Goal: Task Accomplishment & Management: Manage account settings

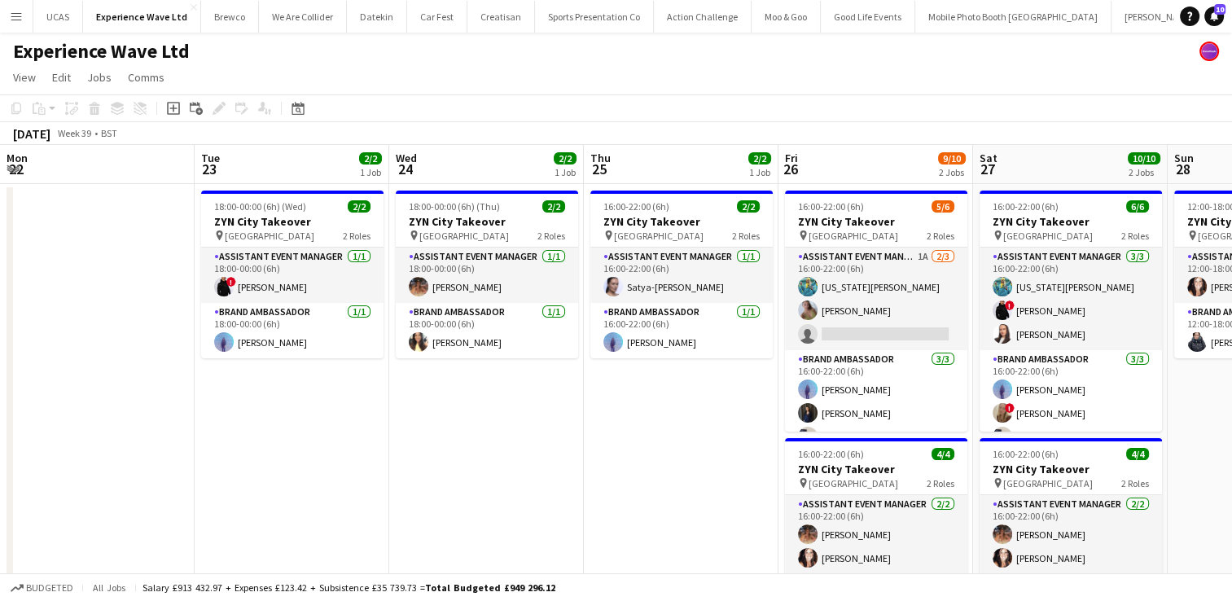
scroll to position [0, 446]
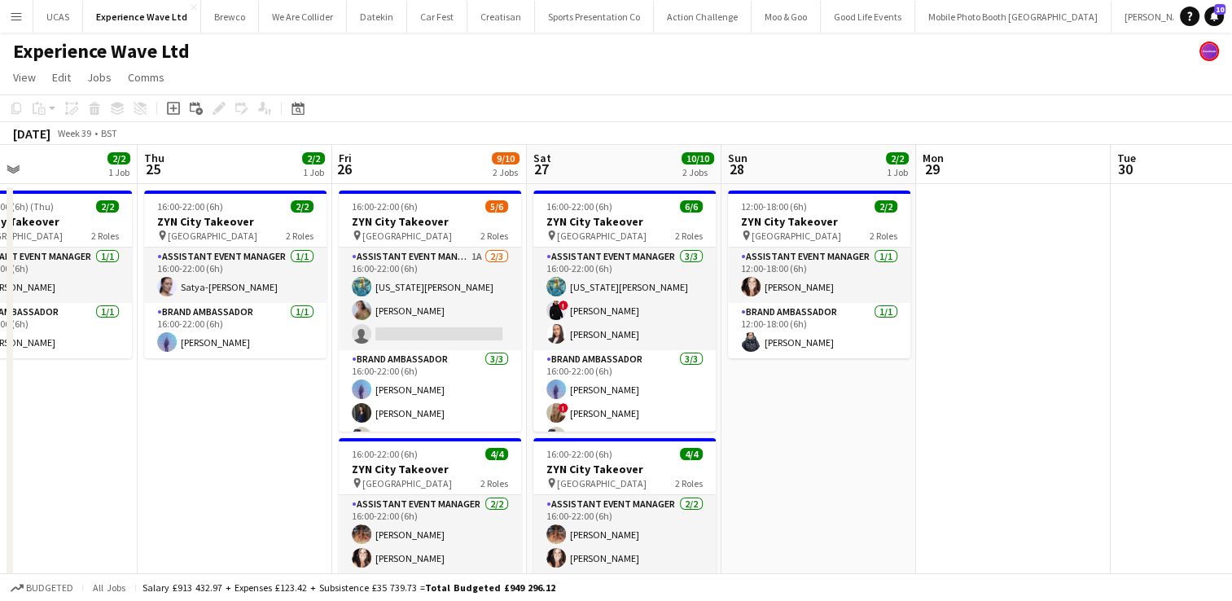
click at [1090, 300] on app-date-cell at bounding box center [1013, 514] width 195 height 661
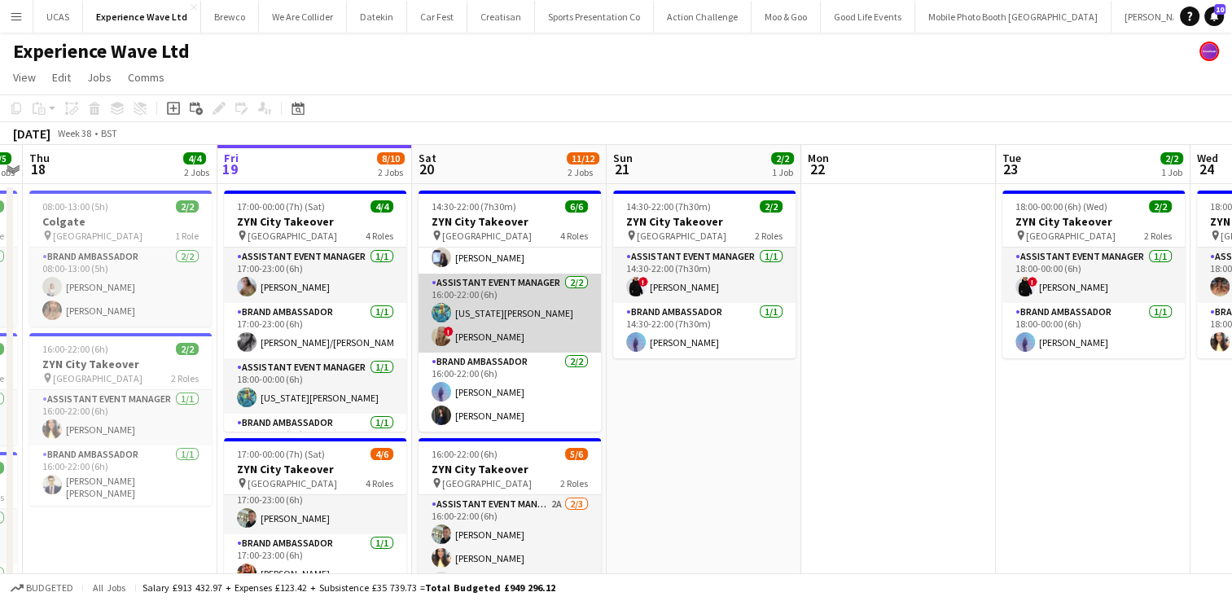
scroll to position [84, 0]
click at [527, 318] on app-card-role "Assistant Event Manager 2/2 16:00-22:00 (6h) georgia komar ! Jane Graley" at bounding box center [510, 313] width 182 height 79
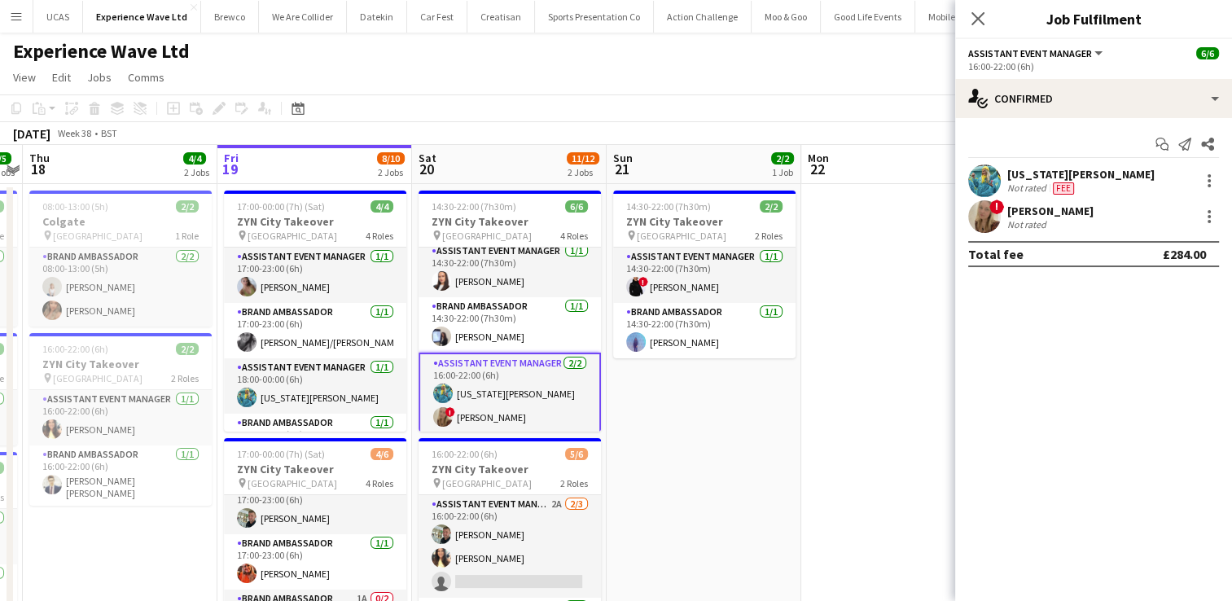
scroll to position [0, 0]
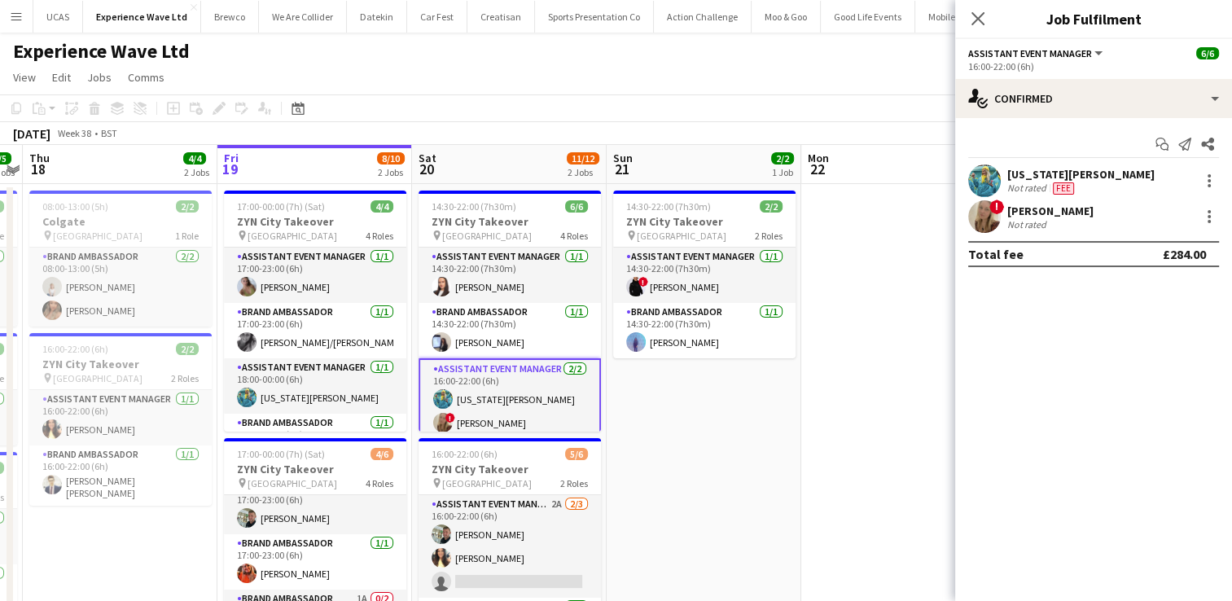
click at [496, 397] on app-card-role "Assistant Event Manager 2/2 16:00-22:00 (6h) georgia komar ! Jane Graley" at bounding box center [510, 399] width 182 height 82
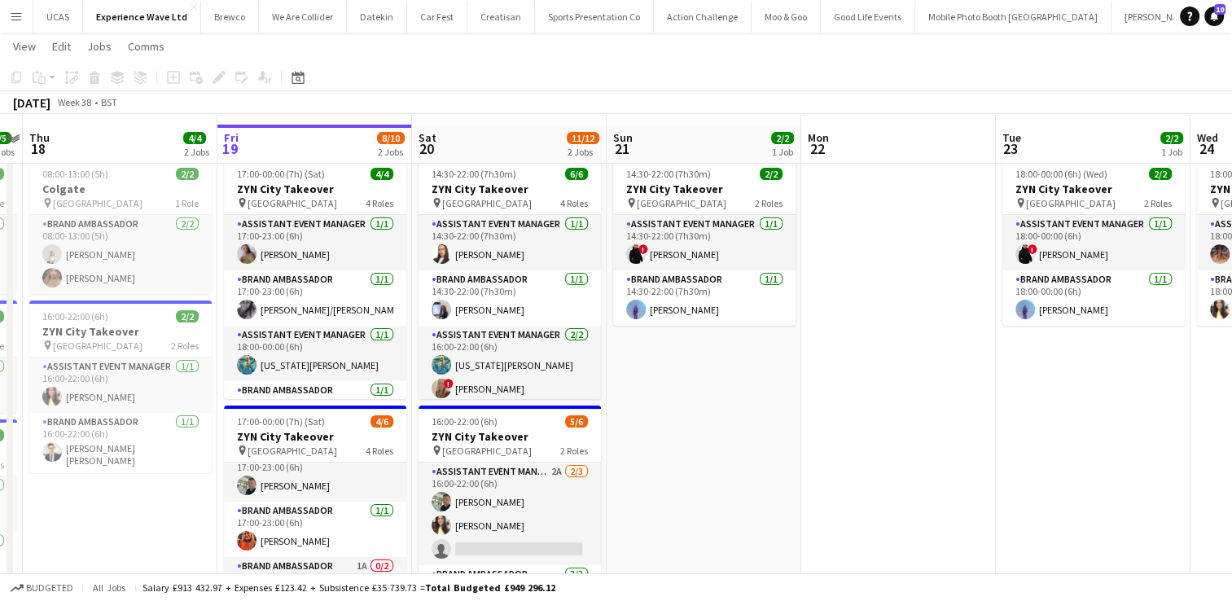
scroll to position [26, 0]
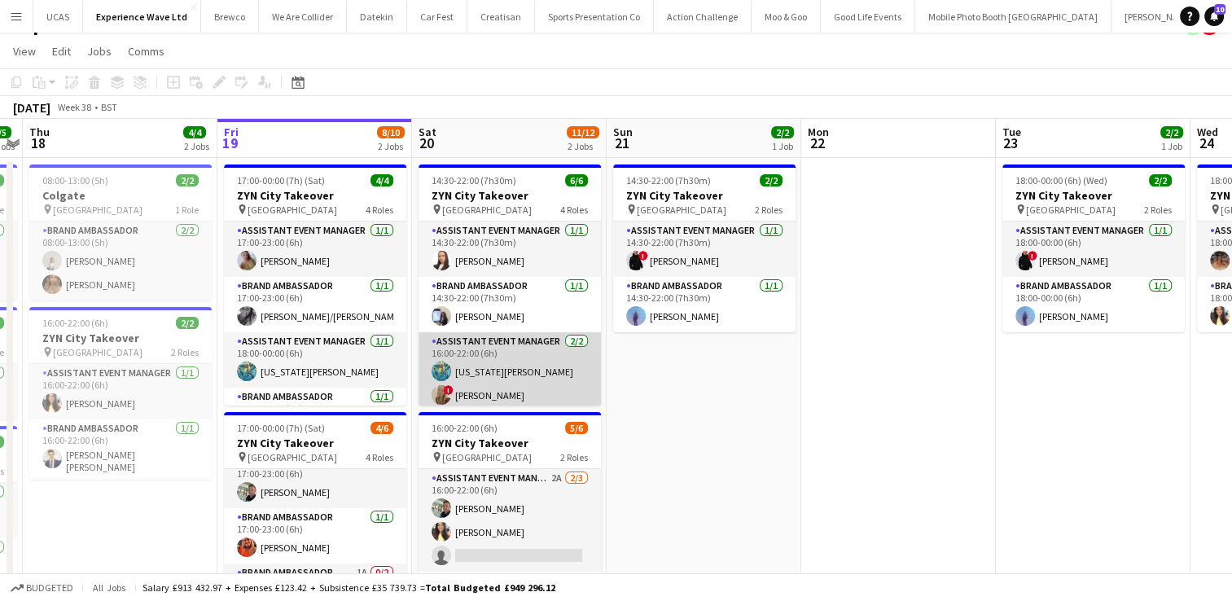
click at [498, 386] on app-card-role "Assistant Event Manager 2/2 16:00-22:00 (6h) georgia komar ! Jane Graley" at bounding box center [510, 371] width 182 height 79
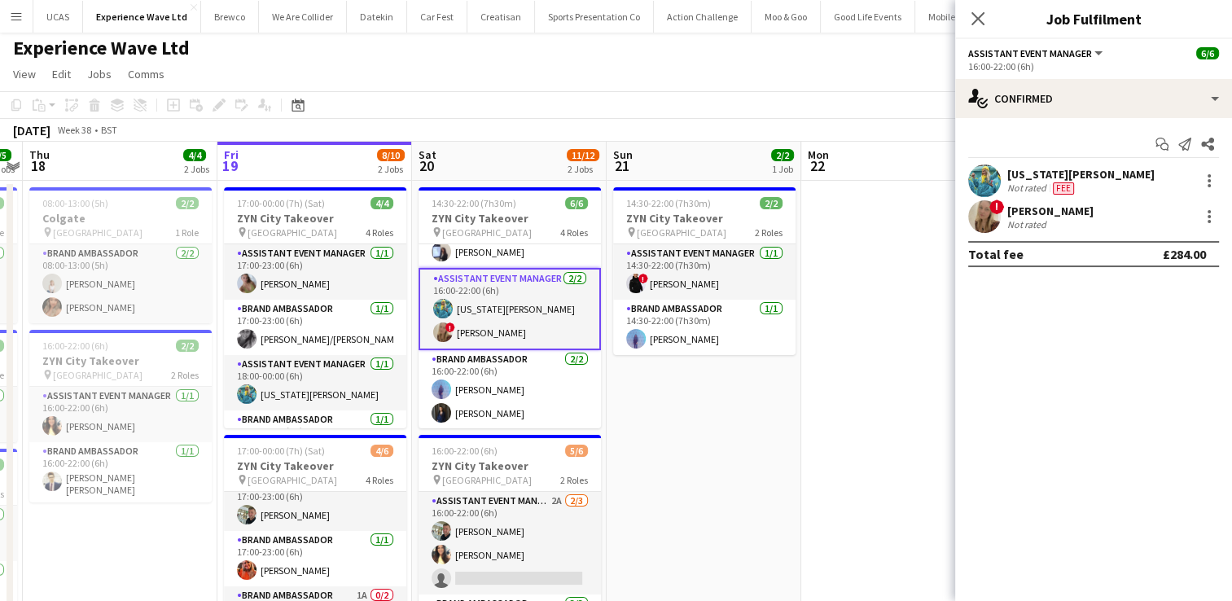
scroll to position [3, 0]
click at [547, 331] on app-card-role "Assistant Event Manager 2/2 16:00-22:00 (6h) georgia komar ! Jane Graley" at bounding box center [510, 309] width 182 height 82
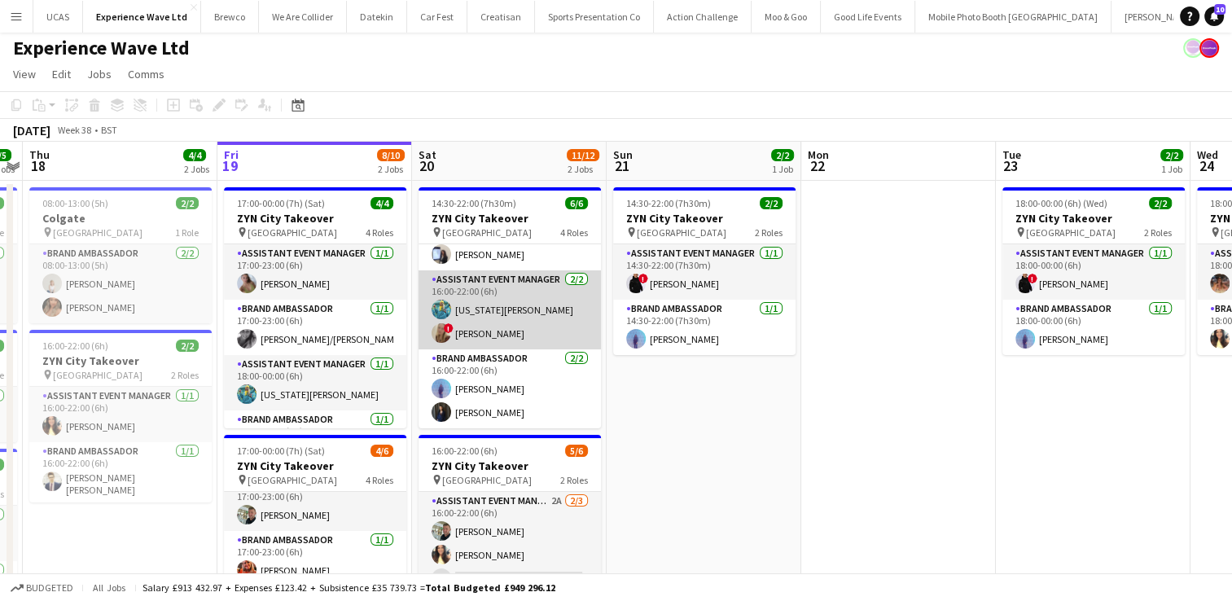
scroll to position [85, 0]
click at [547, 331] on app-card-role "Assistant Event Manager 2/2 16:00-22:00 (6h) georgia komar ! Jane Graley" at bounding box center [510, 309] width 182 height 79
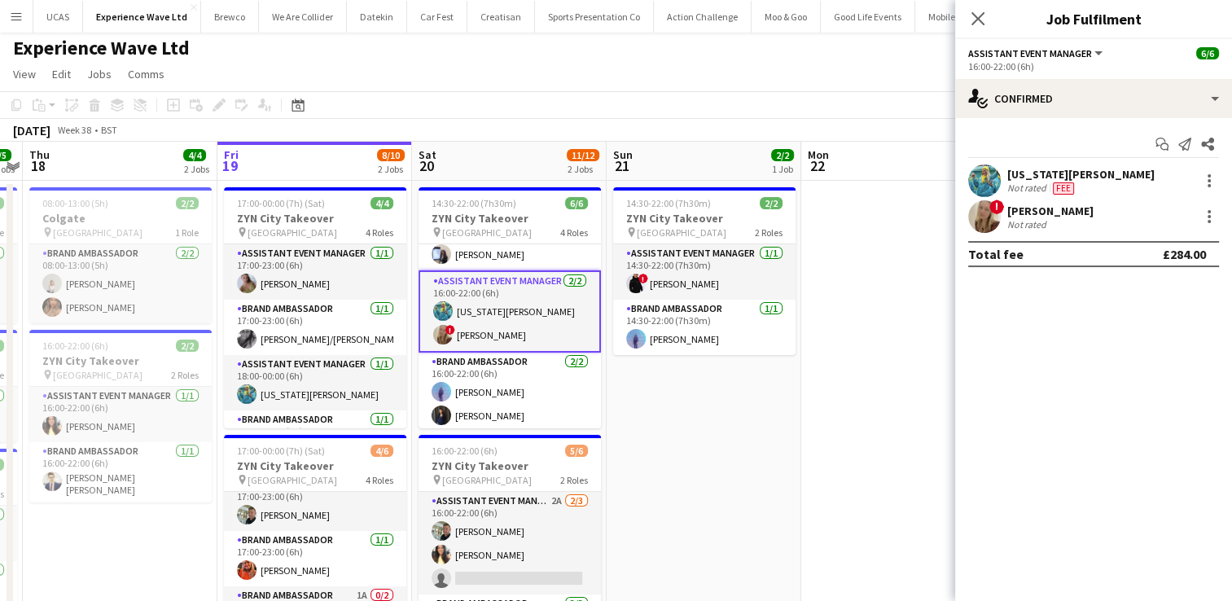
scroll to position [87, 0]
click at [1206, 180] on div at bounding box center [1210, 181] width 20 height 20
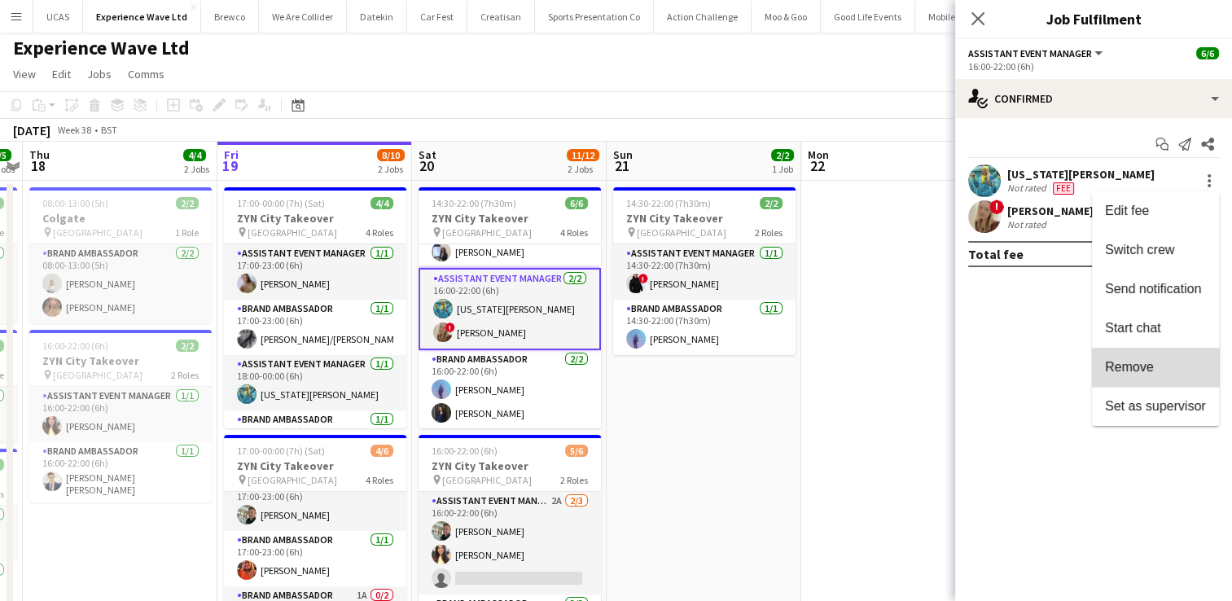
click at [1163, 359] on button "Remove" at bounding box center [1155, 367] width 127 height 39
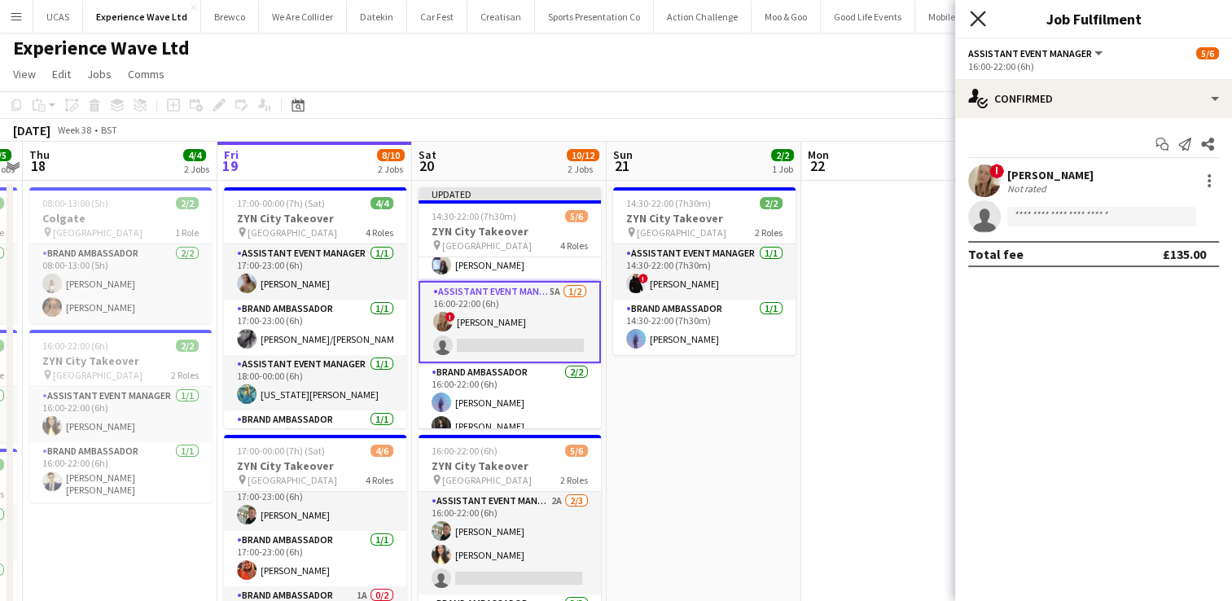
click at [982, 15] on icon "Close pop-in" at bounding box center [977, 18] width 15 height 15
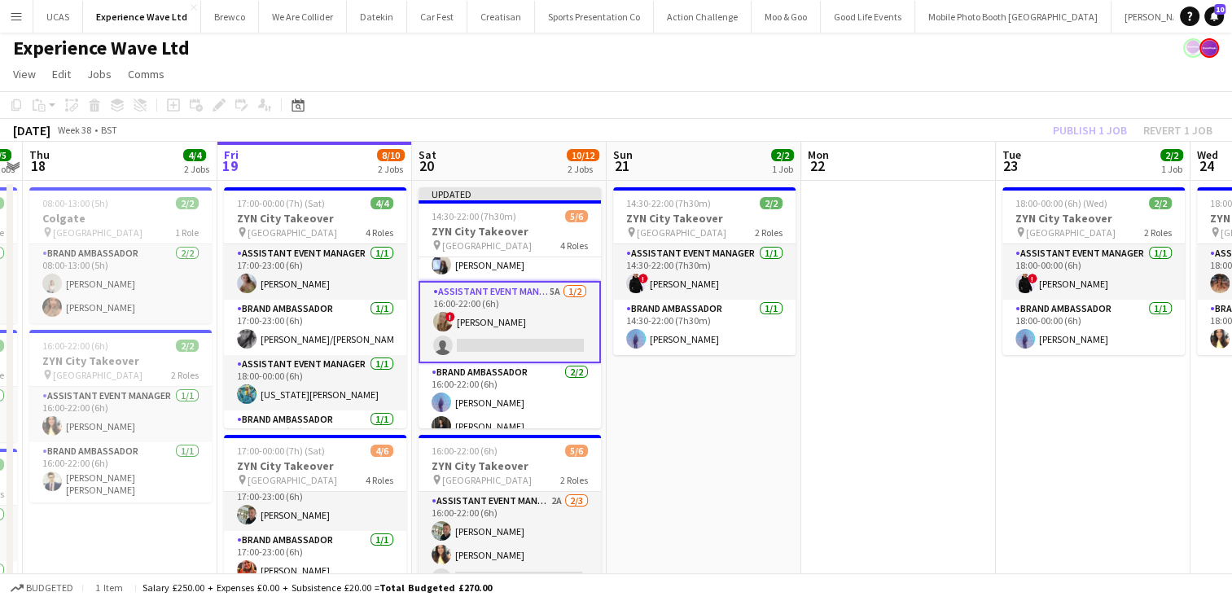
click at [1172, 128] on div "Publish 1 job Revert 1 job" at bounding box center [1132, 130] width 199 height 21
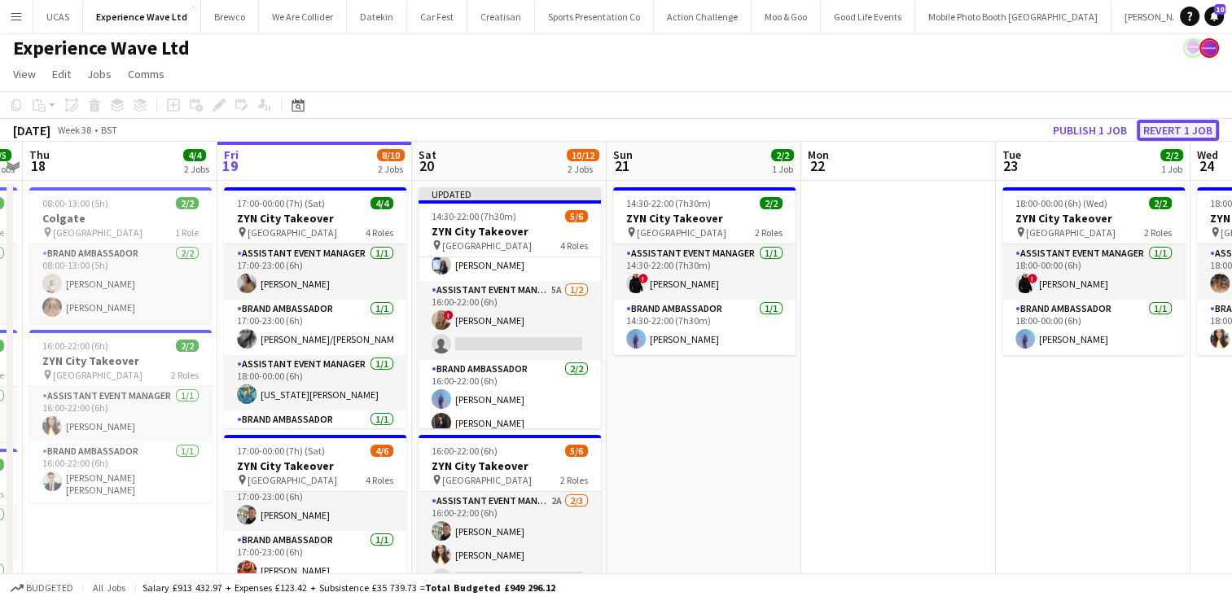
click at [1172, 128] on button "Revert 1 job" at bounding box center [1178, 130] width 82 height 21
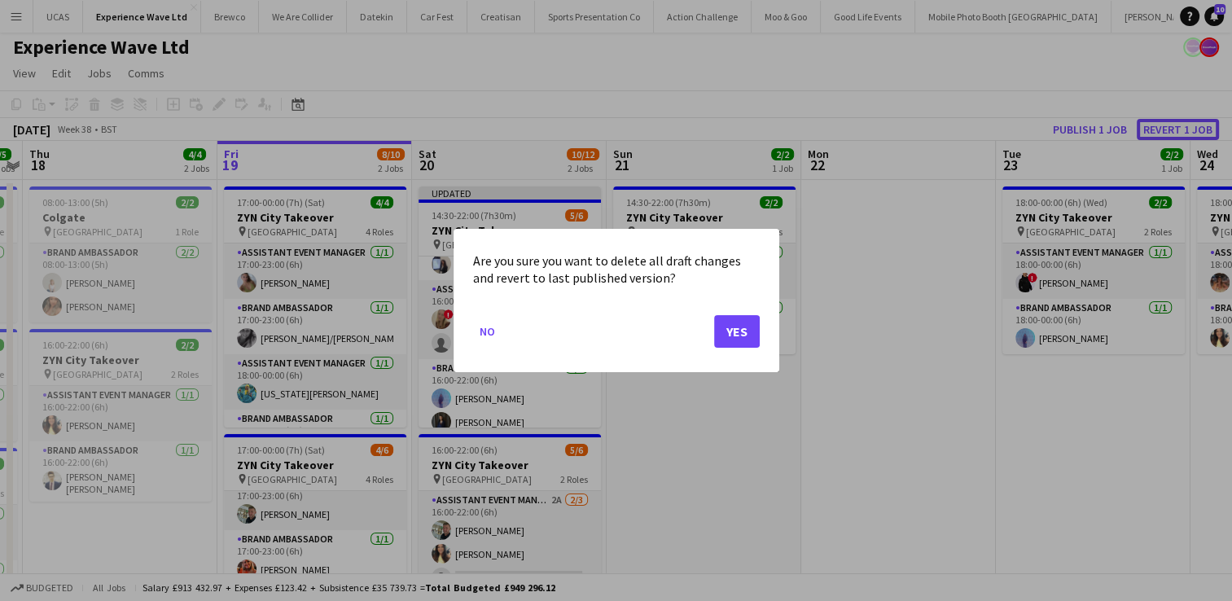
scroll to position [0, 0]
click at [736, 325] on button "Yes" at bounding box center [737, 331] width 46 height 33
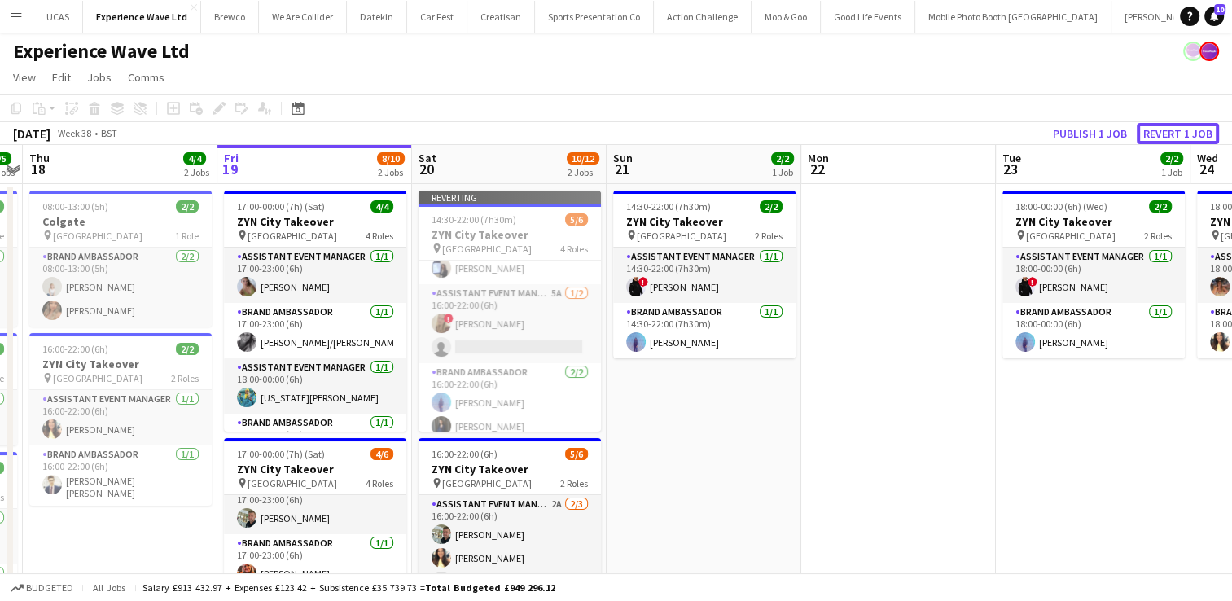
scroll to position [3, 0]
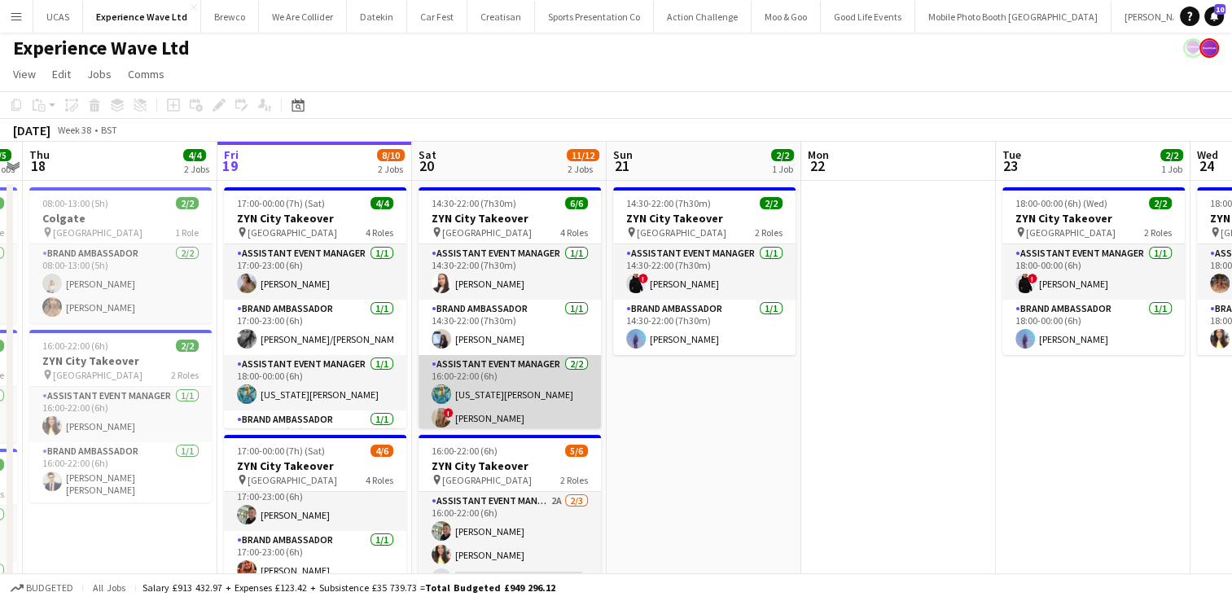
click at [506, 378] on app-card-role "Assistant Event Manager 2/2 16:00-22:00 (6h) georgia komar ! Jane Graley" at bounding box center [510, 394] width 182 height 79
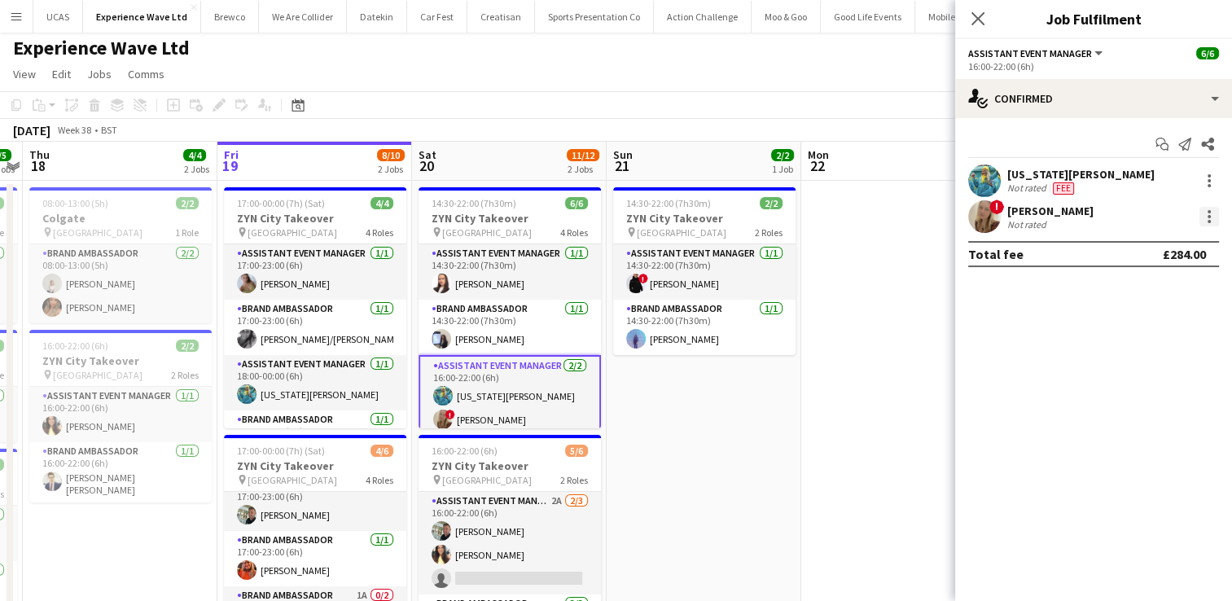
click at [1209, 215] on div at bounding box center [1209, 216] width 3 height 3
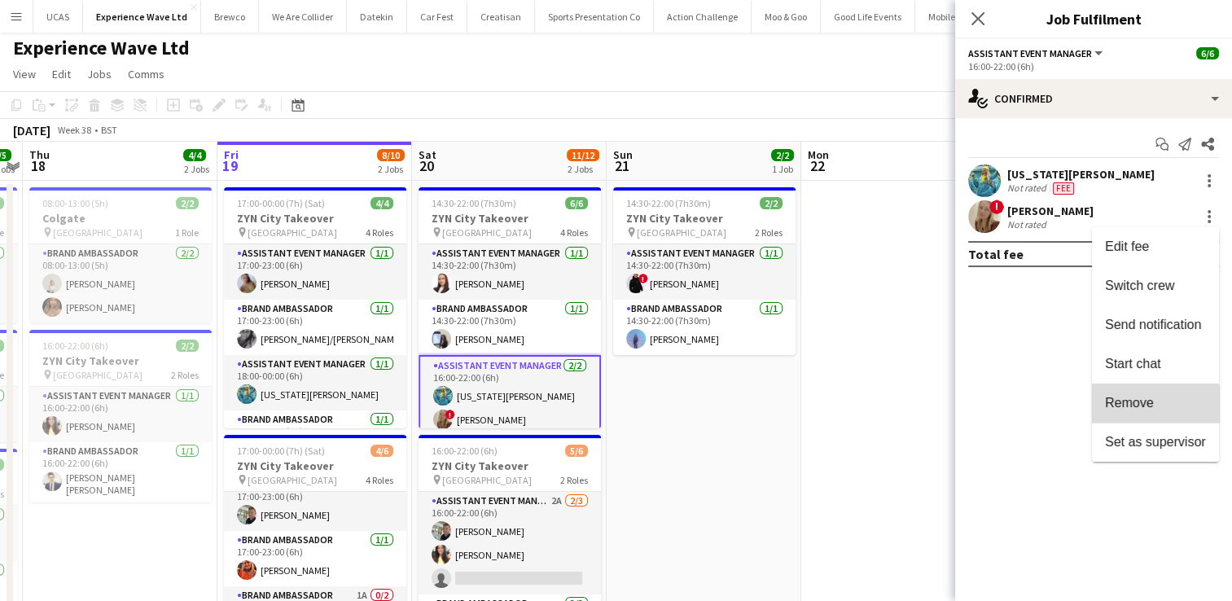
click at [1122, 409] on span "Remove" at bounding box center [1129, 403] width 49 height 14
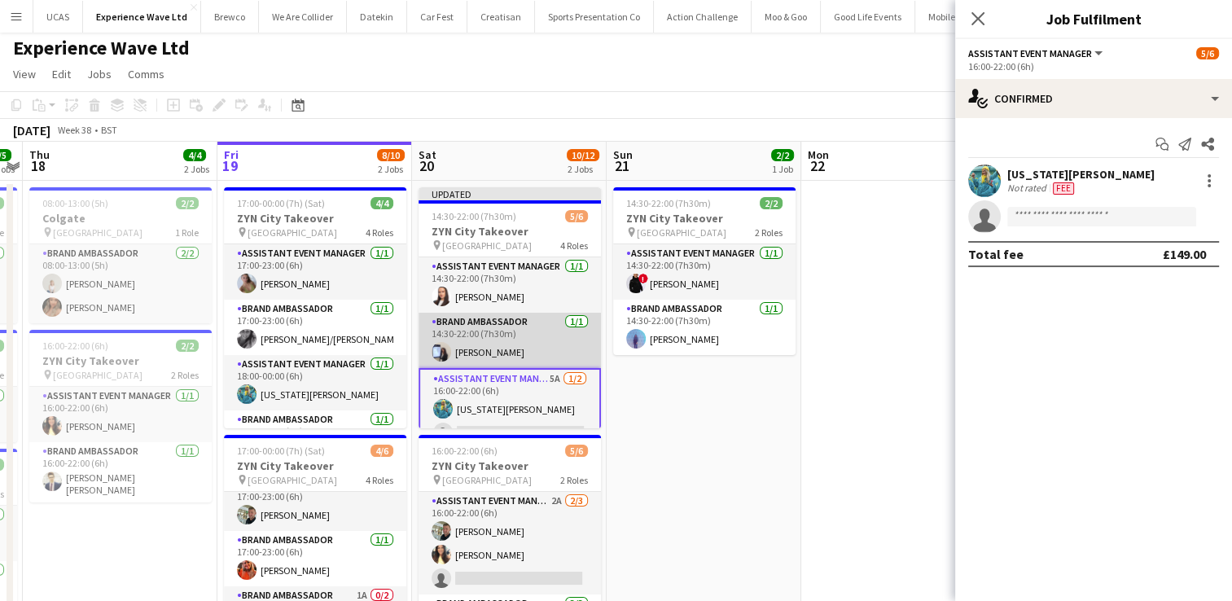
scroll to position [100, 0]
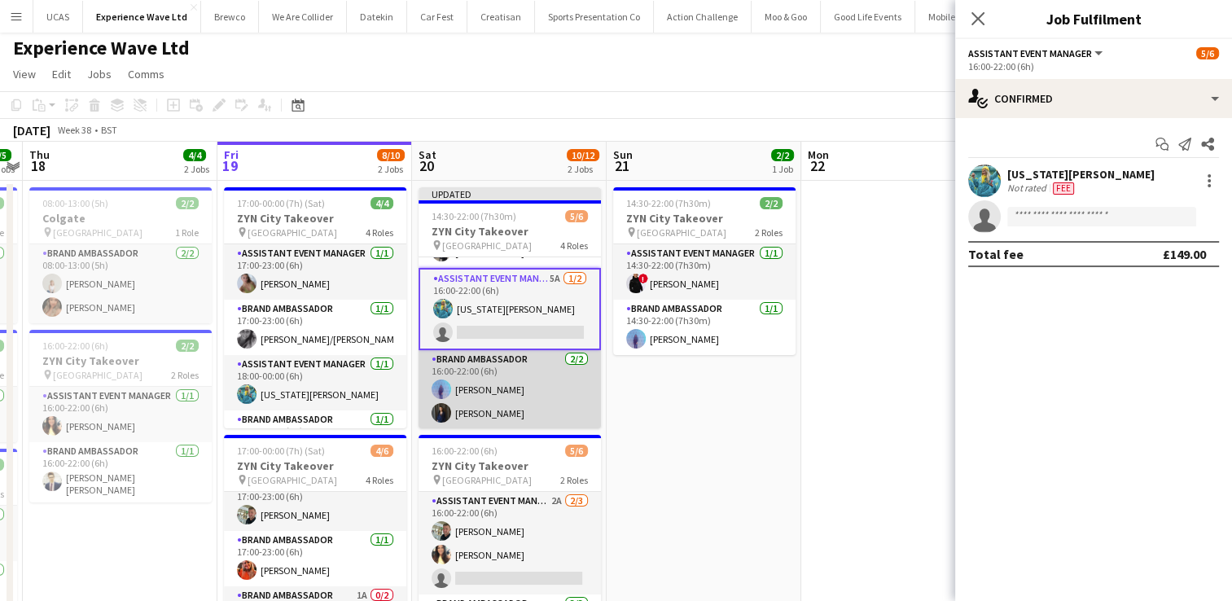
click at [495, 404] on app-card-role "Brand Ambassador 2/2 16:00-22:00 (6h) Raquel Lee Liene Gulbe" at bounding box center [510, 389] width 182 height 79
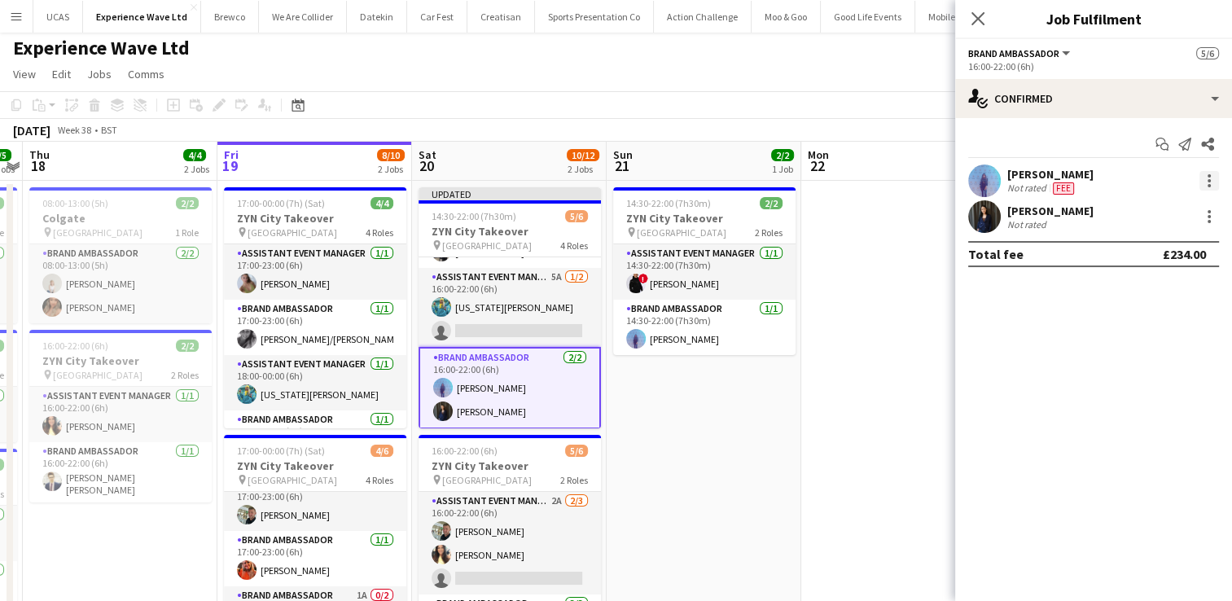
click at [1214, 178] on div at bounding box center [1210, 181] width 20 height 20
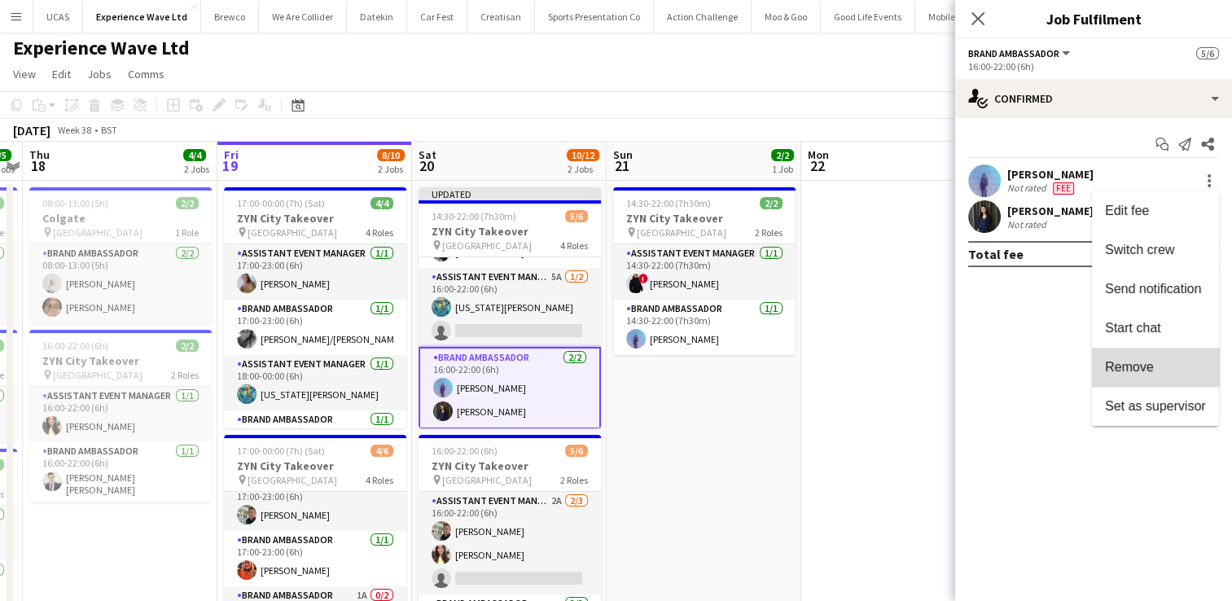
click at [1146, 355] on button "Remove" at bounding box center [1155, 367] width 127 height 39
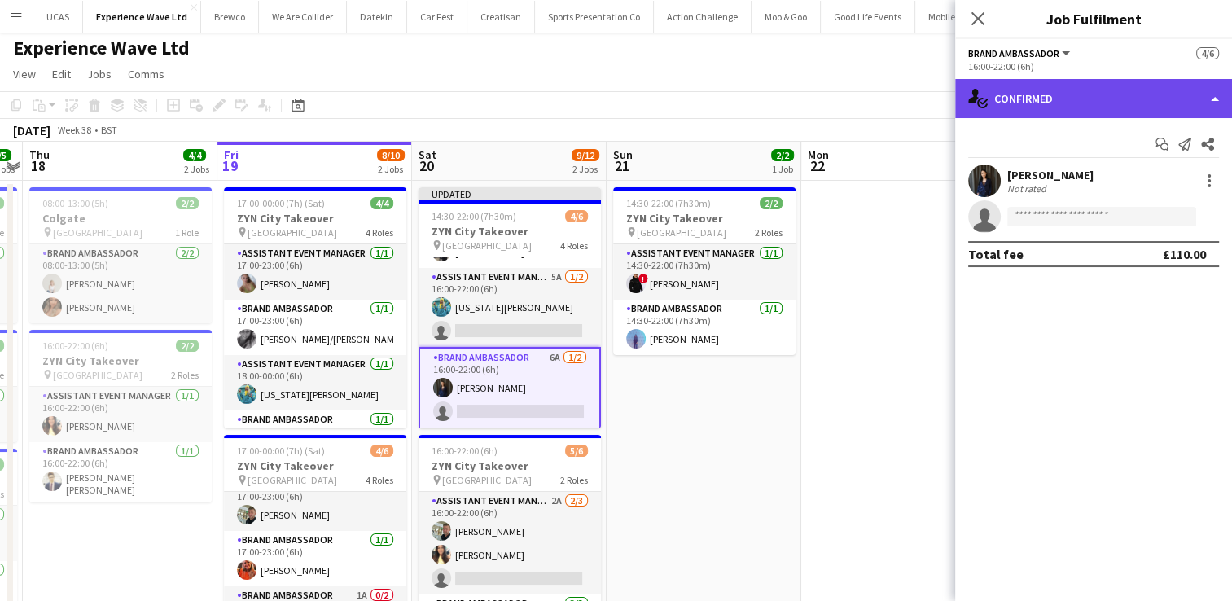
click at [1203, 104] on div "single-neutral-actions-check-2 Confirmed" at bounding box center [1093, 98] width 277 height 39
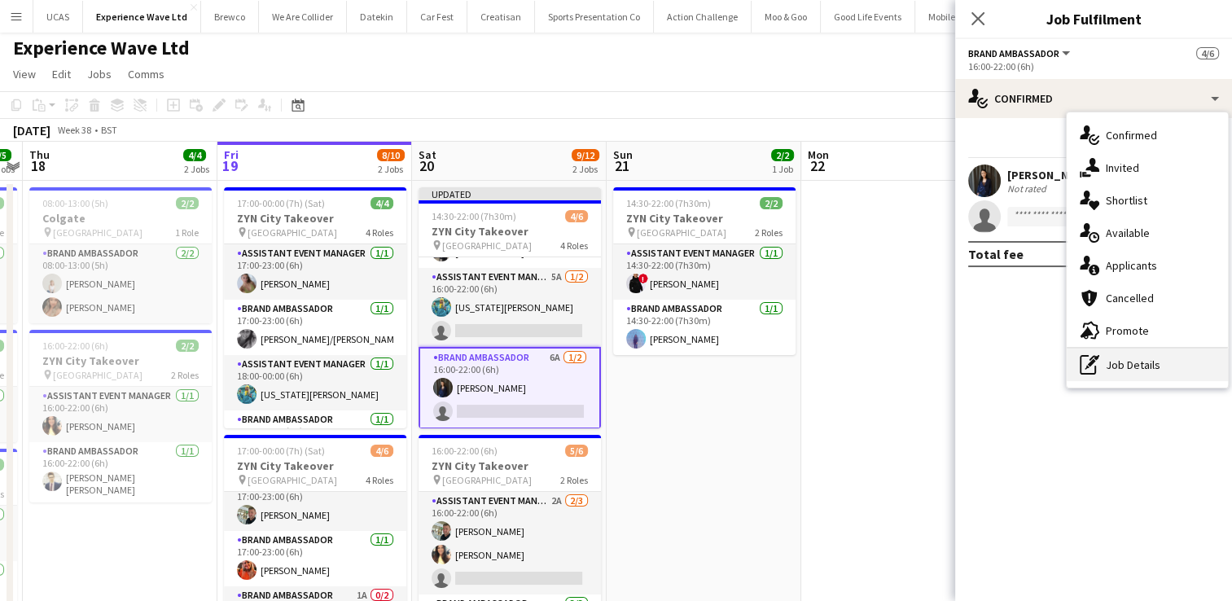
click at [1131, 359] on div "pen-write Job Details" at bounding box center [1147, 365] width 161 height 33
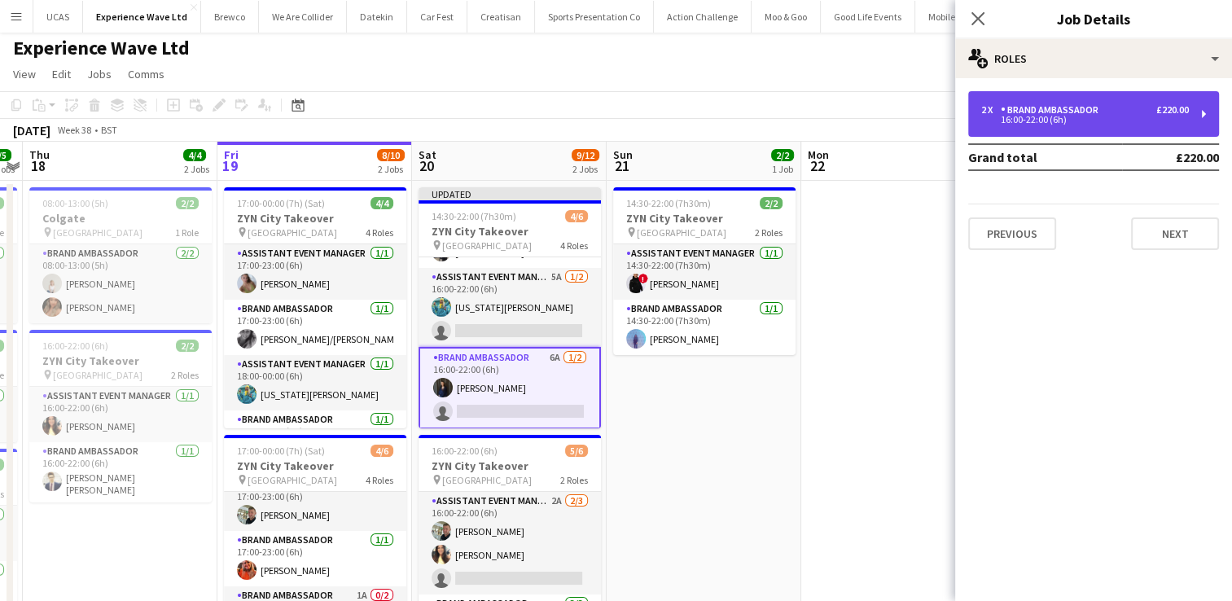
click at [1199, 116] on div "2 x Brand Ambassador £220.00 16:00-22:00 (6h)" at bounding box center [1093, 114] width 251 height 46
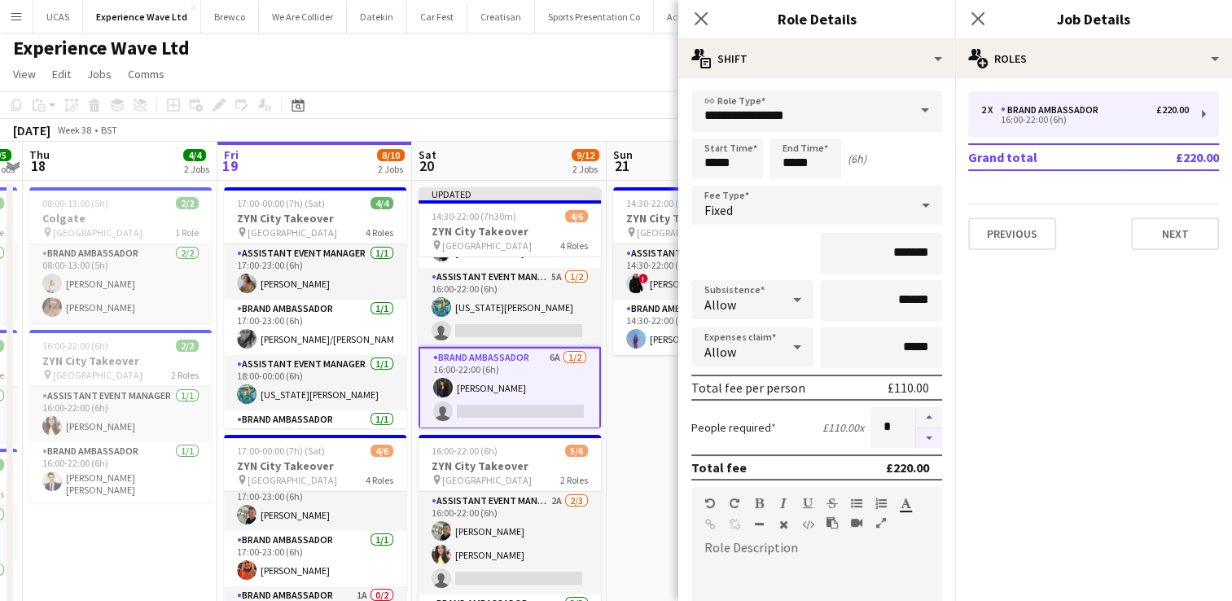
click at [916, 436] on button "button" at bounding box center [929, 438] width 26 height 20
type input "*"
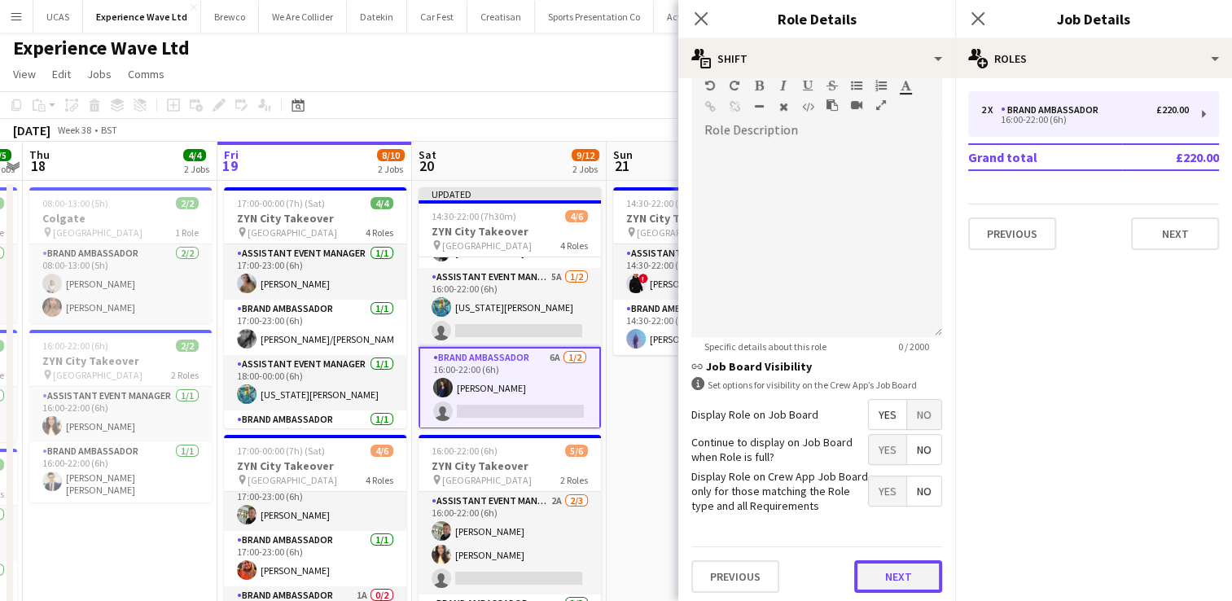
click at [895, 570] on button "Next" at bounding box center [898, 576] width 88 height 33
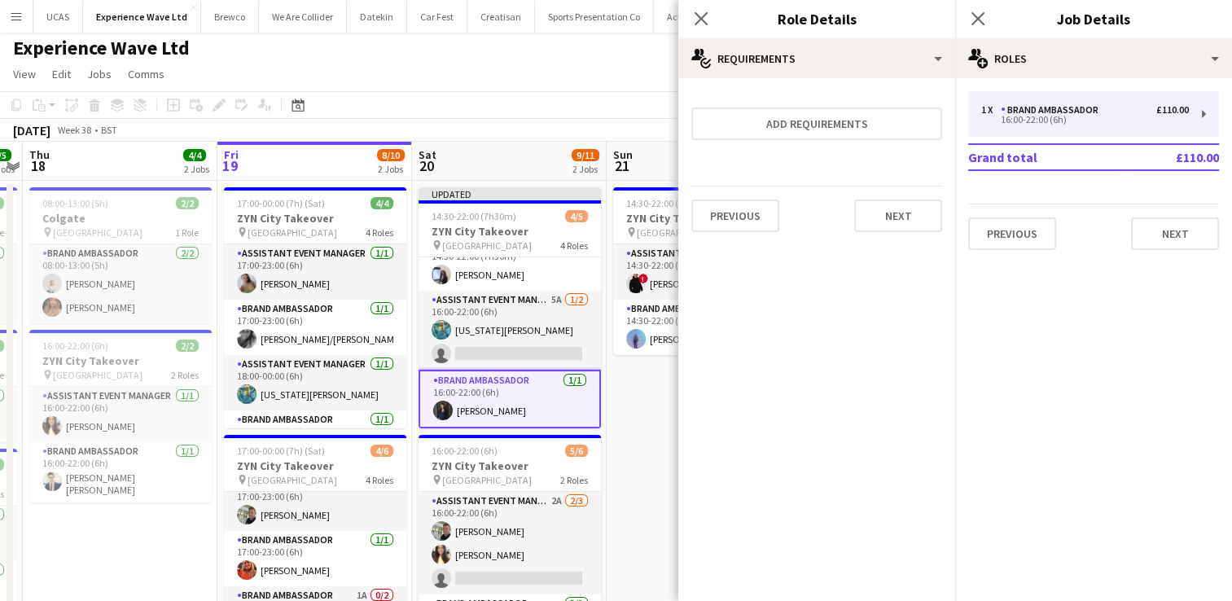
scroll to position [76, 0]
click at [905, 226] on button "Next" at bounding box center [898, 216] width 88 height 33
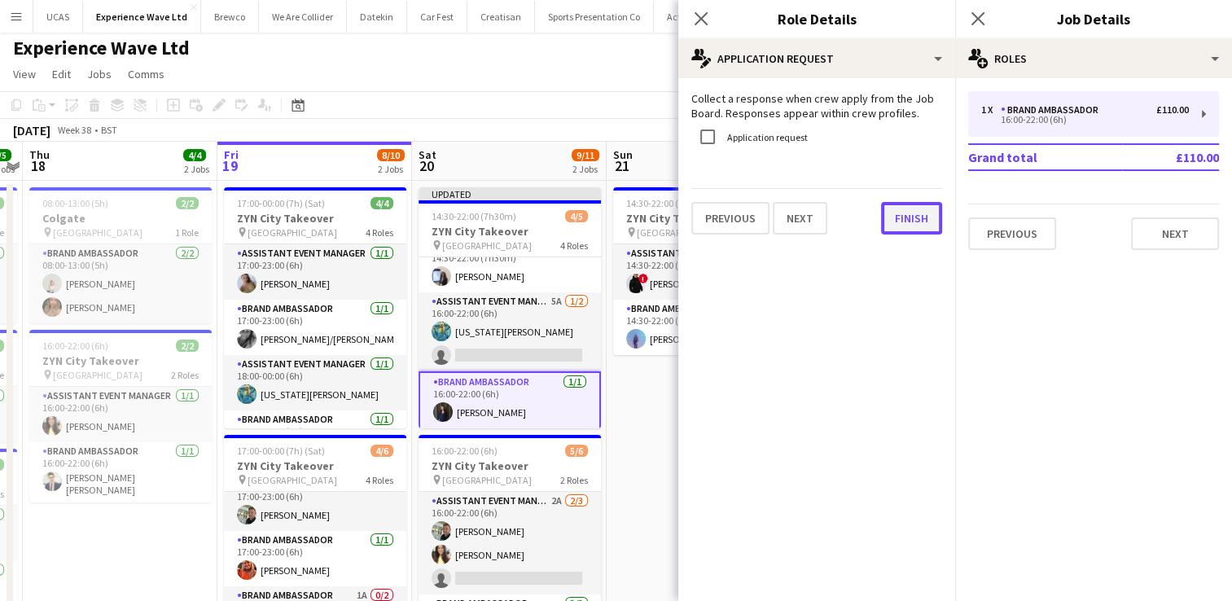
click at [911, 211] on button "Finish" at bounding box center [911, 218] width 61 height 33
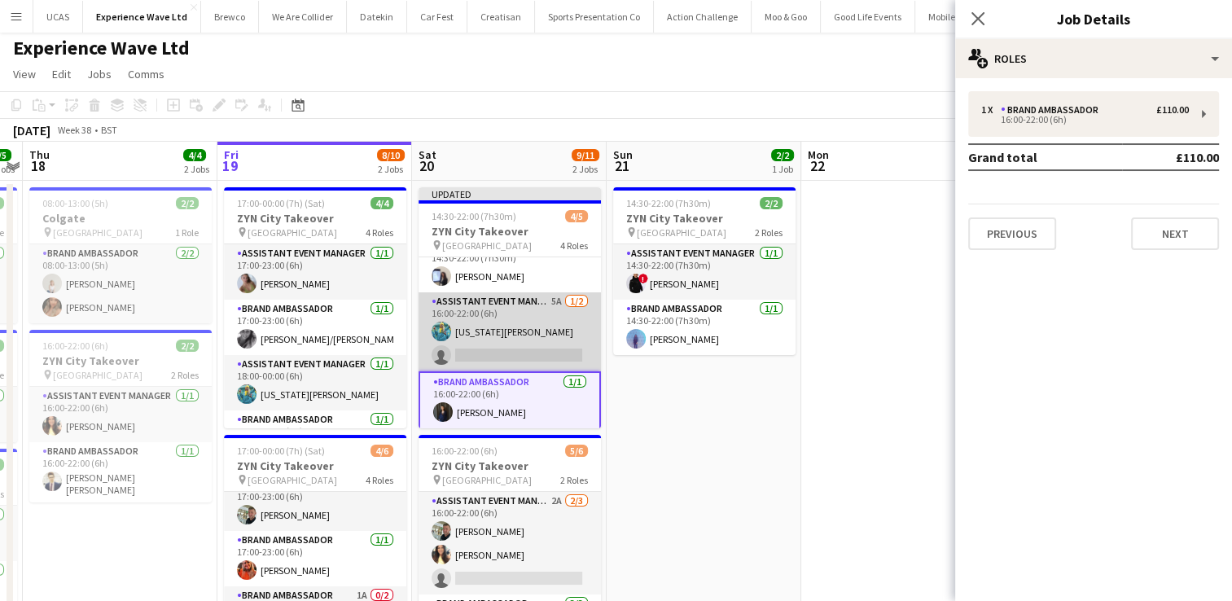
click at [506, 349] on app-card-role "Assistant Event Manager 5A 1/2 16:00-22:00 (6h) georgia komar single-neutral-ac…" at bounding box center [510, 331] width 182 height 79
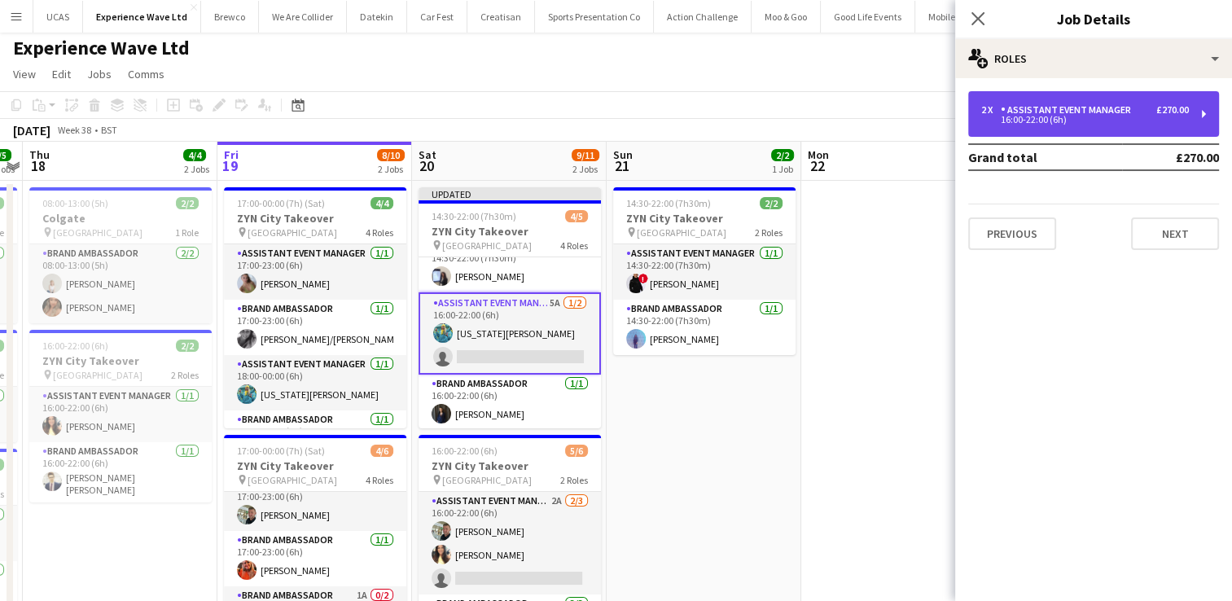
click at [1176, 112] on div "£270.00" at bounding box center [1172, 109] width 33 height 11
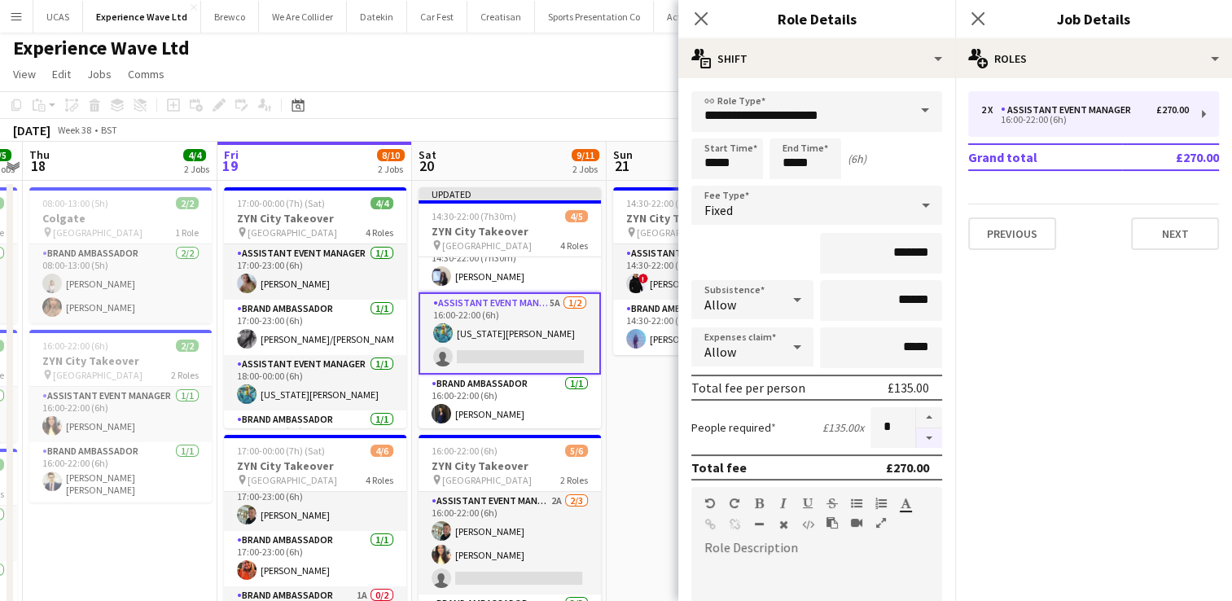
click at [916, 435] on button "button" at bounding box center [929, 438] width 26 height 20
type input "*"
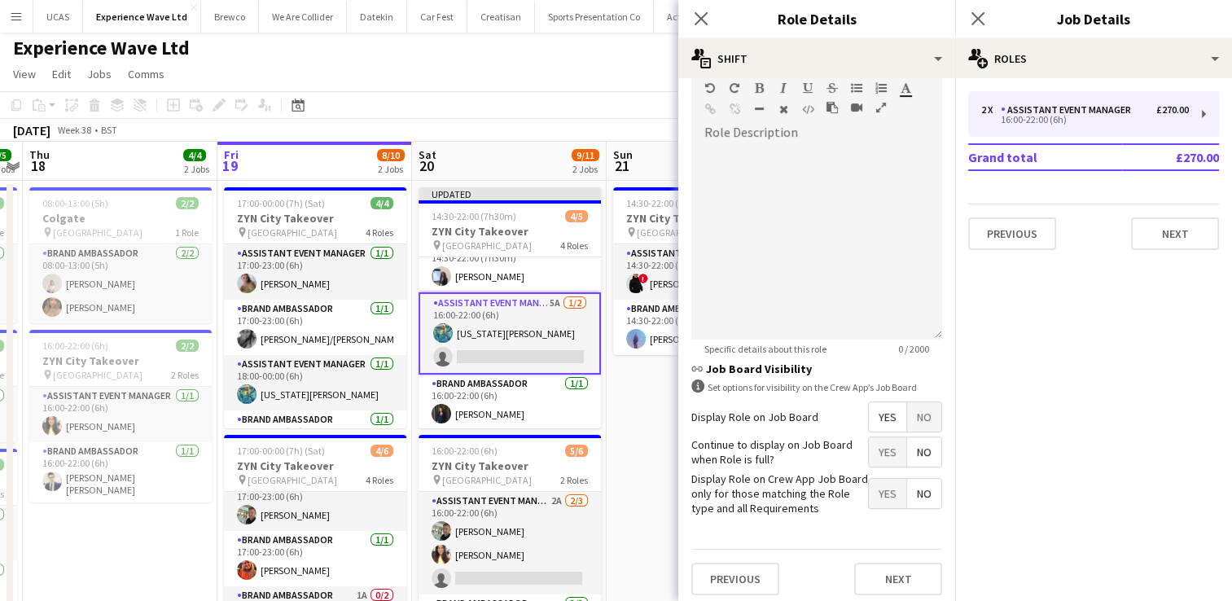
scroll to position [418, 0]
click at [887, 574] on button "Next" at bounding box center [898, 576] width 88 height 33
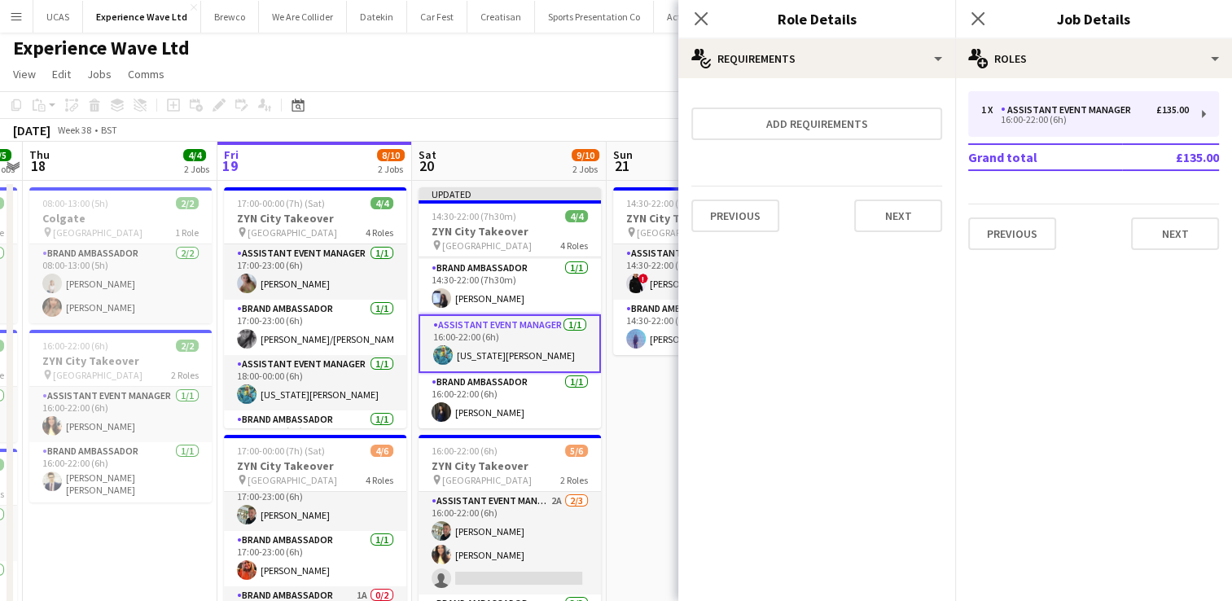
scroll to position [52, 0]
click at [924, 217] on button "Next" at bounding box center [898, 216] width 88 height 33
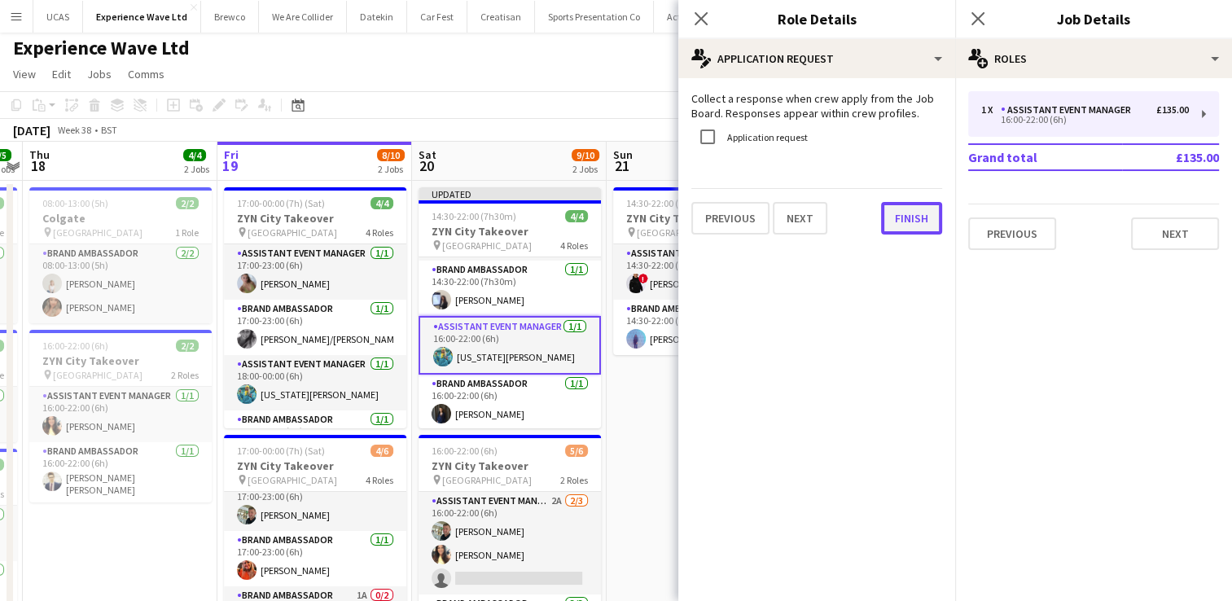
click at [924, 217] on button "Finish" at bounding box center [911, 218] width 61 height 33
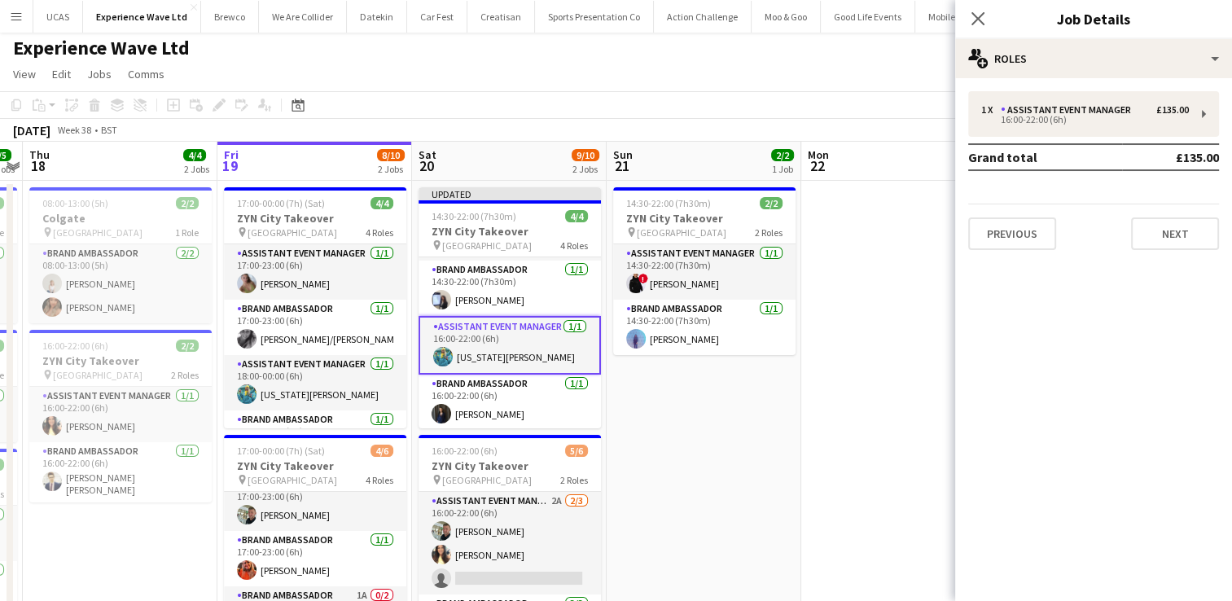
click at [924, 217] on app-date-cell at bounding box center [898, 511] width 195 height 661
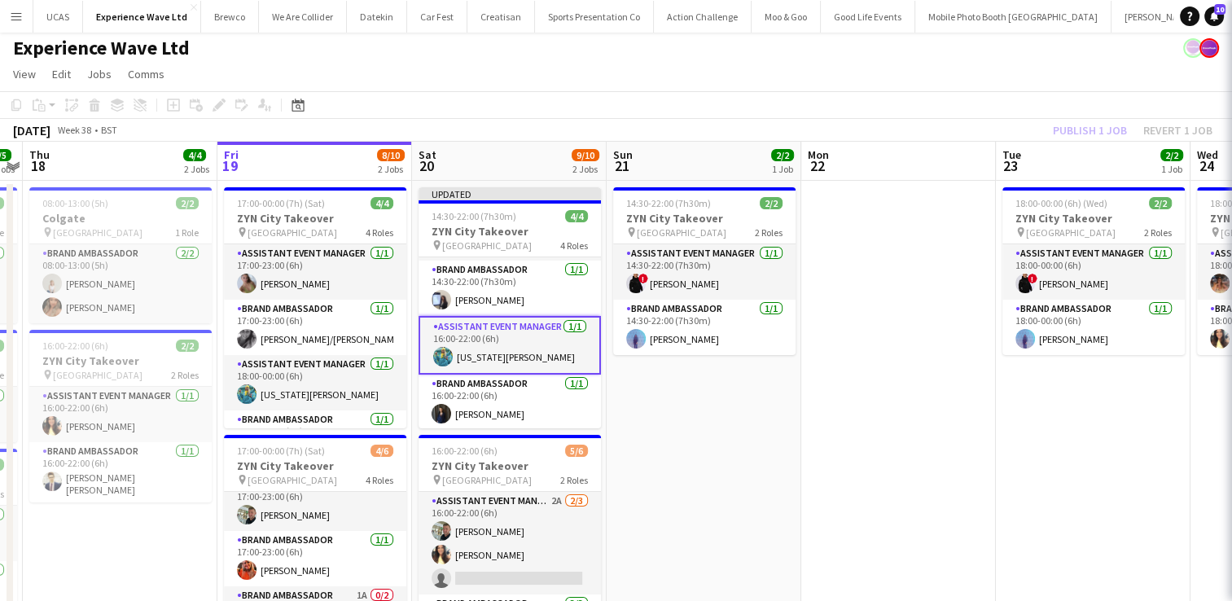
scroll to position [50, 0]
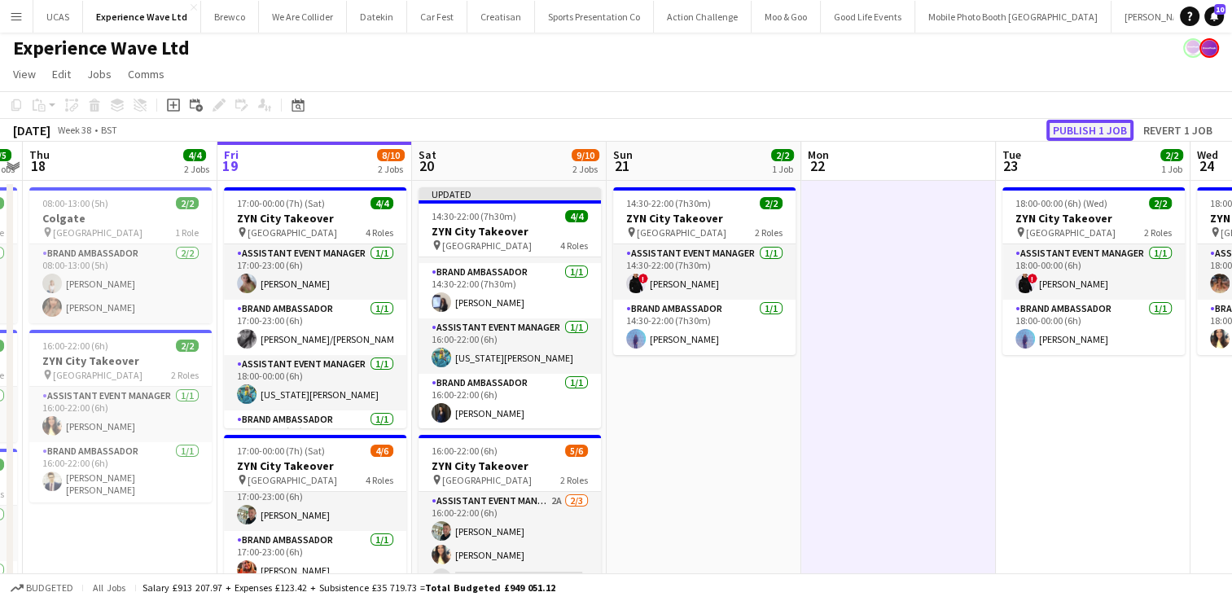
click at [1081, 126] on button "Publish 1 job" at bounding box center [1090, 130] width 87 height 21
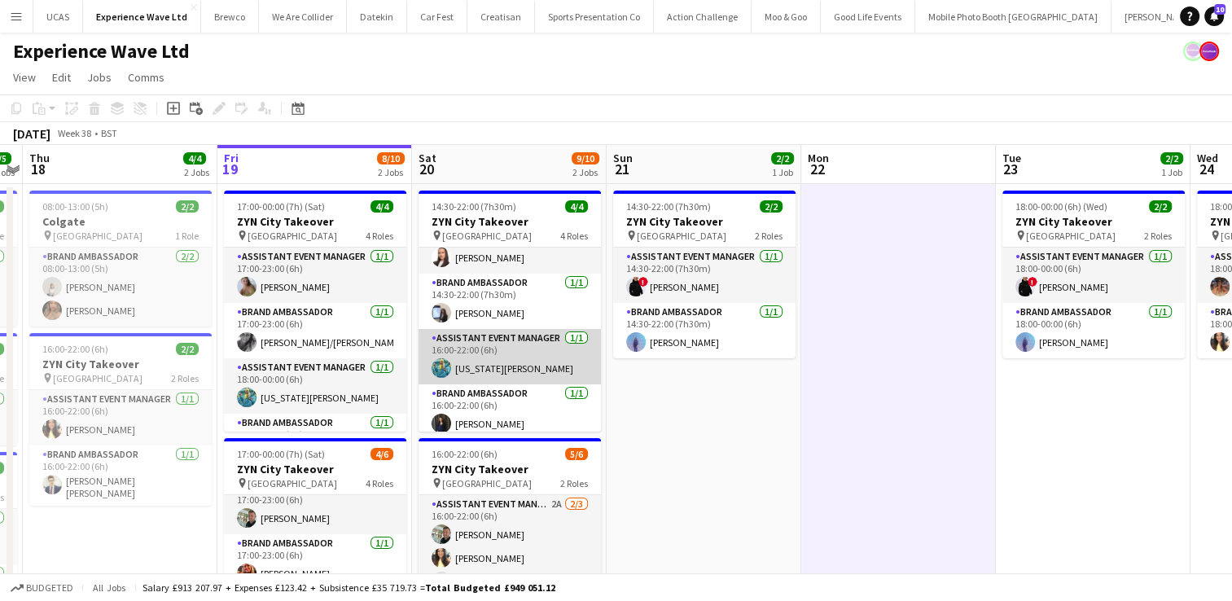
scroll to position [37, 0]
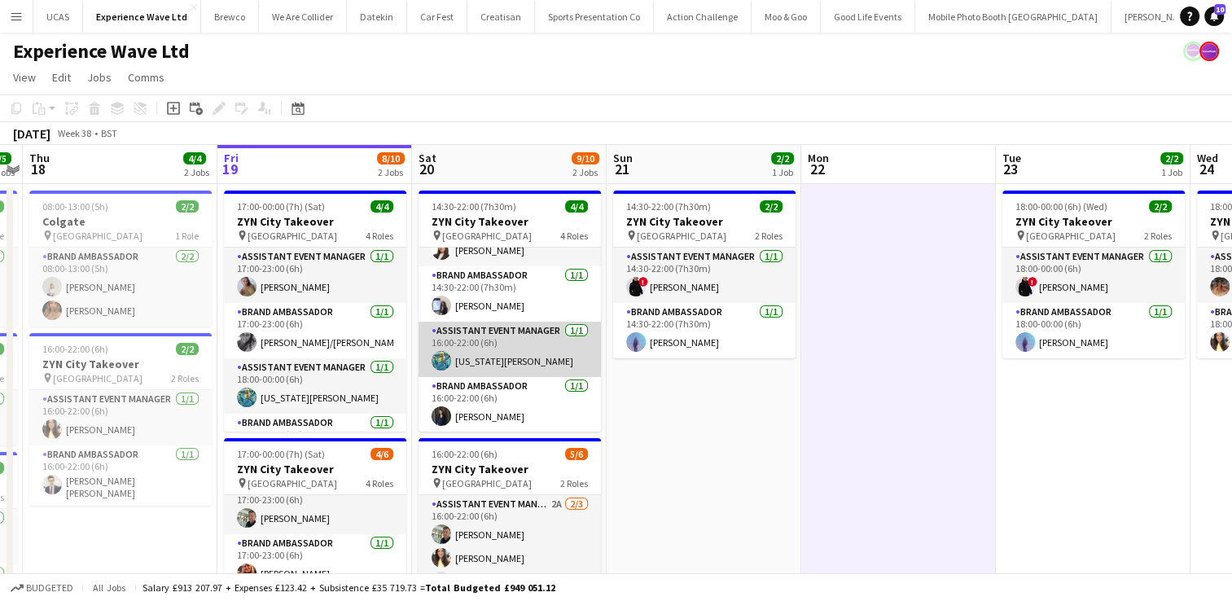
click at [521, 359] on app-card-role "Assistant Event Manager [DATE] 16:00-22:00 (6h) [US_STATE][PERSON_NAME]" at bounding box center [510, 349] width 182 height 55
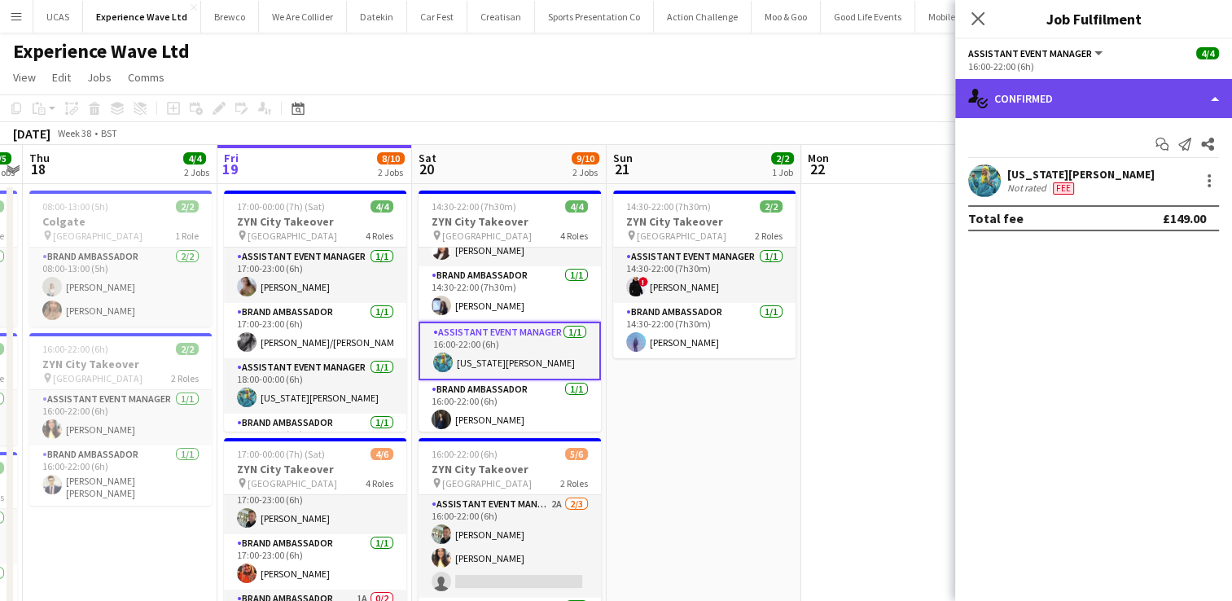
click at [1130, 94] on div "single-neutral-actions-check-2 Confirmed" at bounding box center [1093, 98] width 277 height 39
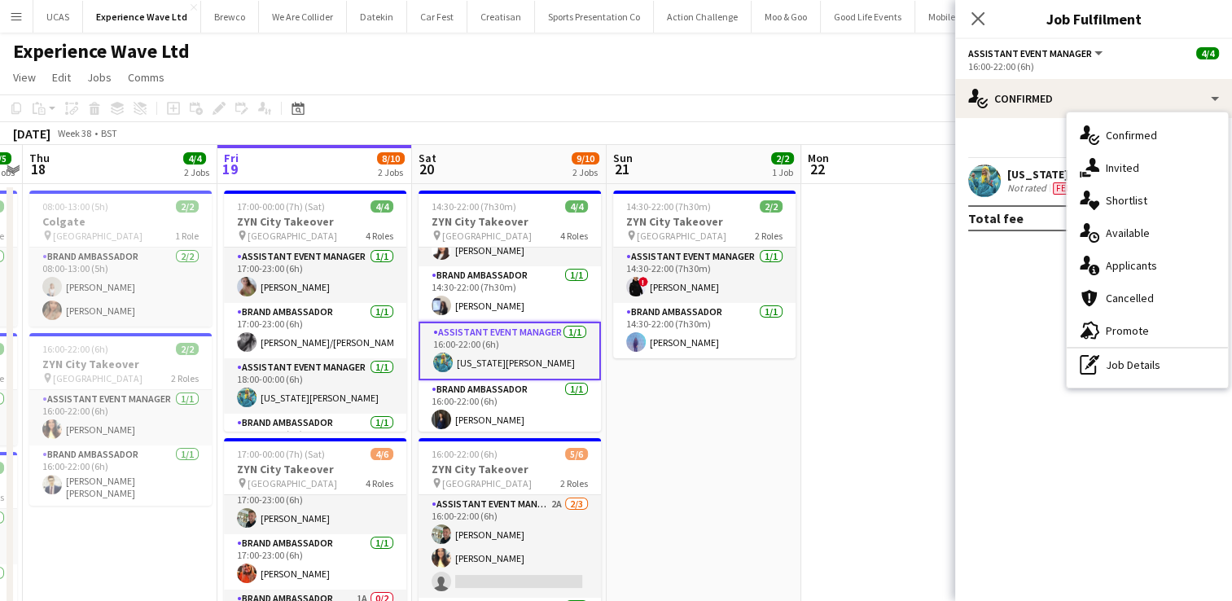
click at [1041, 71] on div "16:00-22:00 (6h)" at bounding box center [1093, 66] width 251 height 12
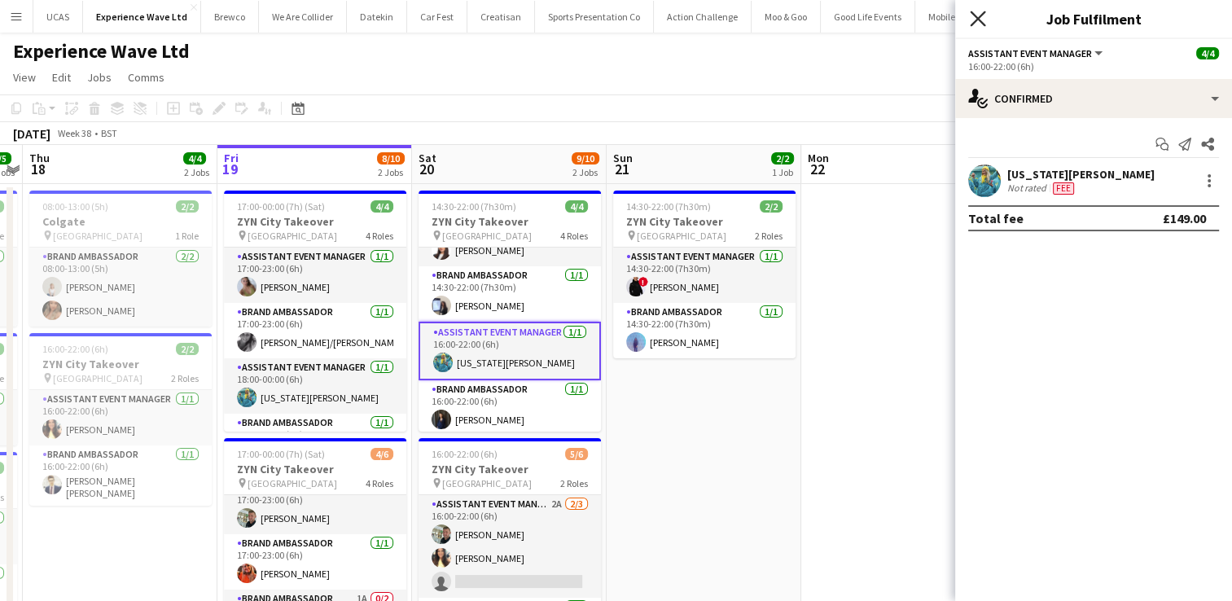
click at [972, 15] on icon at bounding box center [977, 18] width 15 height 15
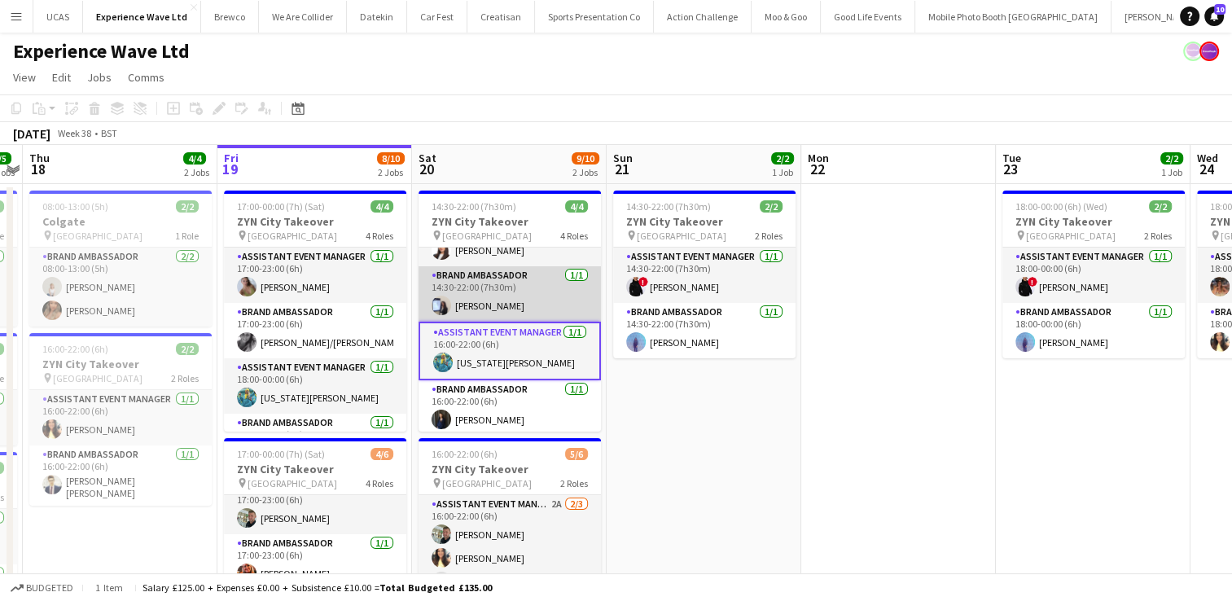
click at [501, 283] on app-card-role "Brand Ambassador [DATE] 14:30-22:00 (7h30m) [PERSON_NAME]" at bounding box center [510, 293] width 182 height 55
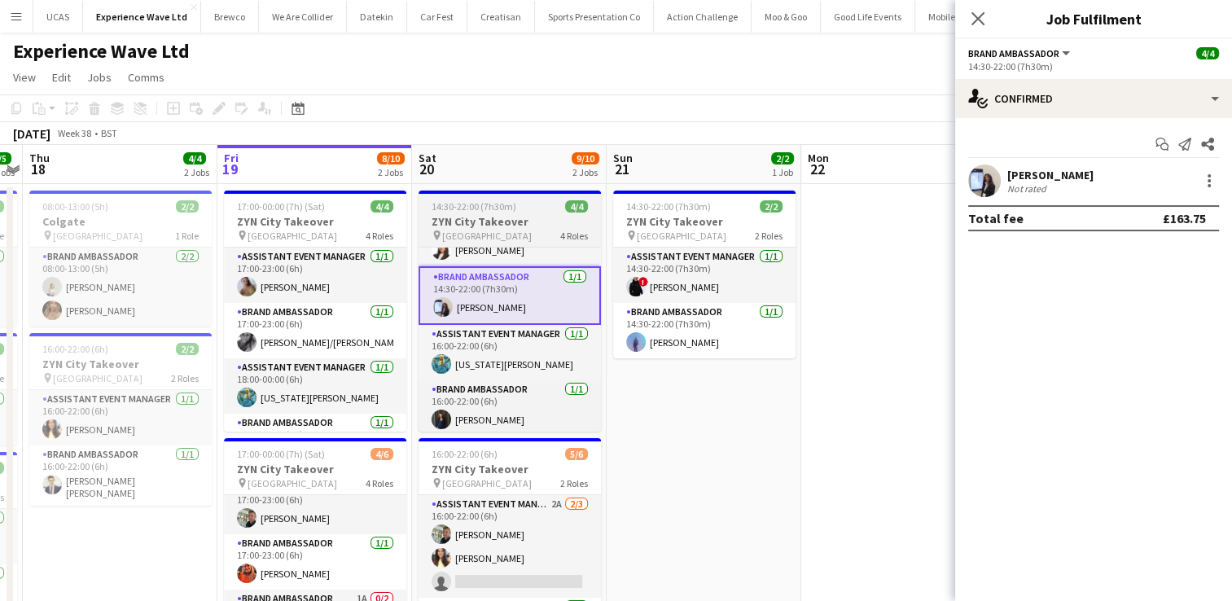
click at [522, 239] on div "pin Manchester 4 Roles" at bounding box center [510, 235] width 182 height 13
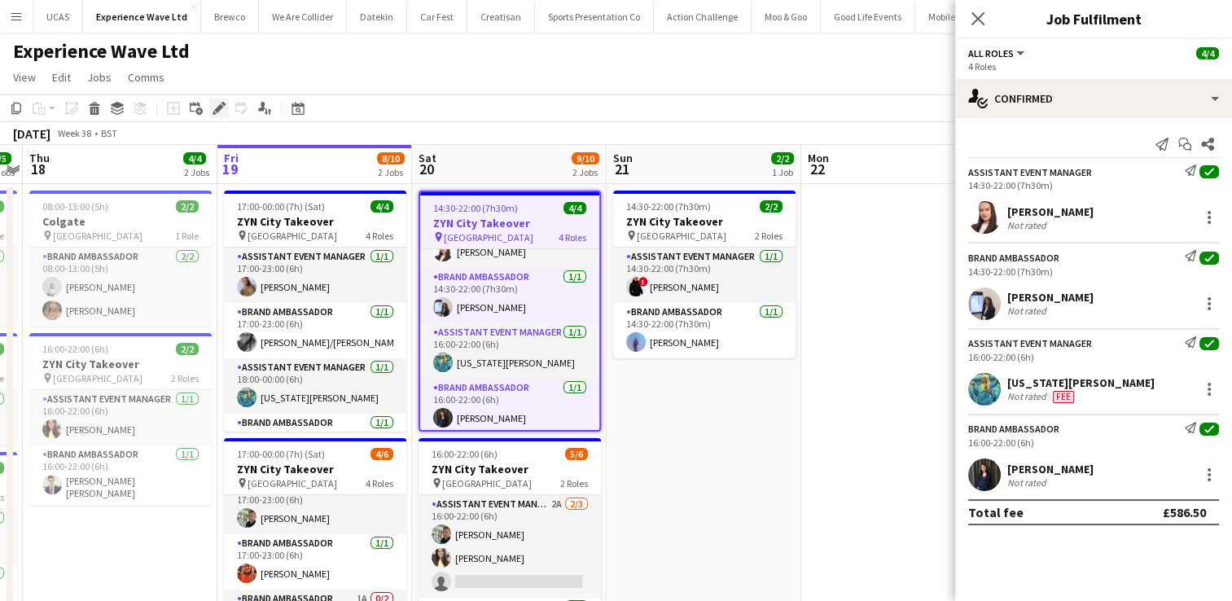
click at [213, 106] on icon "Edit" at bounding box center [219, 108] width 13 height 13
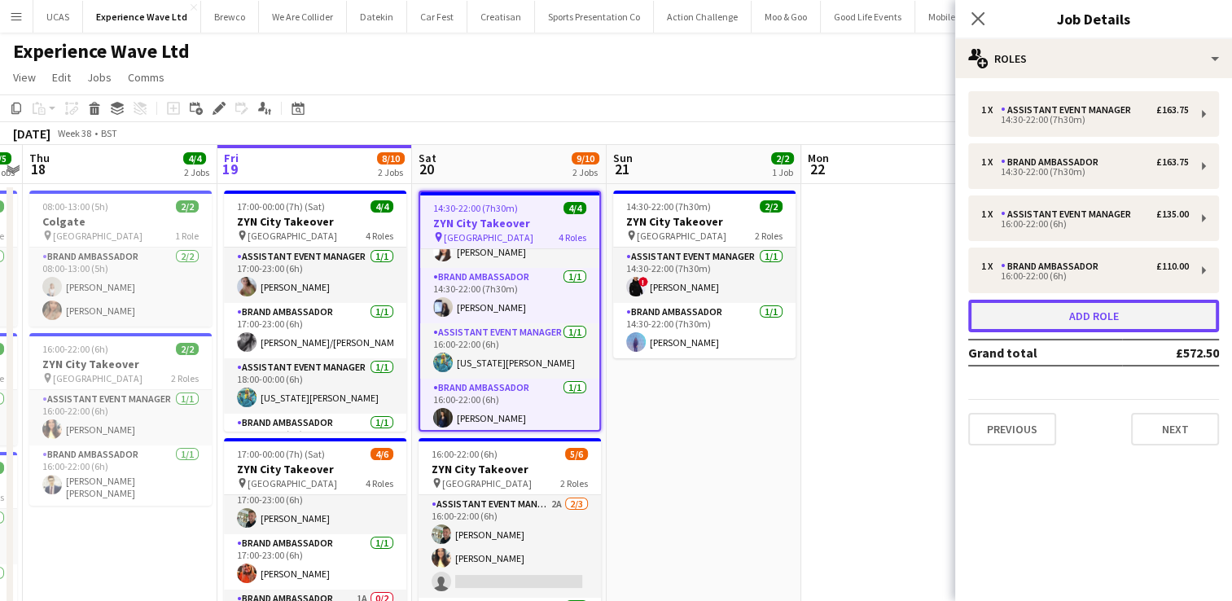
click at [1099, 317] on button "Add role" at bounding box center [1093, 316] width 251 height 33
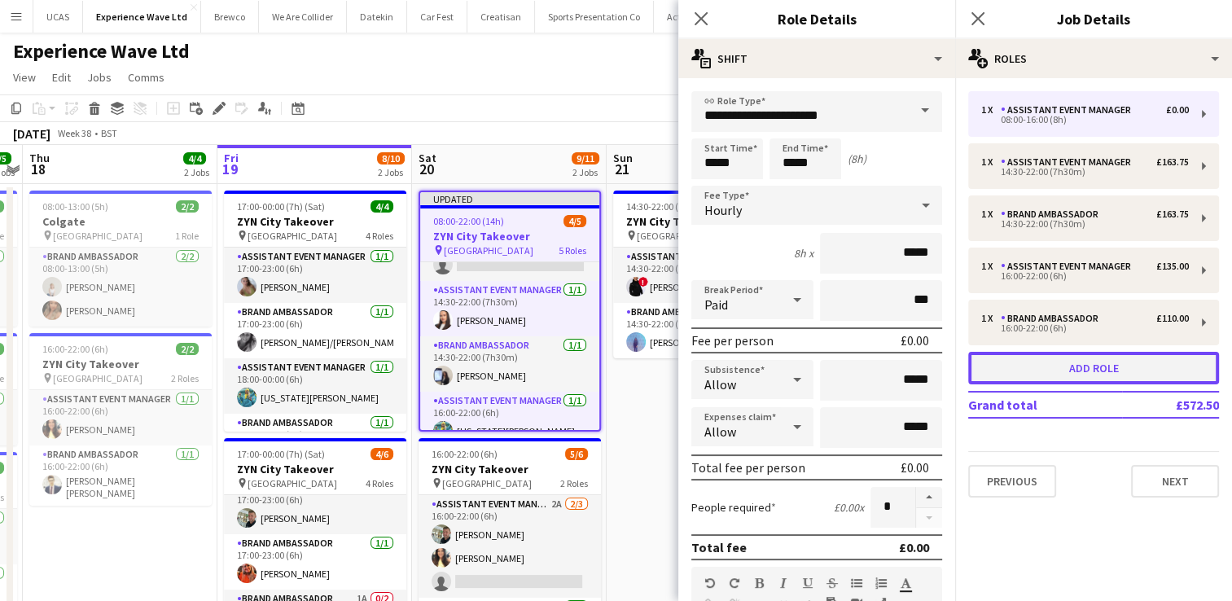
scroll to position [92, 0]
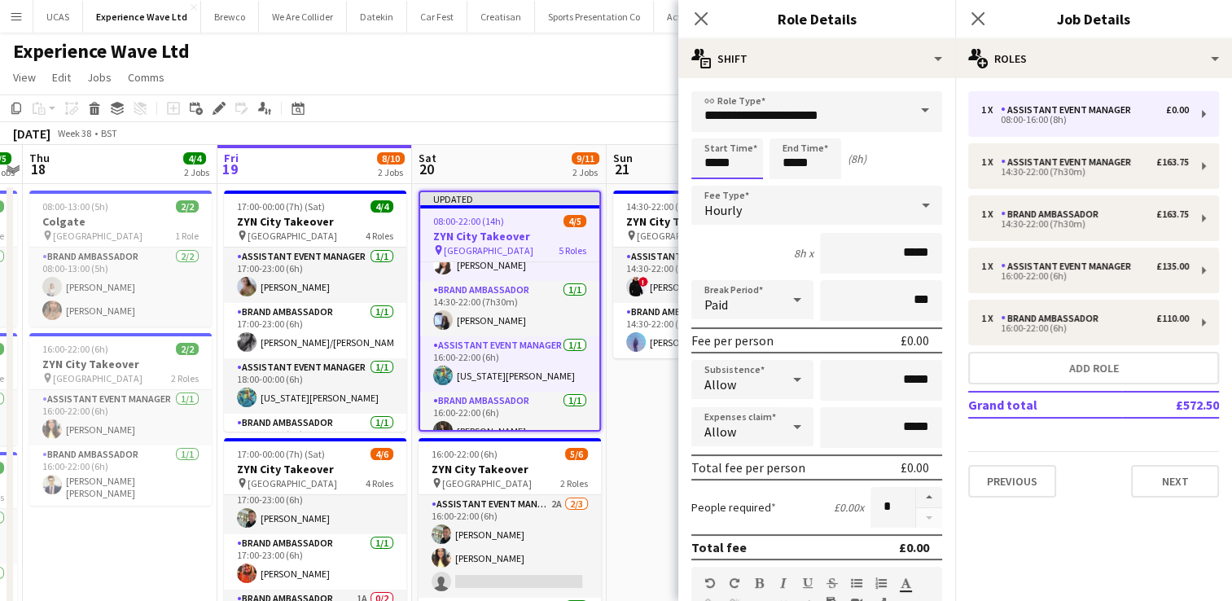
click at [735, 170] on input "*****" at bounding box center [727, 158] width 72 height 41
click at [713, 128] on div at bounding box center [711, 130] width 33 height 16
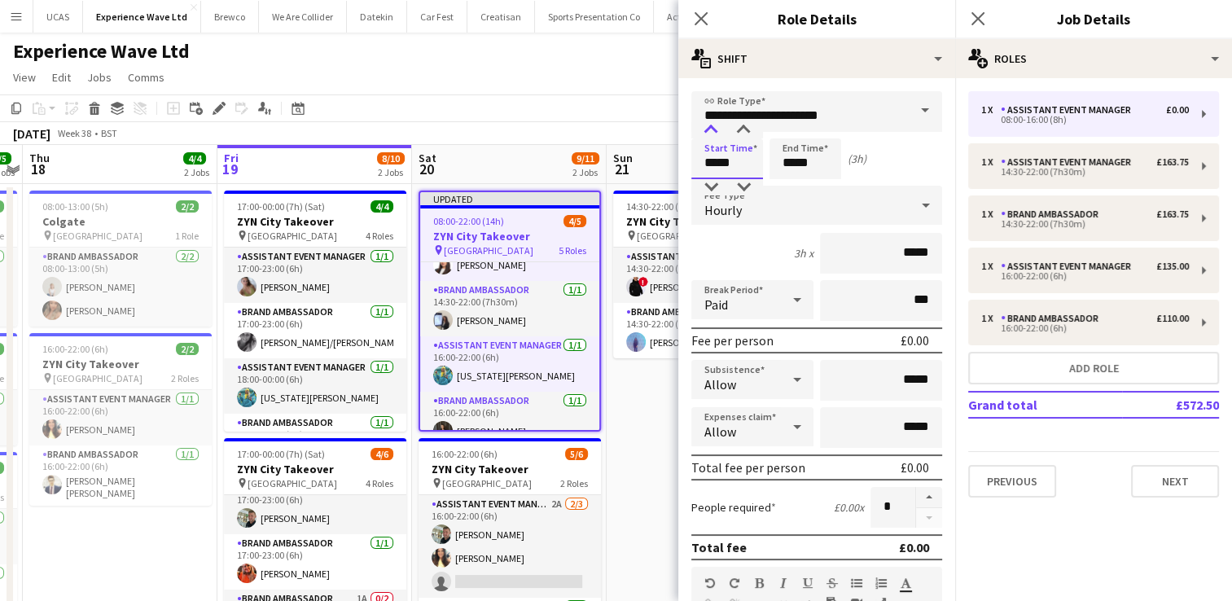
click at [713, 128] on div at bounding box center [711, 130] width 33 height 16
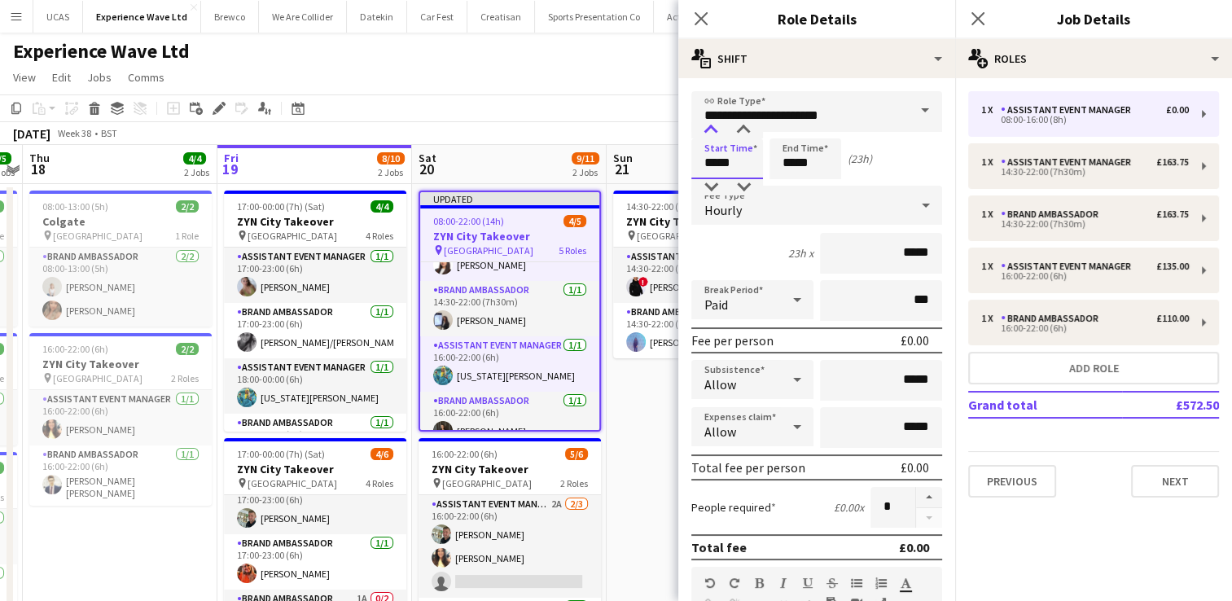
type input "*****"
click at [713, 128] on div at bounding box center [711, 130] width 33 height 16
click at [805, 161] on input "*****" at bounding box center [806, 158] width 72 height 41
click at [789, 124] on div at bounding box center [789, 130] width 33 height 16
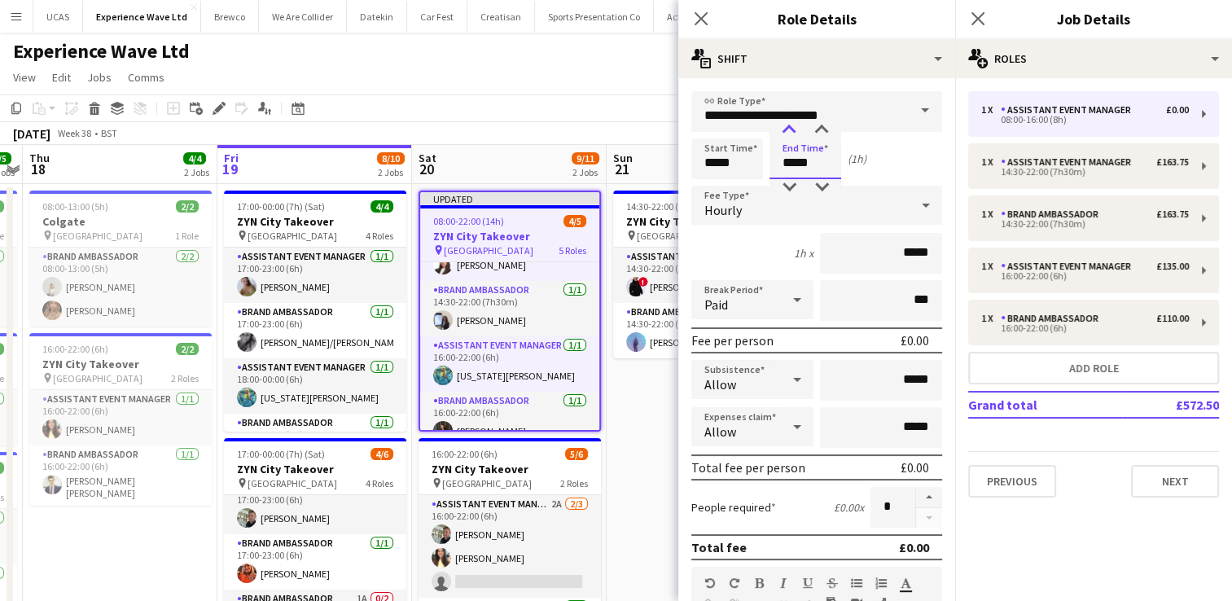
click at [789, 124] on div at bounding box center [789, 130] width 33 height 16
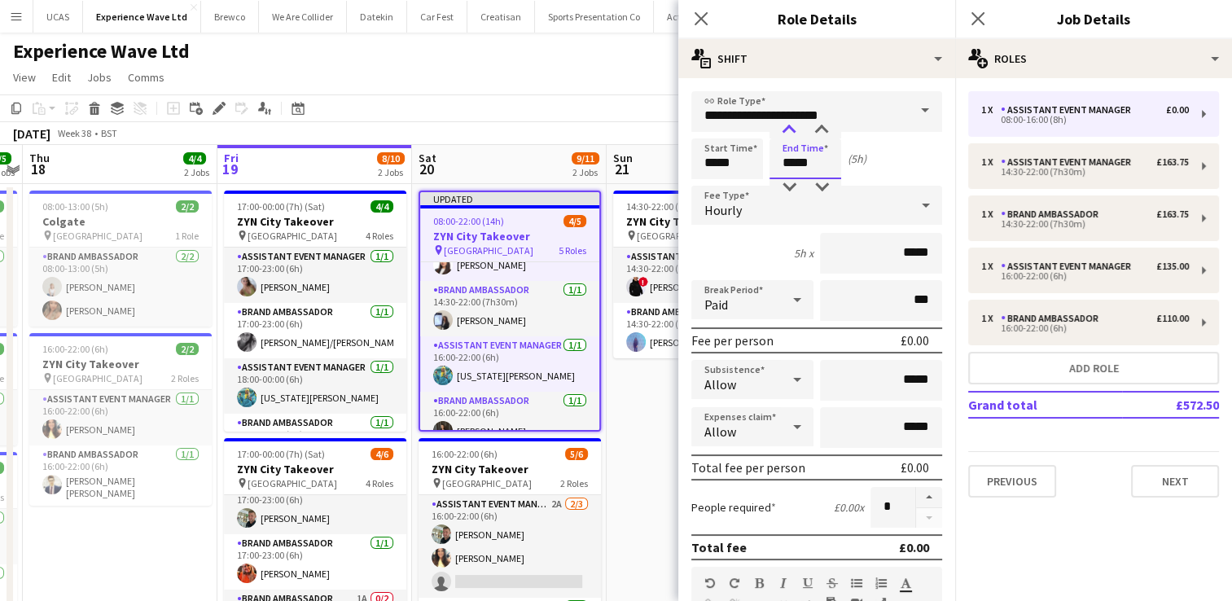
type input "*****"
click at [789, 124] on div at bounding box center [789, 130] width 33 height 16
click at [790, 217] on div "Hourly" at bounding box center [800, 205] width 218 height 39
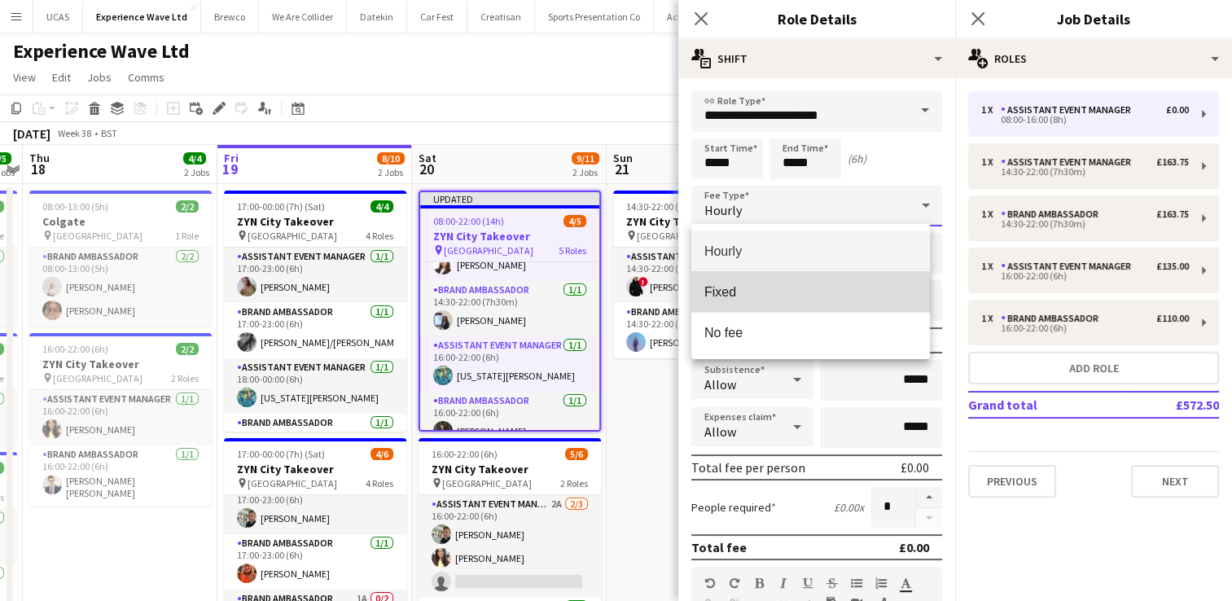
click at [758, 295] on span "Fixed" at bounding box center [810, 291] width 213 height 15
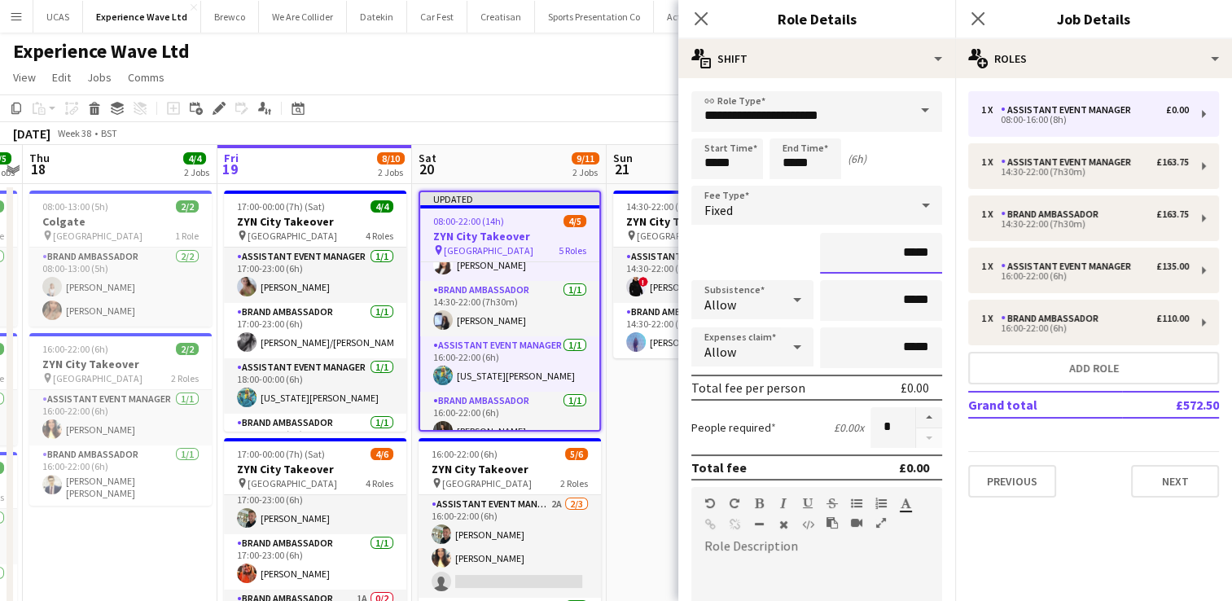
drag, startPoint x: 922, startPoint y: 256, endPoint x: 845, endPoint y: 252, distance: 77.4
click at [845, 252] on input "*****" at bounding box center [881, 253] width 122 height 41
type input "*******"
drag, startPoint x: 922, startPoint y: 296, endPoint x: 843, endPoint y: 292, distance: 79.1
click at [843, 292] on input "*****" at bounding box center [881, 300] width 122 height 41
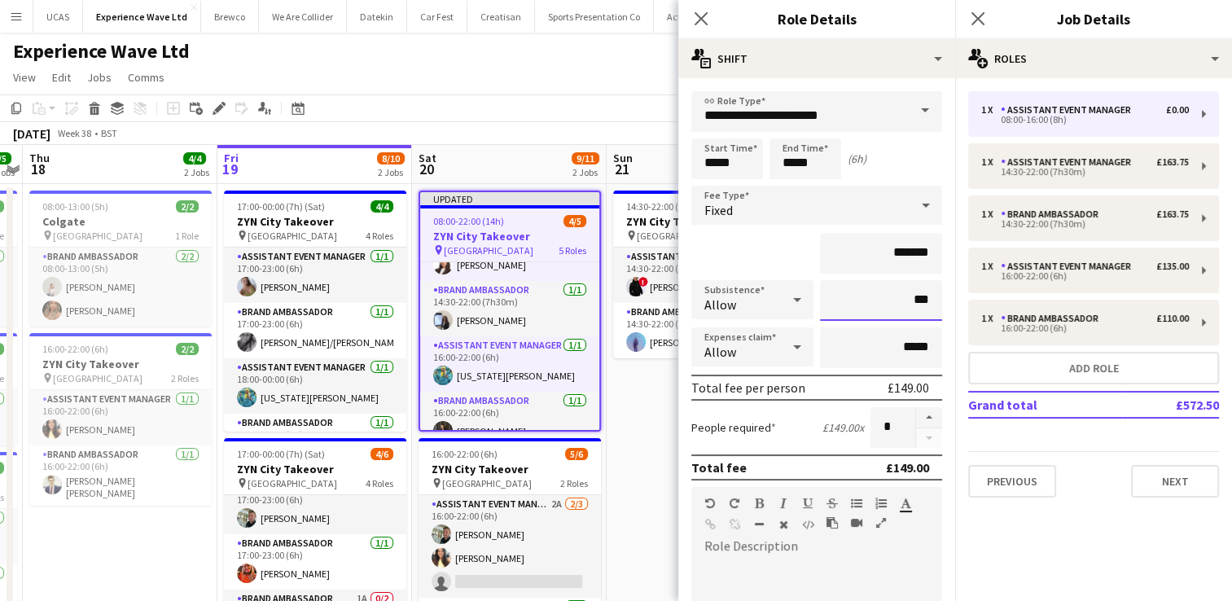
type input "******"
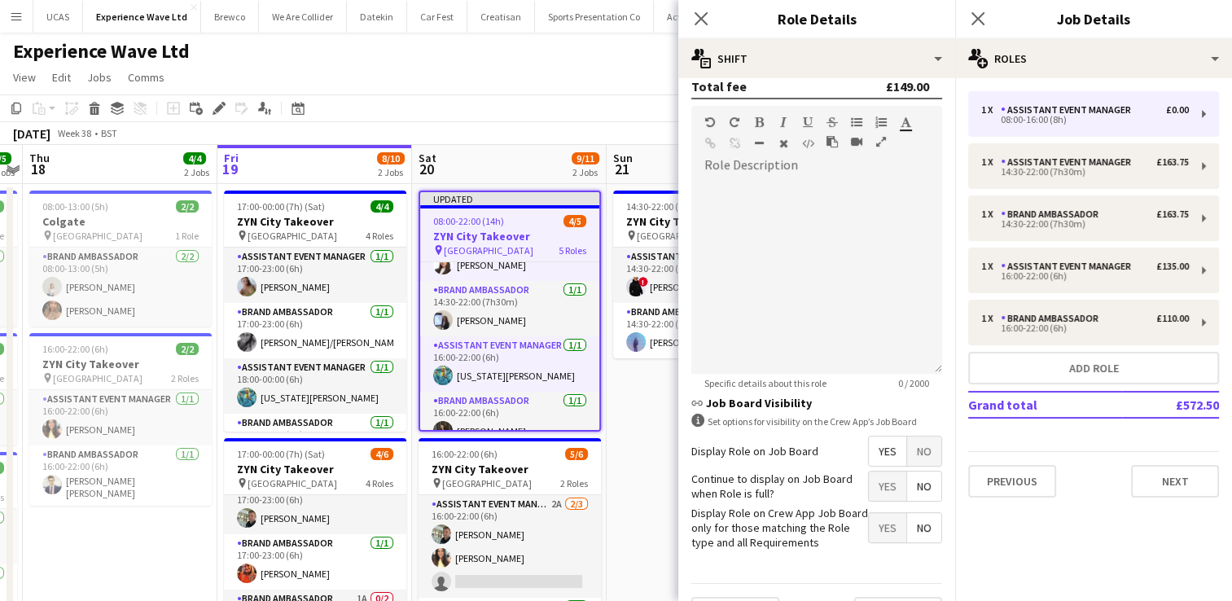
scroll to position [418, 0]
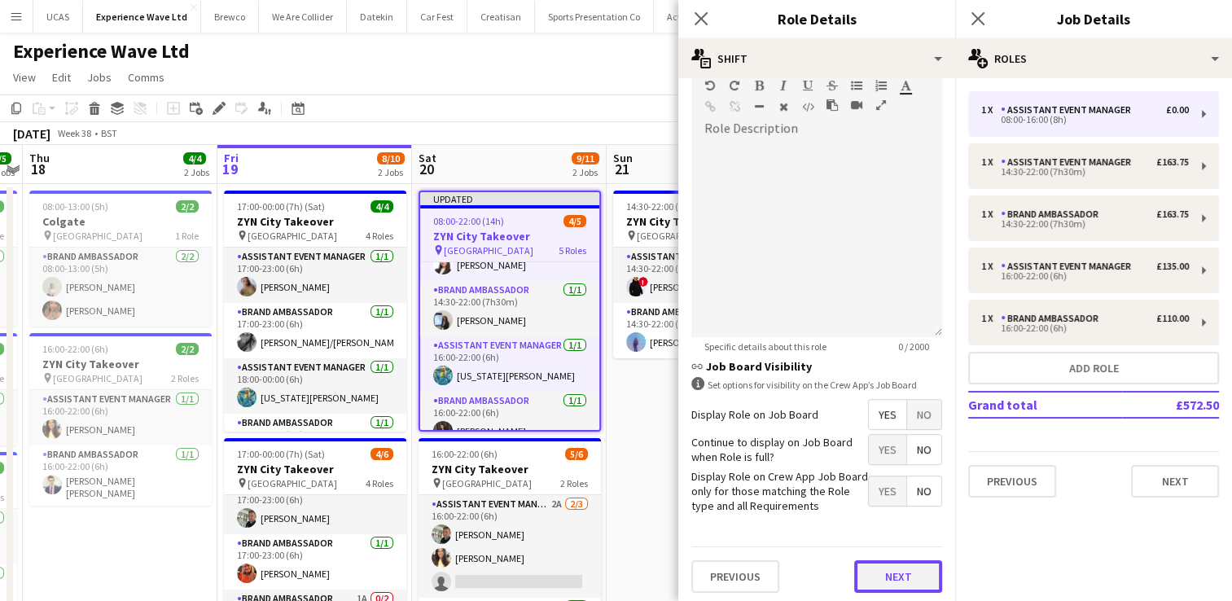
click at [889, 573] on button "Next" at bounding box center [898, 576] width 88 height 33
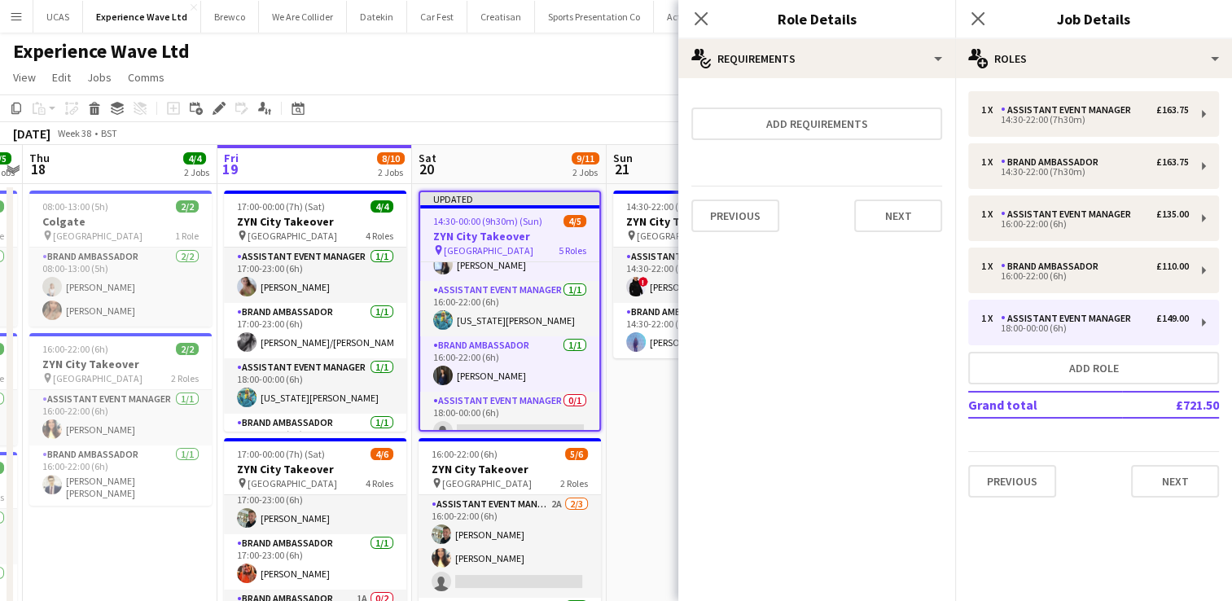
scroll to position [37, 0]
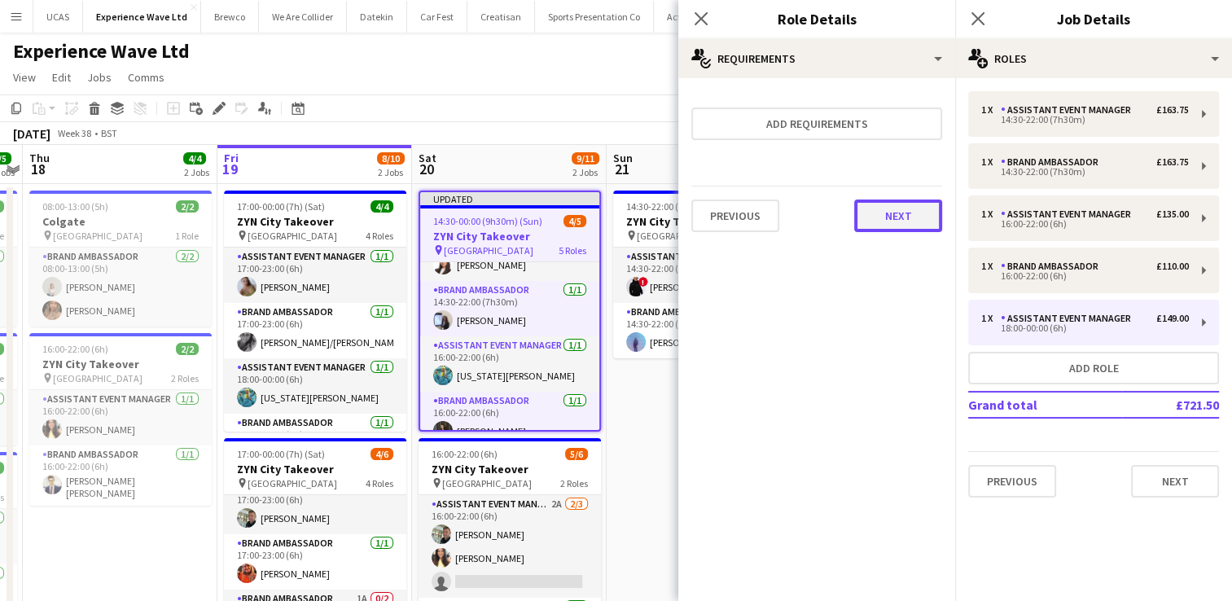
click at [915, 230] on button "Next" at bounding box center [898, 216] width 88 height 33
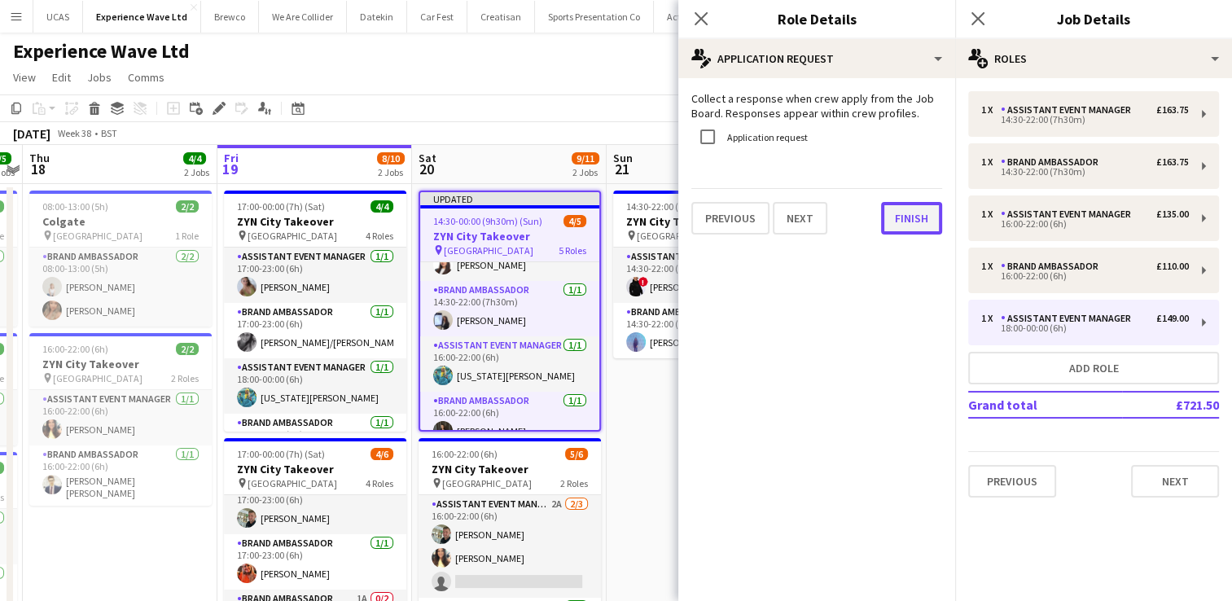
click at [915, 230] on button "Finish" at bounding box center [911, 218] width 61 height 33
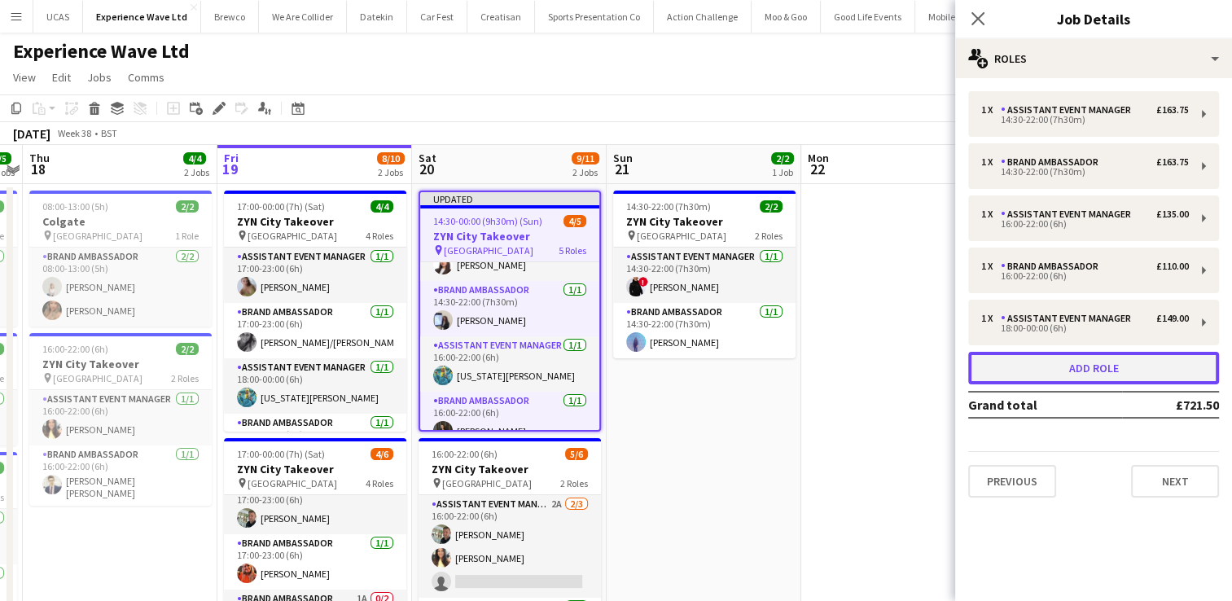
click at [1061, 368] on button "Add role" at bounding box center [1093, 368] width 251 height 33
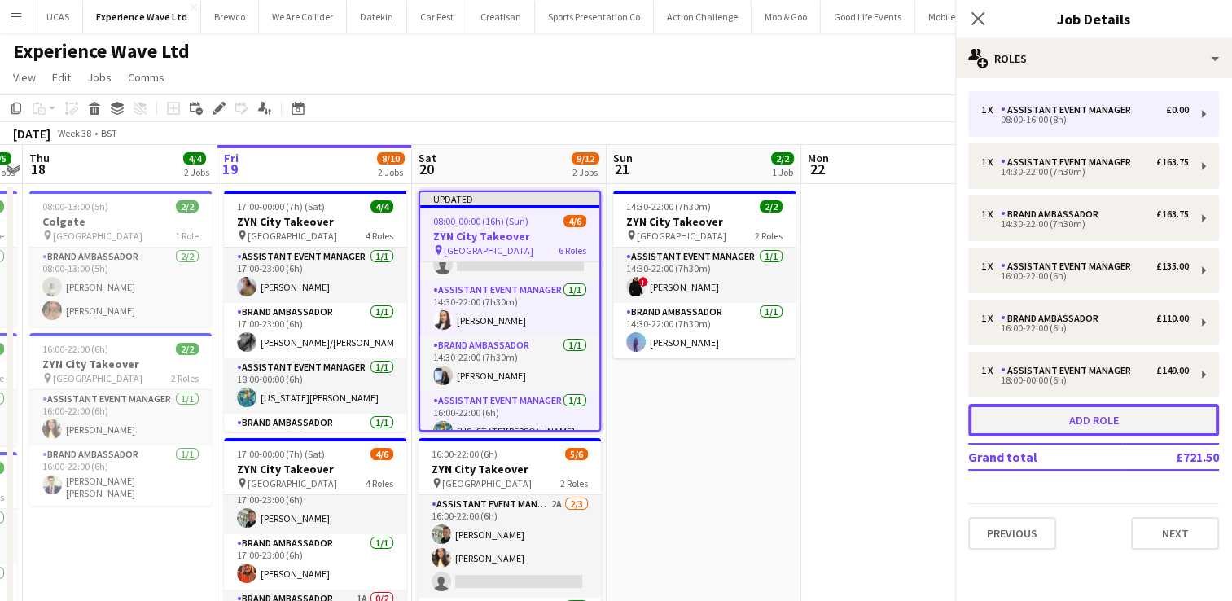
scroll to position [92, 0]
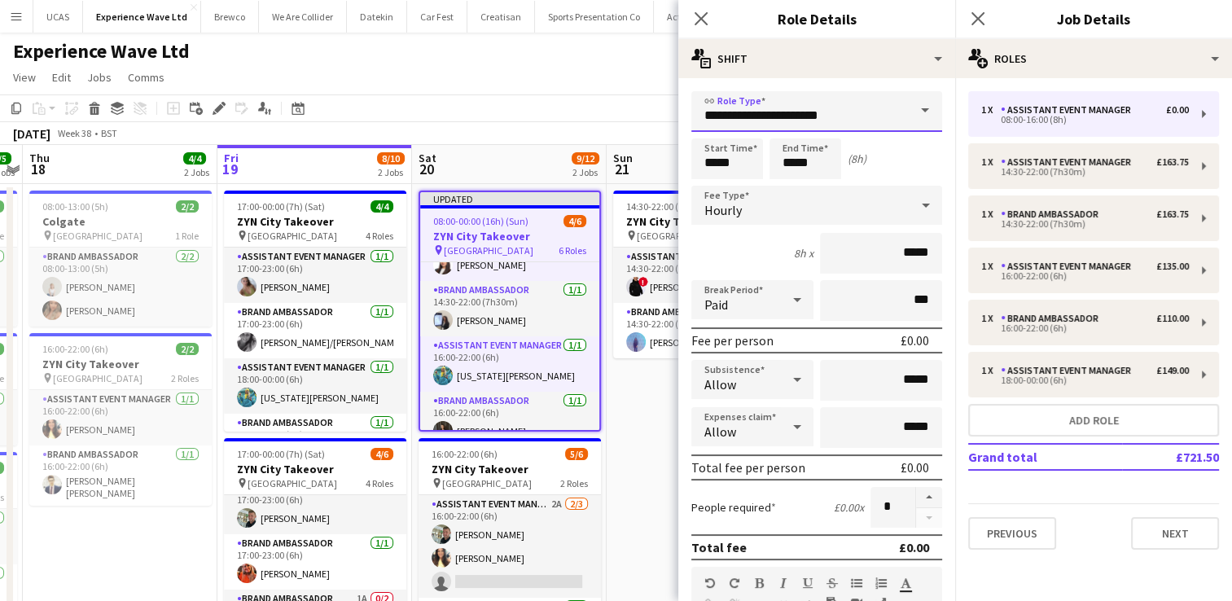
click at [779, 123] on input "**********" at bounding box center [816, 111] width 251 height 41
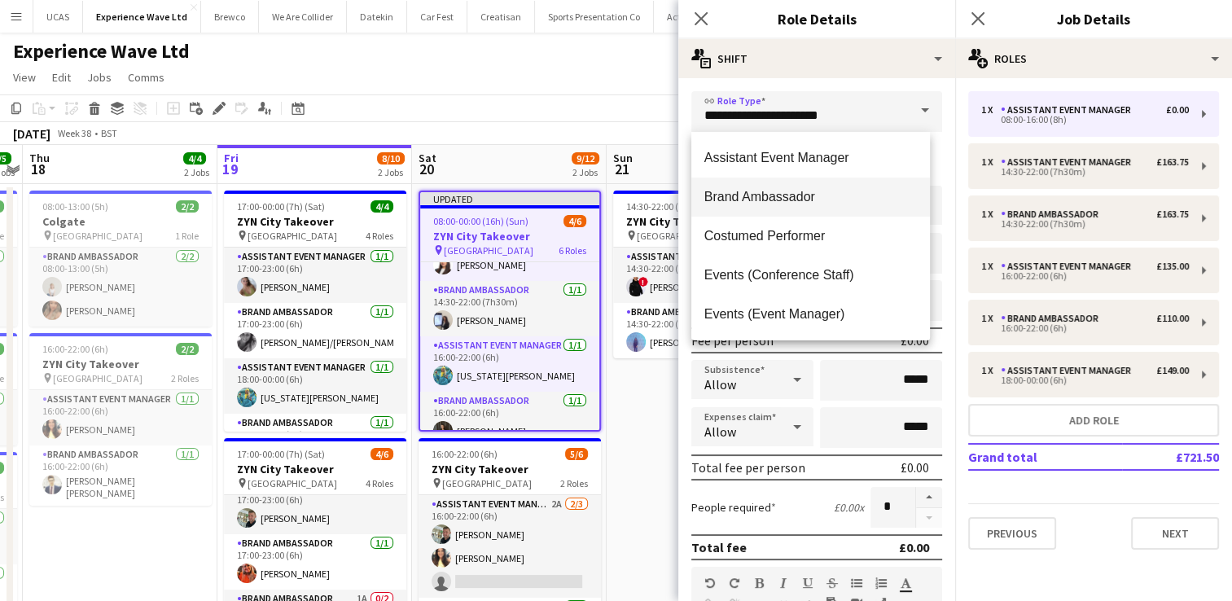
click at [752, 182] on mat-option "Brand Ambassador" at bounding box center [810, 197] width 239 height 39
type input "**********"
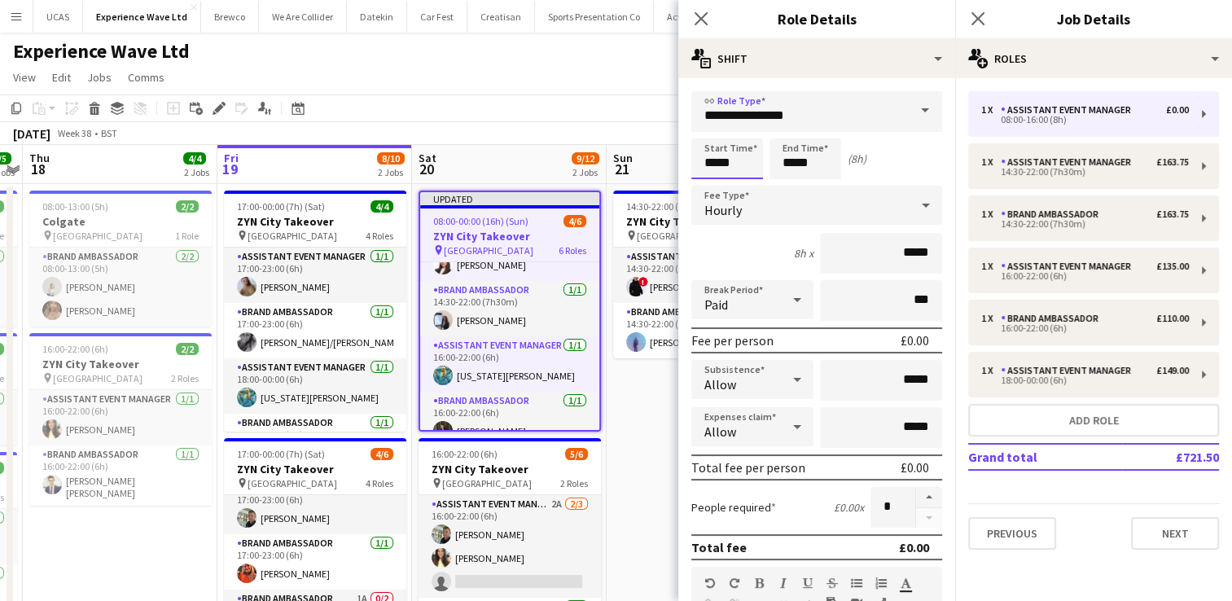
click at [741, 166] on input "*****" at bounding box center [727, 158] width 72 height 41
click at [713, 133] on div at bounding box center [711, 130] width 33 height 16
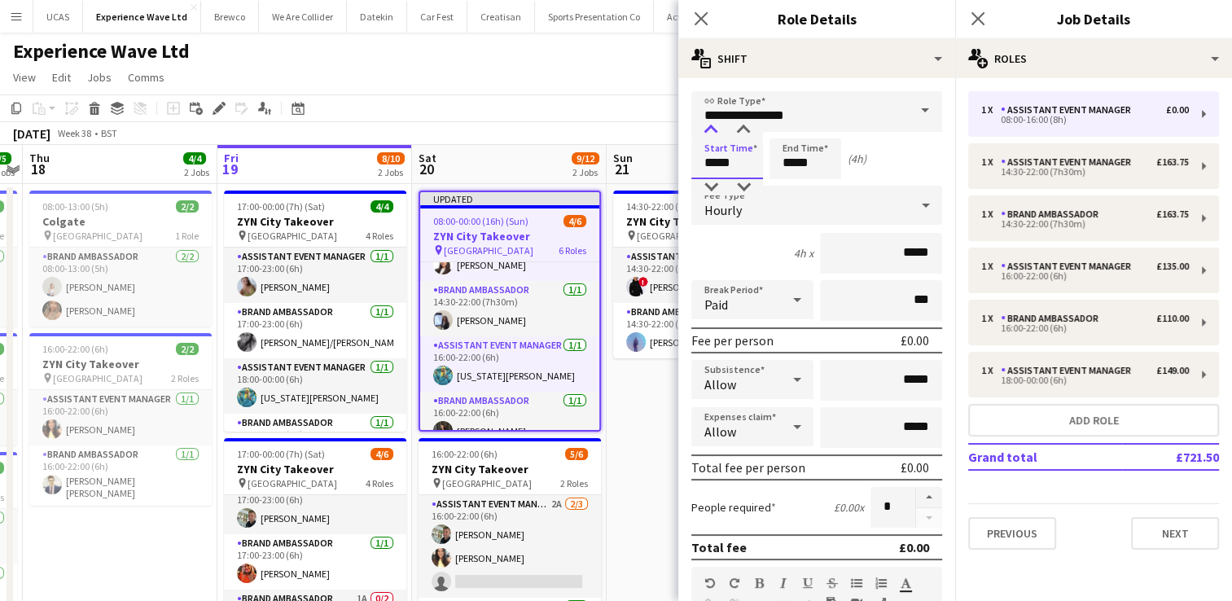
click at [713, 133] on div at bounding box center [711, 130] width 33 height 16
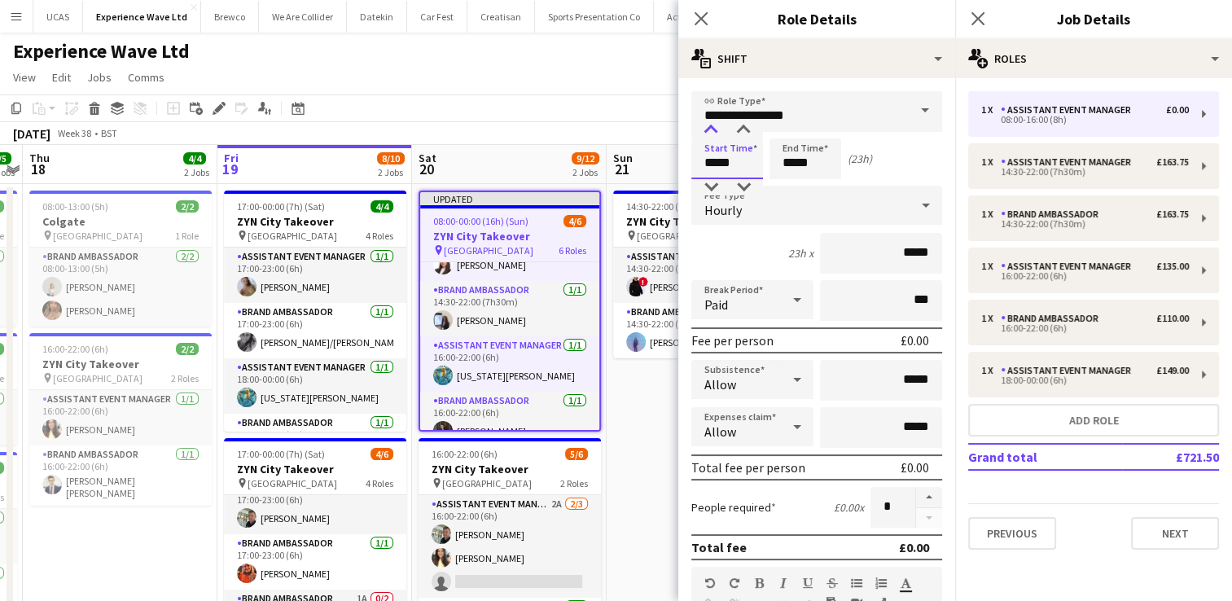
type input "*****"
click at [713, 133] on div at bounding box center [711, 130] width 33 height 16
click at [795, 164] on input "*****" at bounding box center [806, 158] width 72 height 41
click at [792, 130] on div at bounding box center [789, 130] width 33 height 16
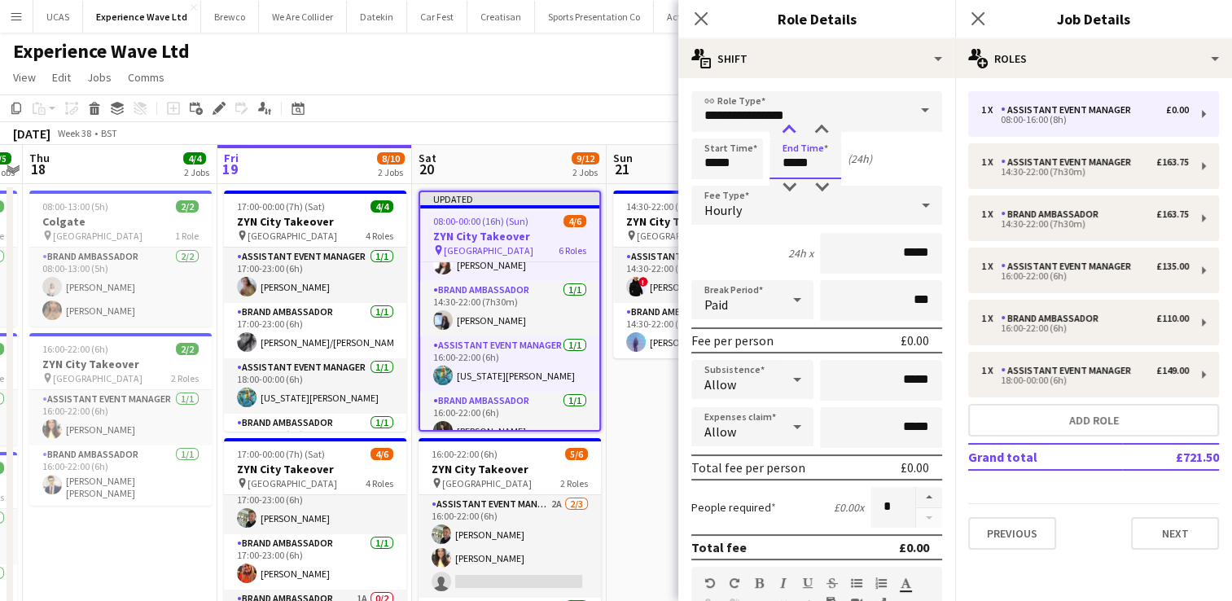
click at [792, 130] on div at bounding box center [789, 130] width 33 height 16
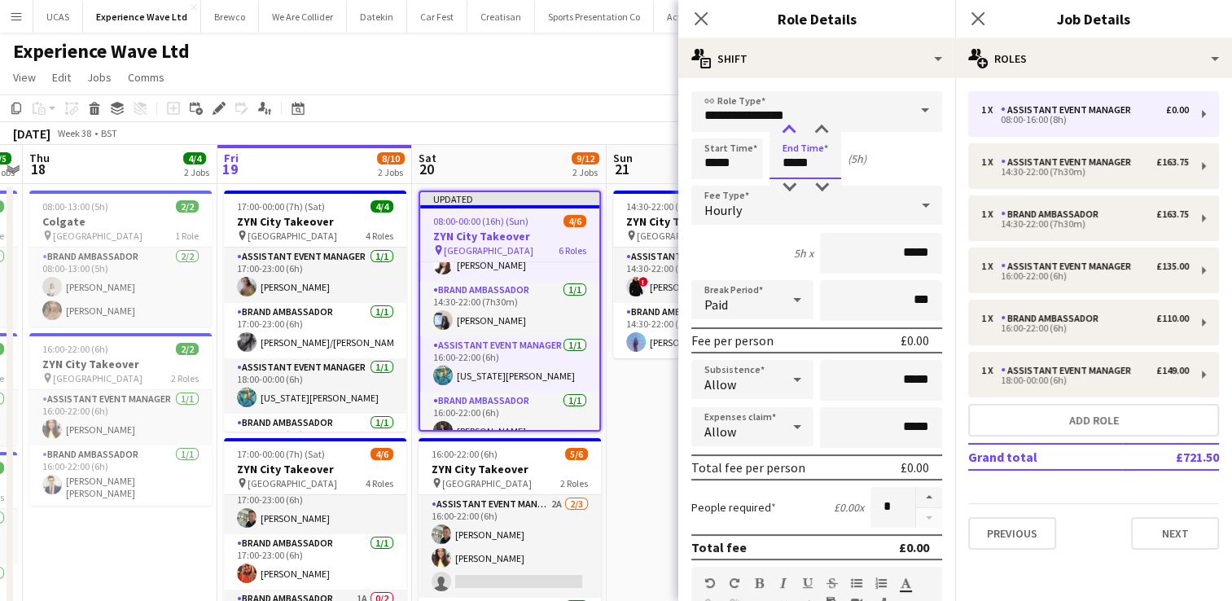
type input "*****"
click at [792, 130] on div at bounding box center [789, 130] width 33 height 16
click at [792, 216] on div "Hourly" at bounding box center [800, 205] width 218 height 39
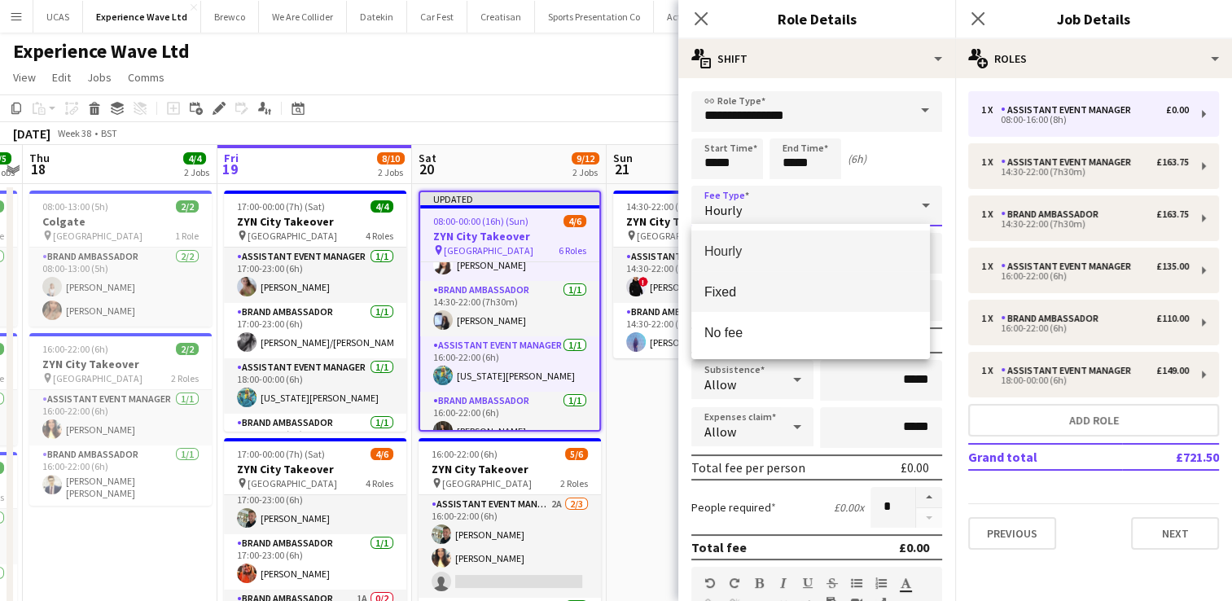
click at [764, 299] on span "Fixed" at bounding box center [810, 291] width 213 height 15
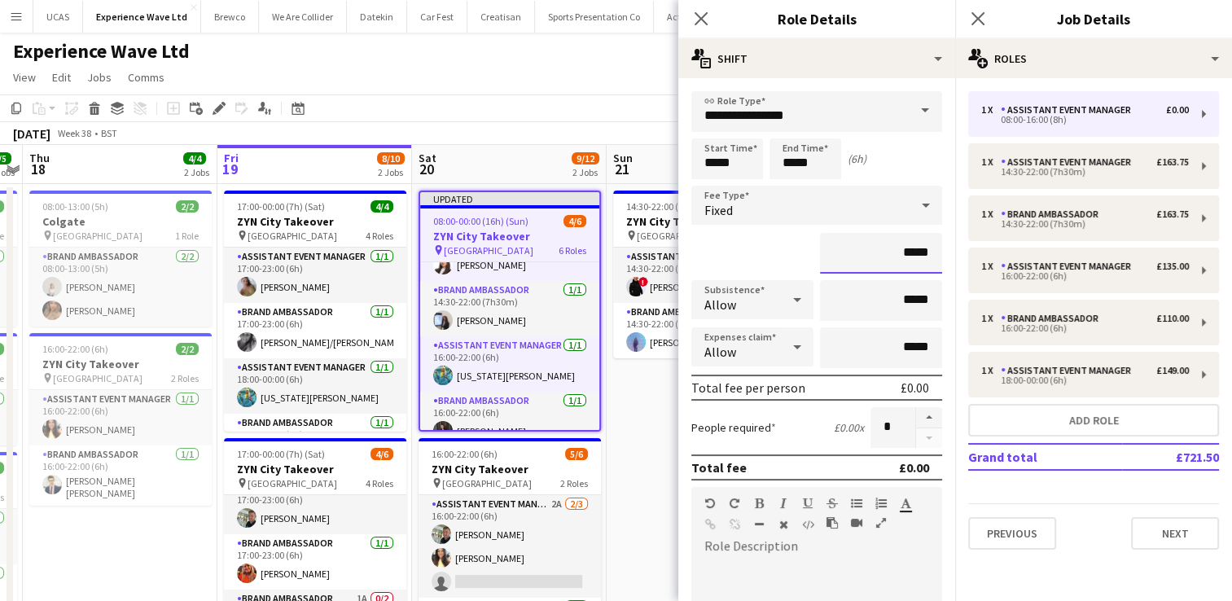
drag, startPoint x: 924, startPoint y: 257, endPoint x: 847, endPoint y: 256, distance: 77.4
click at [847, 256] on input "*****" at bounding box center [881, 253] width 122 height 41
type input "*******"
drag, startPoint x: 916, startPoint y: 301, endPoint x: 843, endPoint y: 289, distance: 74.3
click at [843, 289] on input "*****" at bounding box center [881, 300] width 122 height 41
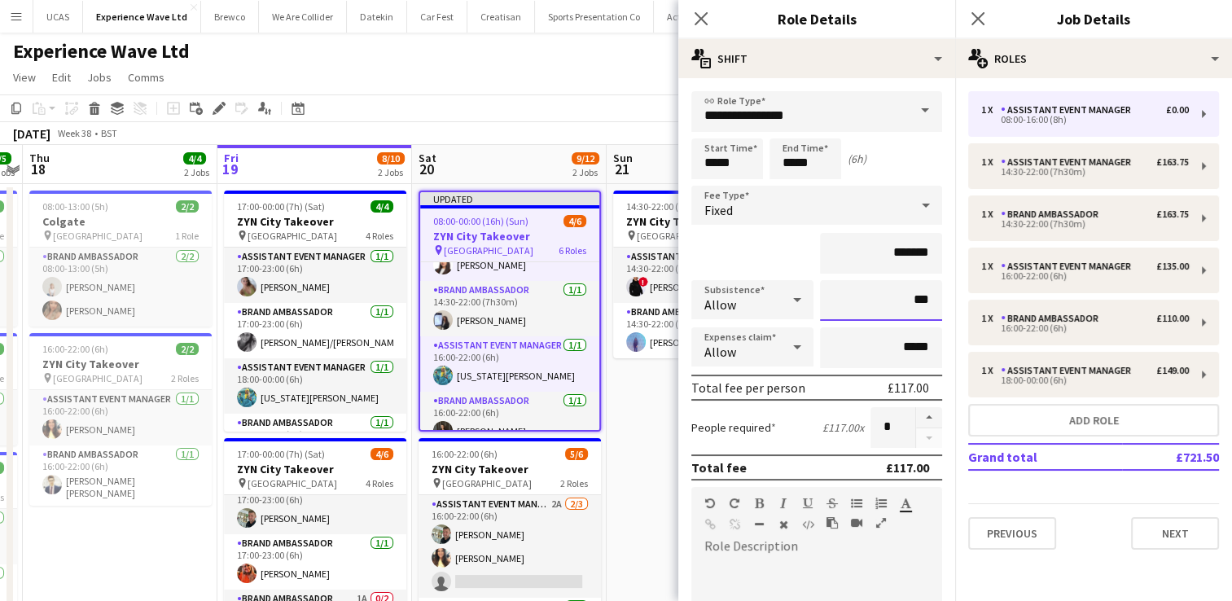
type input "******"
click at [779, 253] on div "*******" at bounding box center [816, 253] width 251 height 41
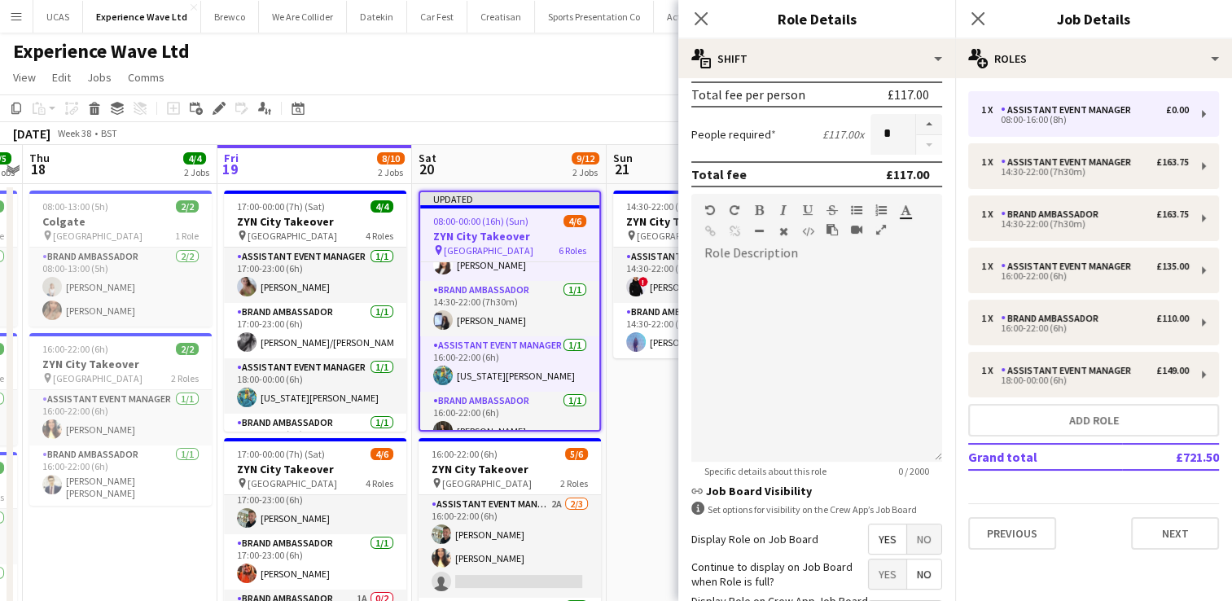
scroll to position [418, 0]
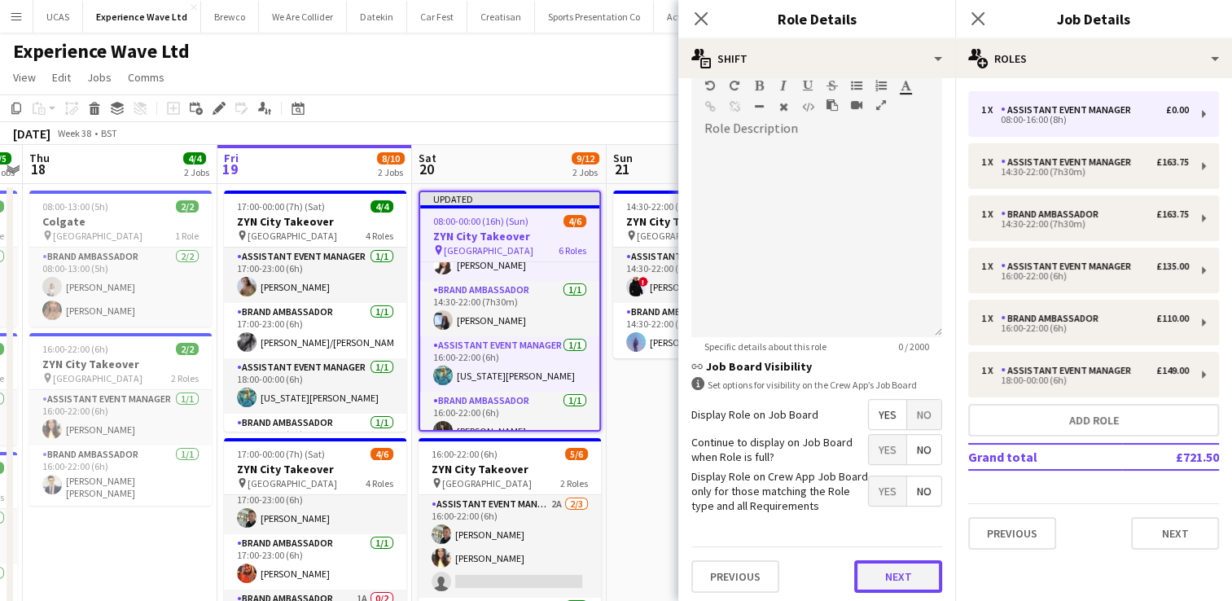
click at [870, 575] on button "Next" at bounding box center [898, 576] width 88 height 33
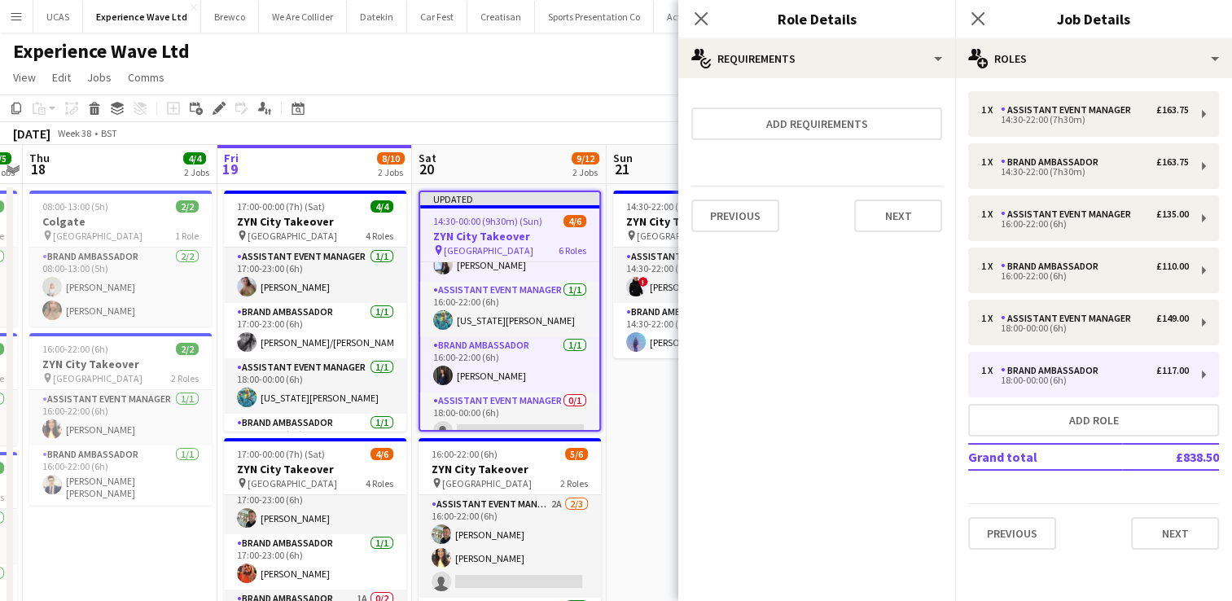
scroll to position [37, 0]
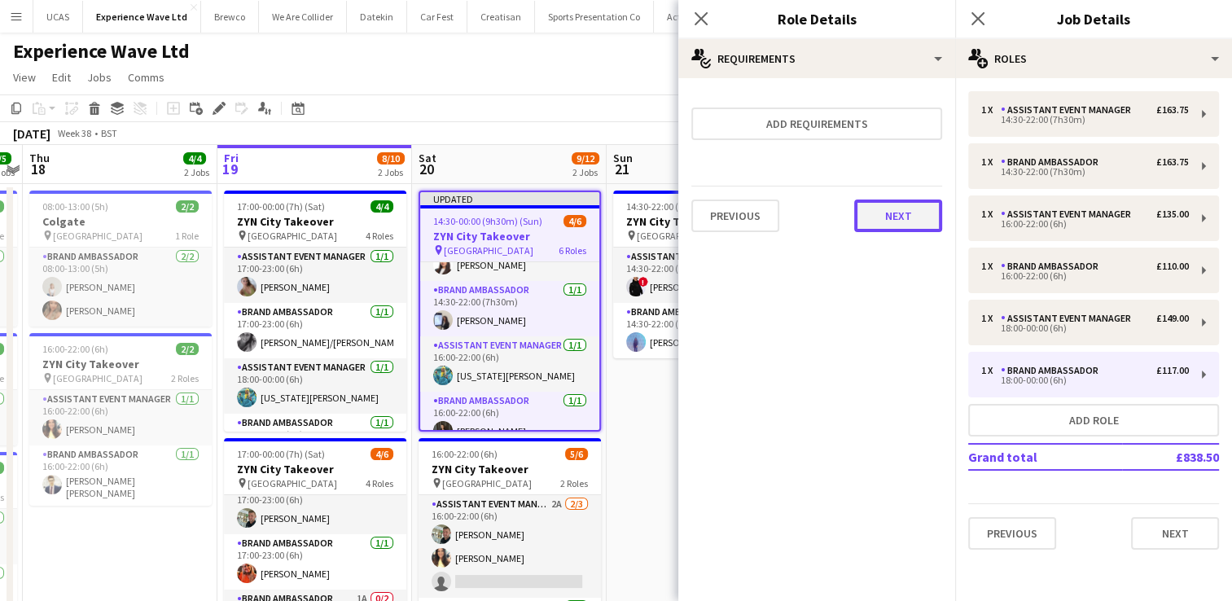
click at [912, 226] on button "Next" at bounding box center [898, 216] width 88 height 33
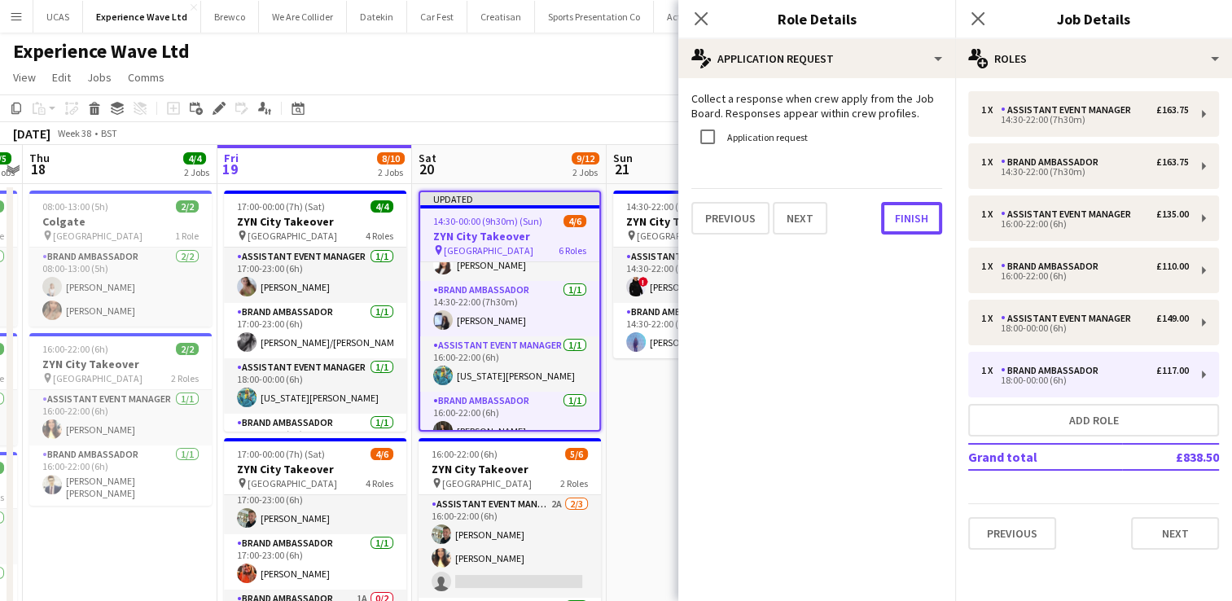
click at [912, 226] on button "Finish" at bounding box center [911, 218] width 61 height 33
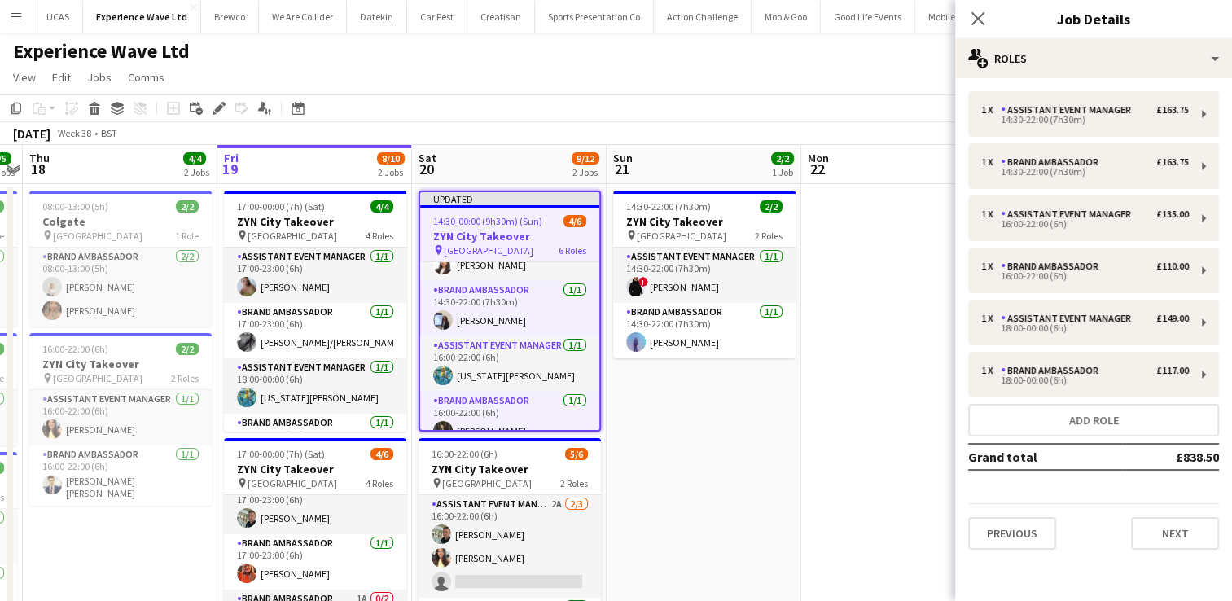
click at [910, 267] on app-date-cell at bounding box center [898, 514] width 195 height 661
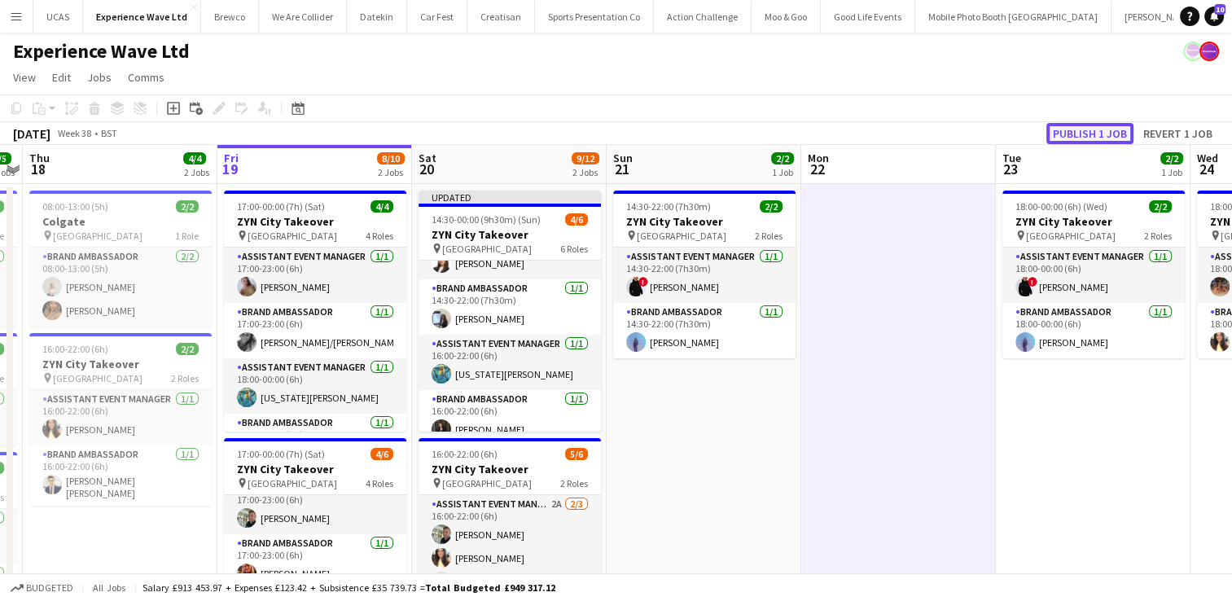
click at [1099, 135] on button "Publish 1 job" at bounding box center [1090, 133] width 87 height 21
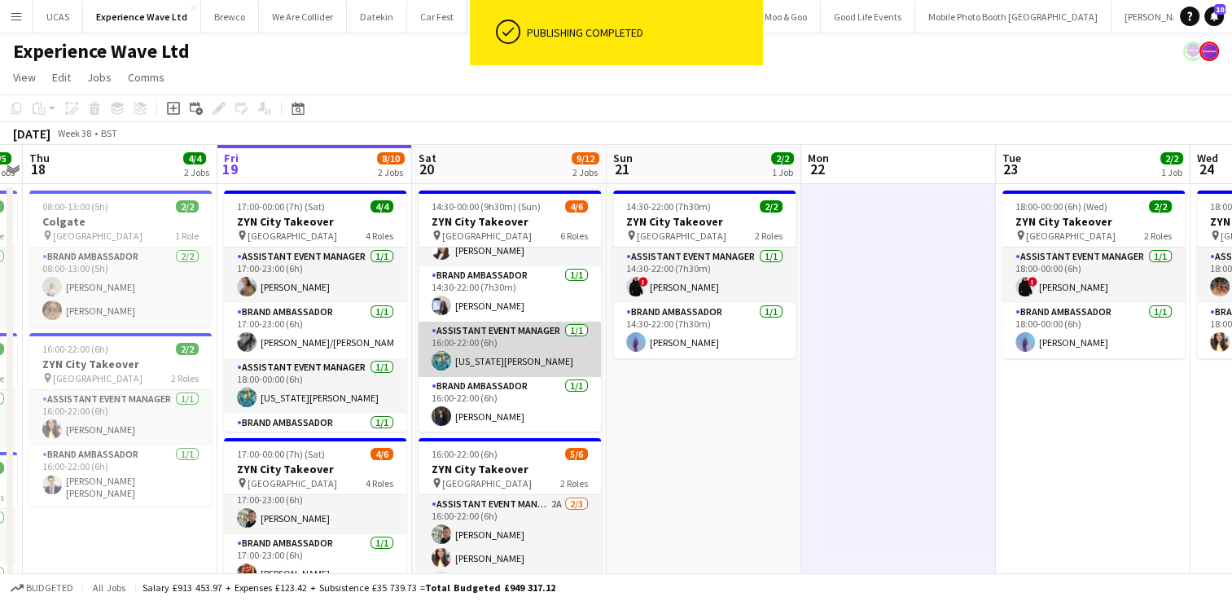
scroll to position [147, 0]
click at [517, 361] on app-card-role "Assistant Event Manager 0/1 18:00-00:00 (6h) single-neutral-actions" at bounding box center [510, 349] width 182 height 55
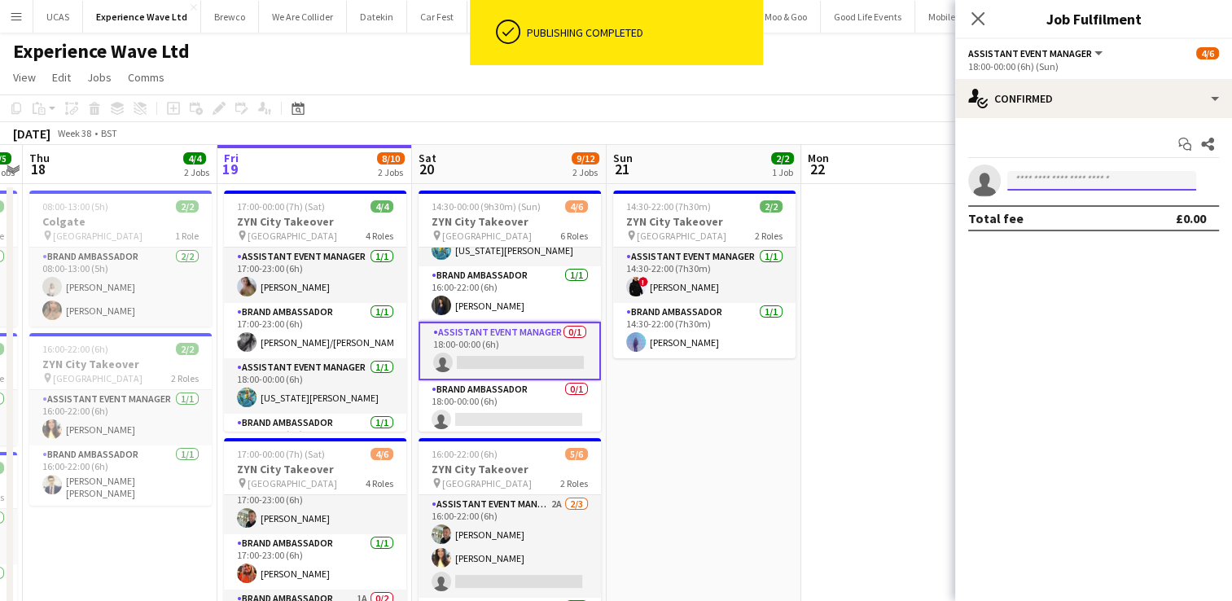
click at [1067, 182] on input at bounding box center [1101, 181] width 189 height 20
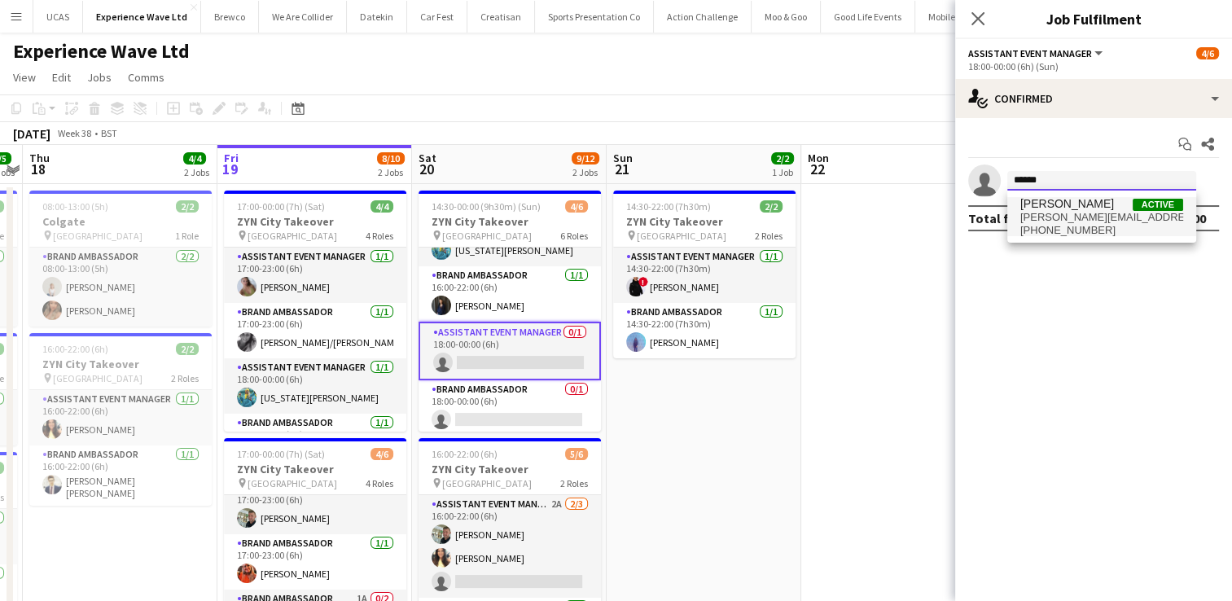
type input "******"
click at [1074, 226] on span "[PHONE_NUMBER]" at bounding box center [1101, 230] width 163 height 13
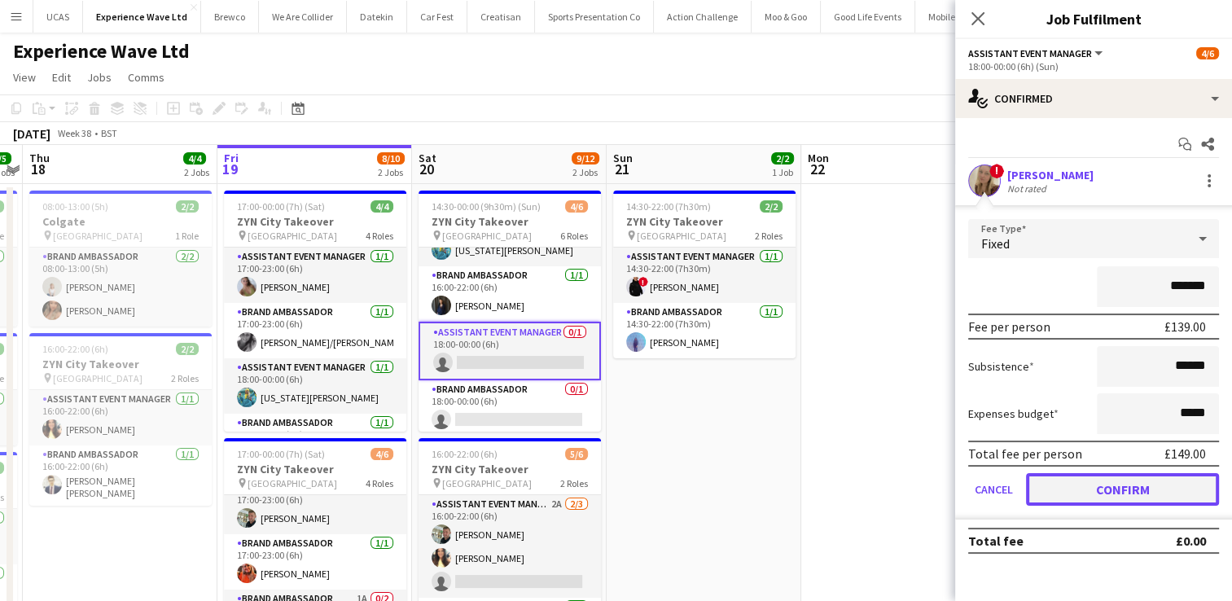
click at [1121, 477] on button "Confirm" at bounding box center [1122, 489] width 193 height 33
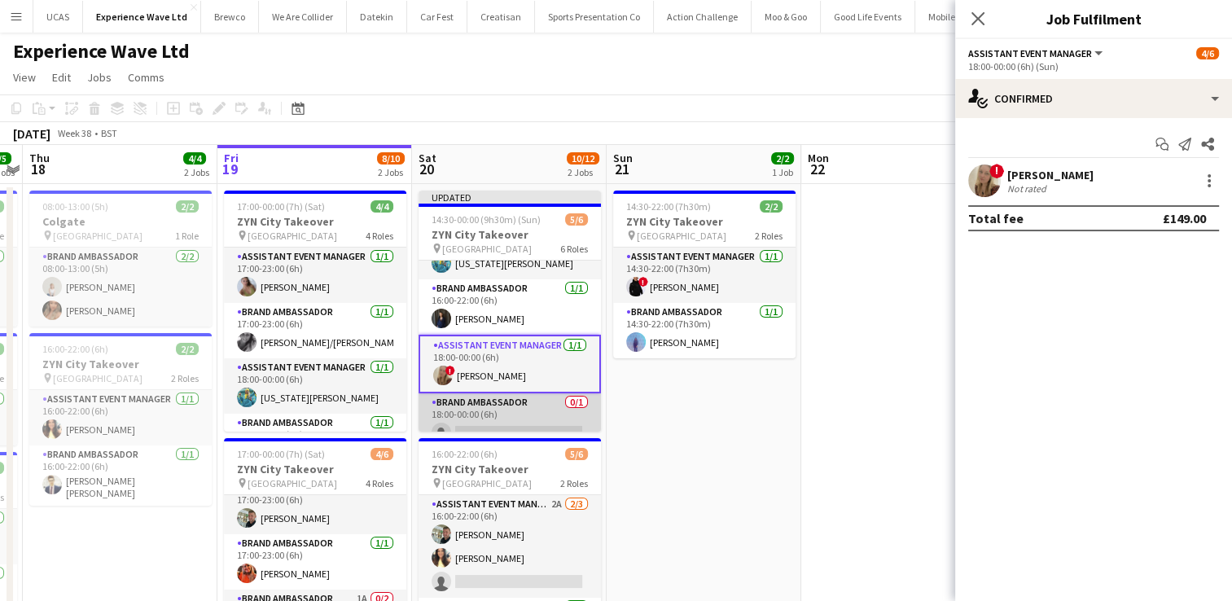
click at [513, 399] on app-card-role "Brand Ambassador 0/1 18:00-00:00 (6h) single-neutral-actions" at bounding box center [510, 420] width 182 height 55
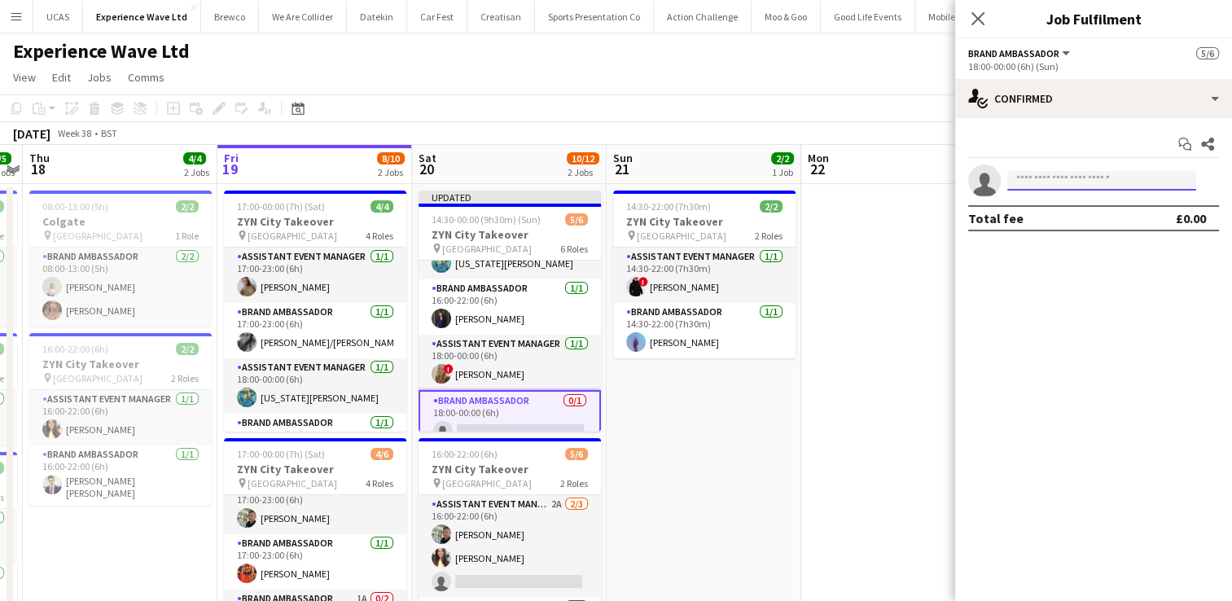
click at [1094, 177] on input at bounding box center [1101, 181] width 189 height 20
type input "***"
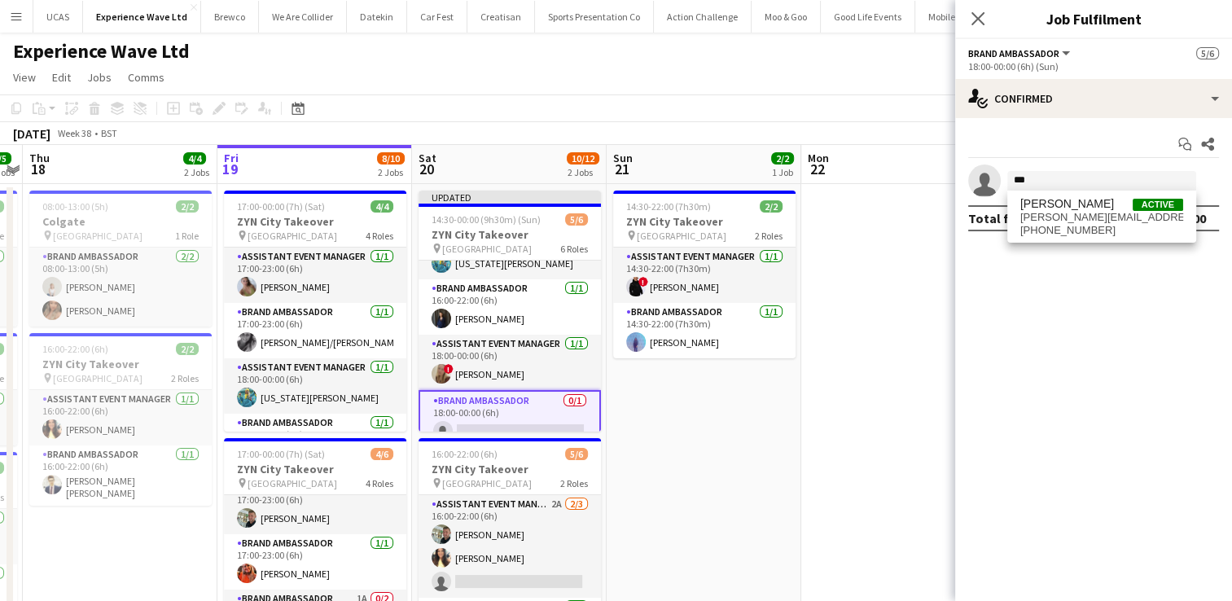
click at [1064, 239] on div "Raquel Lee Active raquellee@rocketmail.com +447787697786" at bounding box center [1101, 217] width 189 height 52
click at [1070, 230] on span "+447787697786" at bounding box center [1101, 230] width 163 height 13
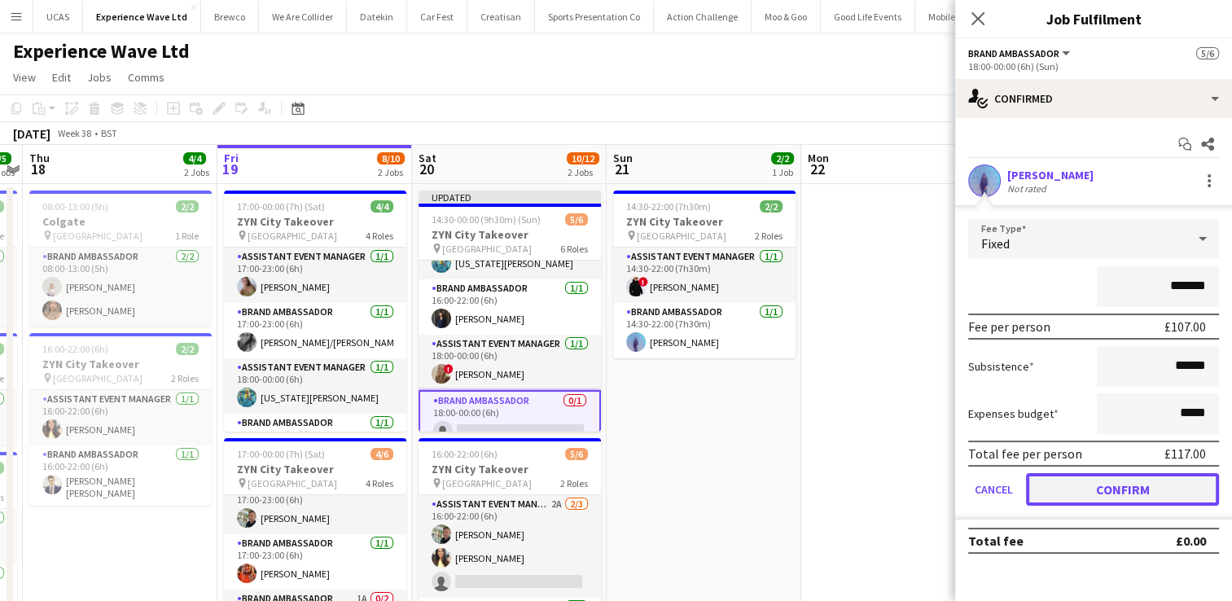
click at [1084, 487] on button "Confirm" at bounding box center [1122, 489] width 193 height 33
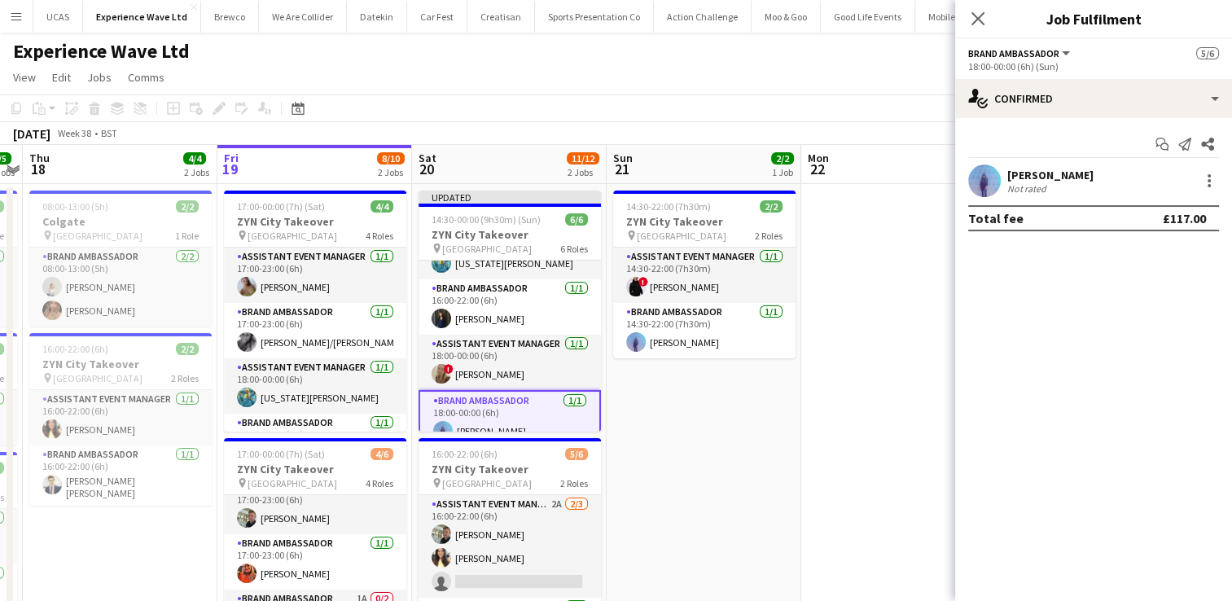
click at [944, 296] on app-date-cell at bounding box center [898, 514] width 195 height 661
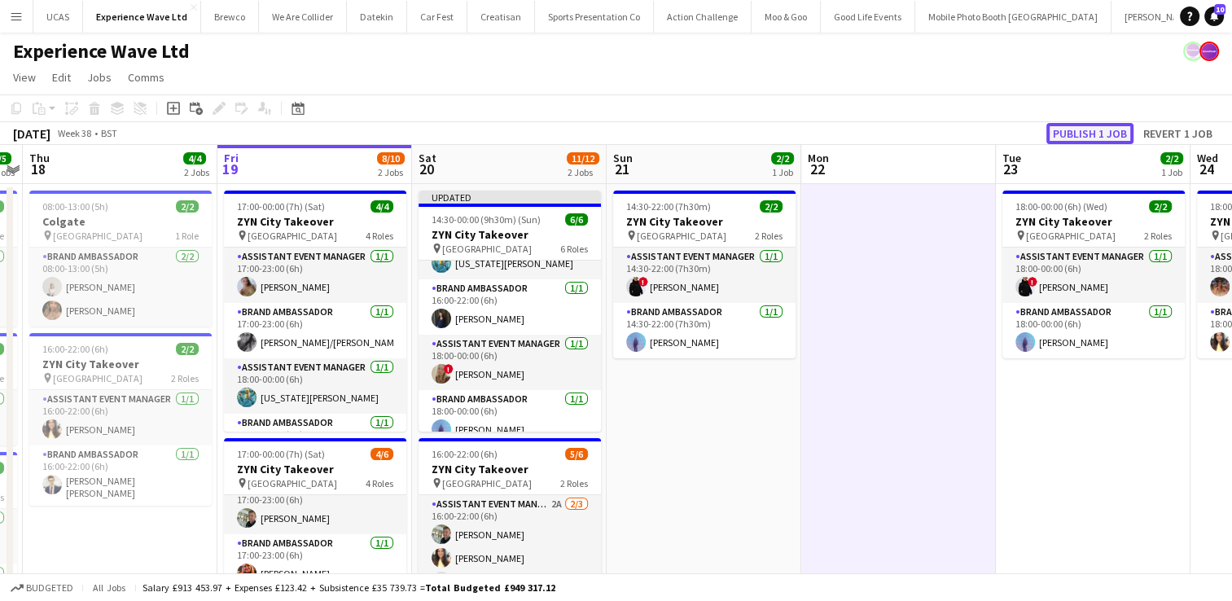
click at [1085, 133] on button "Publish 1 job" at bounding box center [1090, 133] width 87 height 21
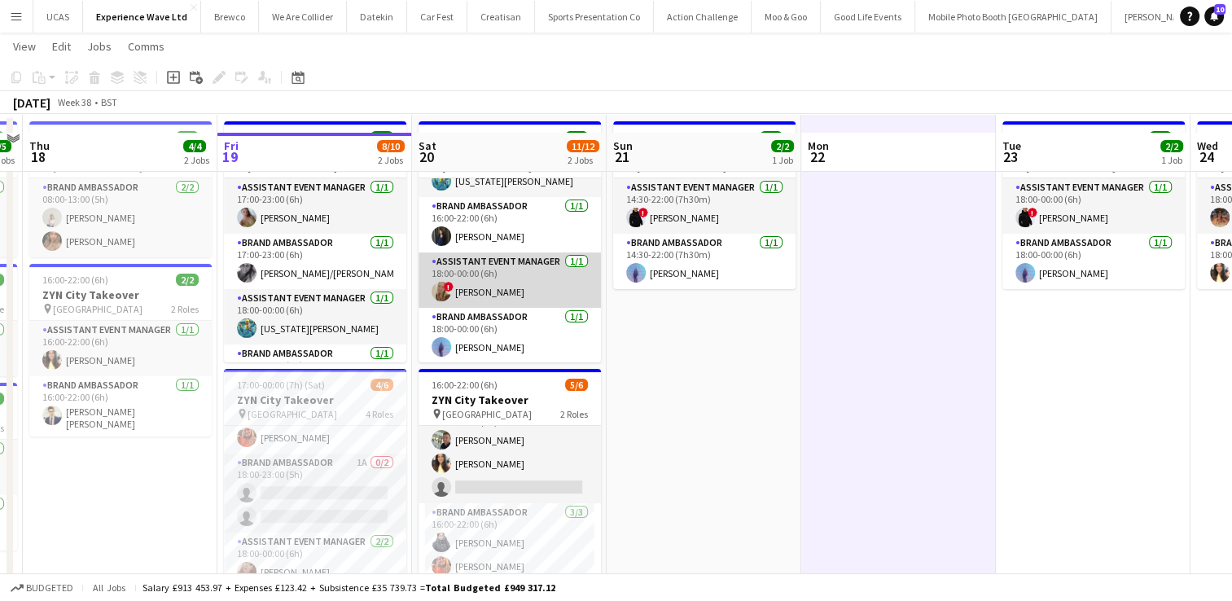
scroll to position [86, 0]
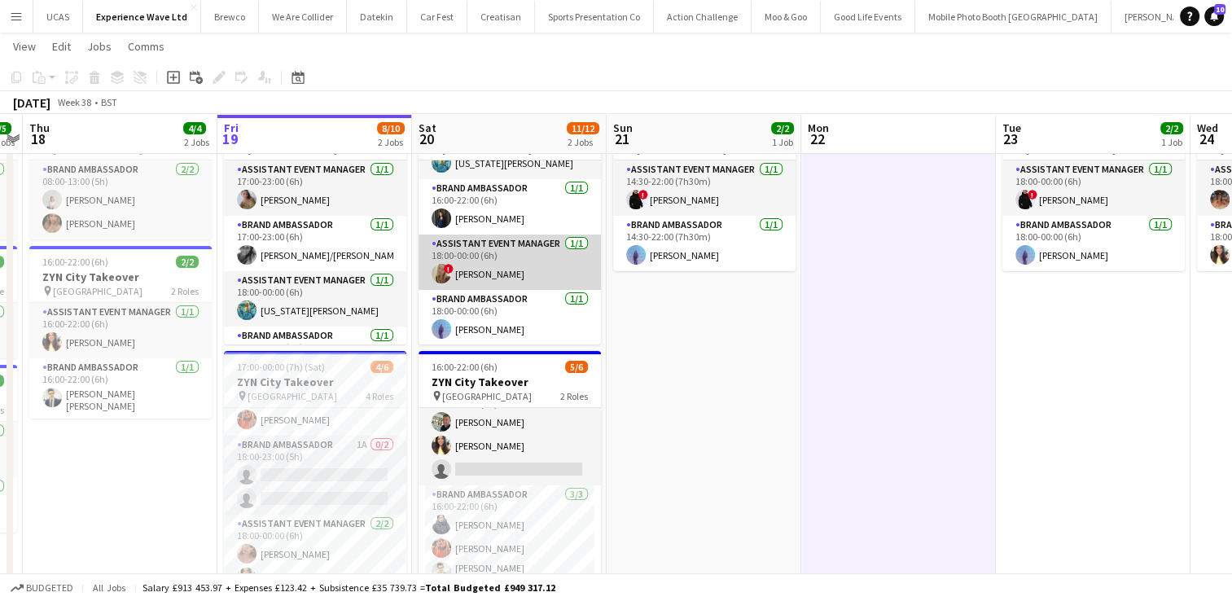
click at [511, 321] on app-card-role "Brand Ambassador [DATE] 18:00-00:00 (6h) [PERSON_NAME]" at bounding box center [510, 317] width 182 height 55
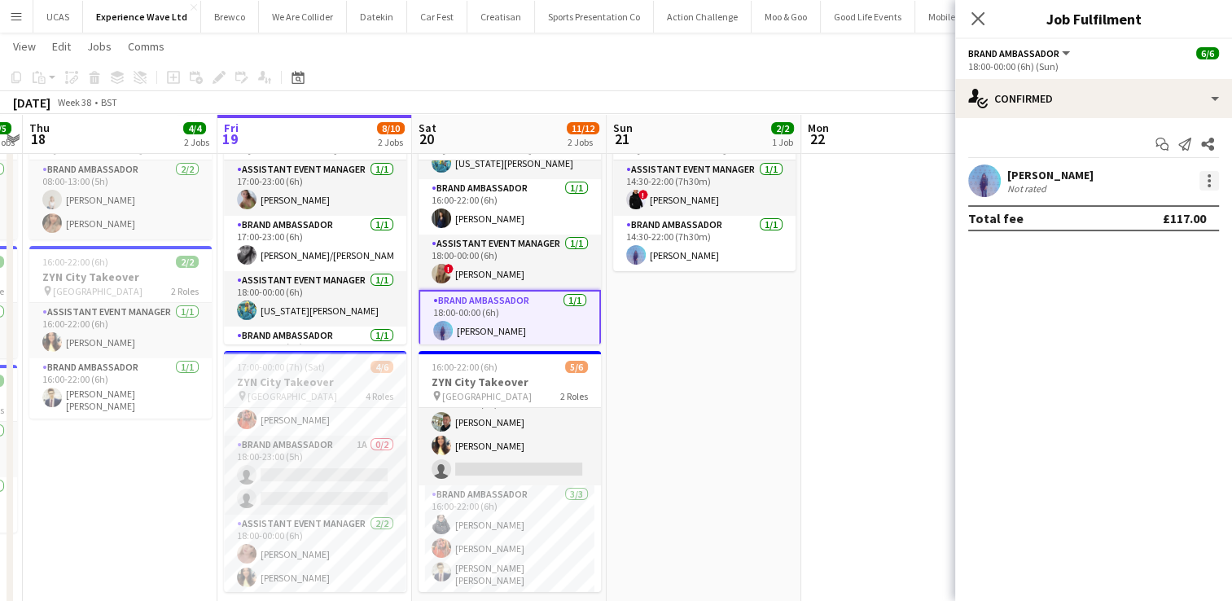
click at [1209, 183] on div at bounding box center [1210, 181] width 20 height 20
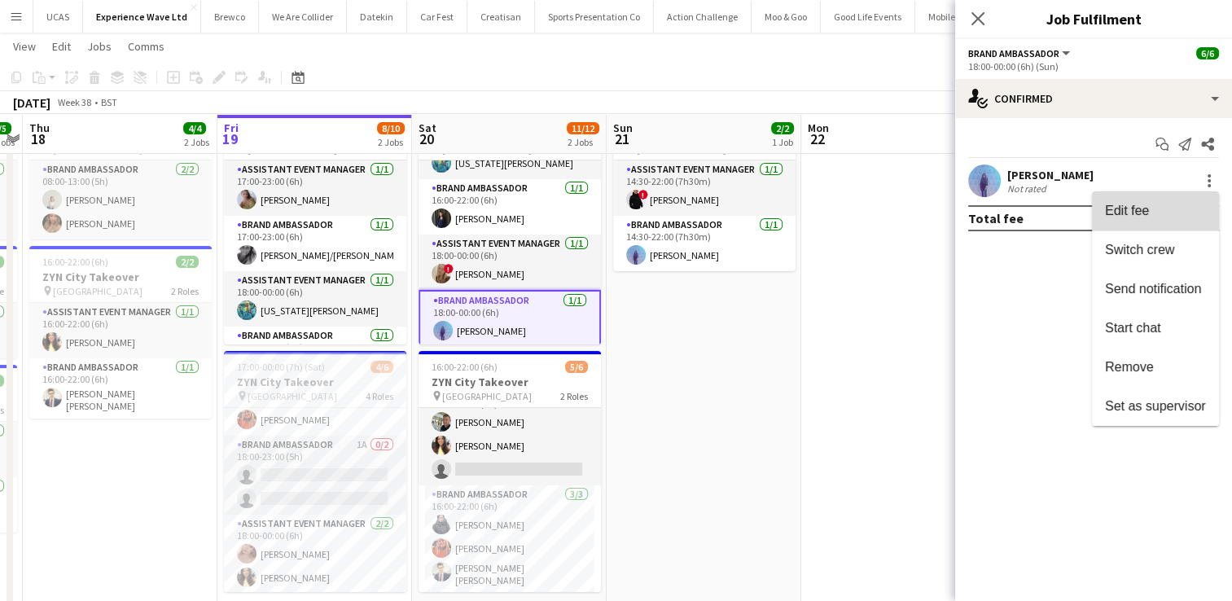
click at [1150, 214] on span "Edit fee" at bounding box center [1155, 211] width 101 height 15
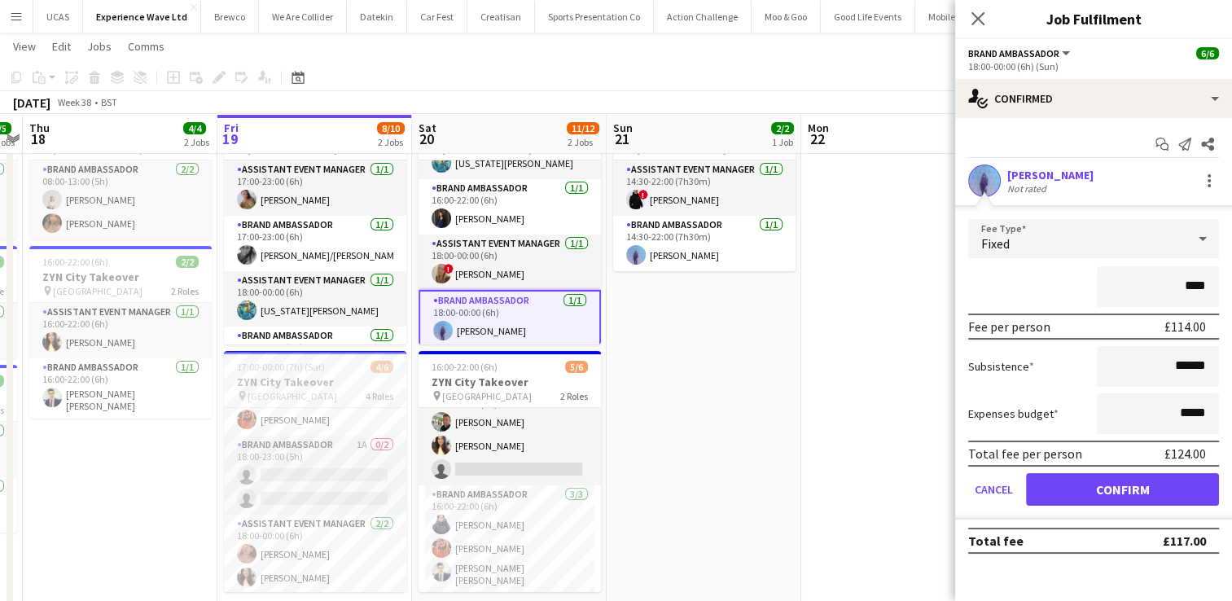
type input "****"
click at [1104, 487] on button "Confirm" at bounding box center [1122, 489] width 193 height 33
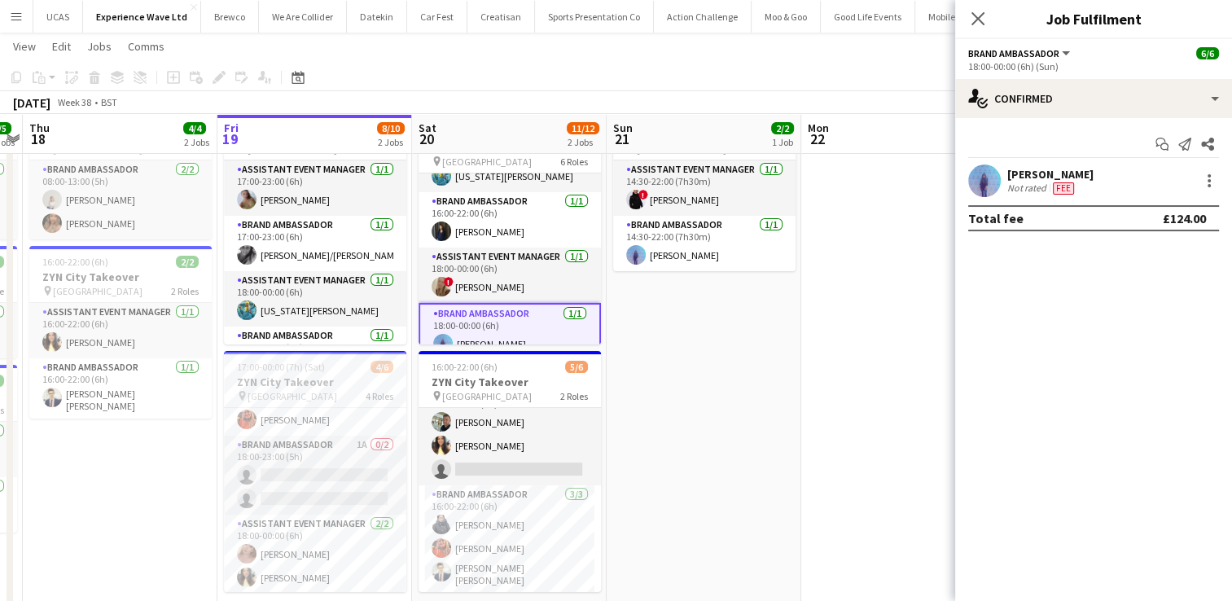
click at [931, 350] on app-date-cell at bounding box center [898, 427] width 195 height 661
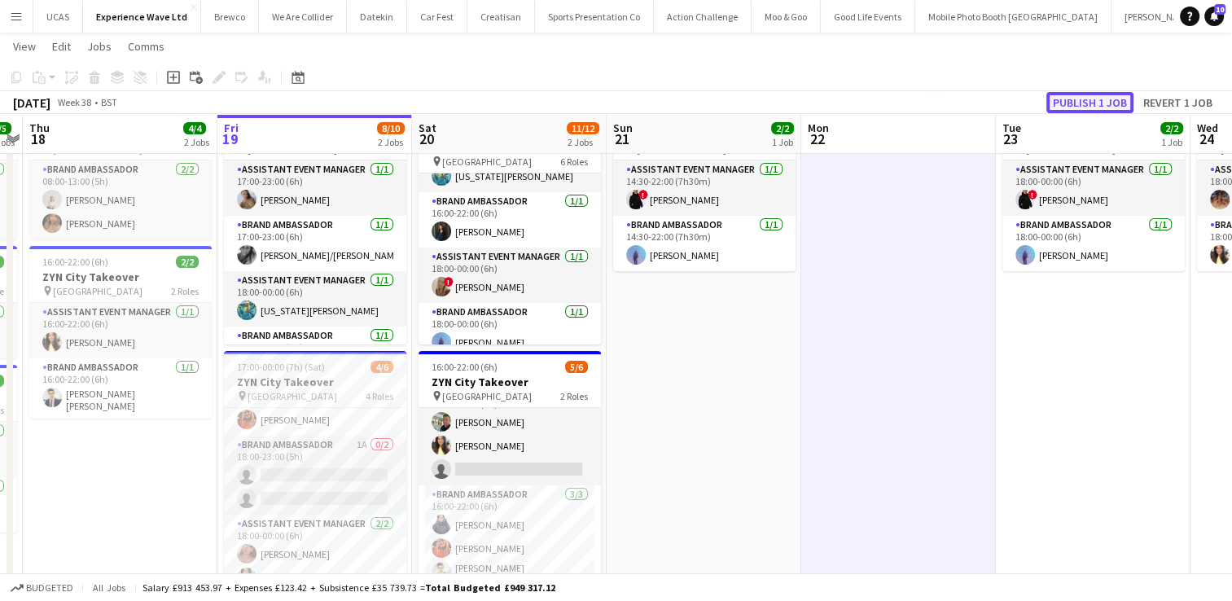
click at [1108, 103] on button "Publish 1 job" at bounding box center [1090, 102] width 87 height 21
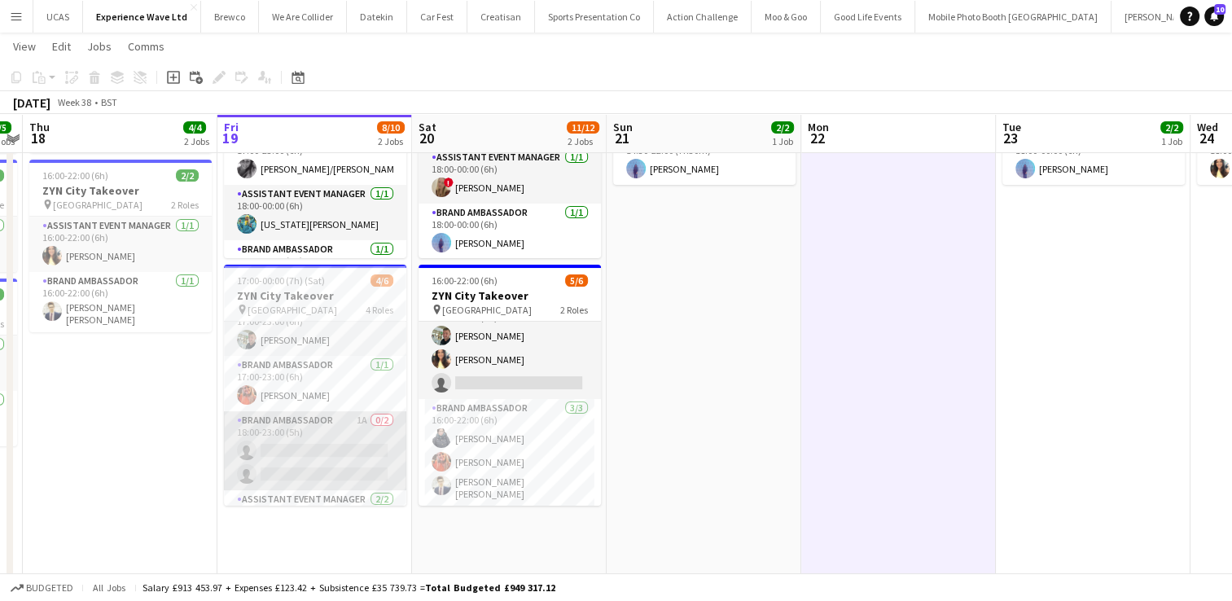
scroll to position [0, 0]
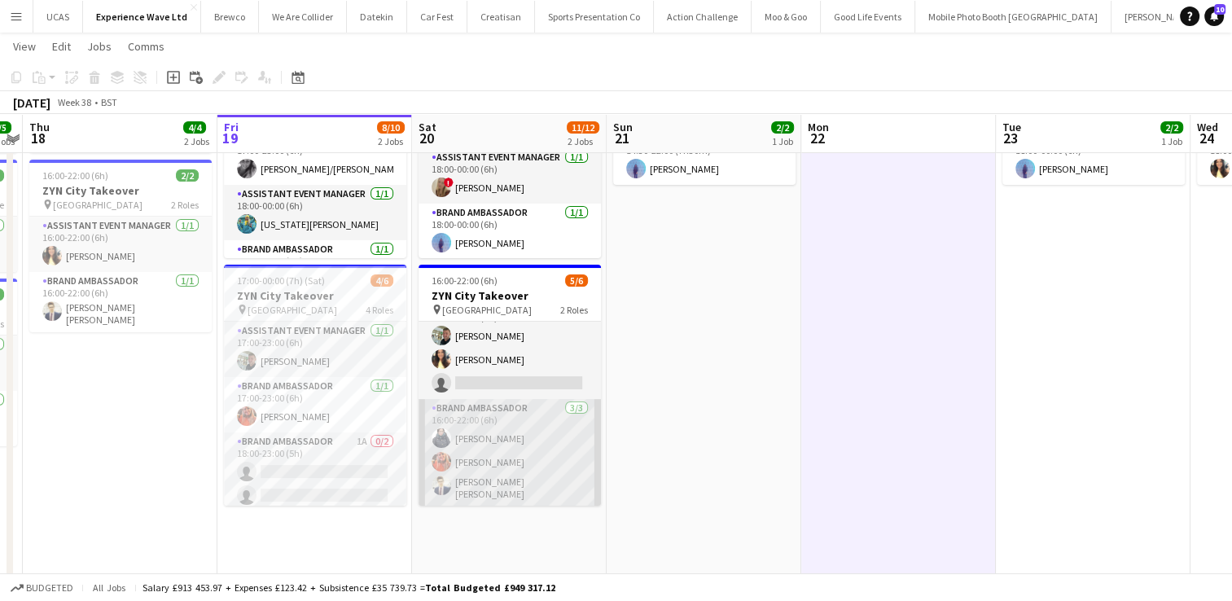
click at [468, 464] on app-card-role "Brand Ambassador 3/3 16:00-22:00 (6h) Adlina Othman Alison Anderson Mohamad Kha…" at bounding box center [510, 453] width 182 height 108
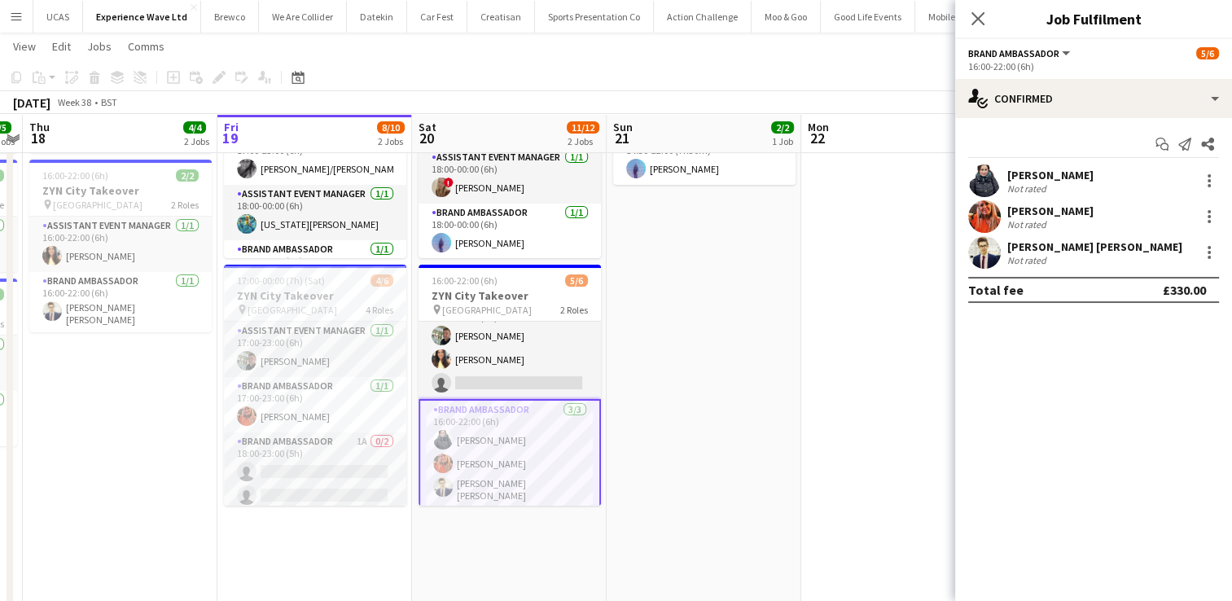
click at [1054, 169] on div "[PERSON_NAME]" at bounding box center [1050, 175] width 86 height 15
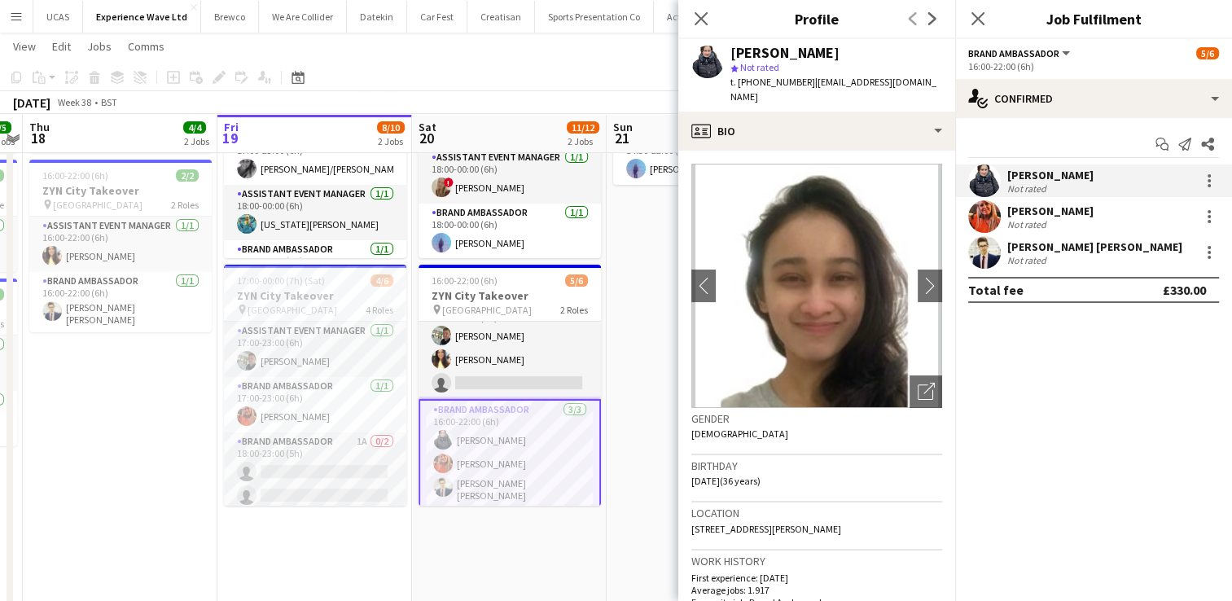
click at [156, 451] on app-date-cell "08:00-13:00 (5h) 2/2 Colgate pin Manchester 1 Role Brand Ambassador 2/2 08:00-1…" at bounding box center [120, 341] width 195 height 661
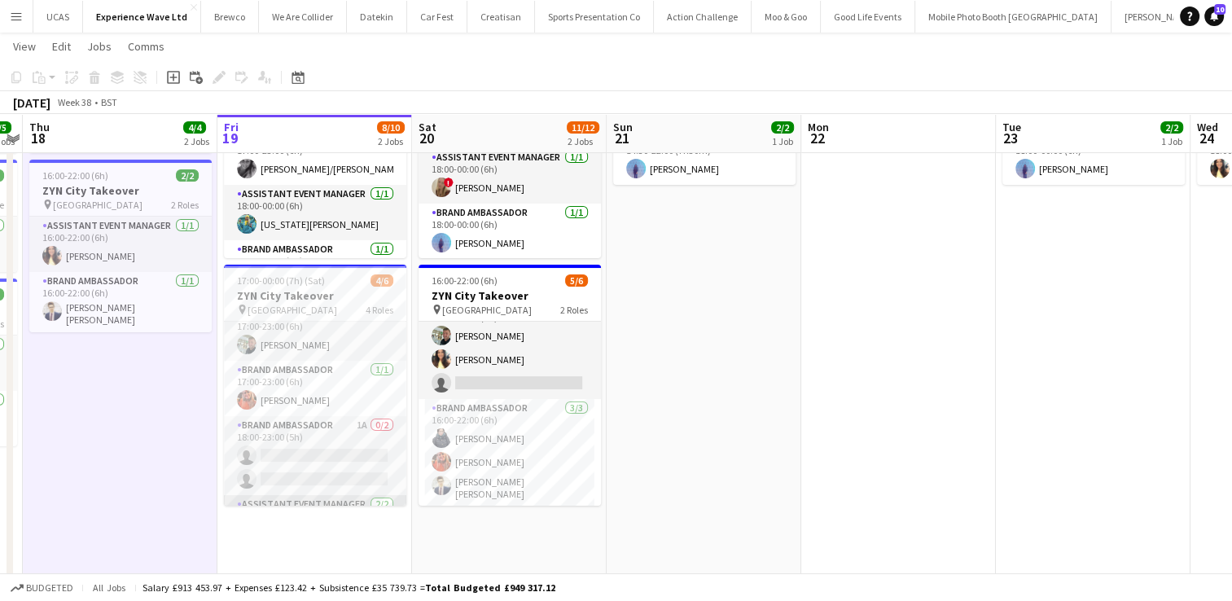
scroll to position [61, 0]
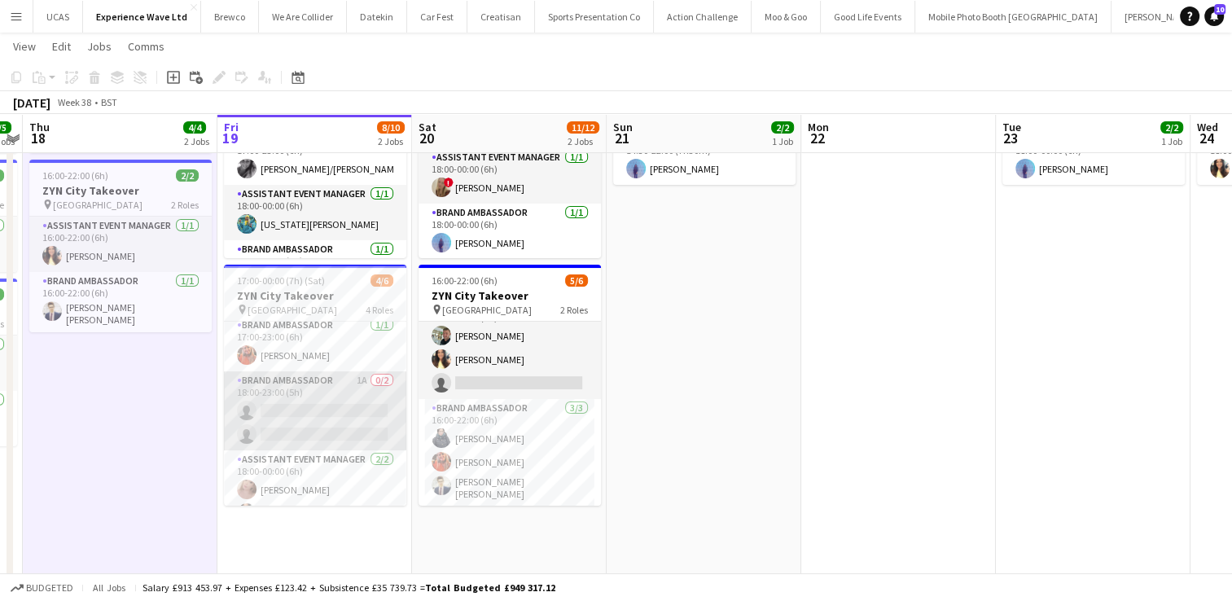
click at [352, 410] on app-card-role "Brand Ambassador 1A 0/2 18:00-23:00 (5h) single-neutral-actions single-neutral-…" at bounding box center [315, 410] width 182 height 79
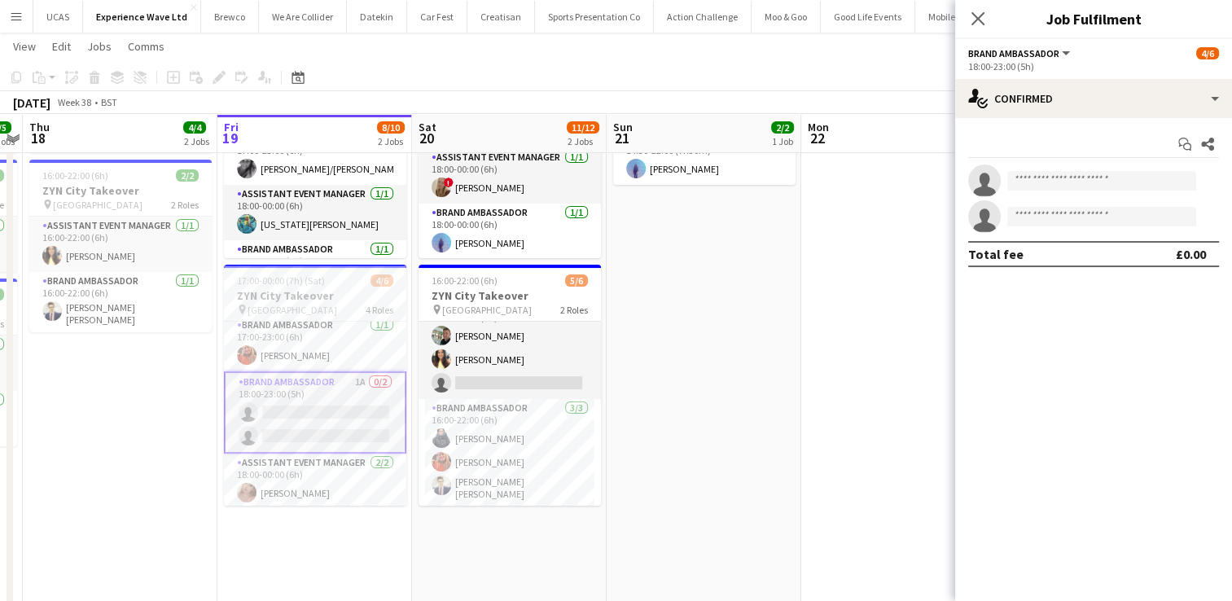
click at [1149, 62] on div "18:00-23:00 (5h)" at bounding box center [1093, 66] width 251 height 12
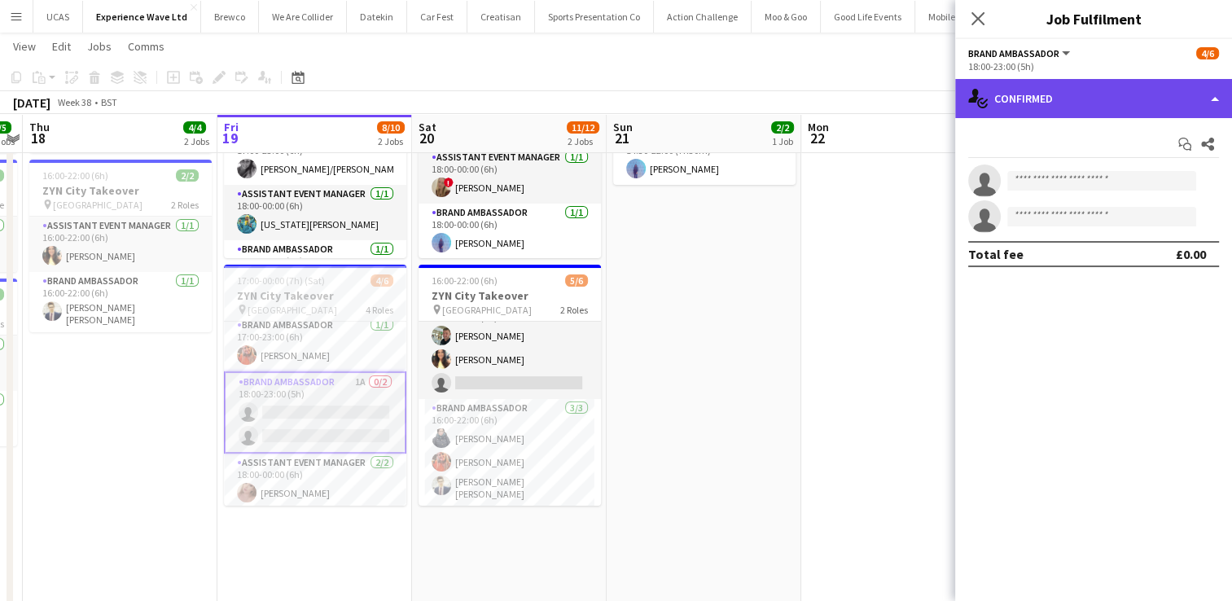
click at [1196, 100] on div "single-neutral-actions-check-2 Confirmed" at bounding box center [1093, 98] width 277 height 39
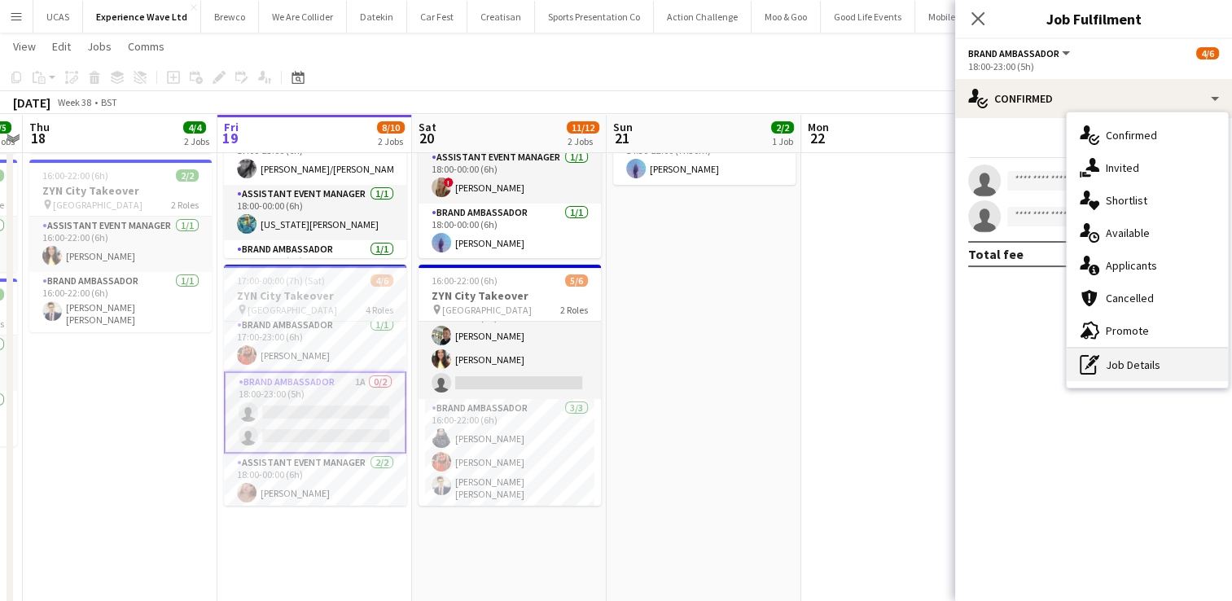
click at [1137, 361] on div "pen-write Job Details" at bounding box center [1147, 365] width 161 height 33
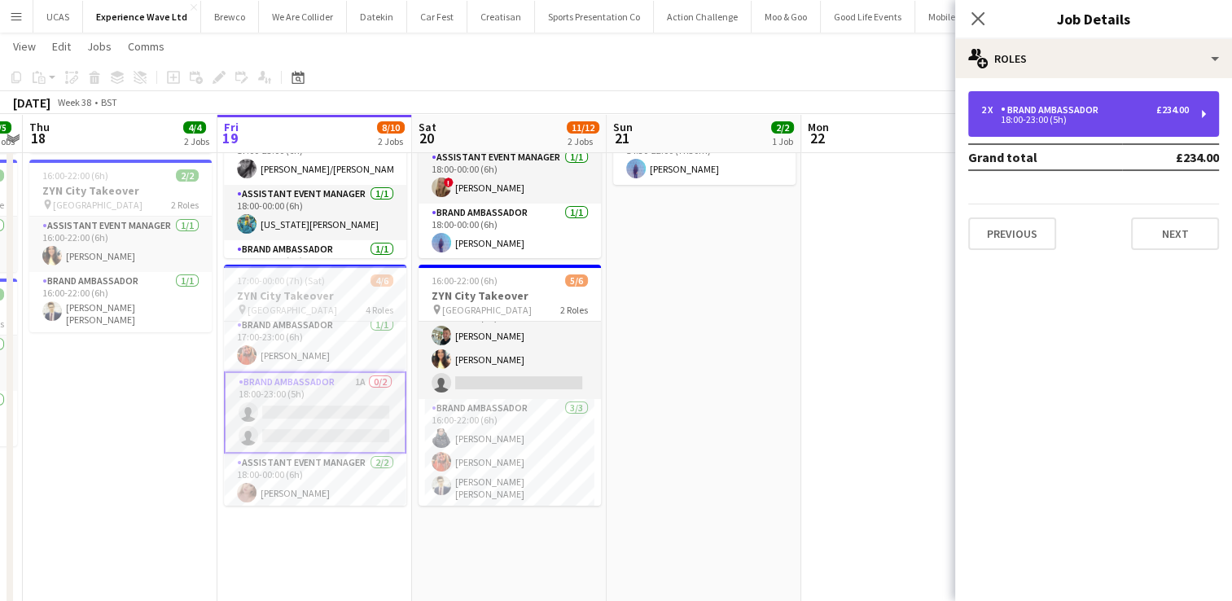
click at [1104, 112] on div "2 x Brand Ambassador £234.00" at bounding box center [1085, 109] width 208 height 11
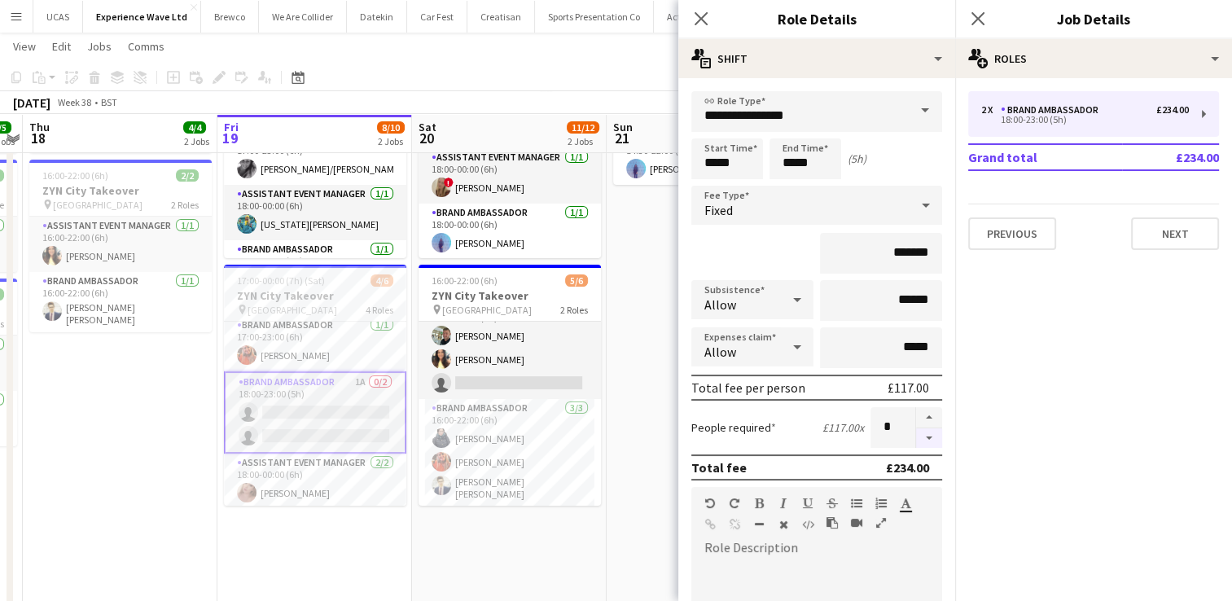
click at [917, 436] on button "button" at bounding box center [929, 438] width 26 height 20
type input "*"
click at [917, 436] on div at bounding box center [928, 427] width 27 height 41
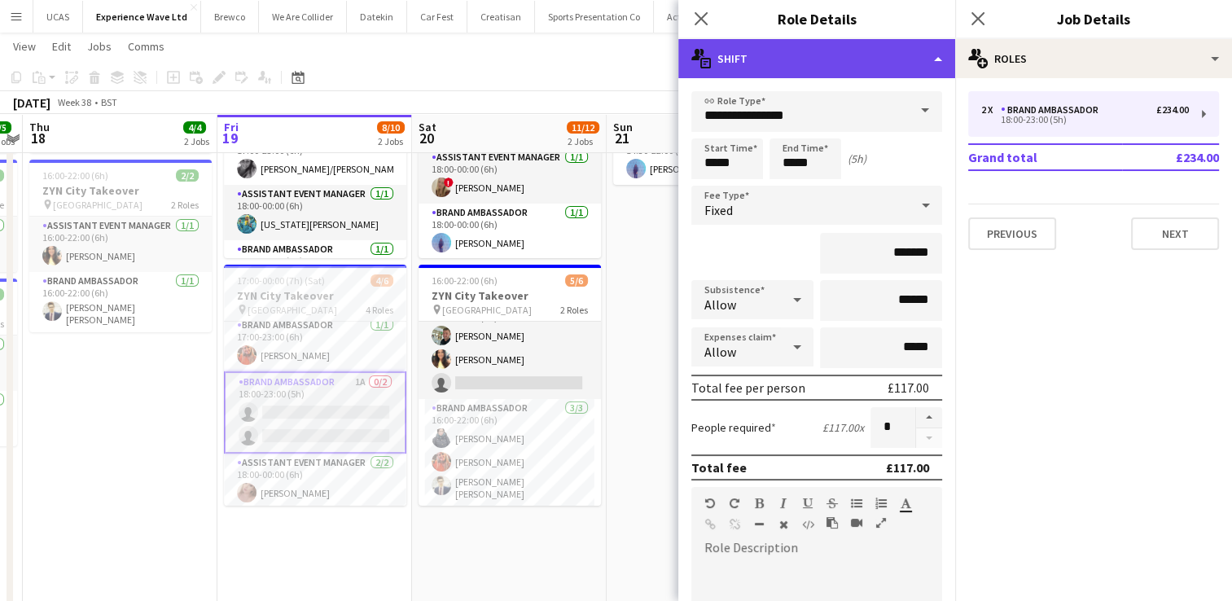
click at [938, 57] on div "multiple-actions-text Shift" at bounding box center [816, 58] width 277 height 39
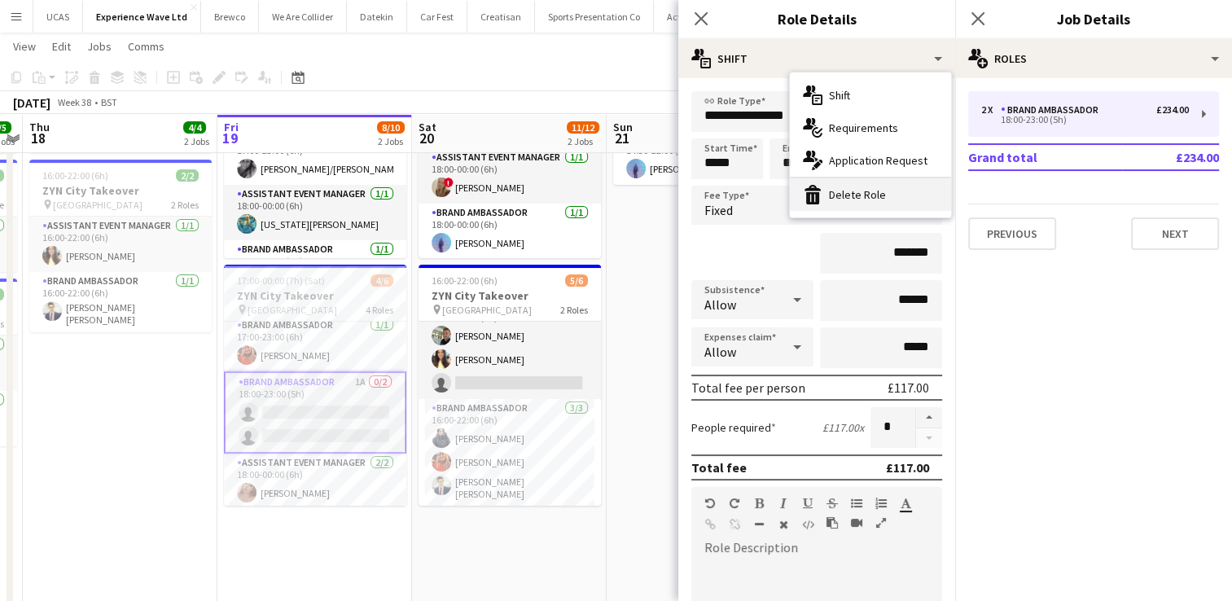
click at [873, 200] on div "bin-2 Delete Role" at bounding box center [870, 194] width 161 height 33
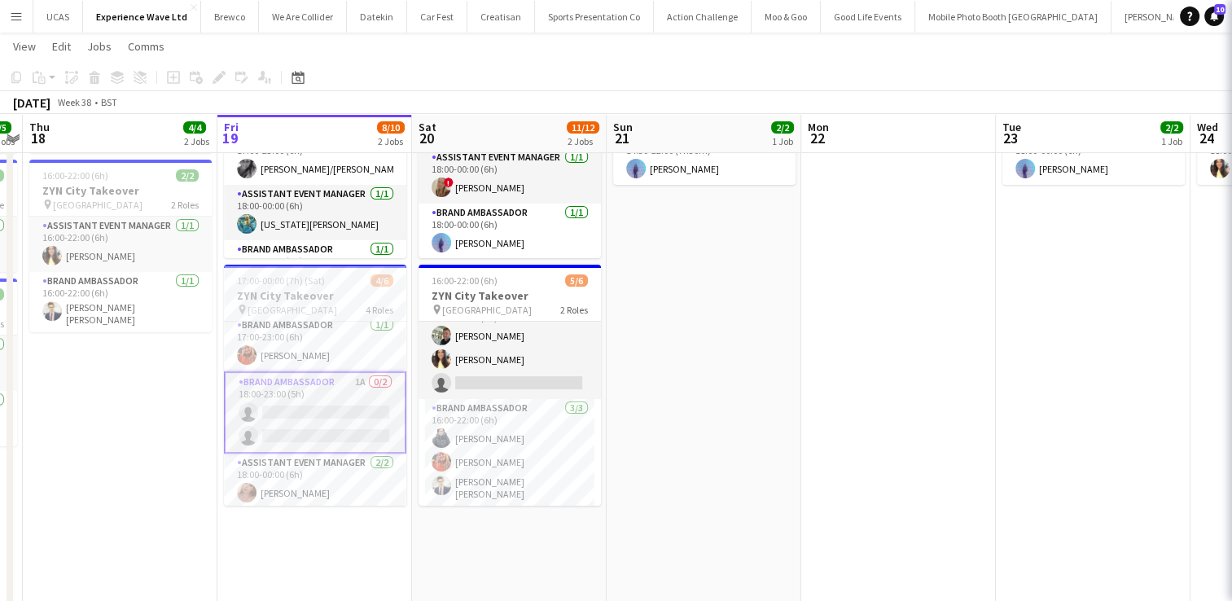
scroll to position [18, 0]
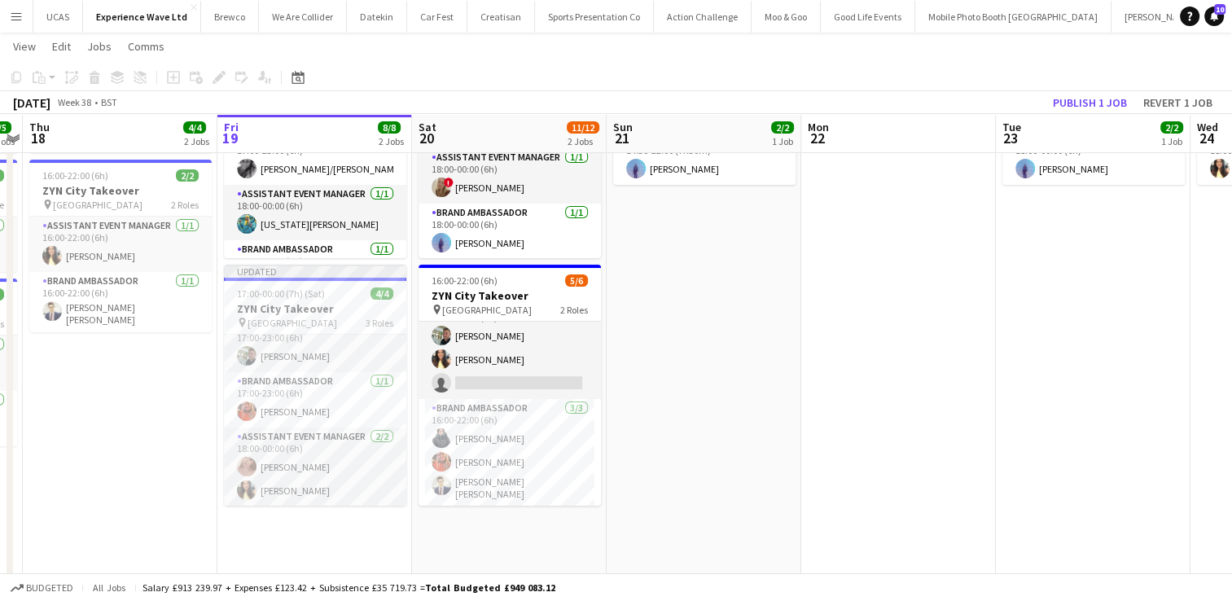
click at [700, 353] on app-date-cell "14:30-22:00 (7h30m) 2/2 ZYN City Takeover pin Manchester 2 Roles Assistant Even…" at bounding box center [704, 341] width 195 height 661
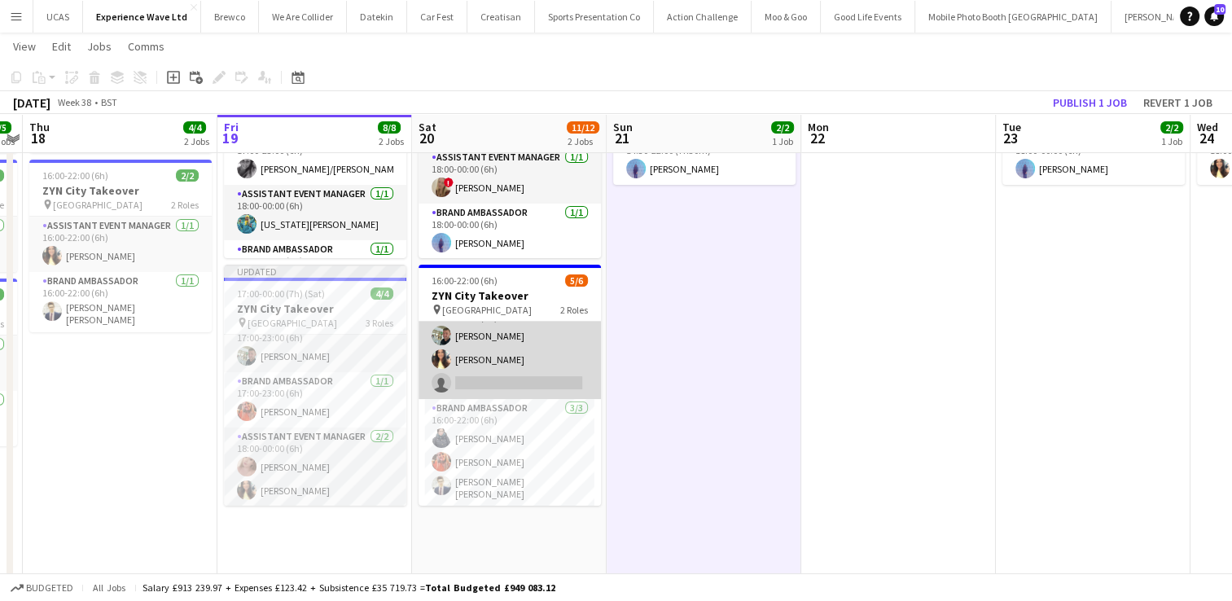
scroll to position [0, 0]
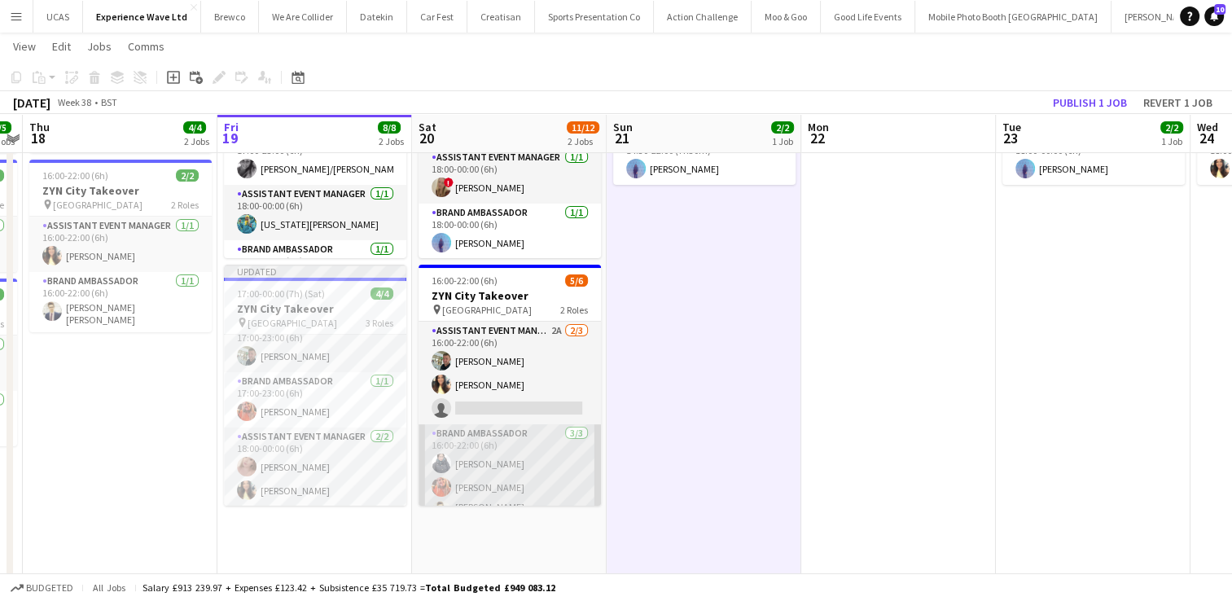
click at [511, 456] on app-card-role "Brand Ambassador 3/3 16:00-22:00 (6h) Adlina Othman Alison Anderson Mohamad Kha…" at bounding box center [510, 478] width 182 height 108
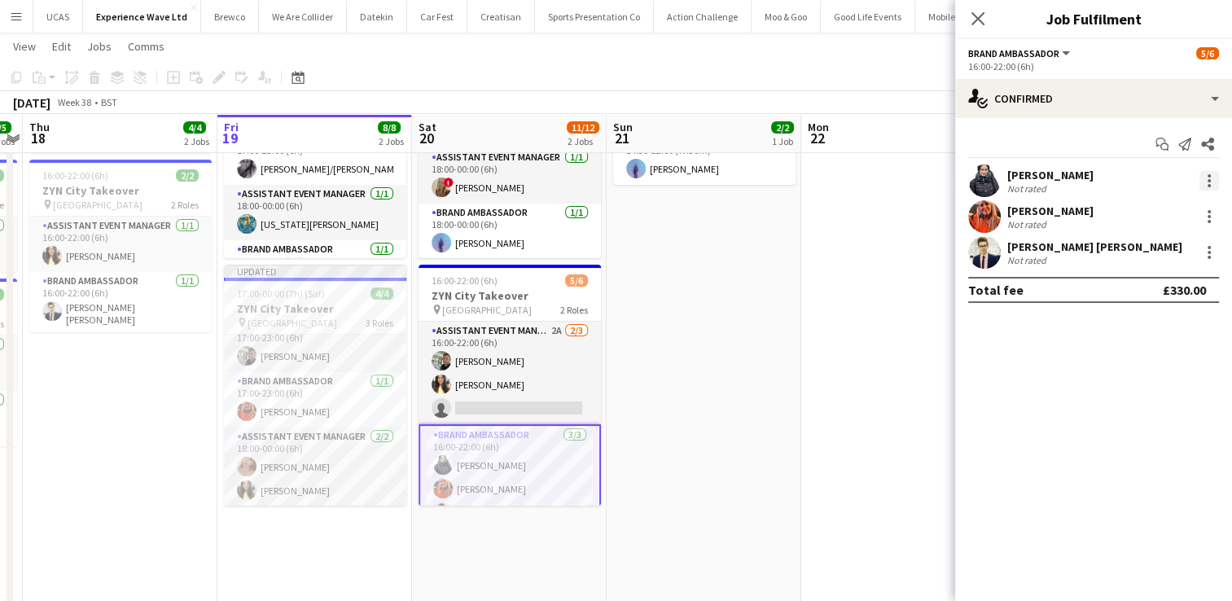
click at [1209, 181] on div at bounding box center [1209, 180] width 3 height 3
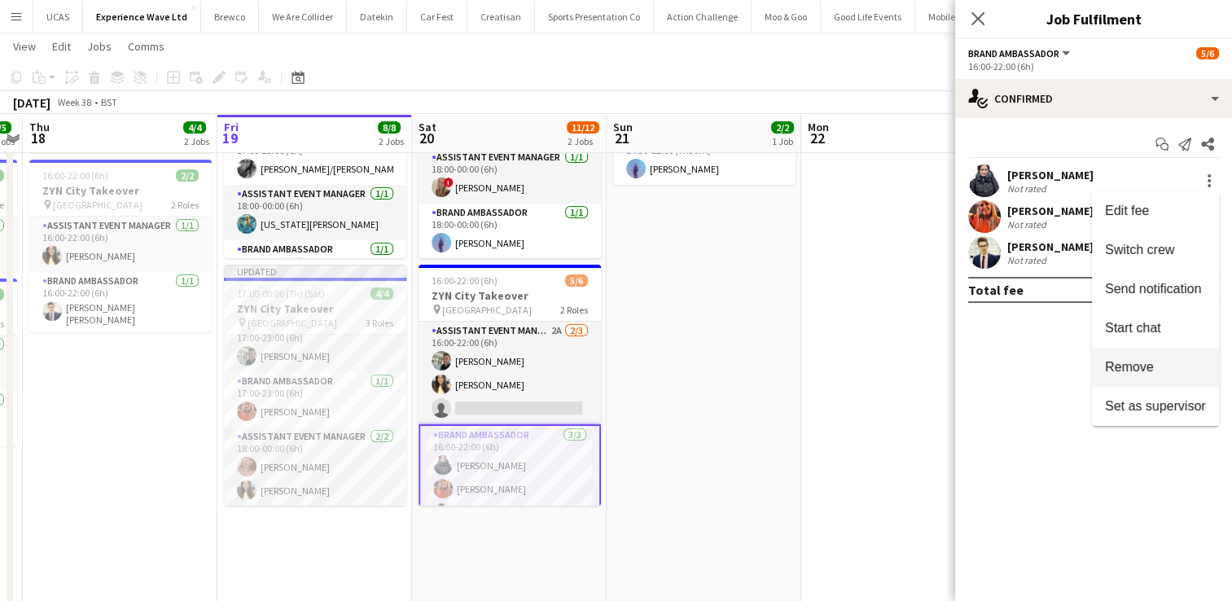
click at [1173, 361] on span "Remove" at bounding box center [1155, 367] width 101 height 15
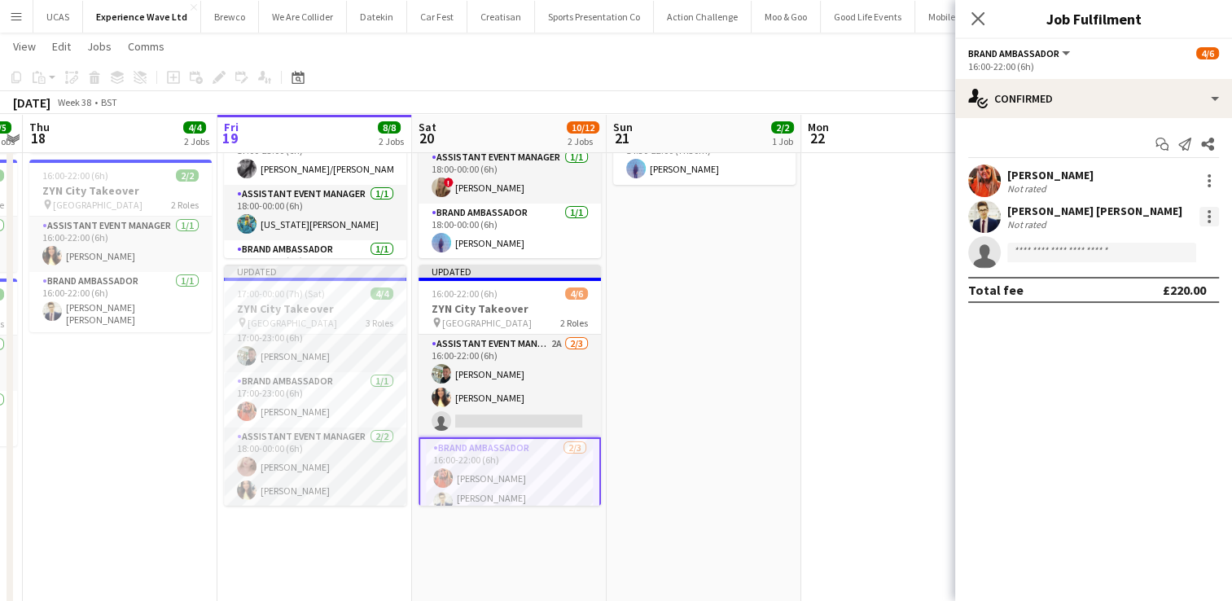
click at [1208, 220] on div at bounding box center [1209, 221] width 3 height 3
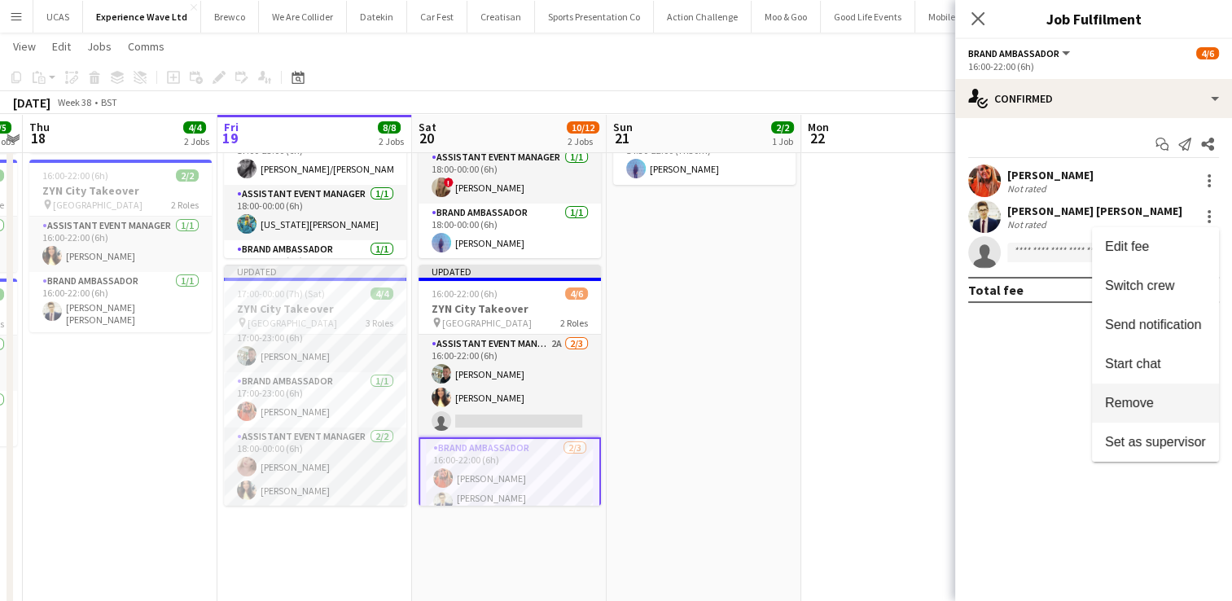
click at [1160, 404] on span "Remove" at bounding box center [1155, 403] width 101 height 15
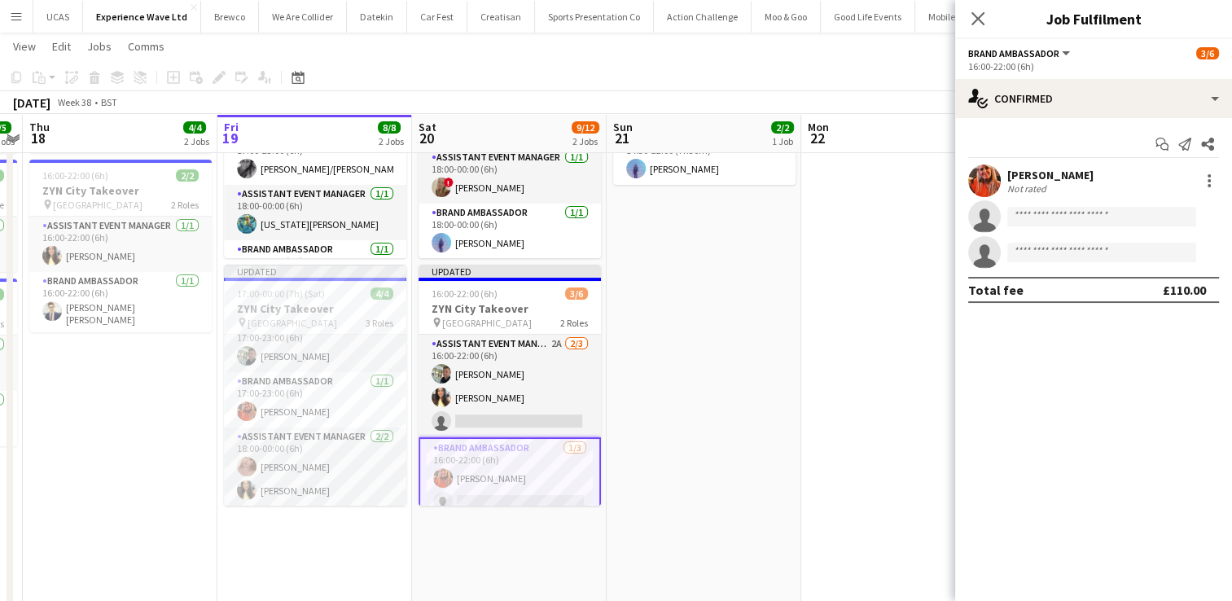
click at [932, 217] on app-date-cell at bounding box center [898, 341] width 195 height 661
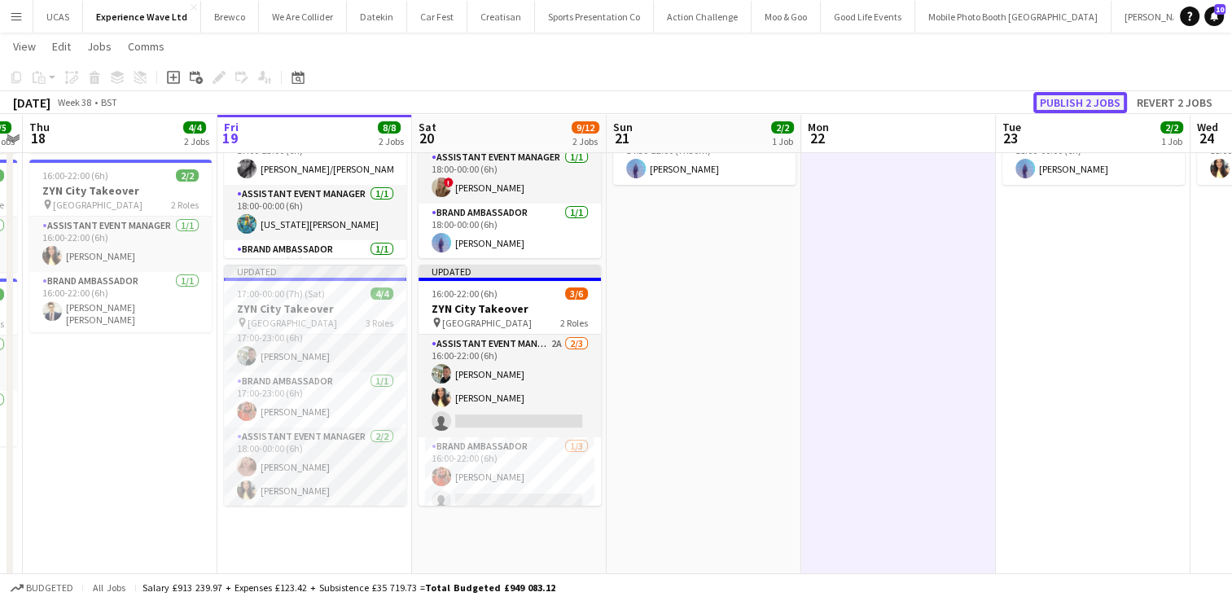
click at [1070, 103] on button "Publish 2 jobs" at bounding box center [1080, 102] width 94 height 21
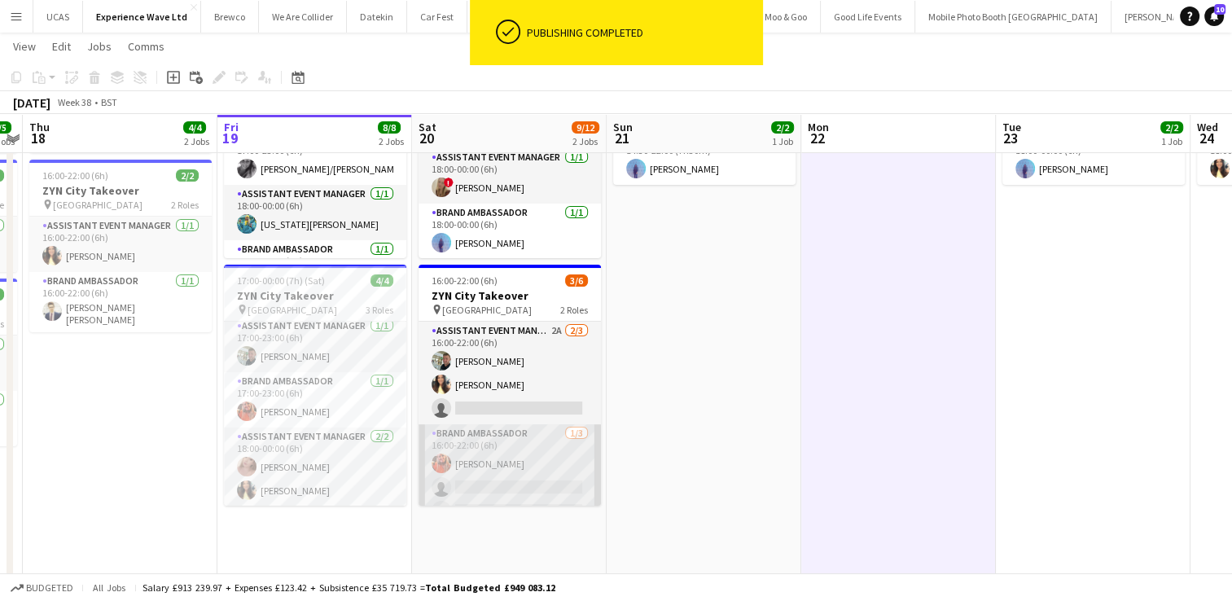
scroll to position [20, 0]
click at [518, 457] on app-card-role "Brand Ambassador 1/3 16:00-22:00 (6h) Alison Anderson single-neutral-actions si…" at bounding box center [510, 455] width 182 height 103
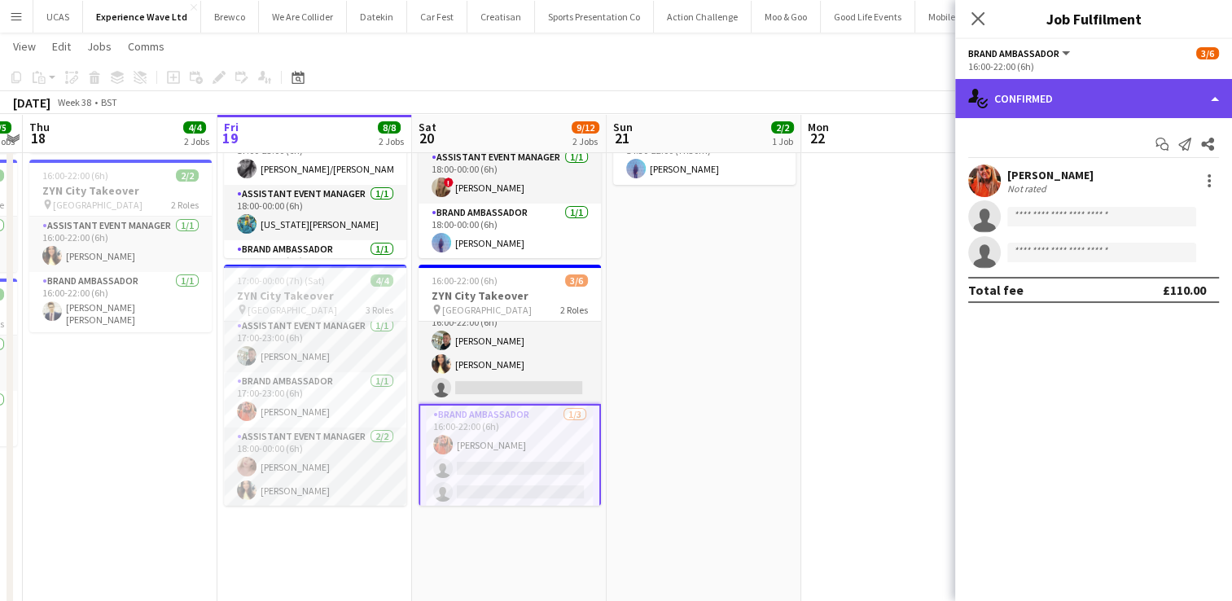
click at [1203, 103] on div "single-neutral-actions-check-2 Confirmed" at bounding box center [1093, 98] width 277 height 39
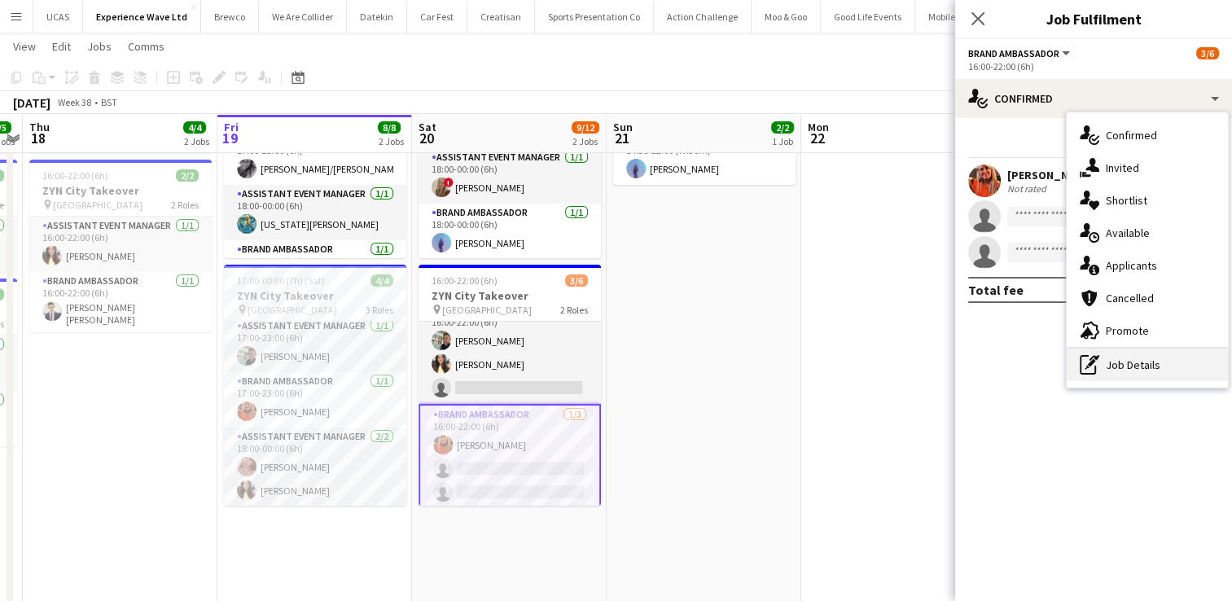
click at [1146, 359] on div "pen-write Job Details" at bounding box center [1147, 365] width 161 height 33
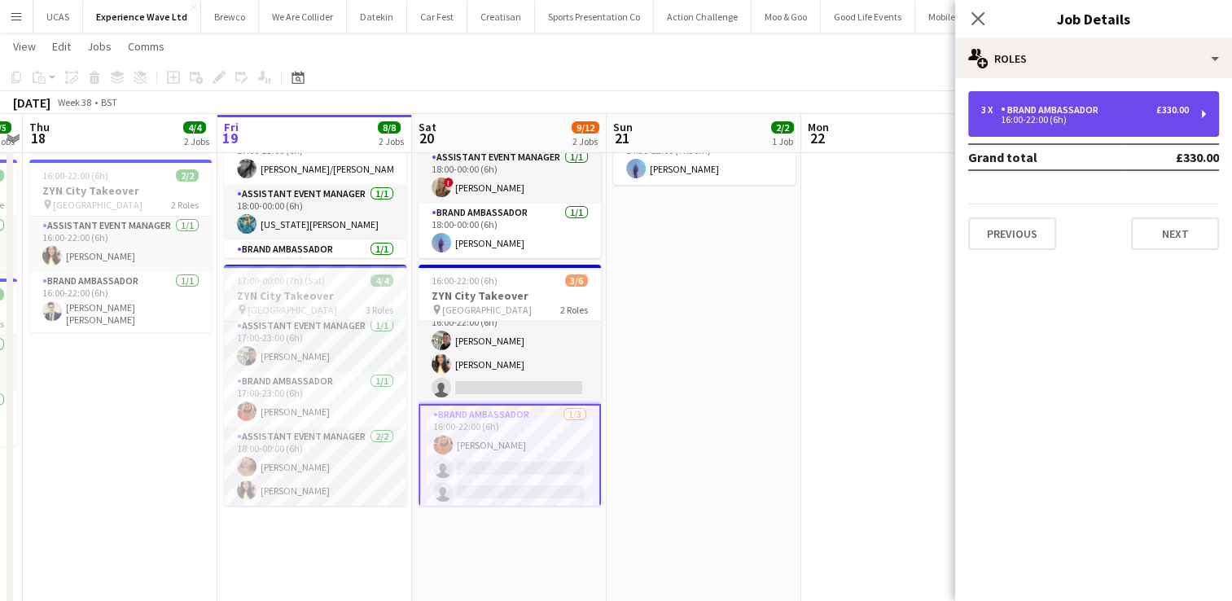
click at [1200, 104] on div "3 x Brand Ambassador £330.00 16:00-22:00 (6h)" at bounding box center [1093, 114] width 251 height 46
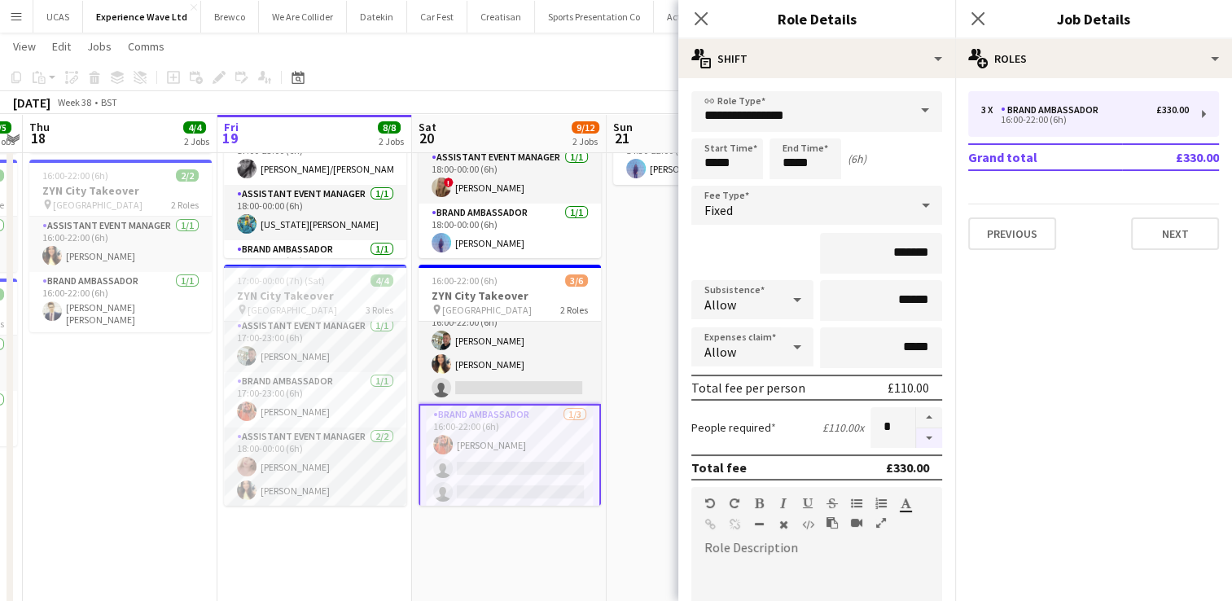
click at [916, 432] on button "button" at bounding box center [929, 438] width 26 height 20
type input "*"
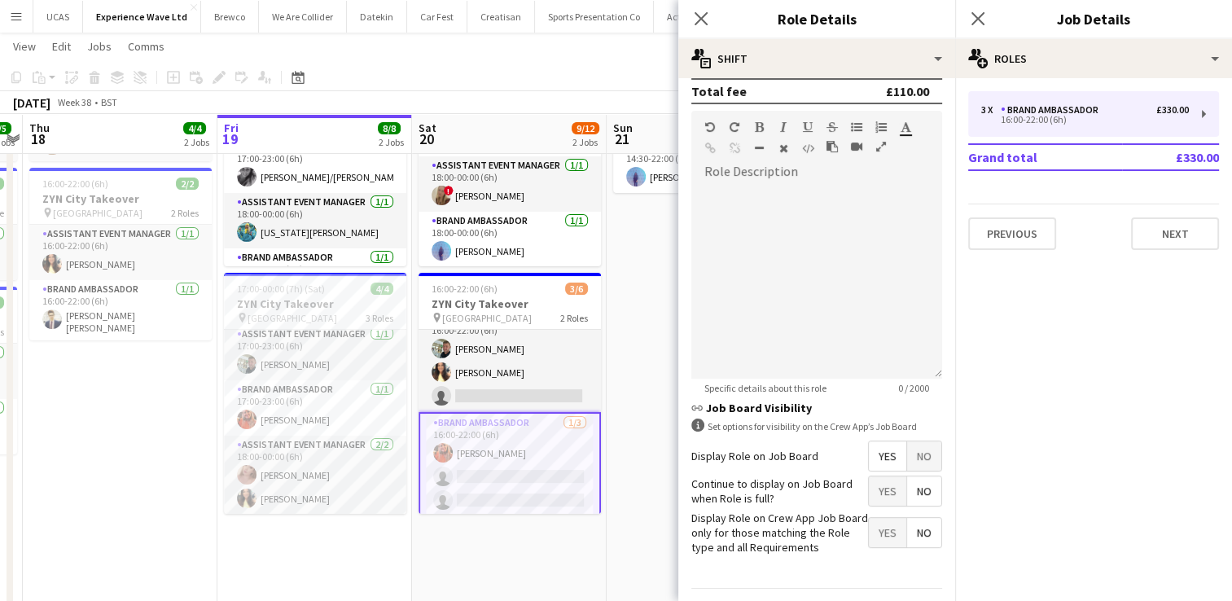
scroll to position [418, 0]
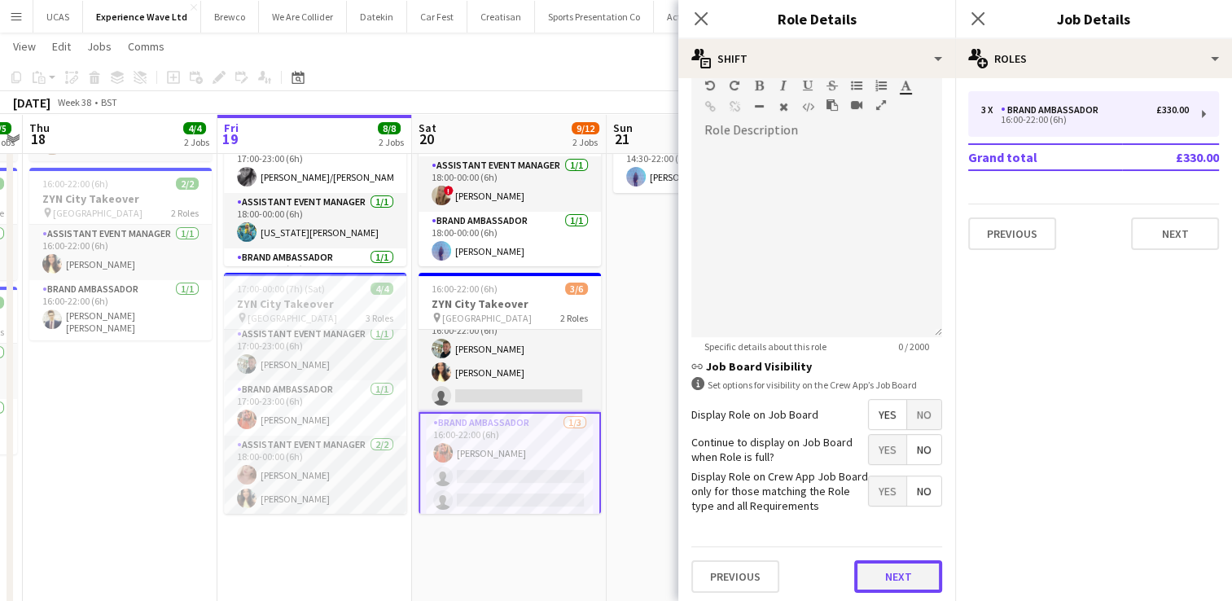
click at [889, 571] on button "Next" at bounding box center [898, 576] width 88 height 33
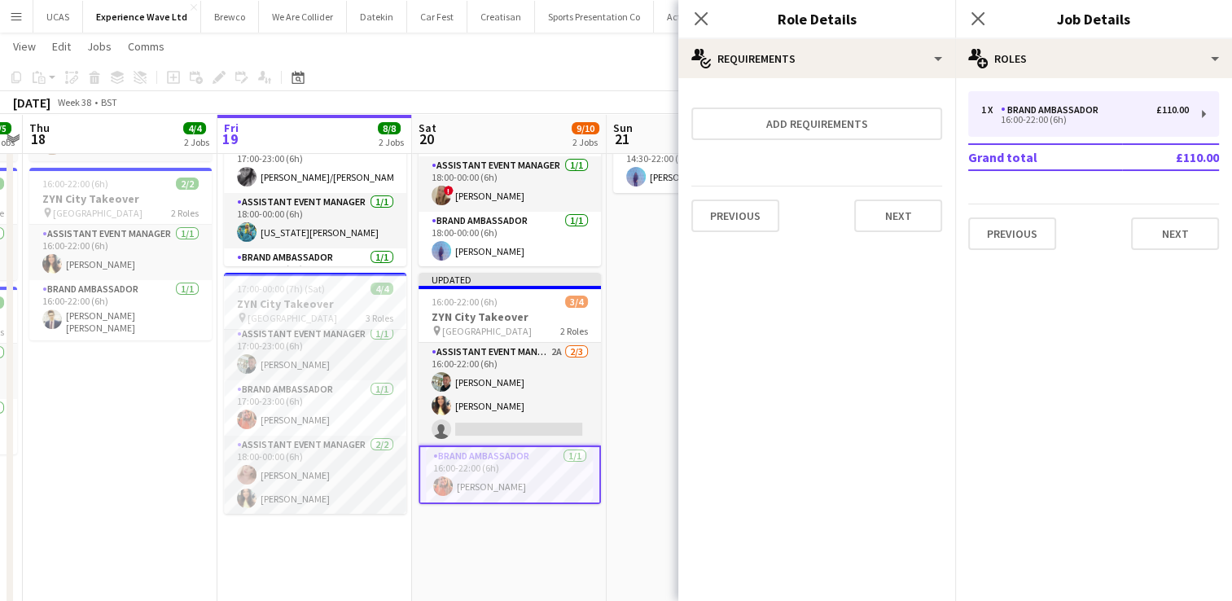
scroll to position [0, 0]
click at [911, 213] on button "Next" at bounding box center [898, 216] width 88 height 33
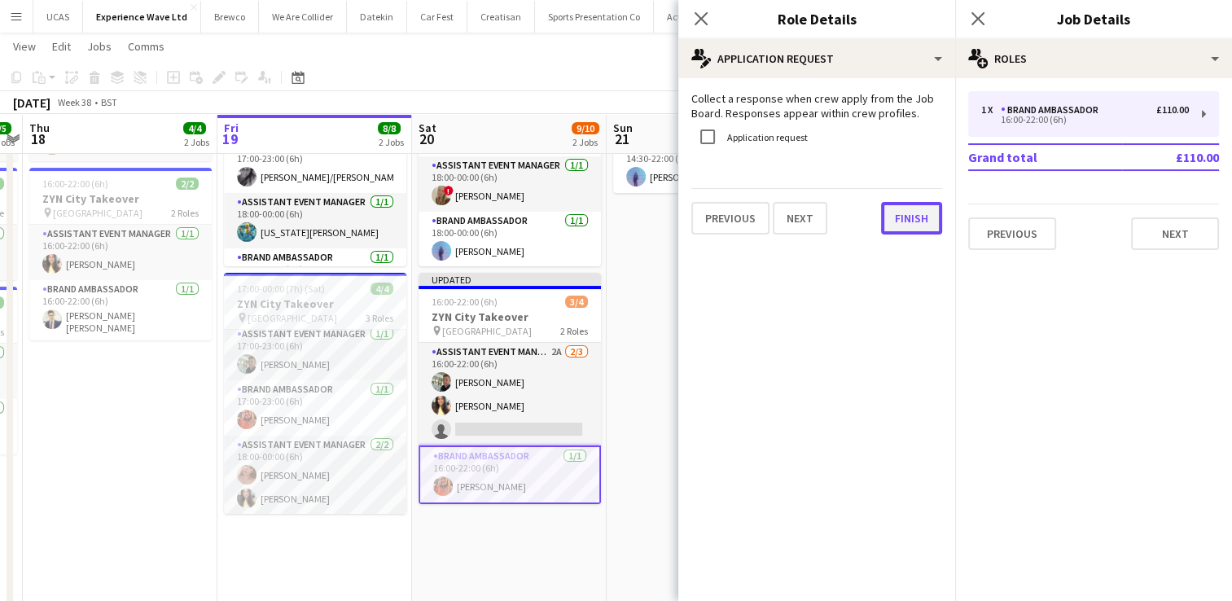
click at [911, 213] on button "Finish" at bounding box center [911, 218] width 61 height 33
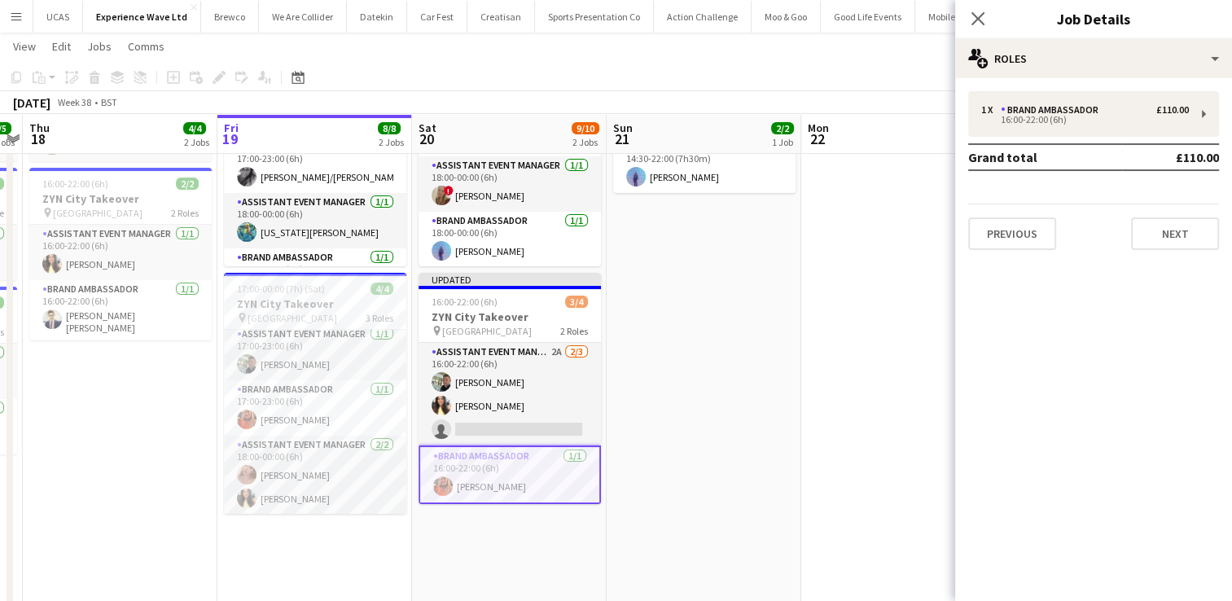
click at [696, 408] on app-date-cell "14:30-22:00 (7h30m) 2/2 ZYN City Takeover pin Manchester 2 Roles Assistant Even…" at bounding box center [704, 349] width 195 height 661
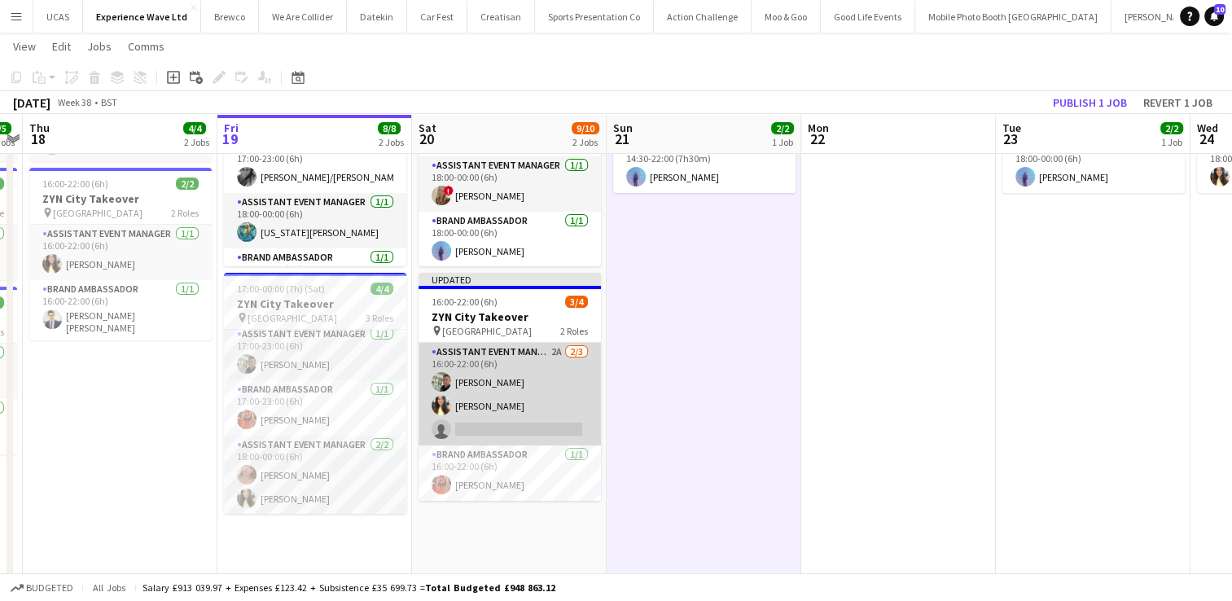
click at [556, 410] on app-card-role "Assistant Event Manager 2A 2/3 16:00-22:00 (6h) Paul McDonald Kelly Patterson s…" at bounding box center [510, 394] width 182 height 103
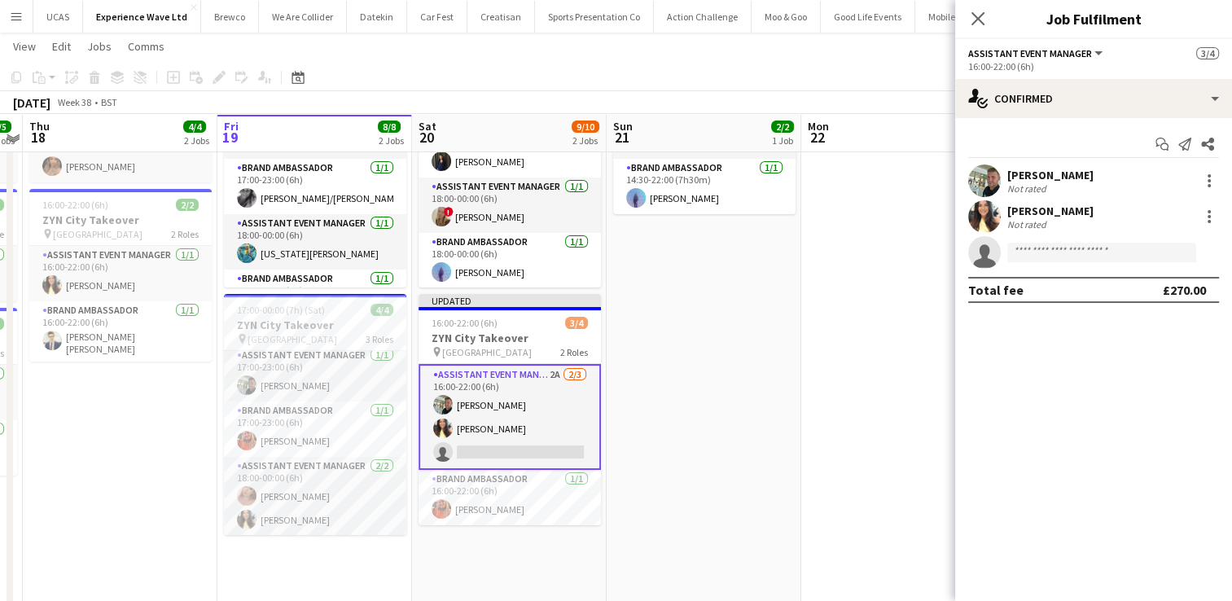
scroll to position [141, 0]
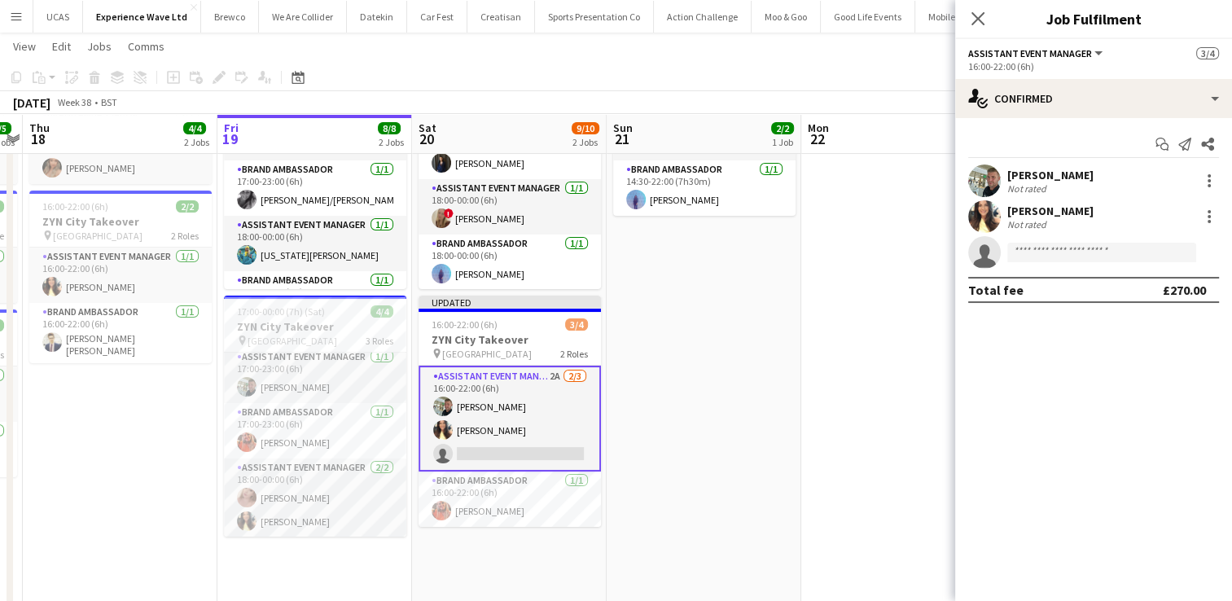
click at [556, 410] on app-card-role "Assistant Event Manager 2A 2/3 16:00-22:00 (6h) Paul McDonald Kelly Patterson s…" at bounding box center [510, 419] width 182 height 106
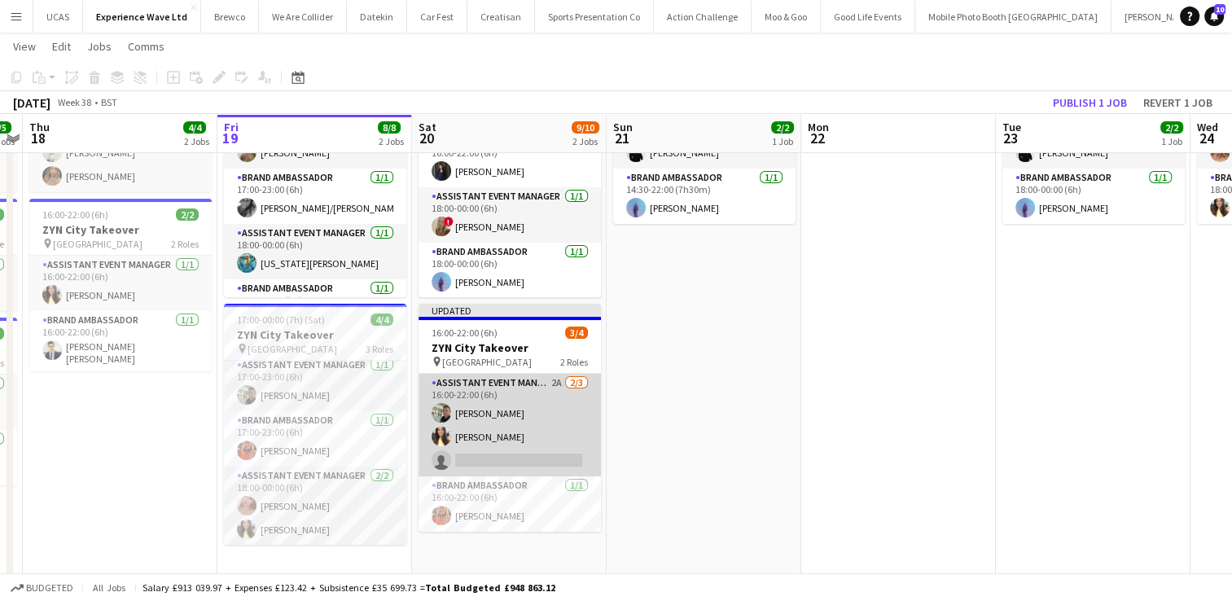
scroll to position [131, 0]
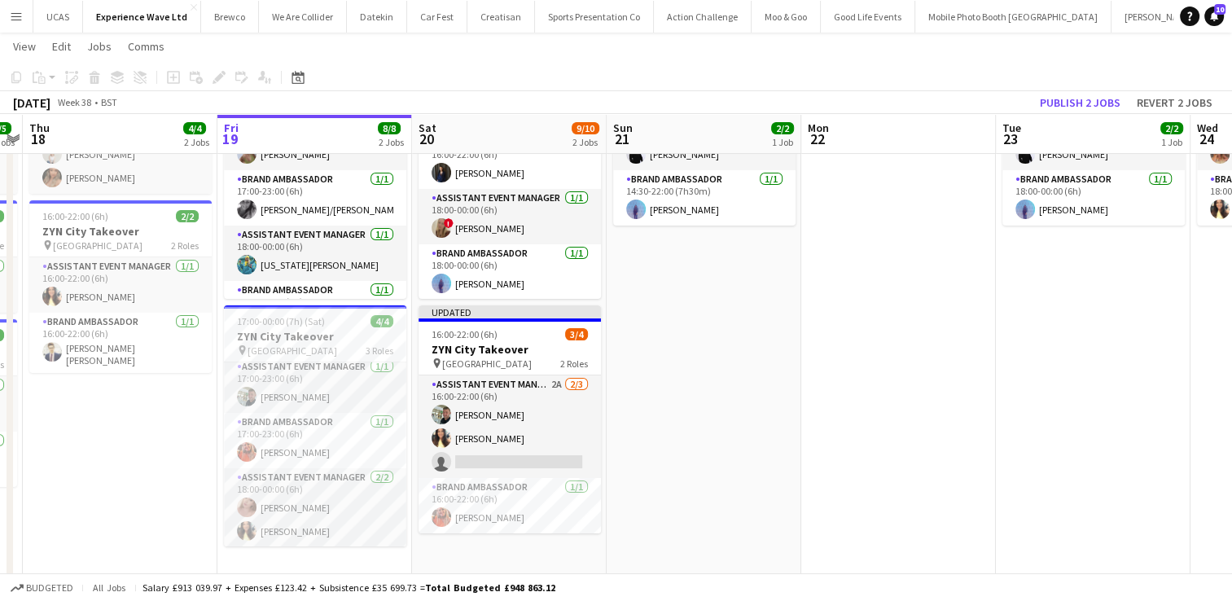
click at [738, 341] on app-date-cell "14:30-22:00 (7h30m) 2/2 ZYN City Takeover pin Manchester 2 Roles Assistant Even…" at bounding box center [704, 381] width 195 height 661
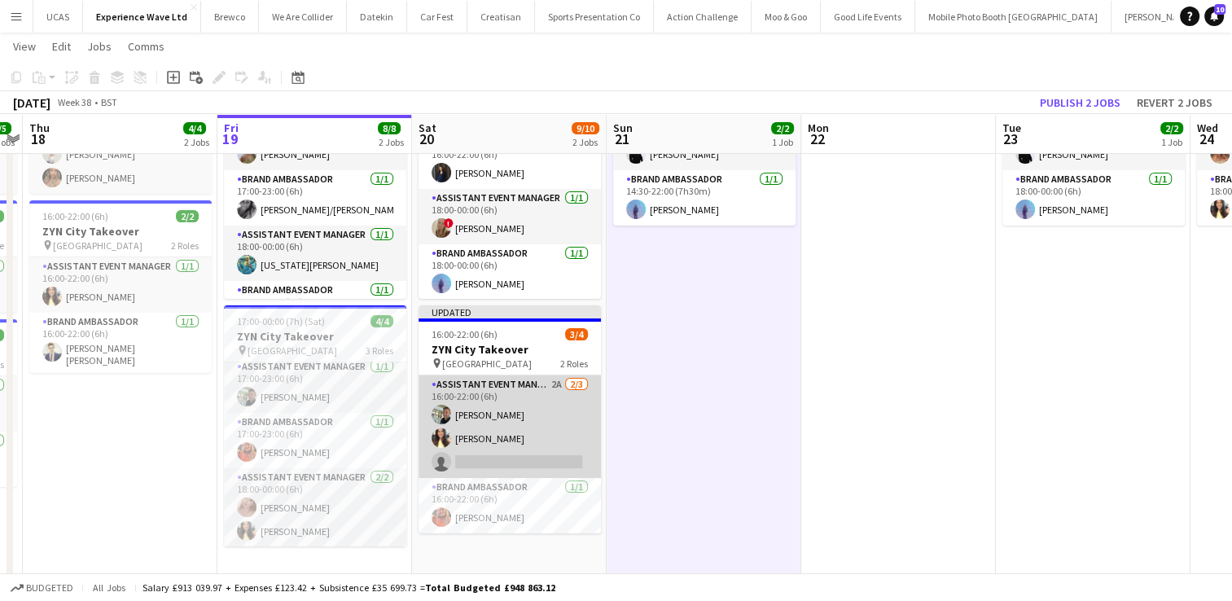
click at [532, 428] on app-card-role "Assistant Event Manager 2A 2/3 16:00-22:00 (6h) Paul McDonald Kelly Patterson s…" at bounding box center [510, 426] width 182 height 103
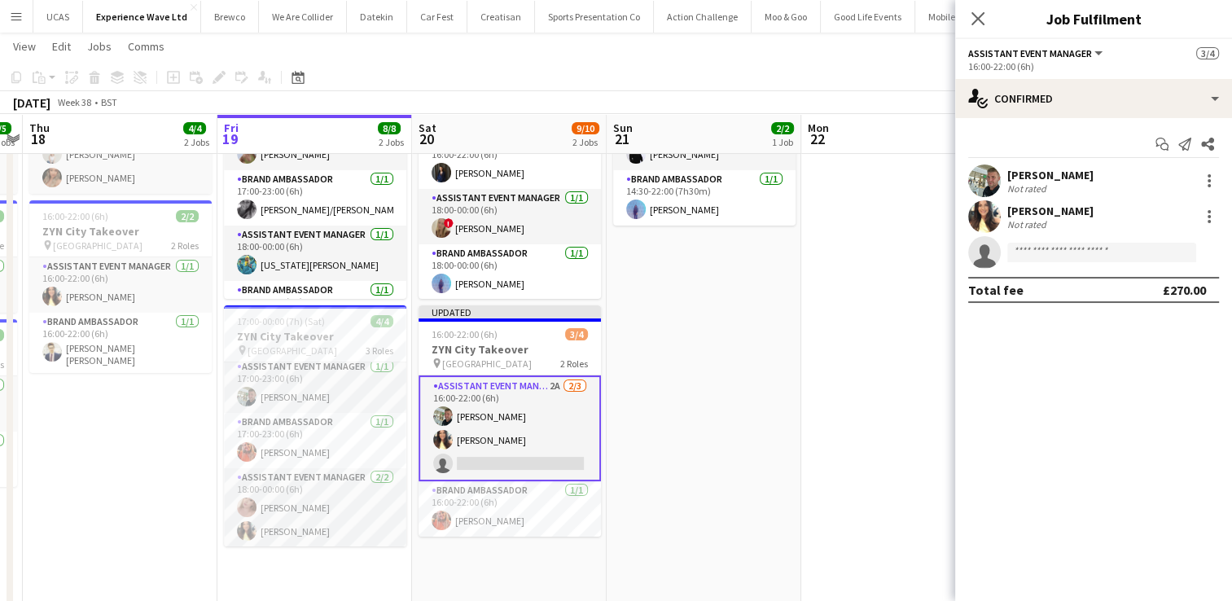
click at [683, 388] on app-date-cell "14:30-22:00 (7h30m) 2/2 ZYN City Takeover pin Manchester 2 Roles Assistant Even…" at bounding box center [704, 381] width 195 height 661
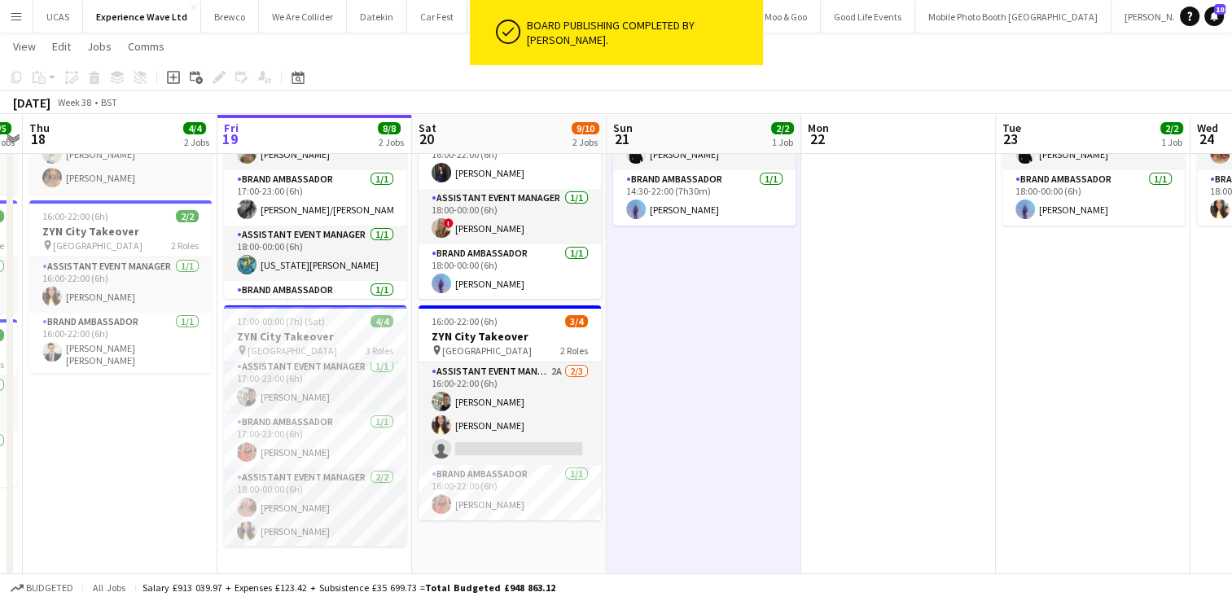
click at [858, 50] on app-page-menu "View Day view expanded Day view collapsed Month view Date picker Jump to today …" at bounding box center [616, 48] width 1232 height 31
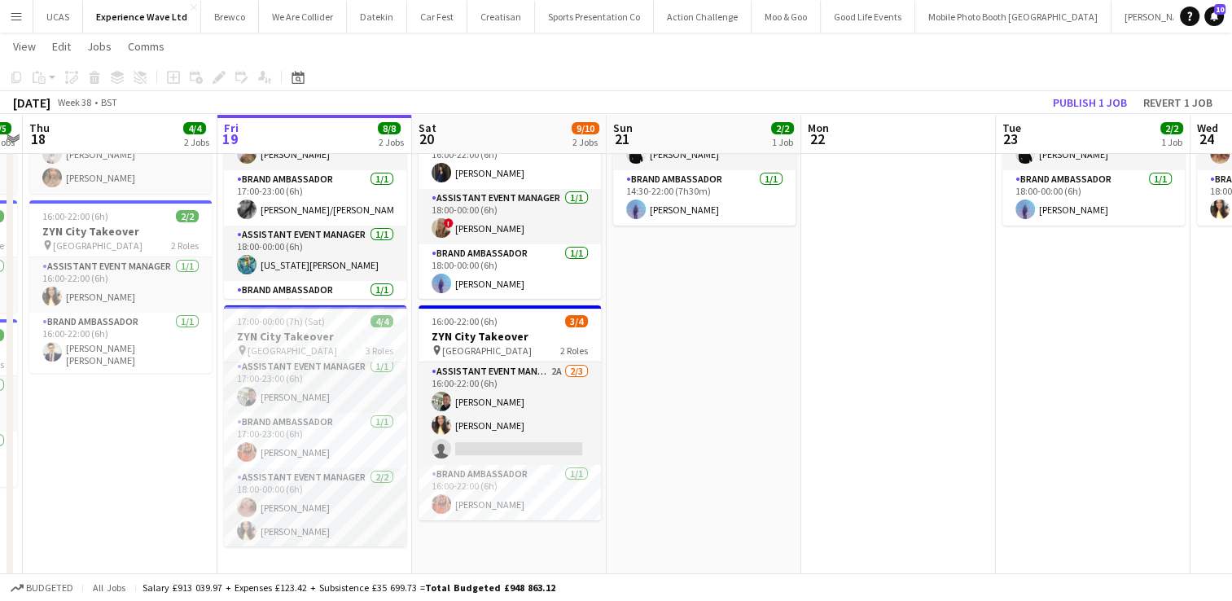
click at [23, 22] on button "Menu" at bounding box center [16, 16] width 33 height 33
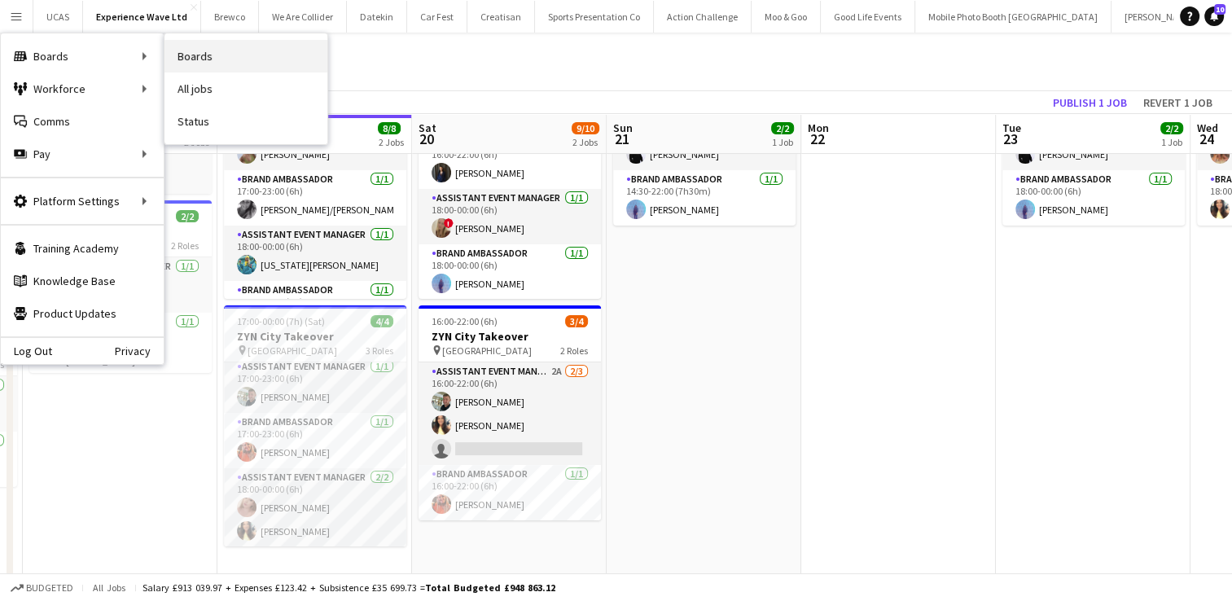
click at [213, 52] on link "Boards" at bounding box center [246, 56] width 163 height 33
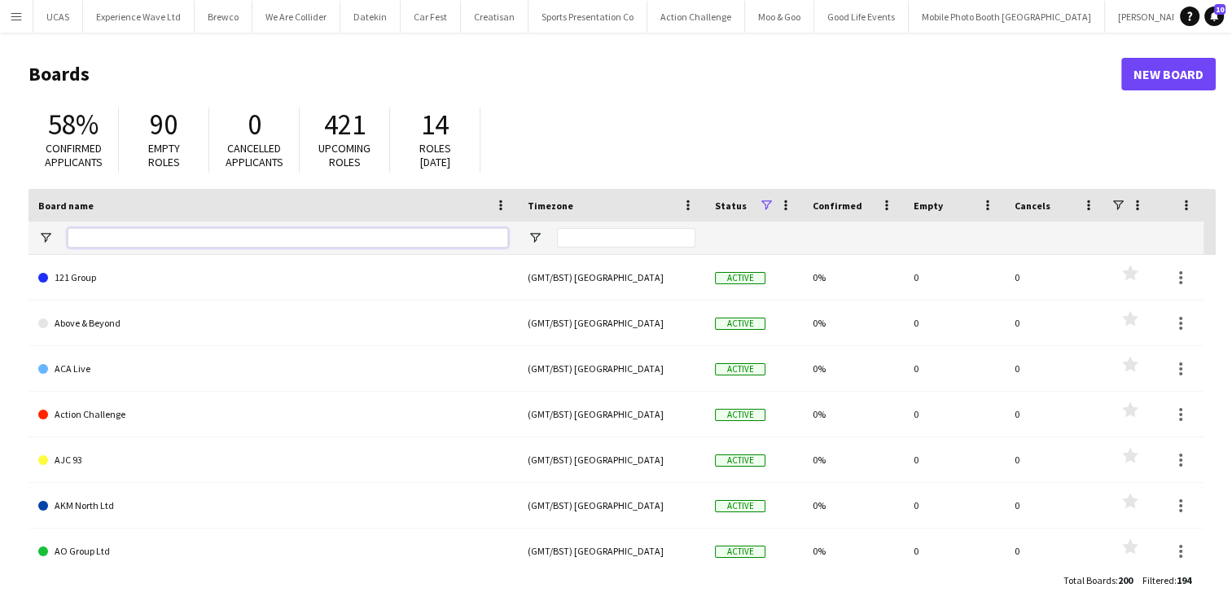
click at [437, 235] on input "Board name Filter Input" at bounding box center [288, 238] width 441 height 20
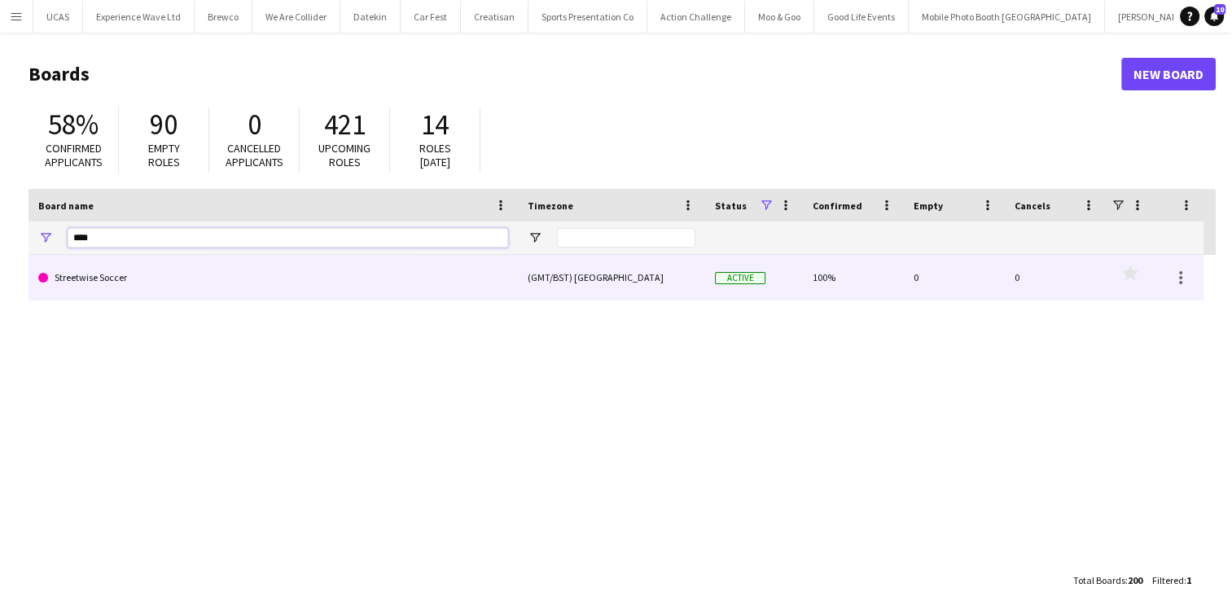
type input "****"
click at [350, 282] on link "Streetwise Soccer" at bounding box center [273, 278] width 470 height 46
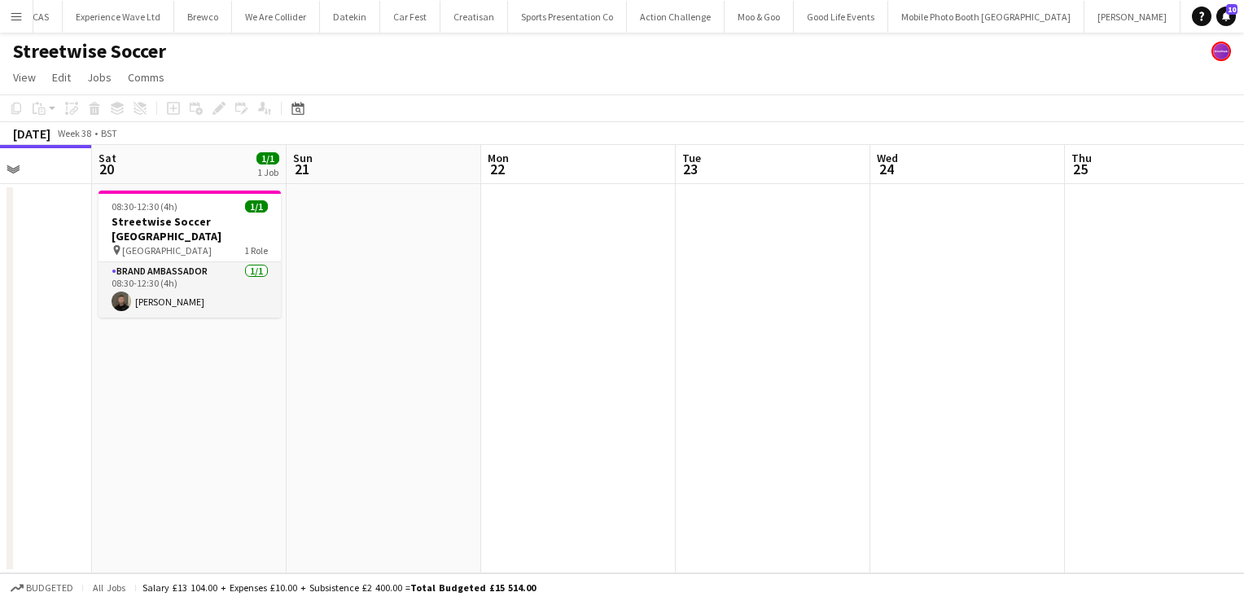
scroll to position [0, 687]
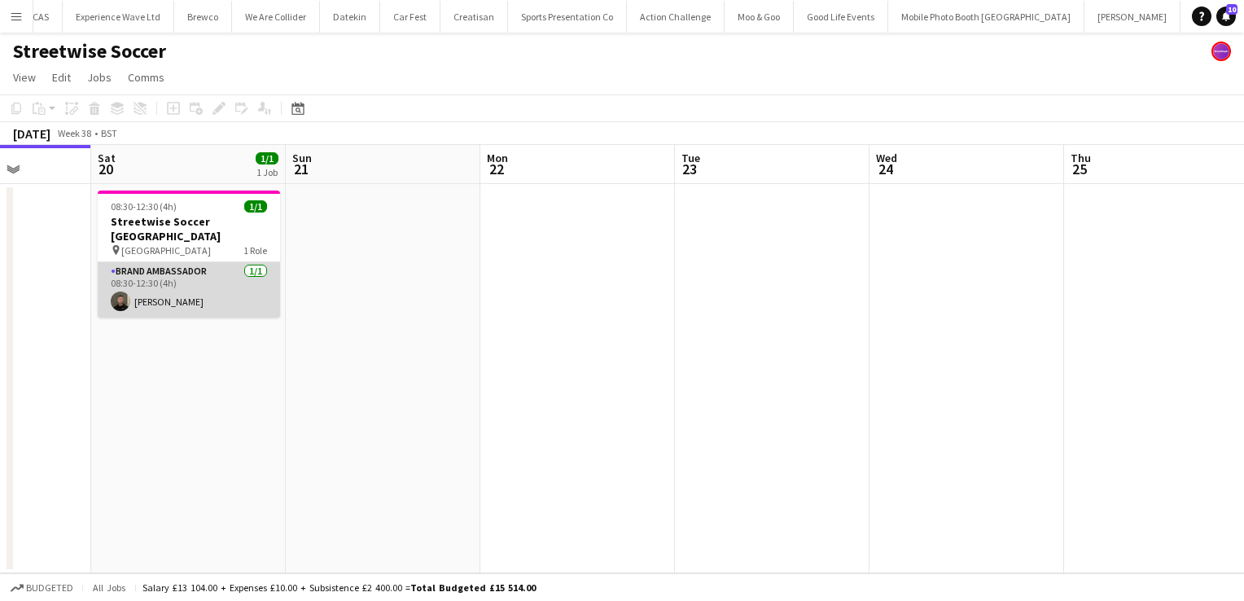
click at [238, 288] on app-card-role "Brand Ambassador 1/1 08:30-12:30 (4h) David Lumsden" at bounding box center [189, 289] width 182 height 55
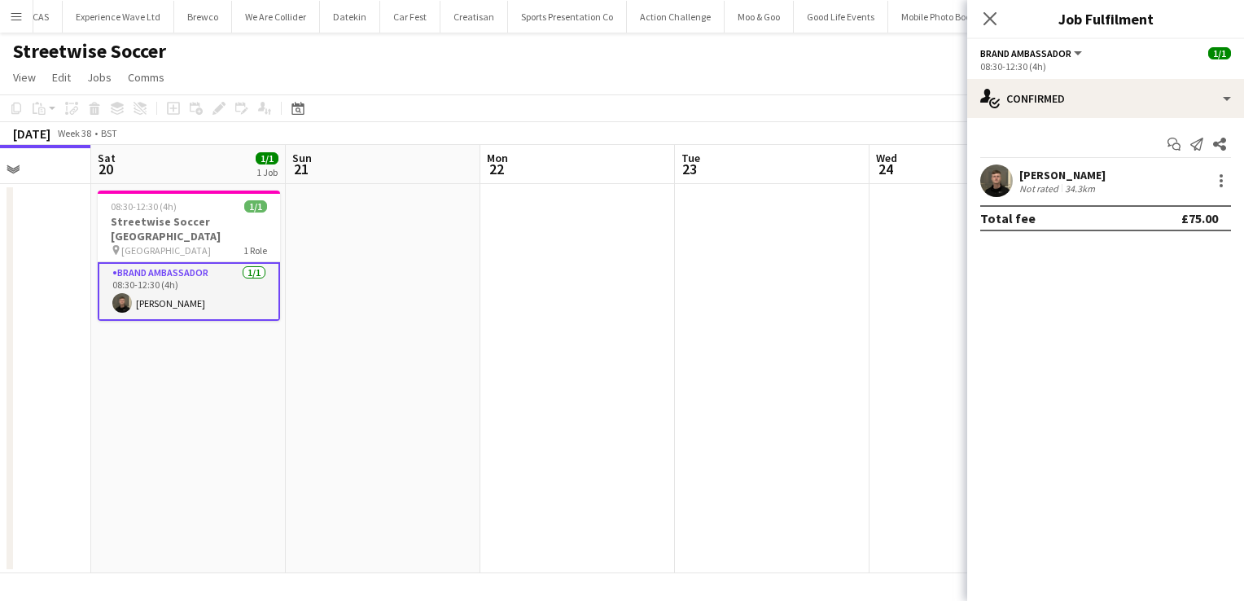
click at [1088, 182] on div "34.3km" at bounding box center [1080, 188] width 37 height 12
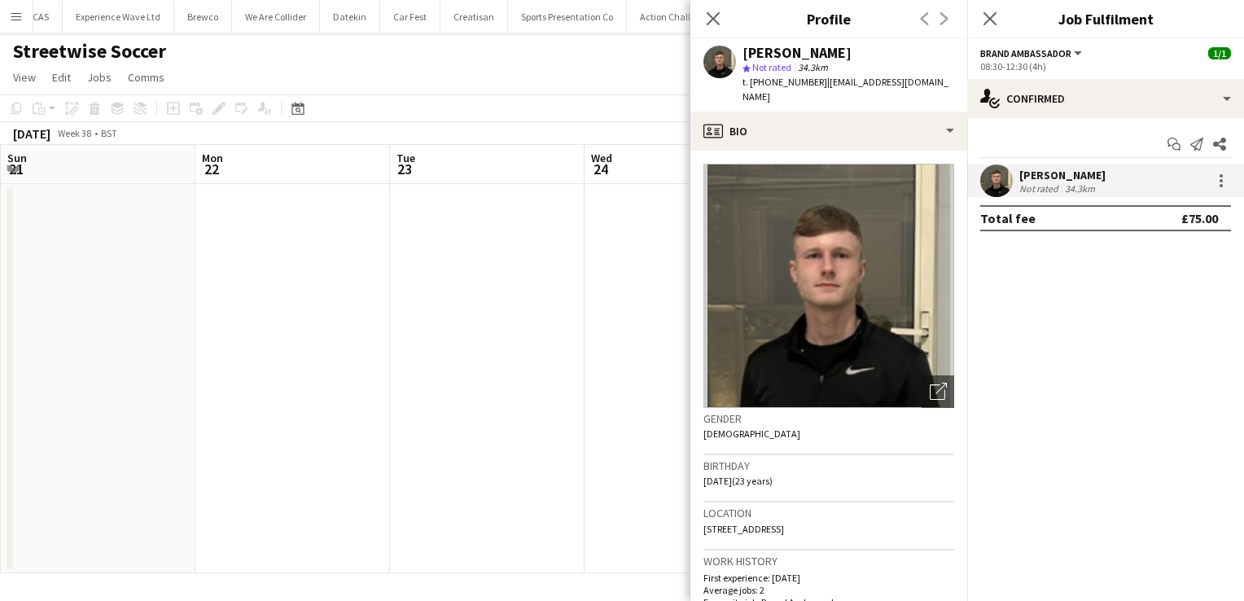
scroll to position [0, 584]
click at [516, 246] on app-date-cell at bounding box center [486, 378] width 195 height 389
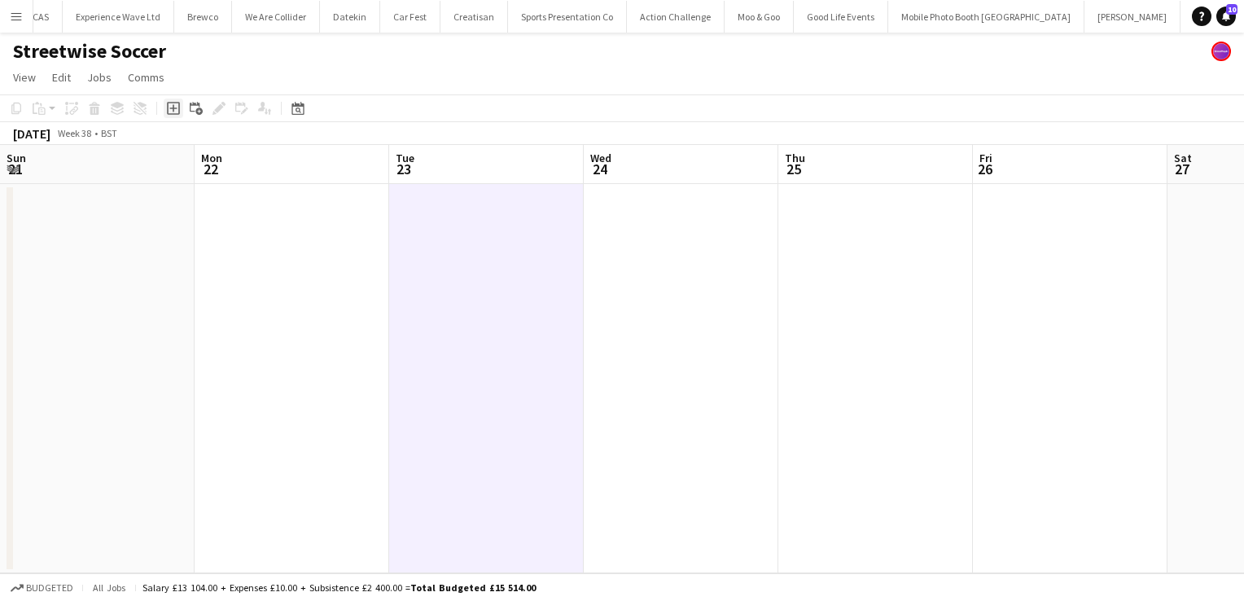
click at [178, 111] on icon at bounding box center [173, 108] width 13 height 13
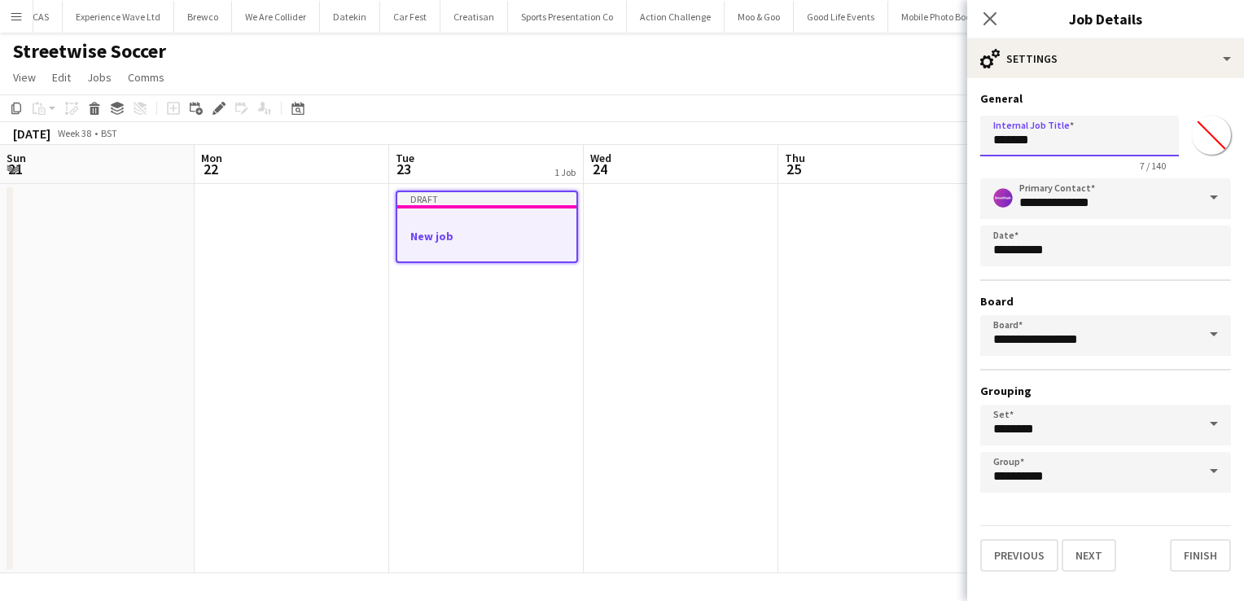
click at [1063, 151] on input "*******" at bounding box center [1080, 136] width 199 height 41
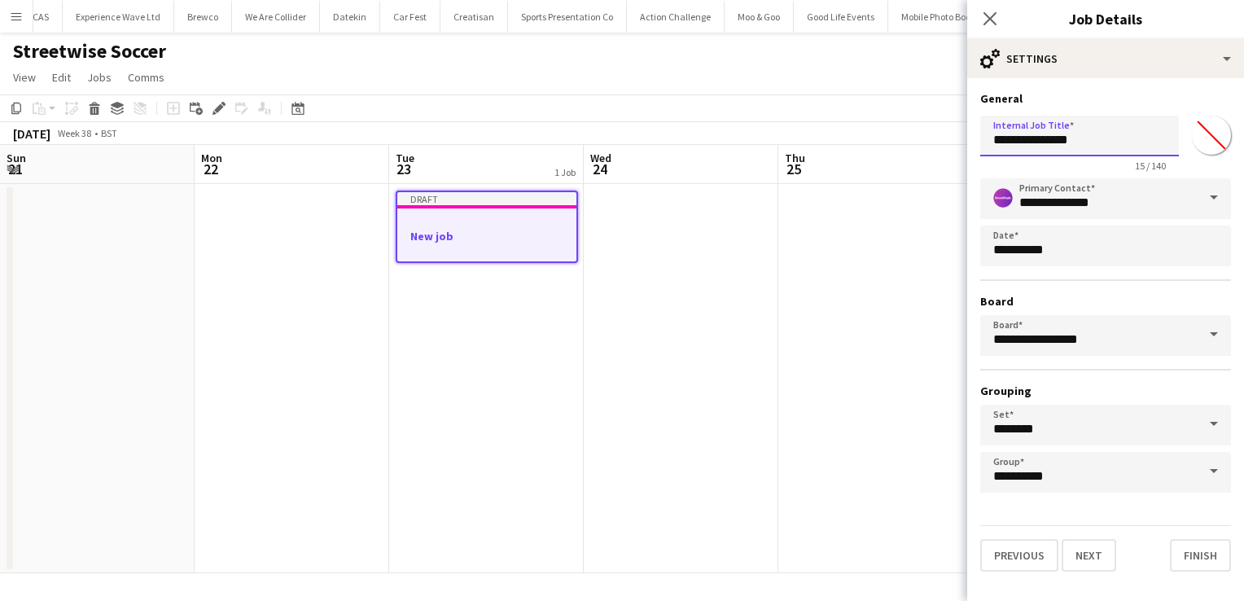
click at [1011, 142] on input "**********" at bounding box center [1080, 136] width 199 height 41
click at [1091, 148] on input "**********" at bounding box center [1080, 136] width 199 height 41
type input "**********"
click at [1205, 557] on button "Finish" at bounding box center [1200, 555] width 61 height 33
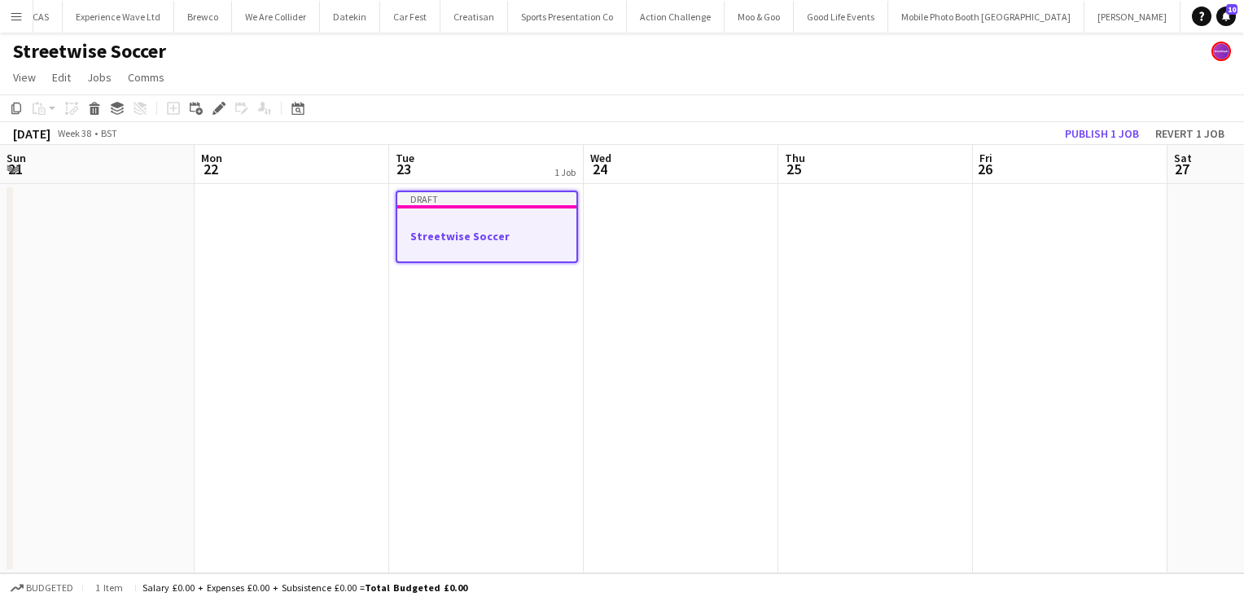
click at [495, 229] on h3 "Streetwise Soccer" at bounding box center [486, 236] width 179 height 15
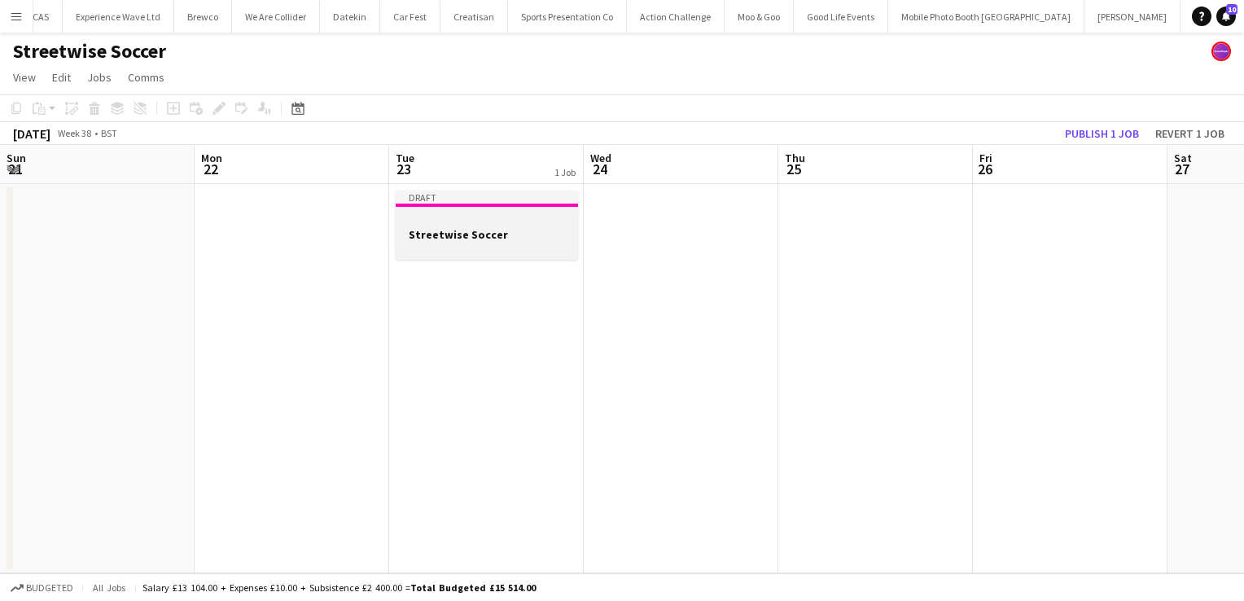
click at [495, 229] on h3 "Streetwise Soccer" at bounding box center [487, 234] width 182 height 15
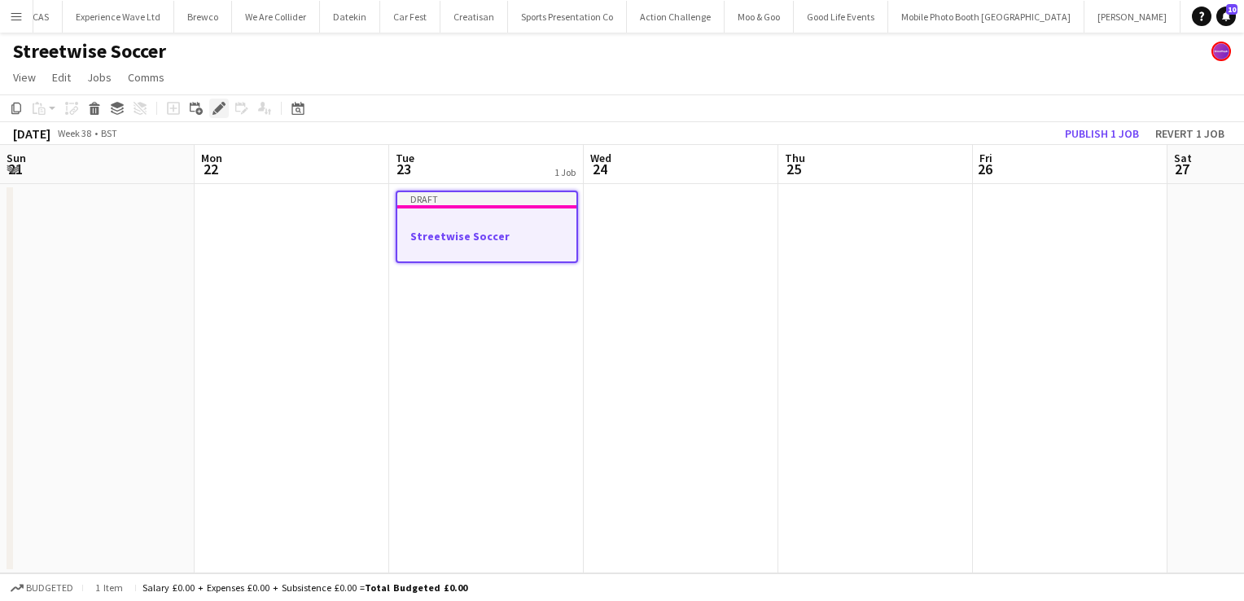
click at [215, 108] on icon "Edit" at bounding box center [219, 108] width 13 height 13
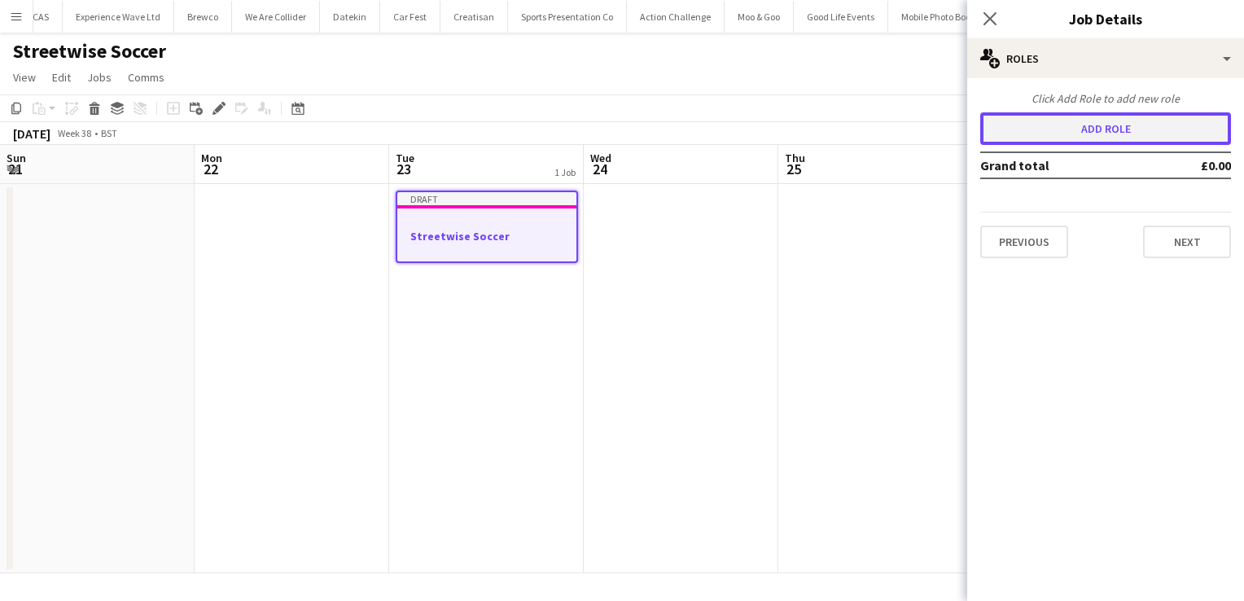
click at [1032, 125] on button "Add role" at bounding box center [1106, 128] width 251 height 33
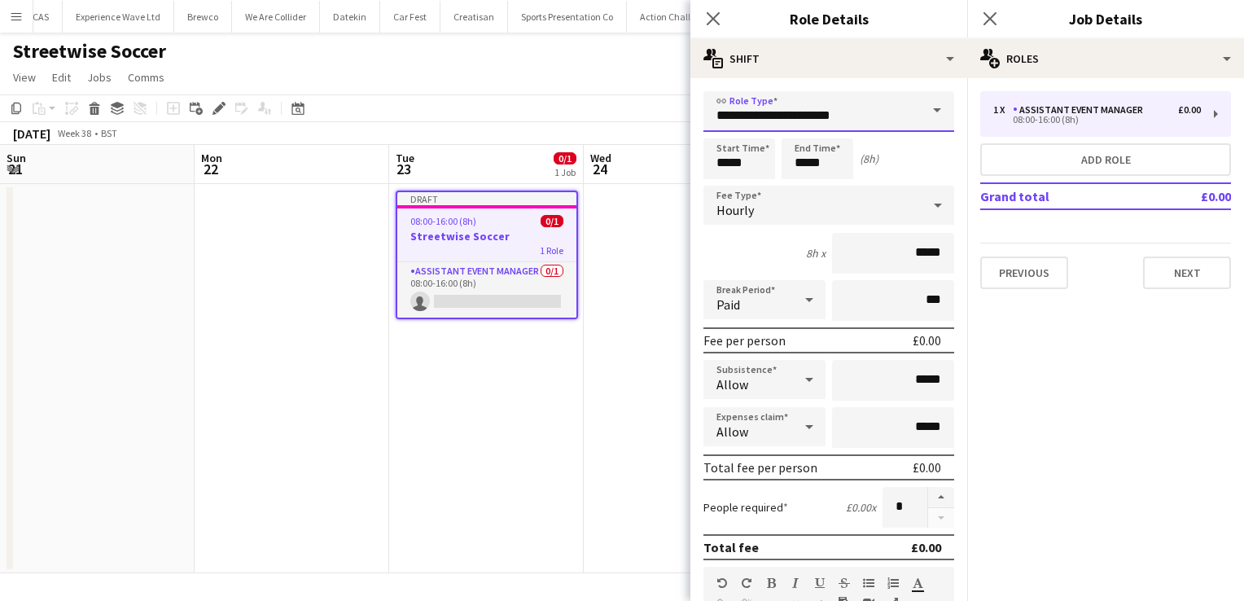
click at [832, 116] on input "**********" at bounding box center [829, 111] width 251 height 41
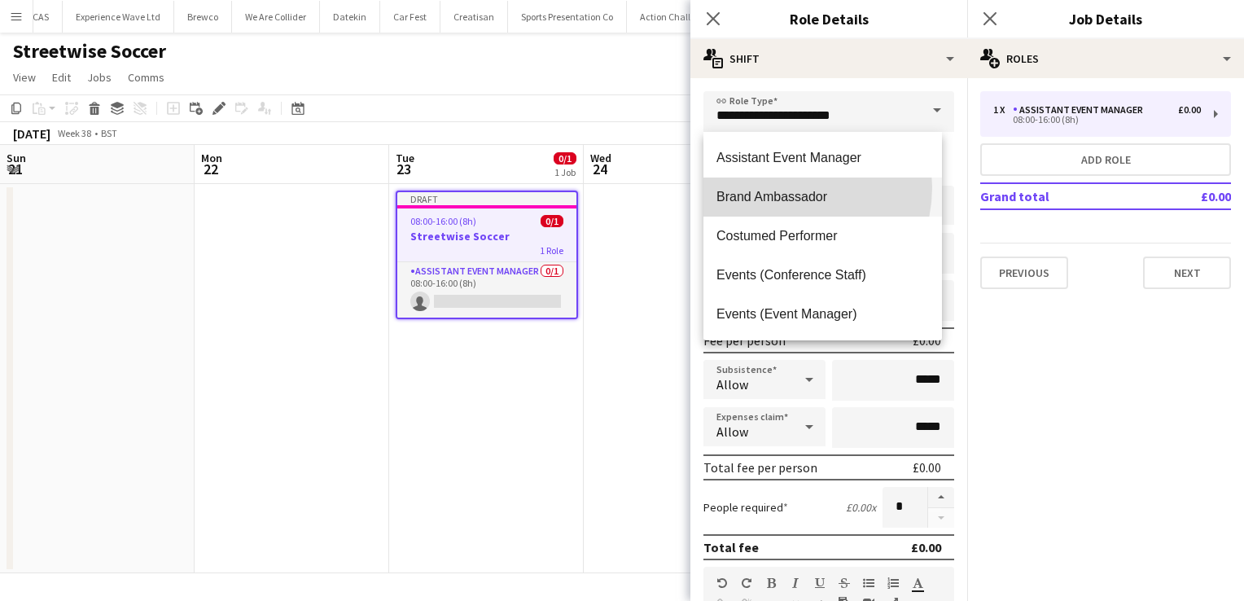
click at [782, 187] on mat-option "Brand Ambassador" at bounding box center [823, 197] width 239 height 39
type input "**********"
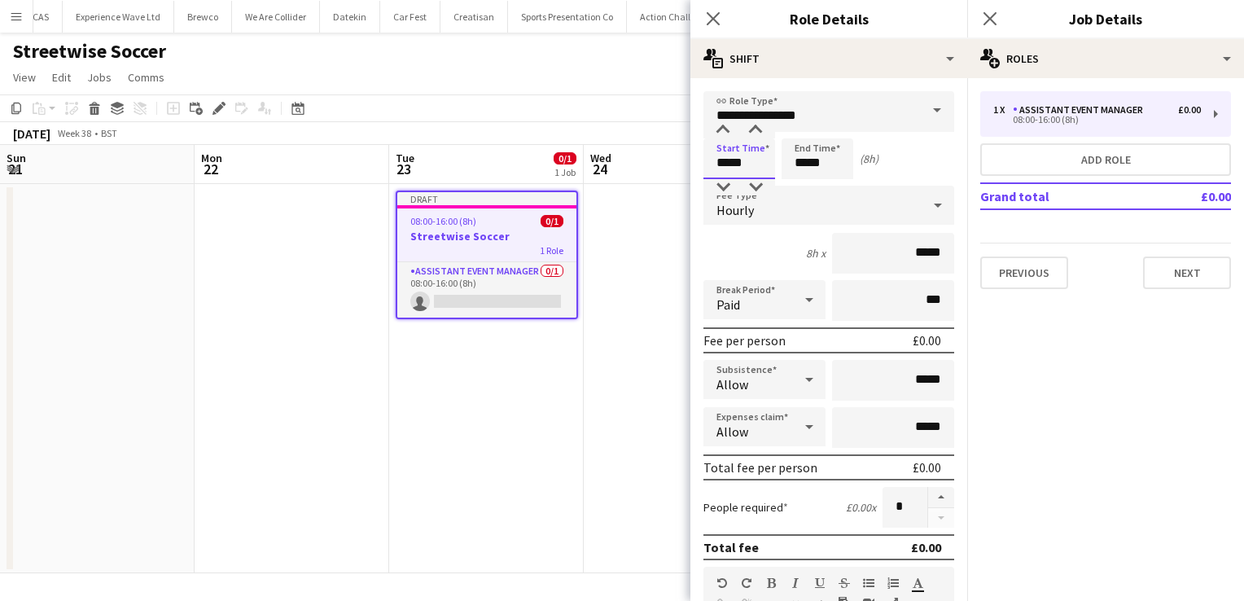
click at [763, 170] on input "*****" at bounding box center [740, 158] width 72 height 41
click at [723, 130] on div at bounding box center [723, 130] width 33 height 16
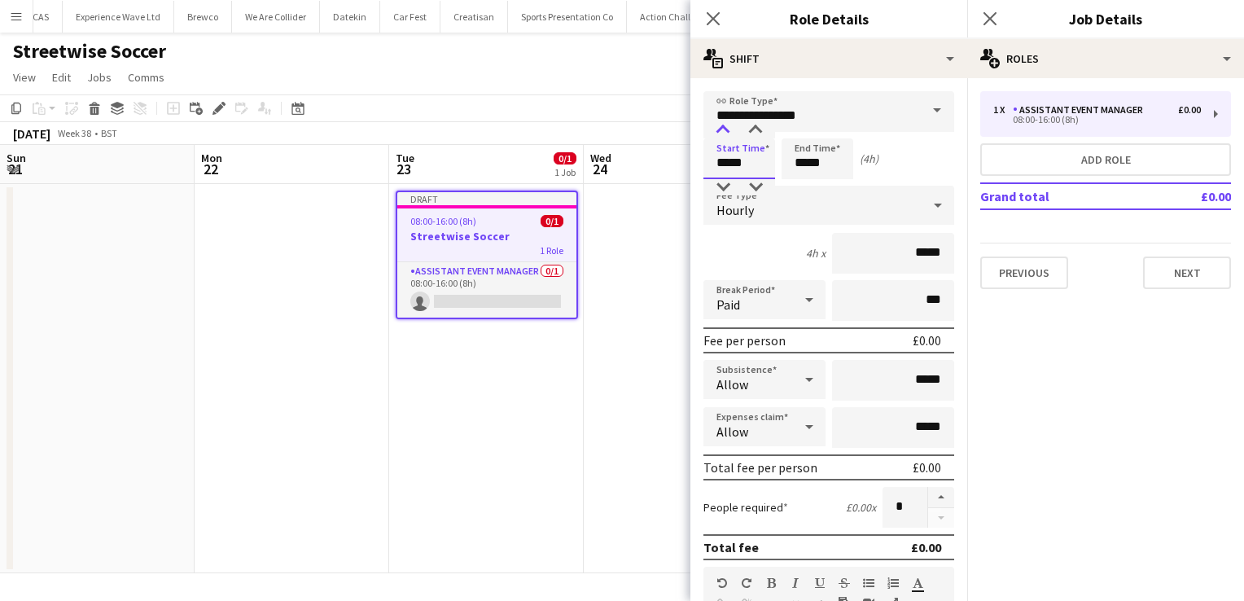
click at [723, 130] on div at bounding box center [723, 130] width 33 height 16
click at [726, 186] on div at bounding box center [723, 187] width 33 height 16
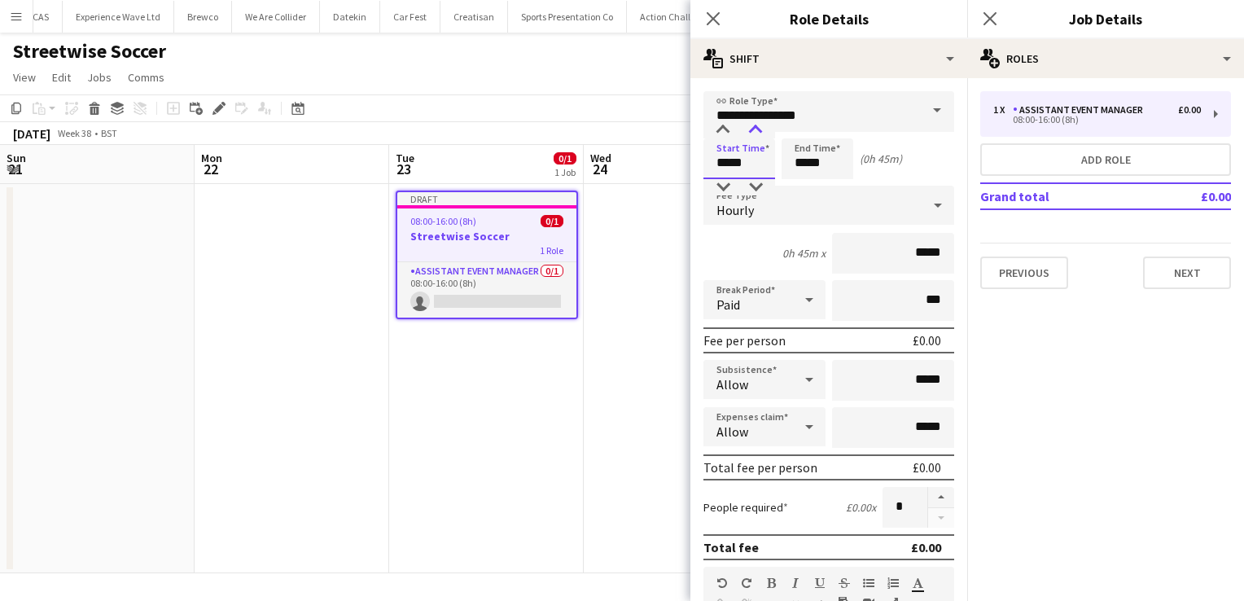
click at [761, 136] on div at bounding box center [755, 130] width 33 height 16
click at [760, 186] on div at bounding box center [755, 187] width 33 height 16
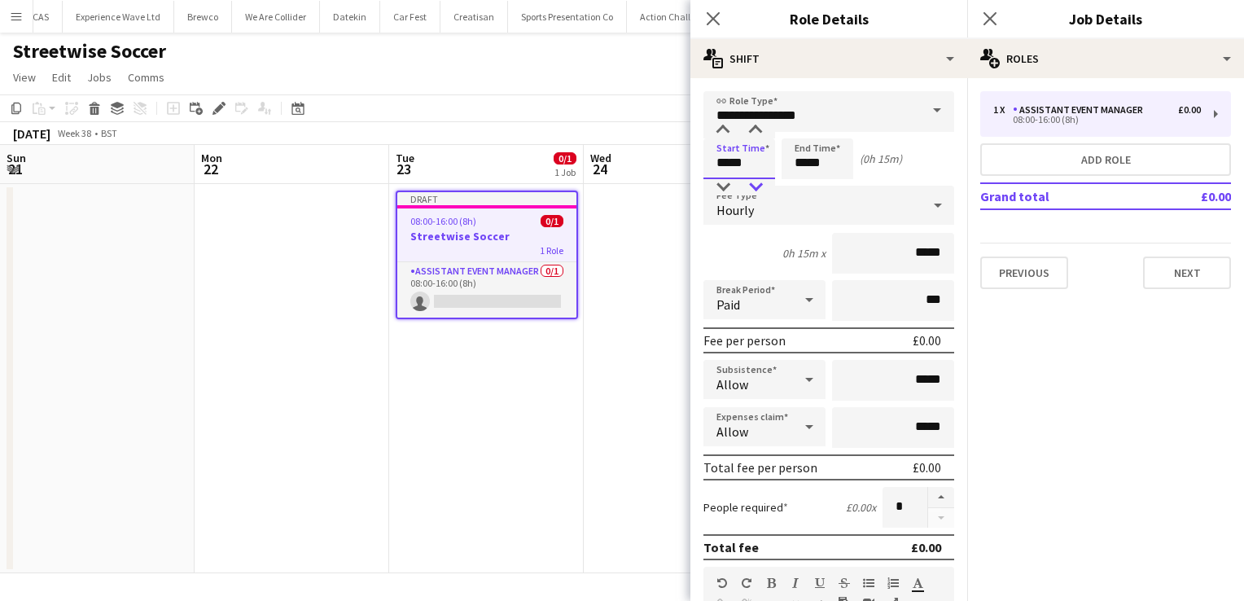
type input "*****"
click at [760, 186] on div at bounding box center [755, 187] width 33 height 16
click at [818, 173] on input "*****" at bounding box center [818, 158] width 72 height 41
click at [805, 131] on div at bounding box center [801, 130] width 33 height 16
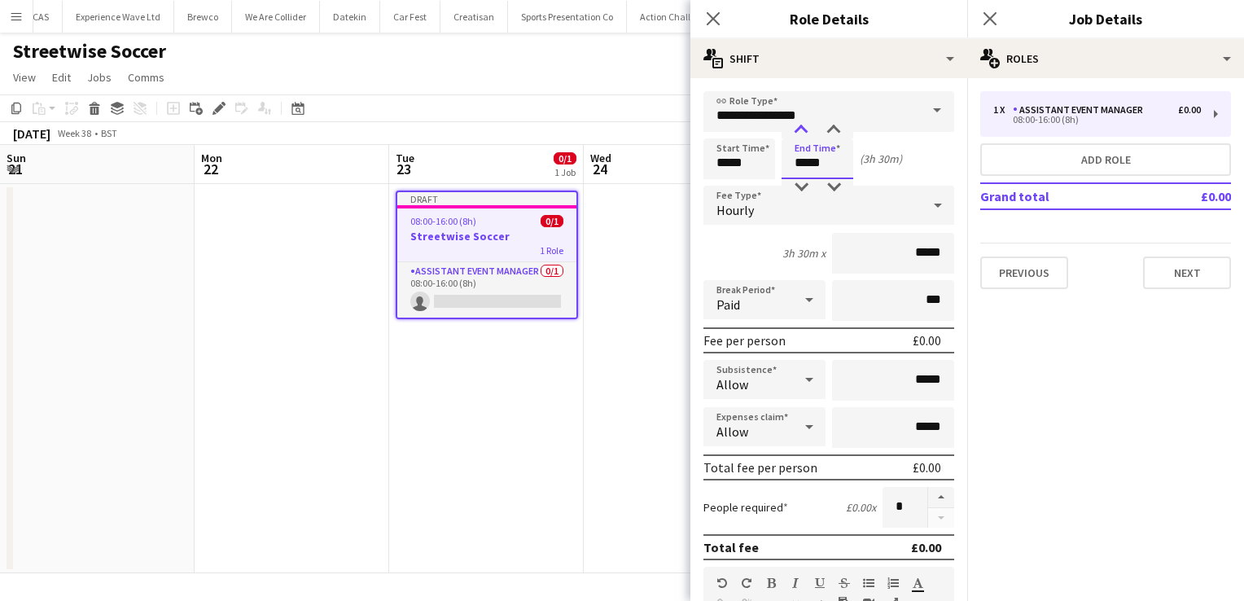
click at [805, 131] on div at bounding box center [801, 130] width 33 height 16
type input "*****"
click at [805, 131] on div at bounding box center [801, 130] width 33 height 16
click at [886, 220] on div "Hourly" at bounding box center [813, 205] width 218 height 39
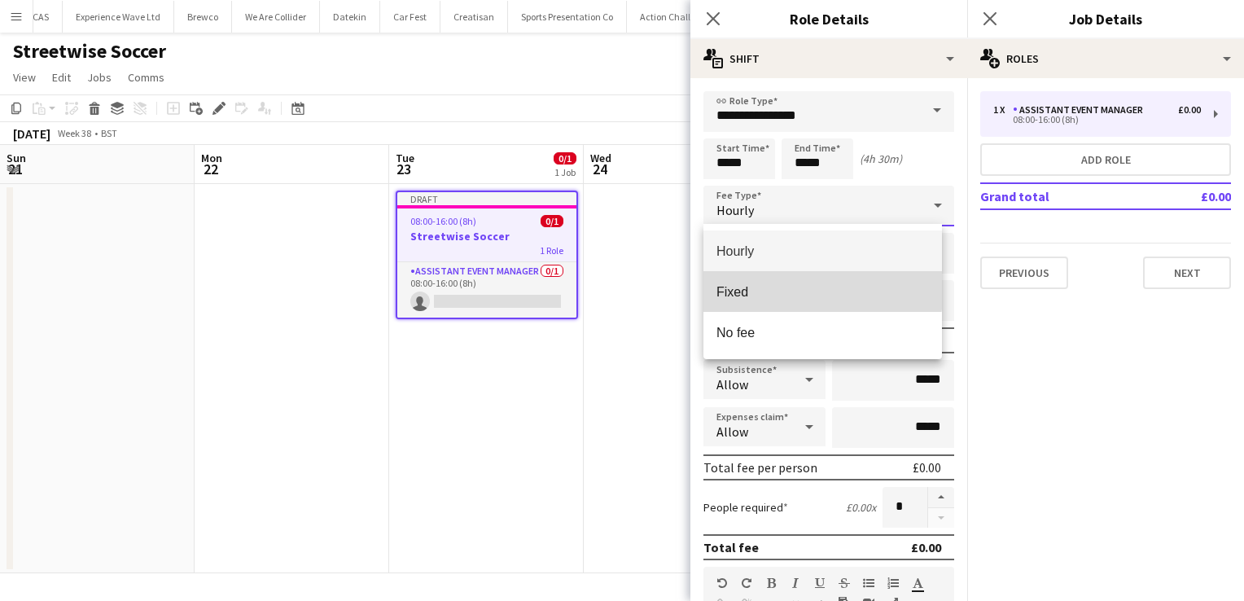
click at [801, 284] on span "Fixed" at bounding box center [823, 291] width 213 height 15
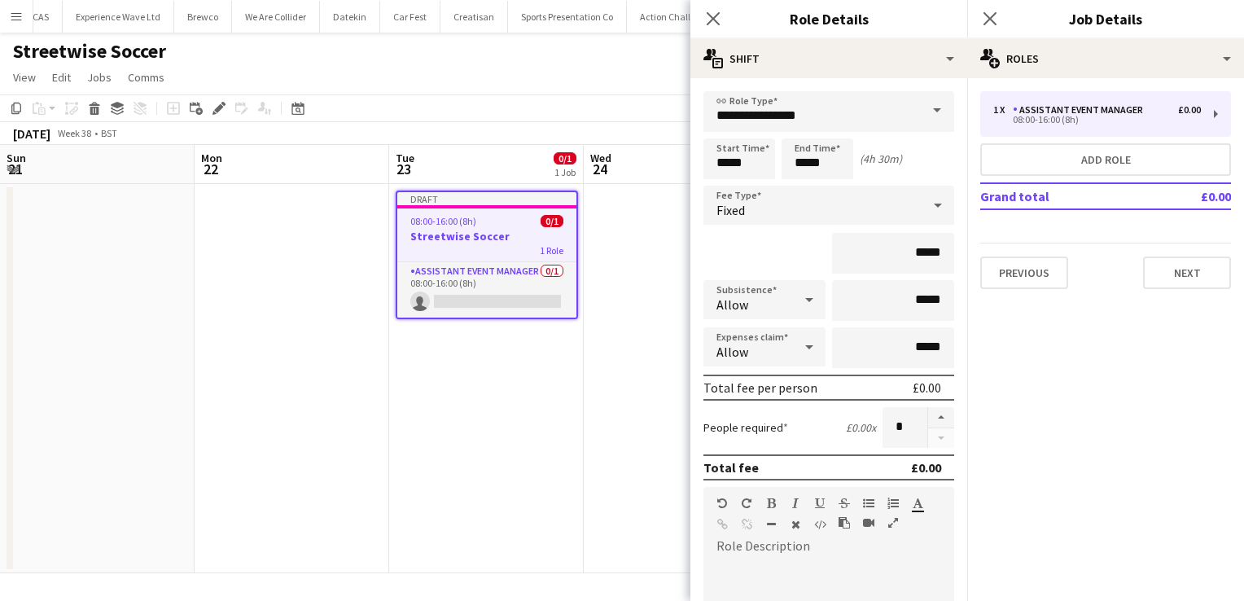
click at [928, 170] on div "Start Time ***** End Time ***** (4h 30m)" at bounding box center [829, 158] width 251 height 41
drag, startPoint x: 931, startPoint y: 303, endPoint x: 845, endPoint y: 305, distance: 85.5
click at [845, 305] on input "*****" at bounding box center [893, 300] width 122 height 41
type input "******"
drag, startPoint x: 932, startPoint y: 258, endPoint x: 863, endPoint y: 258, distance: 68.4
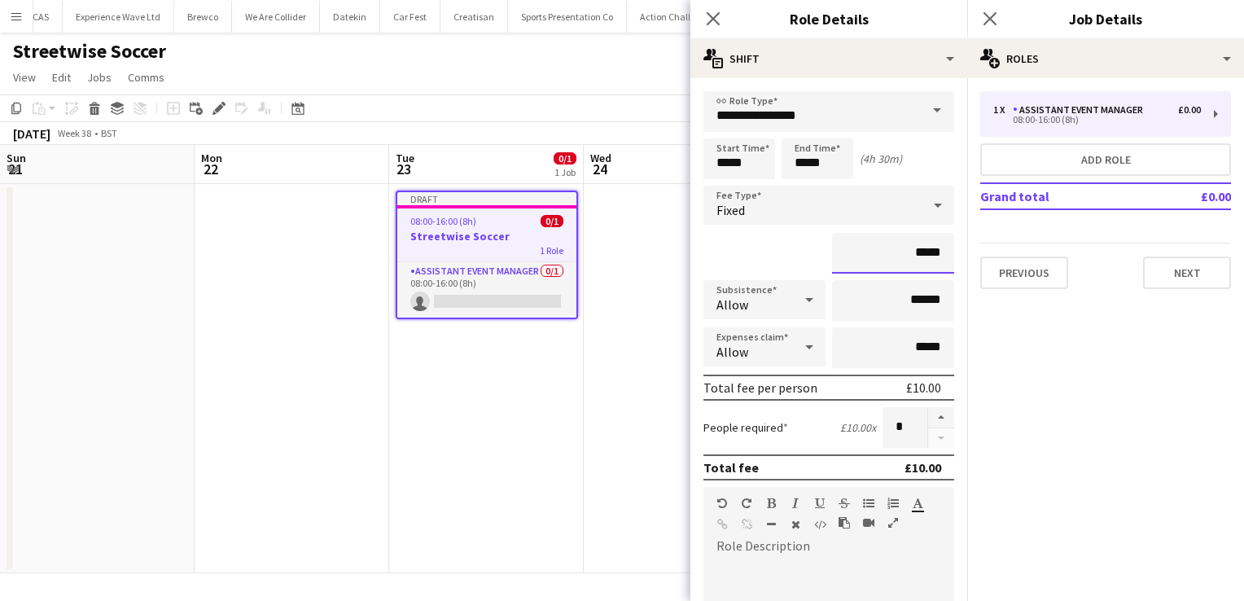
click at [863, 258] on input "*****" at bounding box center [893, 253] width 122 height 41
type input "***"
click at [801, 263] on div "***" at bounding box center [829, 253] width 251 height 41
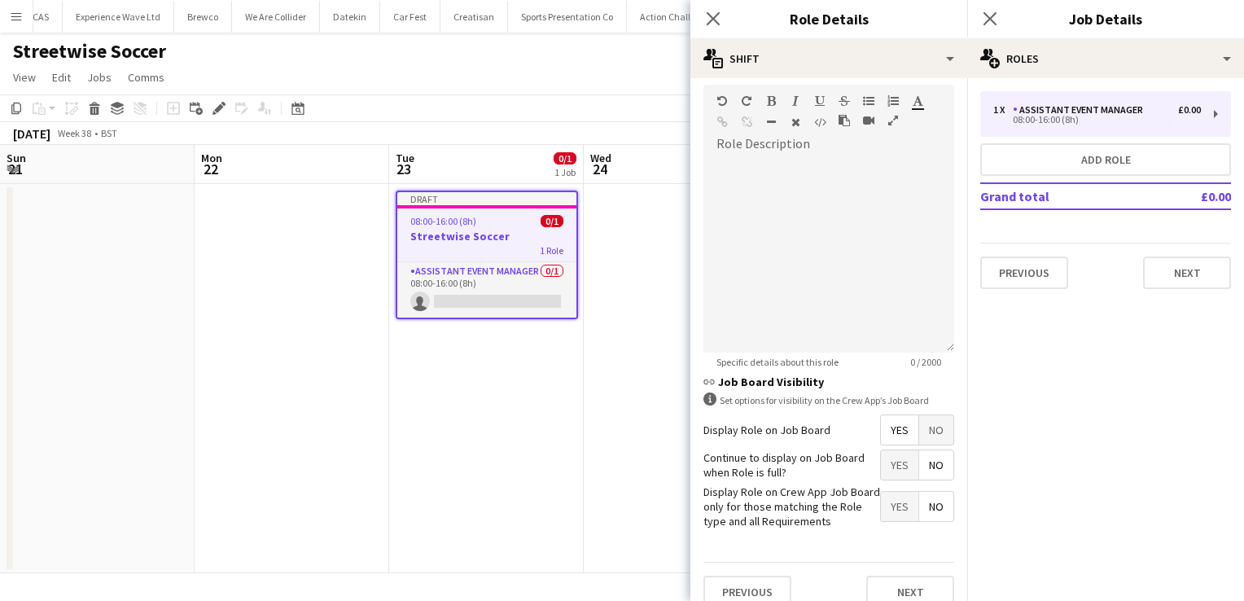
scroll to position [418, 0]
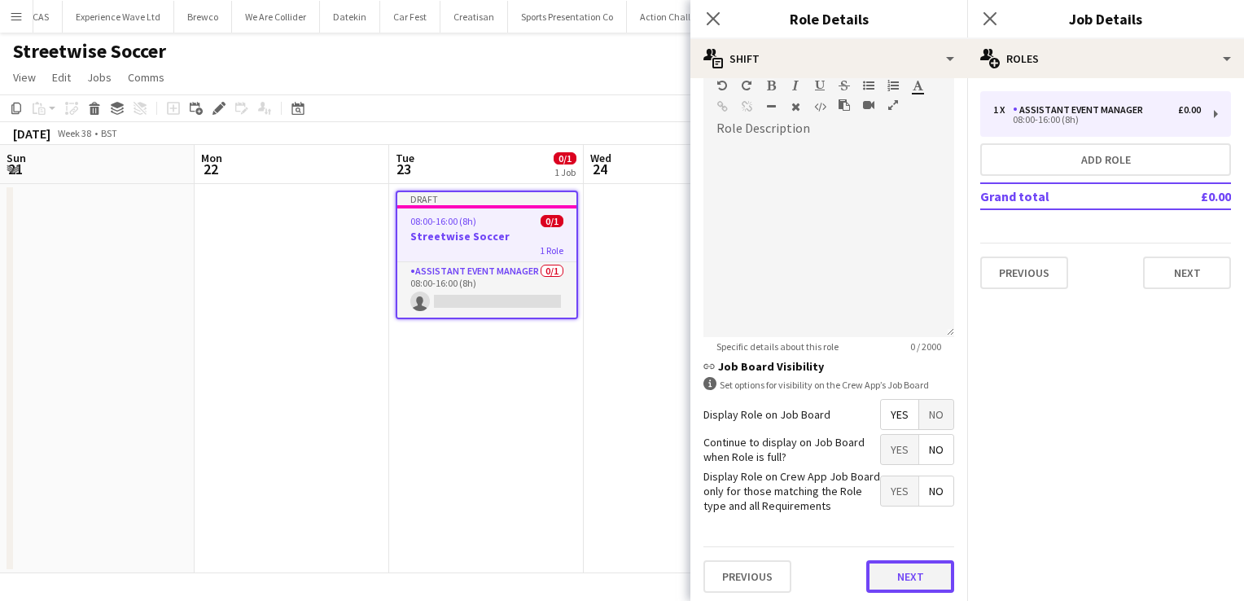
click at [900, 582] on button "Next" at bounding box center [911, 576] width 88 height 33
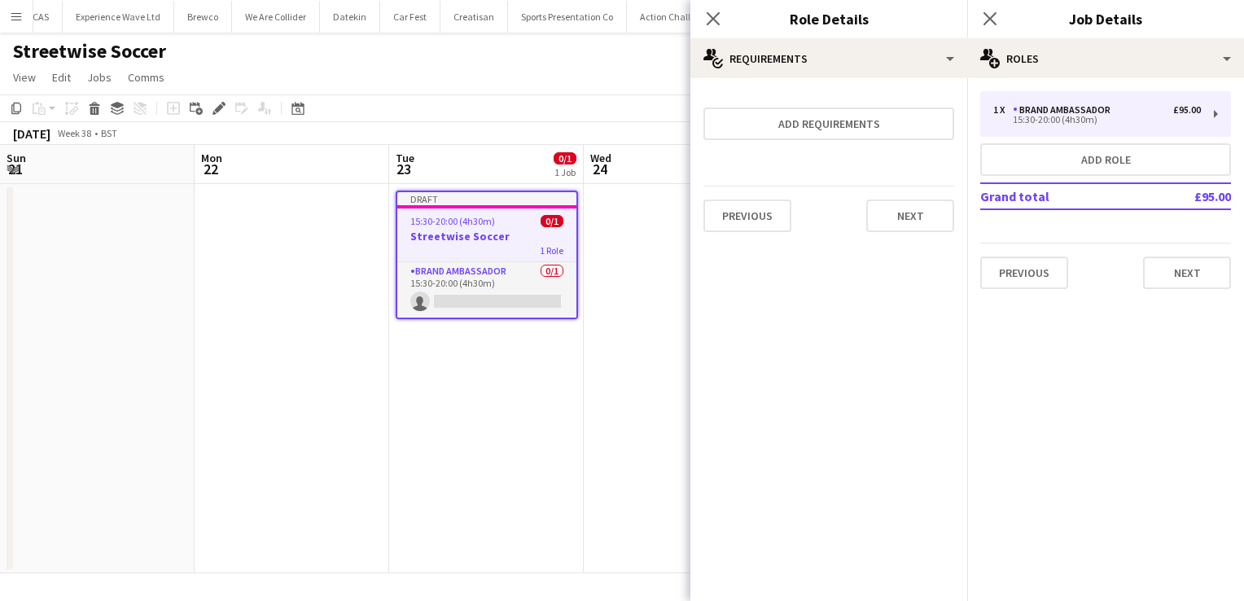
scroll to position [0, 0]
click at [907, 228] on button "Next" at bounding box center [911, 216] width 88 height 33
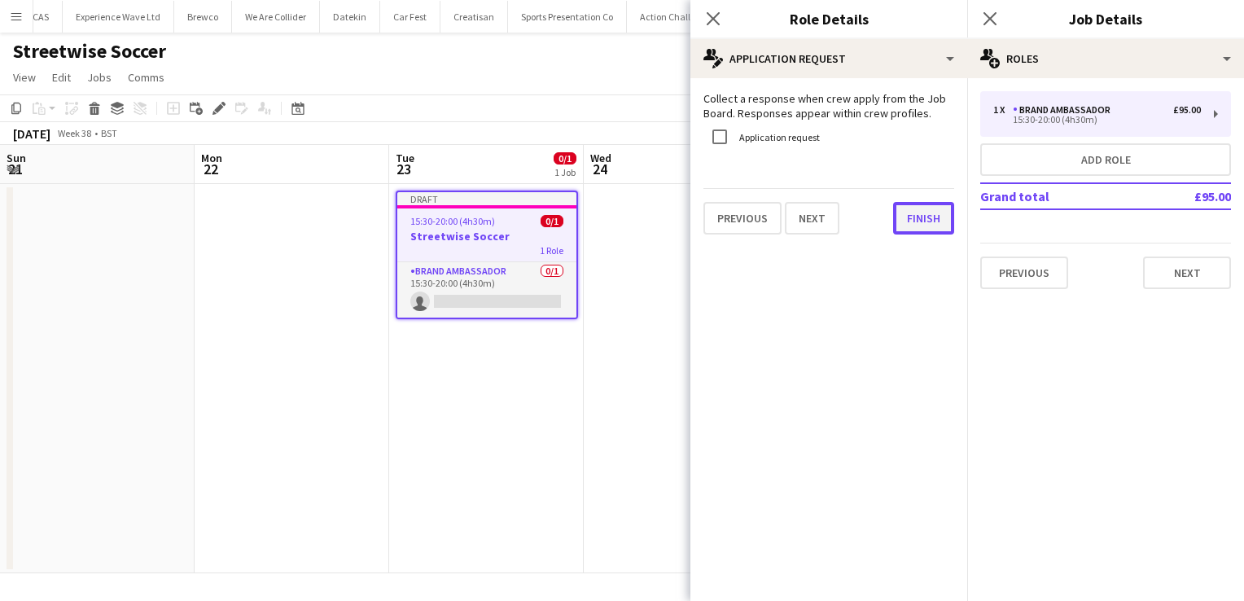
click at [907, 228] on button "Finish" at bounding box center [923, 218] width 61 height 33
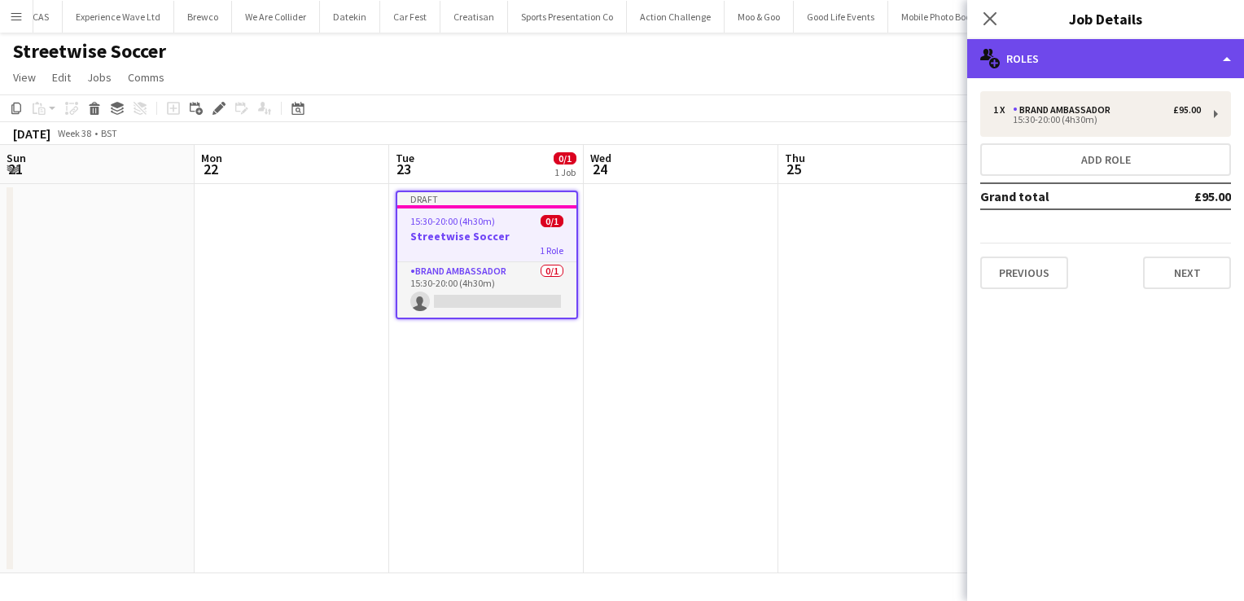
click at [1222, 68] on div "multiple-users-add Roles" at bounding box center [1106, 58] width 277 height 39
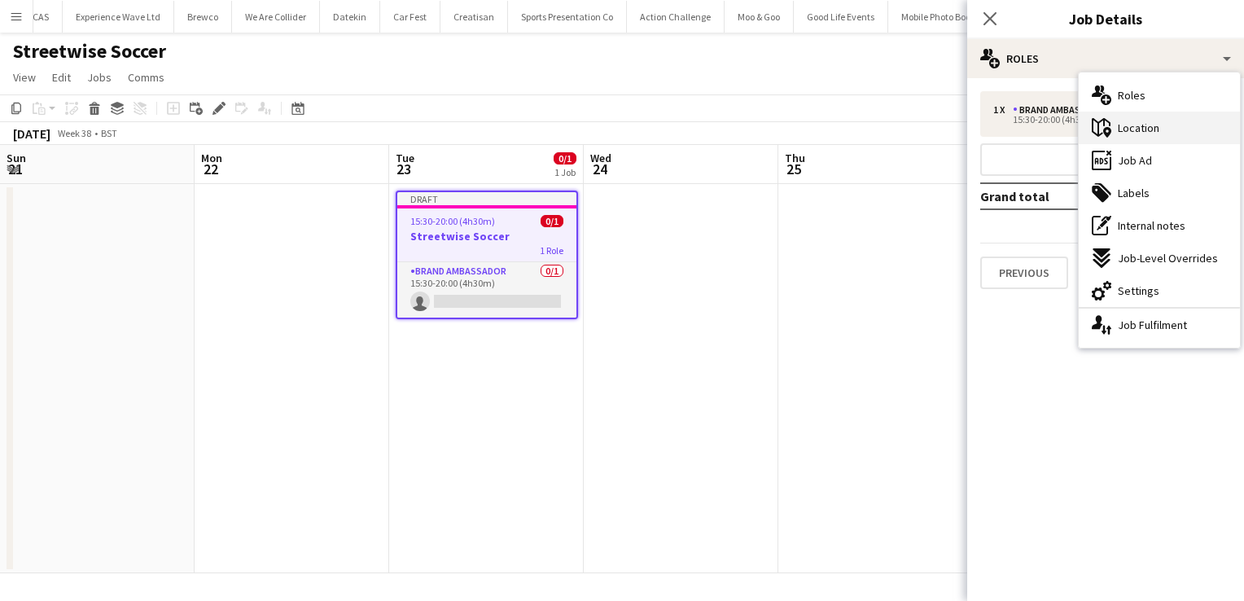
click at [1130, 128] on span "Location" at bounding box center [1139, 128] width 42 height 15
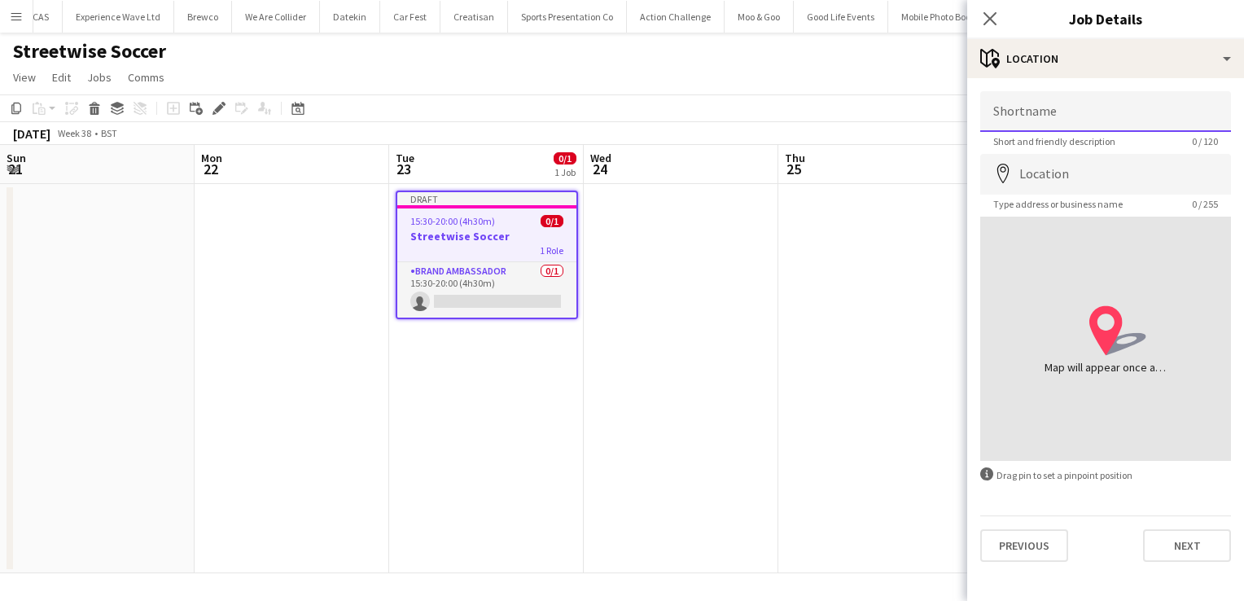
click at [1045, 112] on input "Shortname" at bounding box center [1106, 111] width 251 height 41
type input "*********"
click at [1062, 161] on input "Location" at bounding box center [1106, 174] width 251 height 41
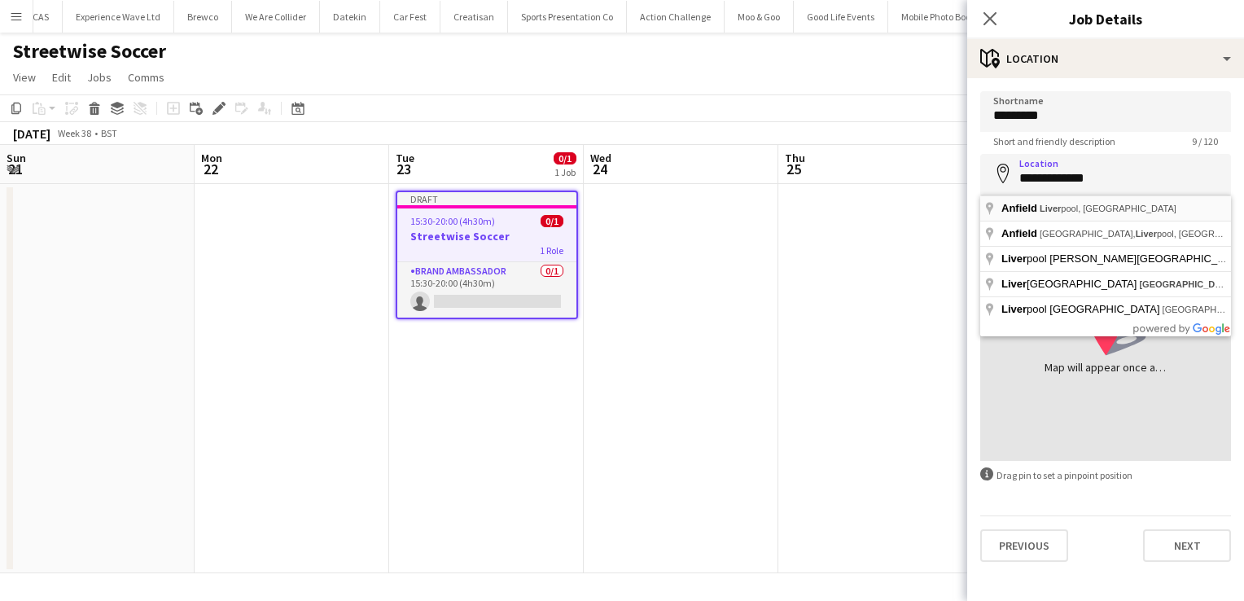
type input "**********"
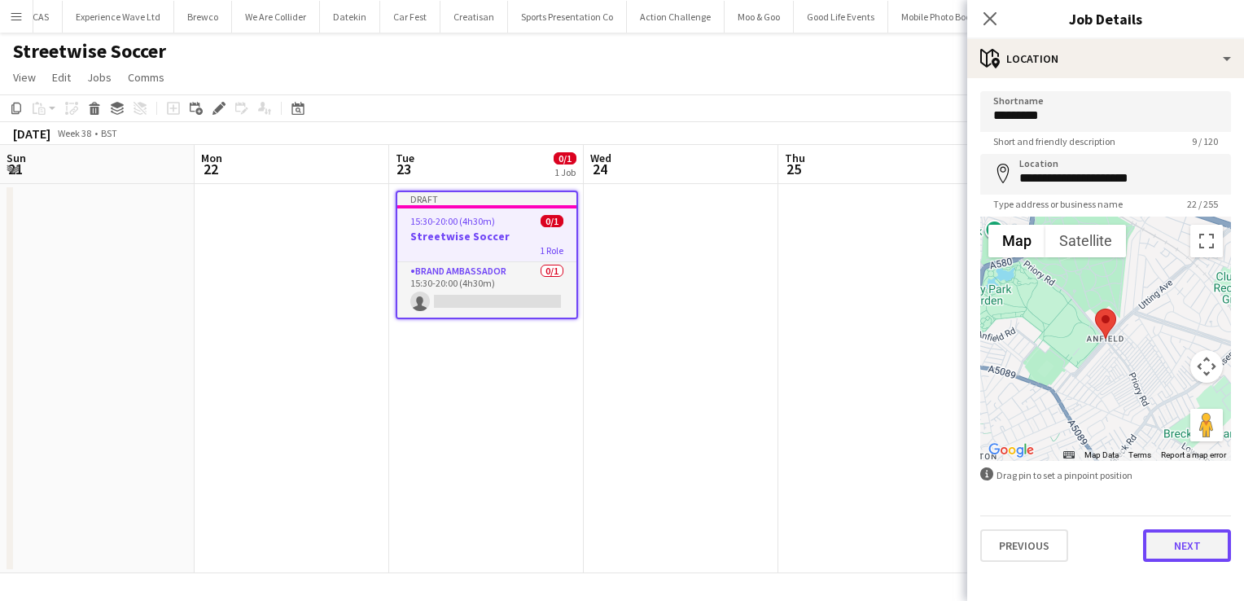
click at [1189, 540] on button "Next" at bounding box center [1187, 545] width 88 height 33
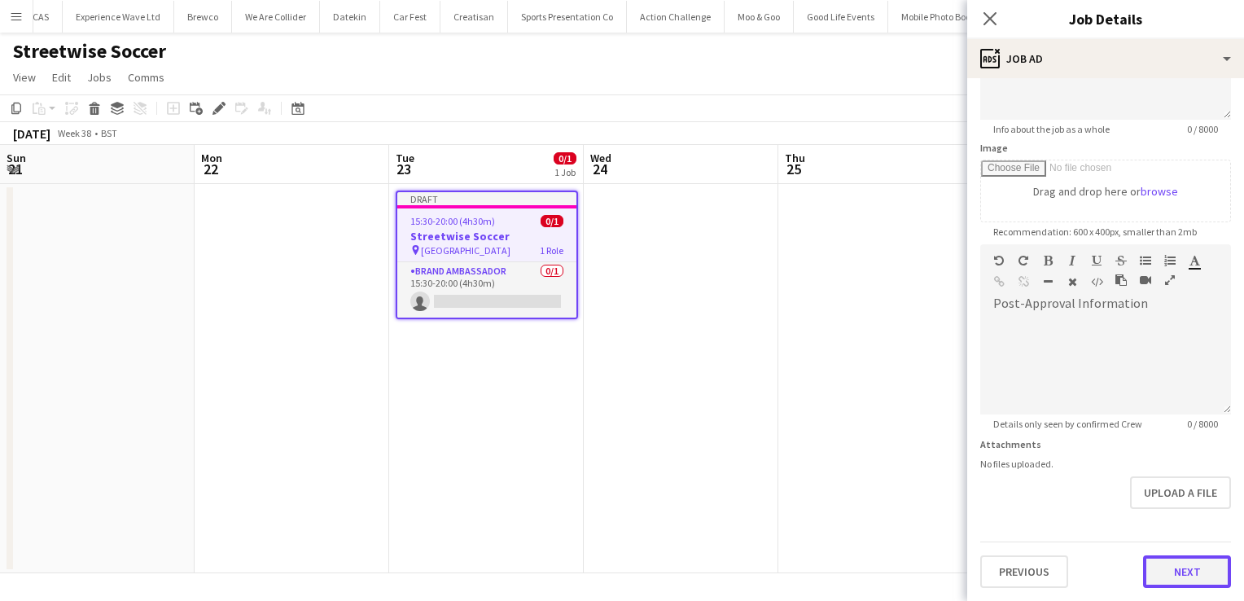
click at [1165, 510] on form "**********" at bounding box center [1106, 237] width 277 height 701
click at [1173, 566] on button "Next" at bounding box center [1187, 574] width 88 height 33
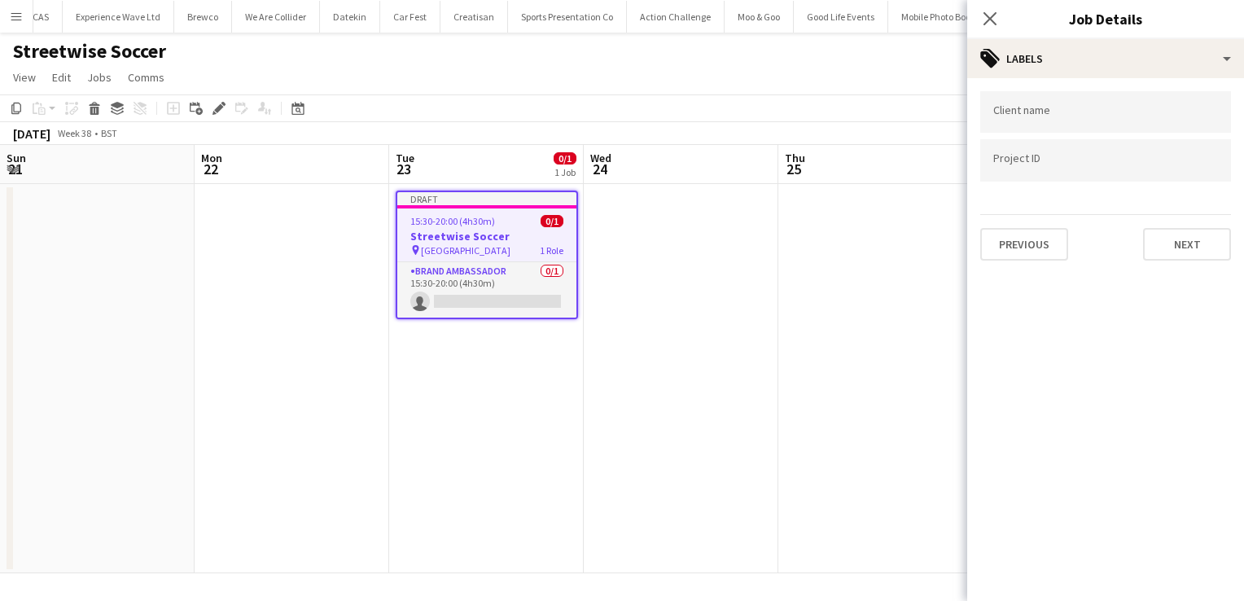
scroll to position [0, 0]
click at [1181, 247] on button "Next" at bounding box center [1187, 244] width 88 height 33
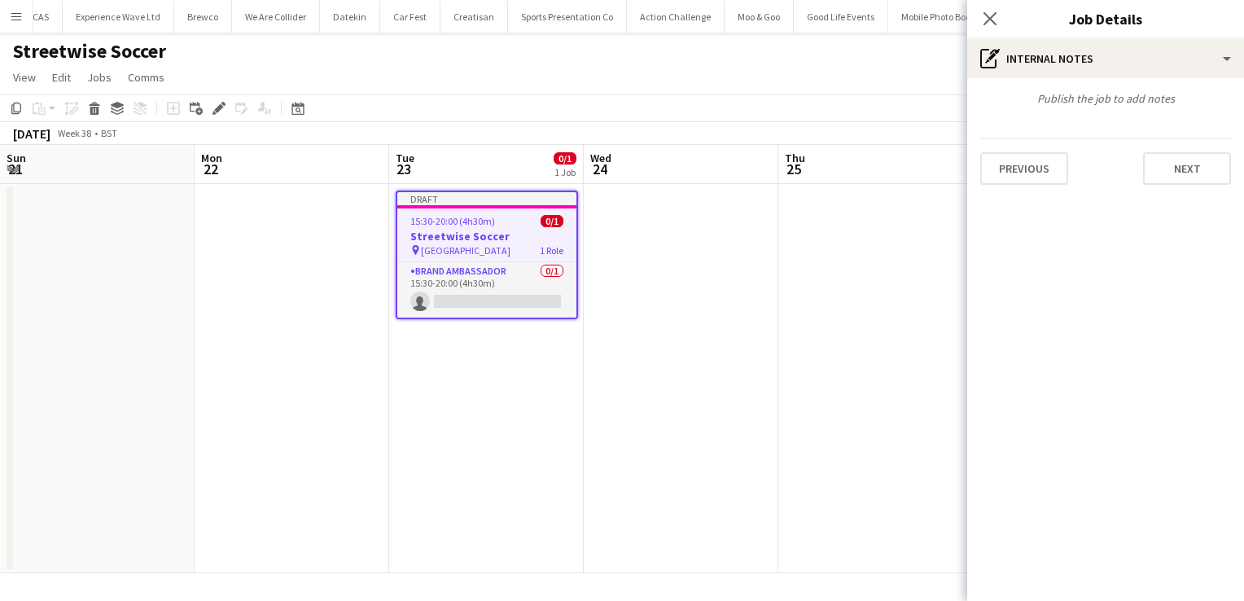
click at [1198, 150] on div "Previous Next" at bounding box center [1106, 161] width 251 height 46
click at [1197, 165] on button "Next" at bounding box center [1187, 168] width 88 height 33
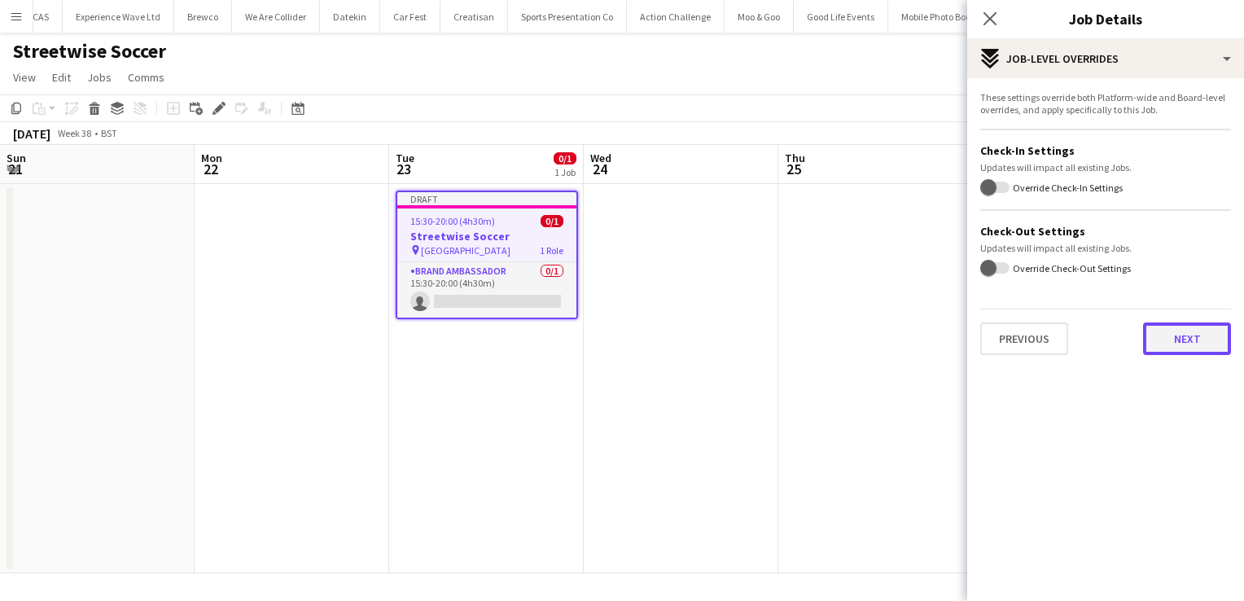
click at [1189, 332] on button "Next" at bounding box center [1187, 339] width 88 height 33
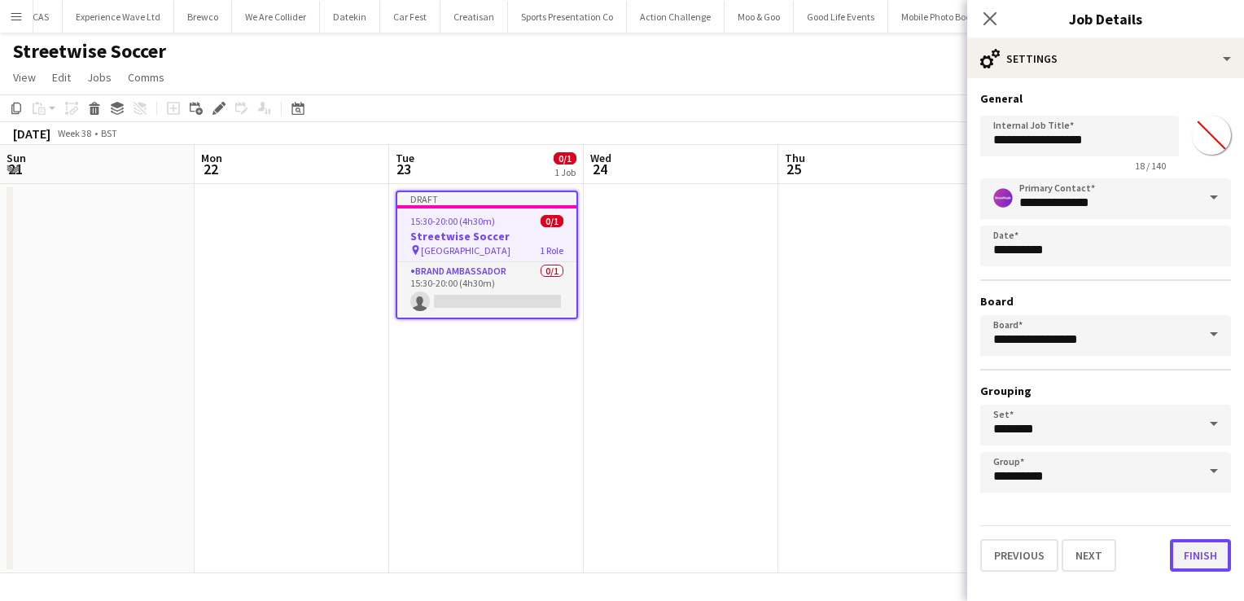
click at [1202, 555] on button "Finish" at bounding box center [1200, 555] width 61 height 33
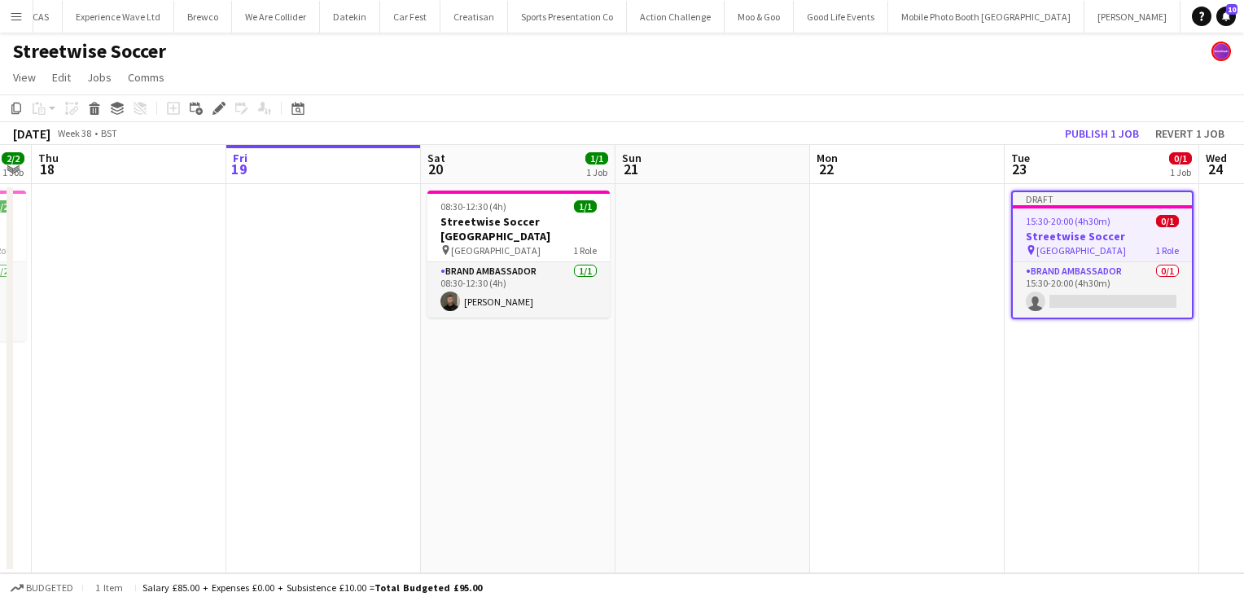
scroll to position [0, 352]
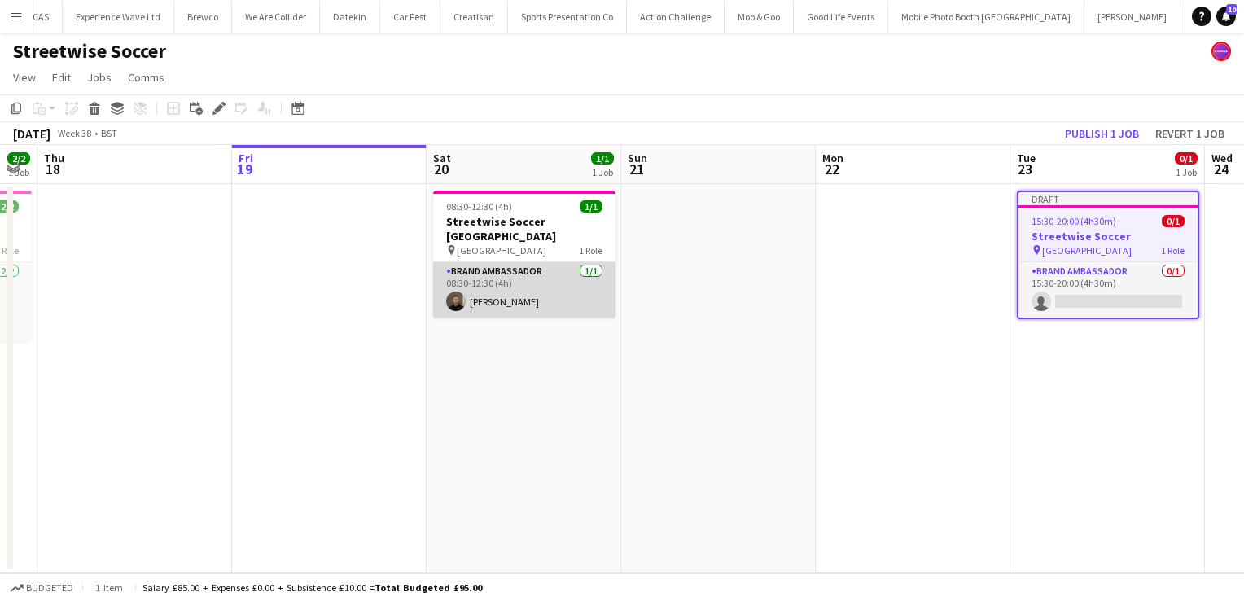
click at [507, 295] on app-card-role "Brand Ambassador 1/1 08:30-12:30 (4h) David Lumsden" at bounding box center [524, 289] width 182 height 55
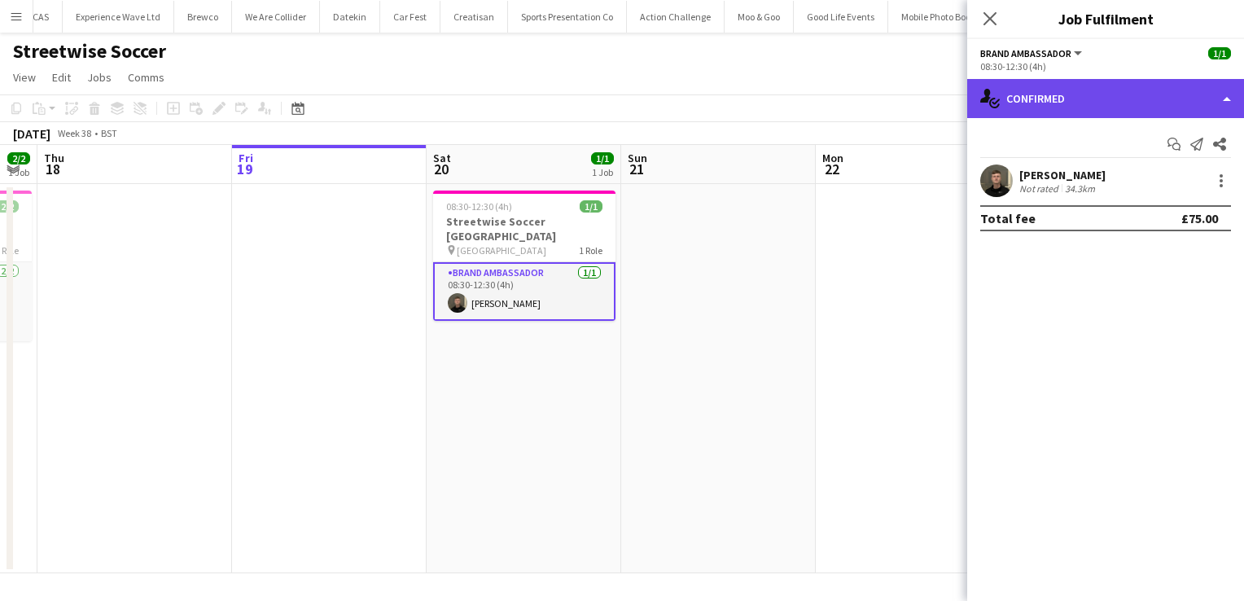
click at [1175, 92] on div "single-neutral-actions-check-2 Confirmed" at bounding box center [1106, 98] width 277 height 39
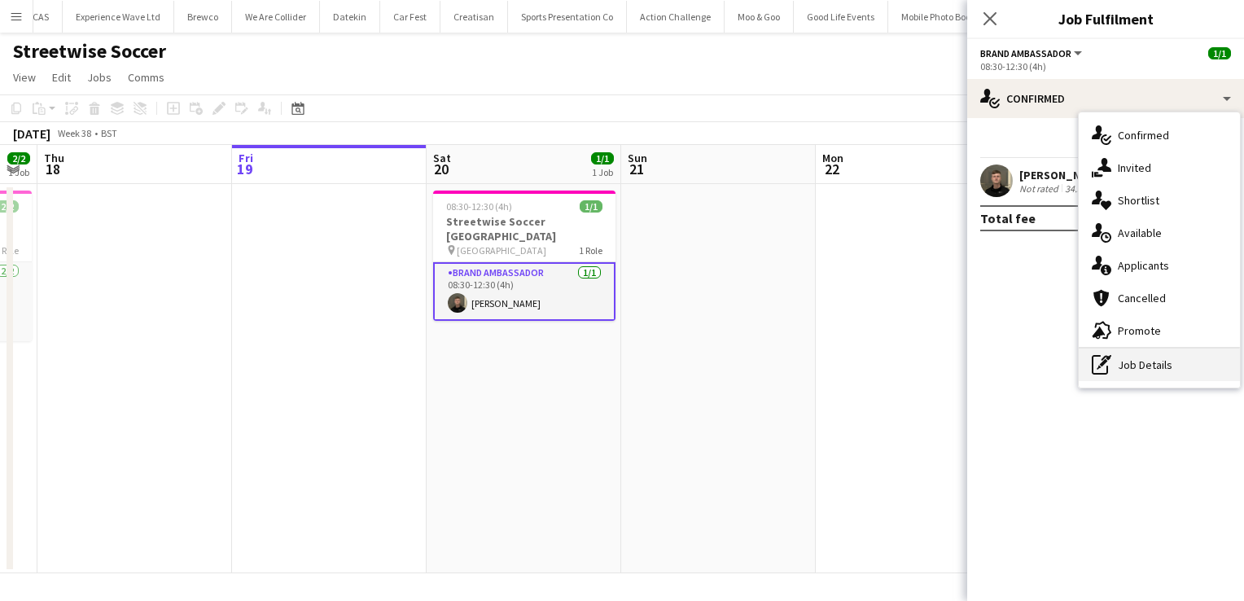
click at [1143, 359] on div "pen-write Job Details" at bounding box center [1159, 365] width 161 height 33
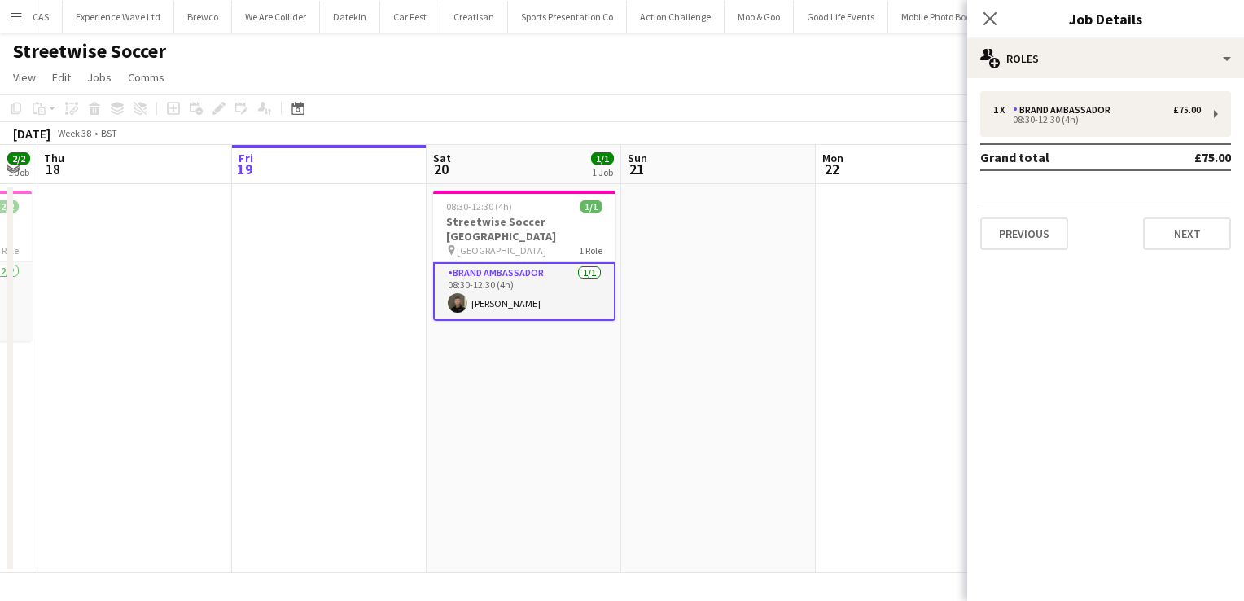
click at [830, 396] on app-date-cell at bounding box center [913, 378] width 195 height 389
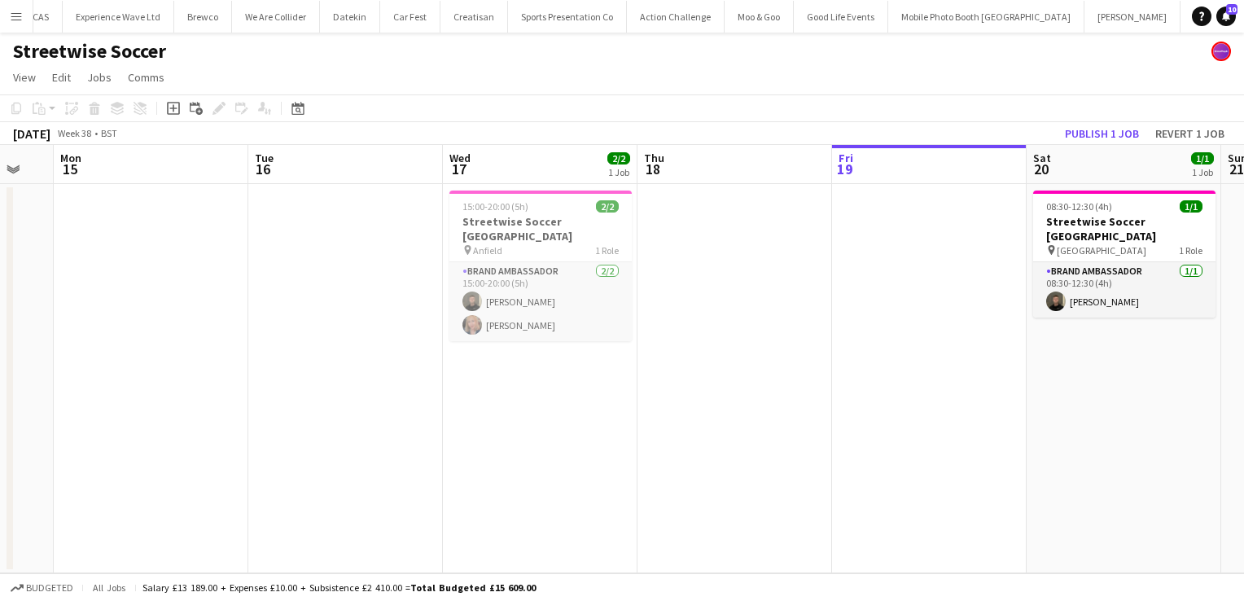
scroll to position [0, 329]
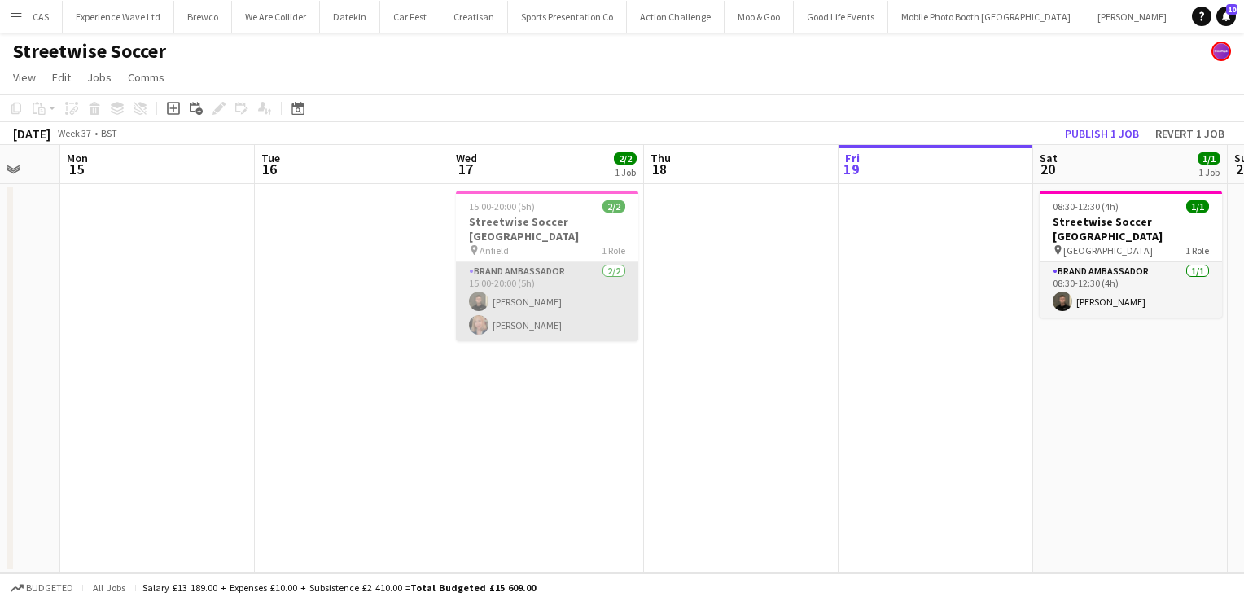
click at [590, 301] on app-card-role "Brand Ambassador 2/2 15:00-20:00 (5h) David Lumsden Carol Lumsden" at bounding box center [547, 301] width 182 height 79
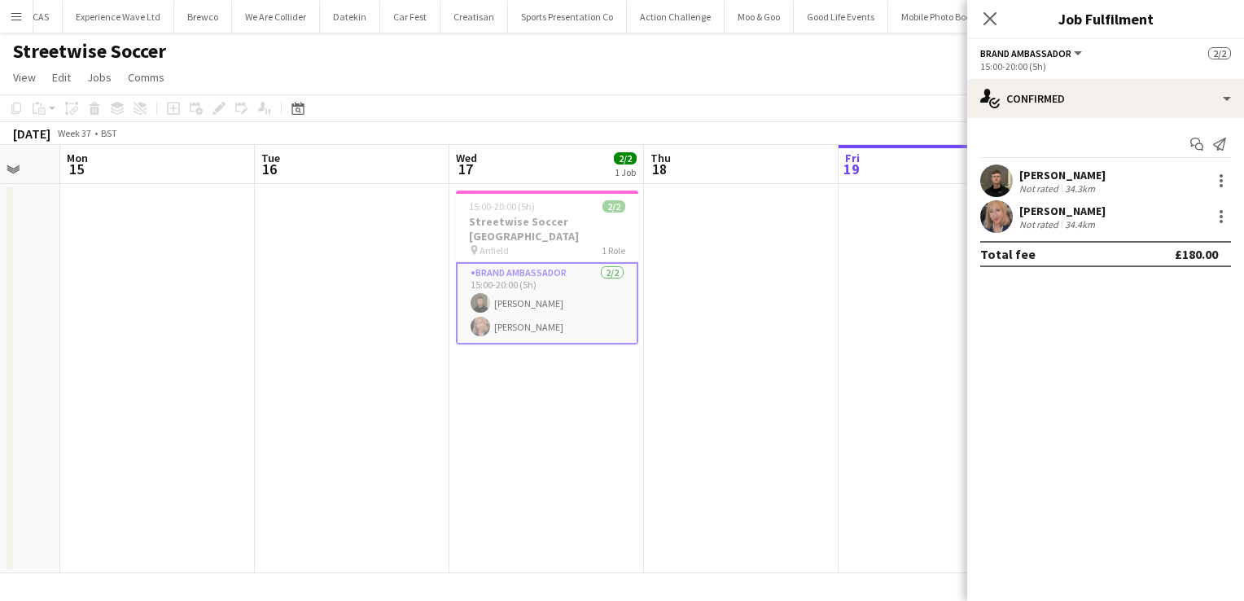
click at [911, 286] on app-date-cell at bounding box center [936, 378] width 195 height 389
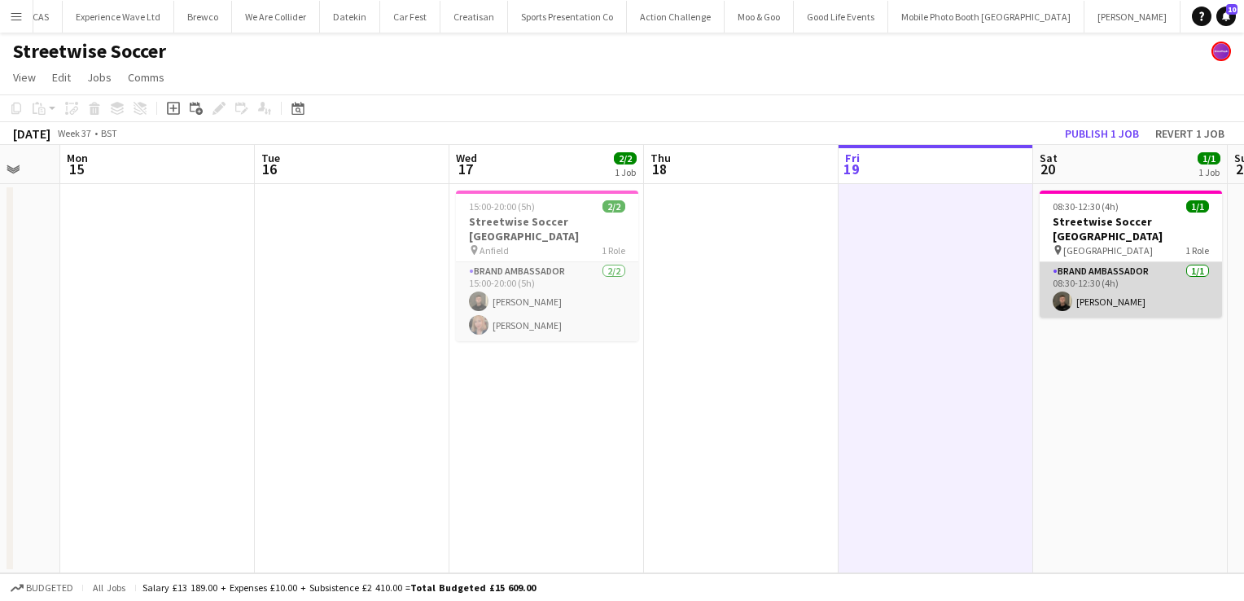
click at [1145, 277] on app-card-role "Brand Ambassador 1/1 08:30-12:30 (4h) David Lumsden" at bounding box center [1131, 289] width 182 height 55
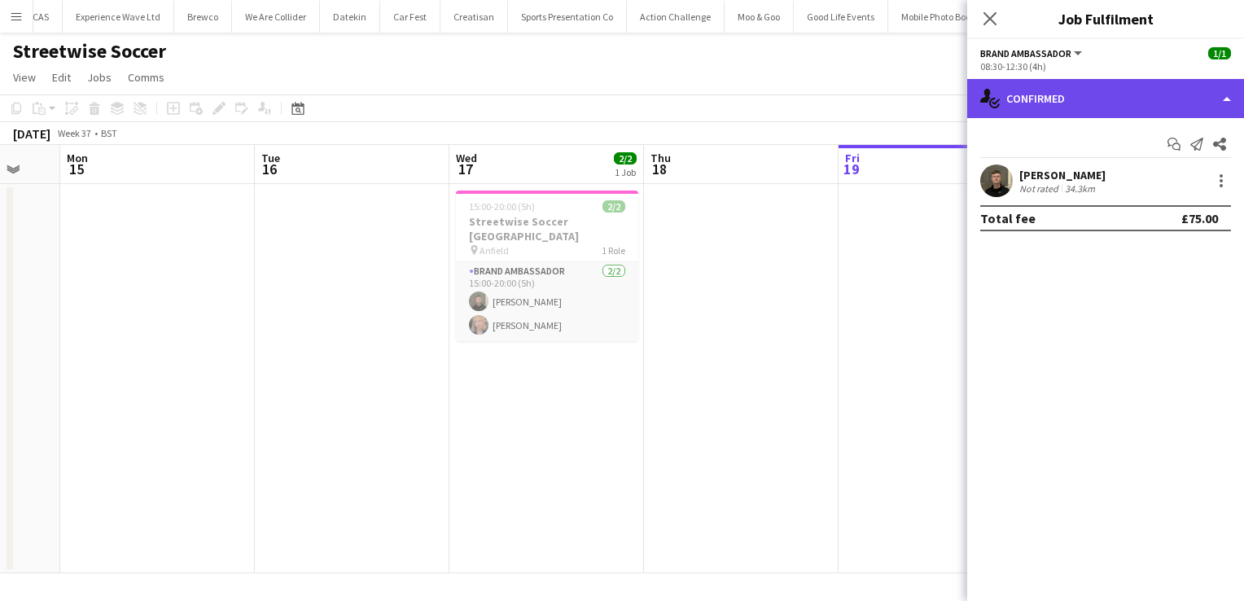
click at [1224, 110] on div "single-neutral-actions-check-2 Confirmed" at bounding box center [1106, 98] width 277 height 39
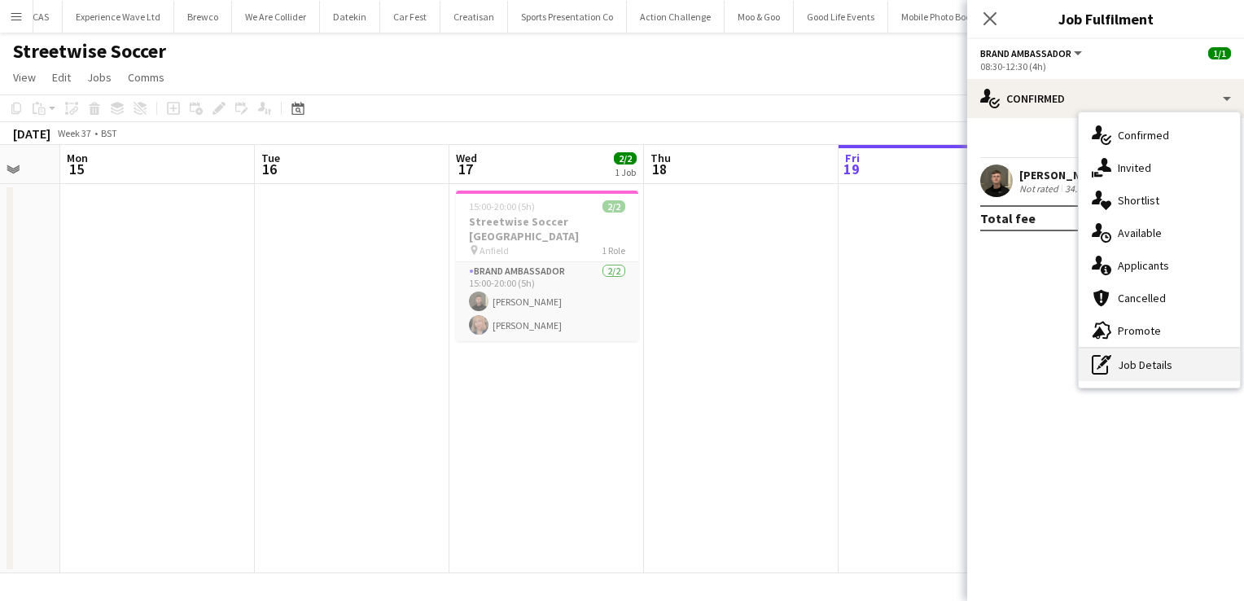
click at [1163, 358] on div "pen-write Job Details" at bounding box center [1159, 365] width 161 height 33
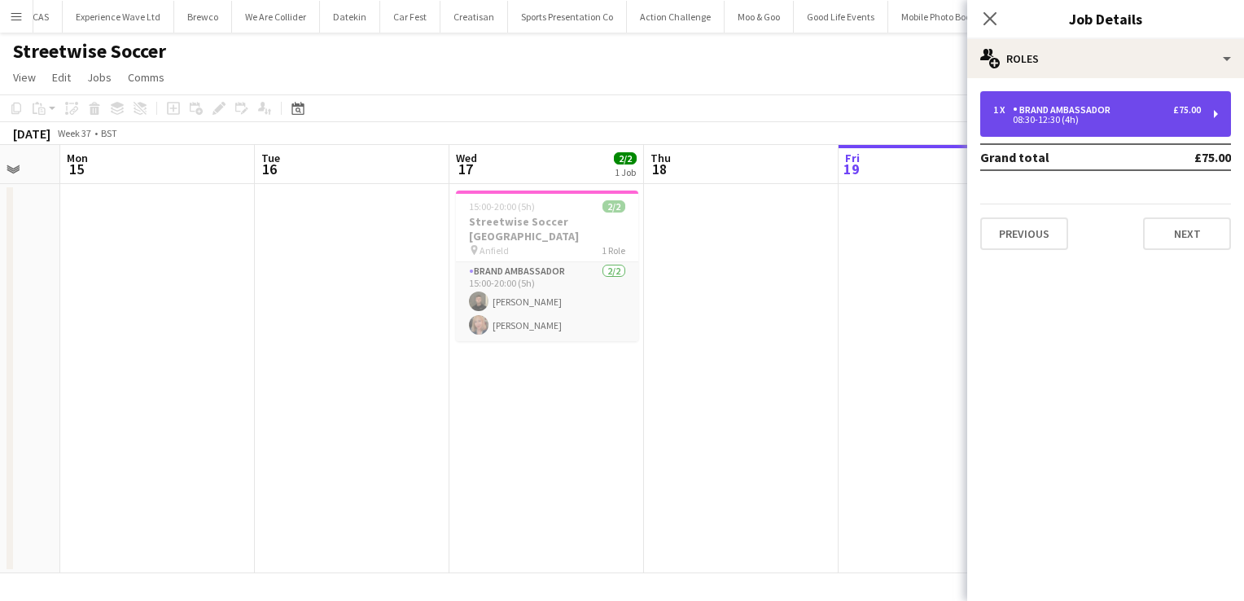
click at [1218, 119] on div "1 x Brand Ambassador £75.00 08:30-12:30 (4h)" at bounding box center [1106, 114] width 251 height 46
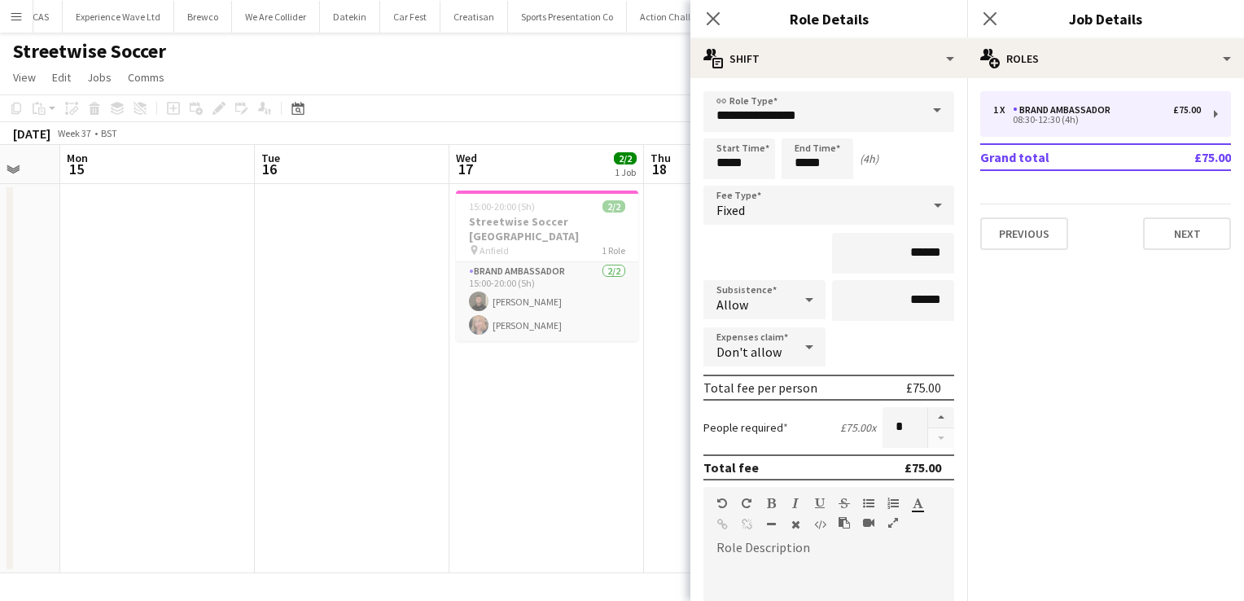
click at [686, 373] on app-date-cell at bounding box center [741, 378] width 195 height 389
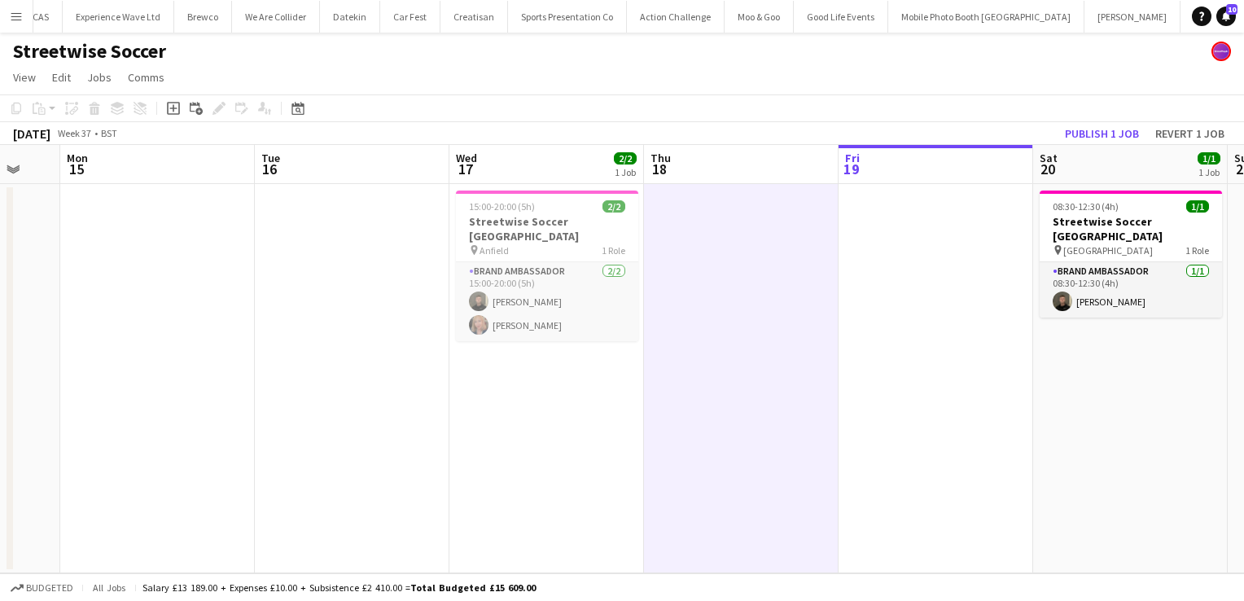
click at [924, 407] on app-date-cell at bounding box center [936, 378] width 195 height 389
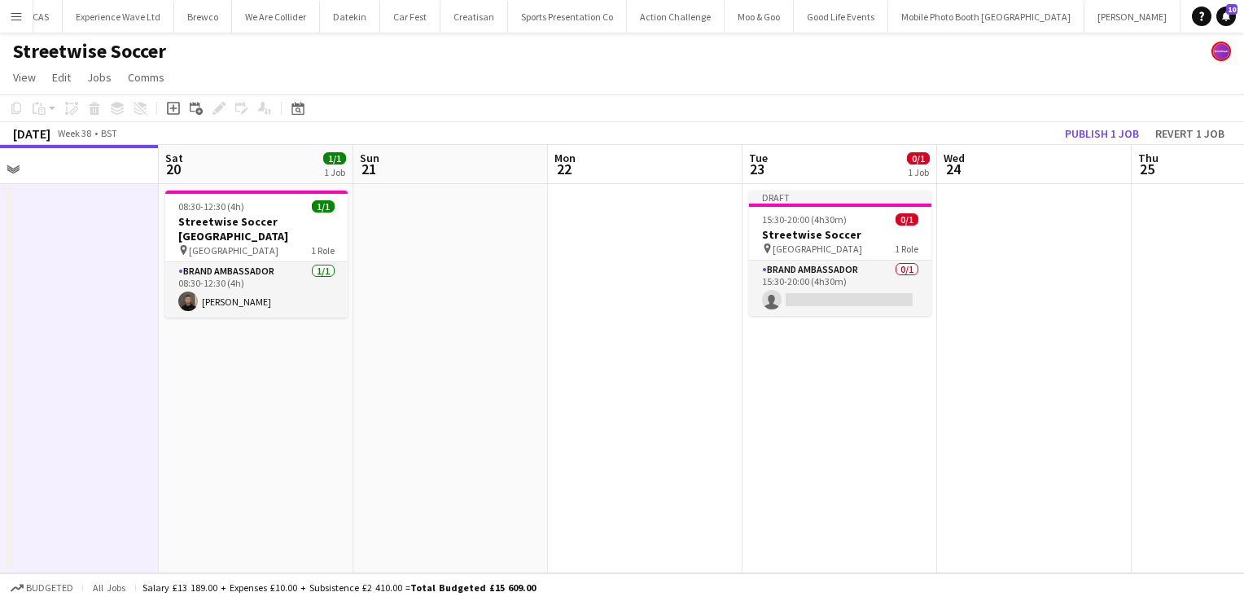
scroll to position [0, 432]
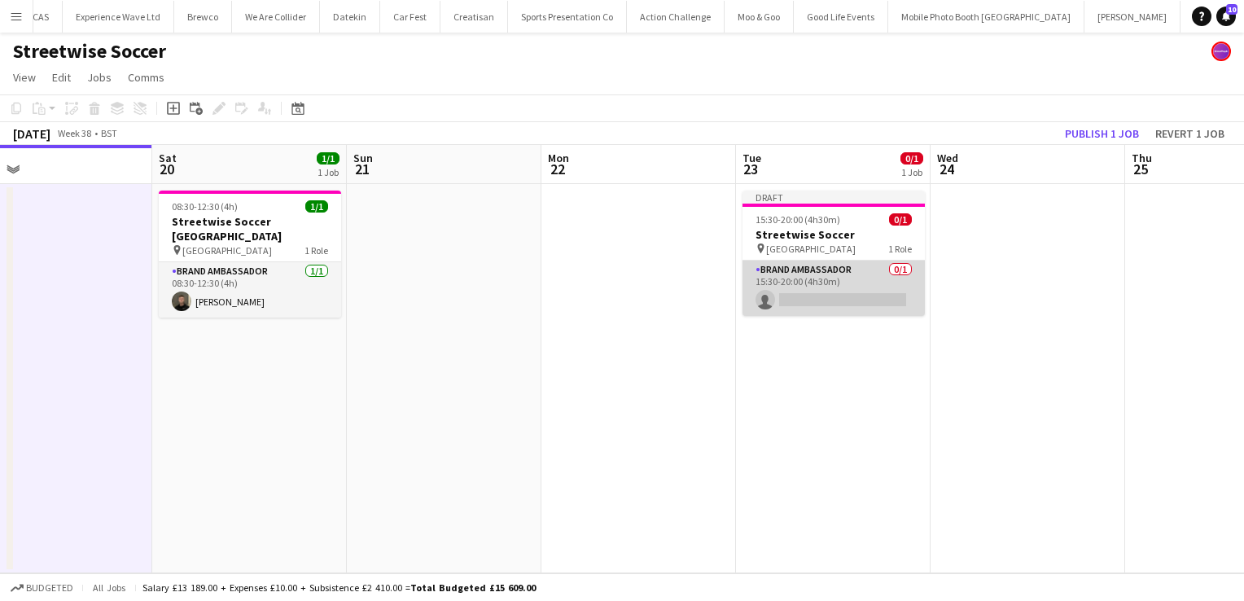
click at [840, 279] on app-card-role "Brand Ambassador 0/1 15:30-20:00 (4h30m) single-neutral-actions" at bounding box center [834, 288] width 182 height 55
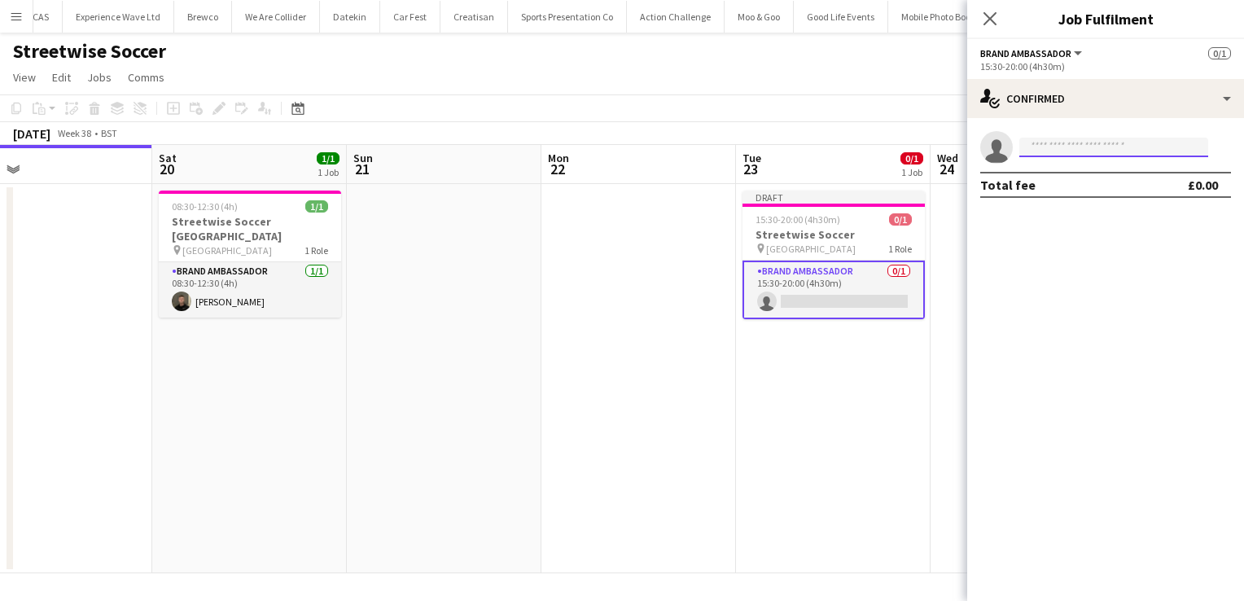
click at [1062, 142] on input at bounding box center [1114, 148] width 189 height 20
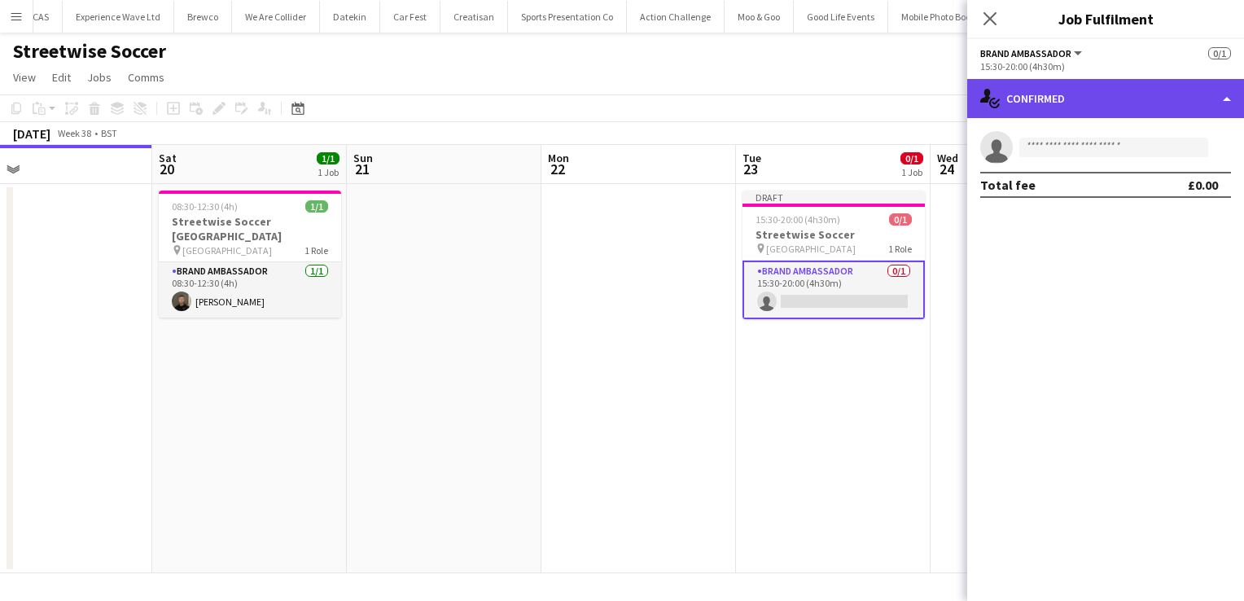
click at [1220, 99] on div "single-neutral-actions-check-2 Confirmed" at bounding box center [1106, 98] width 277 height 39
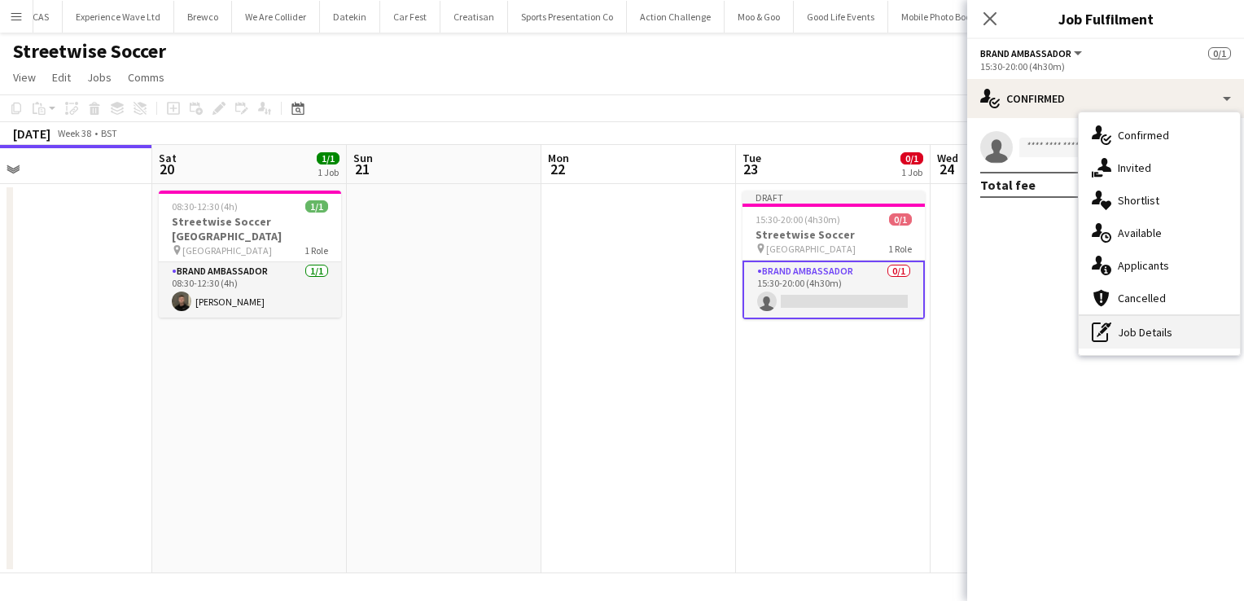
click at [1149, 338] on div "pen-write Job Details" at bounding box center [1159, 332] width 161 height 33
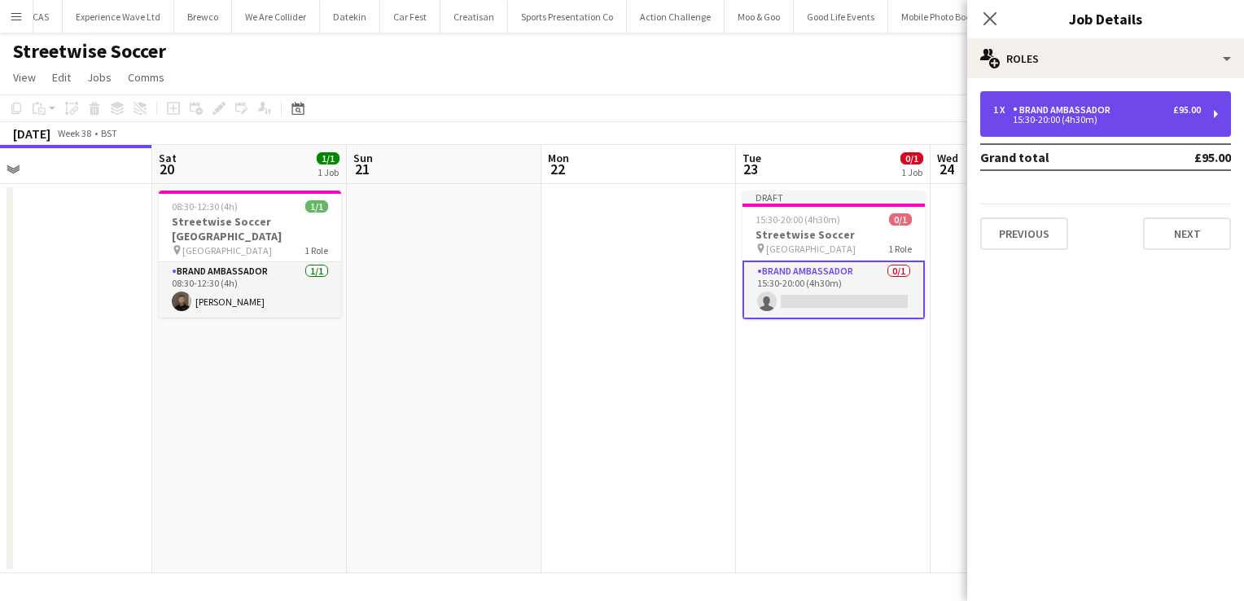
click at [1209, 121] on div "1 x Brand Ambassador £95.00 15:30-20:00 (4h30m)" at bounding box center [1106, 114] width 251 height 46
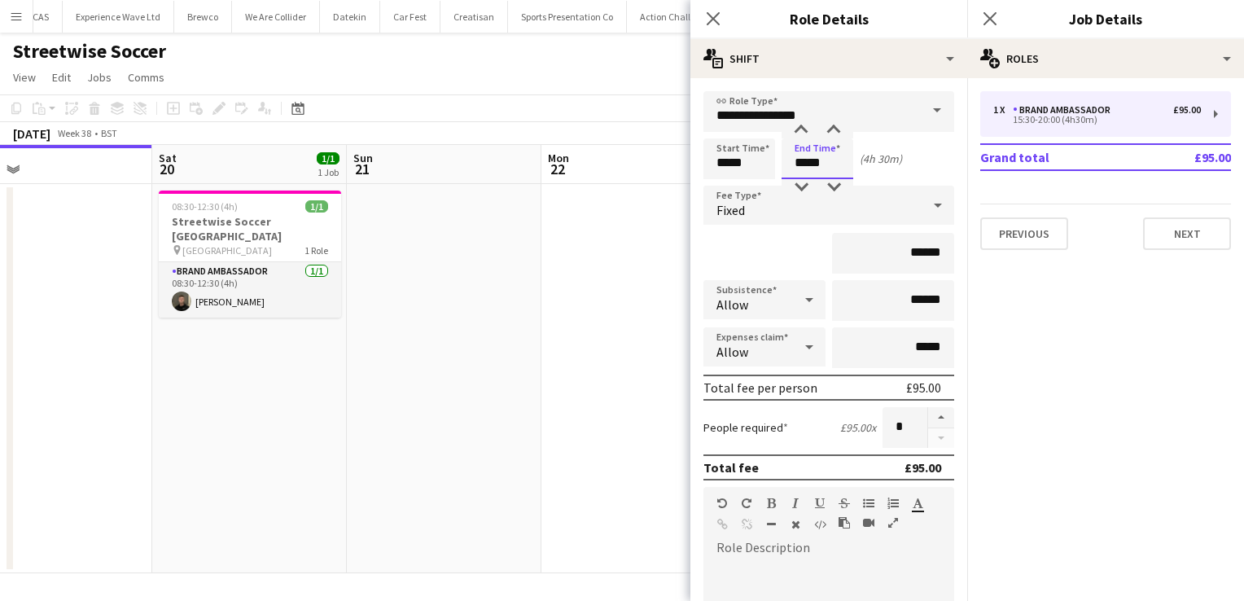
click at [829, 158] on input "*****" at bounding box center [818, 158] width 72 height 41
type input "*****"
click at [775, 247] on div "******" at bounding box center [829, 253] width 251 height 41
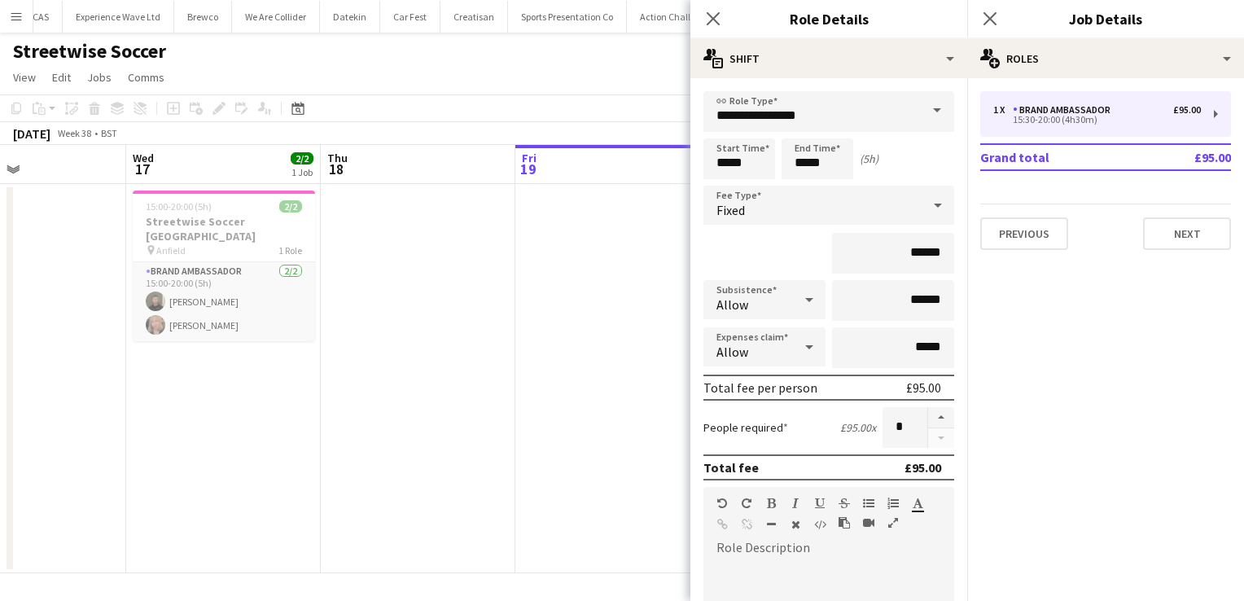
scroll to position [0, 652]
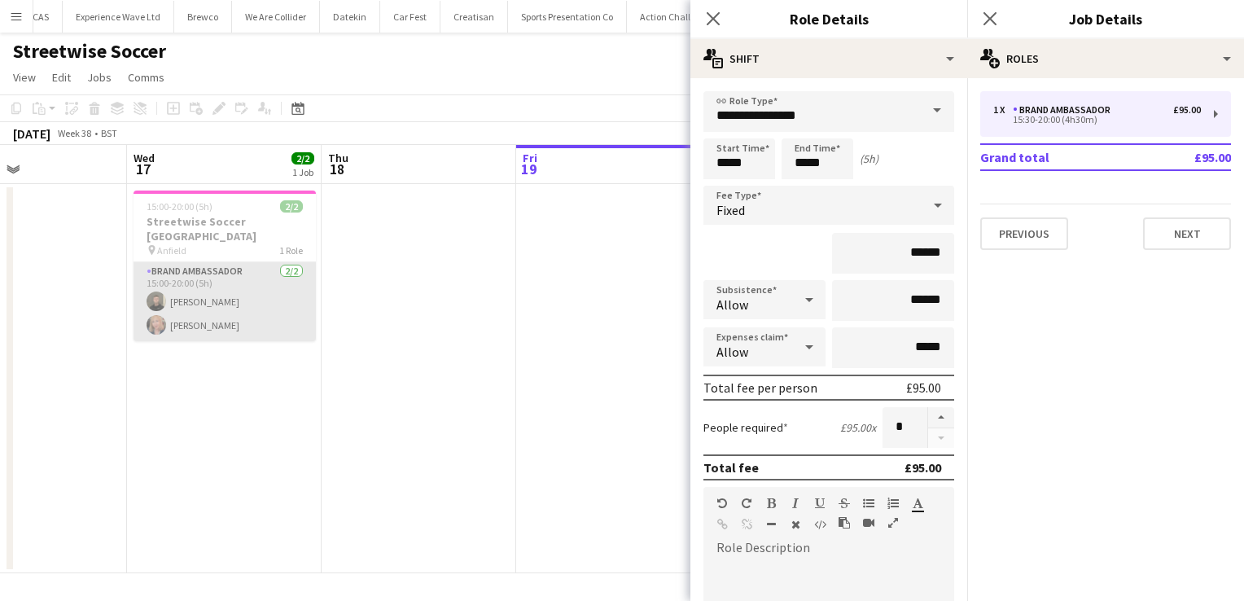
click at [225, 275] on app-card-role "Brand Ambassador 2/2 15:00-20:00 (5h) David Lumsden Carol Lumsden" at bounding box center [225, 301] width 182 height 79
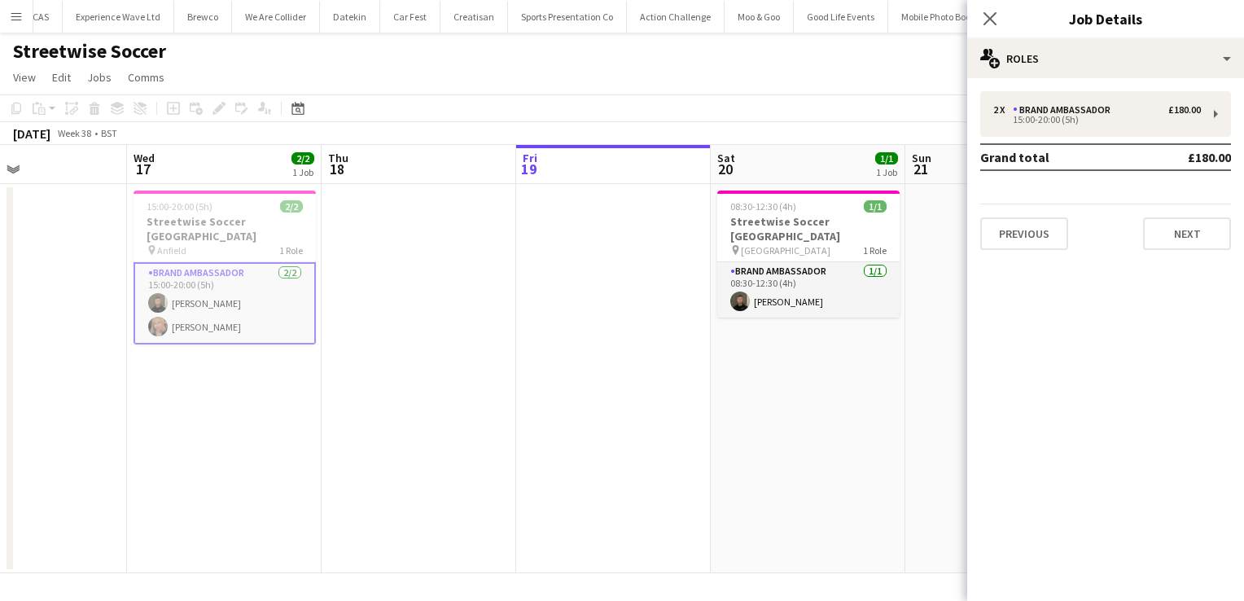
click at [192, 283] on app-card-role "Brand Ambassador 2/2 15:00-20:00 (5h) David Lumsden Carol Lumsden" at bounding box center [225, 303] width 182 height 82
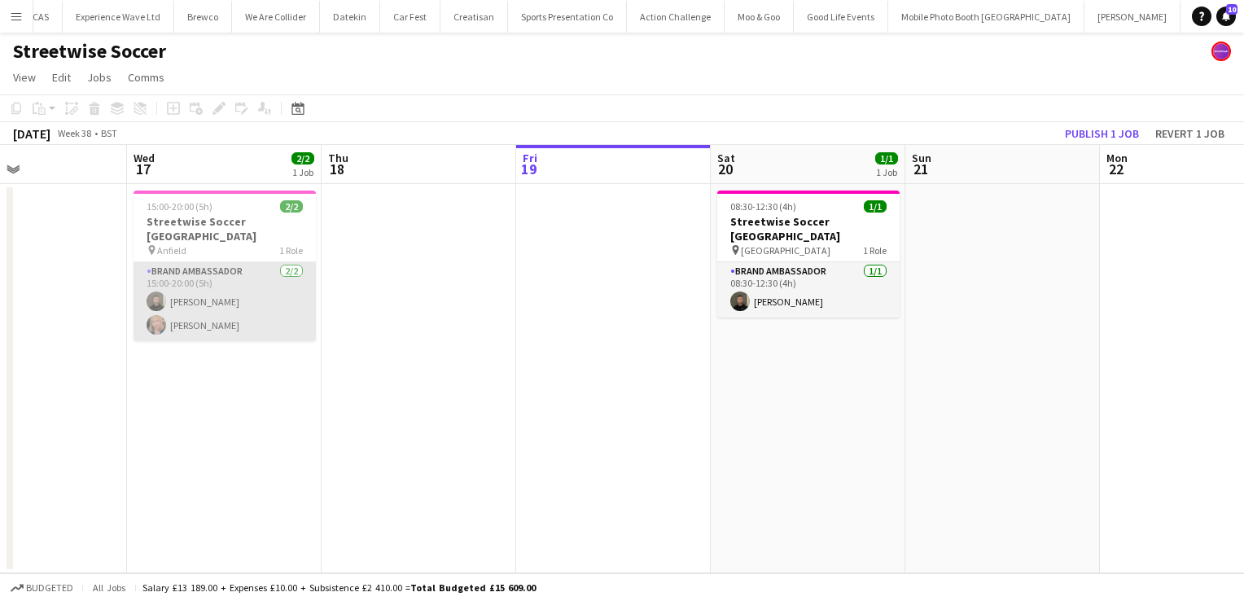
click at [192, 283] on app-card-role "Brand Ambassador 2/2 15:00-20:00 (5h) David Lumsden Carol Lumsden" at bounding box center [225, 301] width 182 height 79
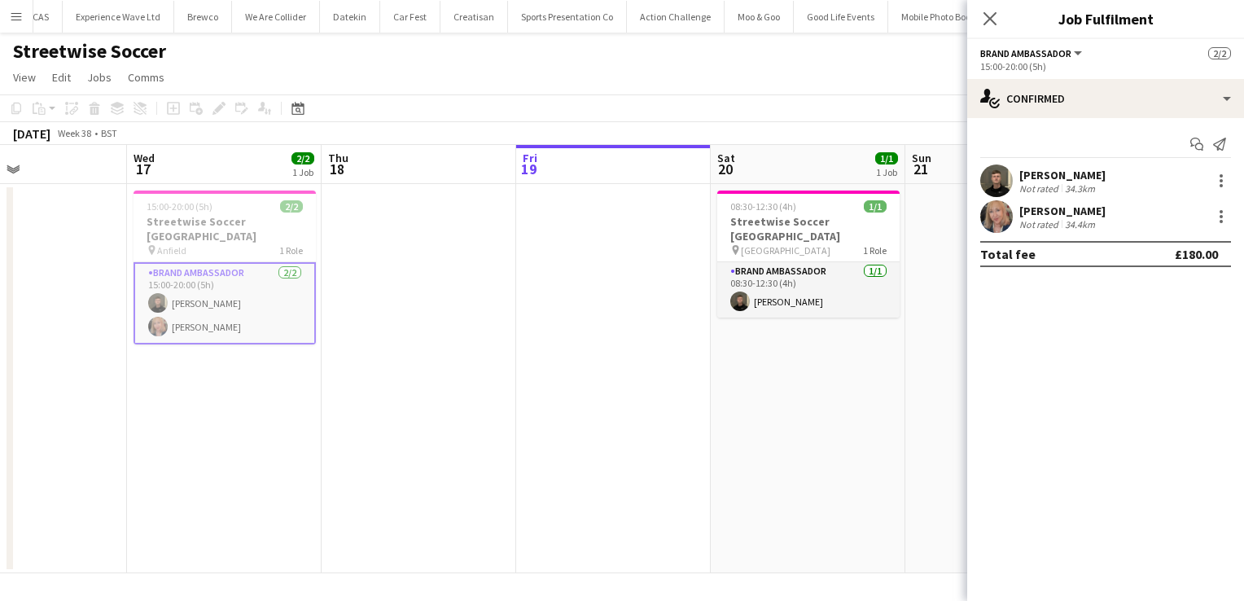
click at [1189, 187] on div "David Lumsden Not rated 34.3km" at bounding box center [1106, 181] width 277 height 33
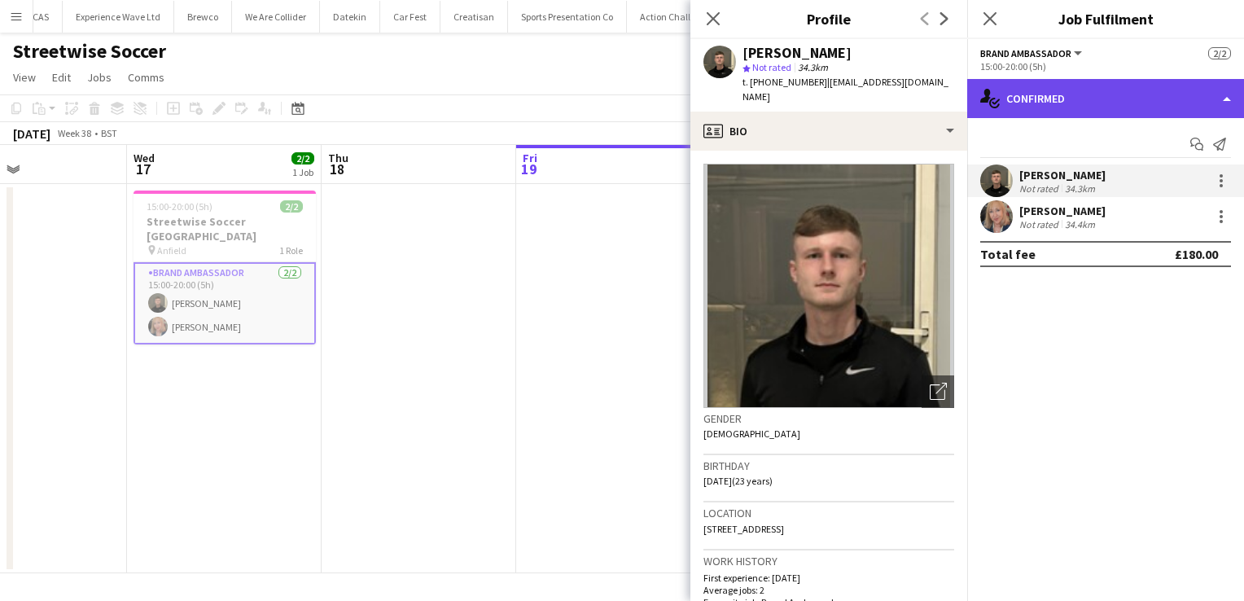
click at [1219, 102] on div "single-neutral-actions-check-2 Confirmed" at bounding box center [1106, 98] width 277 height 39
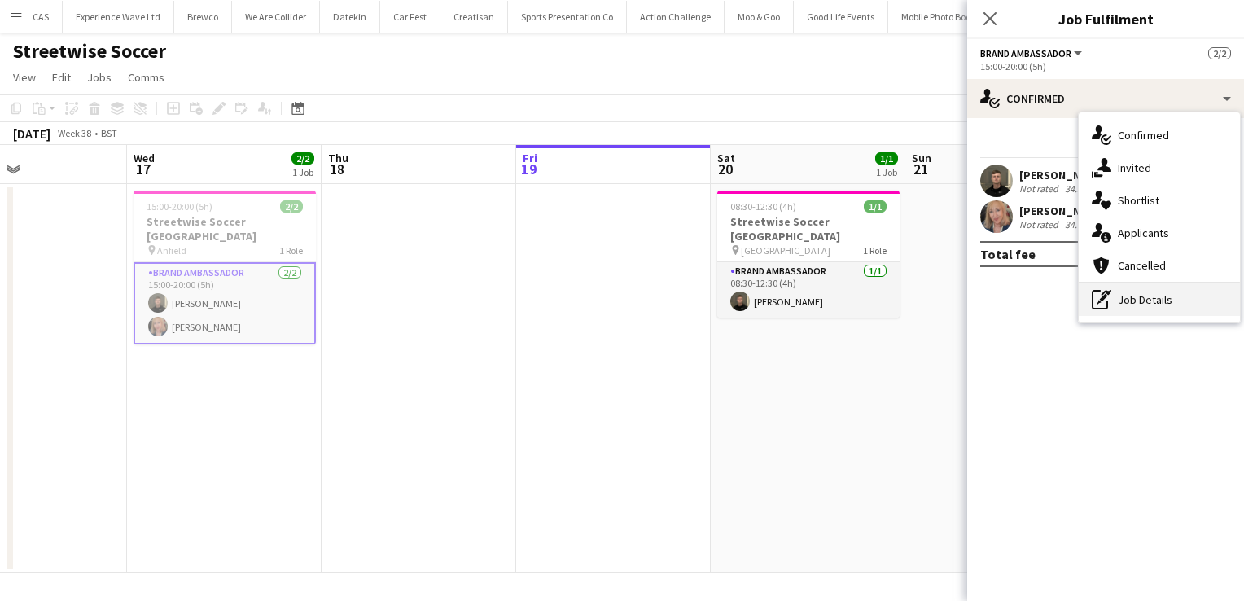
click at [1153, 305] on div "pen-write Job Details" at bounding box center [1159, 299] width 161 height 33
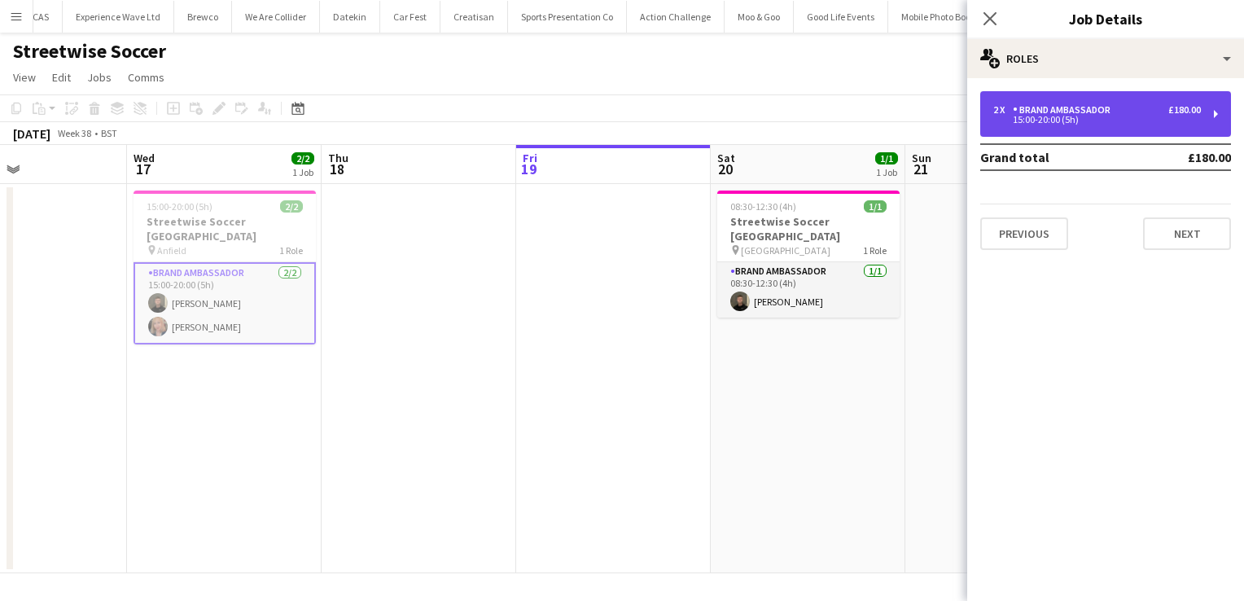
click at [1213, 114] on div "2 x Brand Ambassador £180.00 15:00-20:00 (5h)" at bounding box center [1106, 114] width 251 height 46
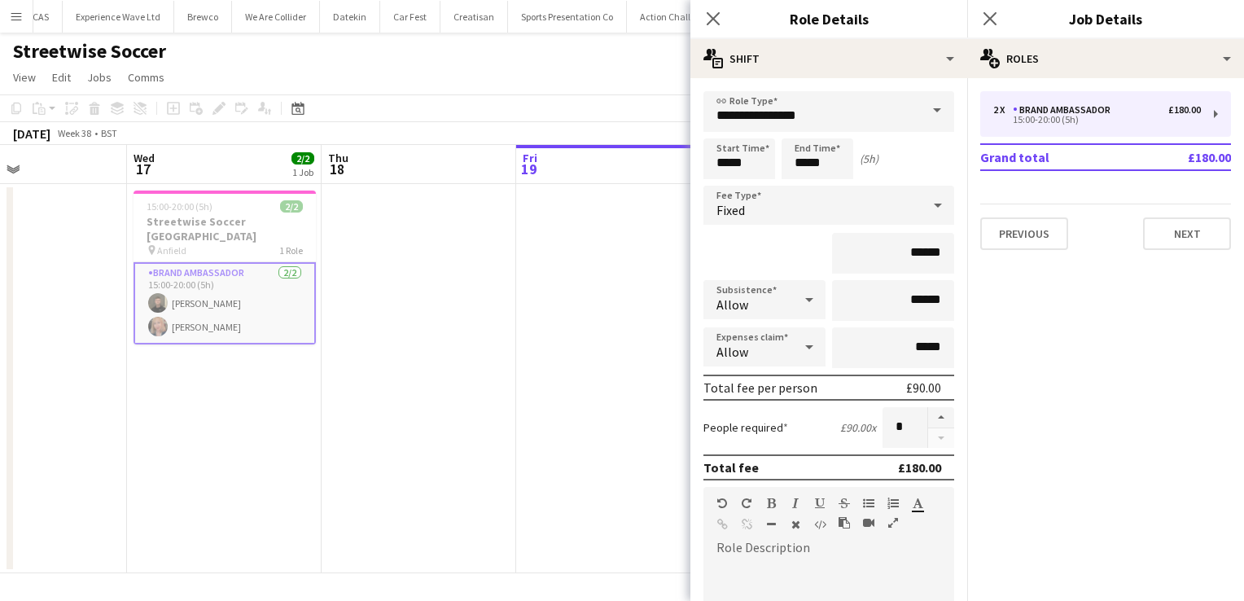
click at [572, 277] on app-date-cell at bounding box center [613, 378] width 195 height 389
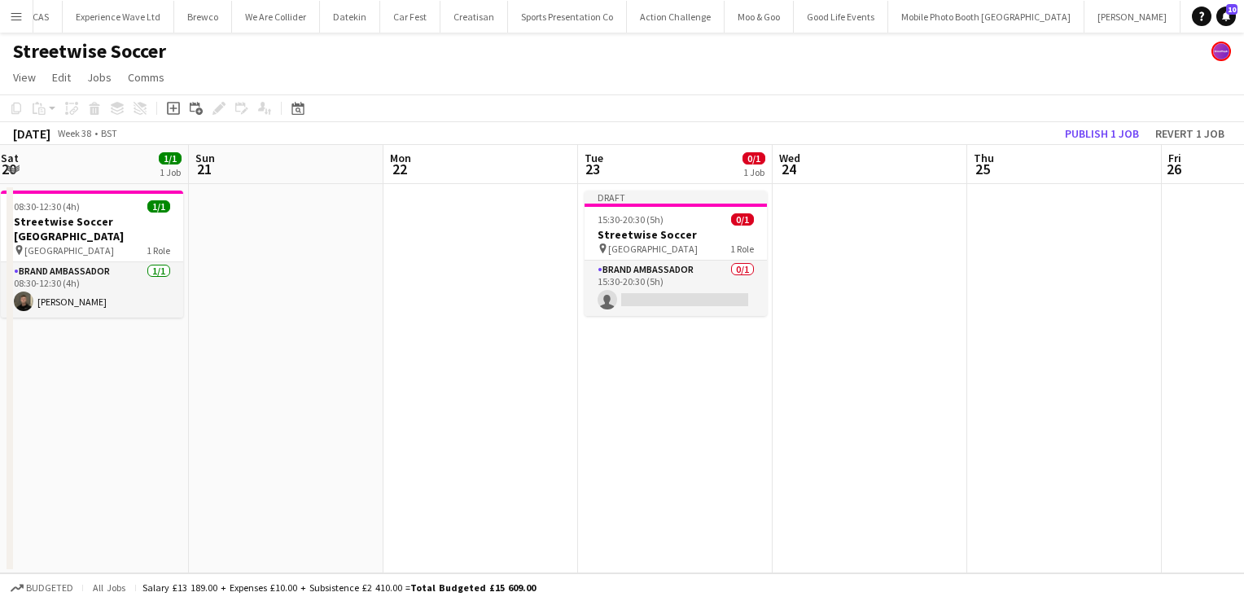
scroll to position [0, 595]
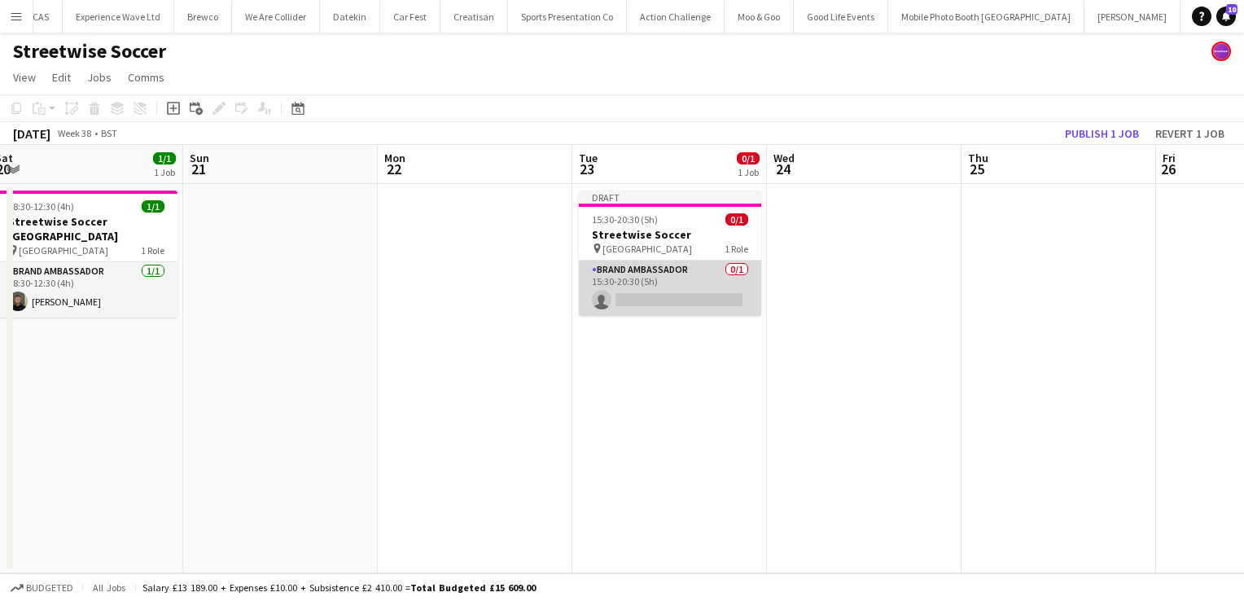
click at [663, 290] on app-card-role "Brand Ambassador 0/1 15:30-20:30 (5h) single-neutral-actions" at bounding box center [670, 288] width 182 height 55
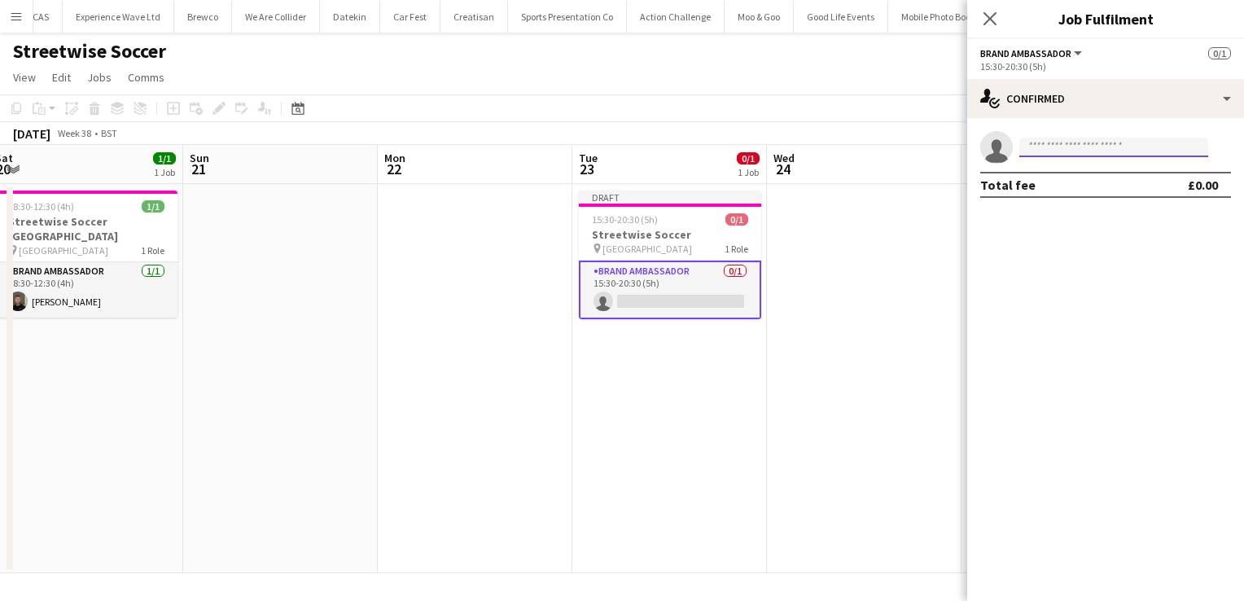
click at [1114, 143] on input at bounding box center [1114, 148] width 189 height 20
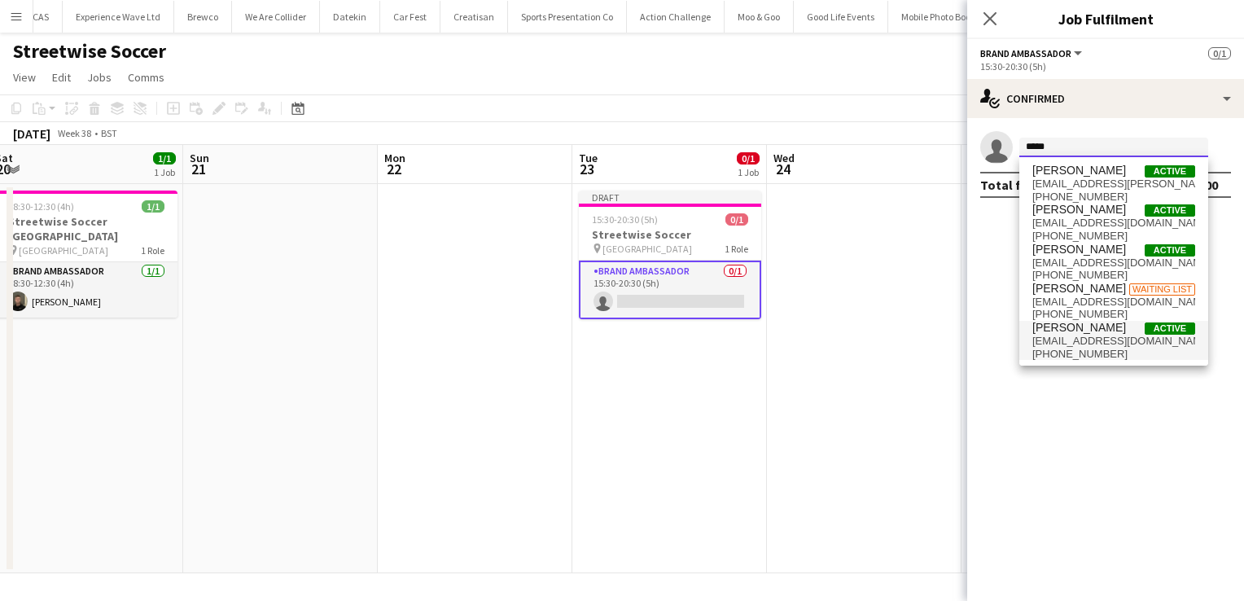
type input "*****"
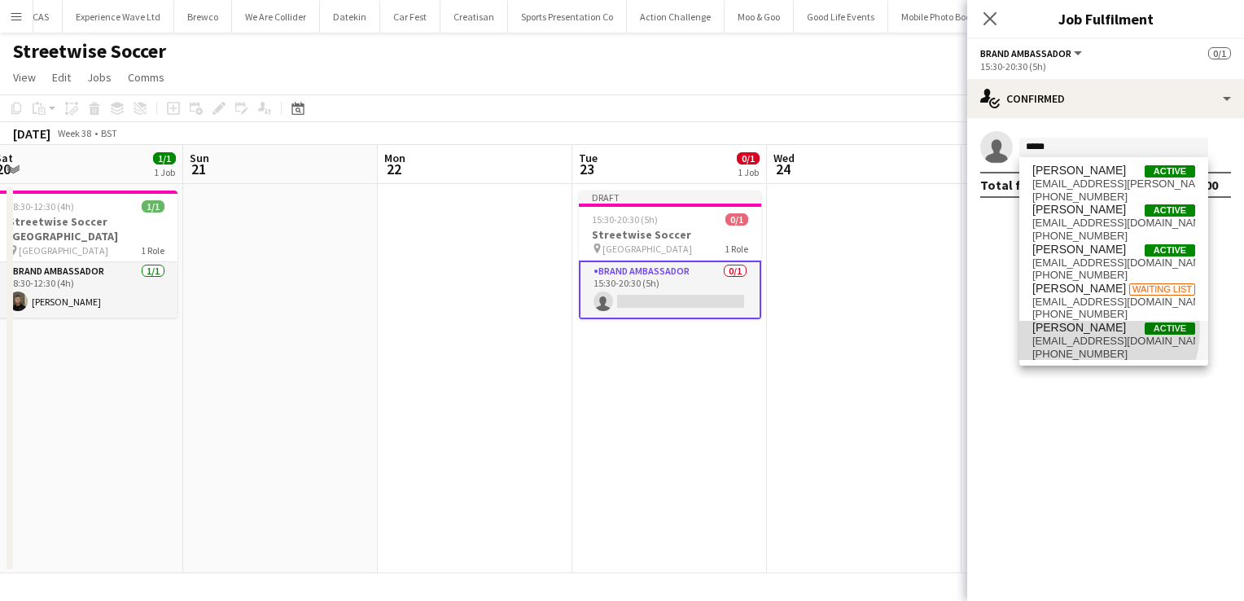
click at [1085, 329] on span "David Lumsden" at bounding box center [1080, 328] width 94 height 14
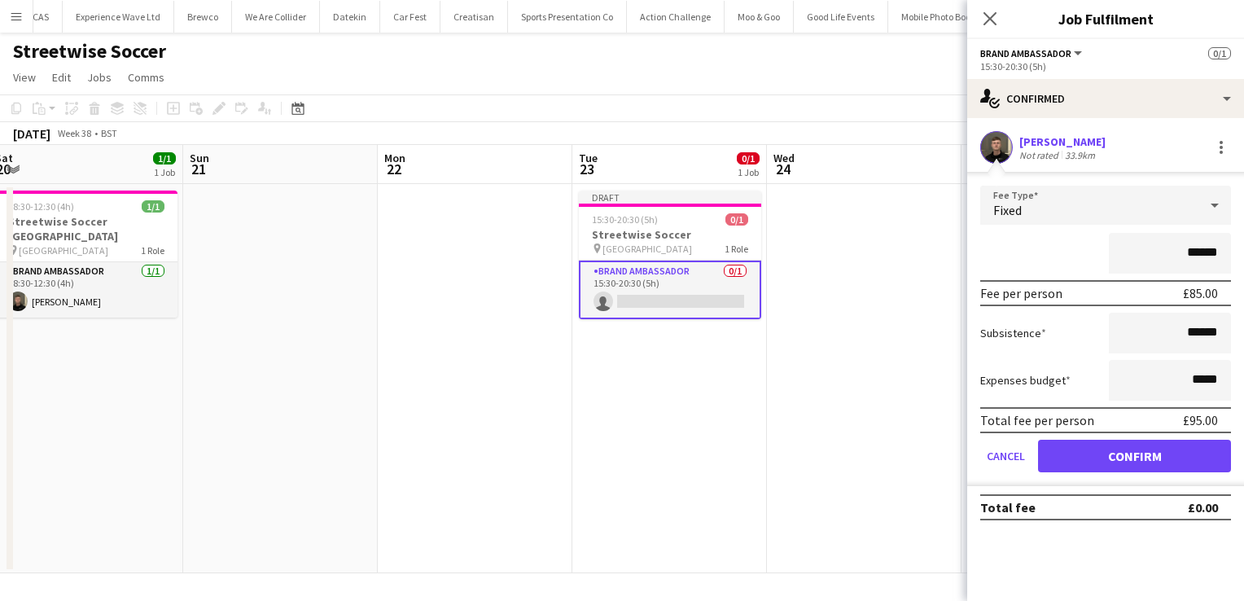
drag, startPoint x: 1218, startPoint y: 250, endPoint x: 1156, endPoint y: 258, distance: 63.2
click at [1156, 258] on input "******" at bounding box center [1170, 253] width 122 height 41
click at [737, 375] on app-date-cell "Draft 15:30-20:30 (5h) 0/1 Streetwise Soccer pin Liverpool 1 Role Brand Ambassa…" at bounding box center [670, 378] width 195 height 389
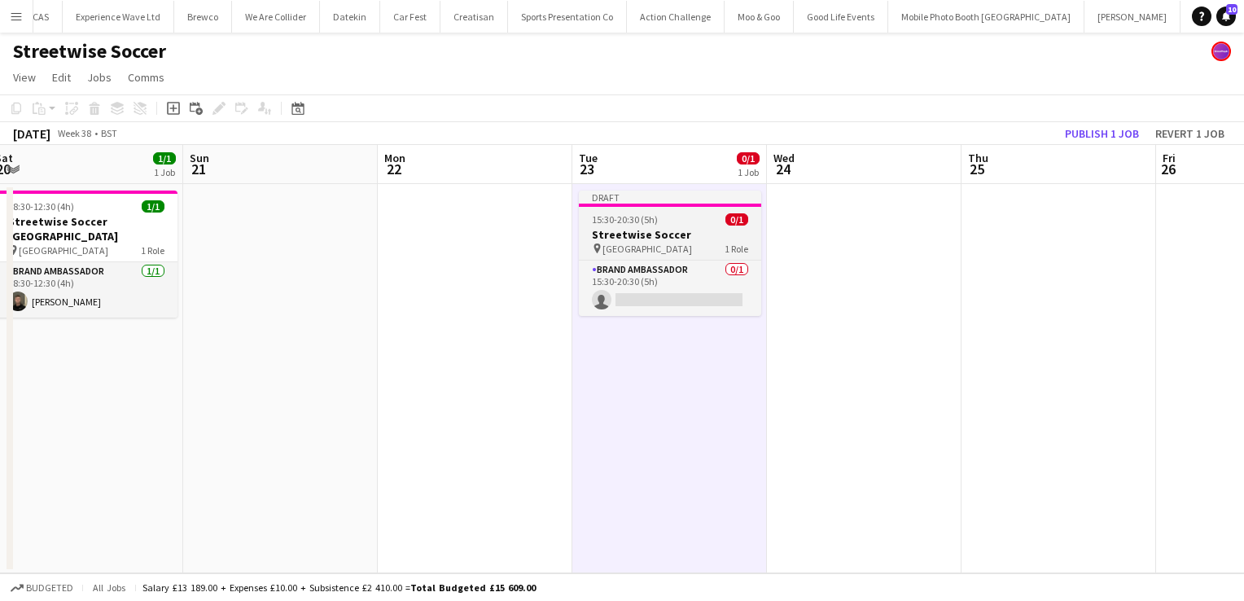
click at [657, 196] on div "Draft" at bounding box center [670, 197] width 182 height 13
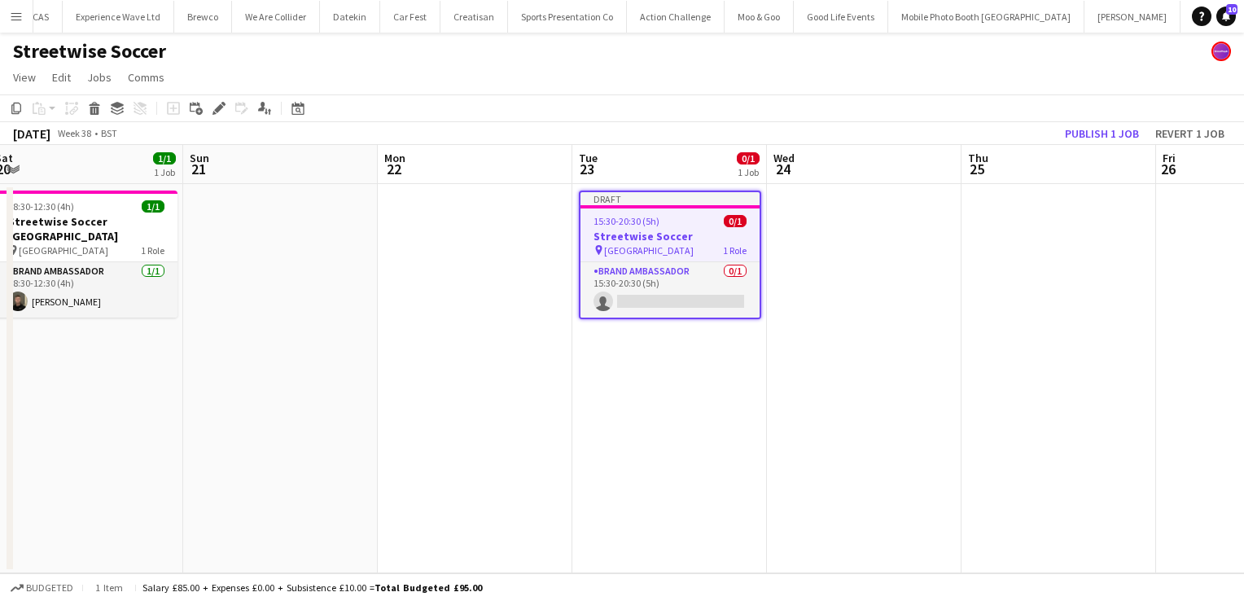
click at [657, 196] on div "Draft" at bounding box center [670, 198] width 179 height 13
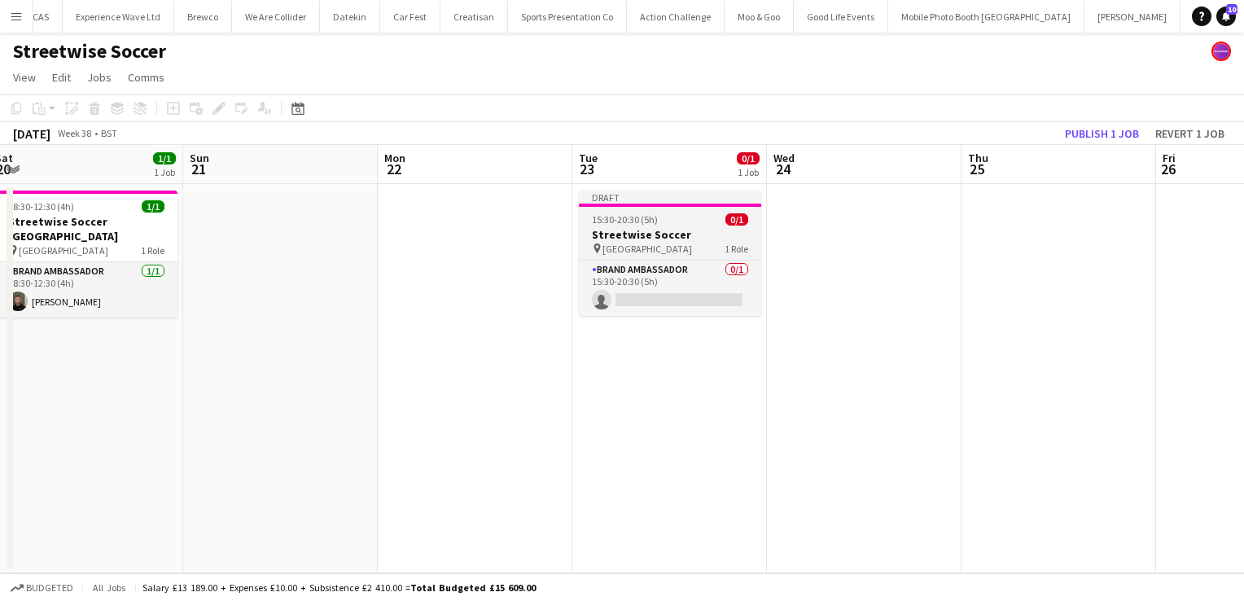
click at [657, 196] on div "Draft" at bounding box center [670, 197] width 182 height 13
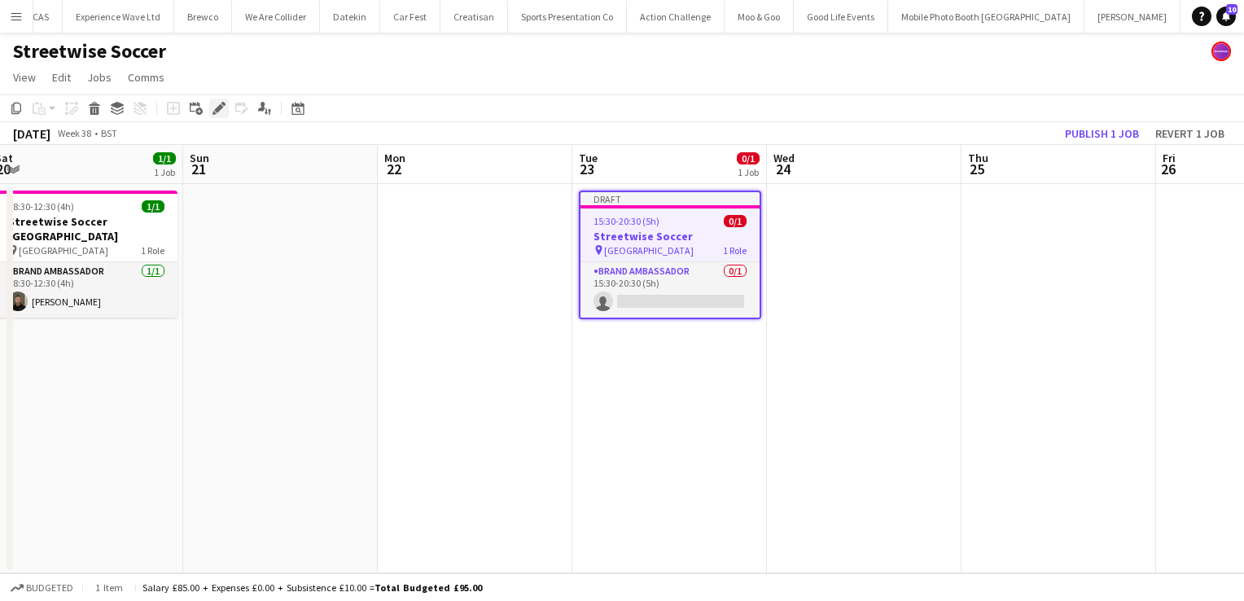
click at [213, 106] on icon "Edit" at bounding box center [219, 108] width 13 height 13
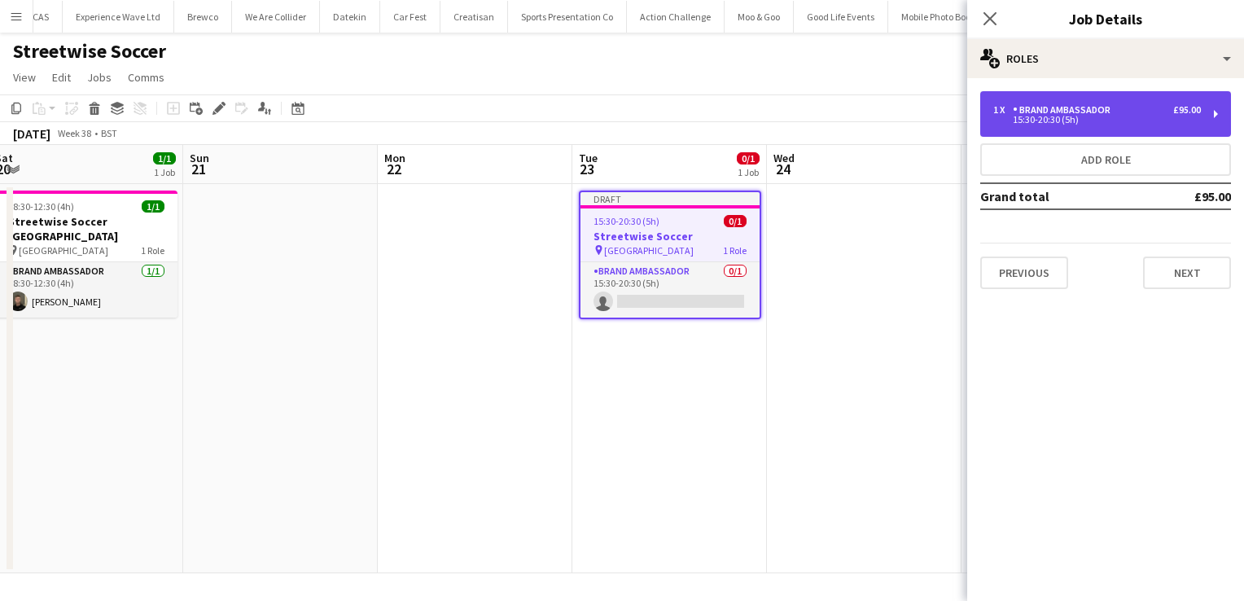
click at [1183, 106] on div "£95.00" at bounding box center [1188, 109] width 28 height 11
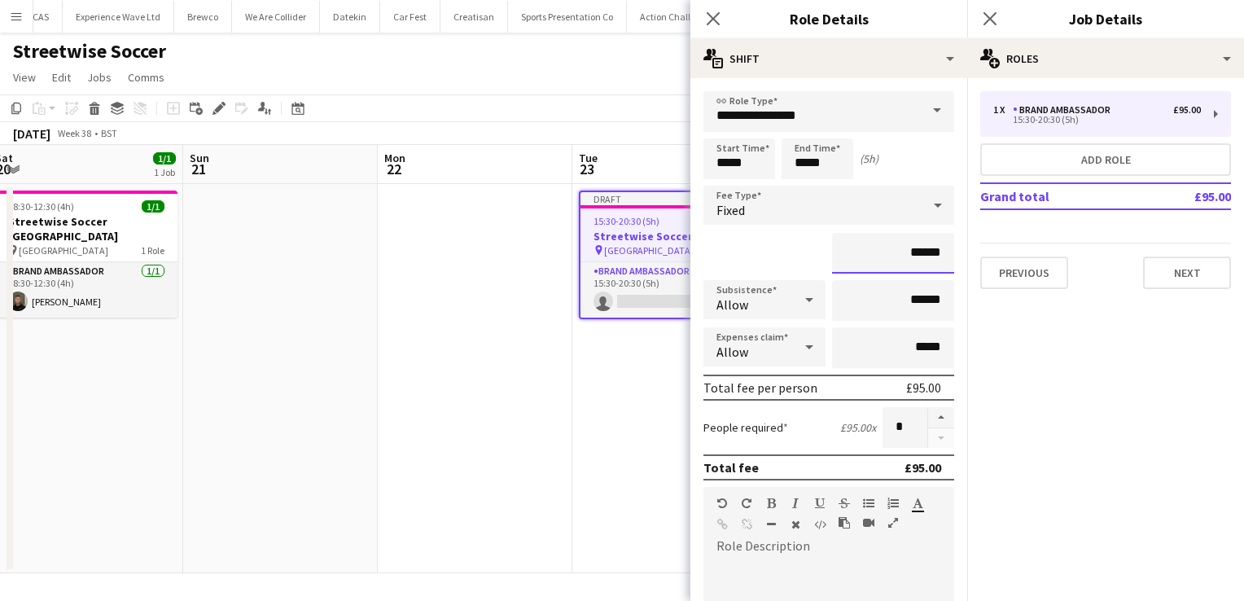
drag, startPoint x: 932, startPoint y: 257, endPoint x: 805, endPoint y: 290, distance: 131.4
click at [805, 290] on form "**********" at bounding box center [829, 557] width 277 height 932
type input "******"
click at [825, 410] on div "People required £90.00 x *" at bounding box center [829, 427] width 251 height 41
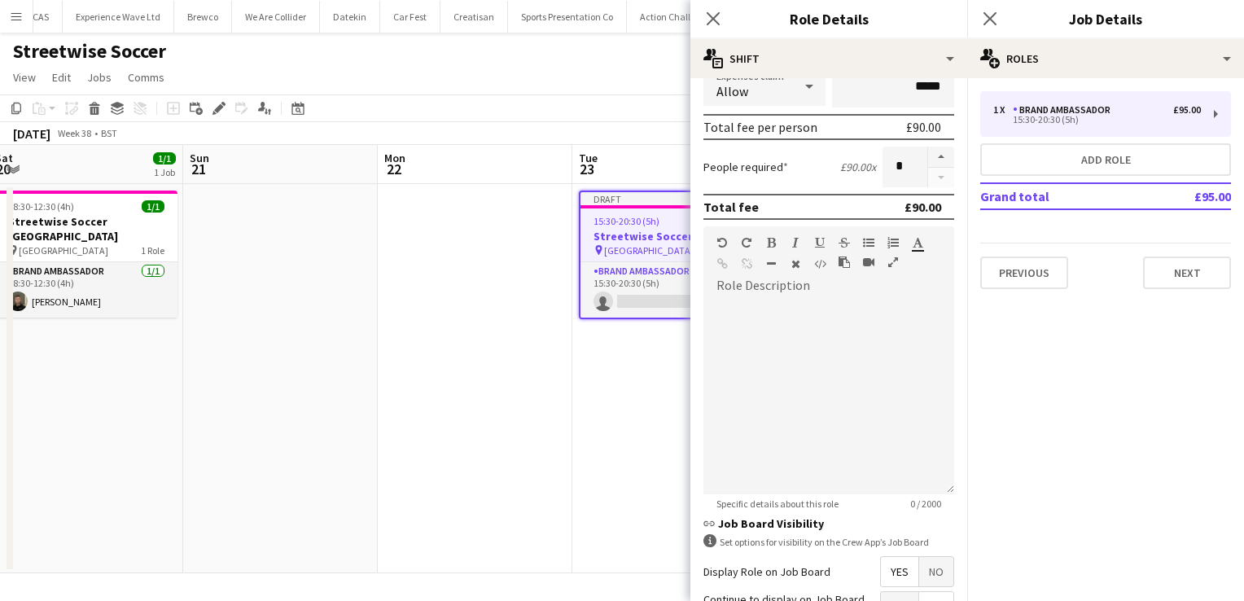
scroll to position [418, 0]
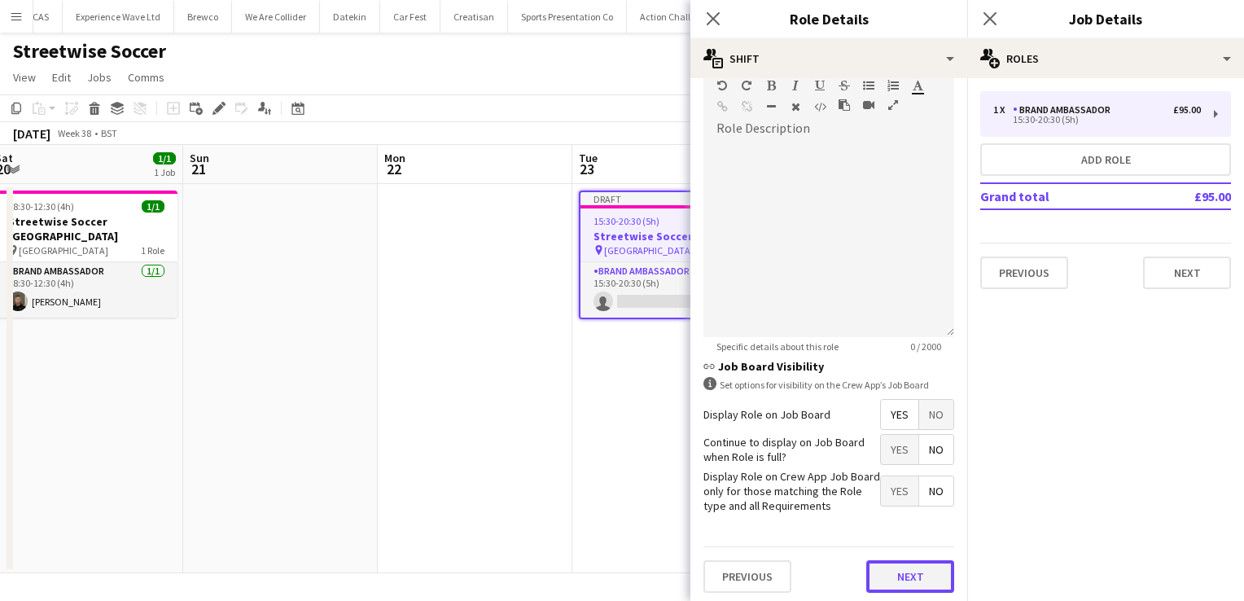
click at [906, 568] on button "Next" at bounding box center [911, 576] width 88 height 33
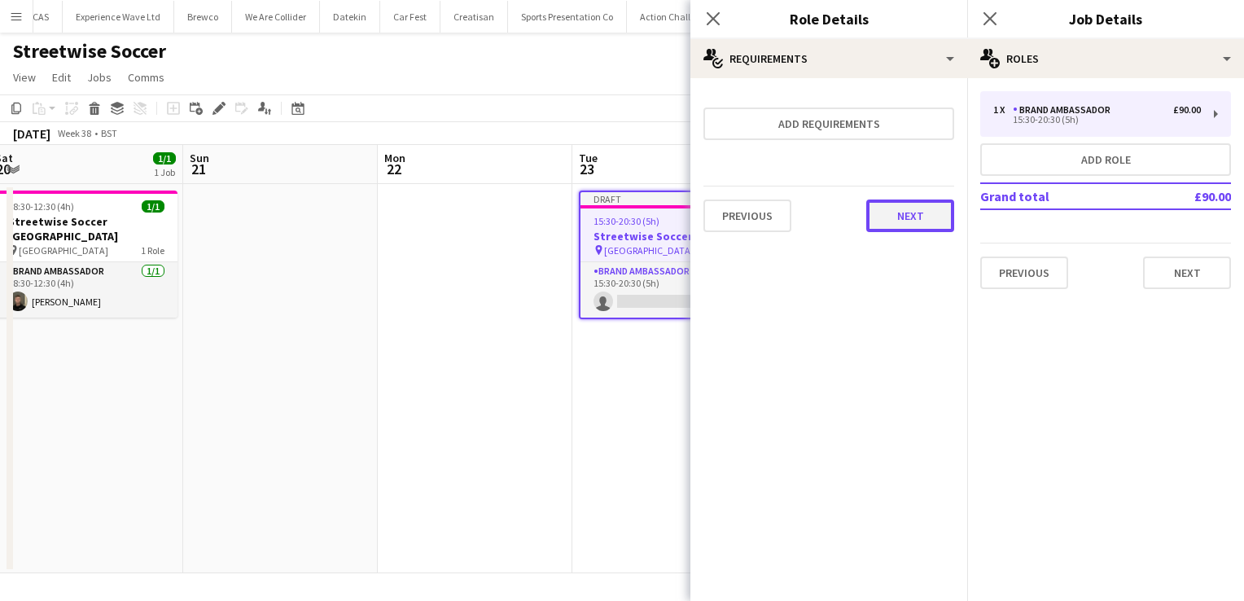
click at [922, 217] on button "Next" at bounding box center [911, 216] width 88 height 33
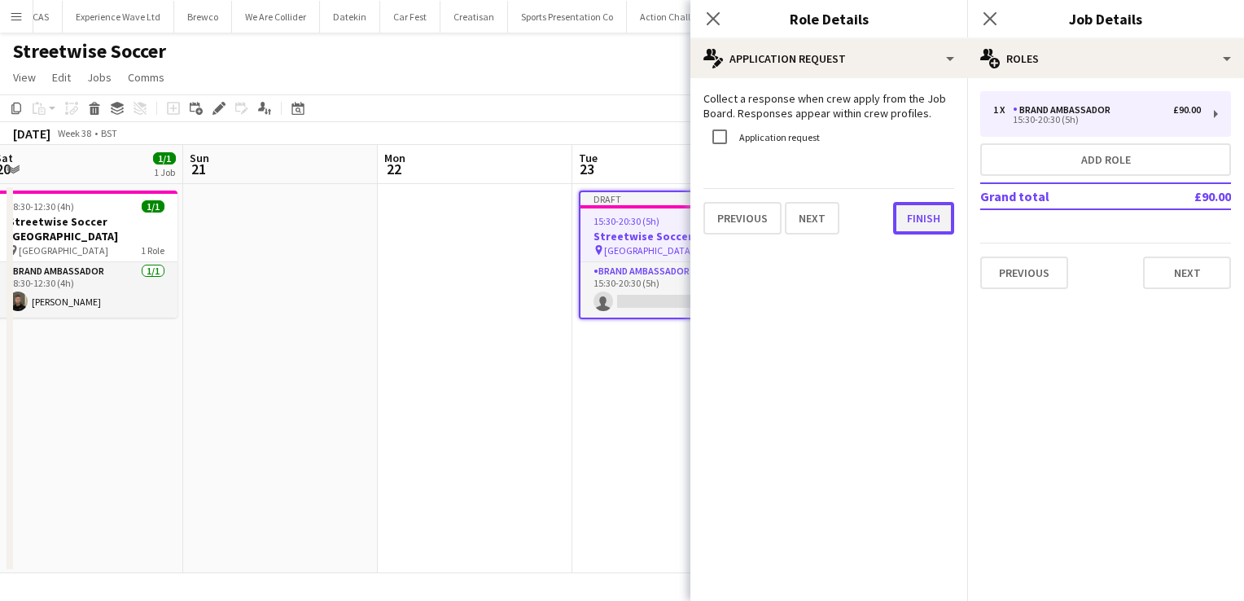
click at [922, 217] on button "Finish" at bounding box center [923, 218] width 61 height 33
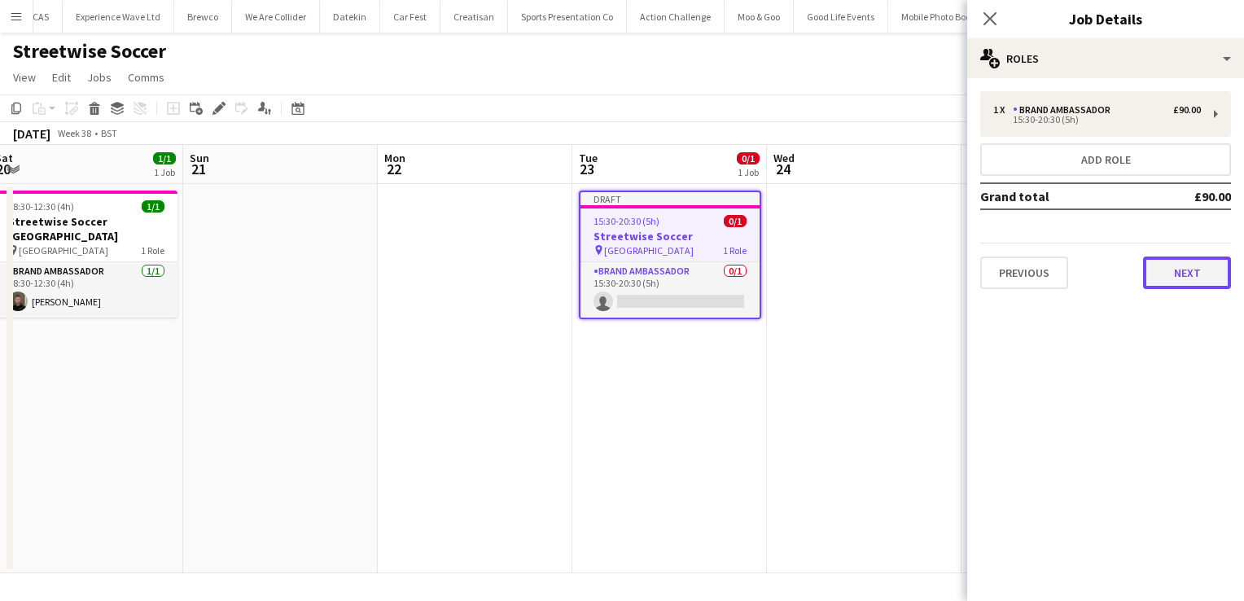
click at [1154, 272] on button "Next" at bounding box center [1187, 273] width 88 height 33
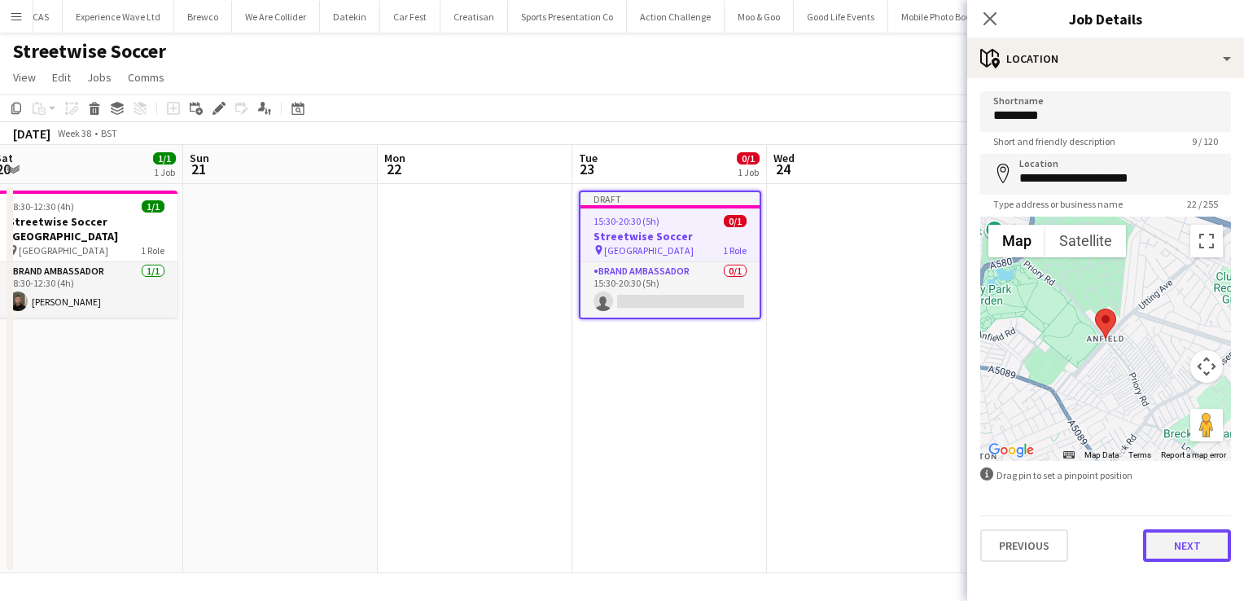
click at [1173, 543] on button "Next" at bounding box center [1187, 545] width 88 height 33
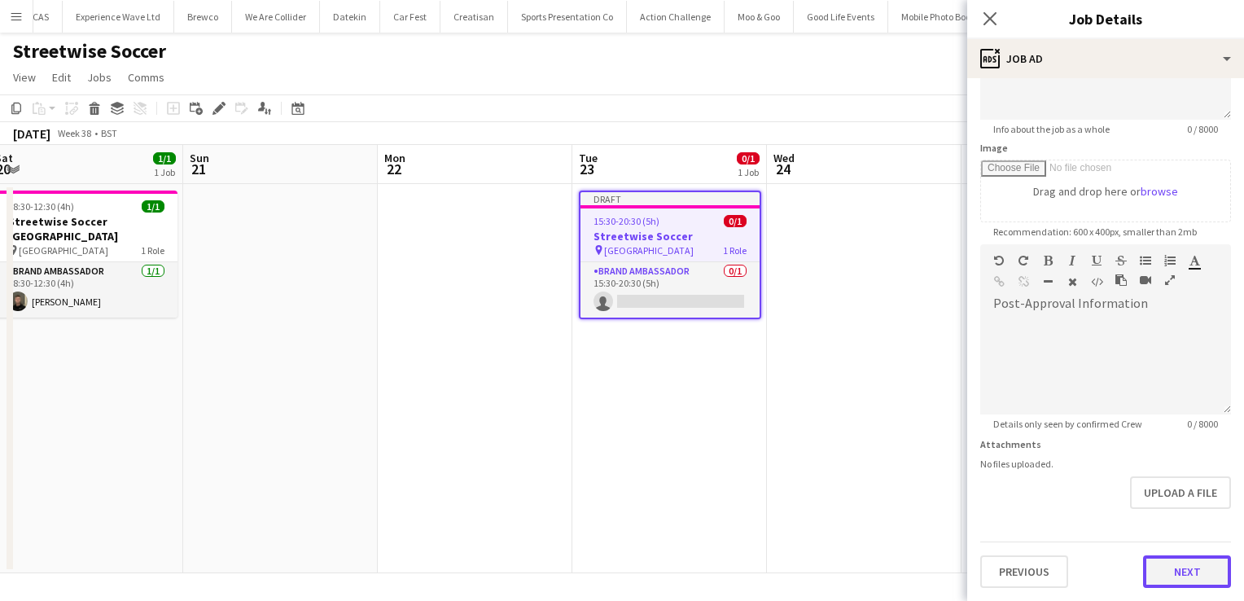
scroll to position [202, 0]
click at [1168, 507] on form "**********" at bounding box center [1106, 239] width 277 height 701
click at [1156, 574] on button "Next" at bounding box center [1187, 574] width 88 height 33
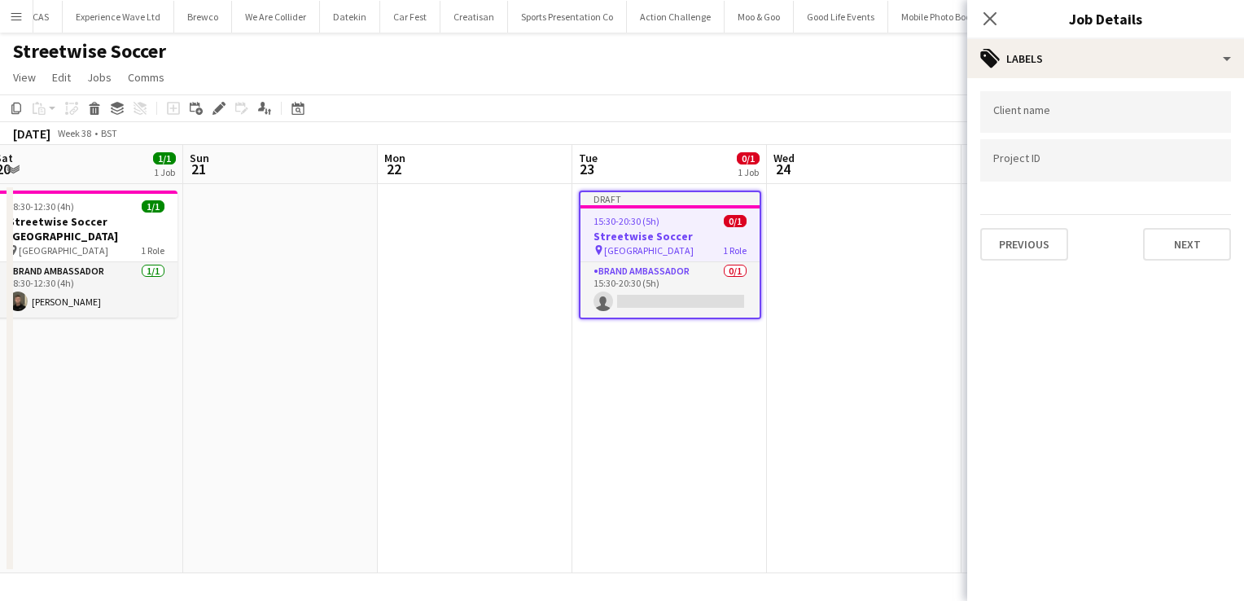
scroll to position [0, 0]
click at [1182, 256] on button "Next" at bounding box center [1187, 244] width 88 height 33
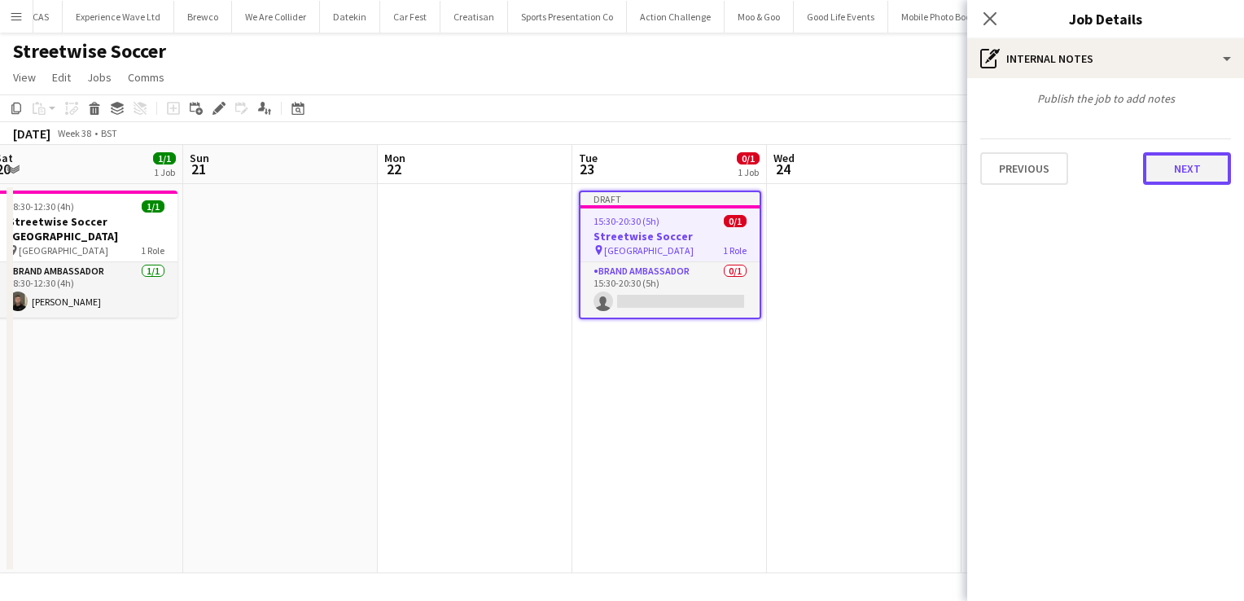
click at [1192, 175] on button "Next" at bounding box center [1187, 168] width 88 height 33
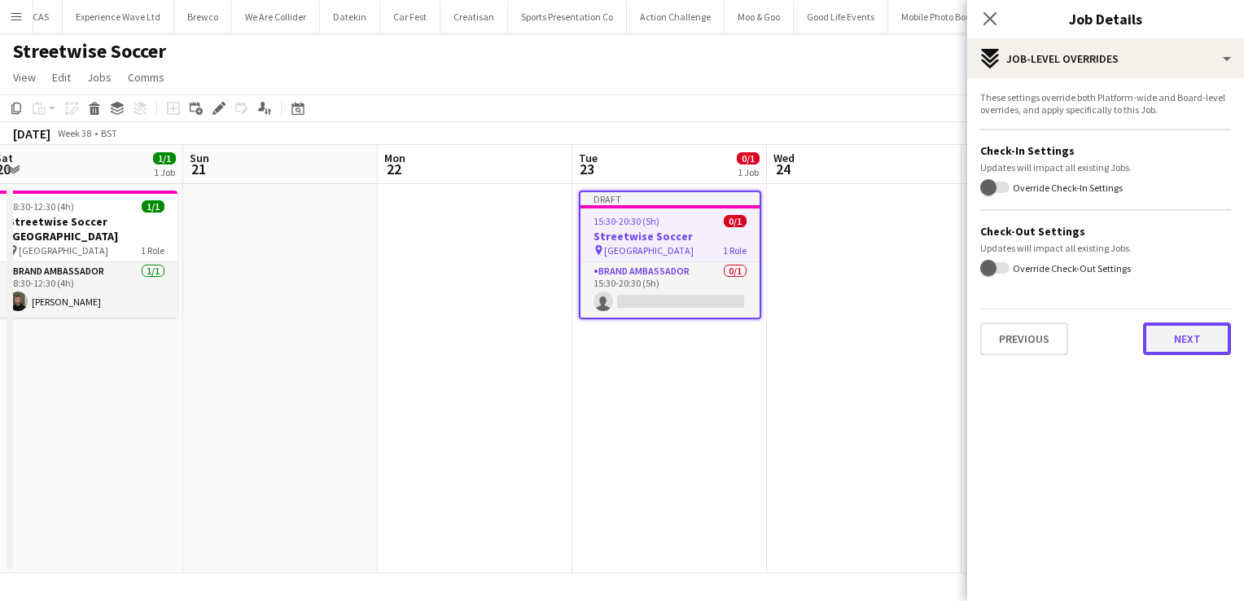
click at [1175, 342] on button "Next" at bounding box center [1187, 339] width 88 height 33
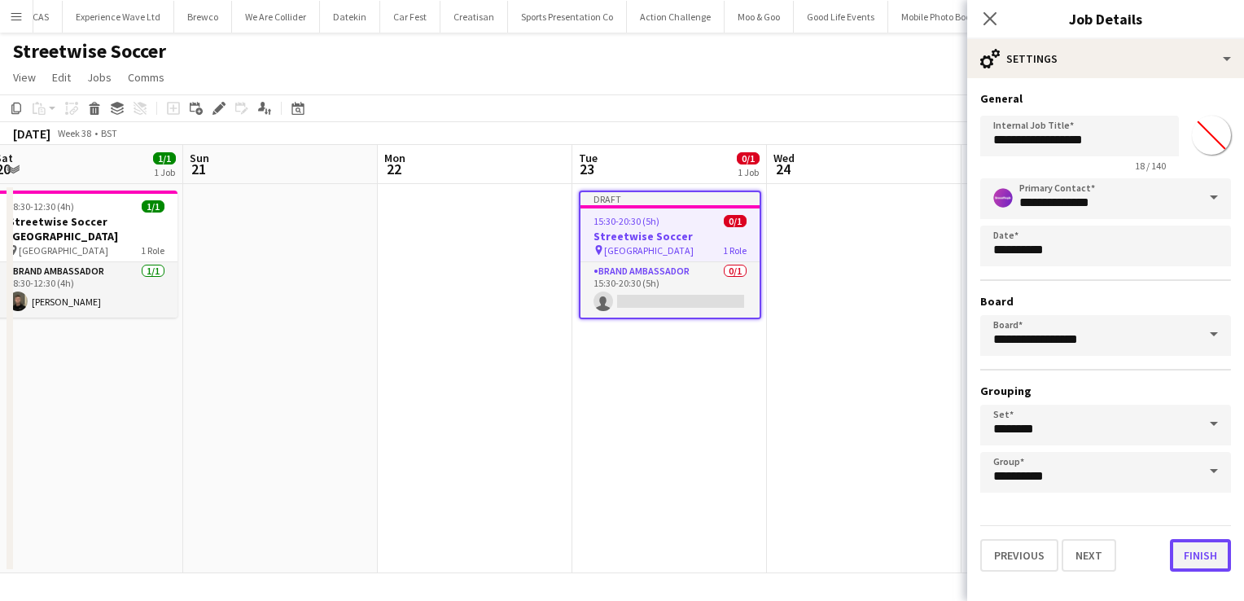
click at [1206, 546] on button "Finish" at bounding box center [1200, 555] width 61 height 33
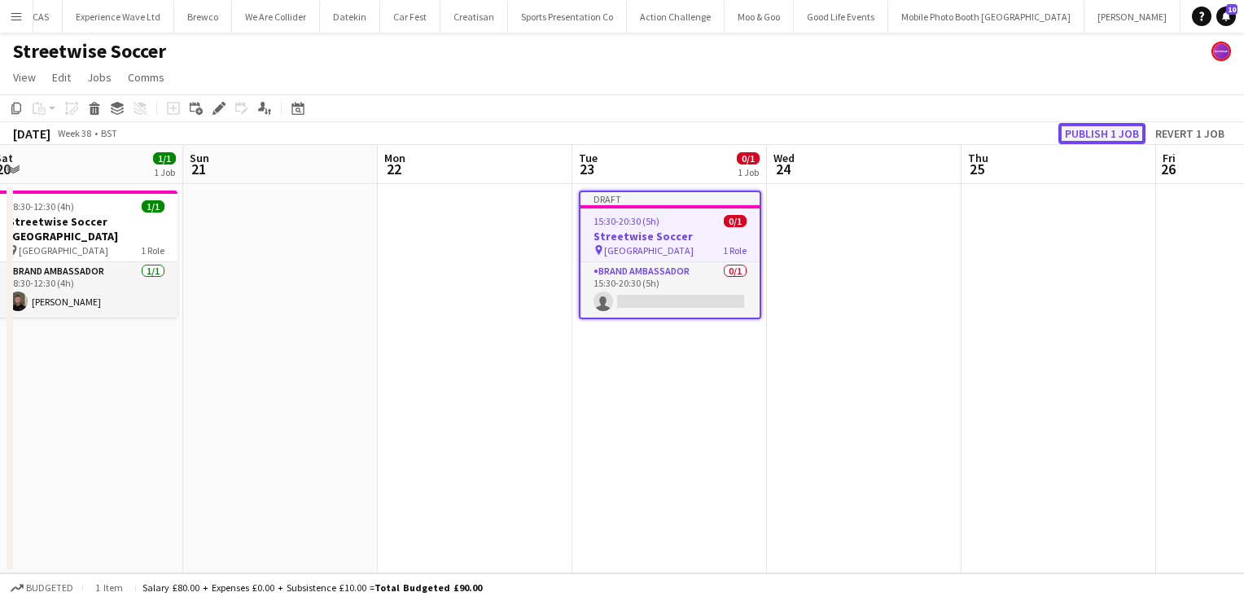
click at [1079, 134] on button "Publish 1 job" at bounding box center [1102, 133] width 87 height 21
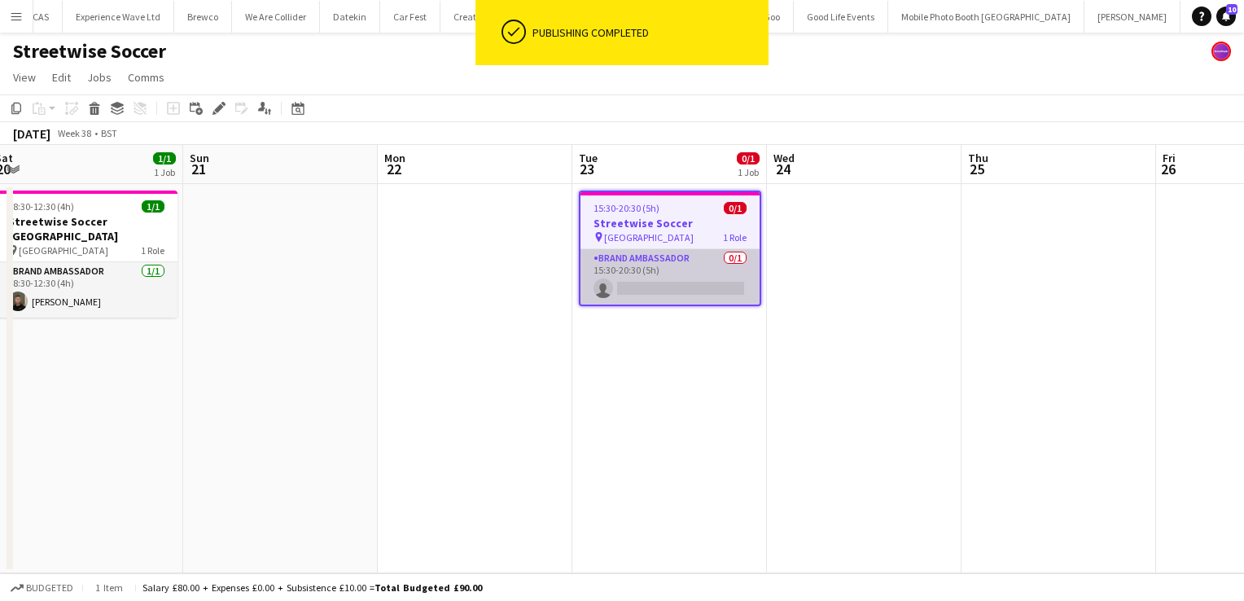
click at [608, 295] on app-card-role "Brand Ambassador 0/1 15:30-20:30 (5h) single-neutral-actions" at bounding box center [670, 276] width 179 height 55
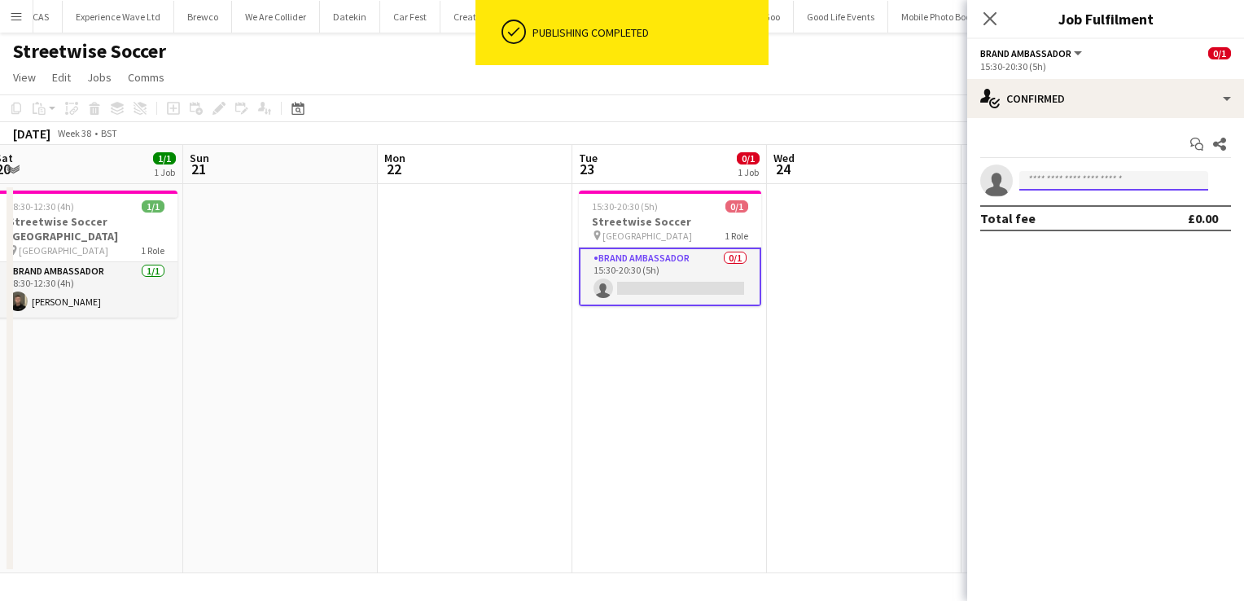
click at [1070, 184] on input at bounding box center [1114, 181] width 189 height 20
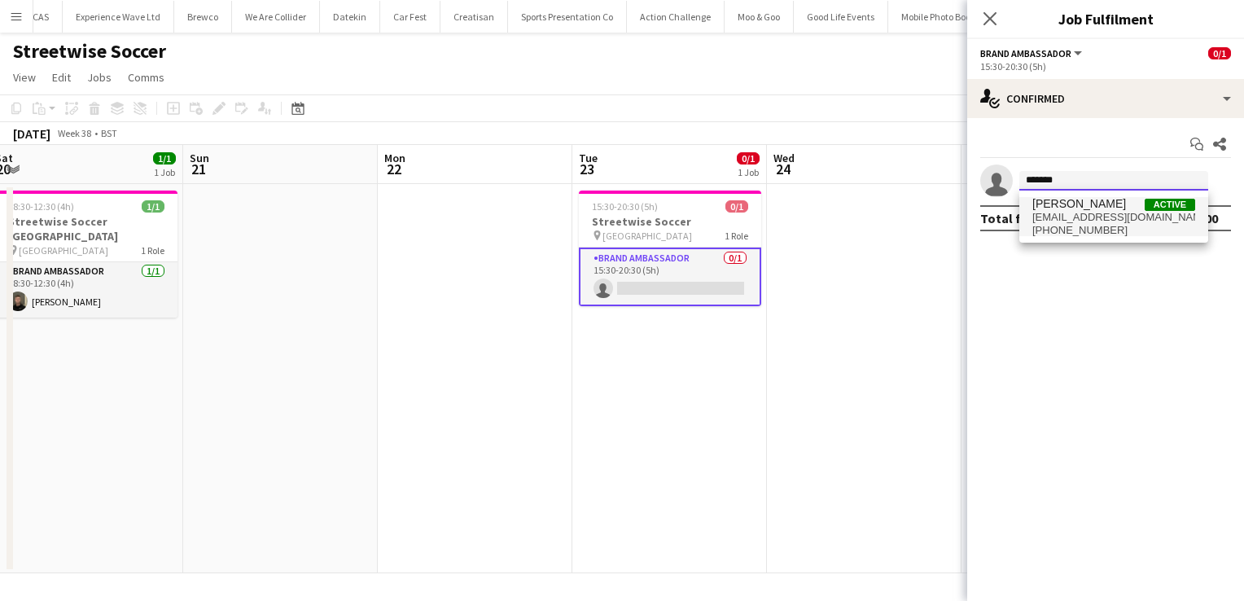
type input "*******"
click at [1077, 217] on span "david1lum22@gmail.com" at bounding box center [1114, 217] width 163 height 13
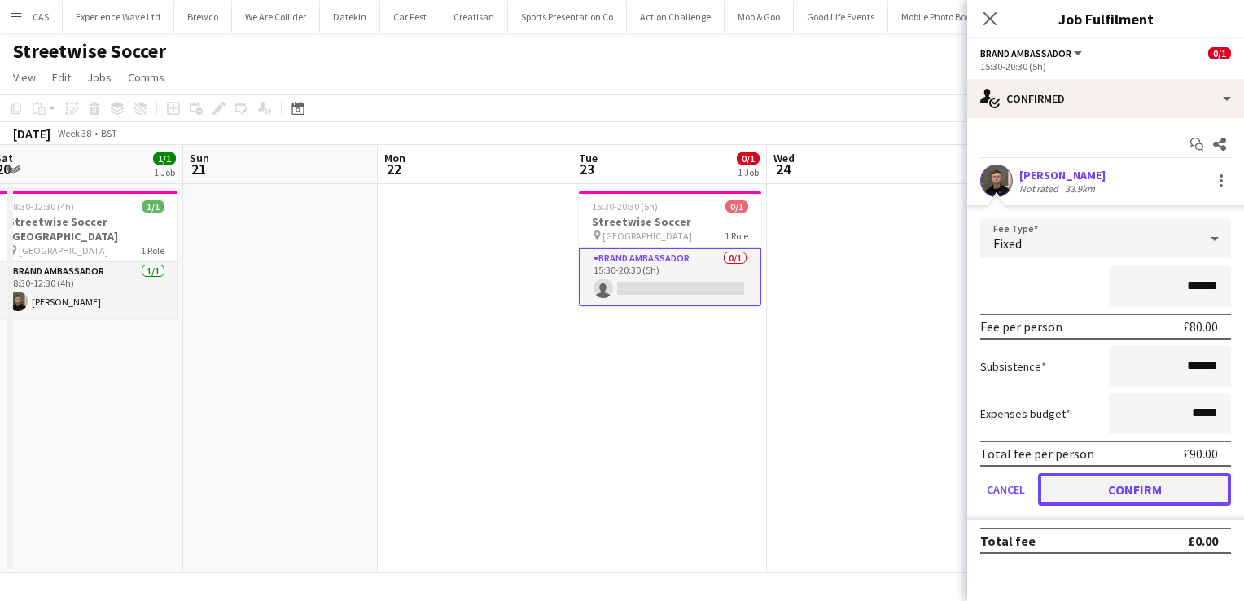
click at [1135, 487] on button "Confirm" at bounding box center [1134, 489] width 193 height 33
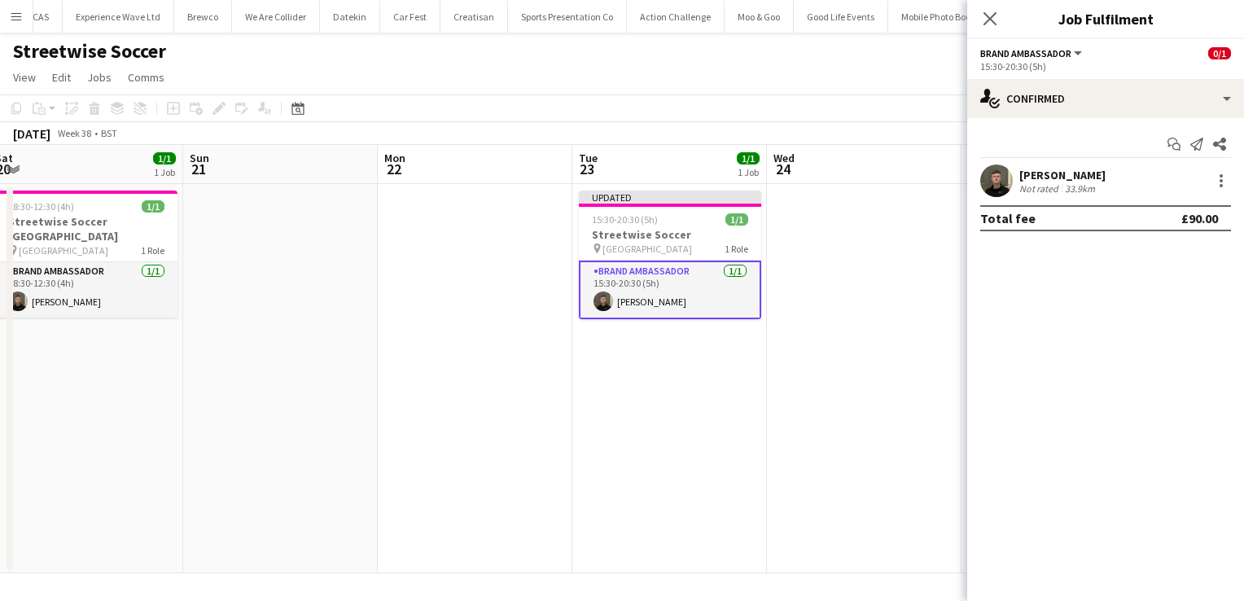
click at [908, 344] on app-date-cell at bounding box center [864, 378] width 195 height 389
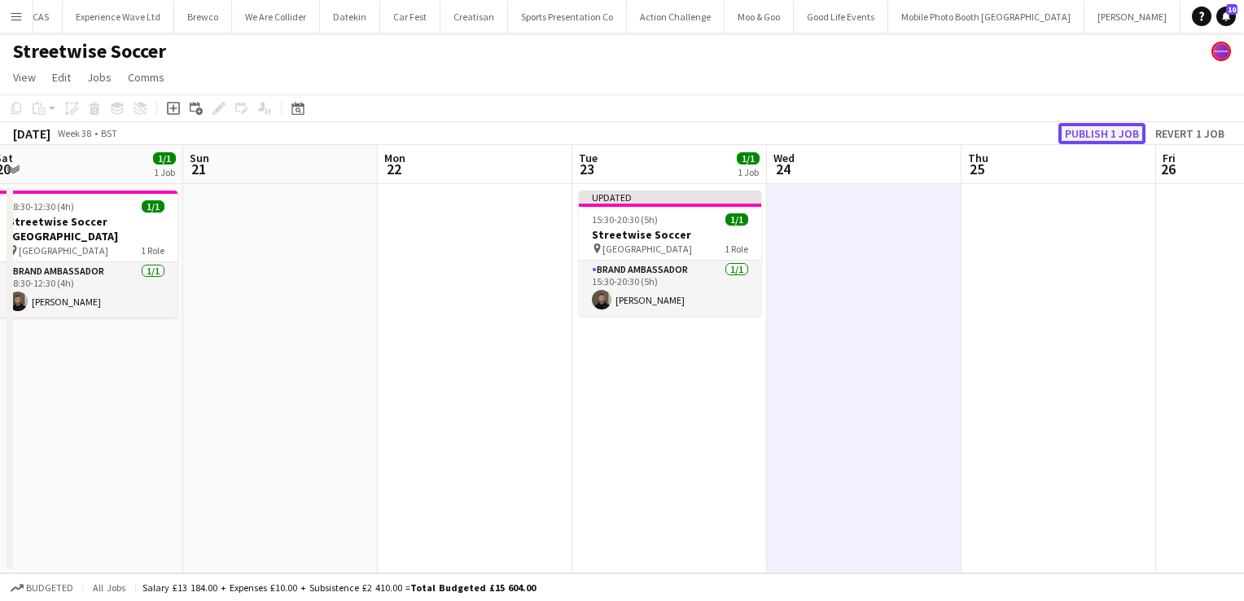
click at [1111, 139] on button "Publish 1 job" at bounding box center [1102, 133] width 87 height 21
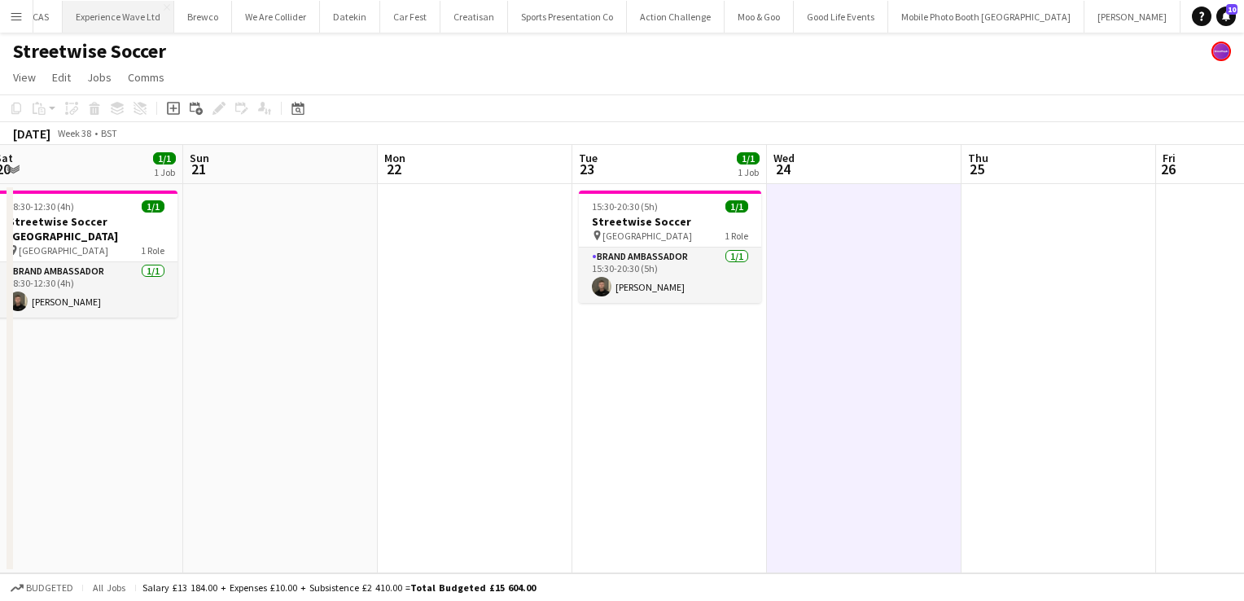
click at [114, 17] on button "Experience Wave Ltd Close" at bounding box center [119, 17] width 112 height 32
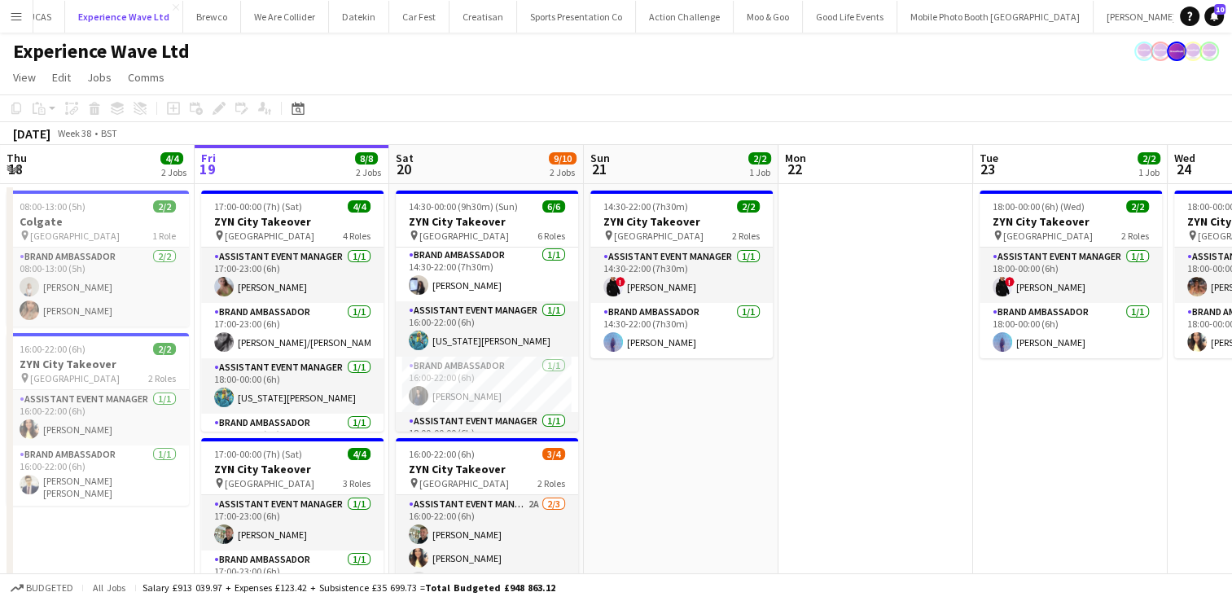
scroll to position [53, 0]
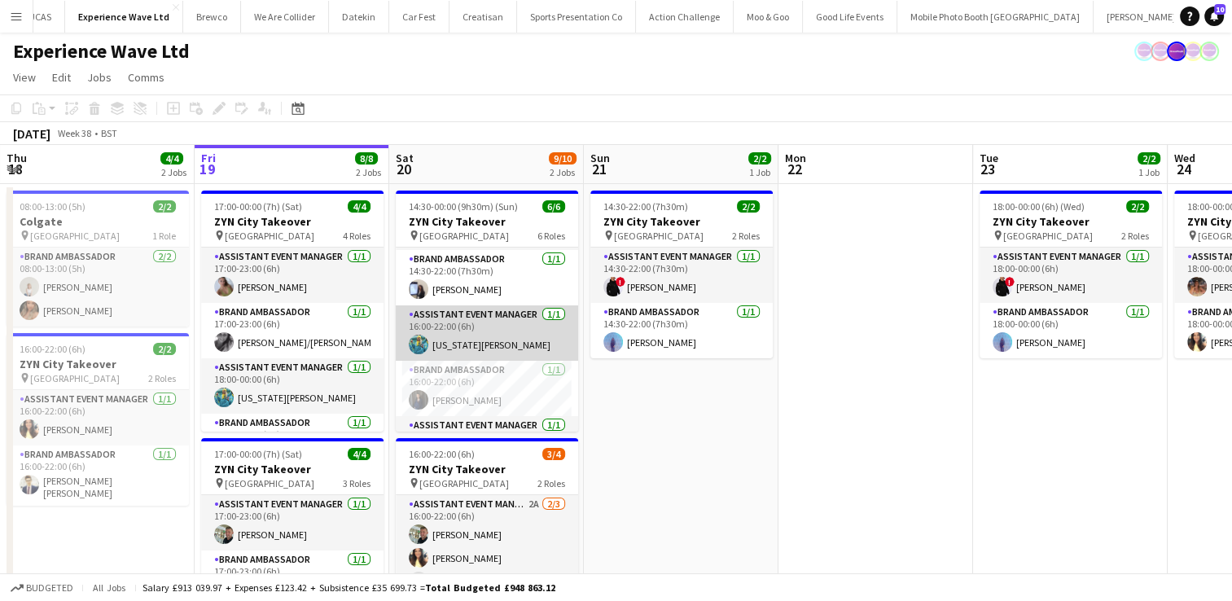
click at [498, 340] on app-card-role "Assistant Event Manager [DATE] 16:00-22:00 (6h) [US_STATE][PERSON_NAME]" at bounding box center [487, 332] width 182 height 55
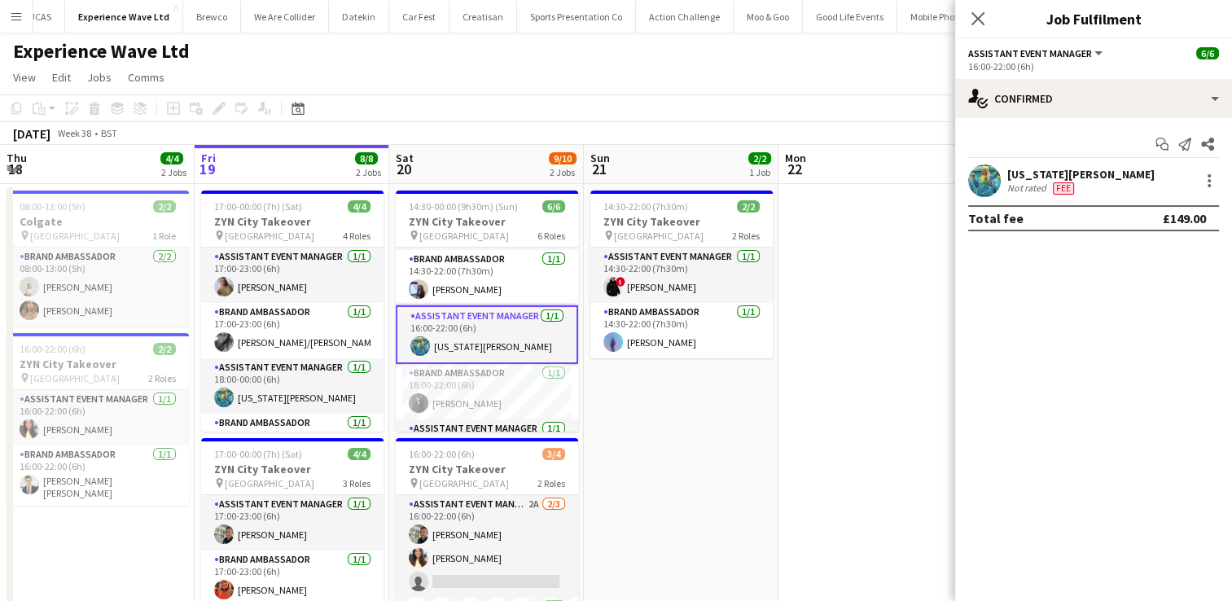
click at [1121, 186] on div "georgia komar Not rated Fee" at bounding box center [1093, 181] width 277 height 33
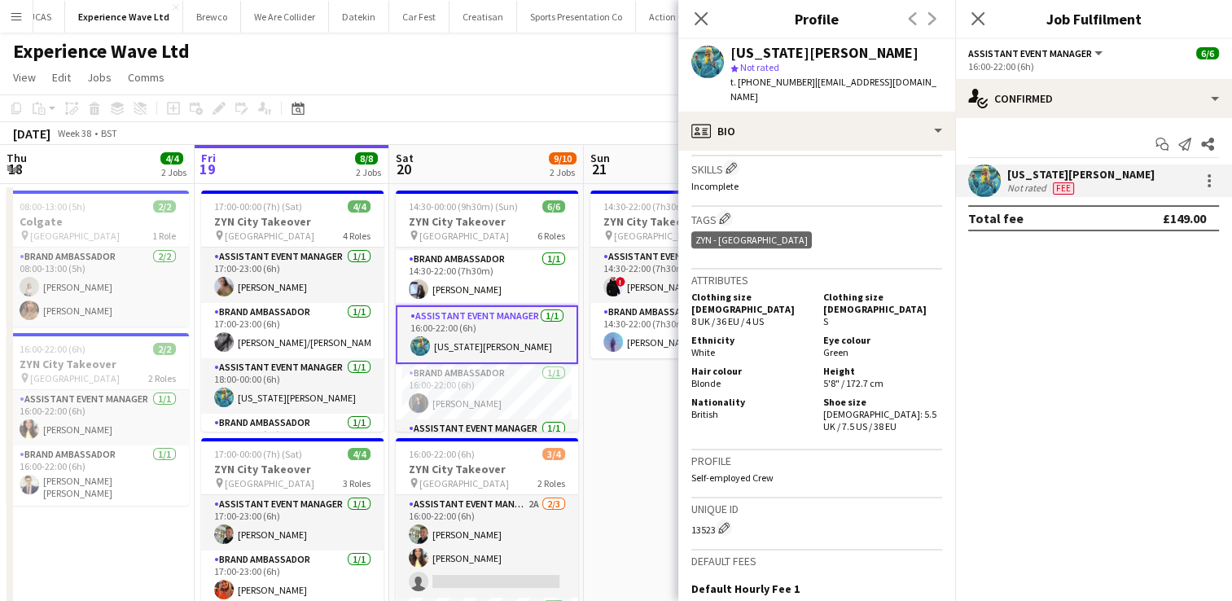
scroll to position [946, 0]
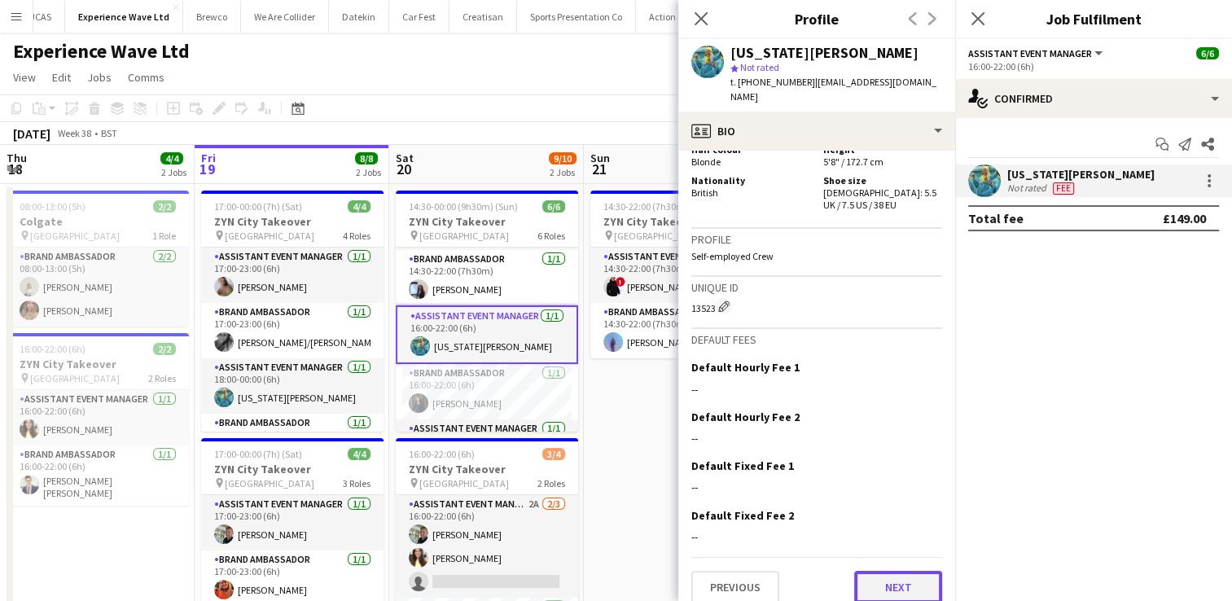
click at [880, 571] on button "Next" at bounding box center [898, 587] width 88 height 33
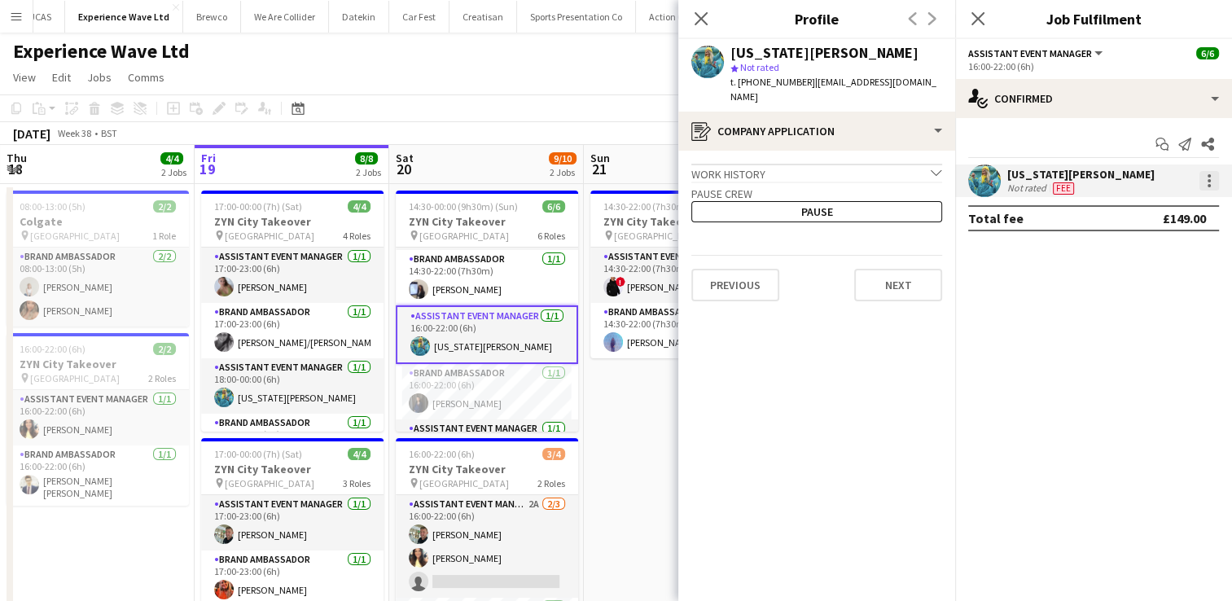
click at [1209, 185] on div at bounding box center [1209, 185] width 3 height 3
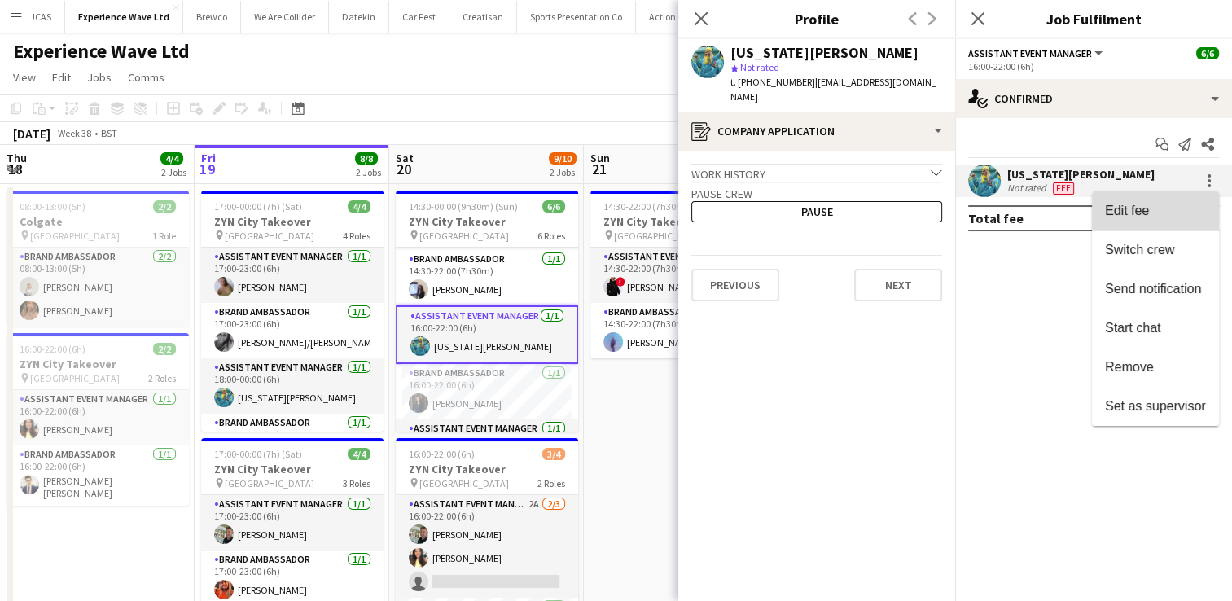
click at [1176, 208] on span "Edit fee" at bounding box center [1155, 211] width 101 height 15
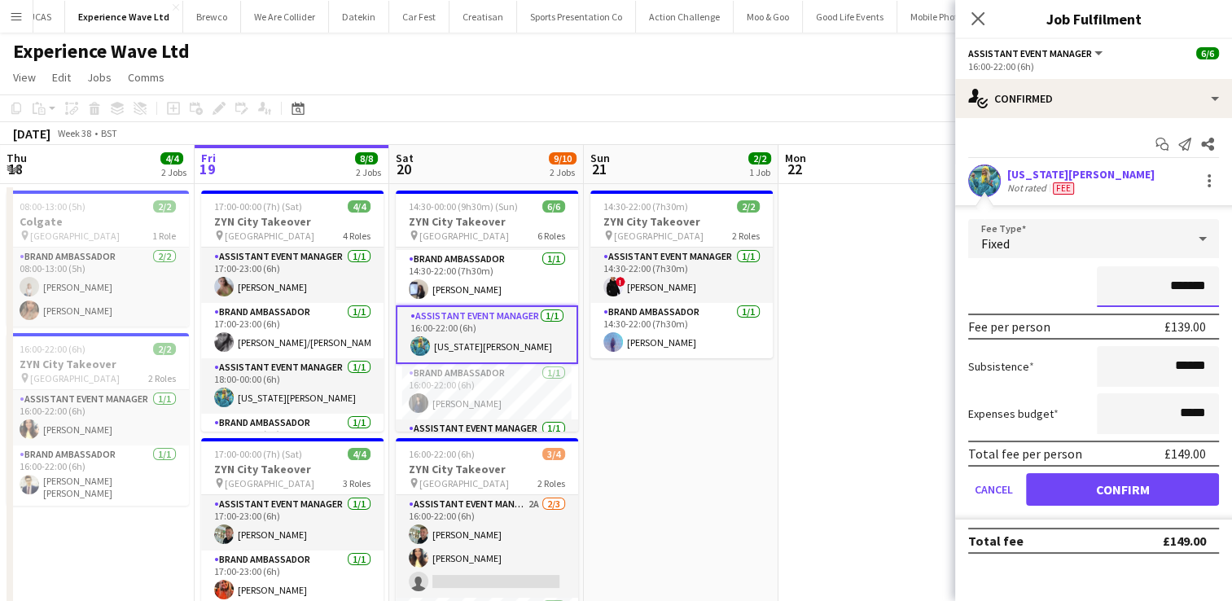
drag, startPoint x: 1209, startPoint y: 286, endPoint x: 1156, endPoint y: 278, distance: 52.8
click at [1156, 278] on input "*******" at bounding box center [1158, 286] width 122 height 41
type input "*******"
click at [1017, 279] on div "*******" at bounding box center [1093, 286] width 251 height 41
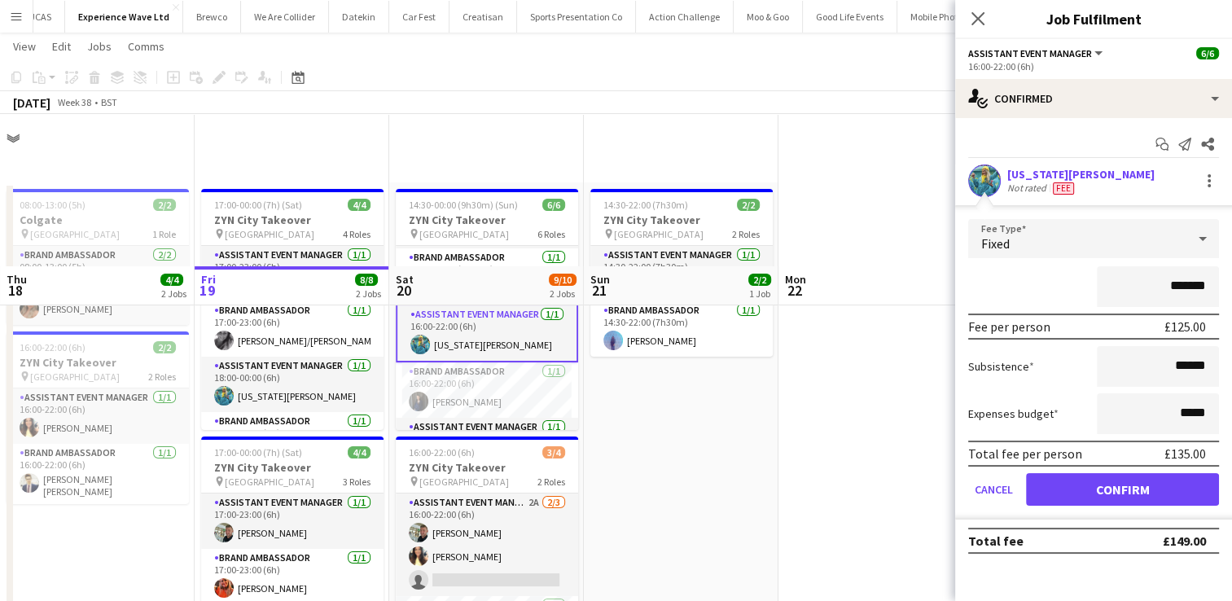
scroll to position [156, 0]
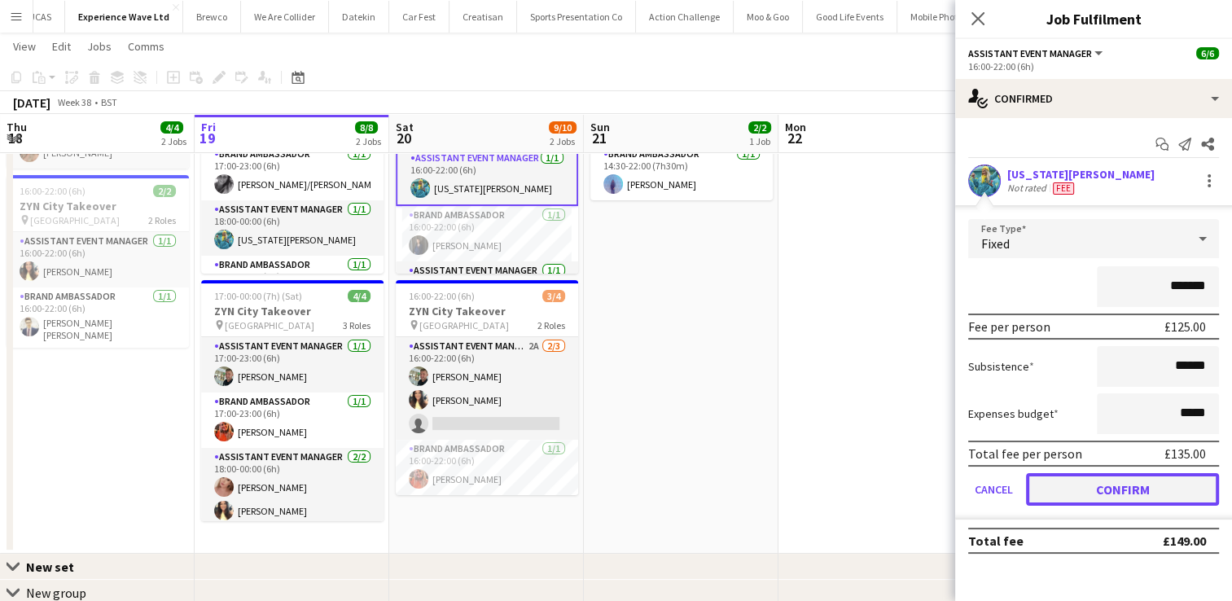
click at [1111, 487] on button "Confirm" at bounding box center [1122, 489] width 193 height 33
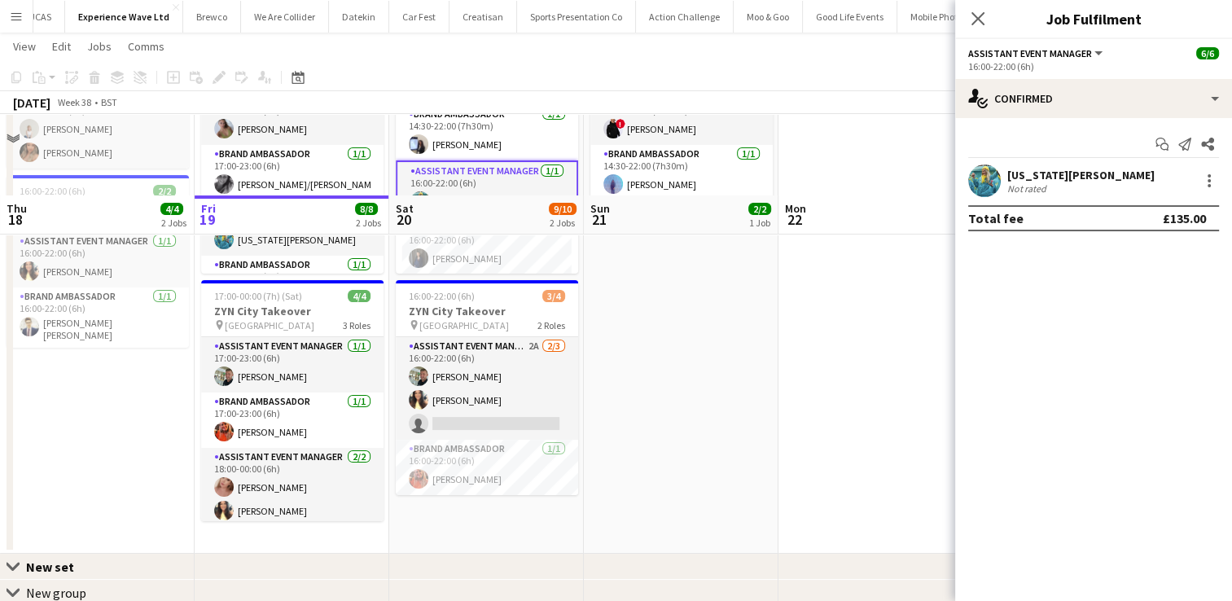
scroll to position [238, 0]
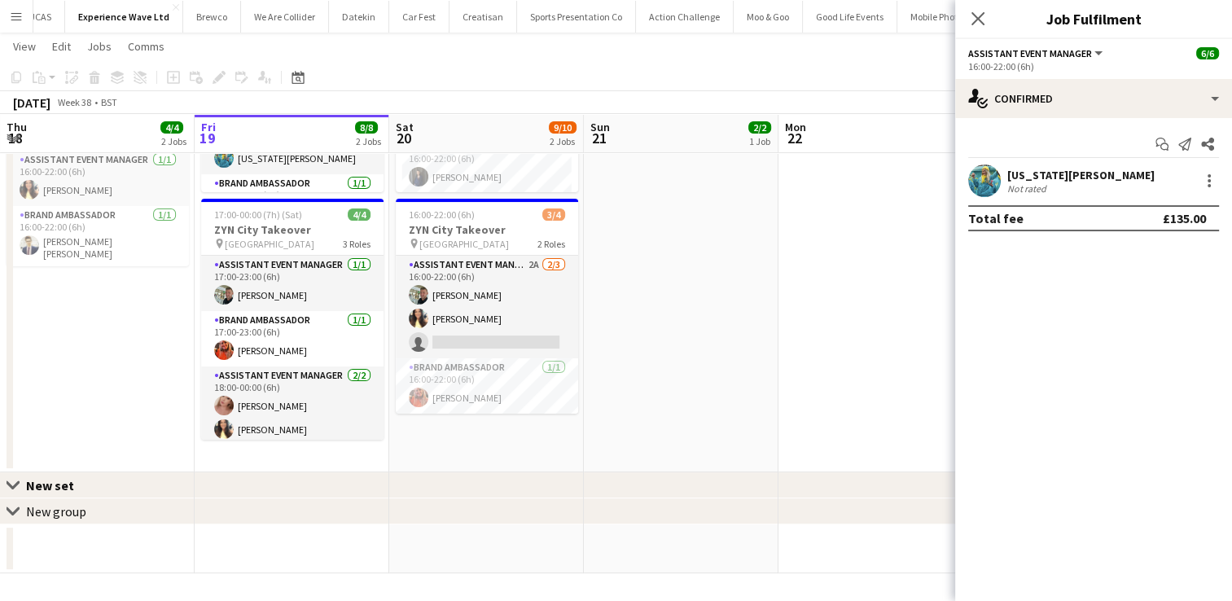
click at [931, 251] on app-date-cell at bounding box center [876, 209] width 195 height 528
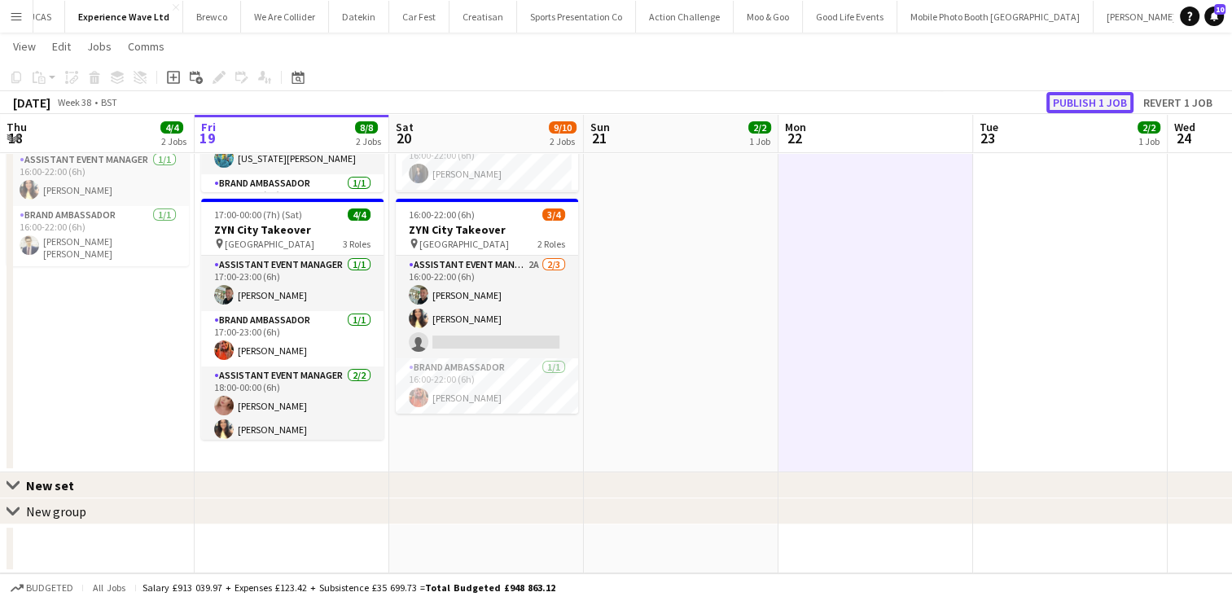
click at [1097, 106] on button "Publish 1 job" at bounding box center [1090, 102] width 87 height 21
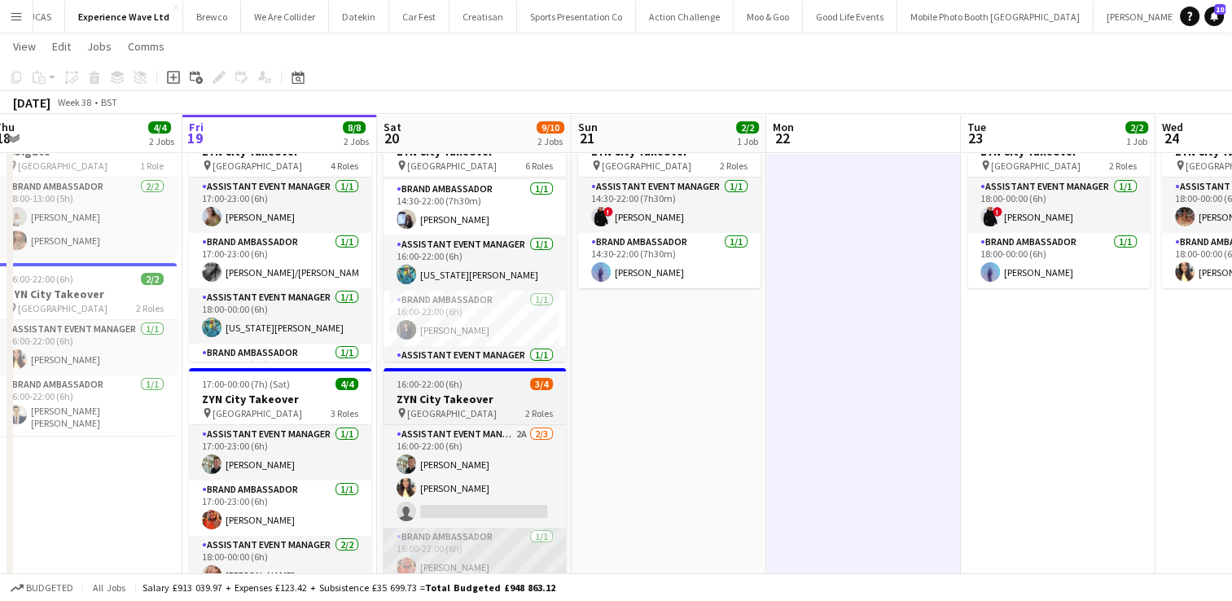
scroll to position [8, 0]
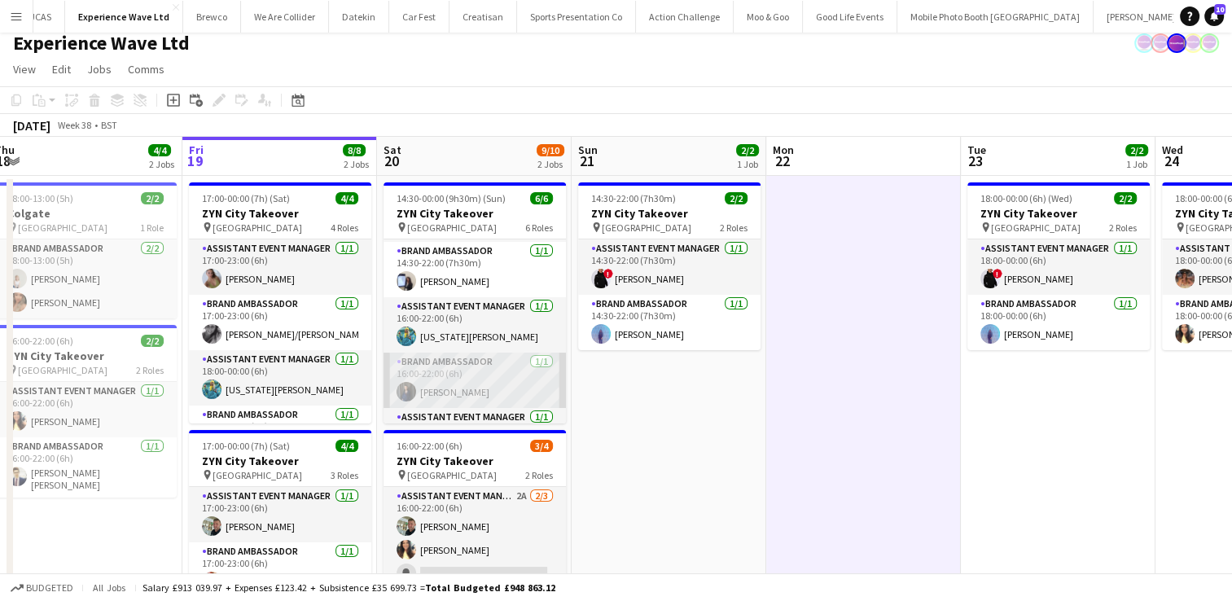
click at [505, 376] on app-card-role "Brand Ambassador [DATE] 16:00-22:00 (6h) [PERSON_NAME]" at bounding box center [475, 380] width 182 height 55
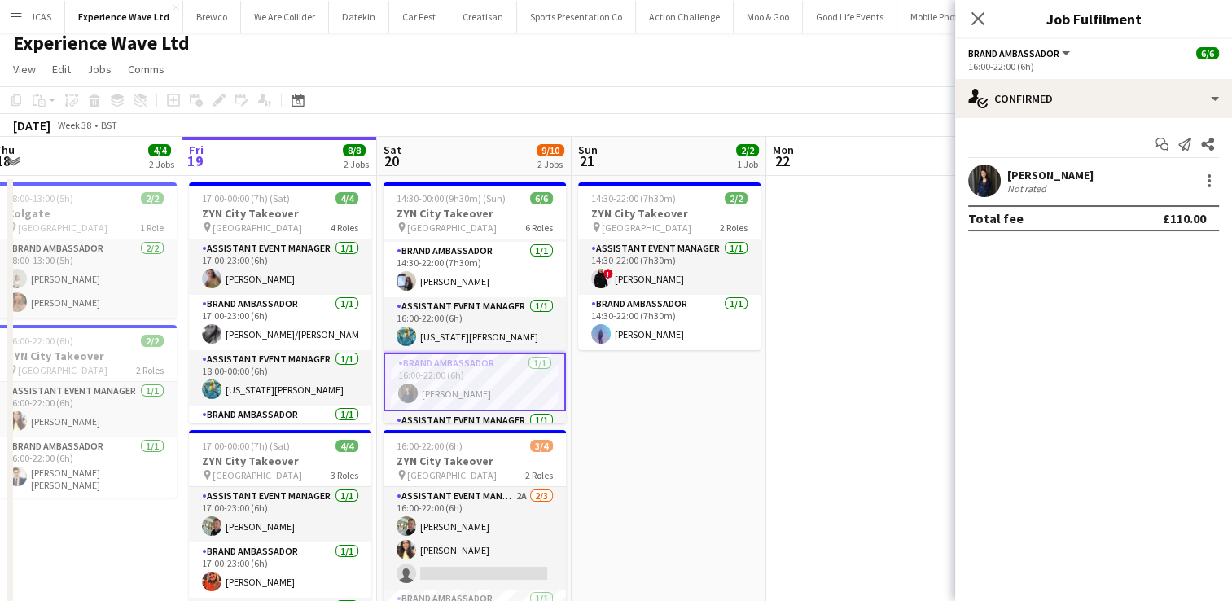
click at [1139, 184] on div "Liene Gulbe Not rated" at bounding box center [1093, 181] width 277 height 33
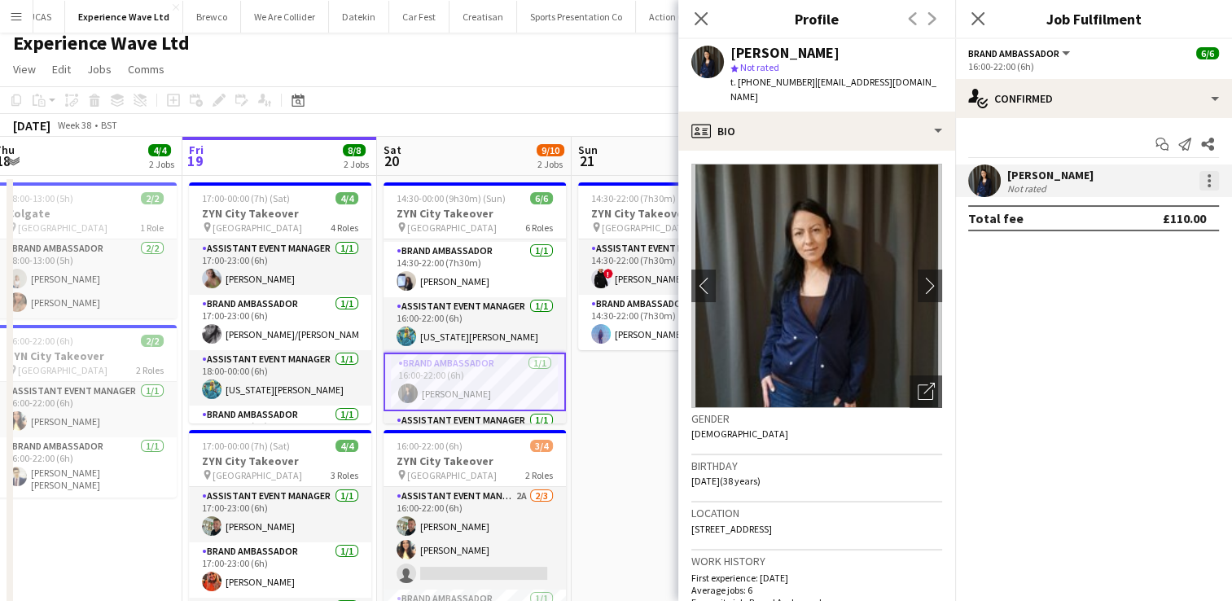
click at [1211, 182] on div at bounding box center [1210, 181] width 20 height 20
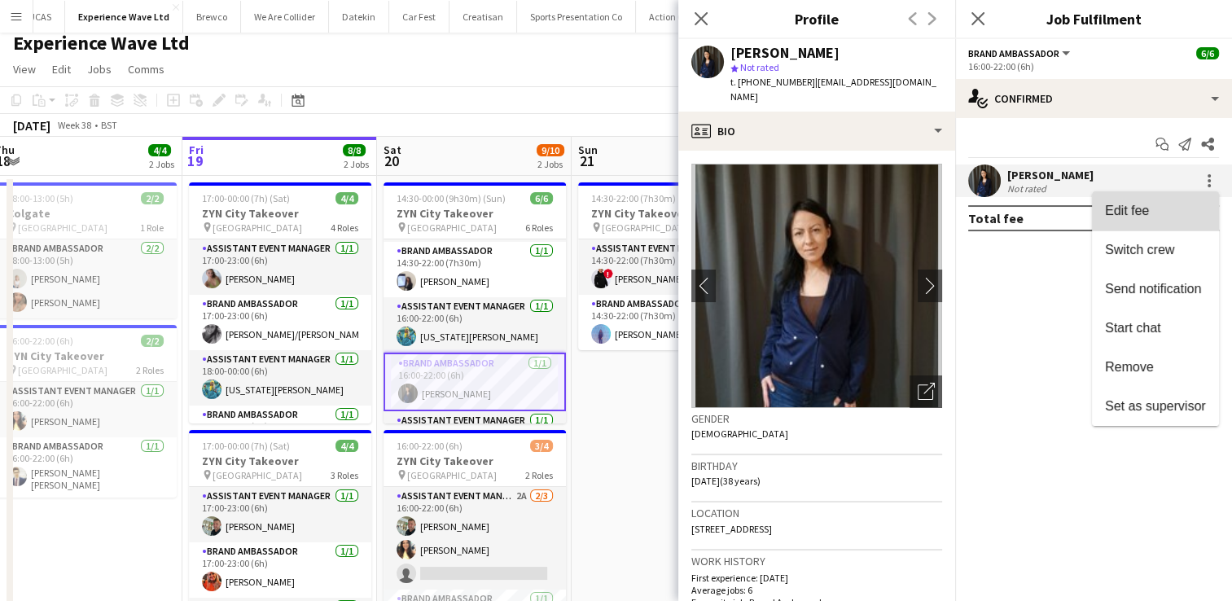
click at [1163, 217] on span "Edit fee" at bounding box center [1155, 211] width 101 height 15
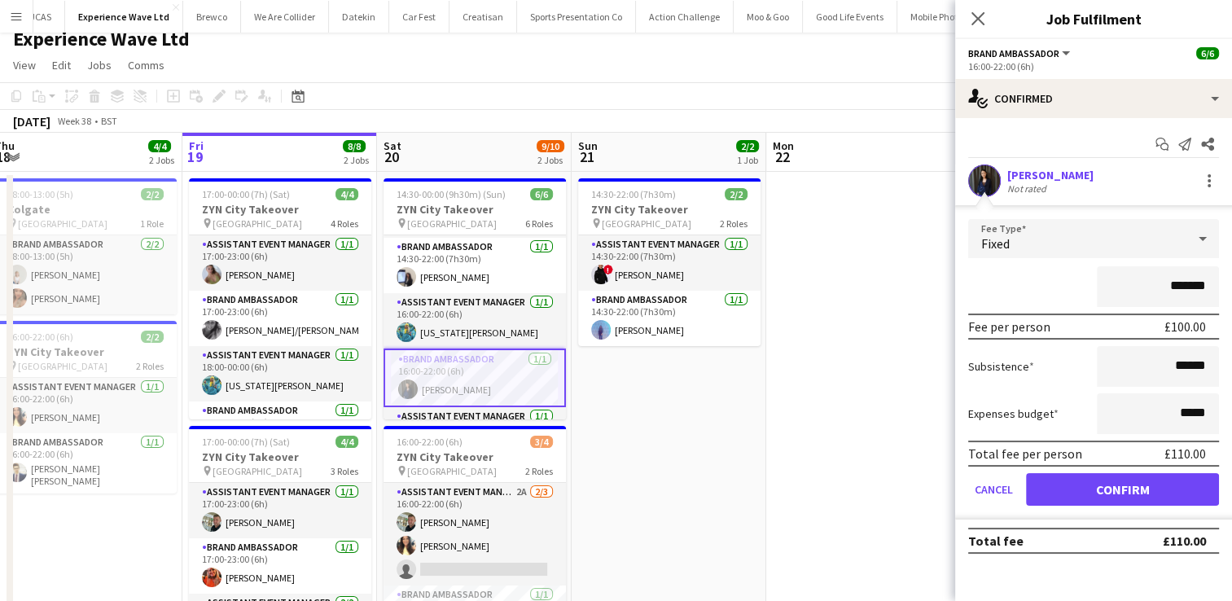
scroll to position [11, 0]
click at [973, 11] on icon "Close pop-in" at bounding box center [977, 18] width 15 height 15
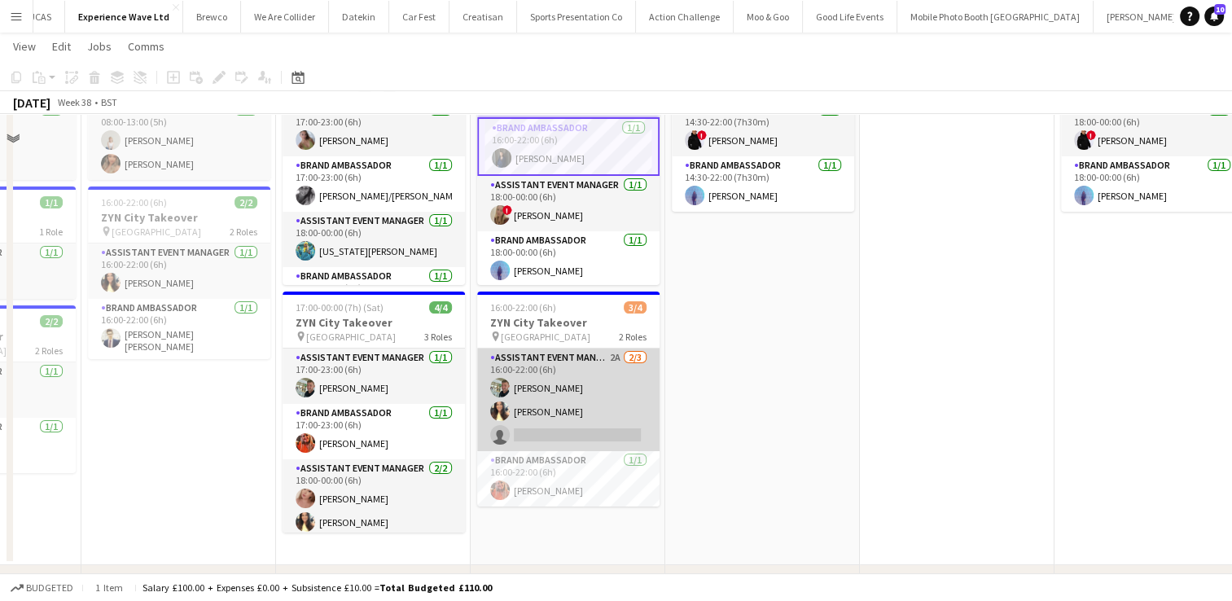
scroll to position [205, 0]
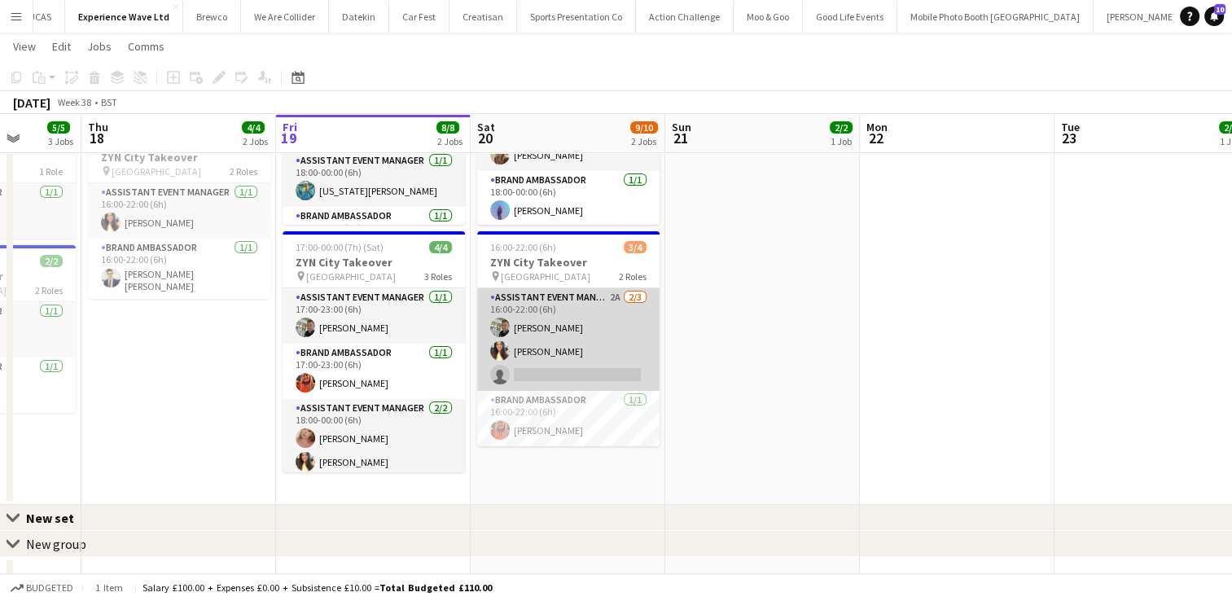
click at [583, 347] on app-card-role "Assistant Event Manager 2A 2/3 16:00-22:00 (6h) Paul McDonald Kelly Patterson s…" at bounding box center [568, 339] width 182 height 103
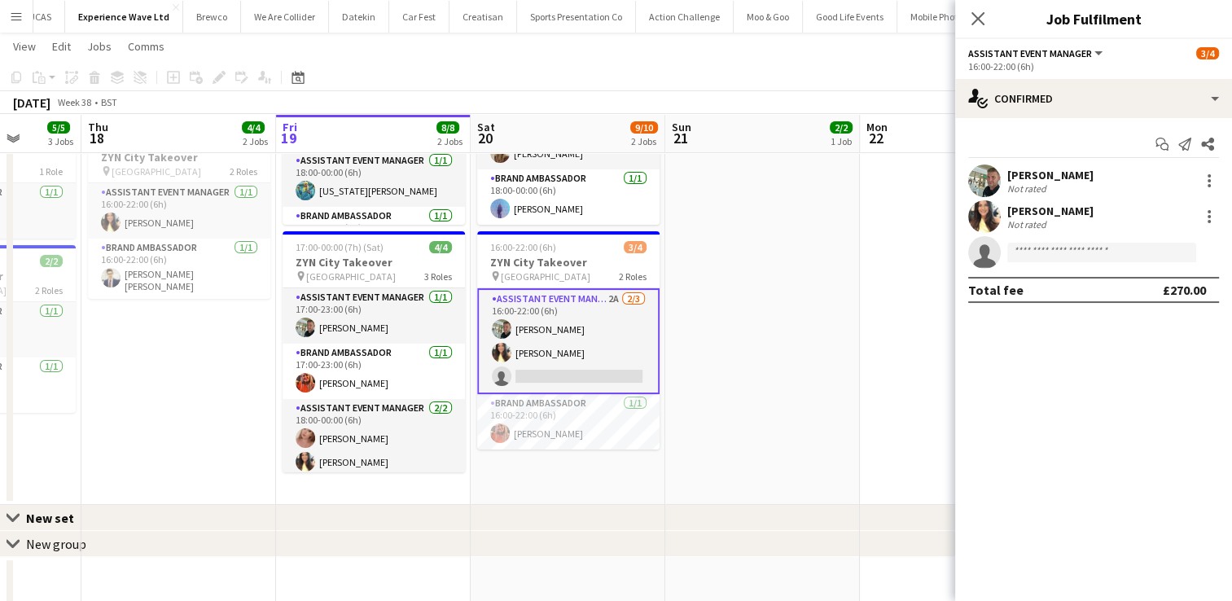
scroll to position [147, 0]
click at [1209, 181] on div at bounding box center [1209, 180] width 3 height 3
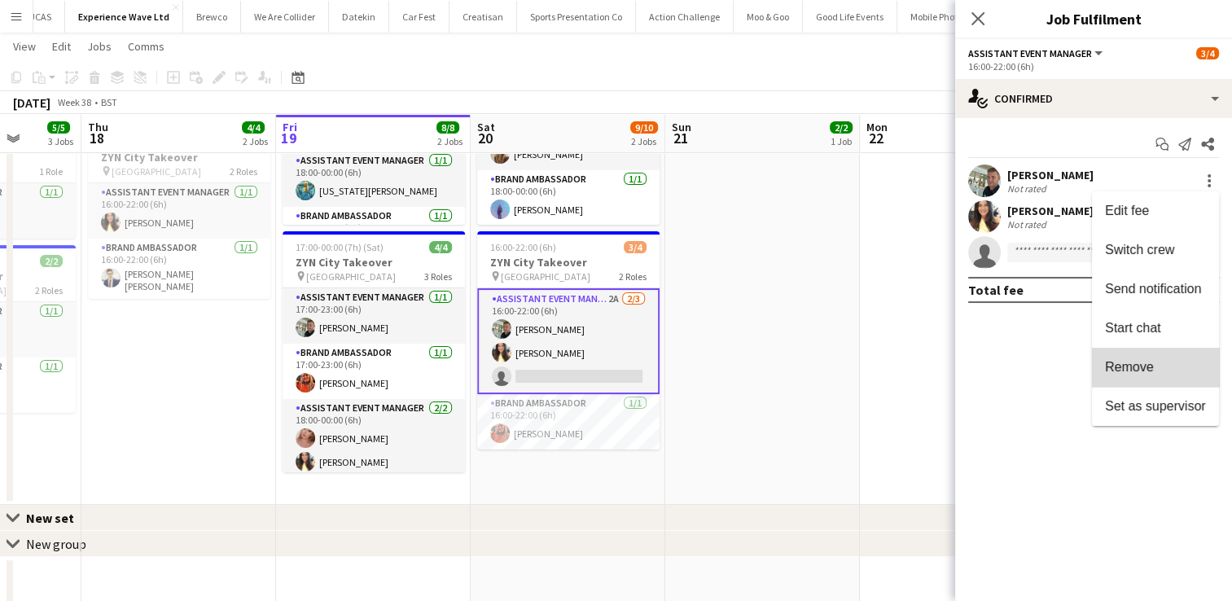
click at [1156, 366] on span "Remove" at bounding box center [1155, 367] width 101 height 15
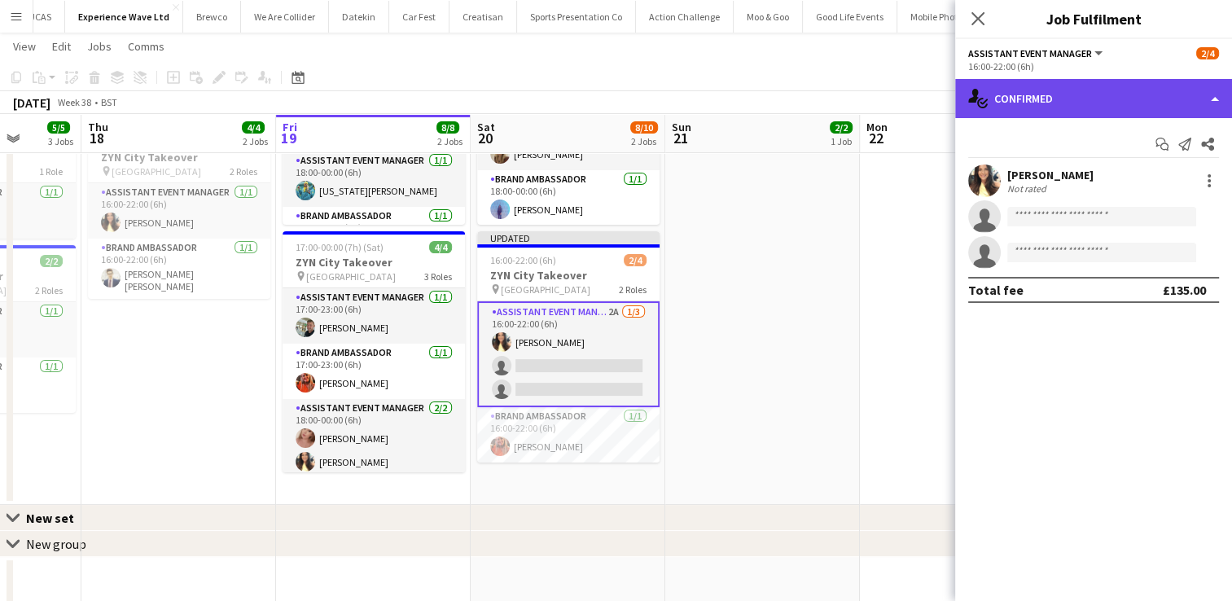
click at [1212, 108] on div "single-neutral-actions-check-2 Confirmed" at bounding box center [1093, 98] width 277 height 39
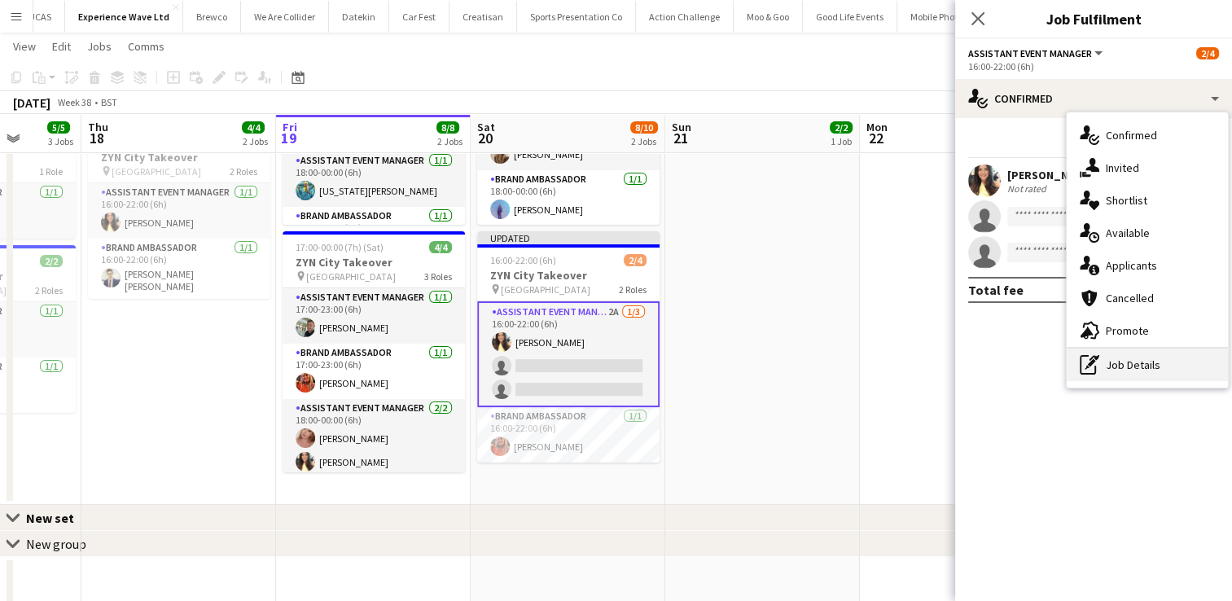
click at [1152, 362] on div "pen-write Job Details" at bounding box center [1147, 365] width 161 height 33
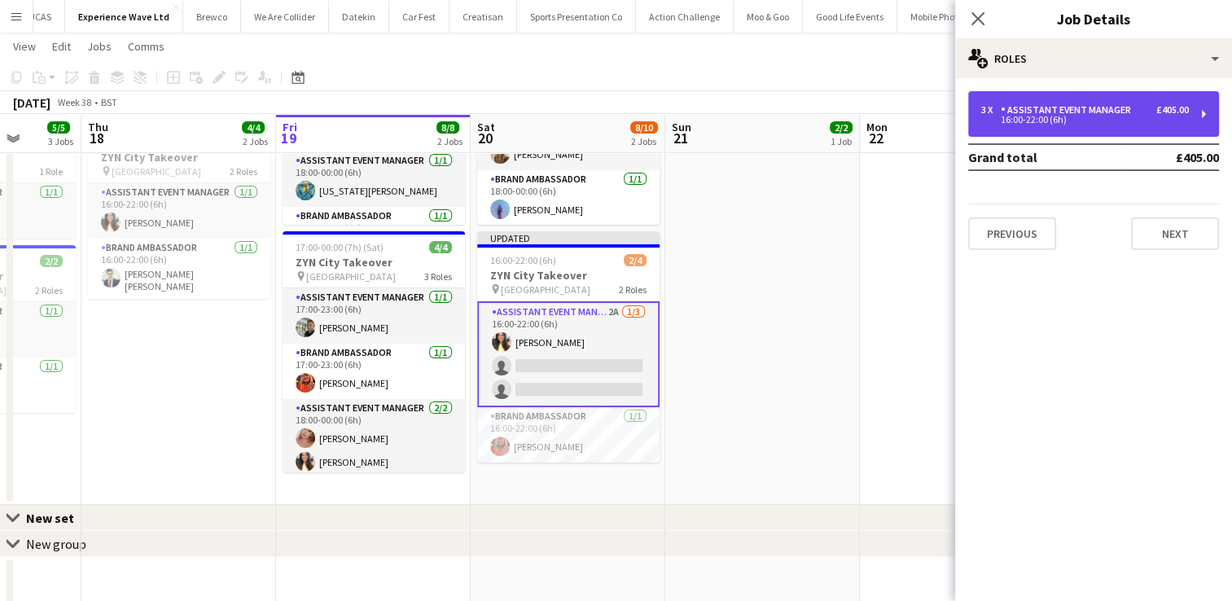
click at [1196, 125] on div "3 x Assistant Event Manager £405.00 16:00-22:00 (6h)" at bounding box center [1093, 114] width 251 height 46
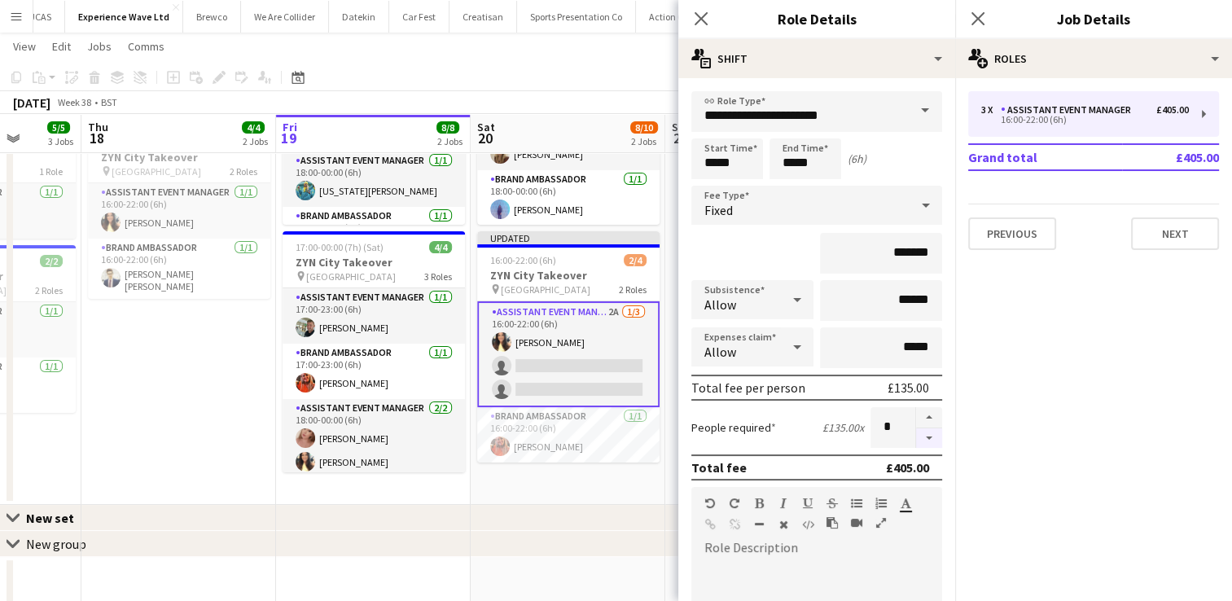
click at [917, 436] on button "button" at bounding box center [929, 438] width 26 height 20
type input "*"
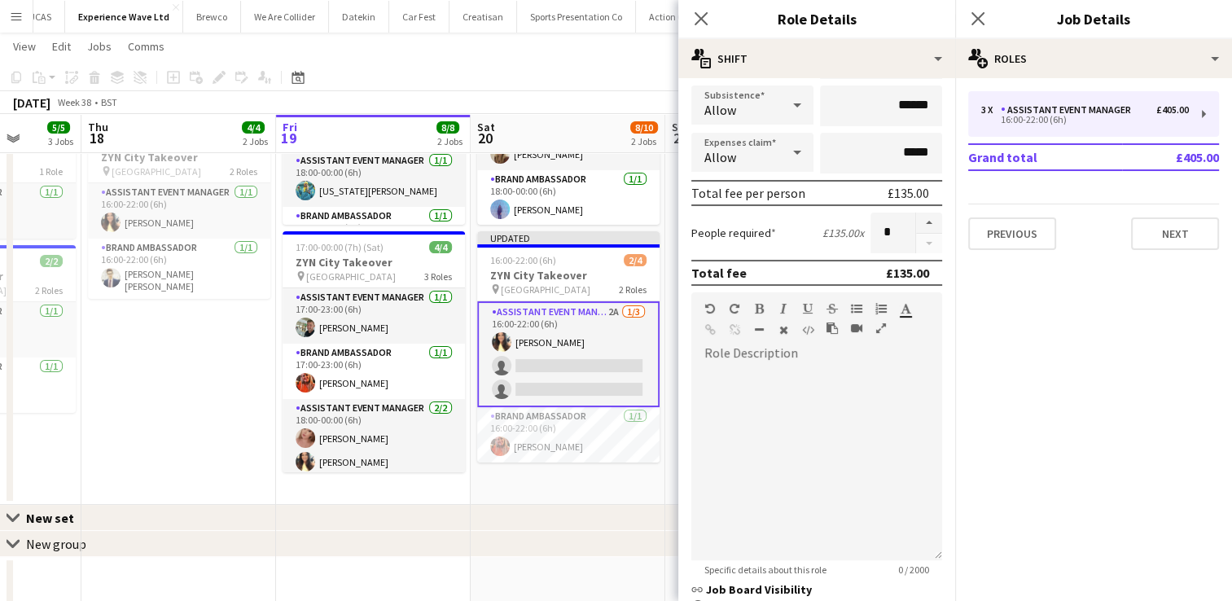
scroll to position [418, 0]
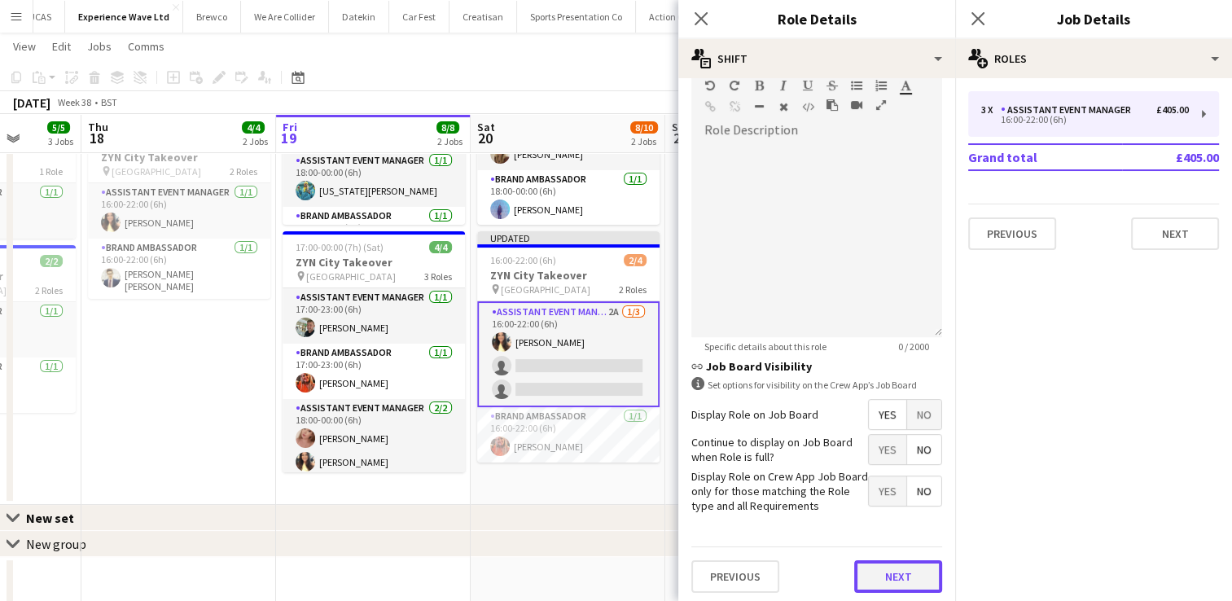
click at [873, 568] on button "Next" at bounding box center [898, 576] width 88 height 33
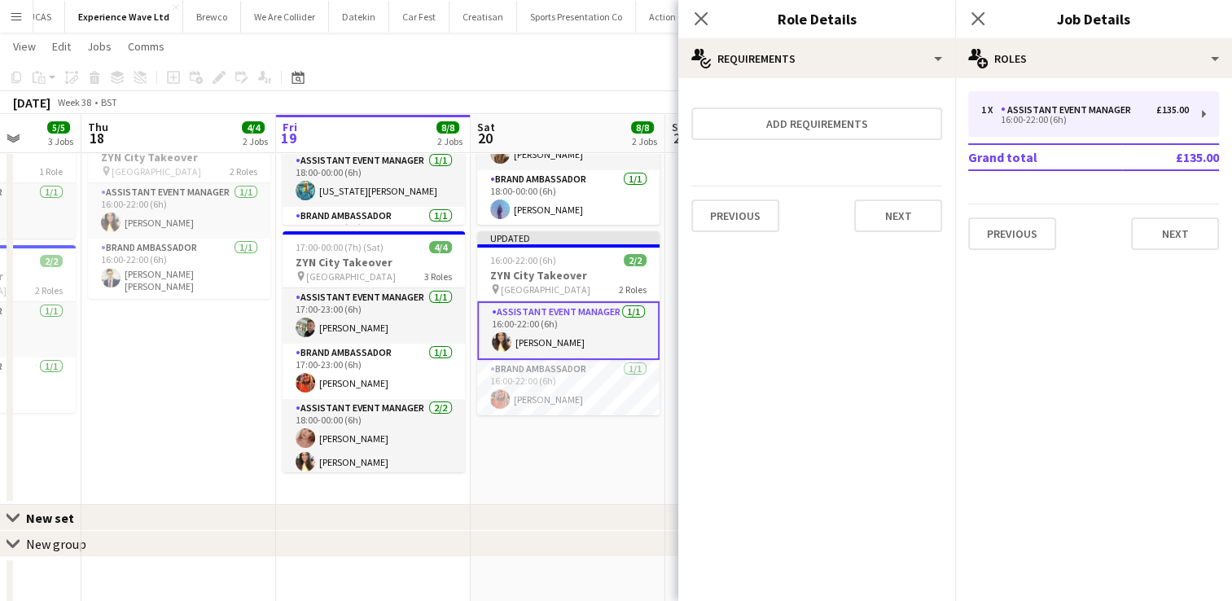
scroll to position [0, 0]
click at [909, 217] on button "Next" at bounding box center [898, 216] width 88 height 33
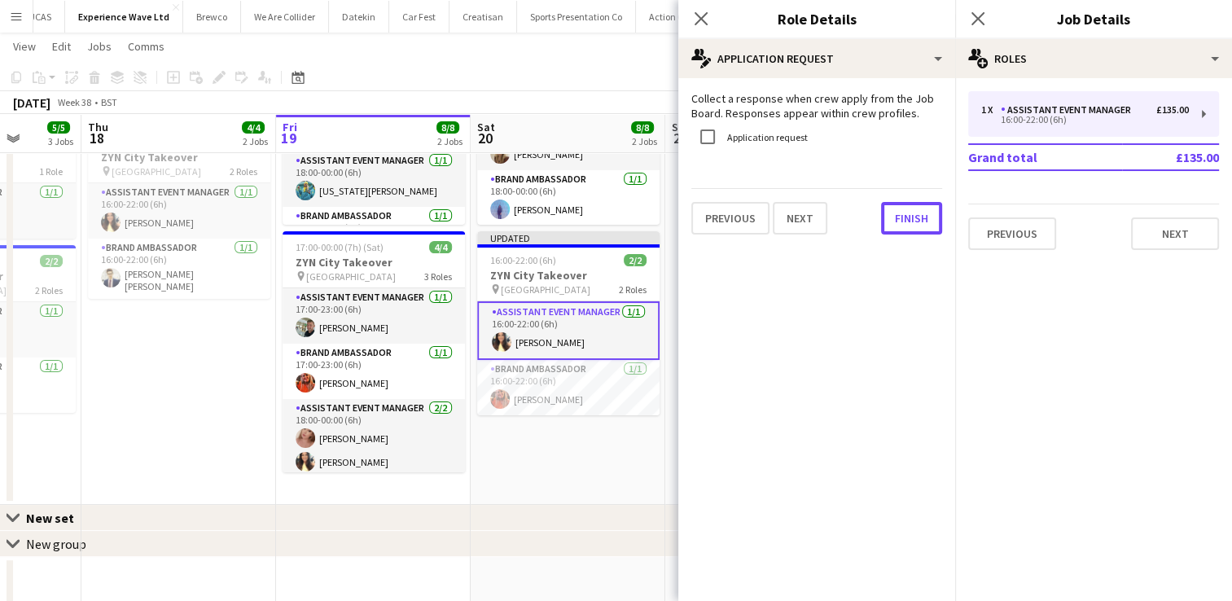
click at [909, 217] on button "Finish" at bounding box center [911, 218] width 61 height 33
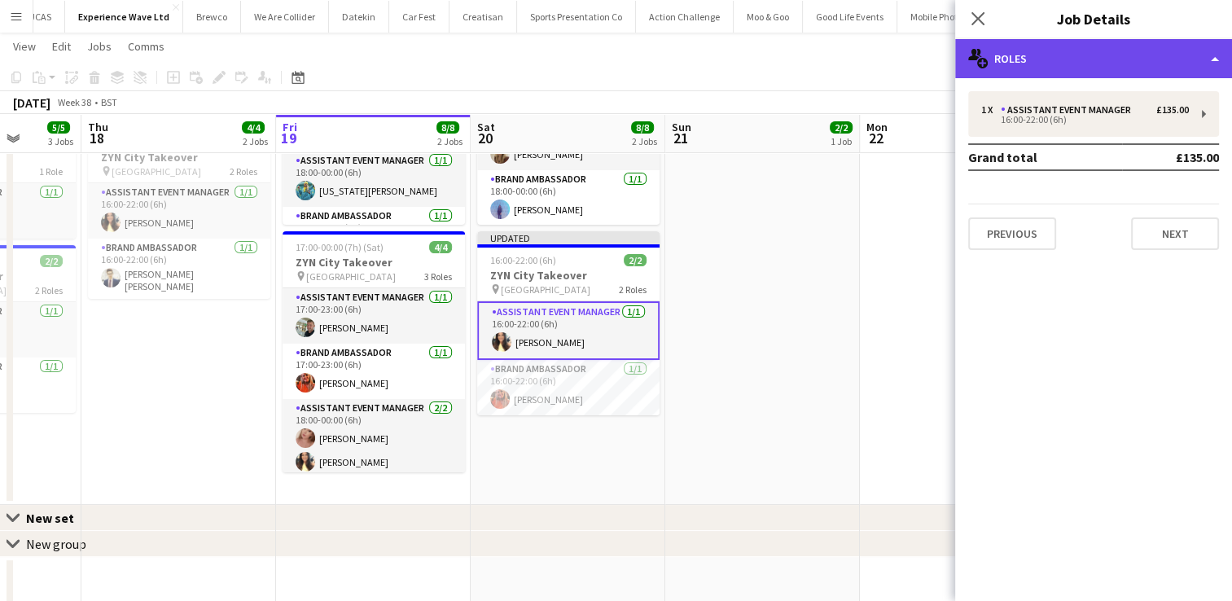
click at [1210, 57] on div "multiple-users-add Roles" at bounding box center [1093, 58] width 277 height 39
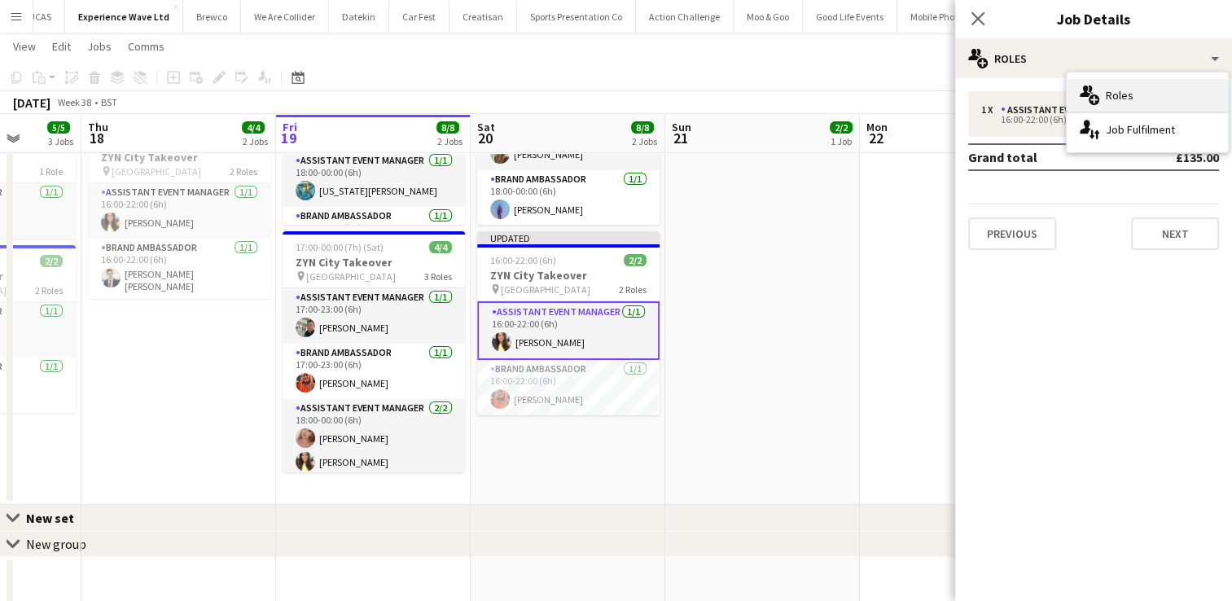
click at [1174, 90] on div "multiple-users-add Roles" at bounding box center [1147, 95] width 161 height 33
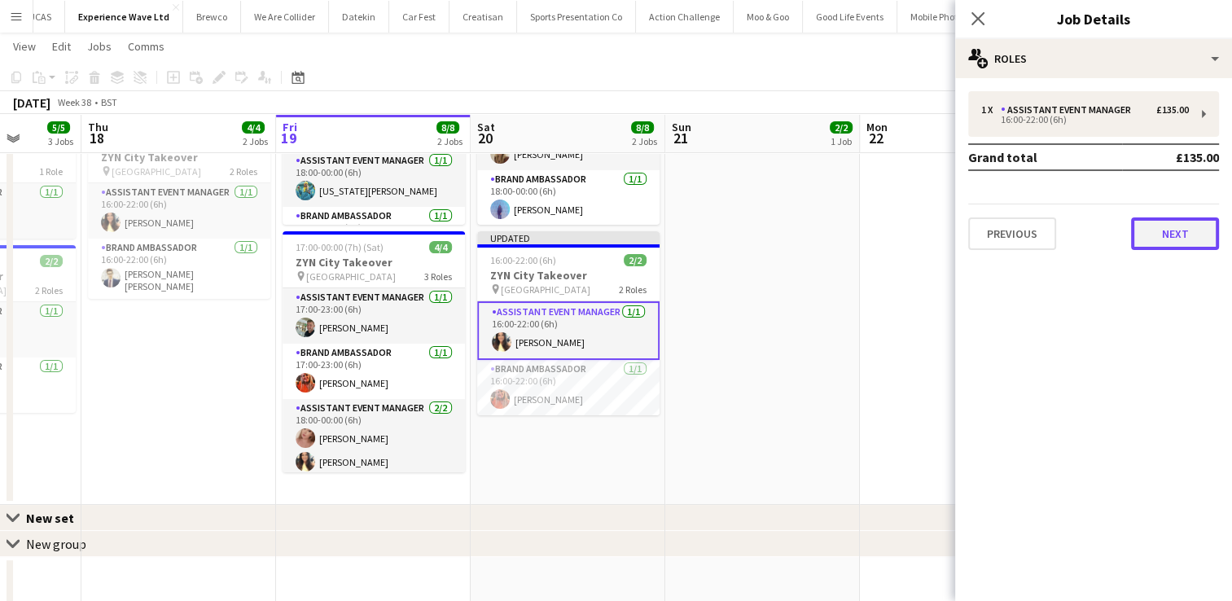
click at [1168, 230] on button "Next" at bounding box center [1175, 233] width 88 height 33
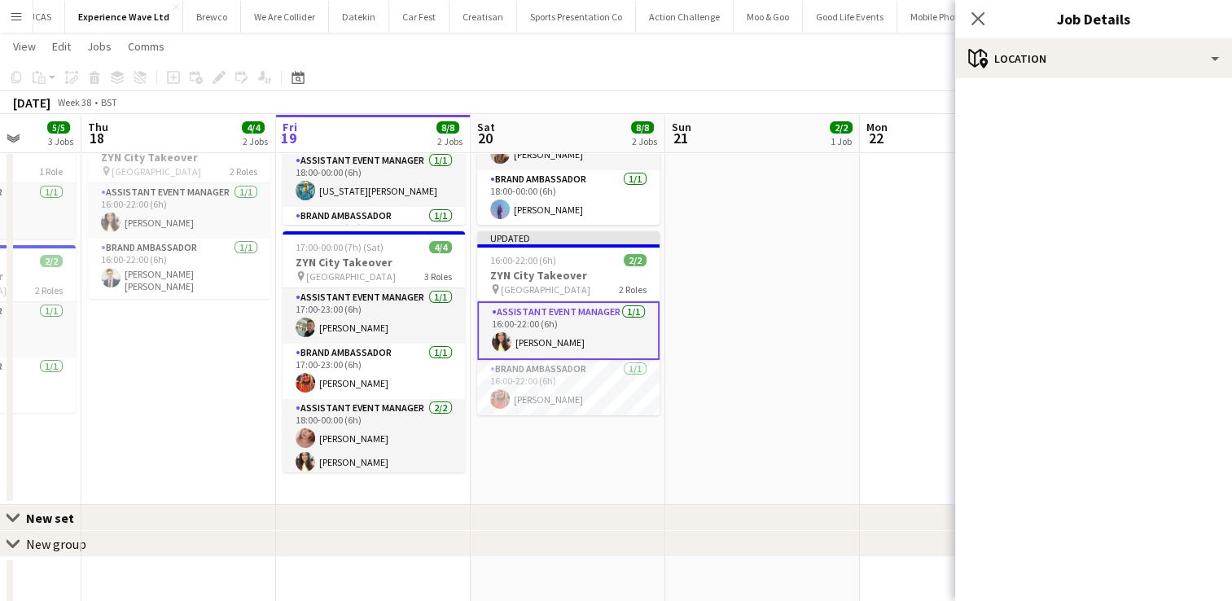
click at [929, 109] on div "September 2025 Week 38 • BST Publish 1 job Revert 1 job" at bounding box center [616, 102] width 1232 height 23
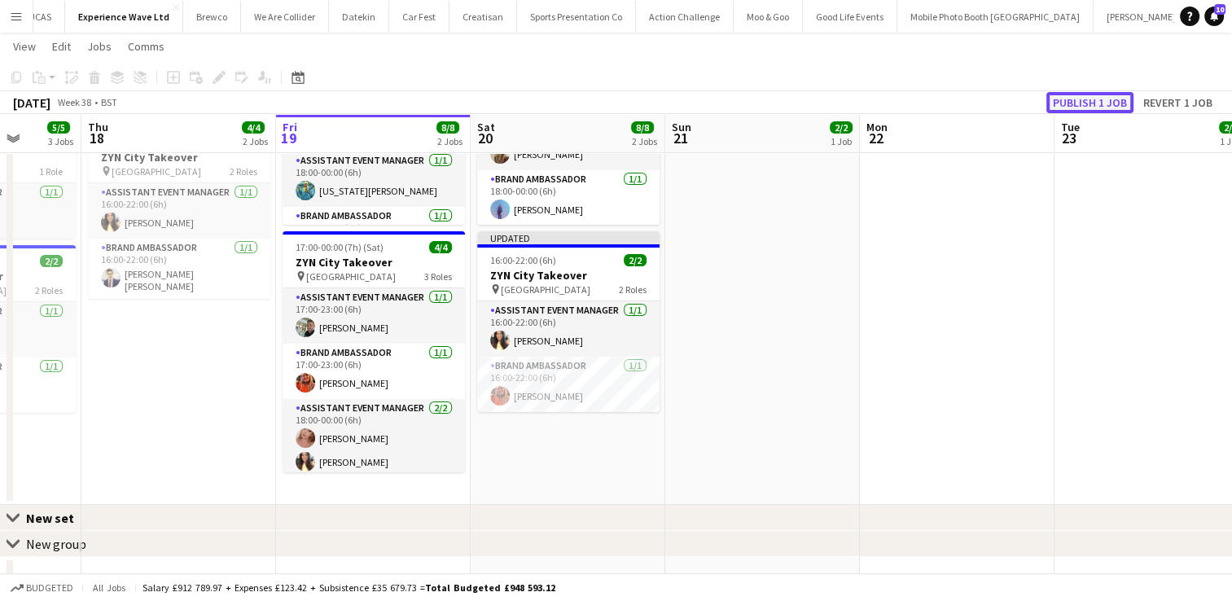
click at [1069, 106] on button "Publish 1 job" at bounding box center [1090, 102] width 87 height 21
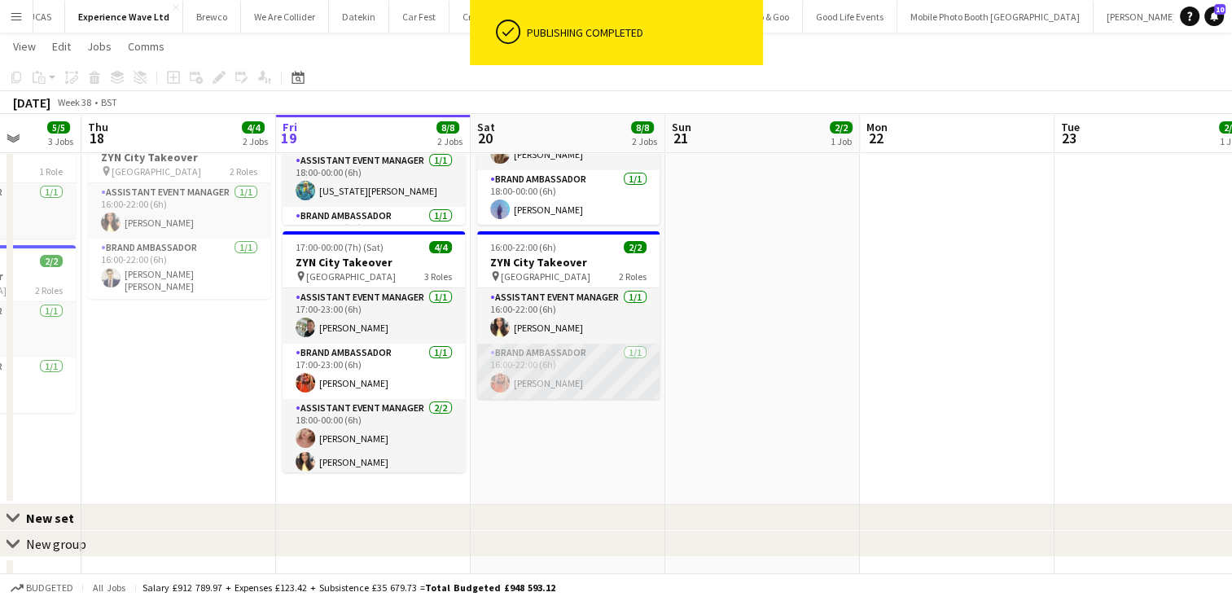
click at [591, 364] on app-card-role "Brand Ambassador 1/1 16:00-22:00 (6h) Alison Anderson" at bounding box center [568, 371] width 182 height 55
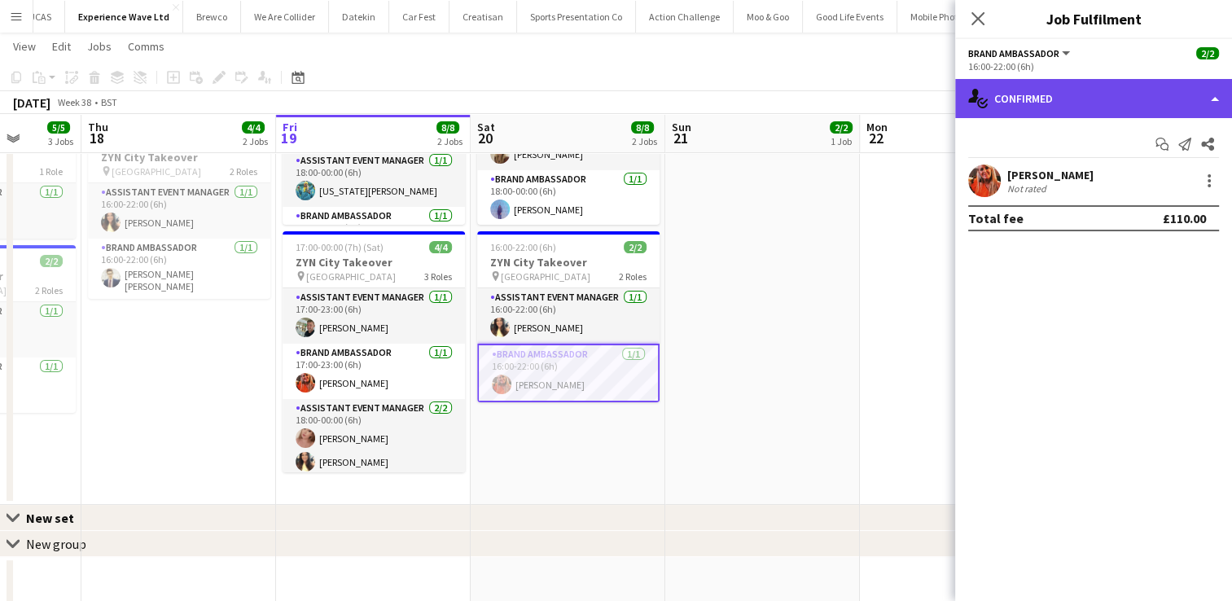
click at [1209, 101] on div "single-neutral-actions-check-2 Confirmed" at bounding box center [1093, 98] width 277 height 39
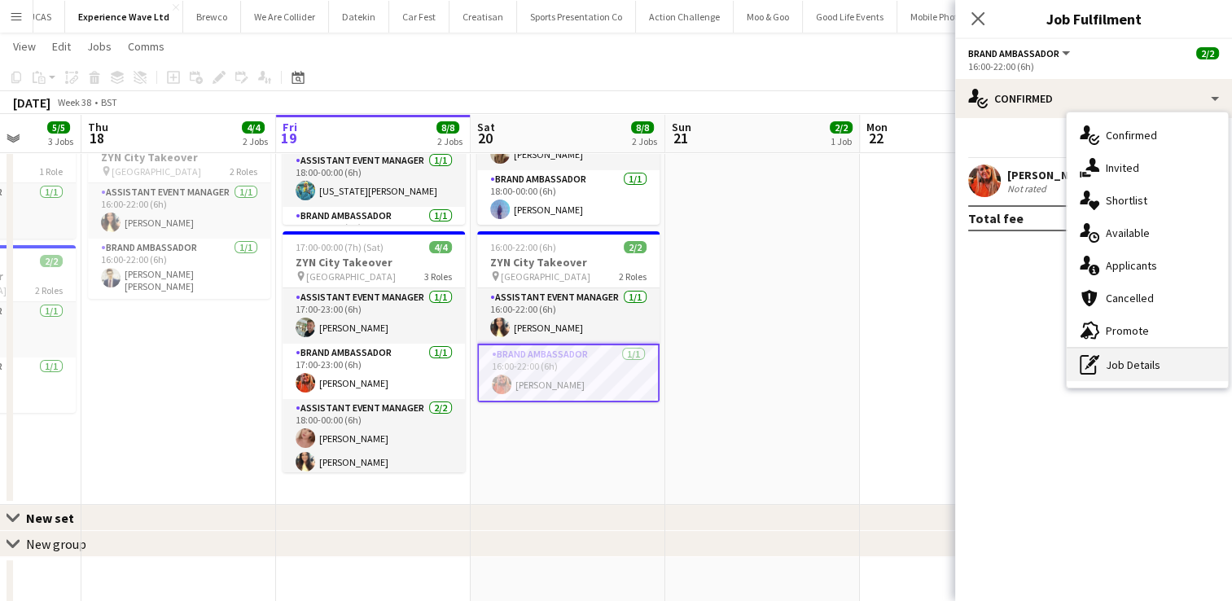
click at [1152, 371] on div "pen-write Job Details" at bounding box center [1147, 365] width 161 height 33
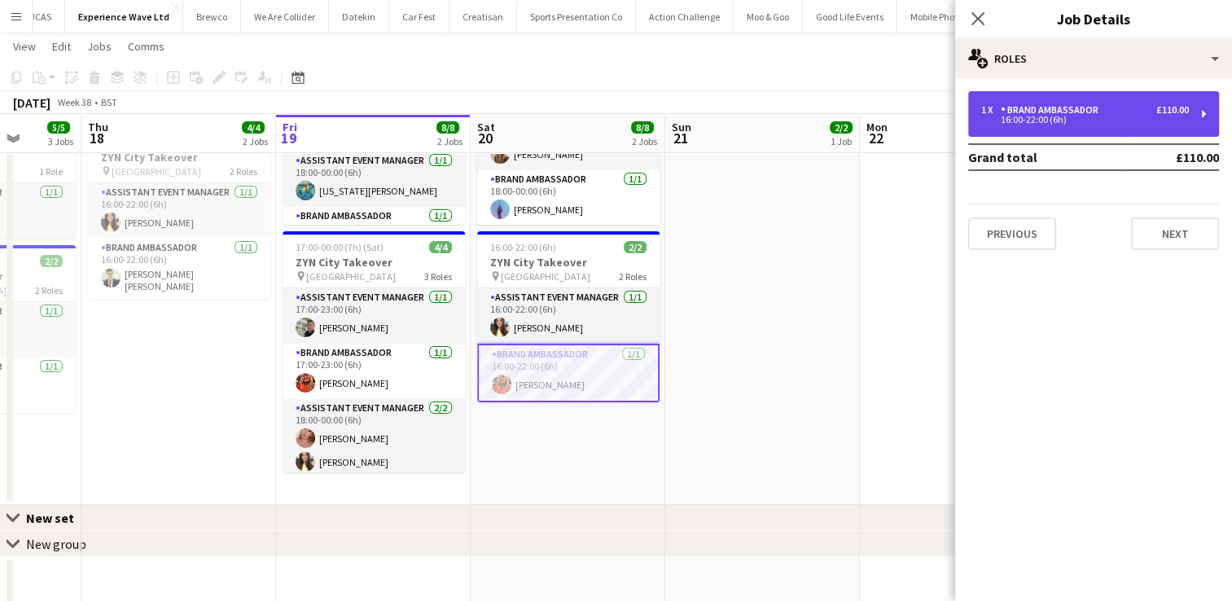
click at [1105, 113] on div "1 x Brand Ambassador £110.00" at bounding box center [1085, 109] width 208 height 11
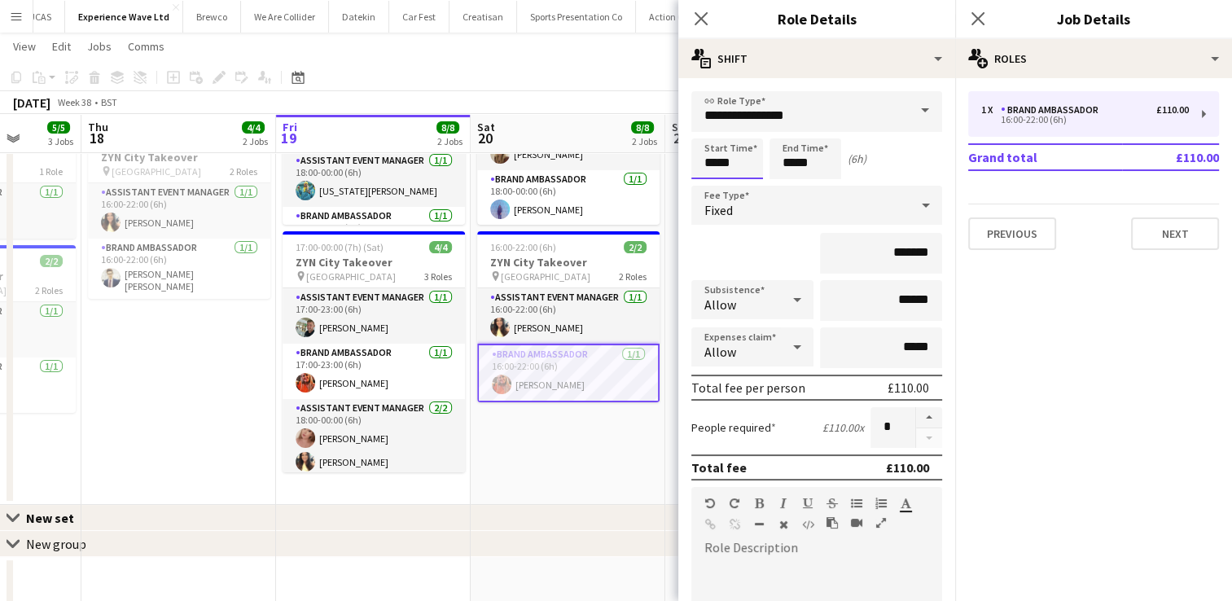
click at [720, 160] on input "*****" at bounding box center [727, 158] width 72 height 41
type input "*****"
click at [711, 129] on div at bounding box center [711, 130] width 33 height 16
click at [804, 166] on input "*****" at bounding box center [806, 158] width 72 height 41
click at [785, 131] on div at bounding box center [789, 130] width 33 height 16
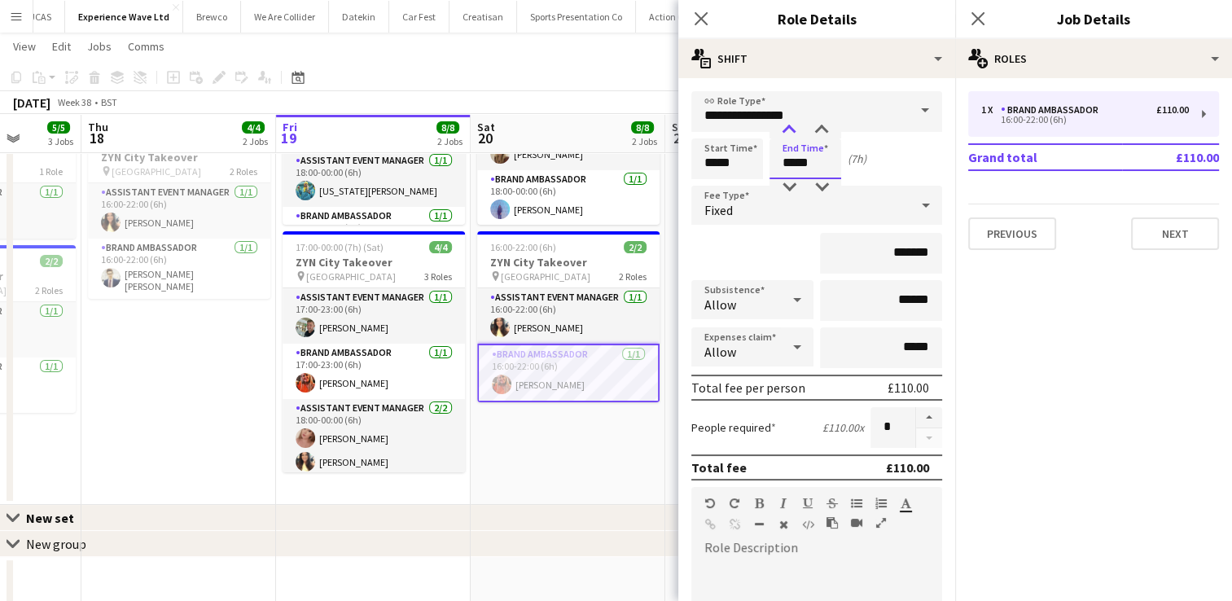
click at [785, 131] on div at bounding box center [789, 130] width 33 height 16
type input "*****"
click at [793, 186] on div at bounding box center [789, 187] width 33 height 16
drag, startPoint x: 919, startPoint y: 252, endPoint x: 824, endPoint y: 253, distance: 95.3
click at [824, 253] on input "*******" at bounding box center [881, 253] width 122 height 41
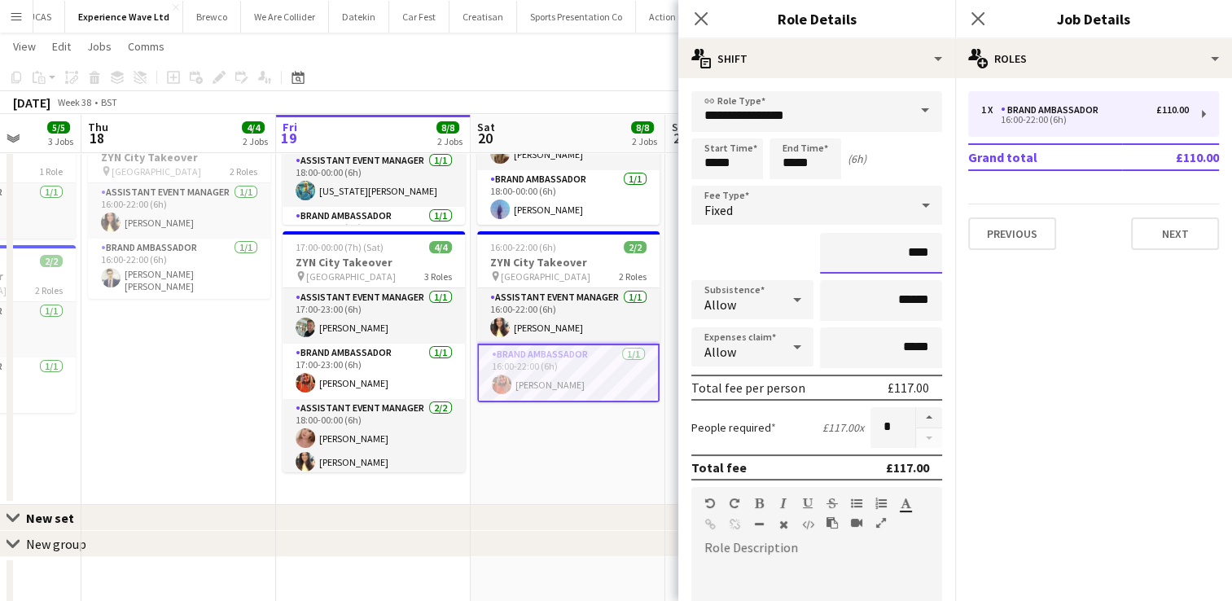
type input "*******"
click at [808, 398] on div "Total fee per person £117.00" at bounding box center [816, 388] width 251 height 26
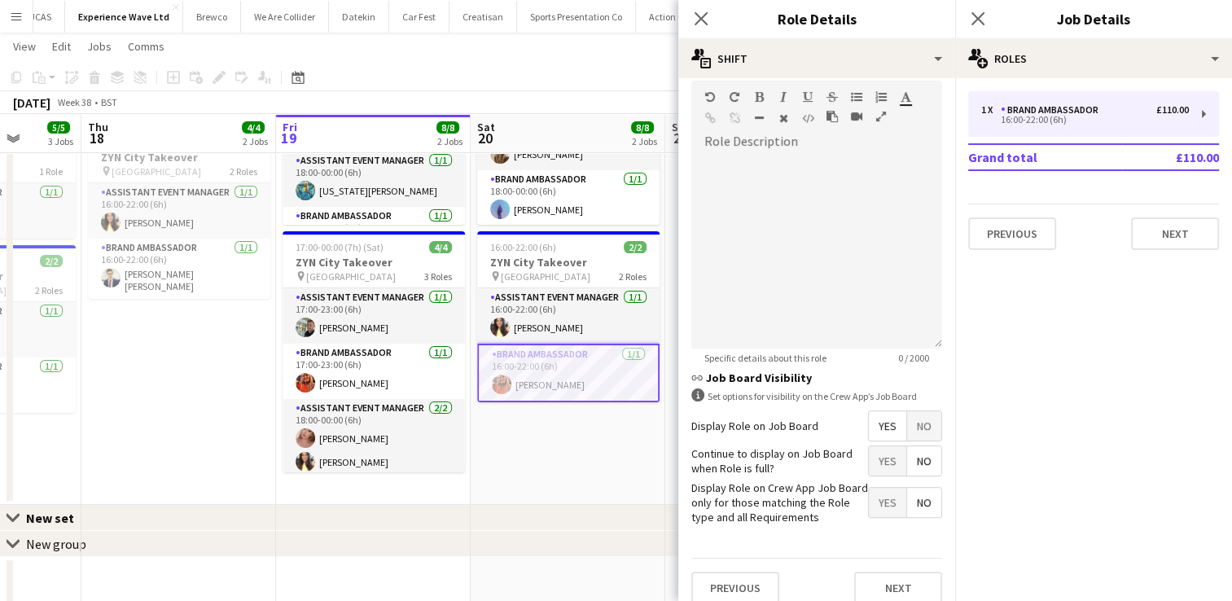
scroll to position [418, 0]
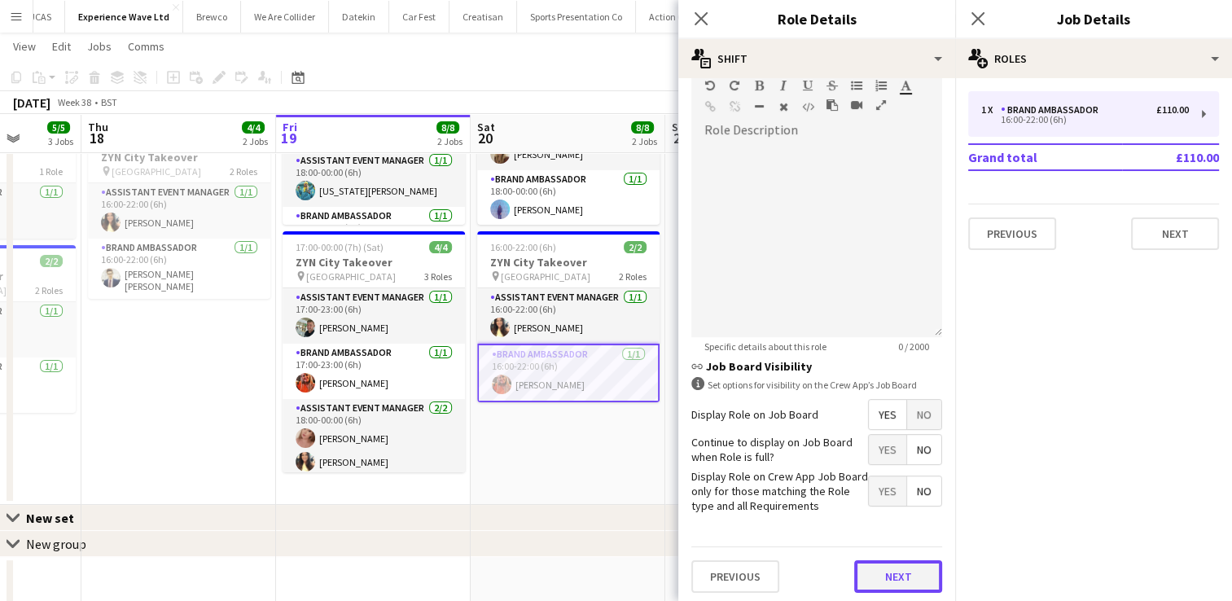
click at [893, 578] on button "Next" at bounding box center [898, 576] width 88 height 33
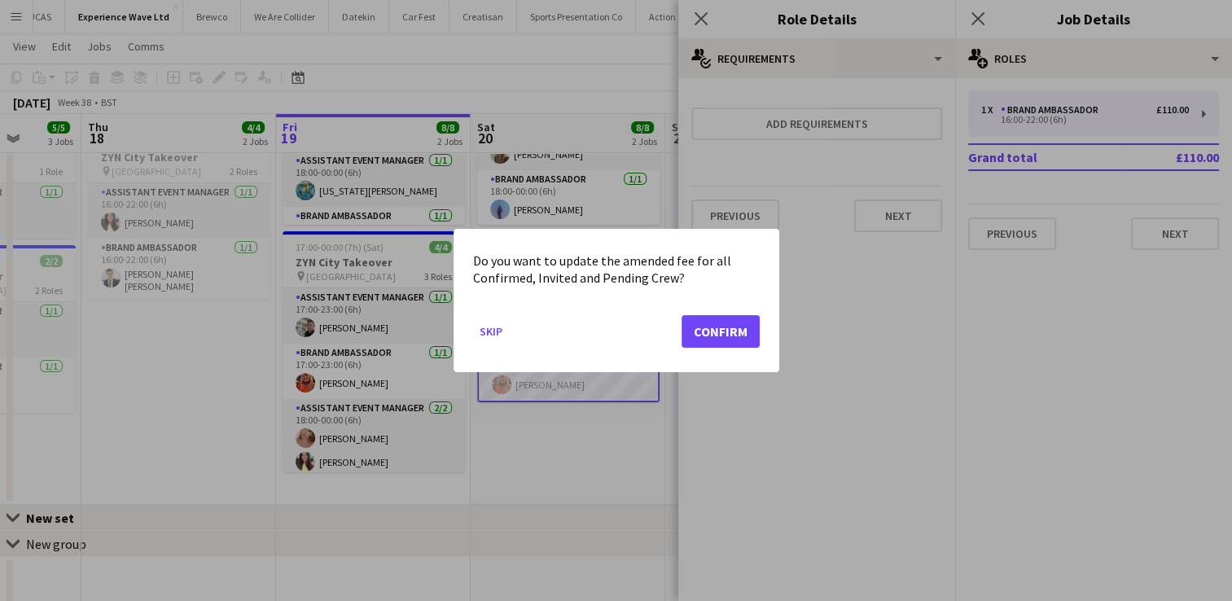
scroll to position [0, 0]
click at [717, 337] on button "Confirm" at bounding box center [721, 331] width 78 height 33
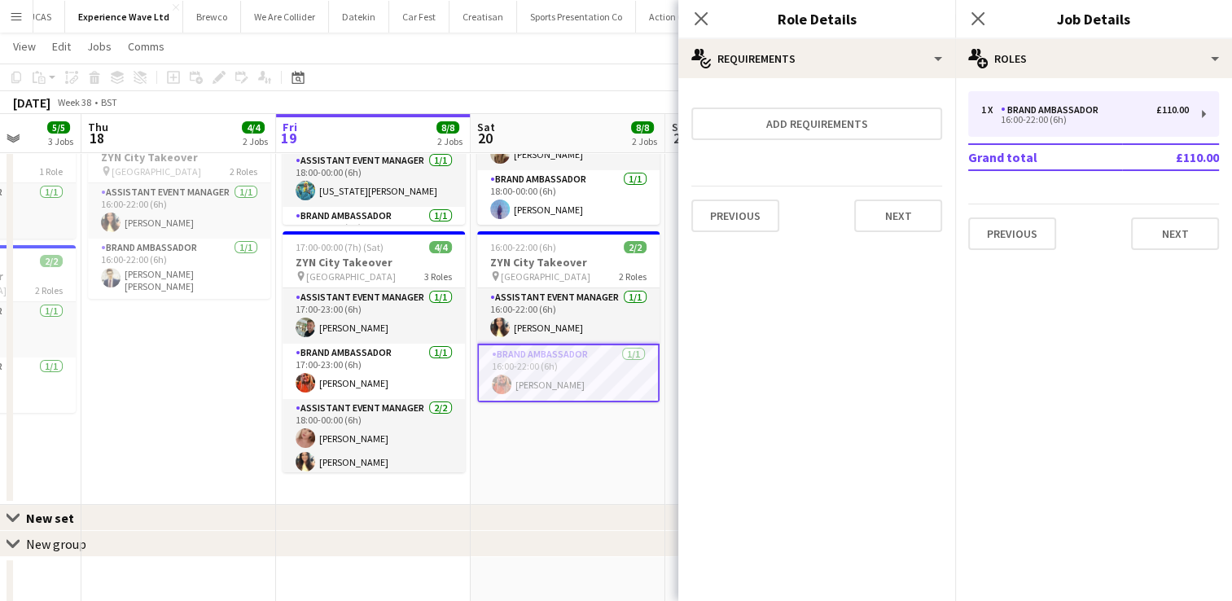
scroll to position [205, 0]
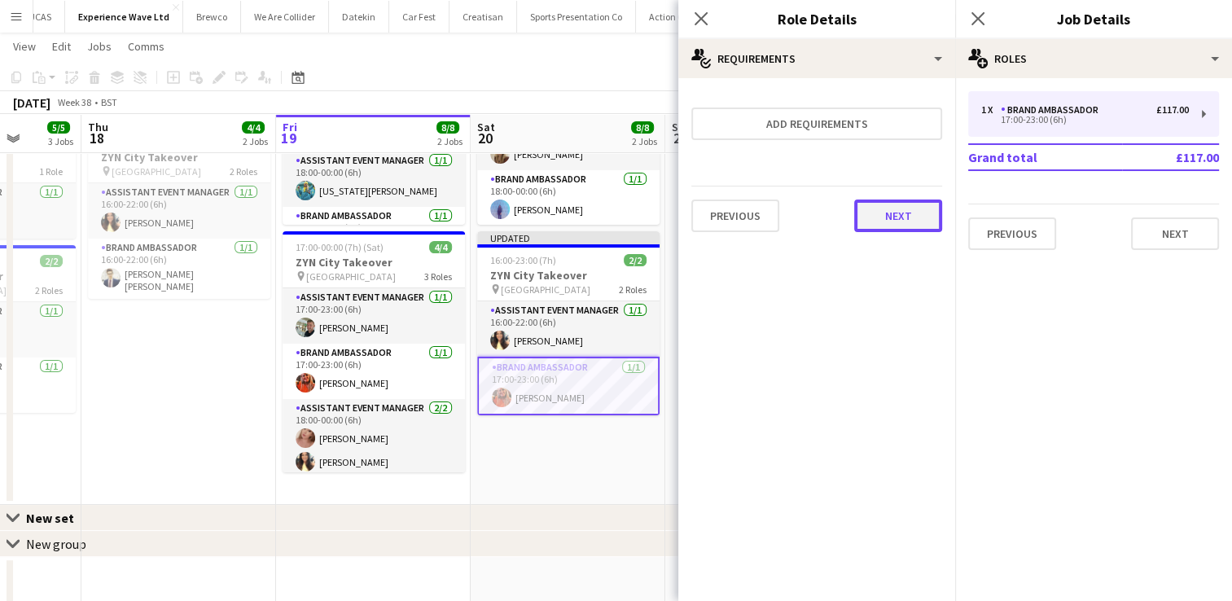
click at [914, 227] on button "Next" at bounding box center [898, 216] width 88 height 33
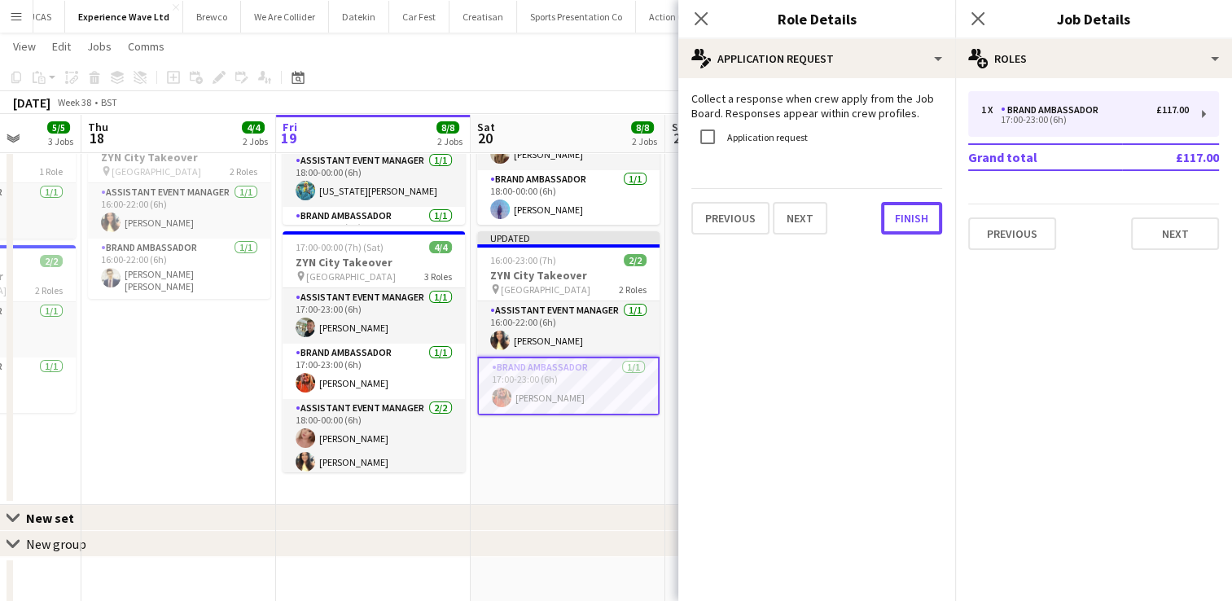
click at [914, 227] on button "Finish" at bounding box center [911, 218] width 61 height 33
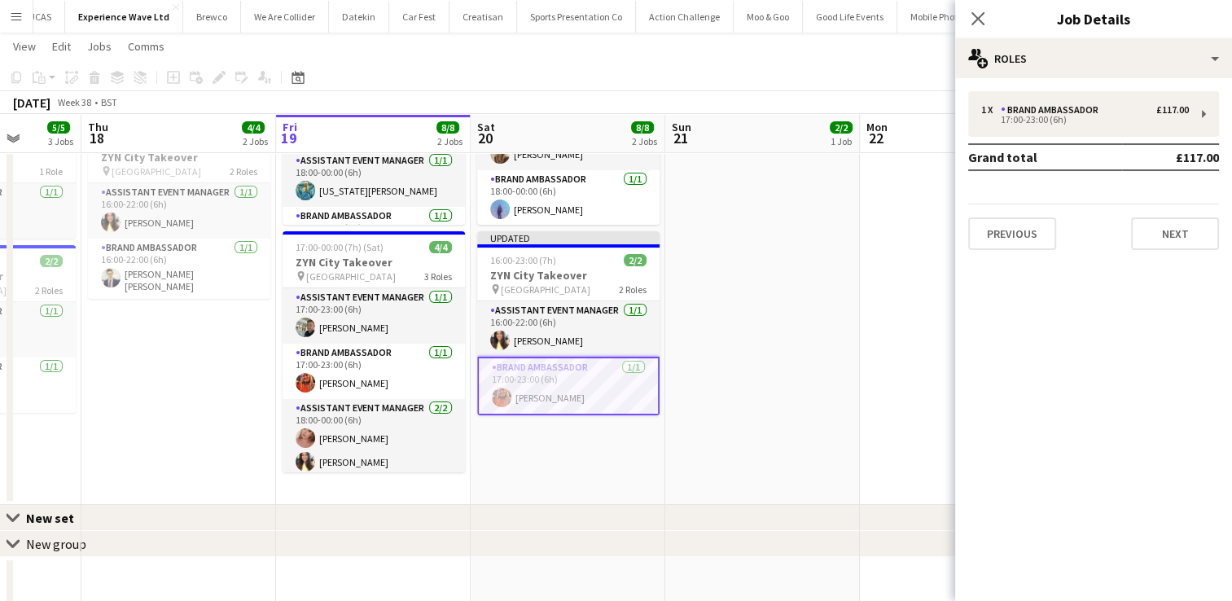
click at [922, 262] on app-date-cell at bounding box center [957, 241] width 195 height 528
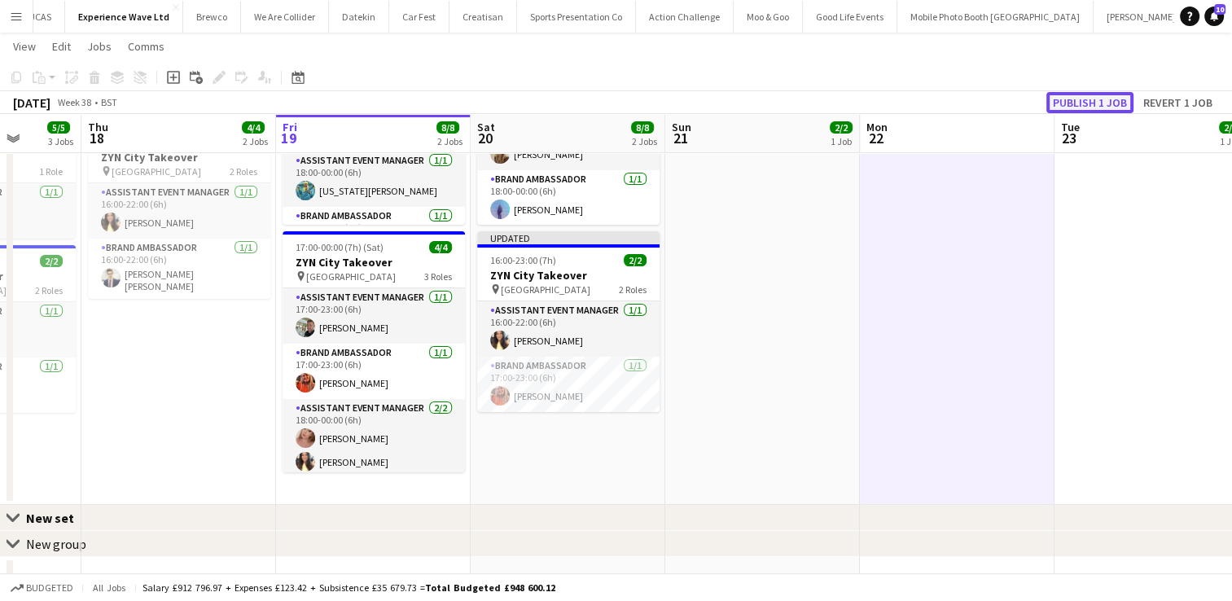
click at [1104, 105] on button "Publish 1 job" at bounding box center [1090, 102] width 87 height 21
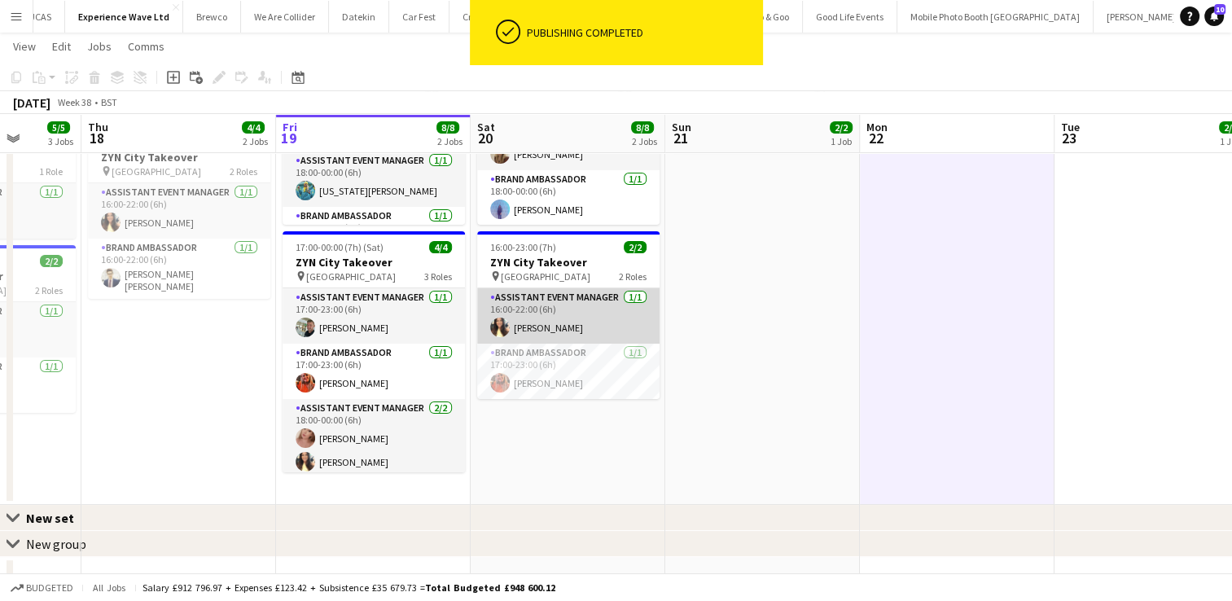
click at [608, 323] on app-card-role "Assistant Event Manager 1/1 16:00-22:00 (6h) Kelly Patterson" at bounding box center [568, 315] width 182 height 55
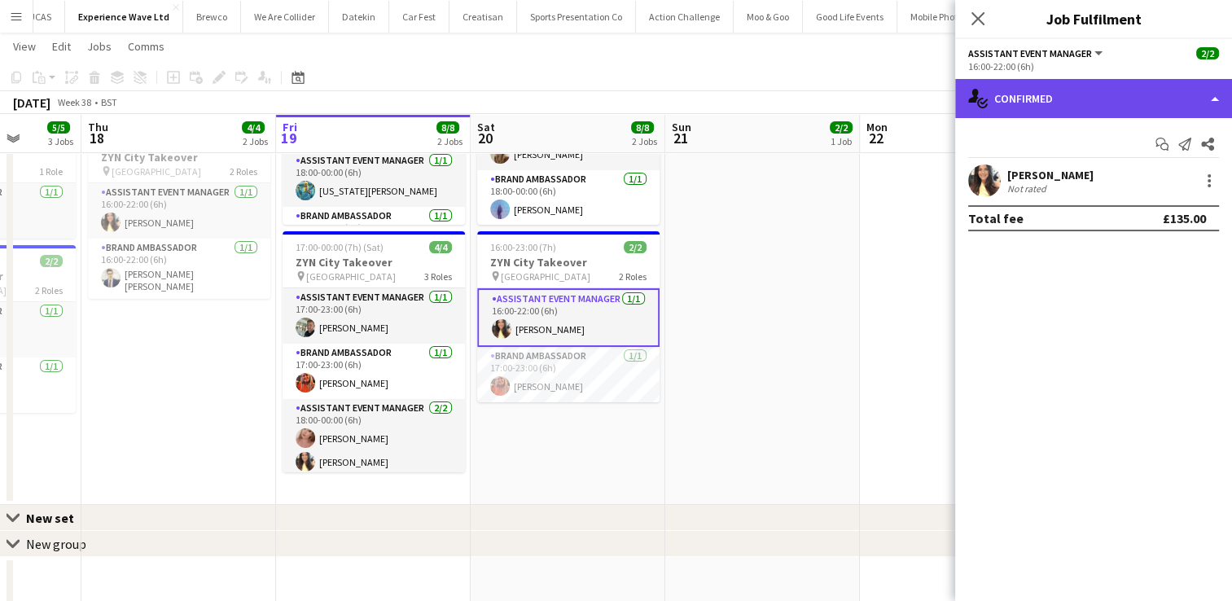
click at [1088, 96] on div "single-neutral-actions-check-2 Confirmed" at bounding box center [1093, 98] width 277 height 39
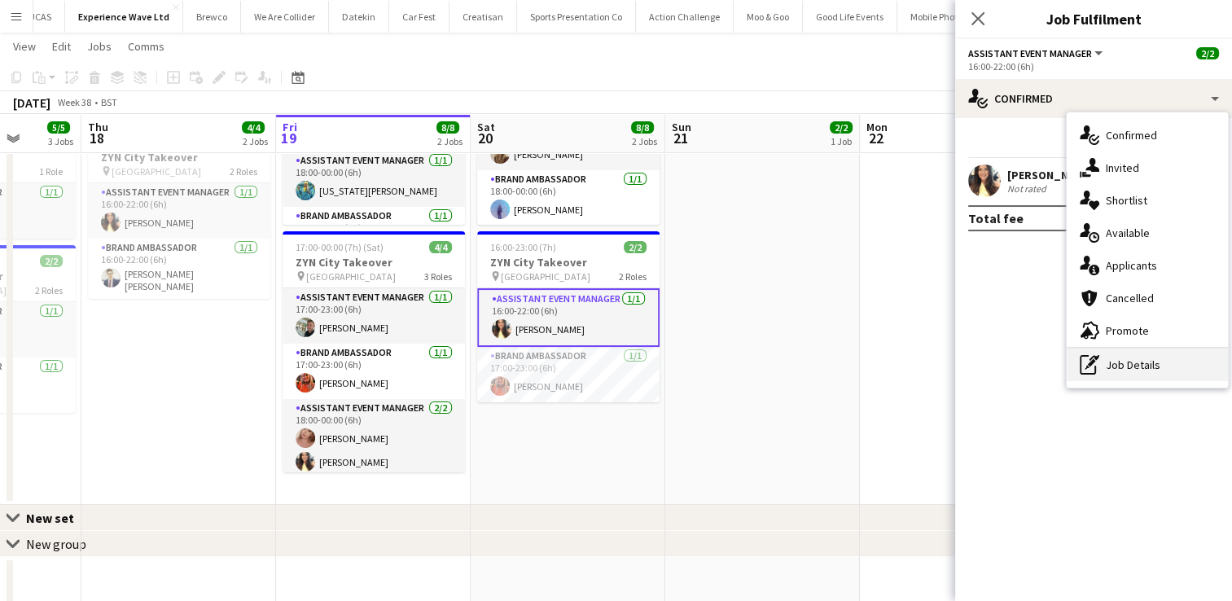
click at [1120, 366] on div "pen-write Job Details" at bounding box center [1147, 365] width 161 height 33
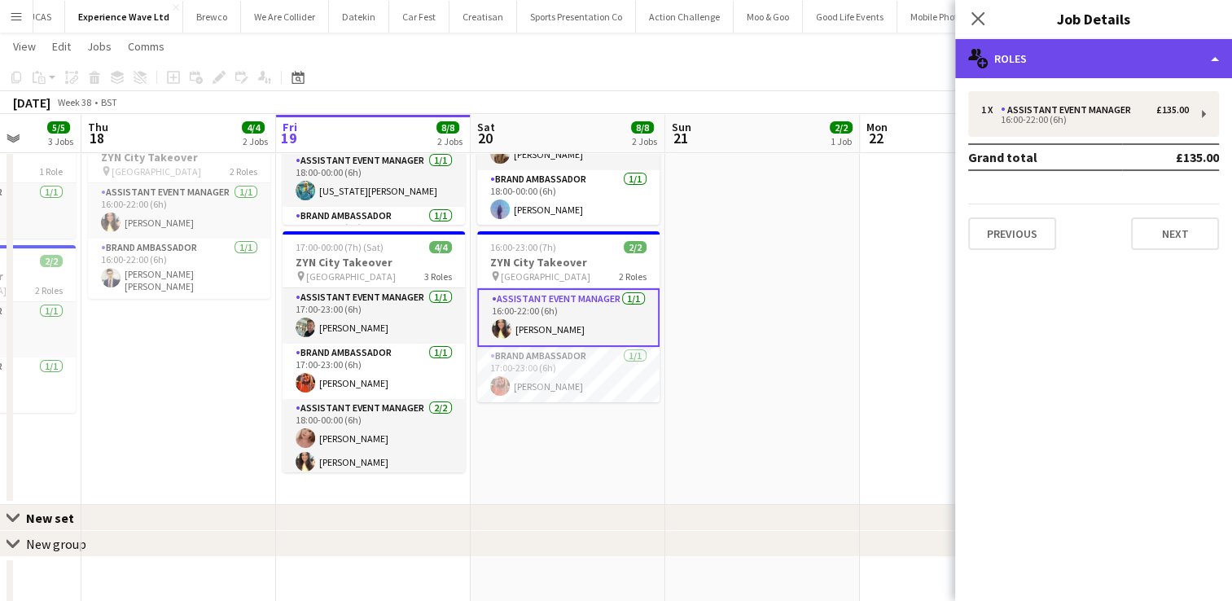
click at [1191, 68] on div "multiple-users-add Roles" at bounding box center [1093, 58] width 277 height 39
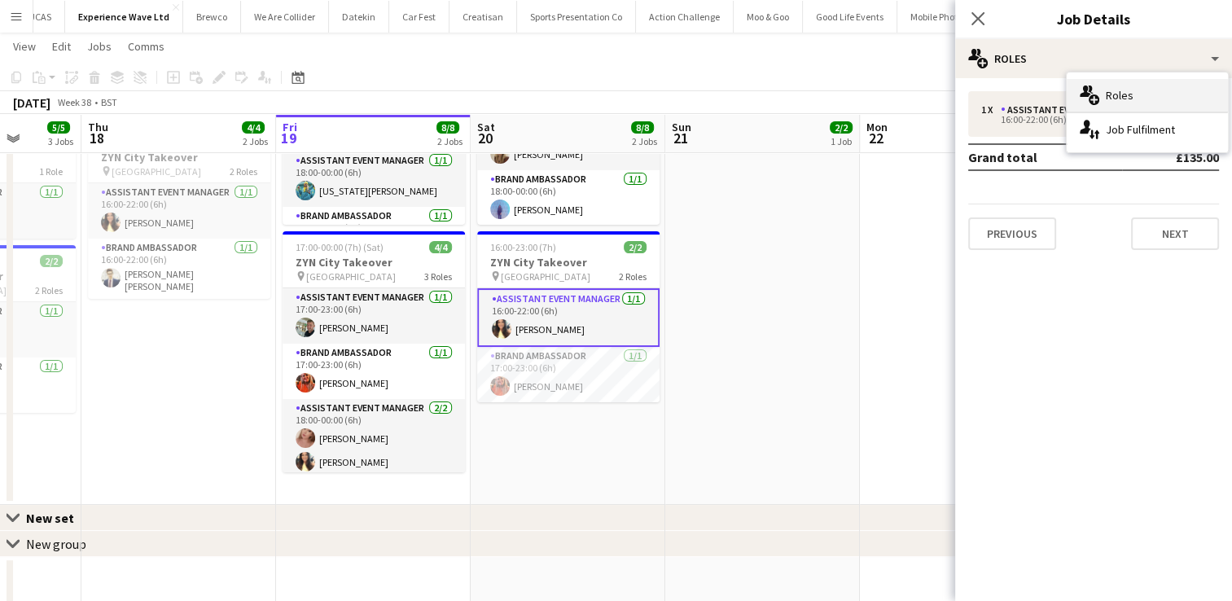
click at [1144, 103] on div "multiple-users-add Roles" at bounding box center [1147, 95] width 161 height 33
click at [981, 23] on icon at bounding box center [977, 18] width 15 height 15
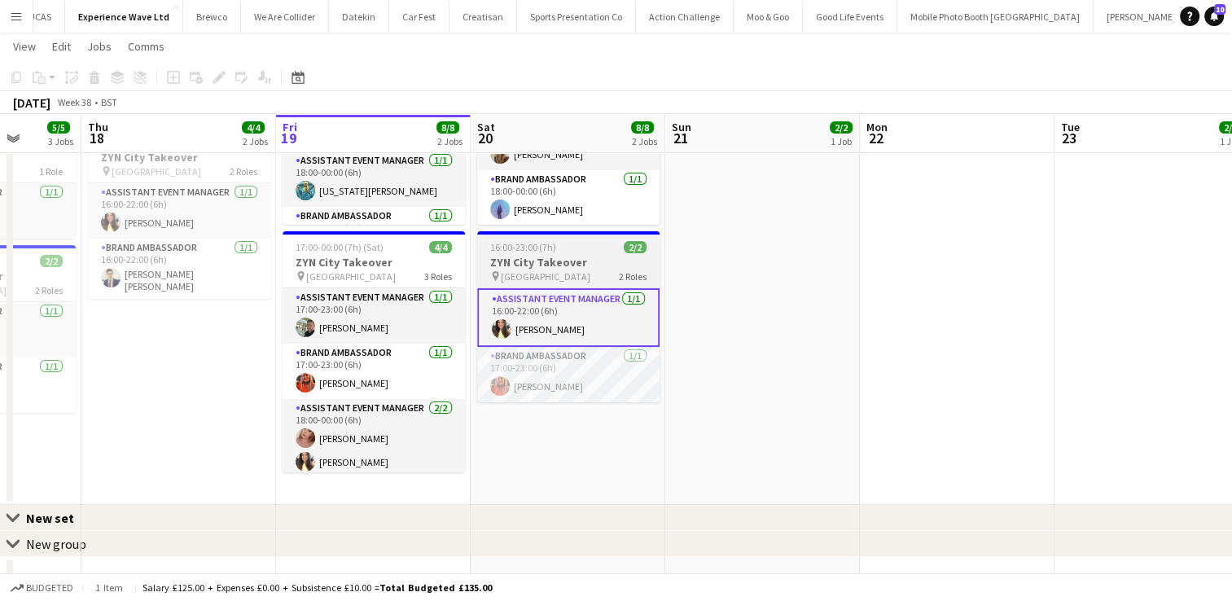
click at [595, 268] on h3 "ZYN City Takeover" at bounding box center [568, 262] width 182 height 15
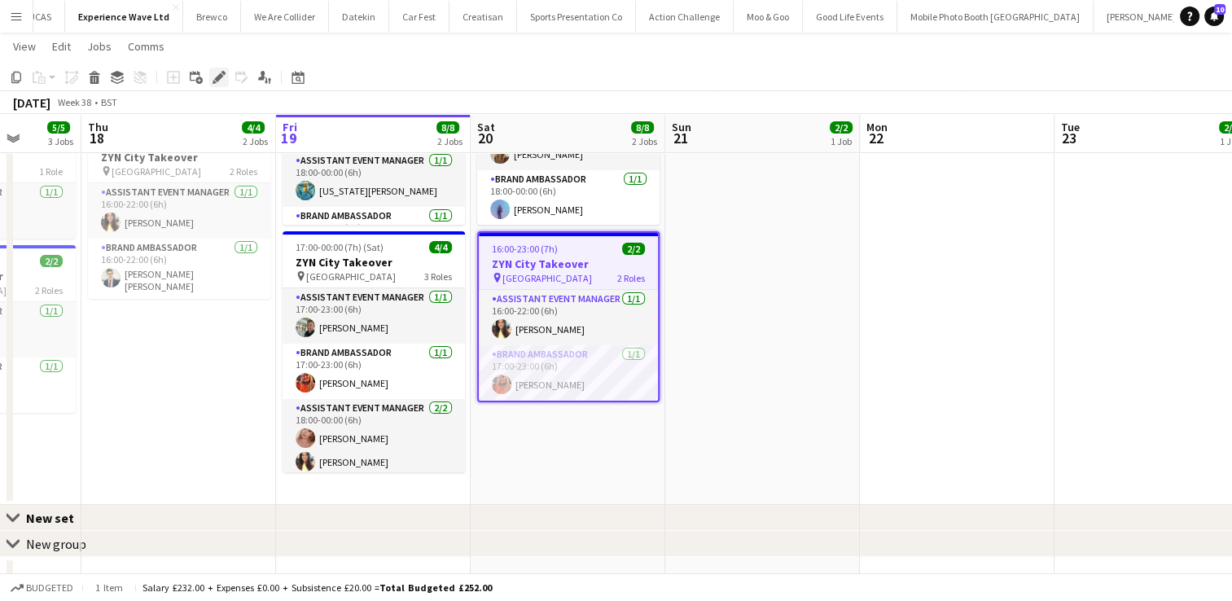
click at [222, 75] on icon at bounding box center [218, 77] width 9 height 9
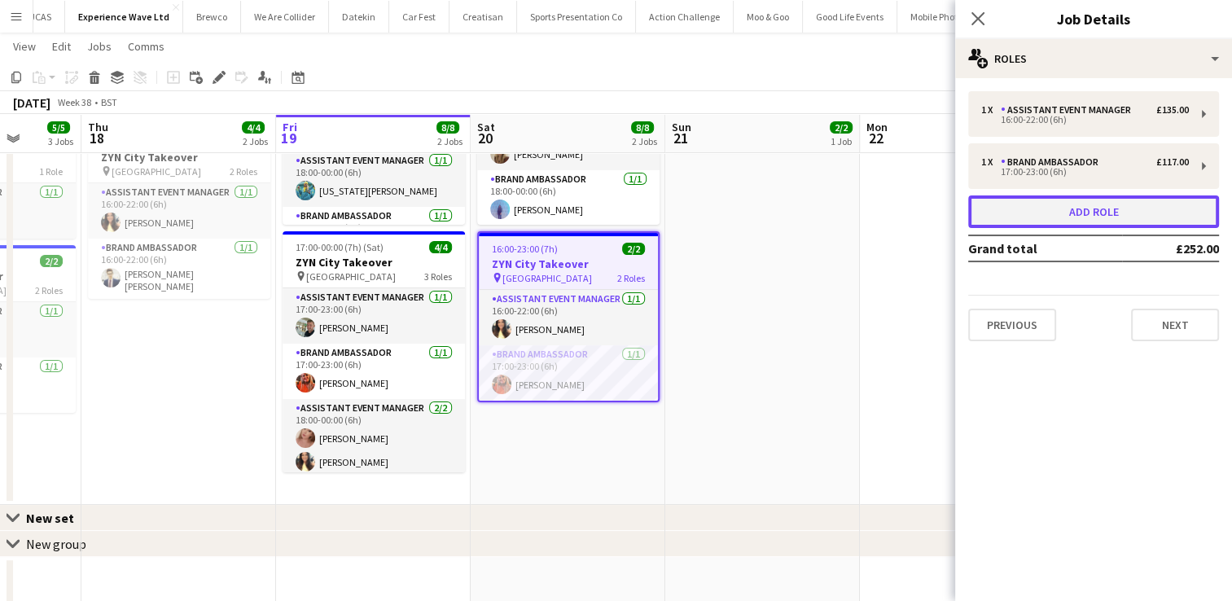
click at [1051, 210] on button "Add role" at bounding box center [1093, 211] width 251 height 33
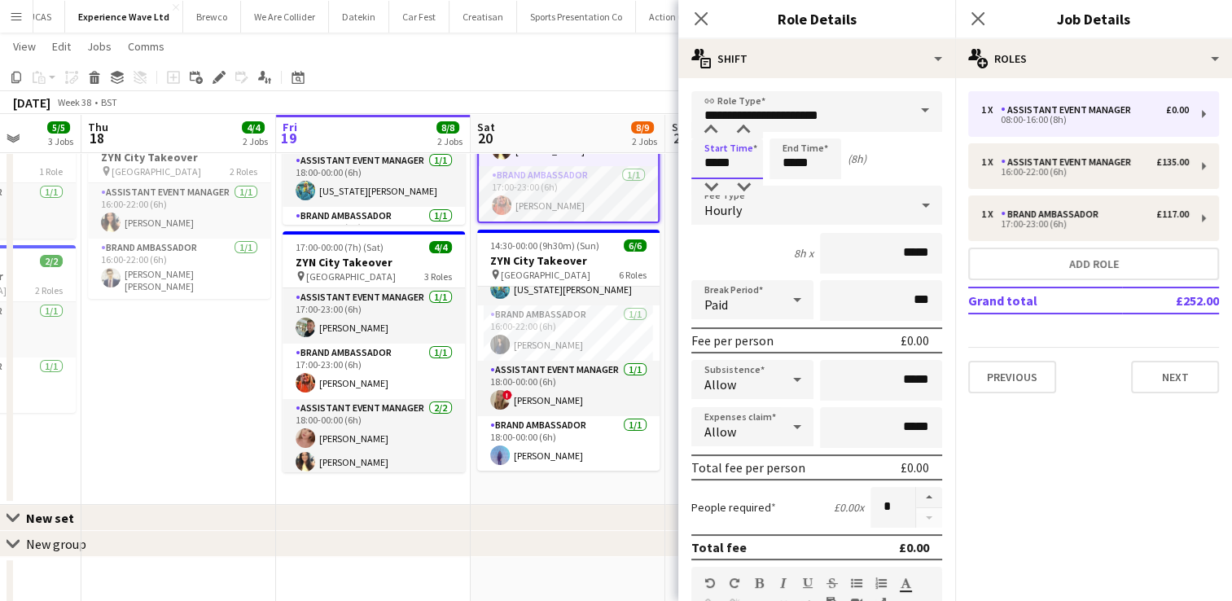
click at [731, 169] on input "*****" at bounding box center [727, 158] width 72 height 41
click at [715, 135] on div at bounding box center [711, 130] width 33 height 16
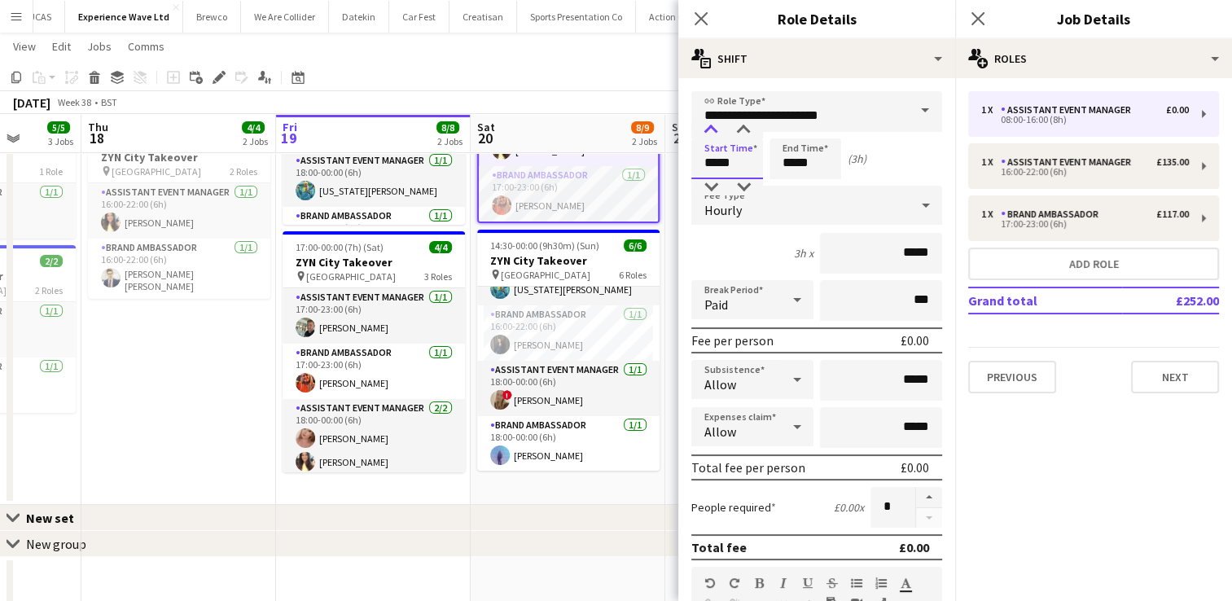
click at [715, 135] on div at bounding box center [711, 130] width 33 height 16
type input "*****"
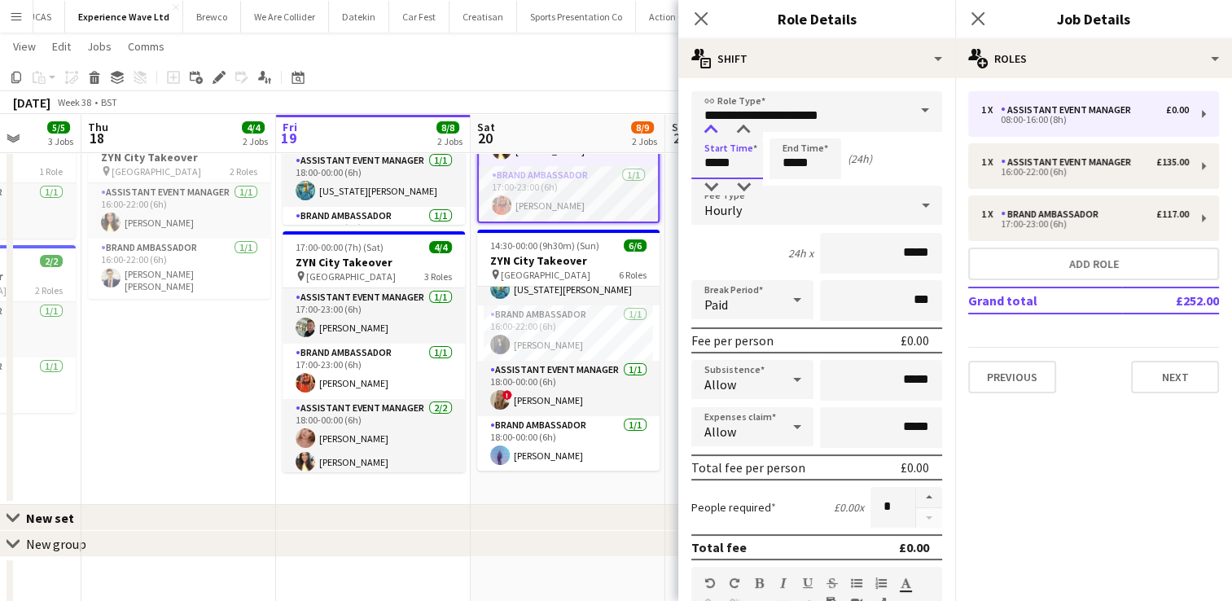
click at [715, 135] on div at bounding box center [711, 130] width 33 height 16
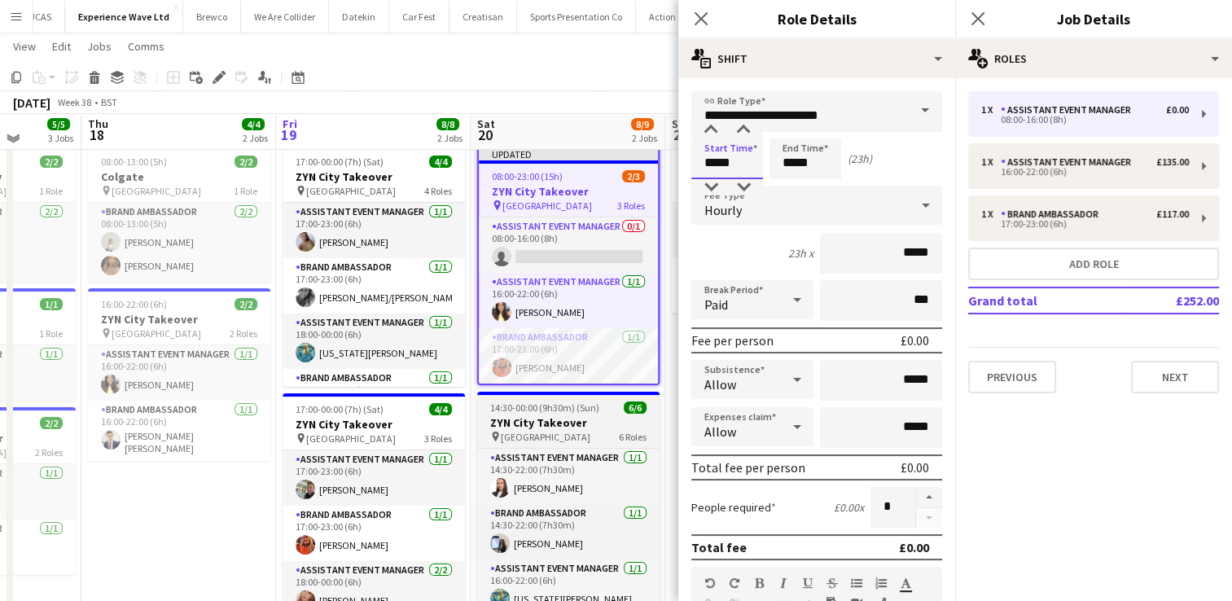
scroll to position [0, 0]
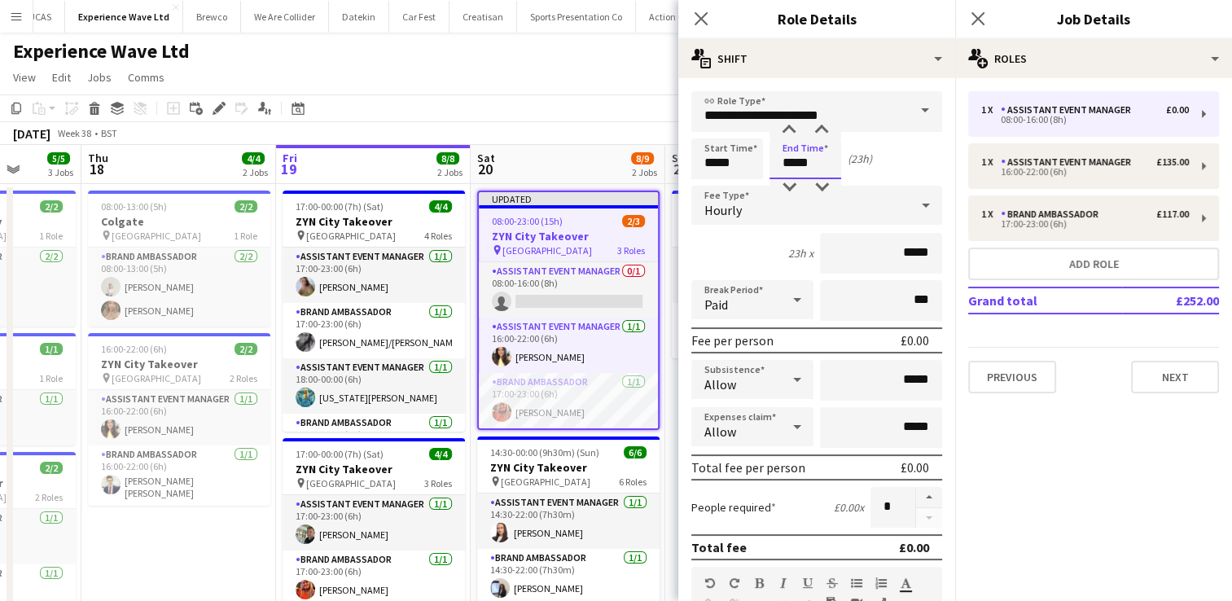
click at [819, 170] on input "*****" at bounding box center [806, 158] width 72 height 41
click at [792, 182] on div at bounding box center [789, 187] width 33 height 16
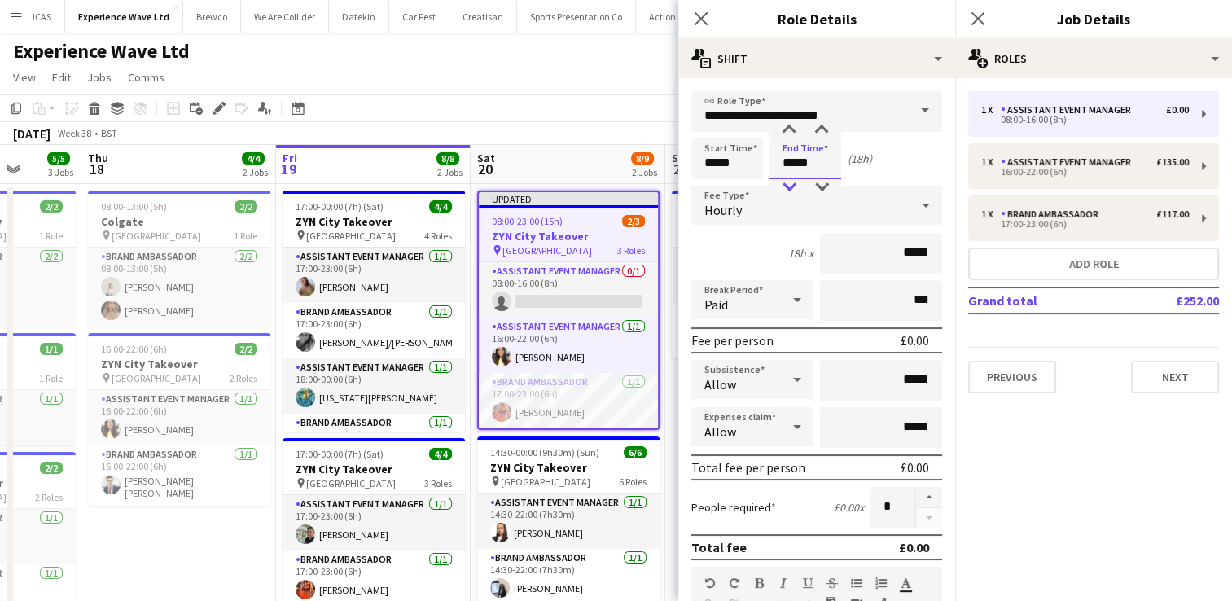
click at [792, 182] on div at bounding box center [789, 187] width 33 height 16
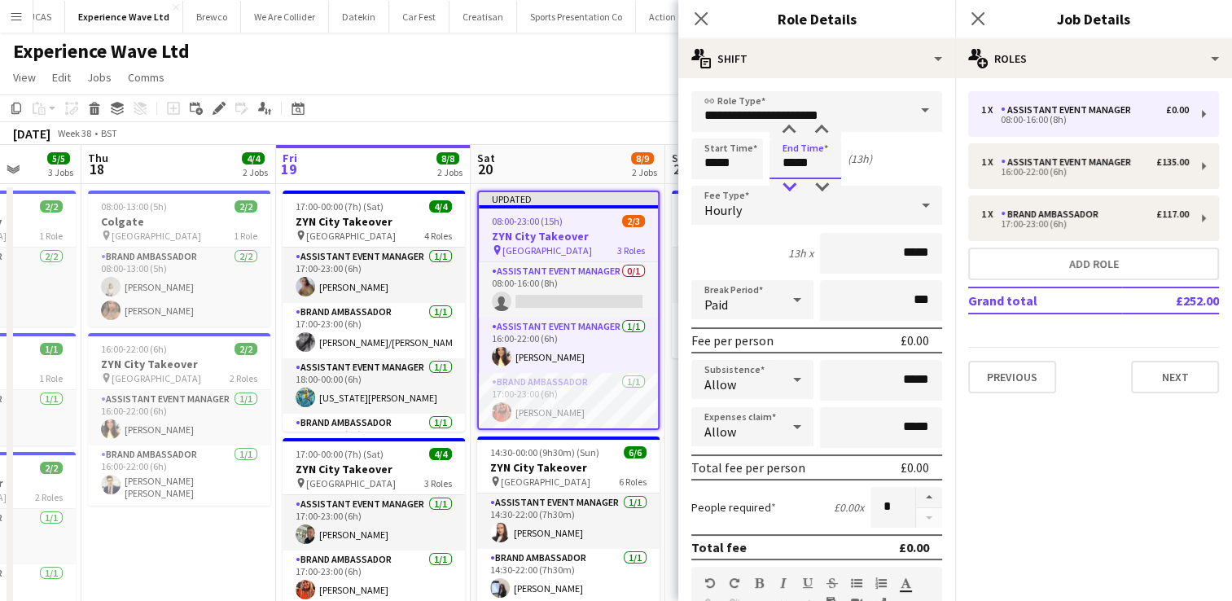
click at [792, 182] on div at bounding box center [789, 187] width 33 height 16
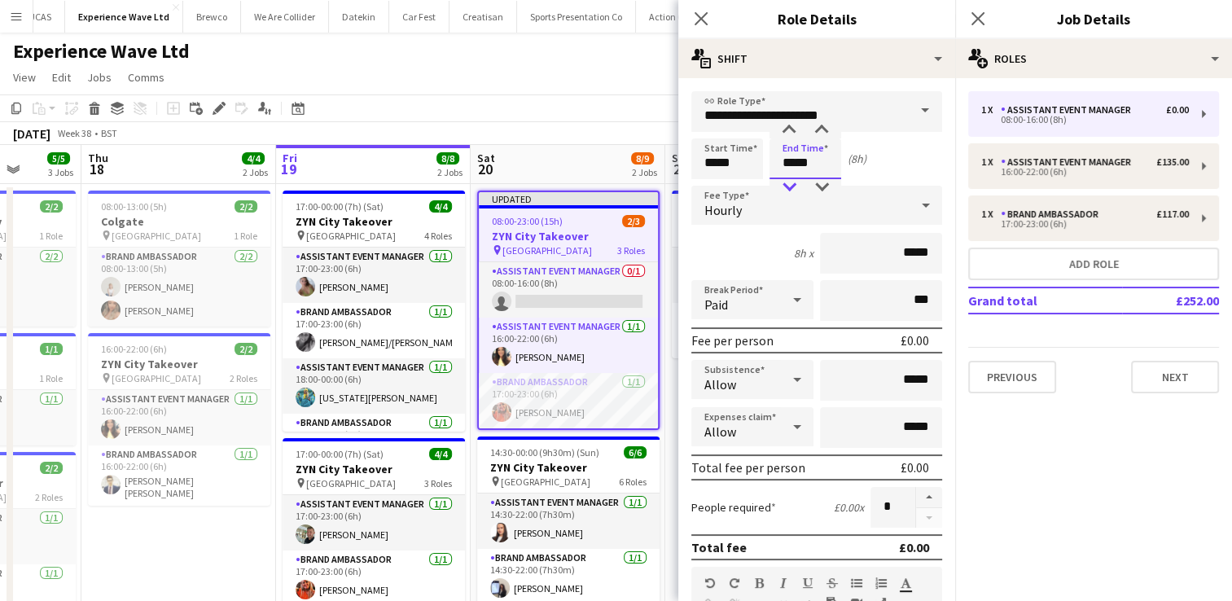
click at [792, 182] on div at bounding box center [789, 187] width 33 height 16
type input "*****"
click at [792, 182] on div at bounding box center [789, 187] width 33 height 16
click at [805, 208] on div "Hourly" at bounding box center [800, 205] width 218 height 39
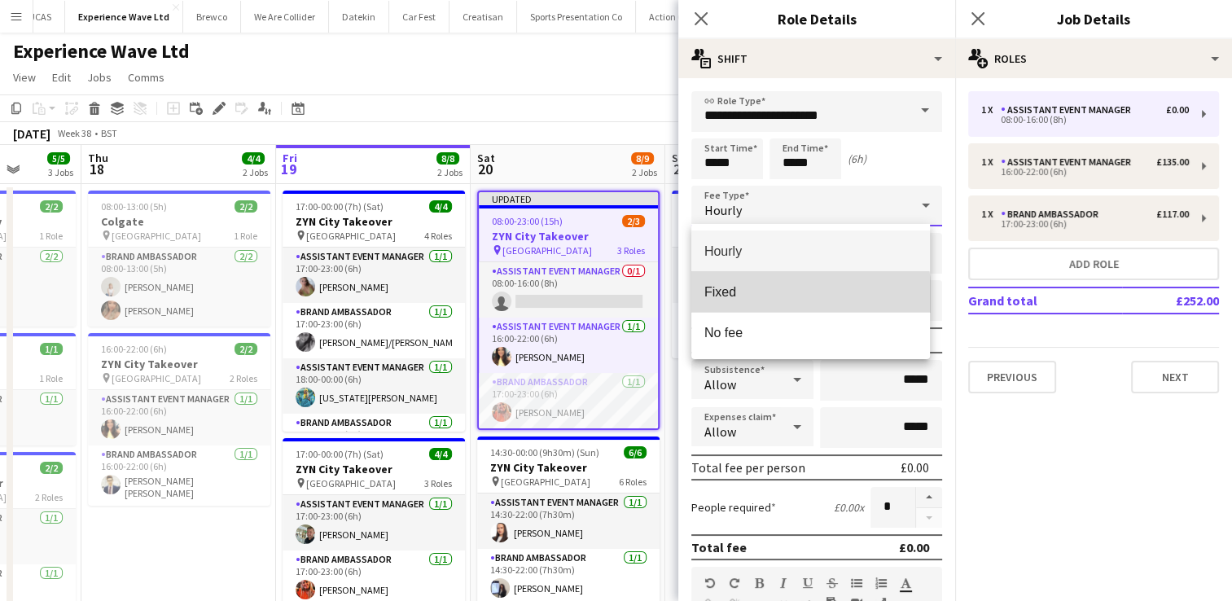
click at [762, 302] on mat-option "Fixed" at bounding box center [810, 291] width 239 height 41
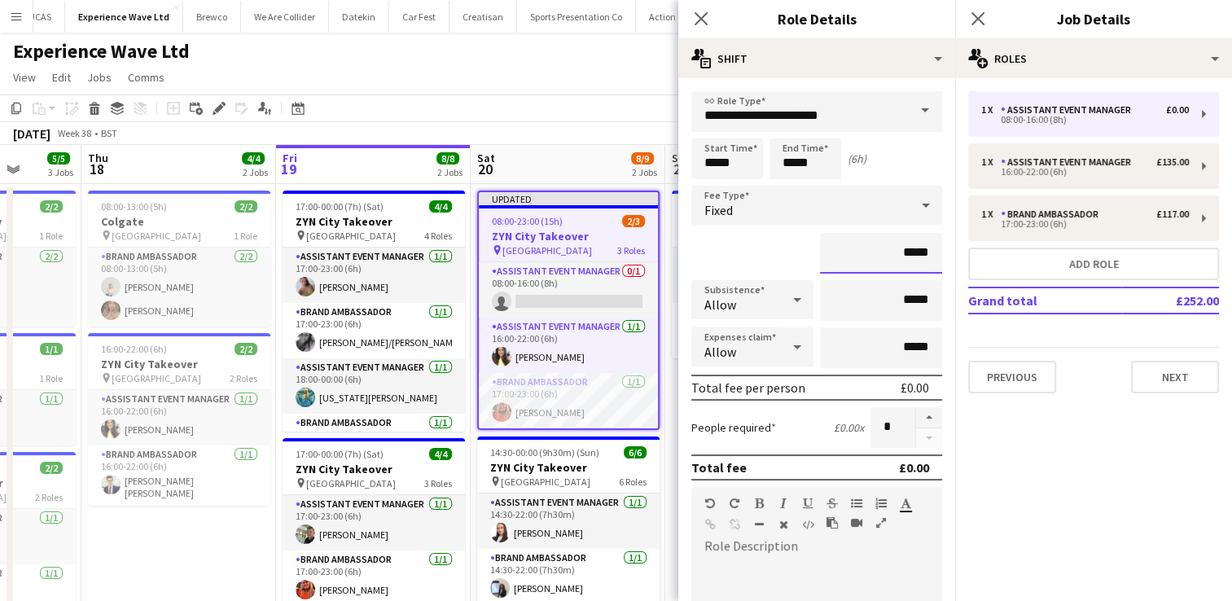
drag, startPoint x: 919, startPoint y: 259, endPoint x: 814, endPoint y: 261, distance: 104.3
click at [820, 261] on input "*****" at bounding box center [881, 253] width 122 height 41
type input "*******"
drag, startPoint x: 919, startPoint y: 299, endPoint x: 830, endPoint y: 303, distance: 88.9
click at [830, 303] on input "*****" at bounding box center [881, 300] width 122 height 41
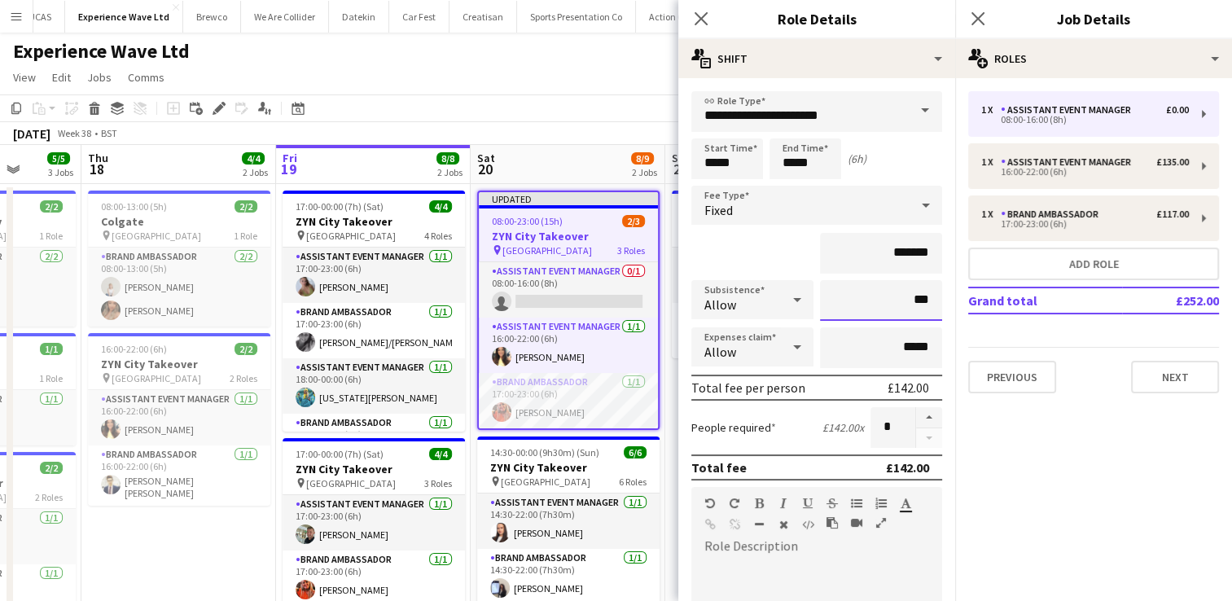
type input "******"
click at [766, 249] on div "*******" at bounding box center [816, 253] width 251 height 41
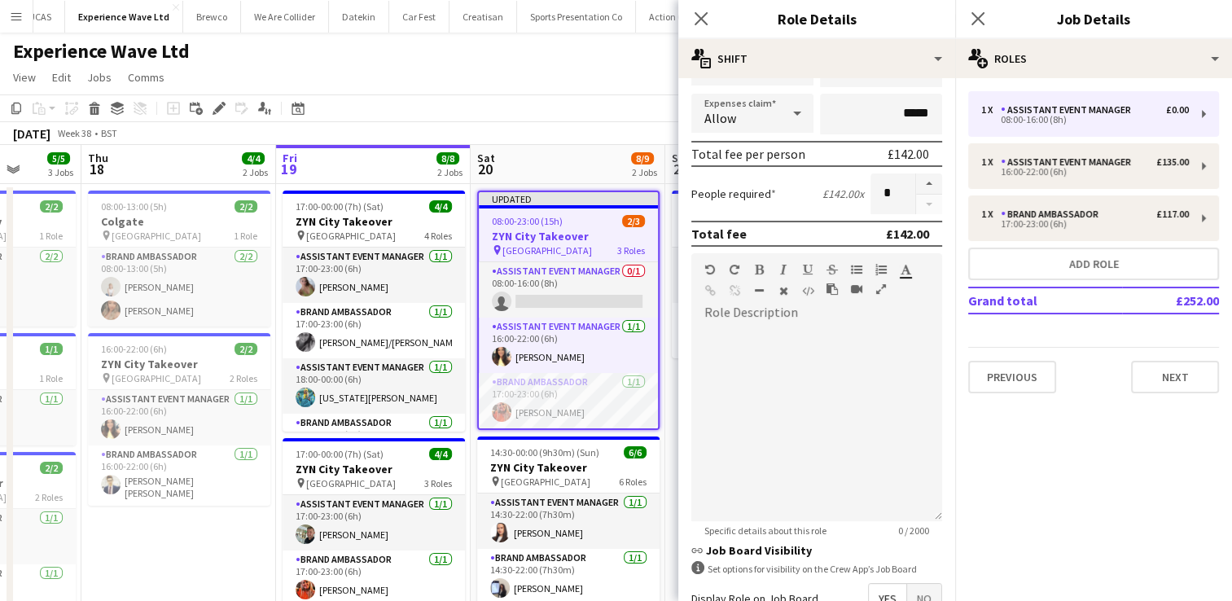
scroll to position [418, 0]
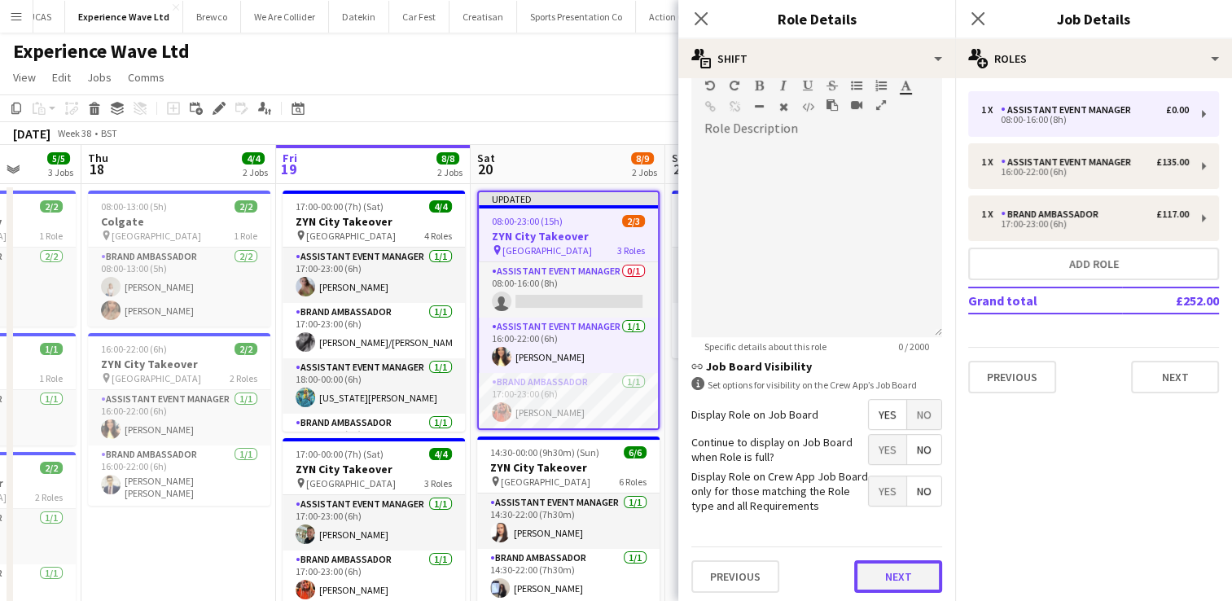
click at [884, 572] on button "Next" at bounding box center [898, 576] width 88 height 33
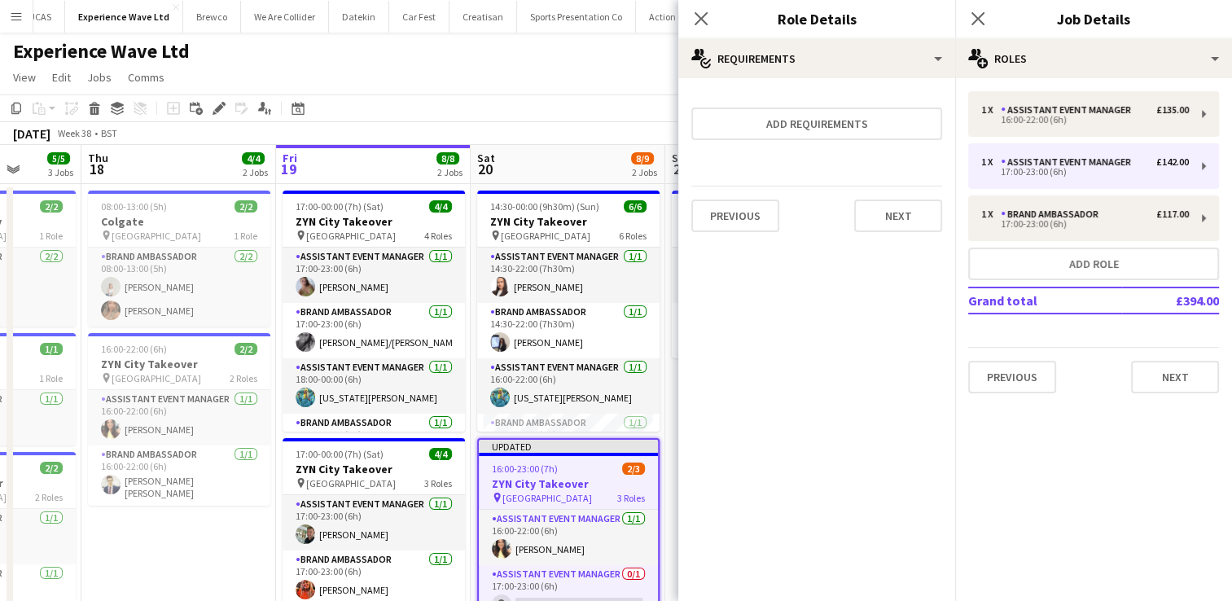
scroll to position [0, 0]
click at [897, 212] on button "Next" at bounding box center [898, 216] width 88 height 33
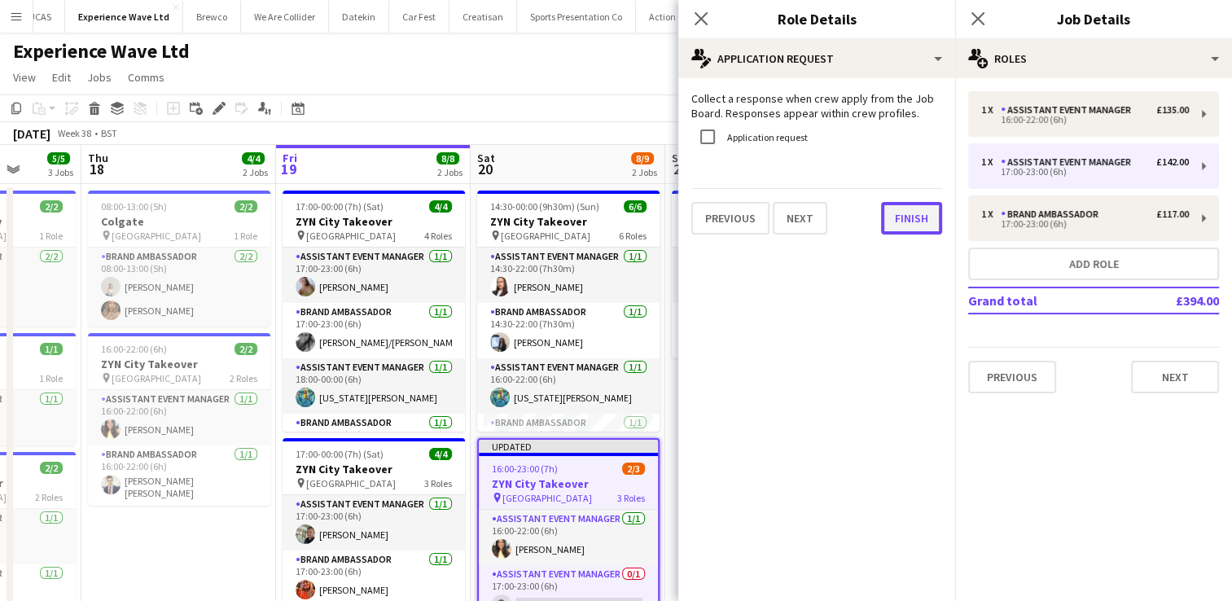
click at [897, 212] on button "Finish" at bounding box center [911, 218] width 61 height 33
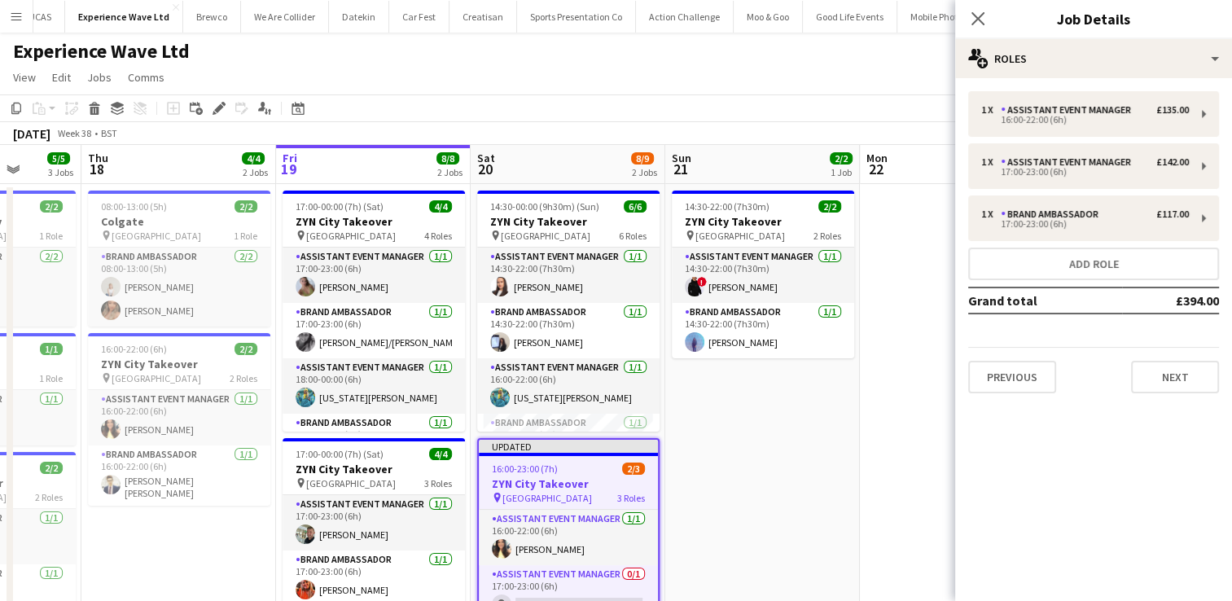
click at [920, 204] on app-date-cell at bounding box center [957, 448] width 195 height 528
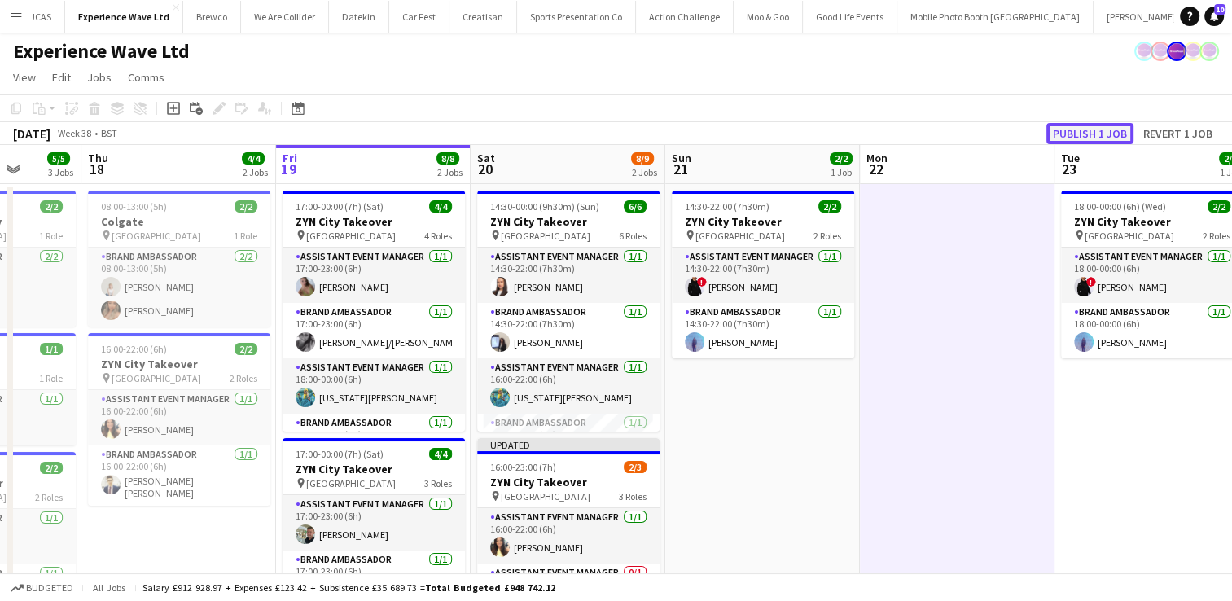
click at [1079, 129] on button "Publish 1 job" at bounding box center [1090, 133] width 87 height 21
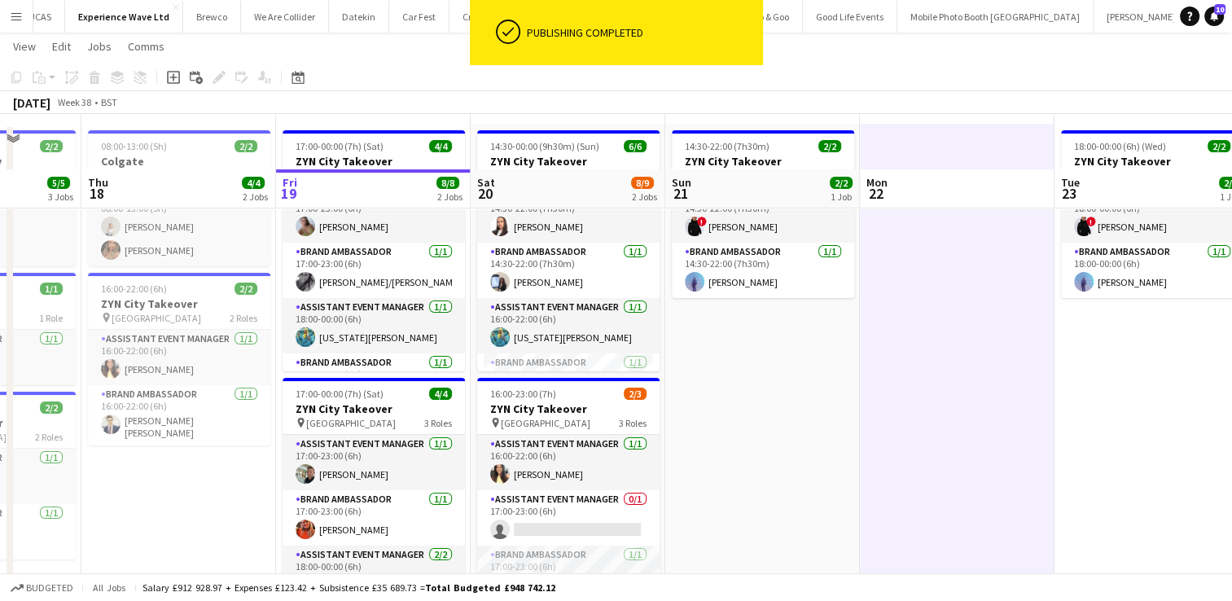
scroll to position [114, 0]
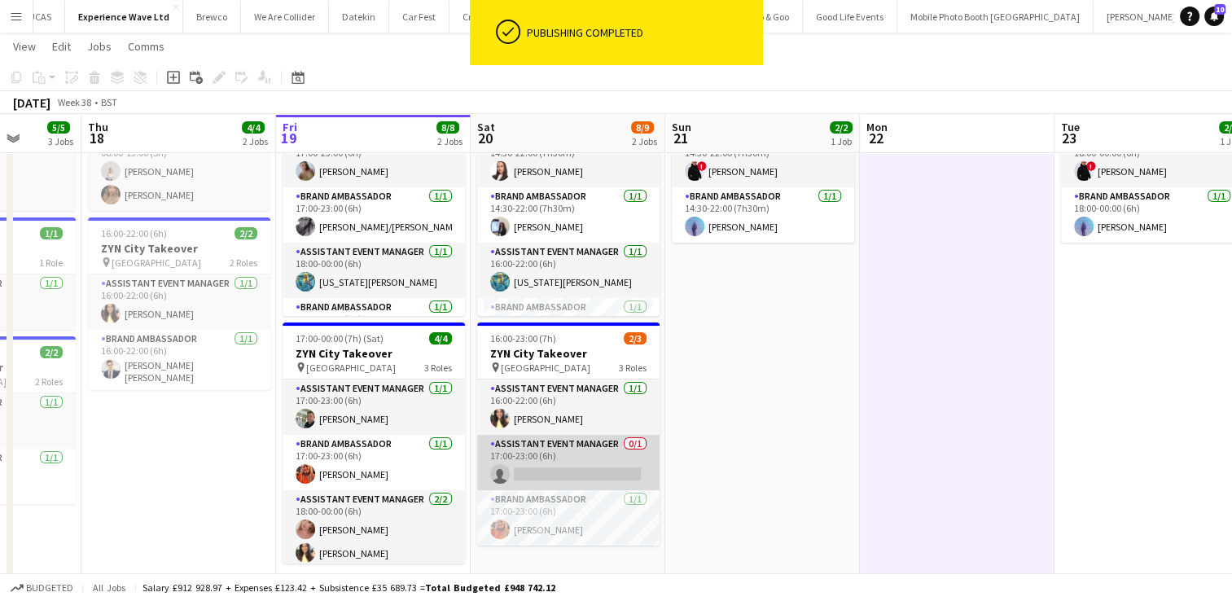
click at [591, 464] on app-card-role "Assistant Event Manager 0/1 17:00-23:00 (6h) single-neutral-actions" at bounding box center [568, 462] width 182 height 55
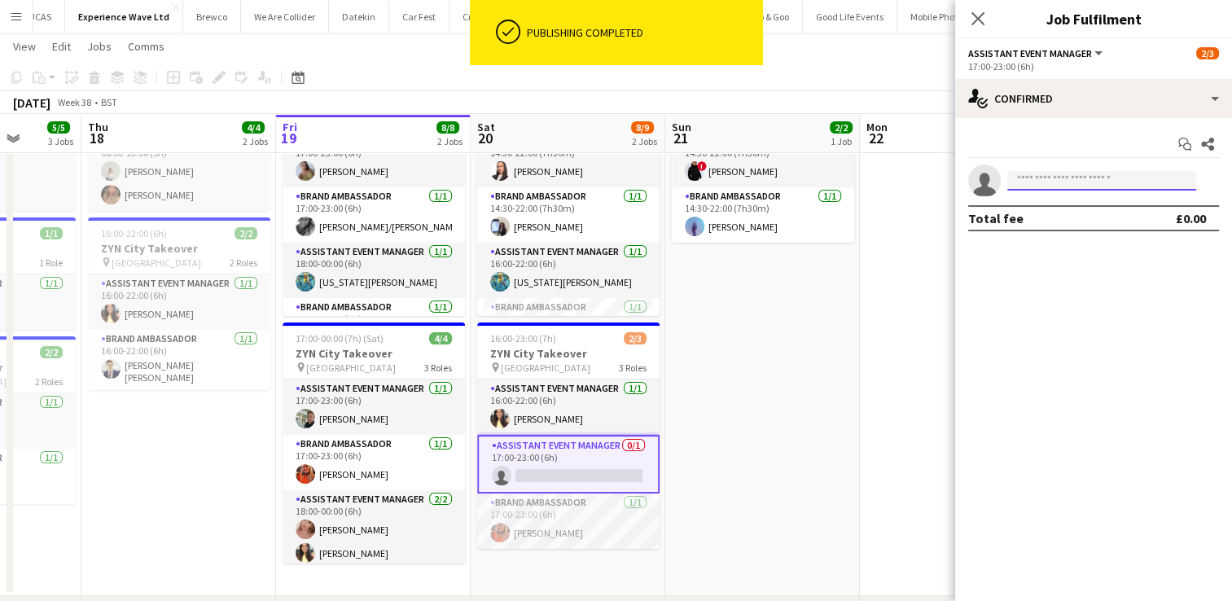
click at [1055, 189] on input at bounding box center [1101, 181] width 189 height 20
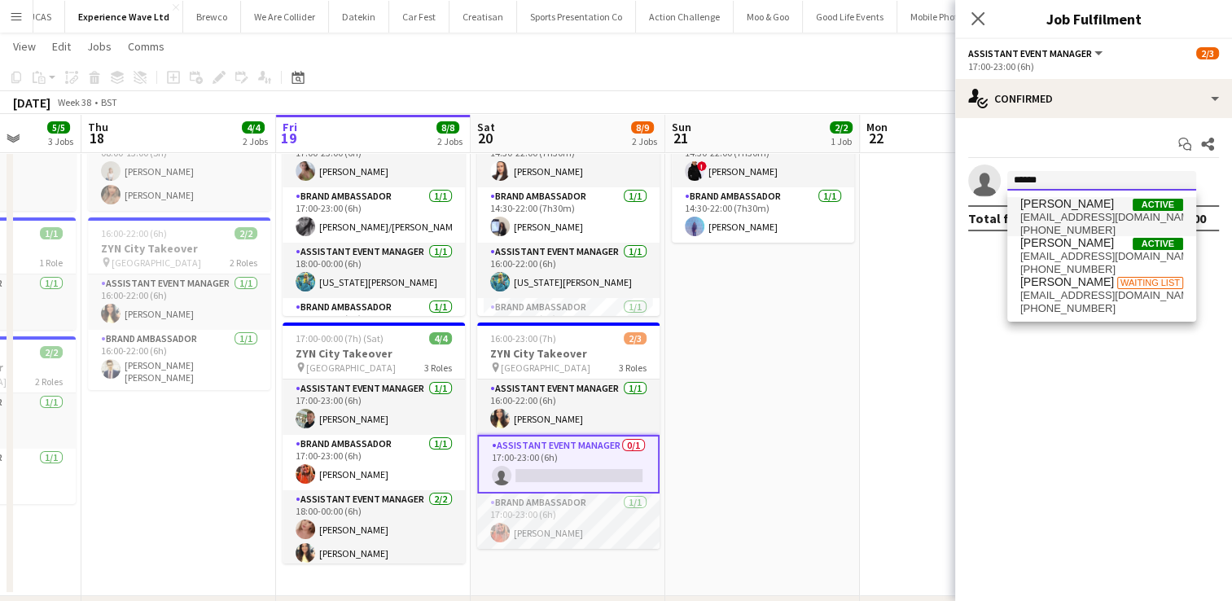
type input "******"
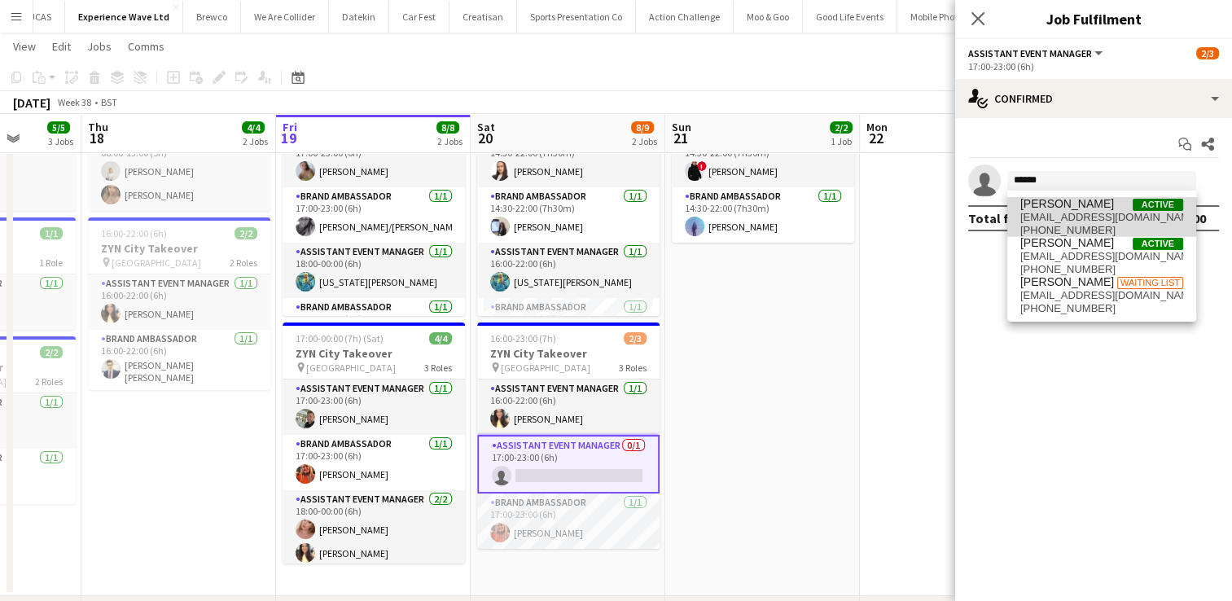
click at [1069, 216] on span "paulmac2106@gmail.com" at bounding box center [1101, 217] width 163 height 13
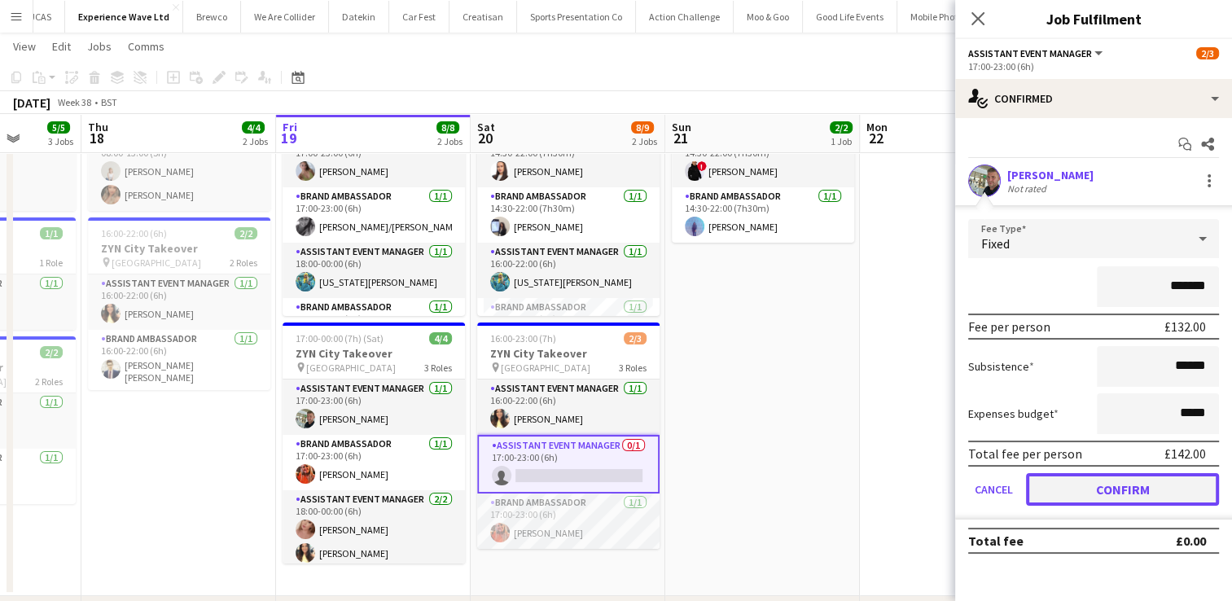
click at [1114, 489] on button "Confirm" at bounding box center [1122, 489] width 193 height 33
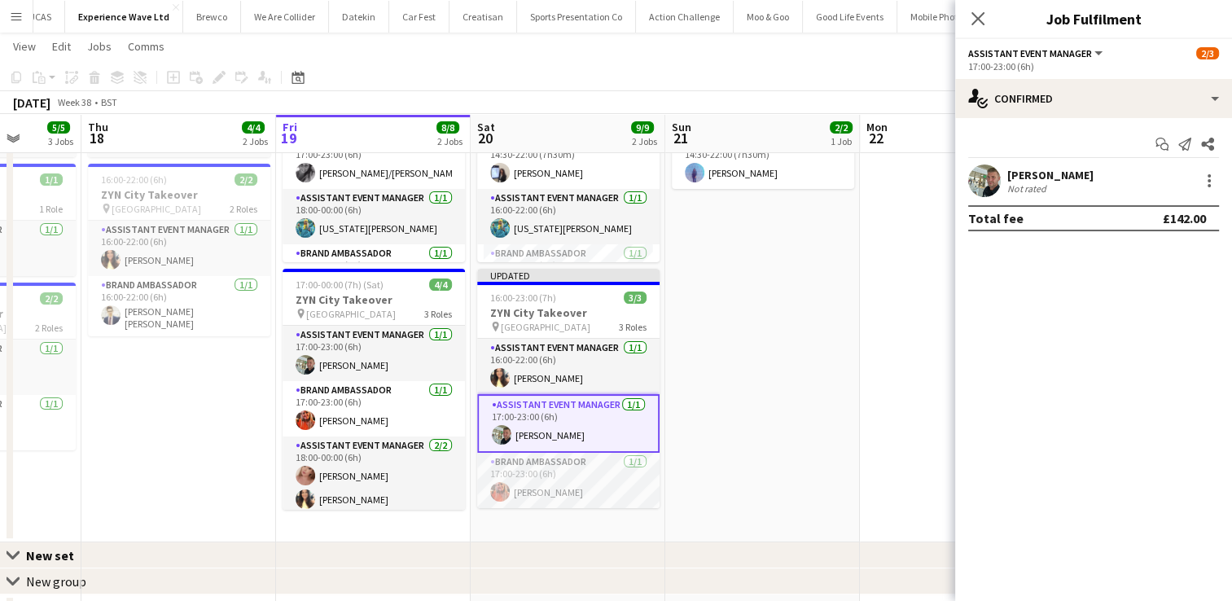
scroll to position [166, 0]
click at [929, 393] on app-date-cell at bounding box center [957, 280] width 195 height 528
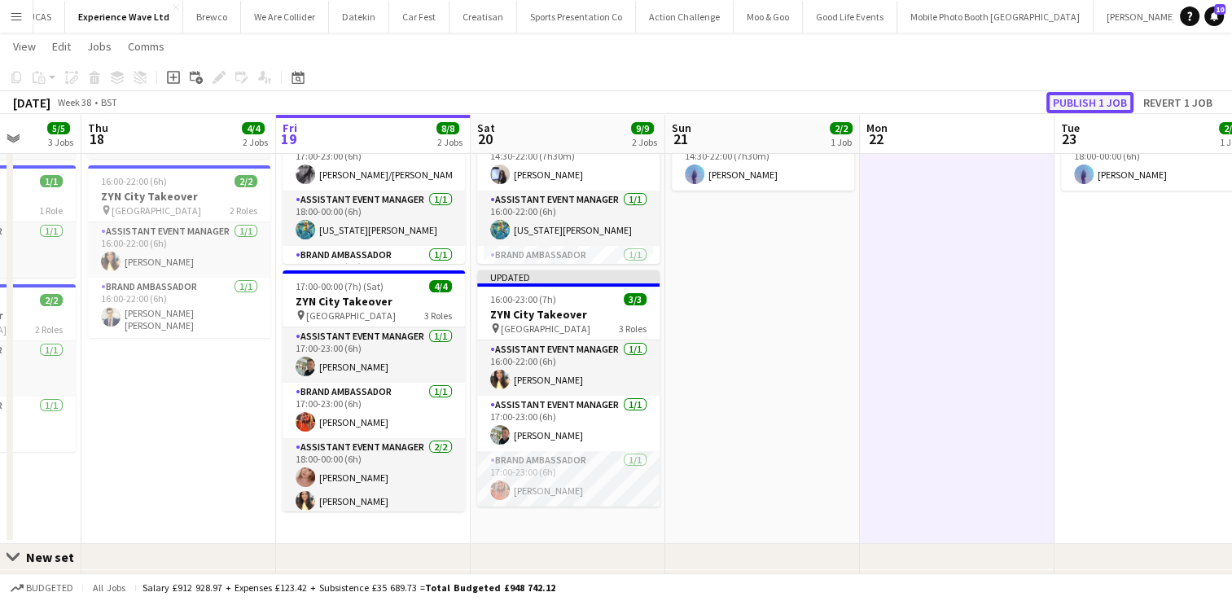
click at [1064, 103] on button "Publish 1 job" at bounding box center [1090, 102] width 87 height 21
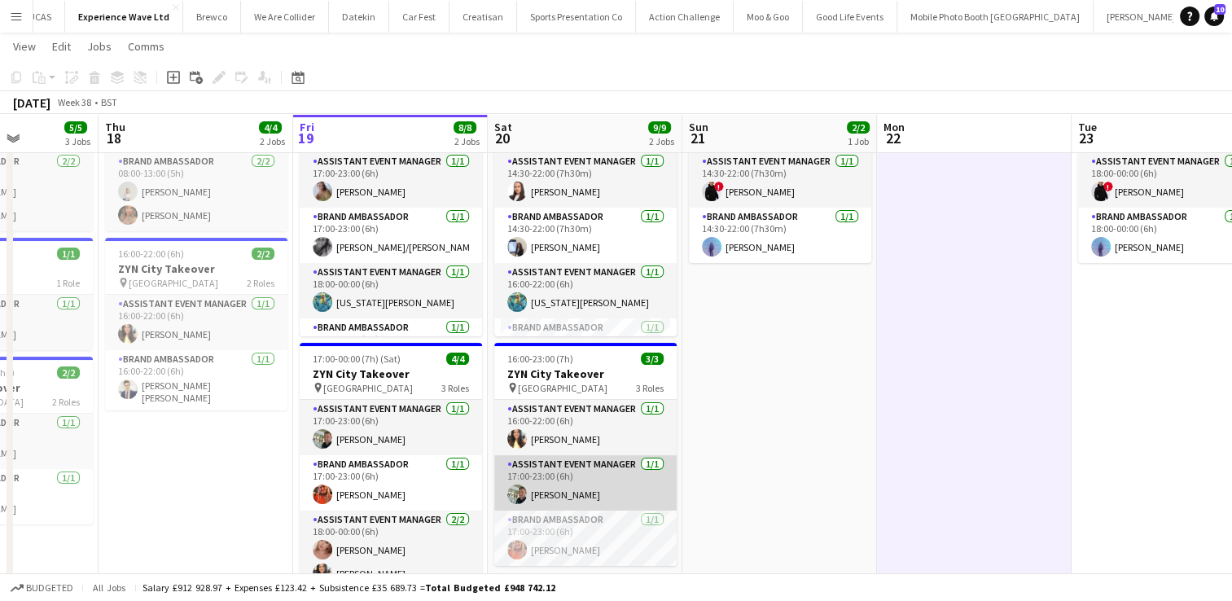
scroll to position [0, 486]
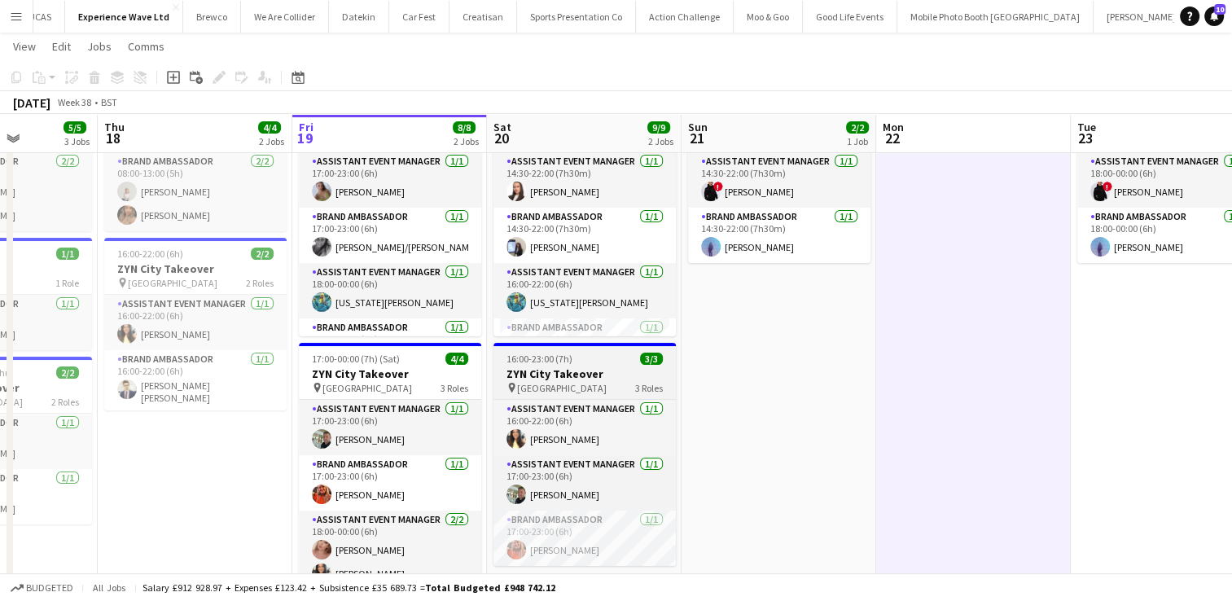
click at [614, 385] on div "pin Newcastle 3 Roles" at bounding box center [585, 387] width 182 height 13
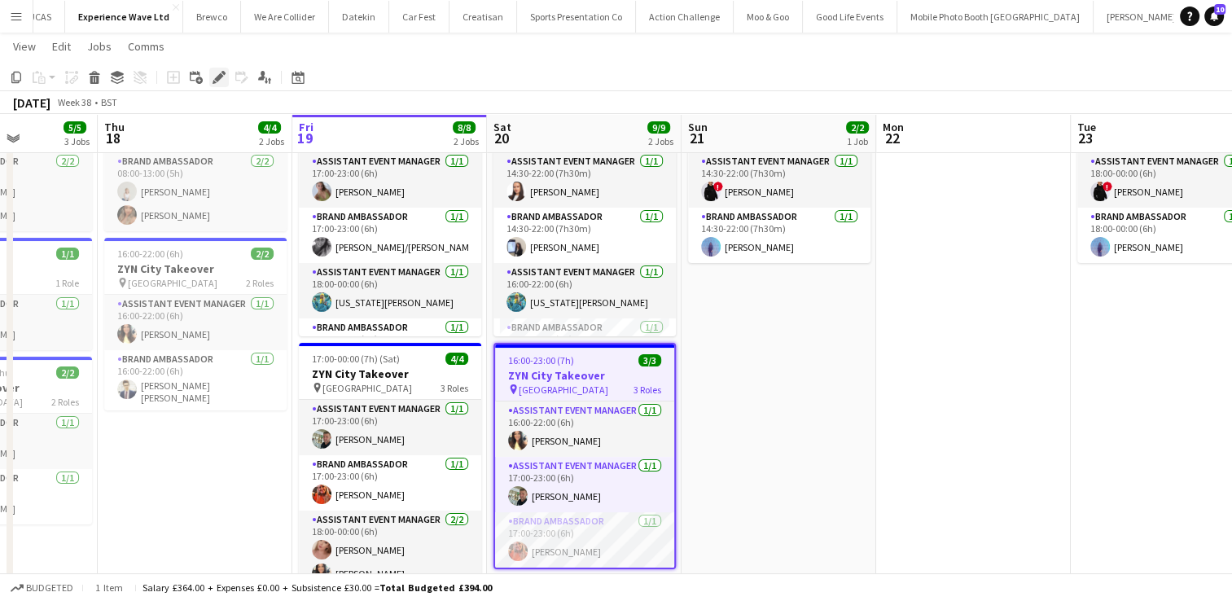
click at [217, 83] on icon "Edit" at bounding box center [219, 77] width 13 height 13
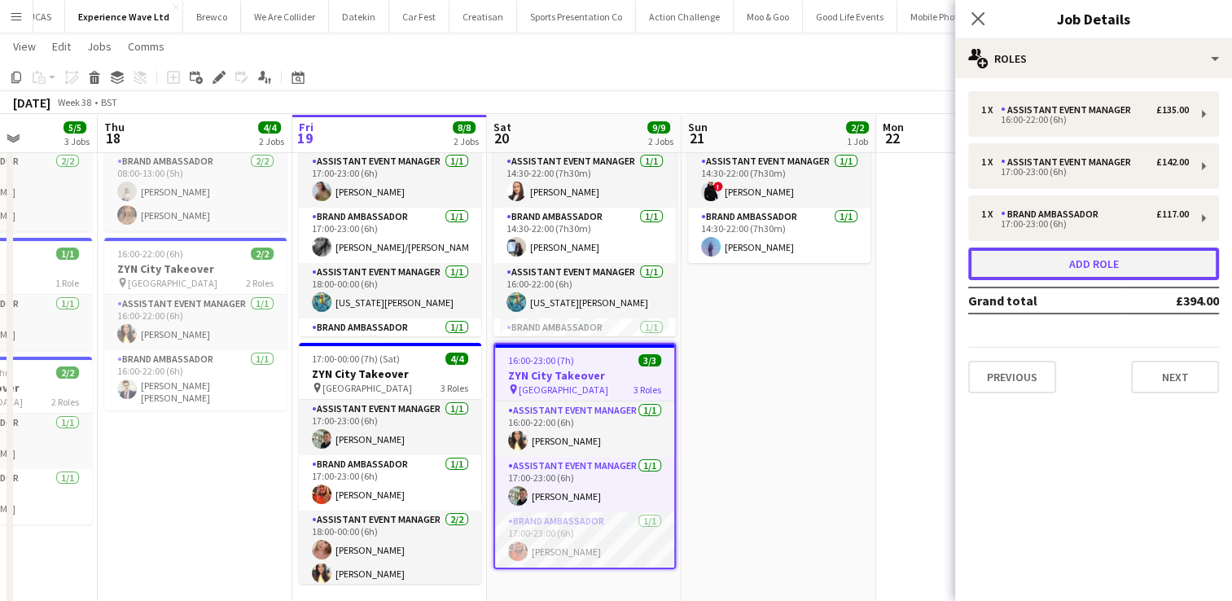
click at [1092, 261] on button "Add role" at bounding box center [1093, 264] width 251 height 33
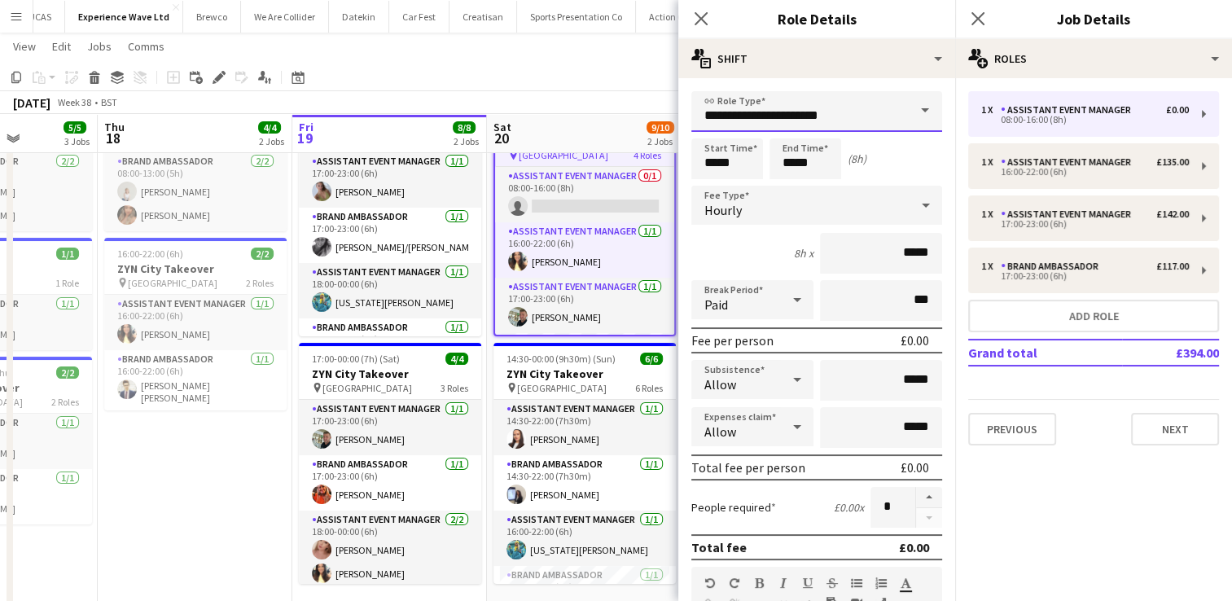
click at [827, 114] on input "**********" at bounding box center [816, 111] width 251 height 41
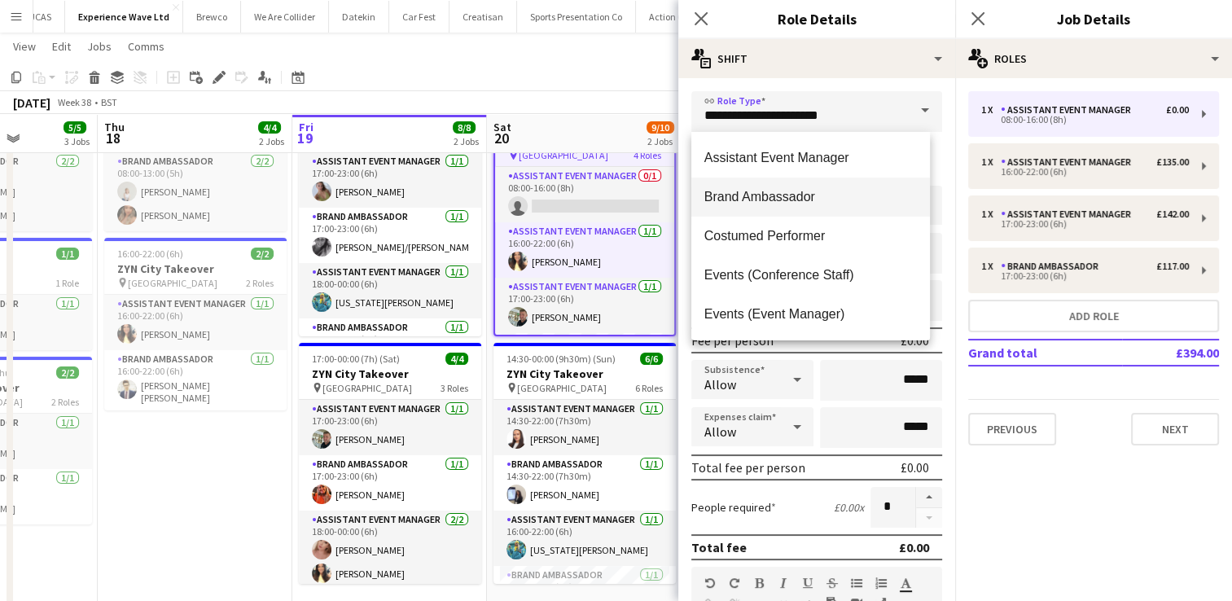
click at [782, 192] on span "Brand Ambassador" at bounding box center [810, 196] width 213 height 15
type input "**********"
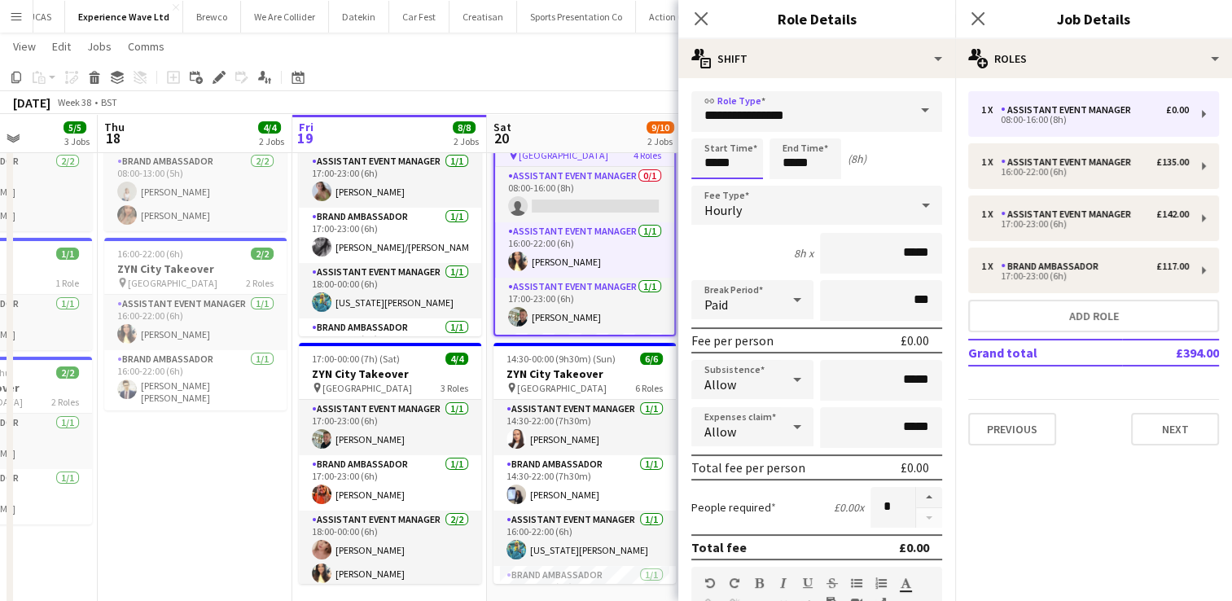
click at [746, 171] on input "*****" at bounding box center [727, 158] width 72 height 41
click at [715, 184] on div at bounding box center [711, 187] width 33 height 16
click at [711, 128] on div at bounding box center [711, 130] width 33 height 16
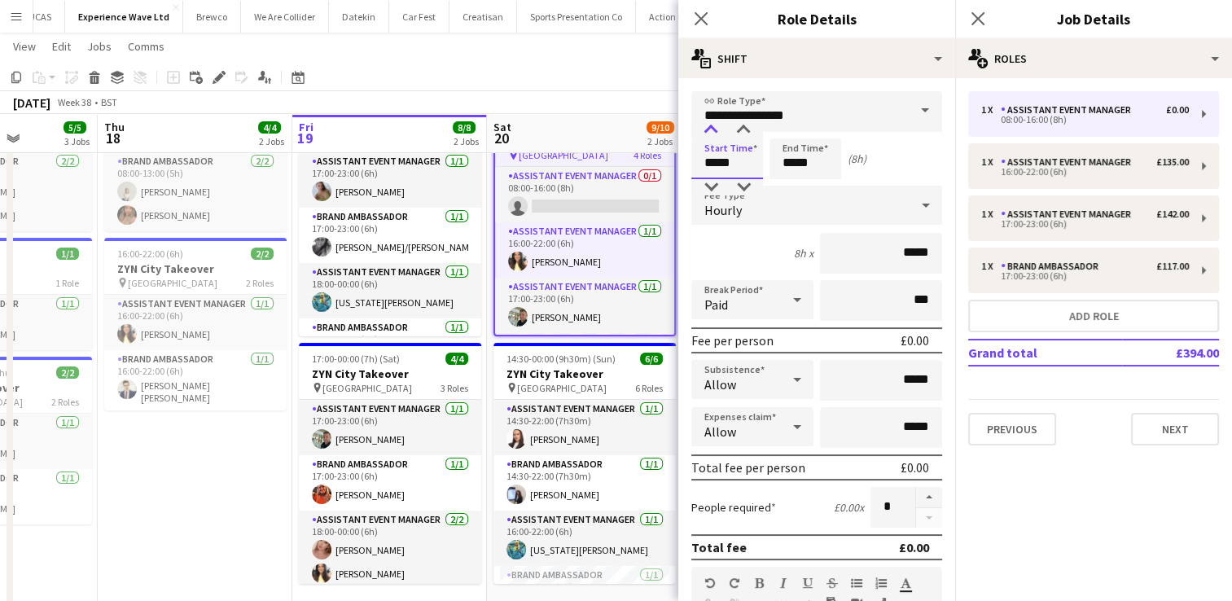
click at [711, 128] on div at bounding box center [711, 130] width 33 height 16
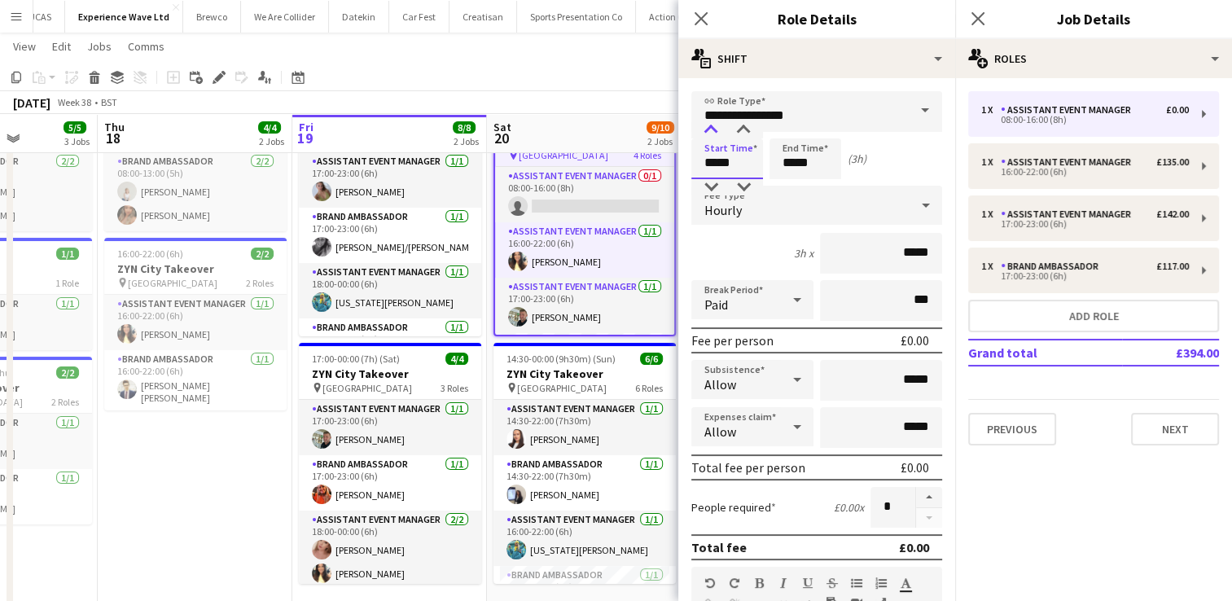
click at [711, 128] on div at bounding box center [711, 130] width 33 height 16
type input "*****"
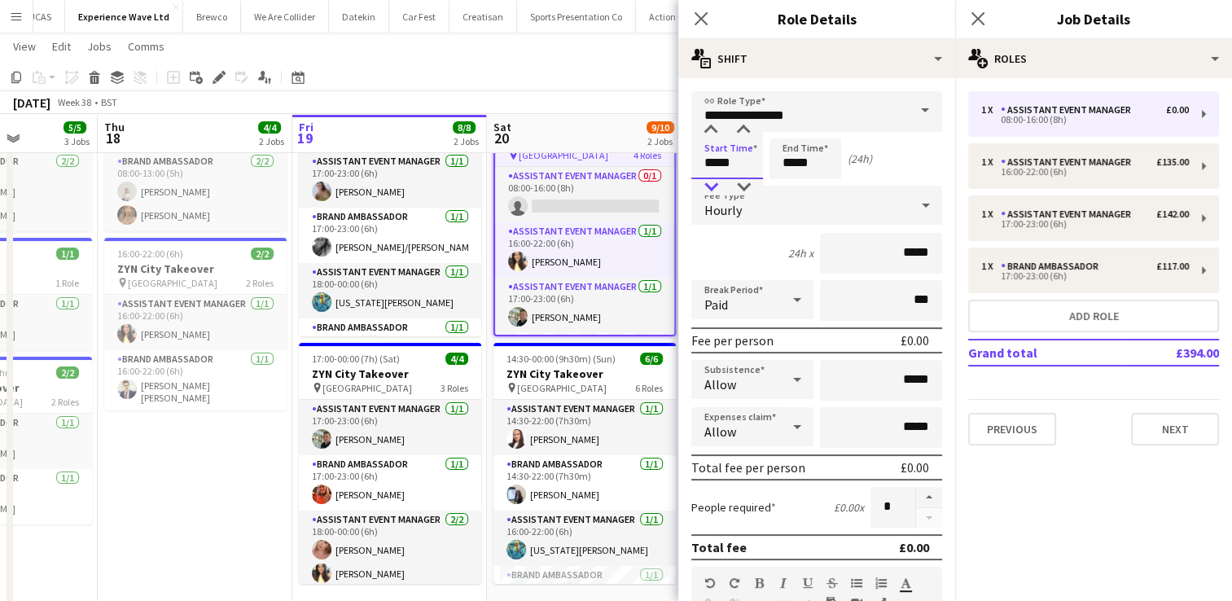
click at [711, 187] on div at bounding box center [711, 187] width 33 height 16
click at [814, 168] on input "*****" at bounding box center [806, 158] width 72 height 41
click at [792, 129] on div at bounding box center [789, 130] width 33 height 16
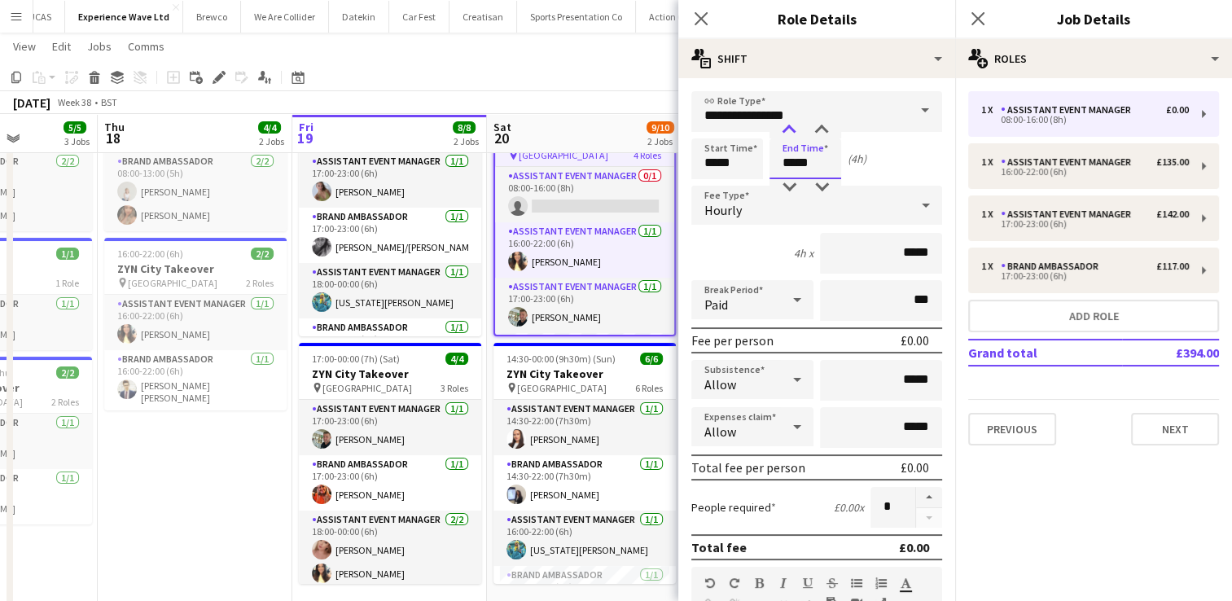
click at [792, 129] on div at bounding box center [789, 130] width 33 height 16
type input "*****"
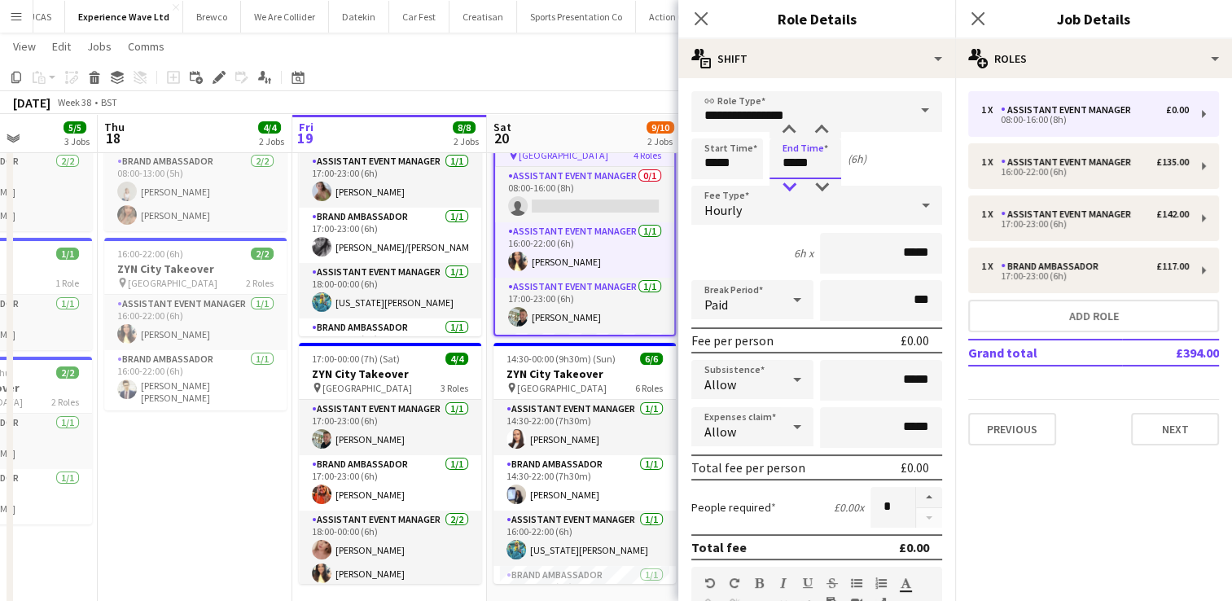
click at [788, 184] on div at bounding box center [789, 187] width 33 height 16
click at [846, 213] on div "Hourly" at bounding box center [800, 205] width 218 height 39
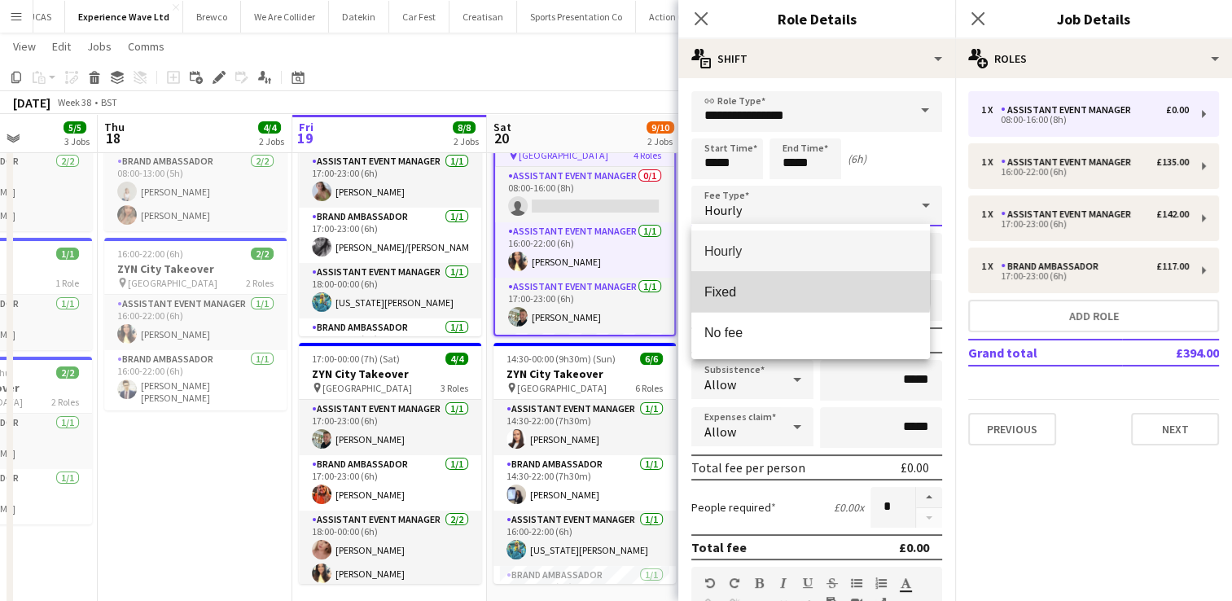
click at [787, 288] on span "Fixed" at bounding box center [810, 291] width 213 height 15
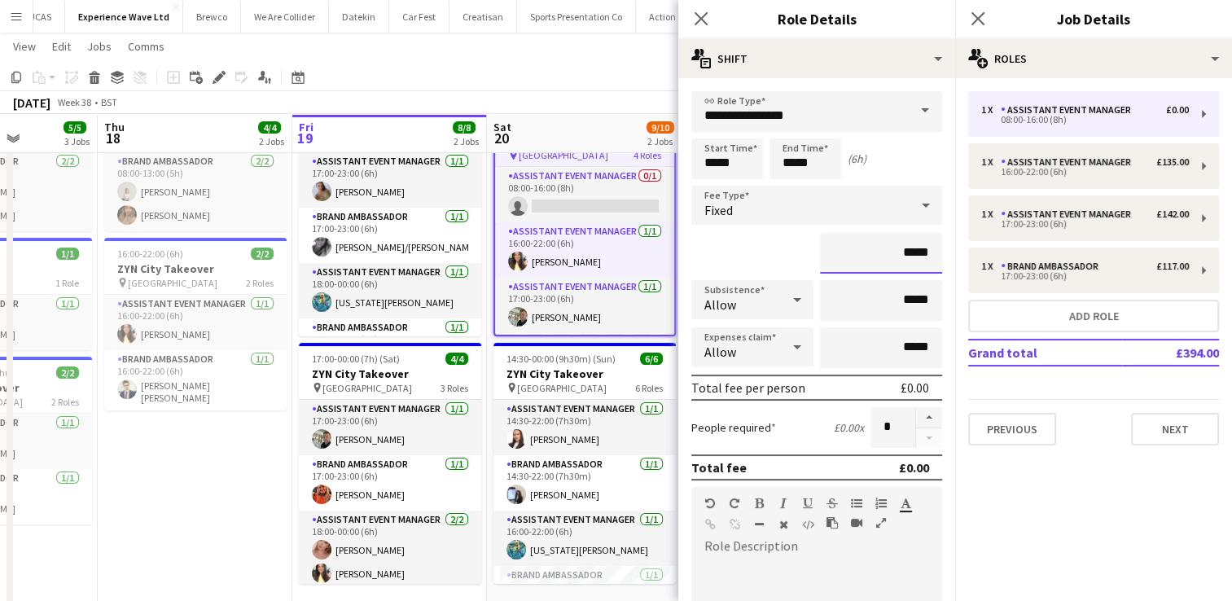
drag, startPoint x: 923, startPoint y: 252, endPoint x: 803, endPoint y: 257, distance: 119.8
click at [803, 257] on div "*****" at bounding box center [816, 253] width 251 height 41
type input "*******"
drag, startPoint x: 923, startPoint y: 306, endPoint x: 840, endPoint y: 305, distance: 82.3
click at [840, 305] on input "*****" at bounding box center [881, 300] width 122 height 41
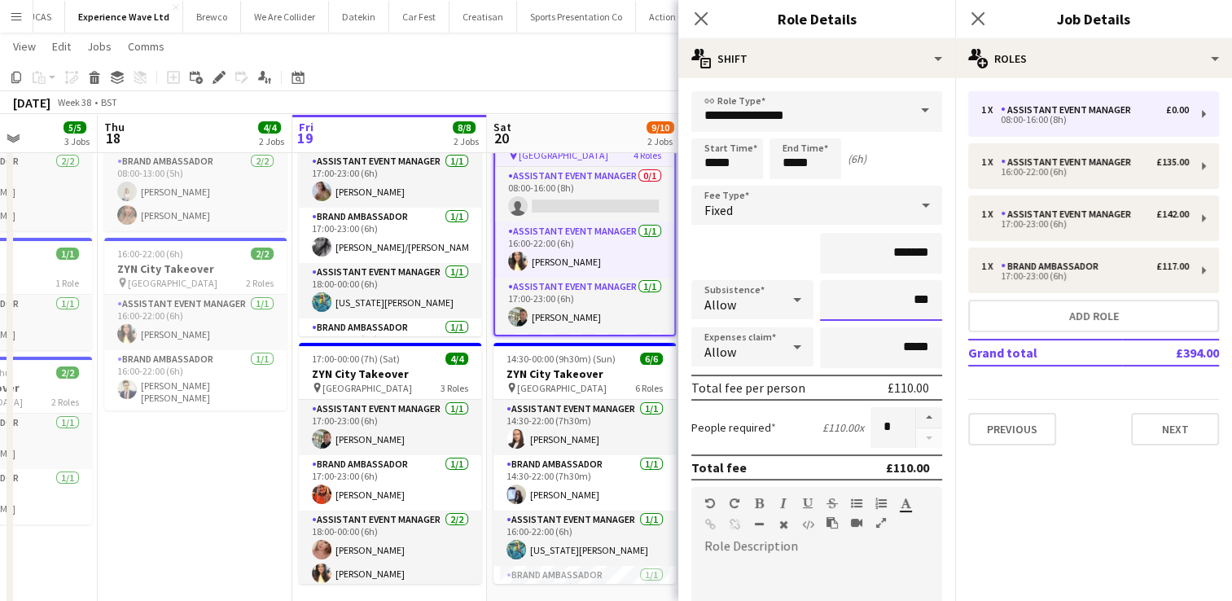
type input "******"
click at [762, 255] on div "*******" at bounding box center [816, 253] width 251 height 41
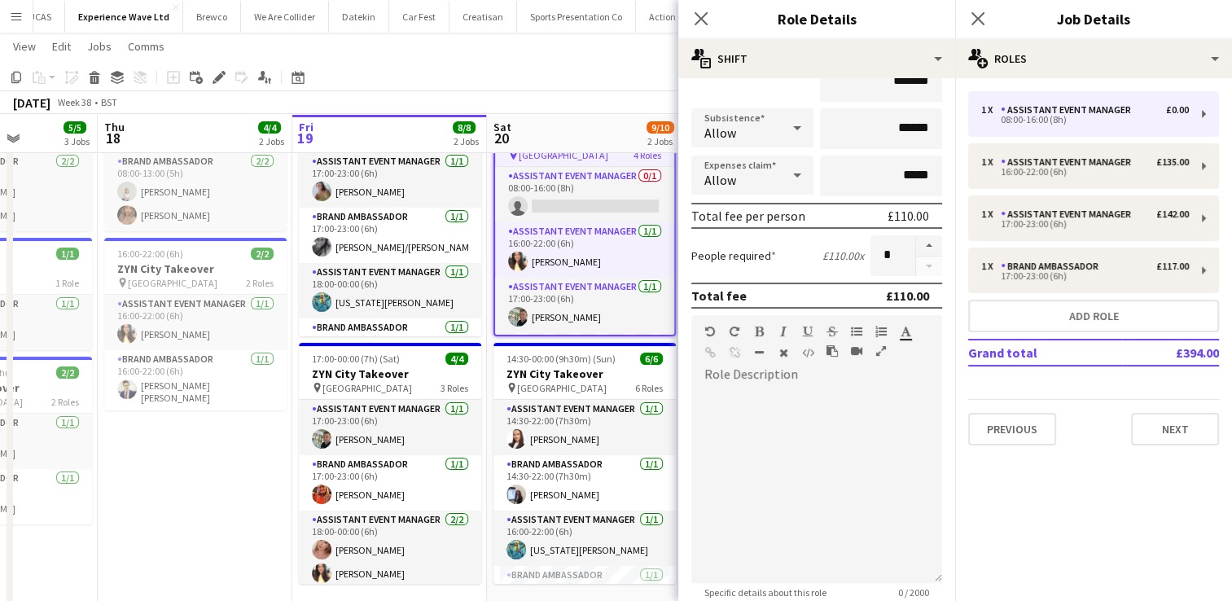
scroll to position [418, 0]
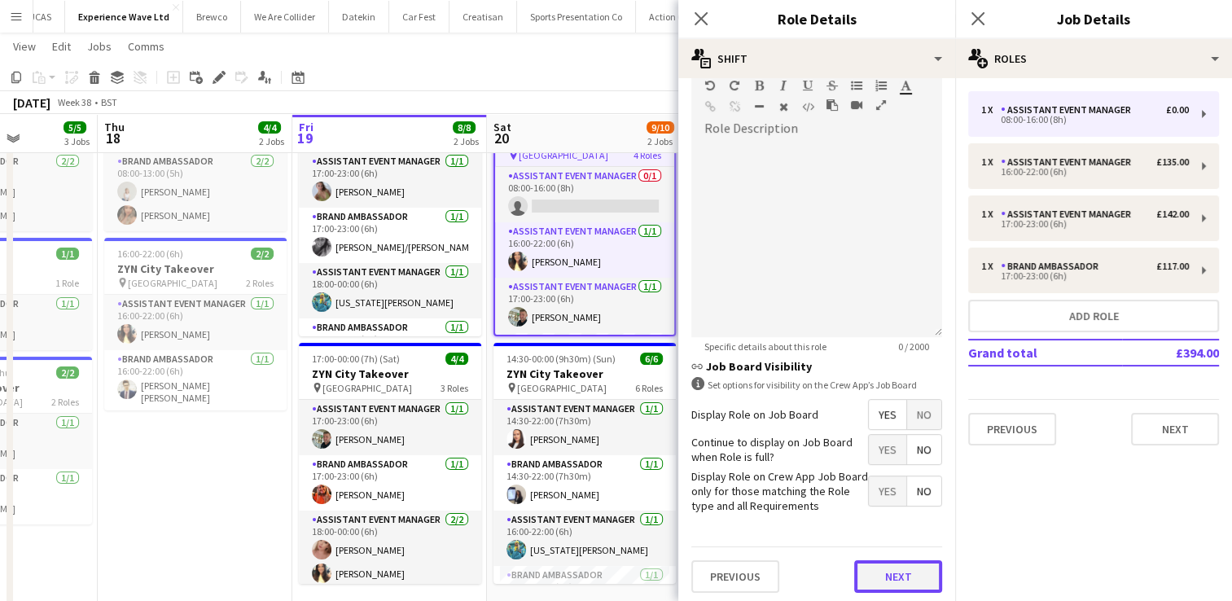
click at [867, 565] on button "Next" at bounding box center [898, 576] width 88 height 33
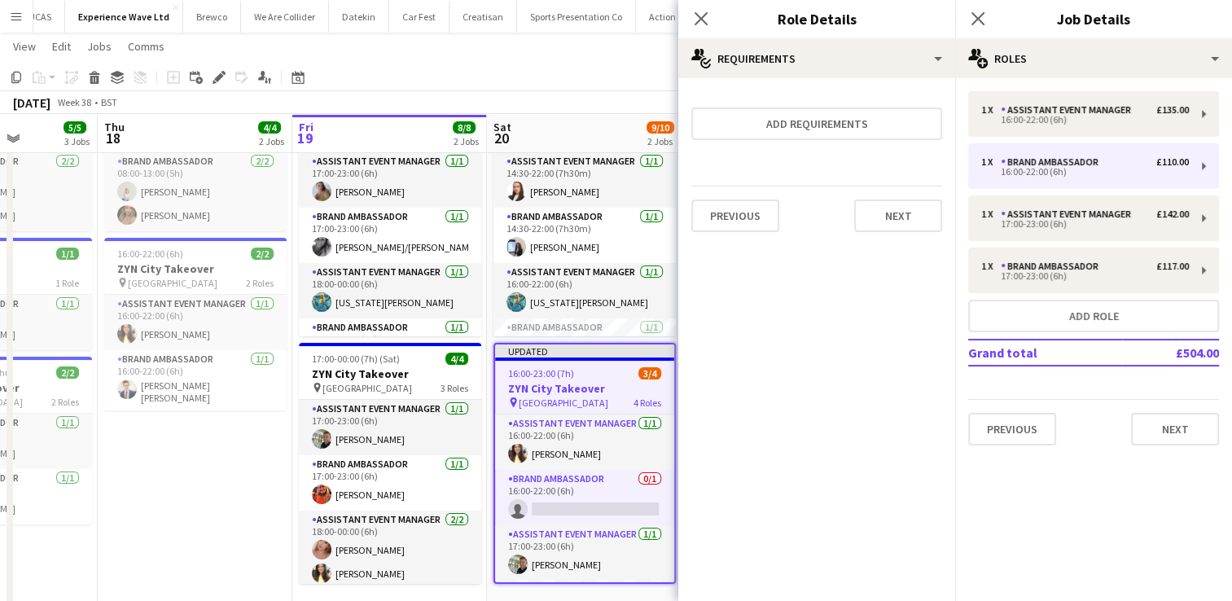
scroll to position [0, 0]
click at [908, 213] on button "Next" at bounding box center [898, 216] width 88 height 33
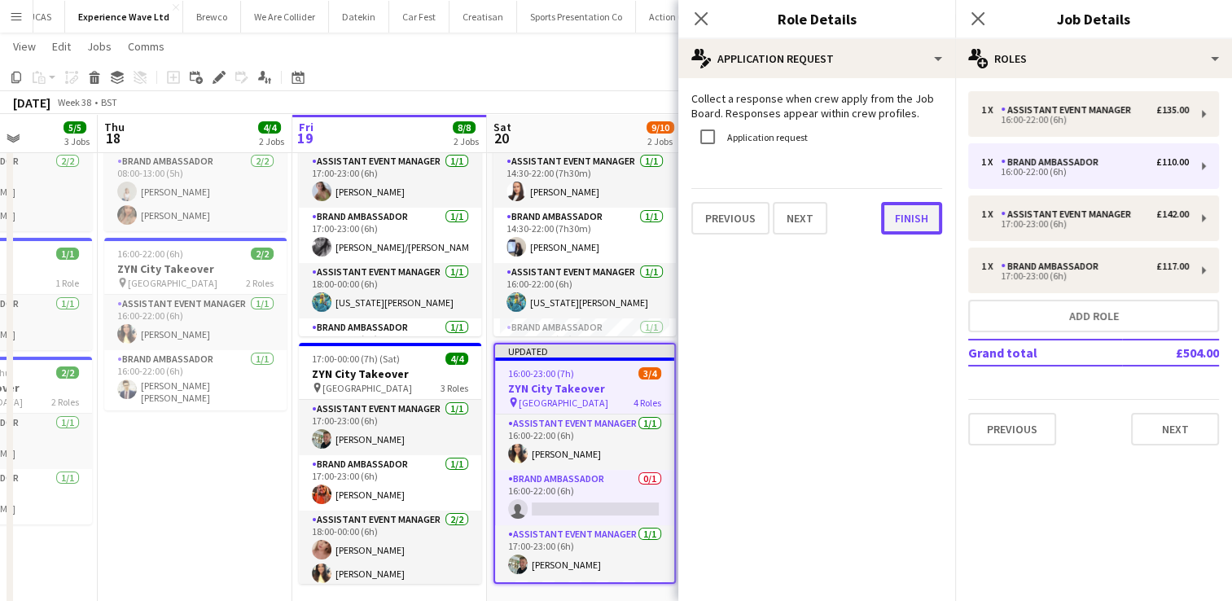
click at [908, 213] on button "Finish" at bounding box center [911, 218] width 61 height 33
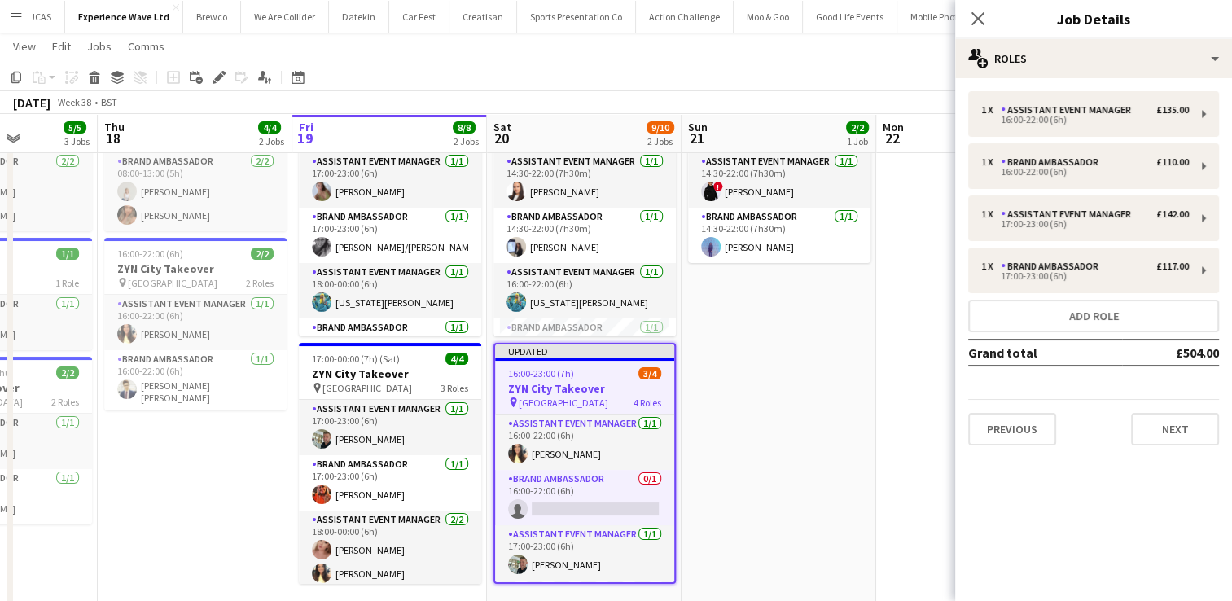
click at [913, 241] on app-date-cell at bounding box center [973, 353] width 195 height 528
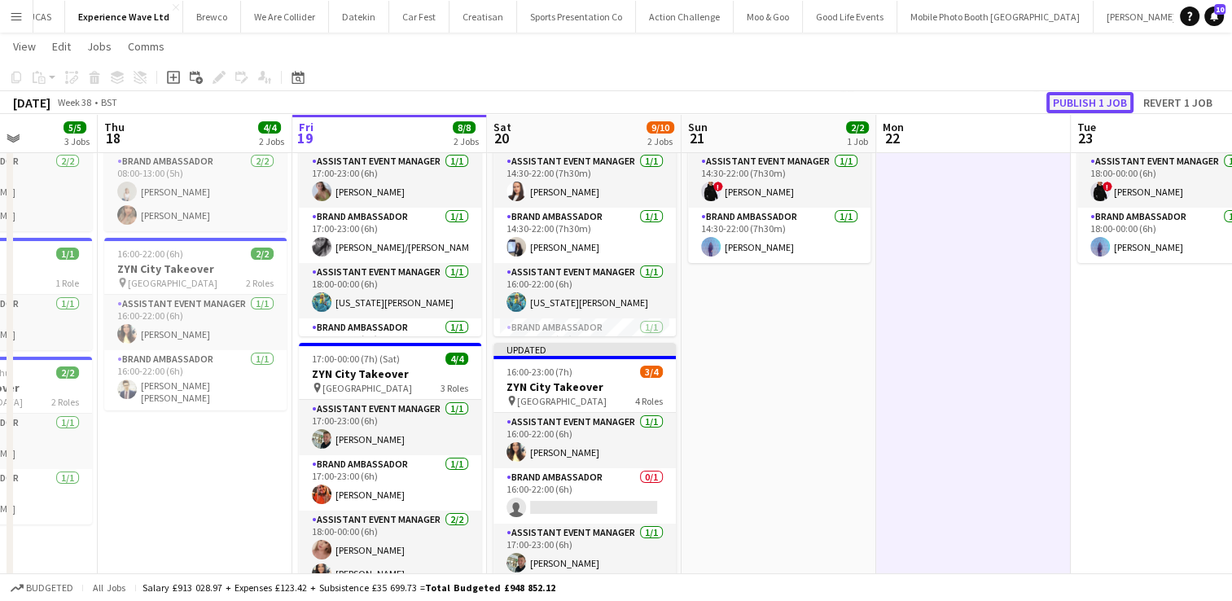
click at [1112, 99] on button "Publish 1 job" at bounding box center [1090, 102] width 87 height 21
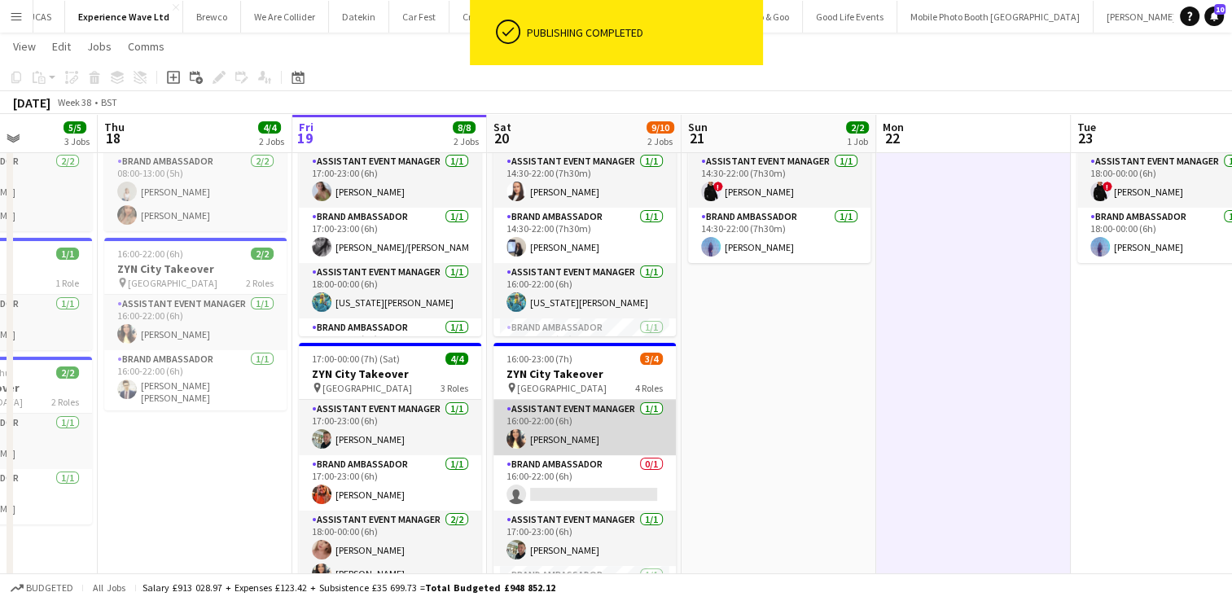
scroll to position [37, 0]
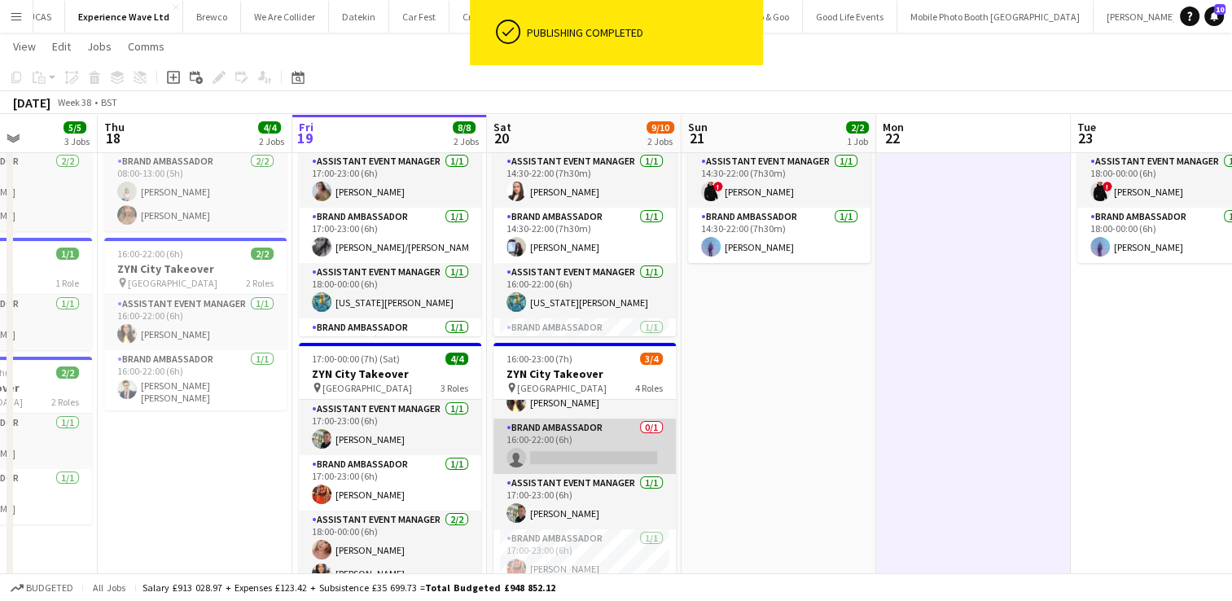
click at [583, 464] on app-card-role "Brand Ambassador 0/1 16:00-22:00 (6h) single-neutral-actions" at bounding box center [585, 446] width 182 height 55
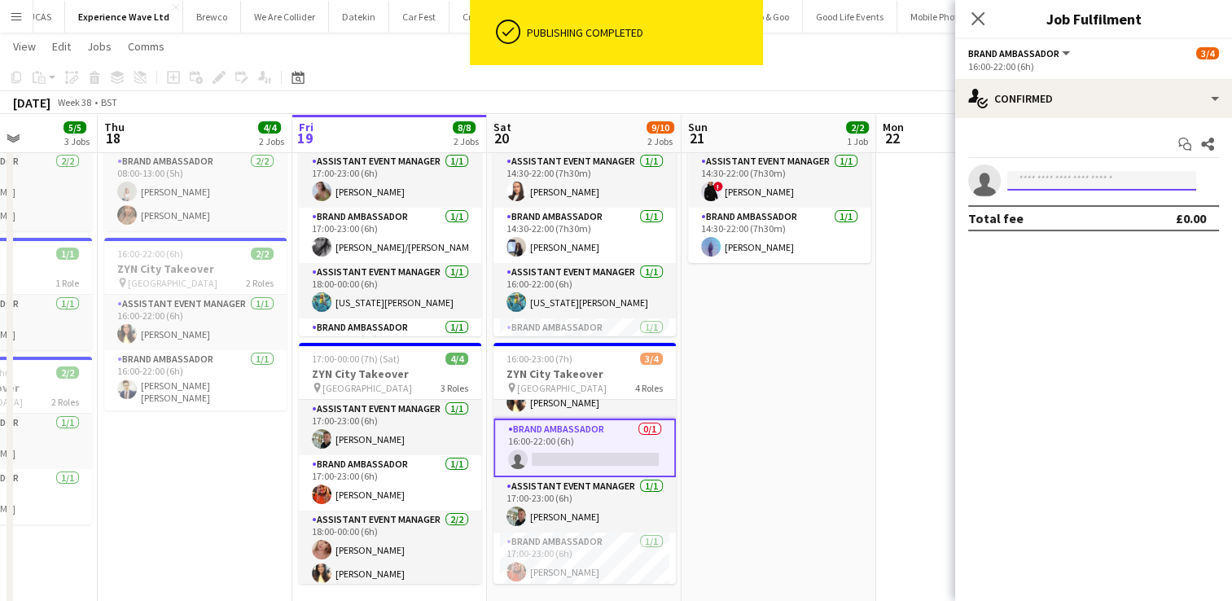
click at [1048, 176] on input at bounding box center [1101, 181] width 189 height 20
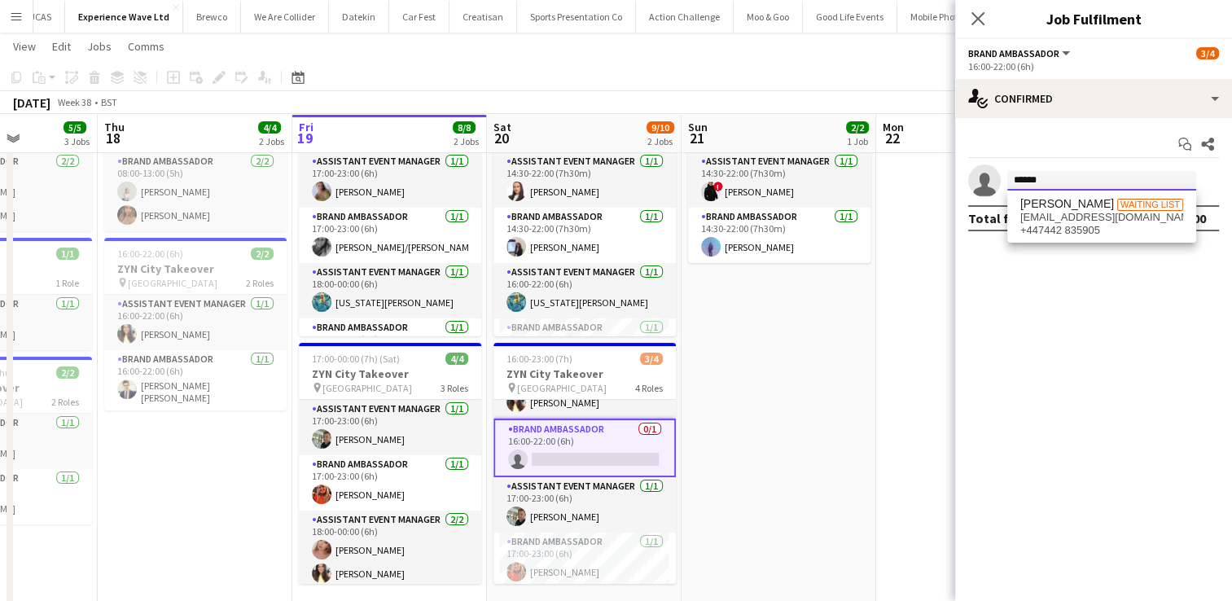
scroll to position [68, 0]
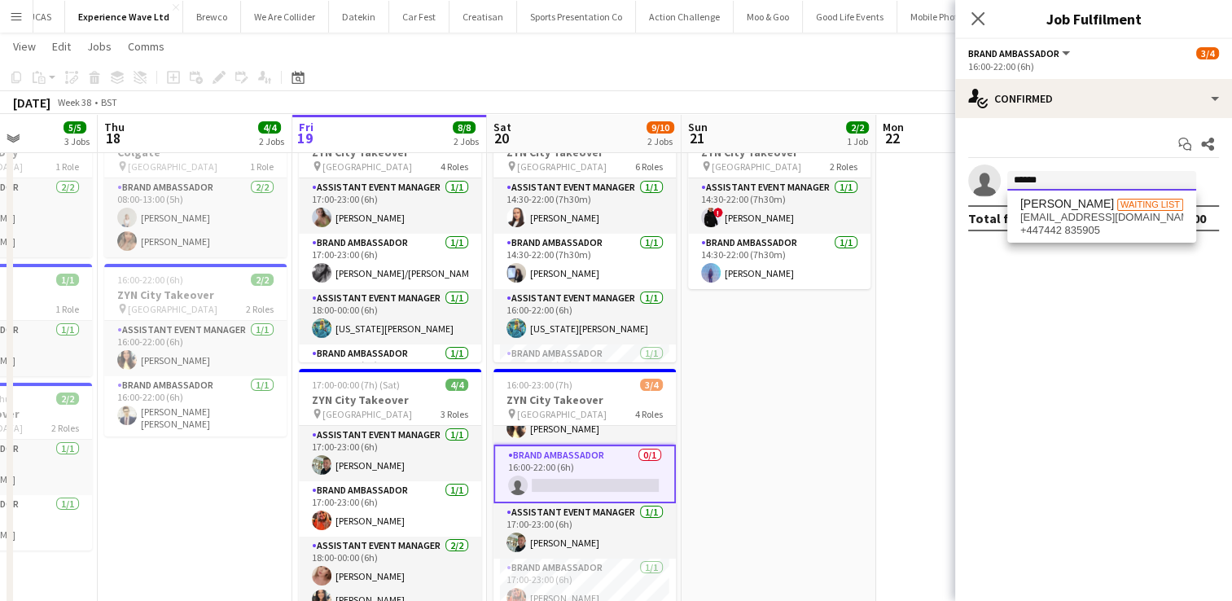
type input "******"
click at [876, 354] on app-date-cell at bounding box center [973, 379] width 195 height 528
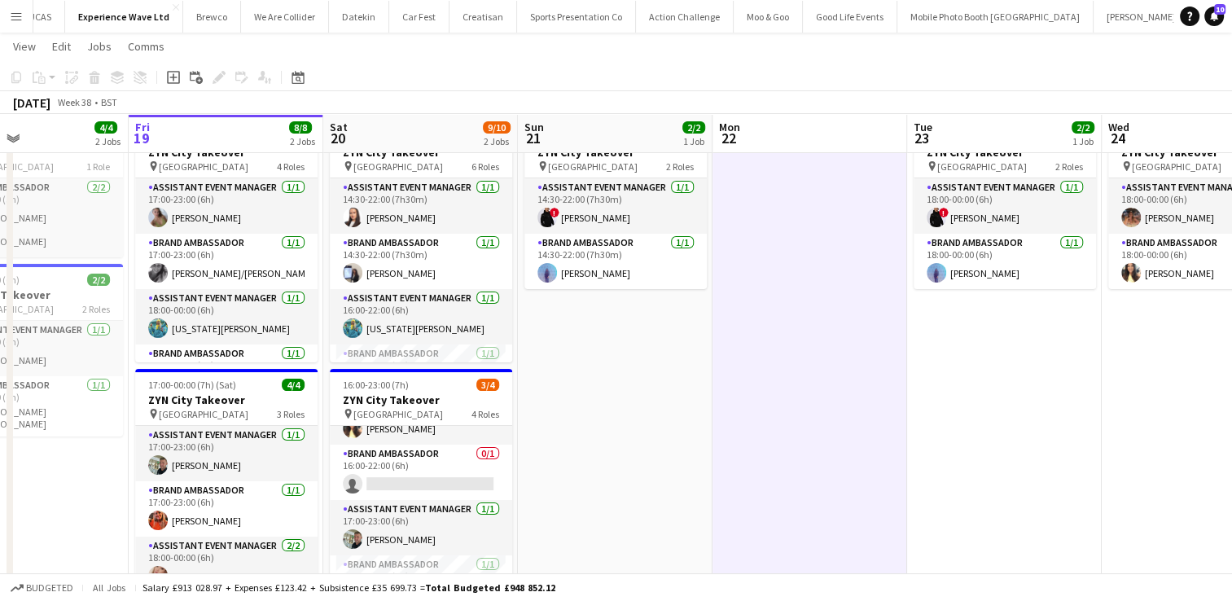
scroll to position [0, 464]
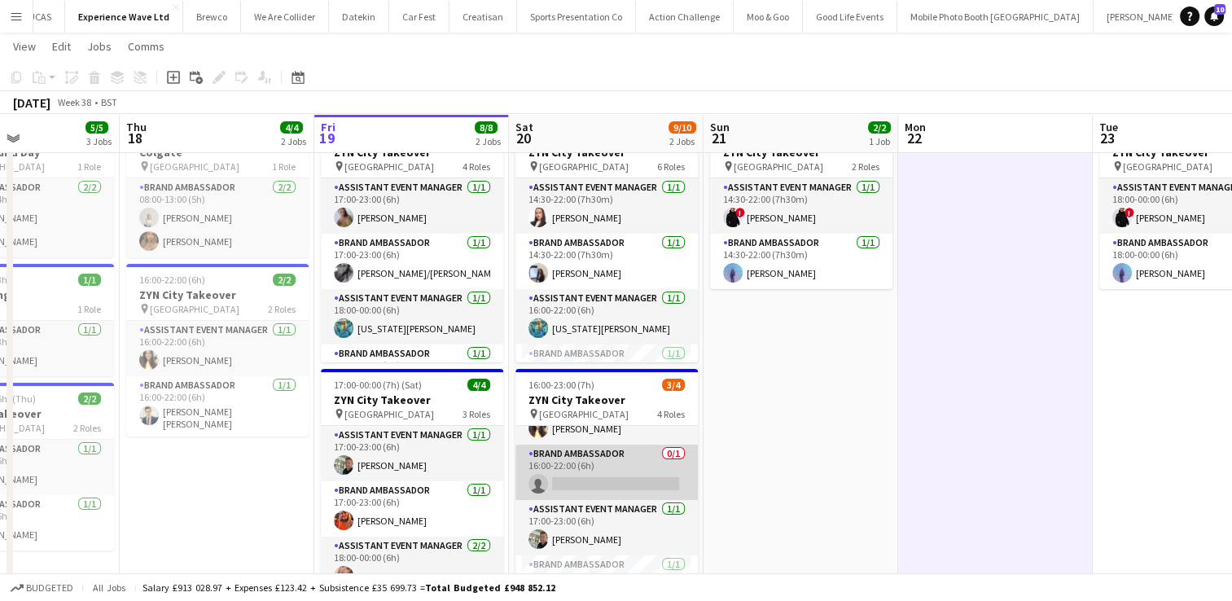
click at [643, 467] on app-card-role "Brand Ambassador 0/1 16:00-22:00 (6h) single-neutral-actions" at bounding box center [607, 472] width 182 height 55
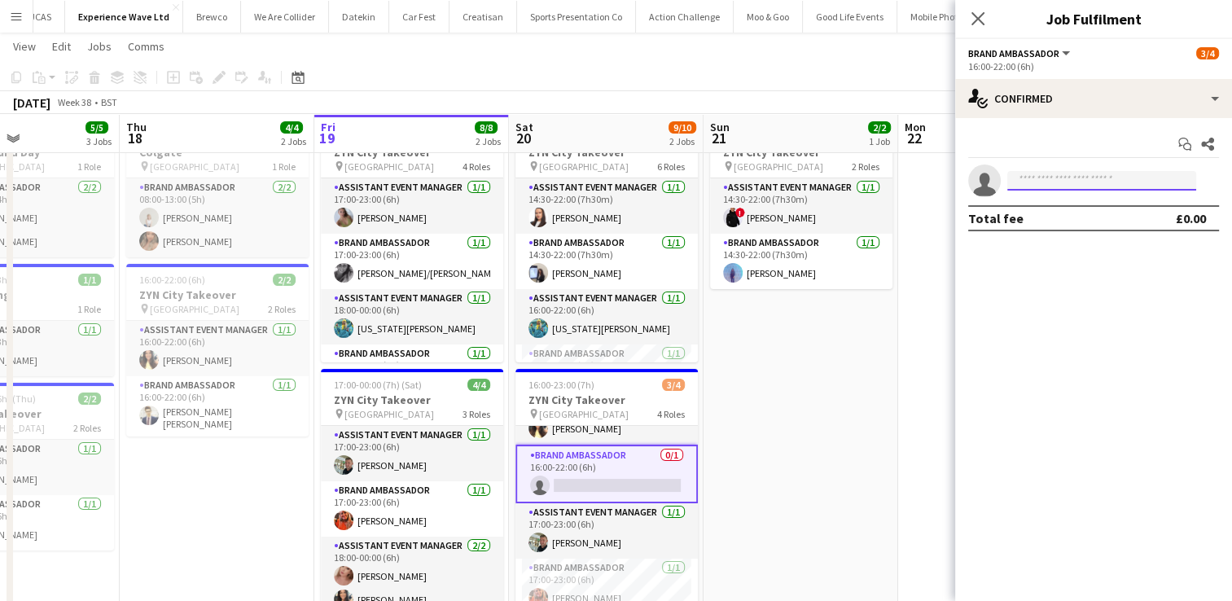
click at [1076, 182] on input at bounding box center [1101, 181] width 189 height 20
type input "*"
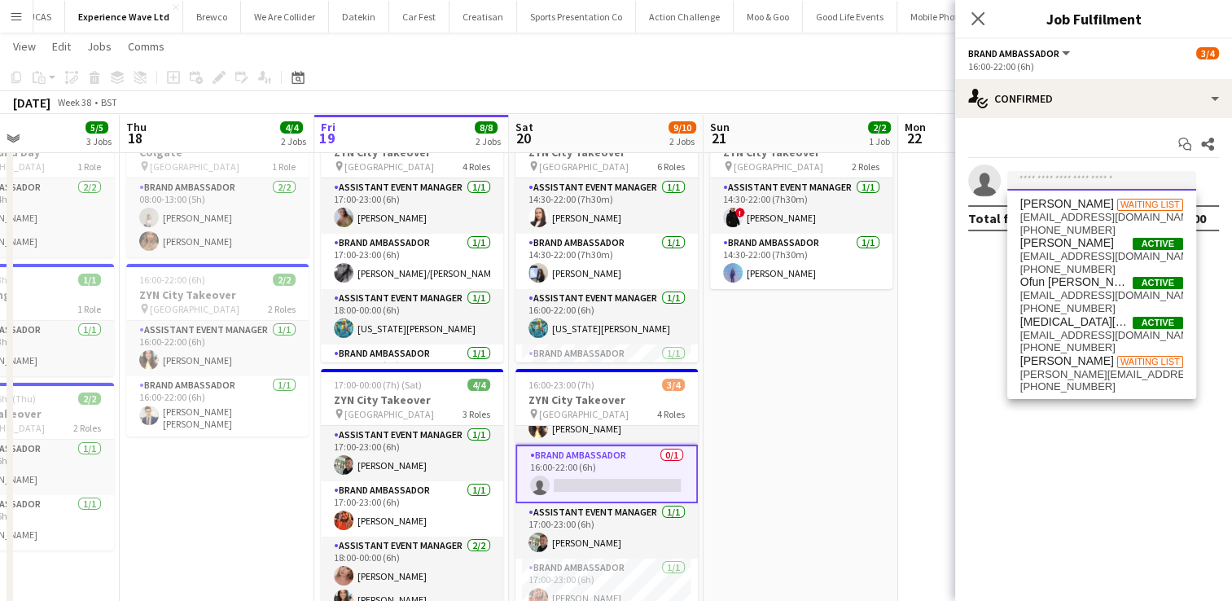
click at [1051, 183] on input at bounding box center [1101, 181] width 189 height 20
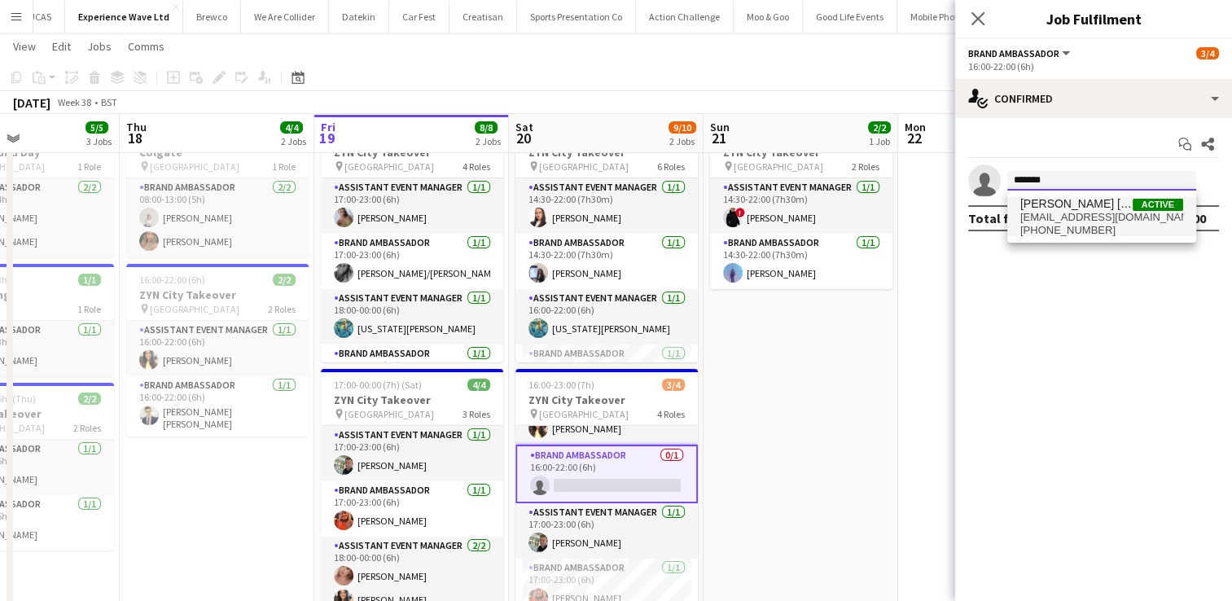
type input "*******"
click at [1066, 224] on span "+447918114797" at bounding box center [1101, 230] width 163 height 13
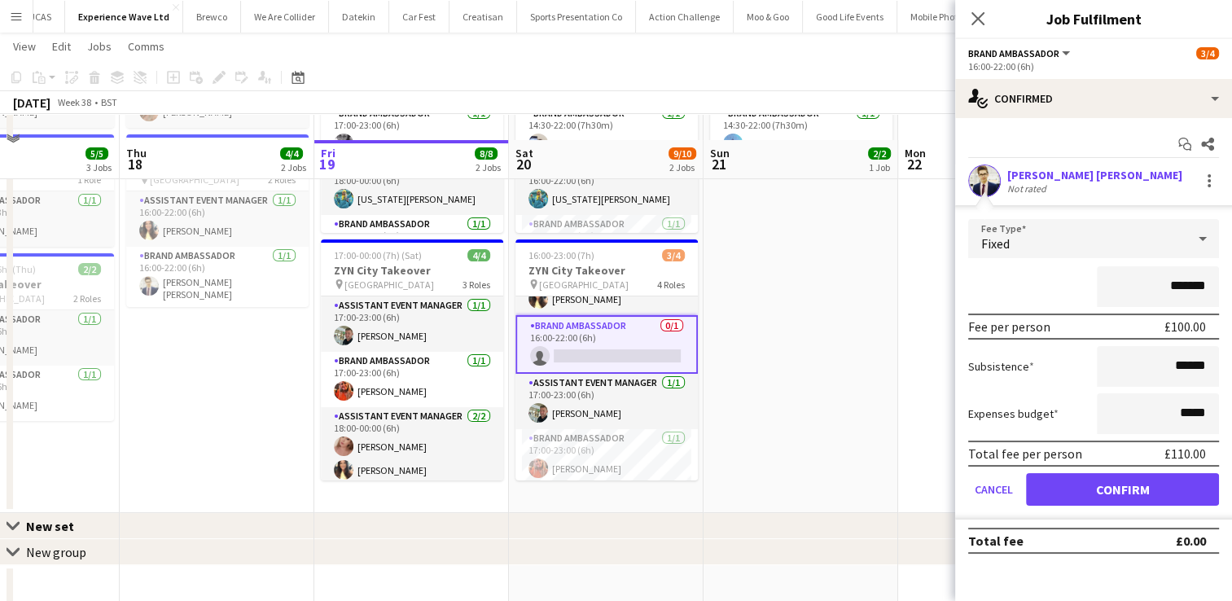
scroll to position [222, 0]
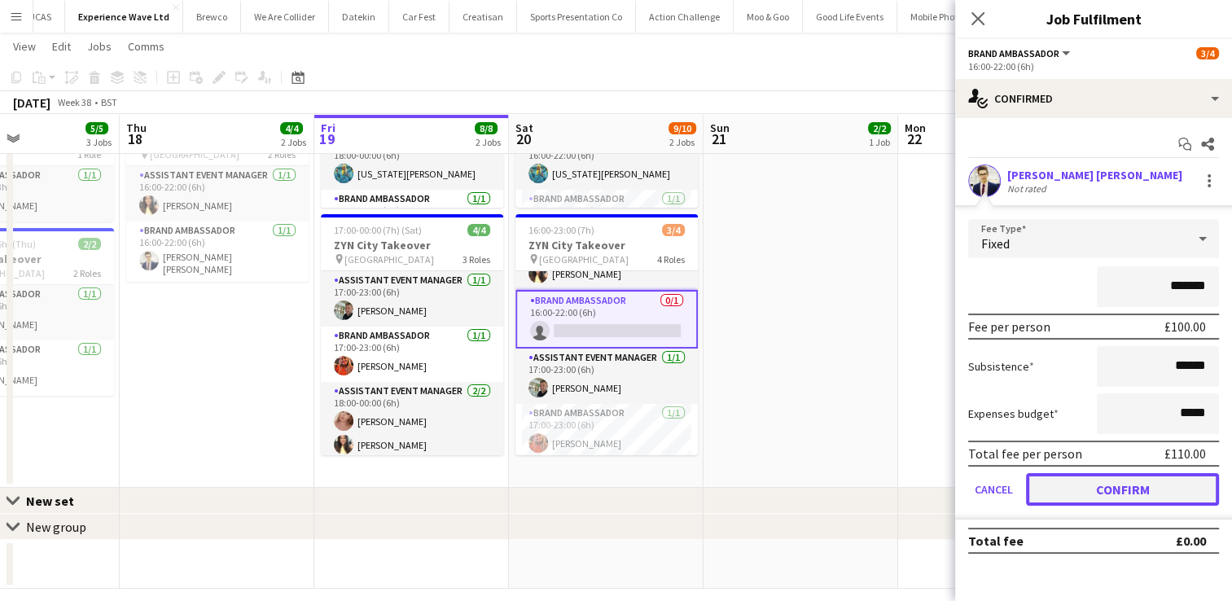
click at [1106, 488] on button "Confirm" at bounding box center [1122, 489] width 193 height 33
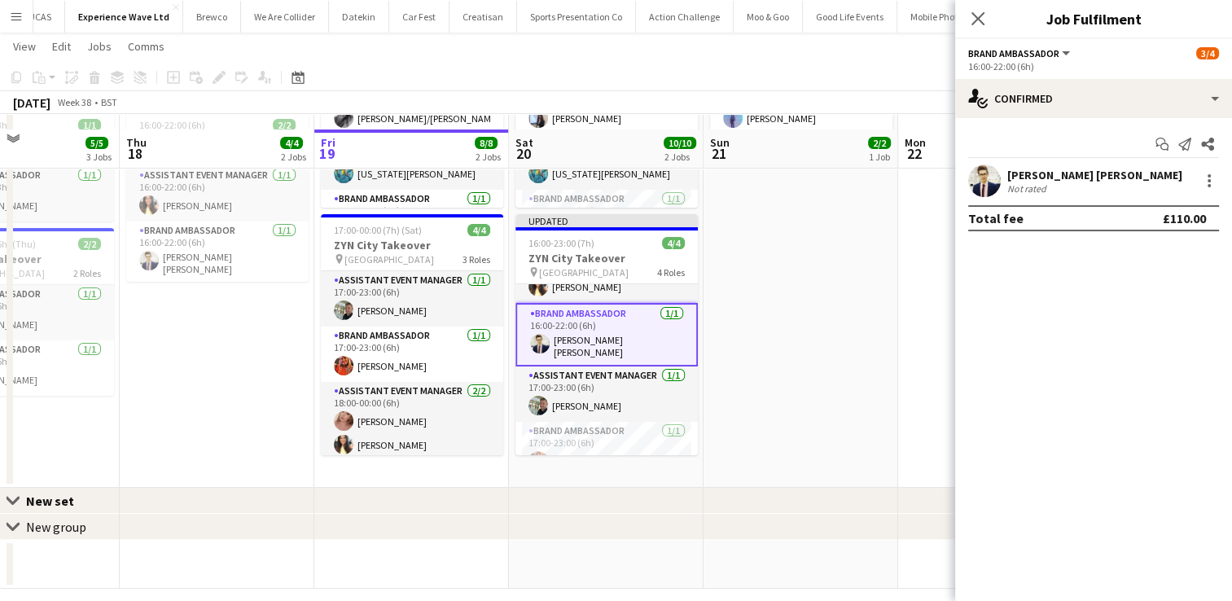
scroll to position [238, 0]
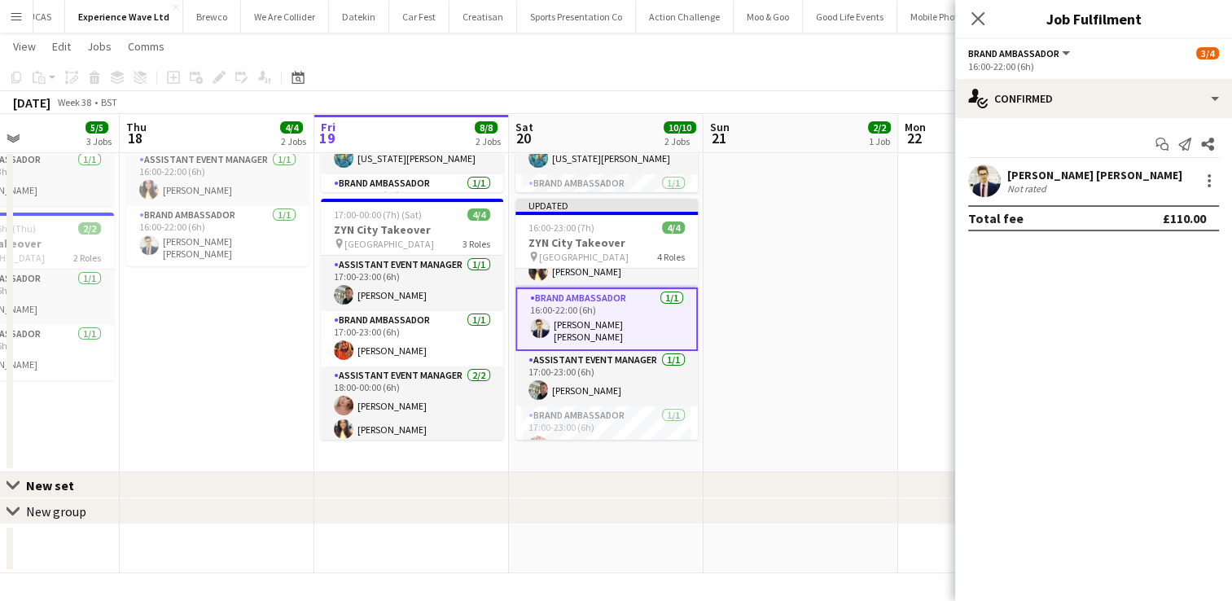
click at [929, 247] on app-date-cell at bounding box center [995, 209] width 195 height 528
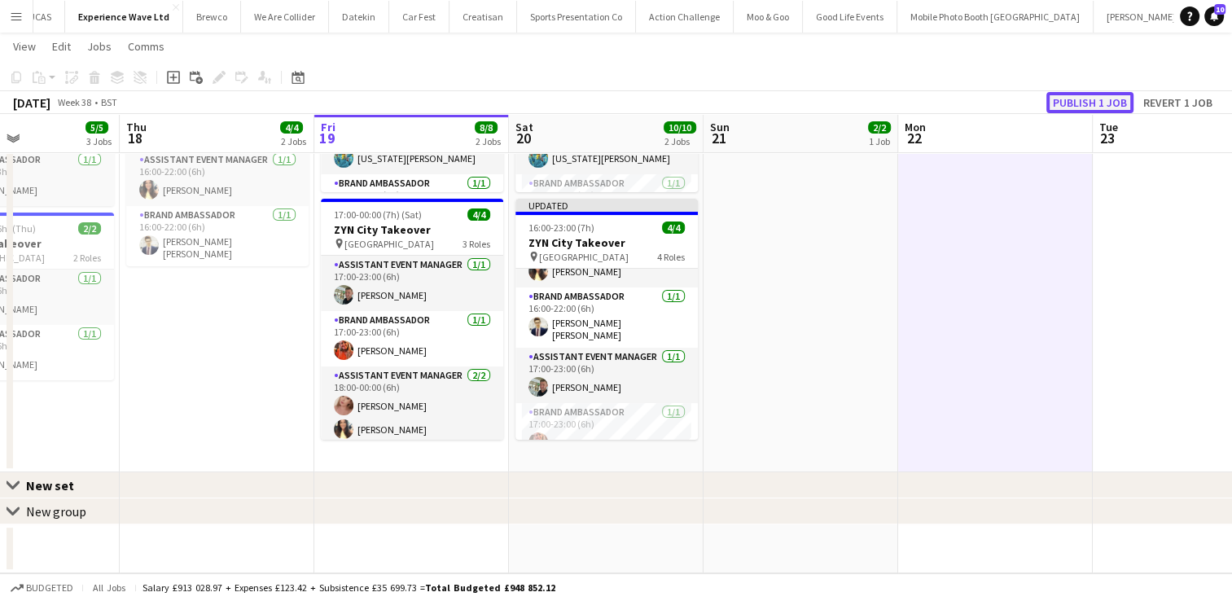
click at [1098, 103] on button "Publish 1 job" at bounding box center [1090, 102] width 87 height 21
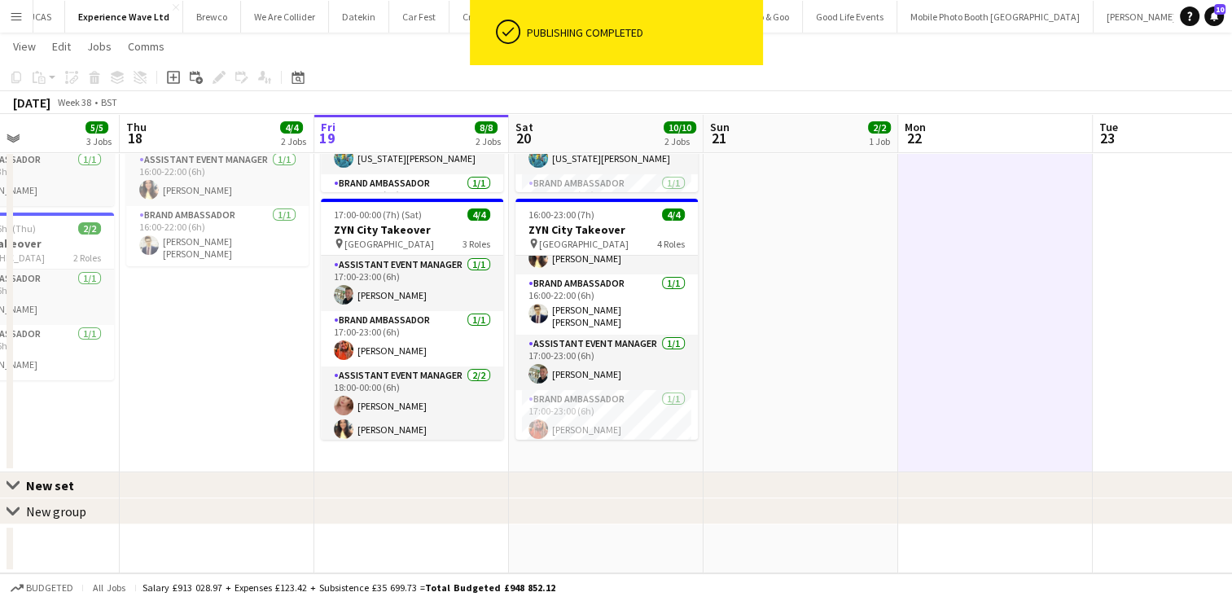
click at [750, 321] on app-date-cell "14:30-22:00 (7h30m) 2/2 ZYN City Takeover pin Manchester 2 Roles Assistant Even…" at bounding box center [801, 209] width 195 height 528
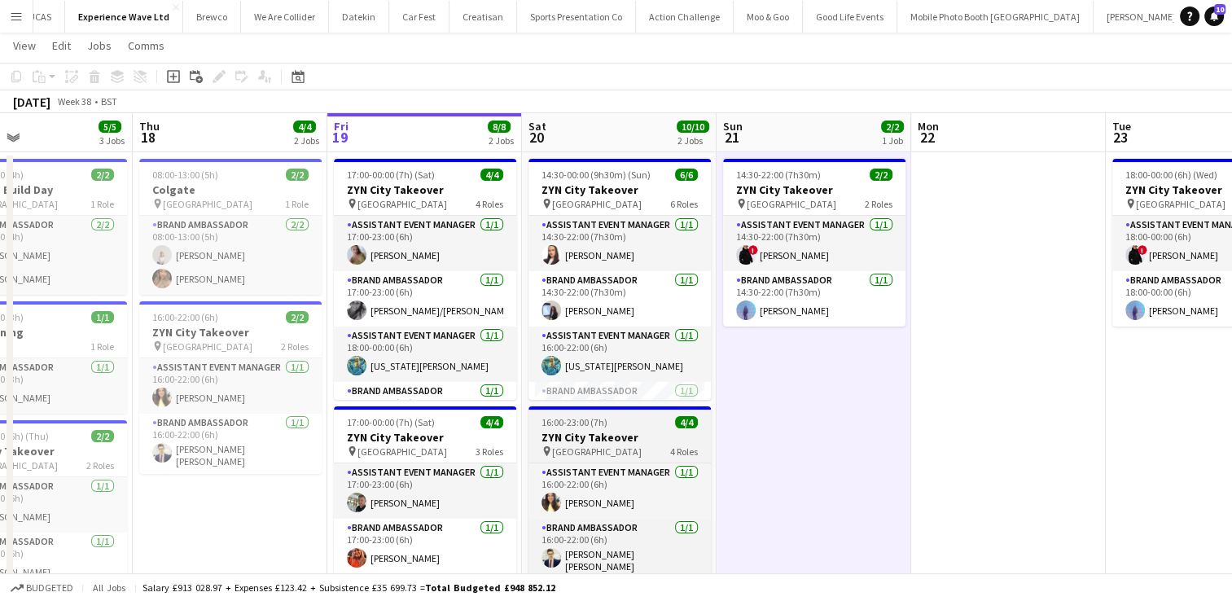
scroll to position [0, 0]
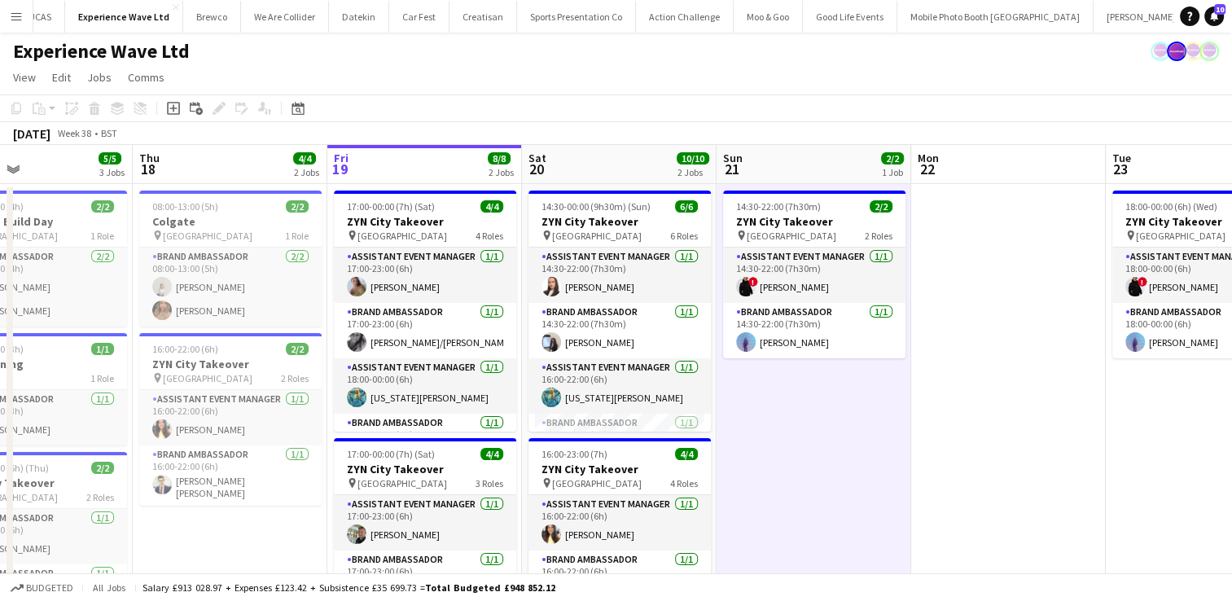
click at [794, 413] on app-date-cell "14:30-22:00 (7h30m) 2/2 ZYN City Takeover pin Manchester 2 Roles Assistant Even…" at bounding box center [814, 448] width 195 height 528
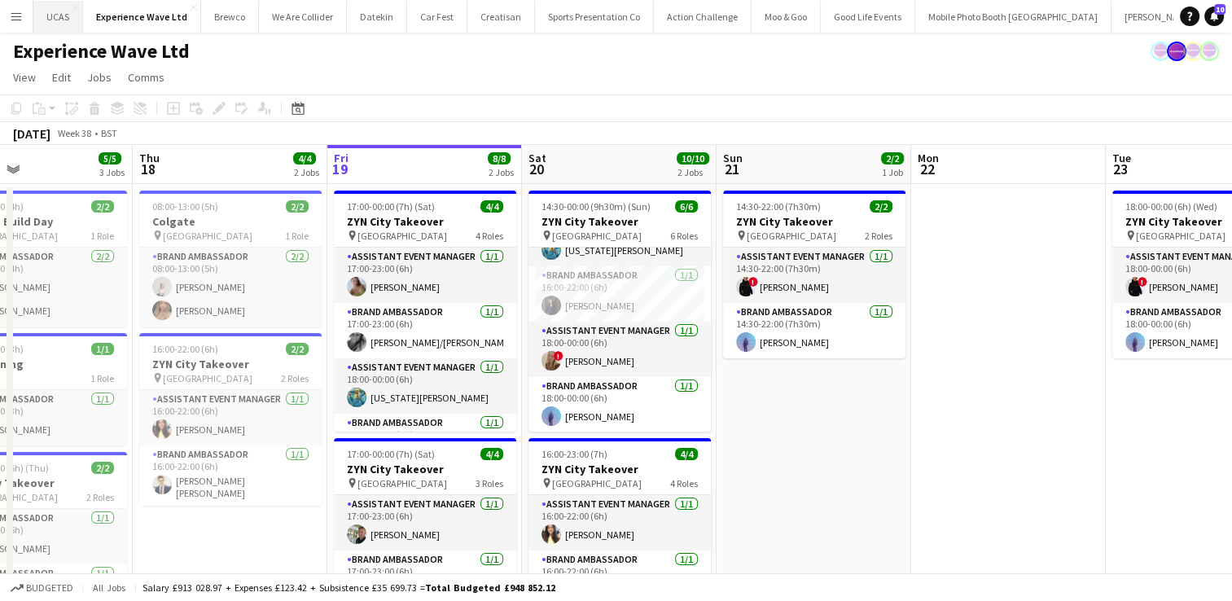
click at [51, 23] on button "UCAS Close" at bounding box center [58, 17] width 50 height 32
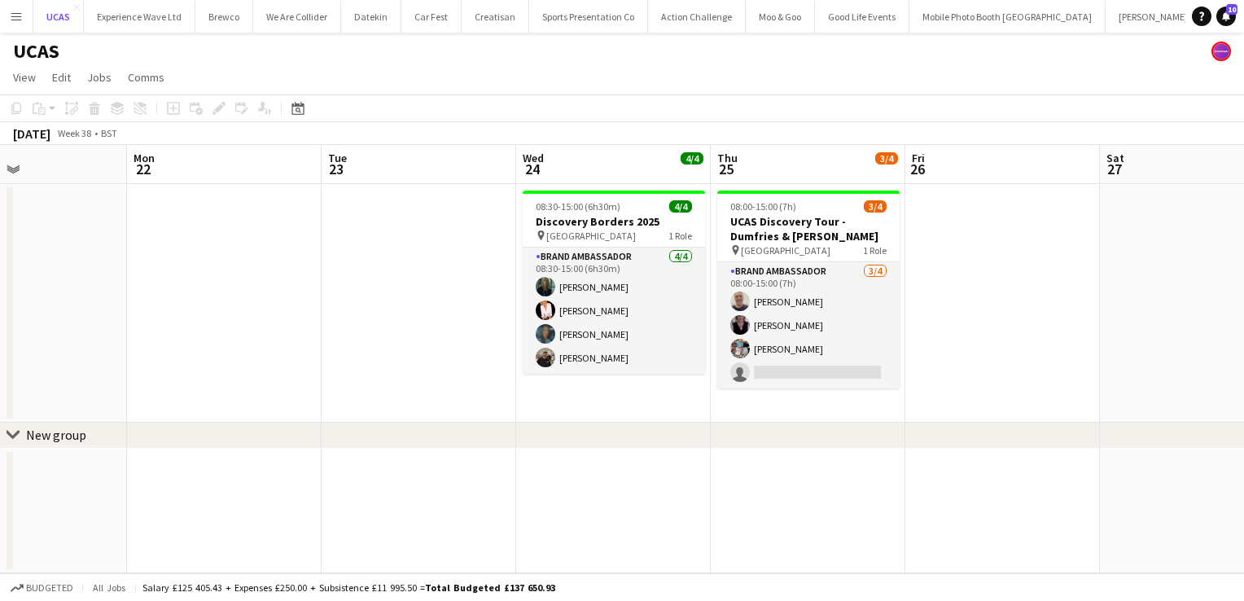
scroll to position [0, 652]
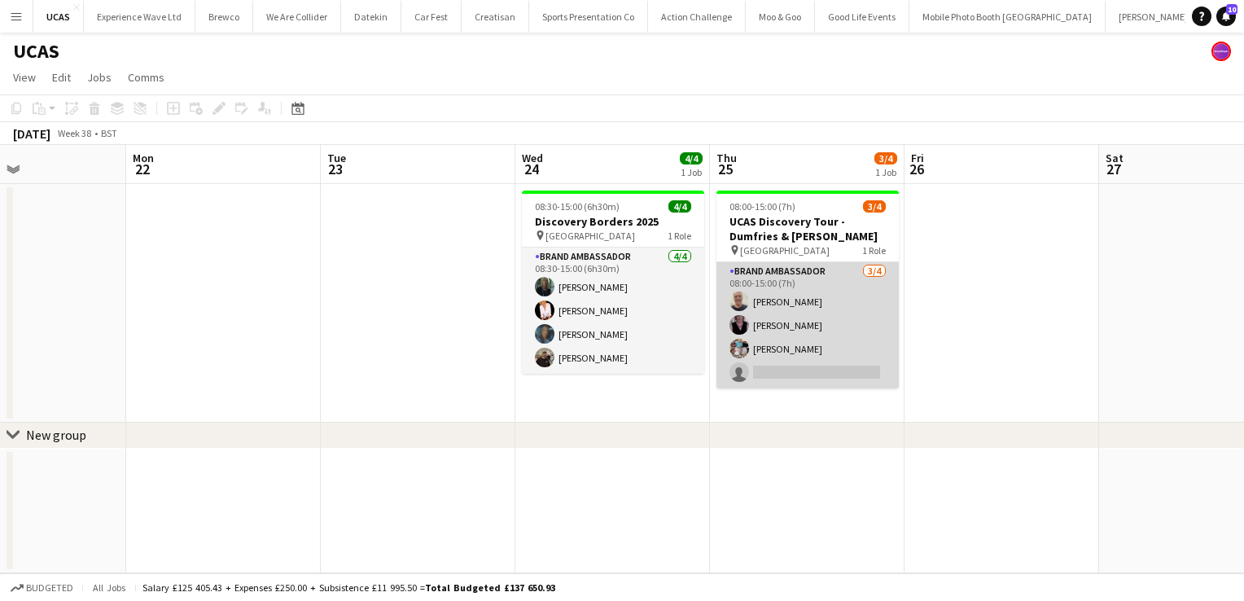
click at [871, 321] on app-card-role "Brand Ambassador 3/4 08:00-15:00 (7h) John Gallacher Janet Love pamela sigley s…" at bounding box center [808, 325] width 182 height 126
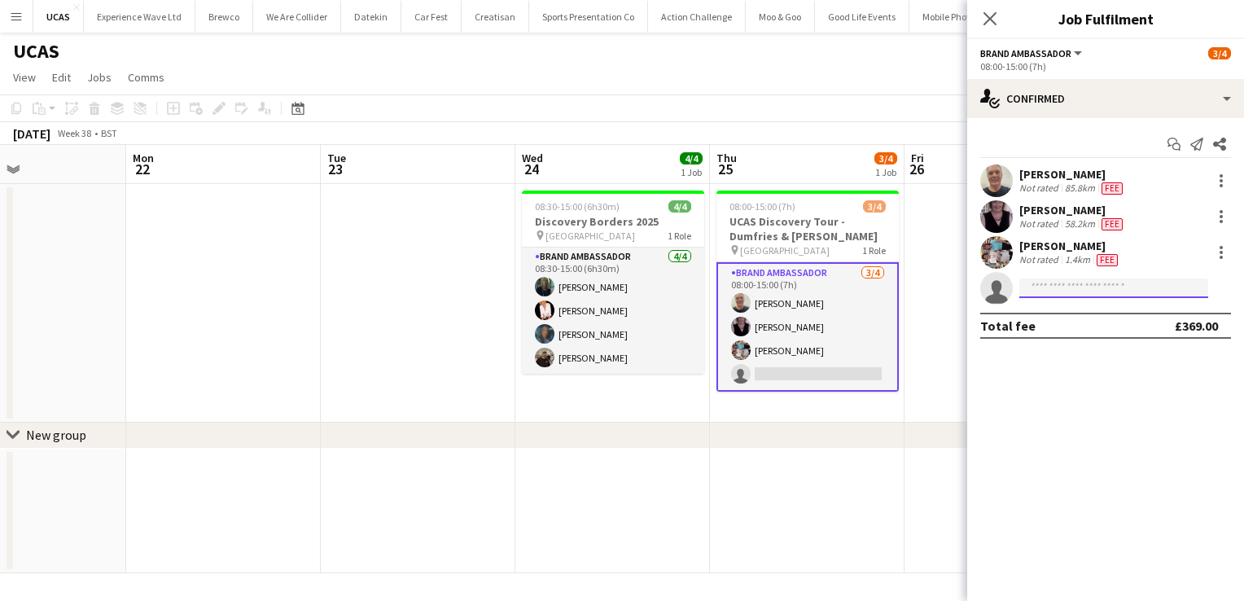
click at [1049, 290] on input at bounding box center [1114, 289] width 189 height 20
type input "*"
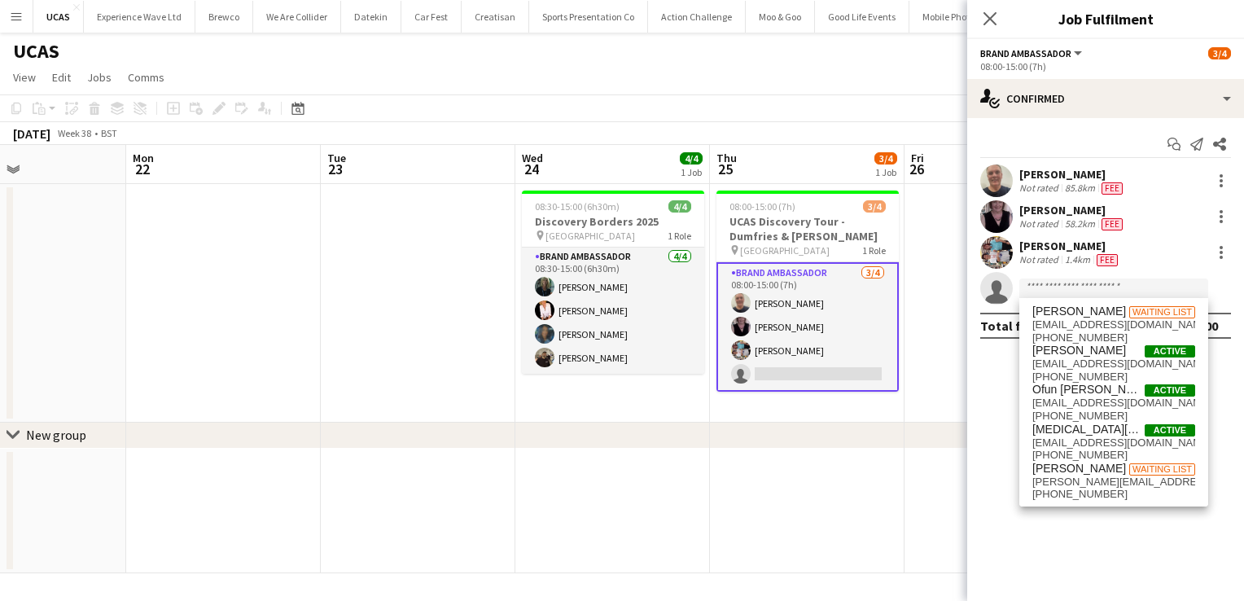
click at [1039, 174] on div "John Gallacher" at bounding box center [1073, 174] width 107 height 15
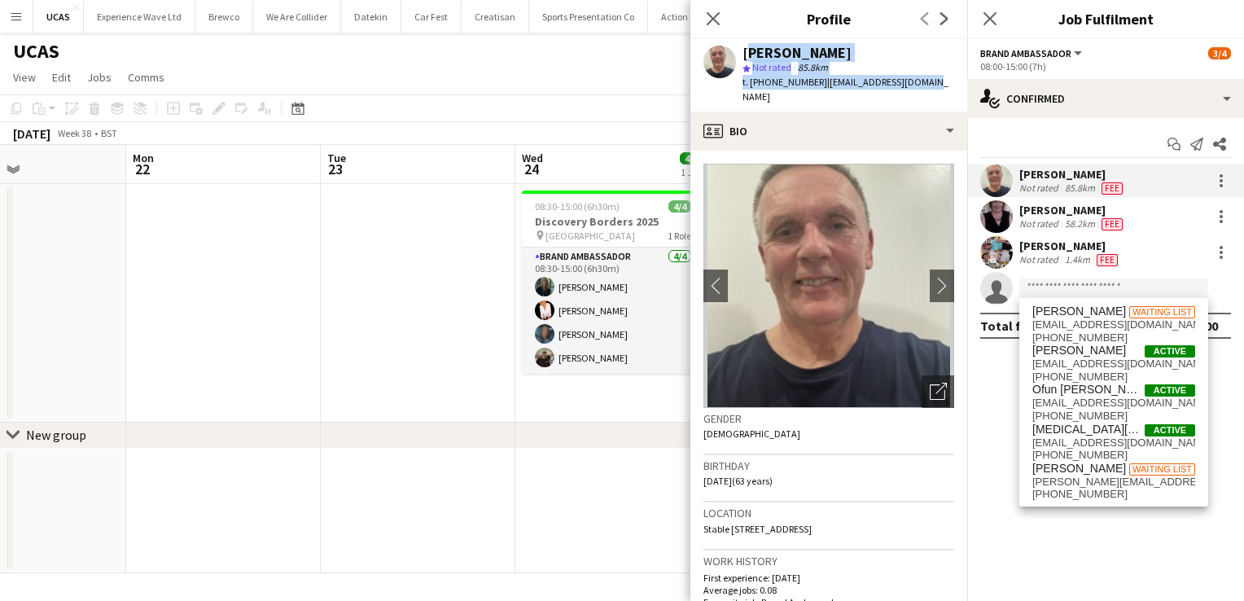
drag, startPoint x: 919, startPoint y: 82, endPoint x: 744, endPoint y: 55, distance: 177.1
click at [744, 55] on div "John Gallacher star Not rated 85.8km t. +447585416869 | johngall10@icloud.com" at bounding box center [829, 75] width 277 height 72
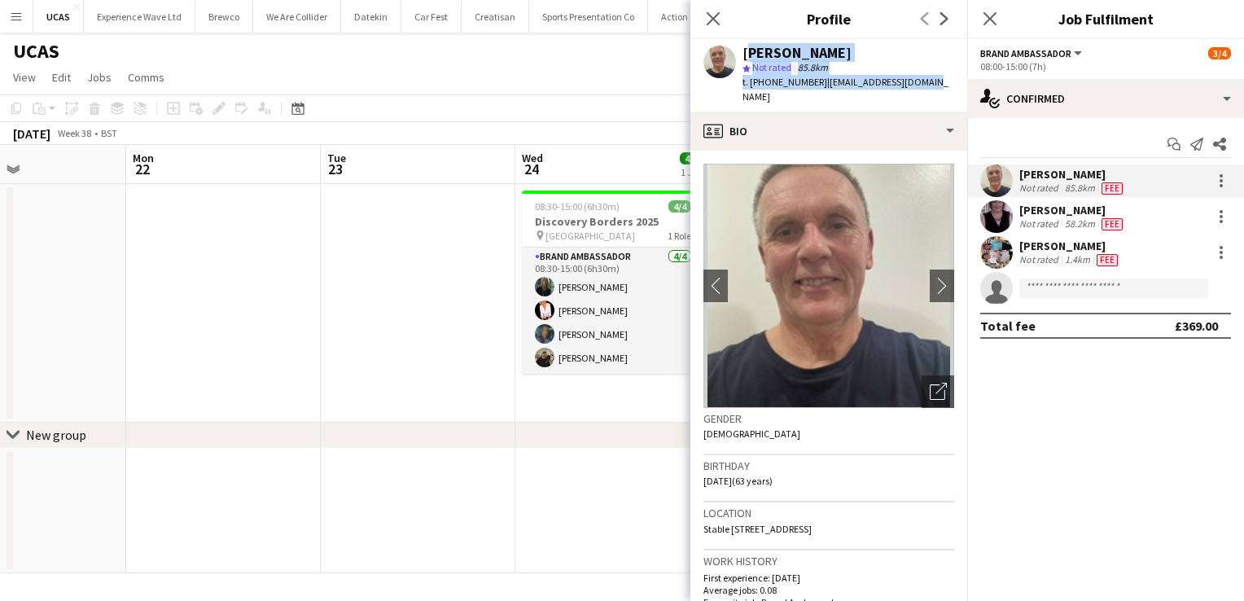
copy div "John Gallacher star Not rated 85.8km t. +447585416869 | johngall10@icloud.com"
click at [1050, 224] on div "Not rated" at bounding box center [1041, 223] width 42 height 13
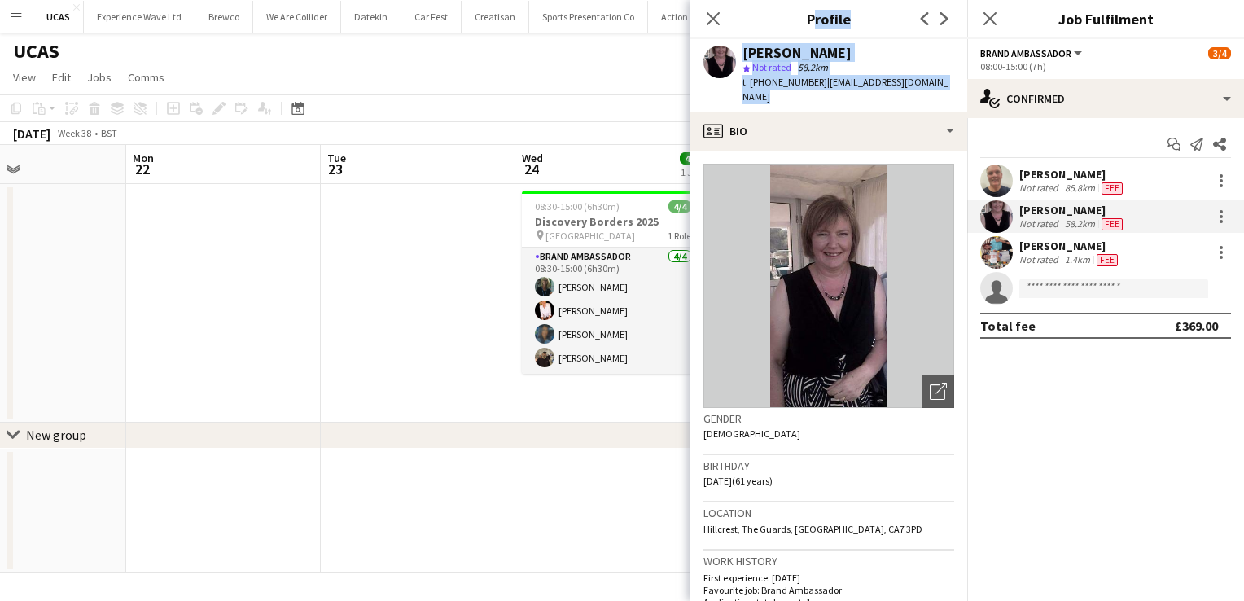
drag, startPoint x: 947, startPoint y: 84, endPoint x: 731, endPoint y: 35, distance: 222.1
click at [731, 35] on app-crew-profile "Close pop-in Profile Previous Next Janet Love star Not rated 58.2km t. +4478830…" at bounding box center [829, 300] width 277 height 601
drag, startPoint x: 731, startPoint y: 35, endPoint x: 887, endPoint y: 64, distance: 158.9
click at [887, 64] on div "star Not rated 58.2km" at bounding box center [849, 67] width 212 height 15
click at [948, 86] on div "Janet Love star Not rated 58.2km t. +447883013293 | janetlove311@btinternet.com" at bounding box center [829, 75] width 277 height 72
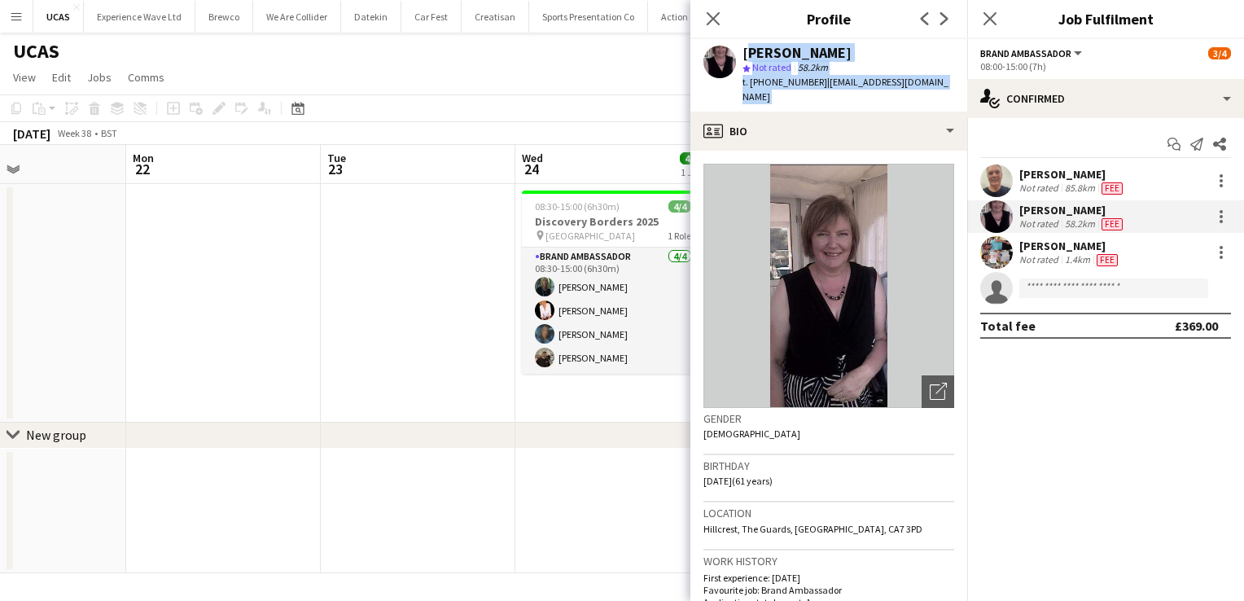
drag, startPoint x: 948, startPoint y: 86, endPoint x: 750, endPoint y: 58, distance: 199.9
click at [750, 58] on div "Janet Love star Not rated 58.2km t. +447883013293 | janetlove311@btinternet.com" at bounding box center [829, 75] width 277 height 72
click at [1065, 253] on div "1.4km" at bounding box center [1078, 259] width 32 height 13
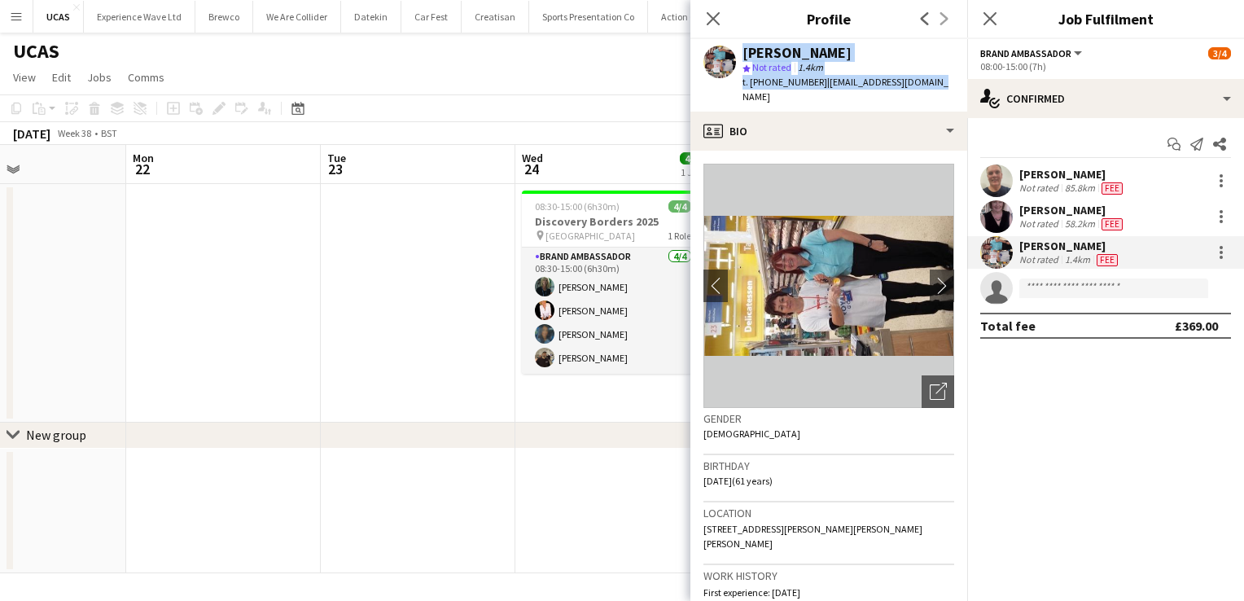
drag, startPoint x: 928, startPoint y: 85, endPoint x: 715, endPoint y: 50, distance: 215.3
click at [715, 50] on div "pamela sigley star Not rated 1.4km t. +447837644486 | sigleypamela@gmail.com" at bounding box center [829, 75] width 277 height 72
copy div "pamela sigley star Not rated 1.4km t. +447837644486 | sigleypamela@gmail.com"
click at [717, 24] on icon "Close pop-in" at bounding box center [712, 18] width 15 height 15
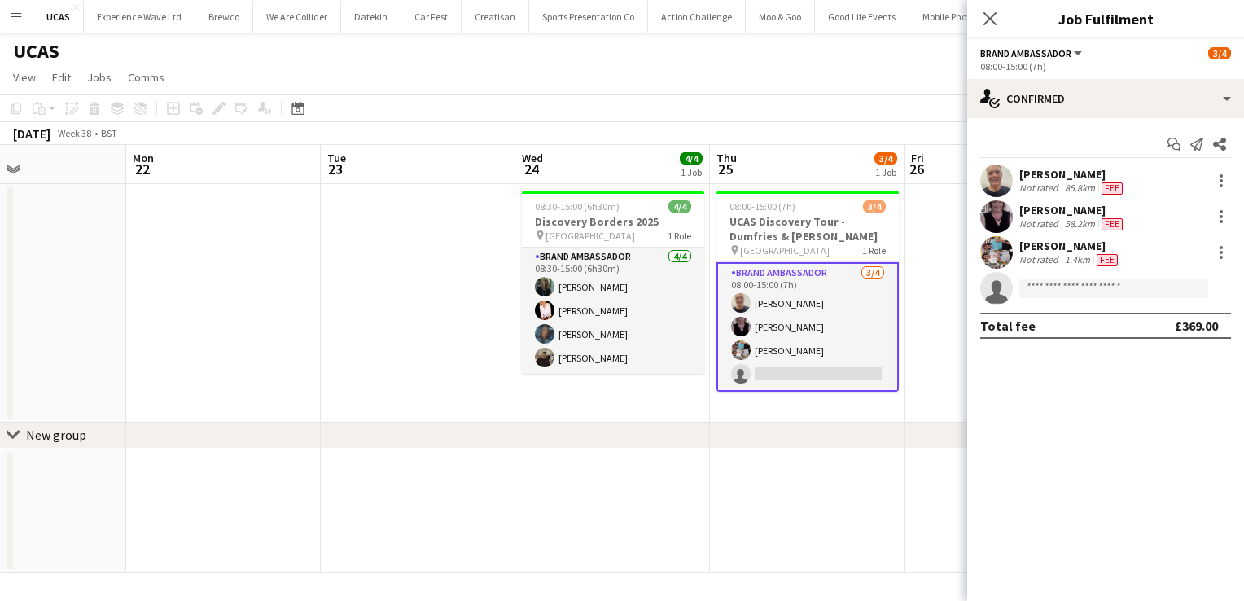
click at [430, 311] on app-date-cell at bounding box center [418, 303] width 195 height 239
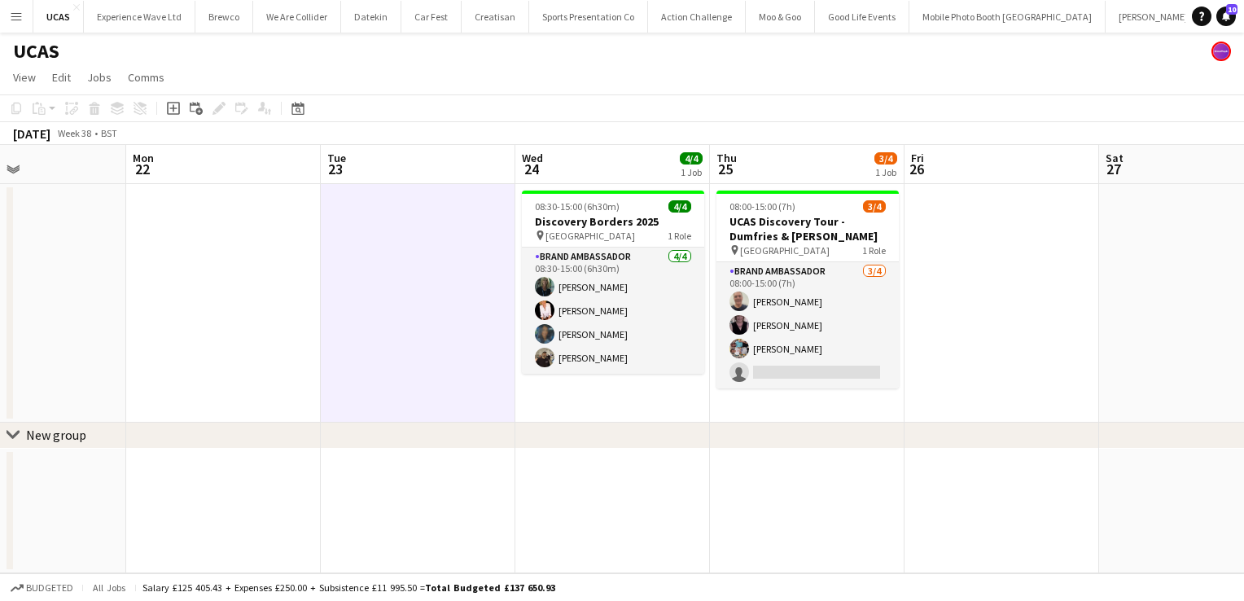
click at [10, 18] on app-icon "Menu" at bounding box center [16, 16] width 13 height 13
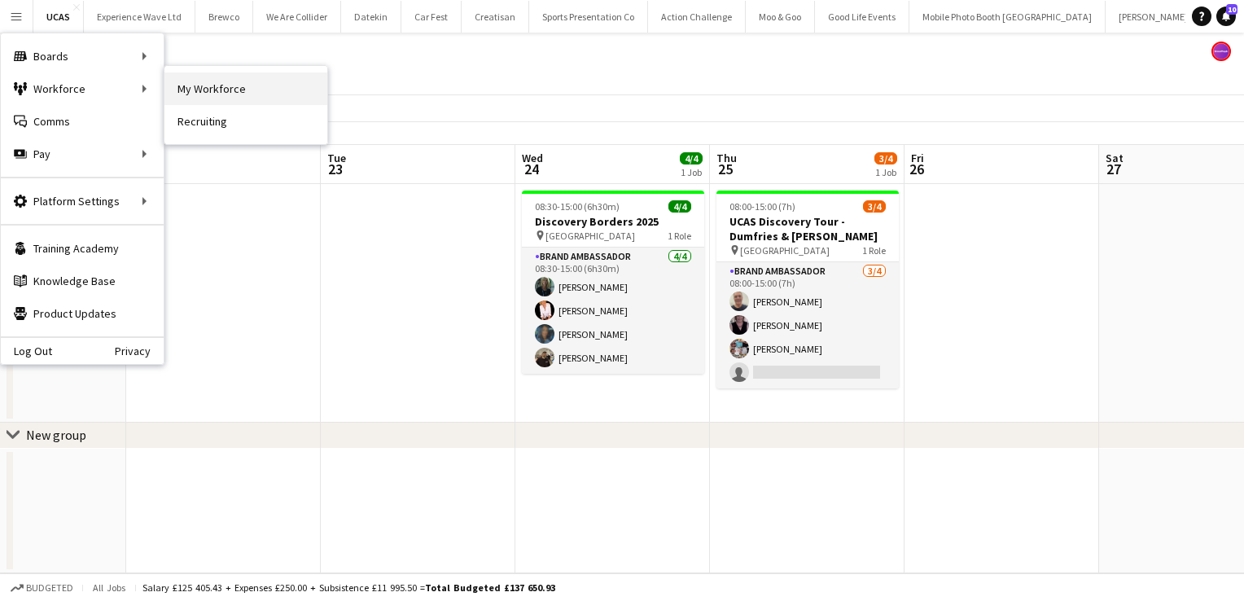
click at [200, 88] on link "My Workforce" at bounding box center [246, 88] width 163 height 33
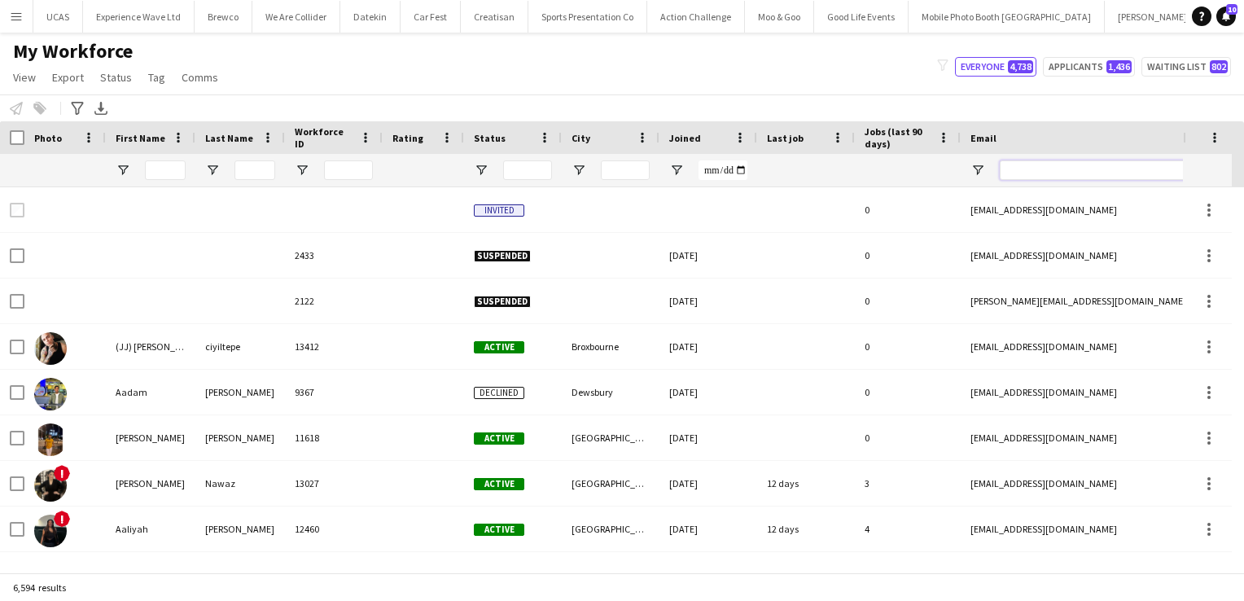
click at [1032, 168] on input "Email Filter Input" at bounding box center [1138, 170] width 277 height 20
paste input "**********"
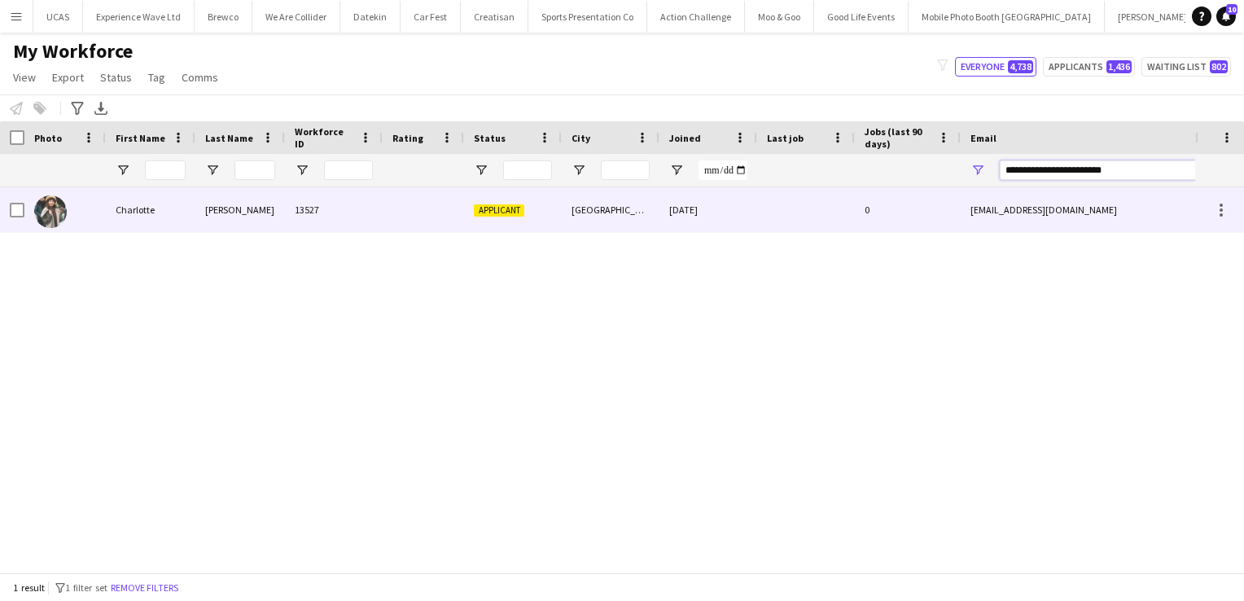
type input "**********"
click at [700, 226] on div "30-05-2025" at bounding box center [709, 209] width 98 height 45
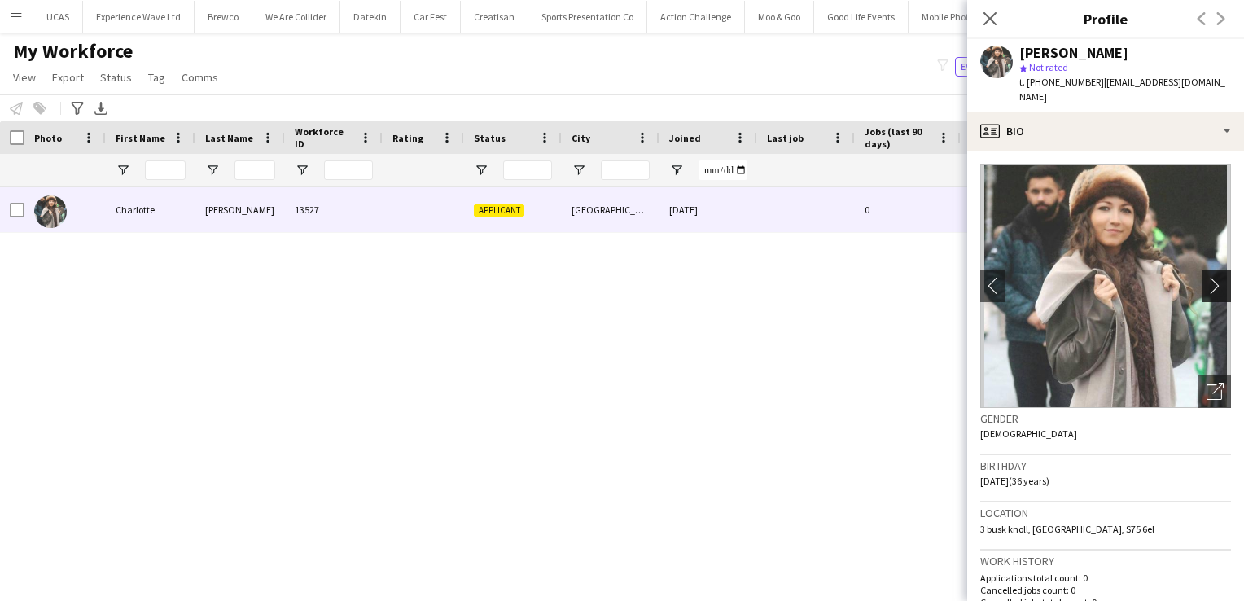
click at [1210, 277] on app-icon "chevron-right" at bounding box center [1219, 285] width 25 height 17
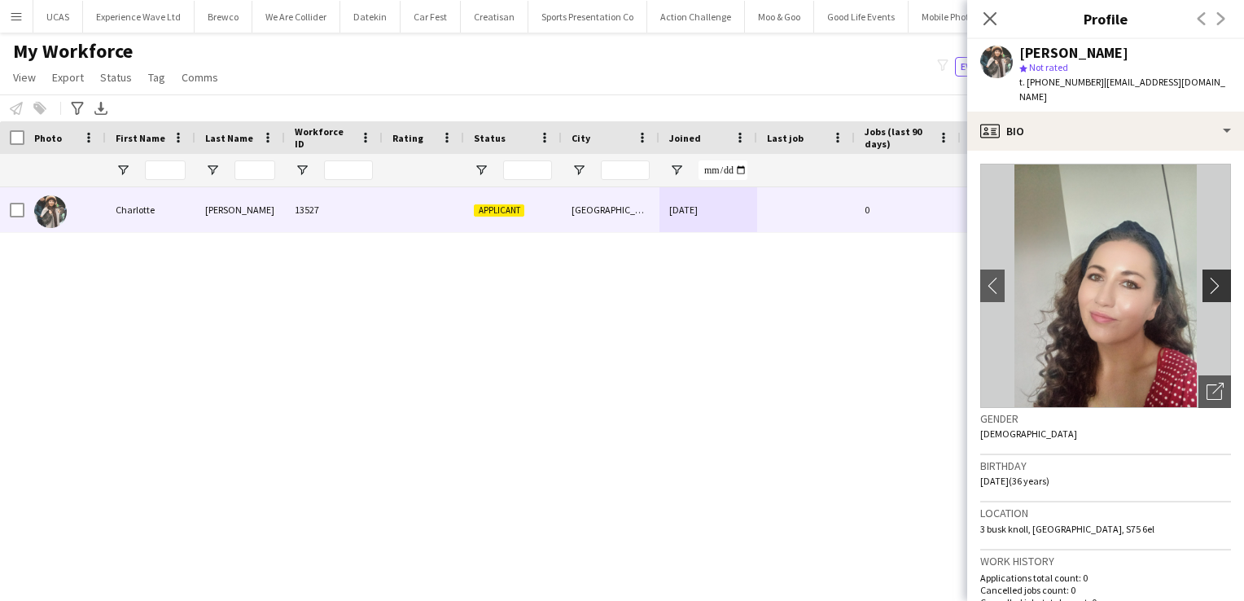
click at [1210, 277] on app-icon "chevron-right" at bounding box center [1219, 285] width 25 height 17
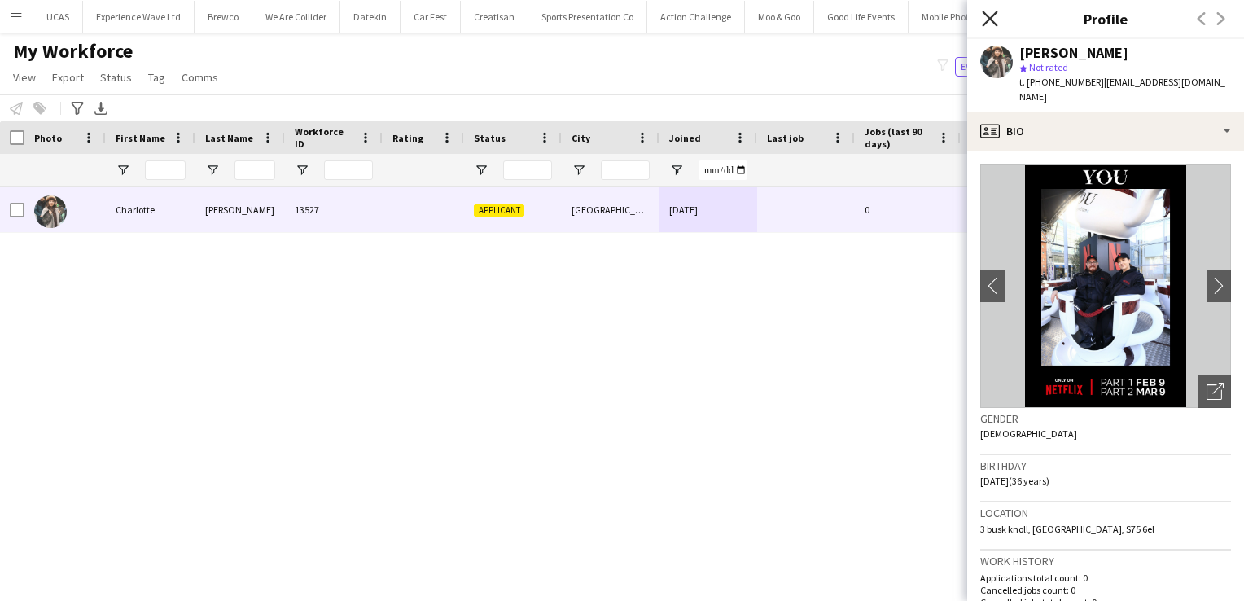
click at [990, 15] on icon "Close pop-in" at bounding box center [989, 18] width 15 height 15
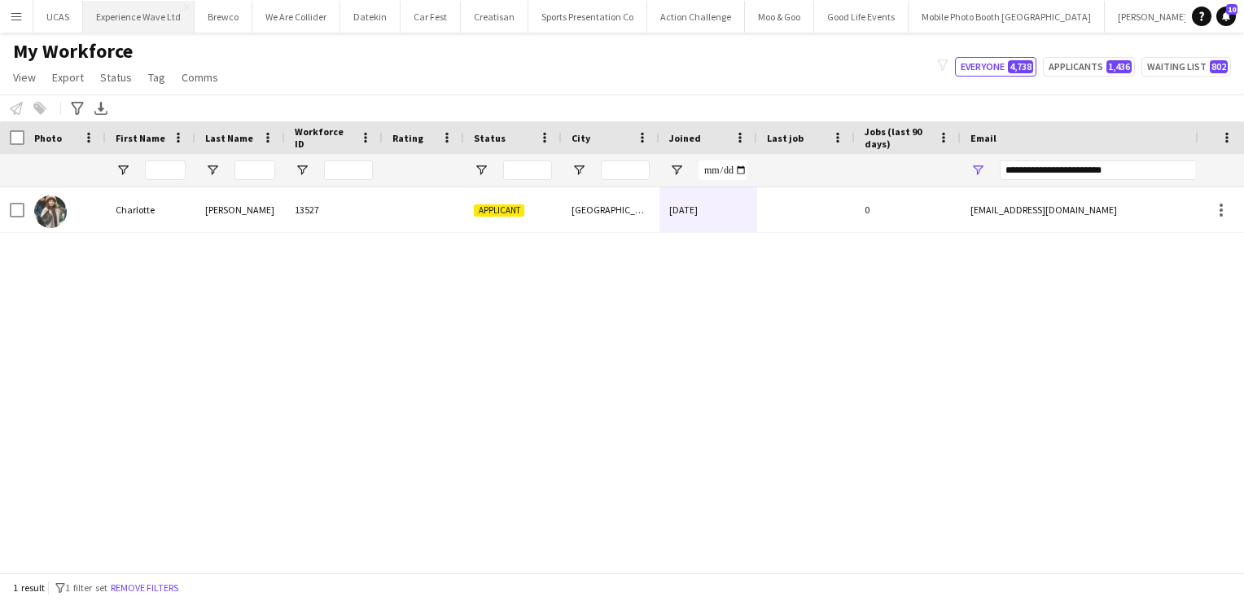
click at [151, 14] on button "Experience Wave Ltd Close" at bounding box center [139, 17] width 112 height 32
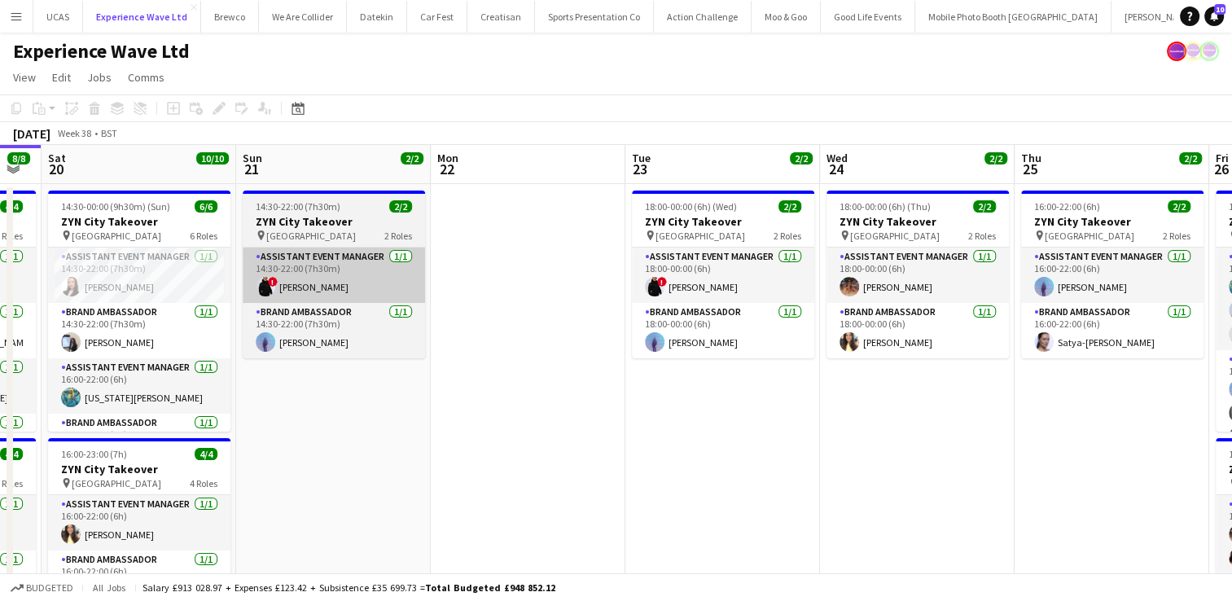
scroll to position [0, 649]
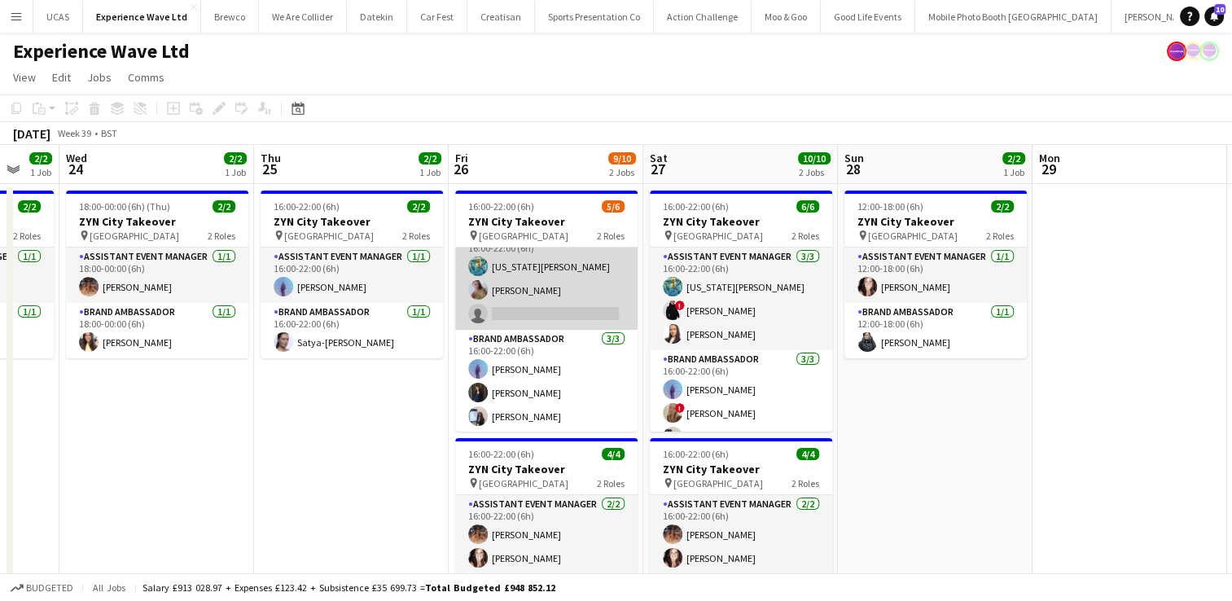
scroll to position [20, 0]
click at [551, 318] on app-card-role "Assistant Event Manager 1A [DATE] 16:00-22:00 (6h) [US_STATE][PERSON_NAME] [PER…" at bounding box center [546, 279] width 182 height 103
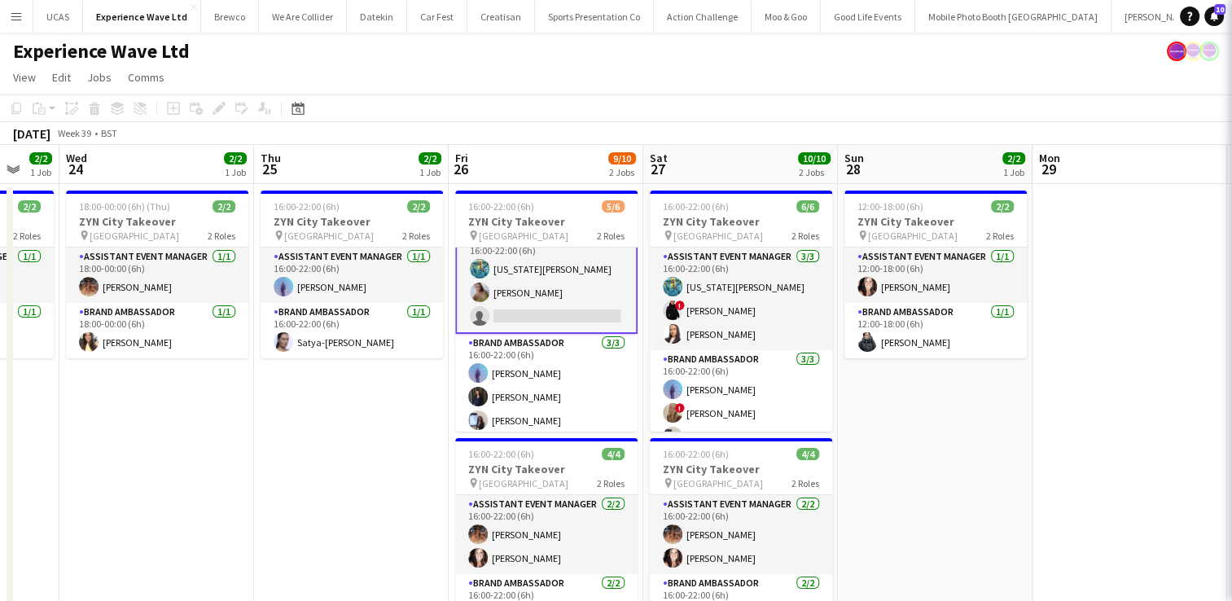
scroll to position [21, 0]
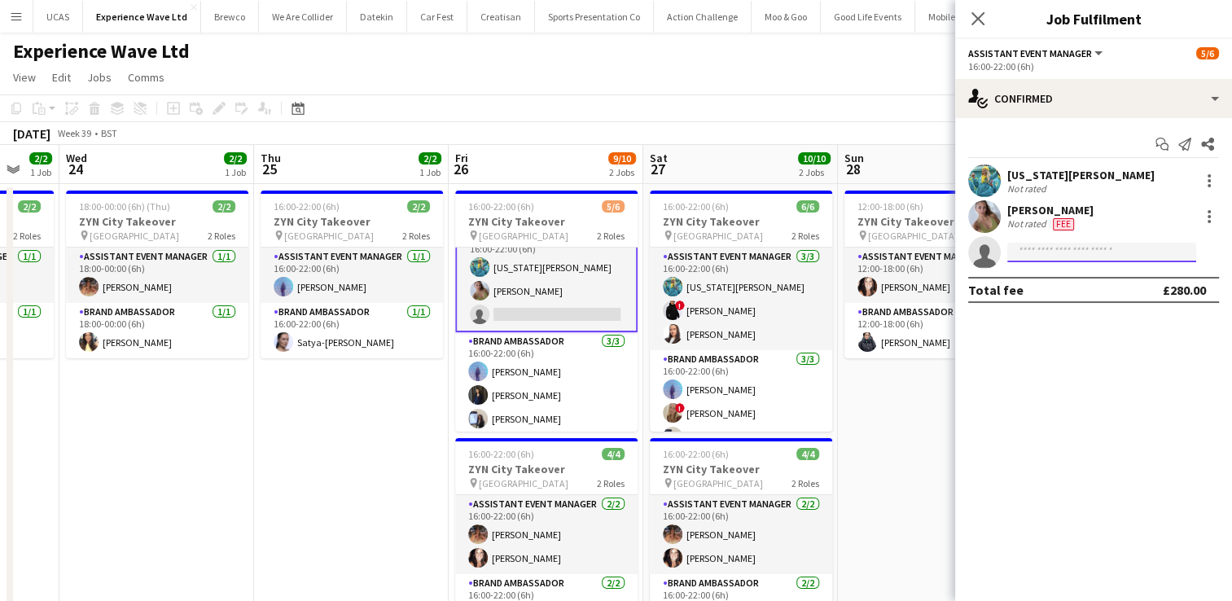
click at [1057, 249] on input at bounding box center [1101, 253] width 189 height 20
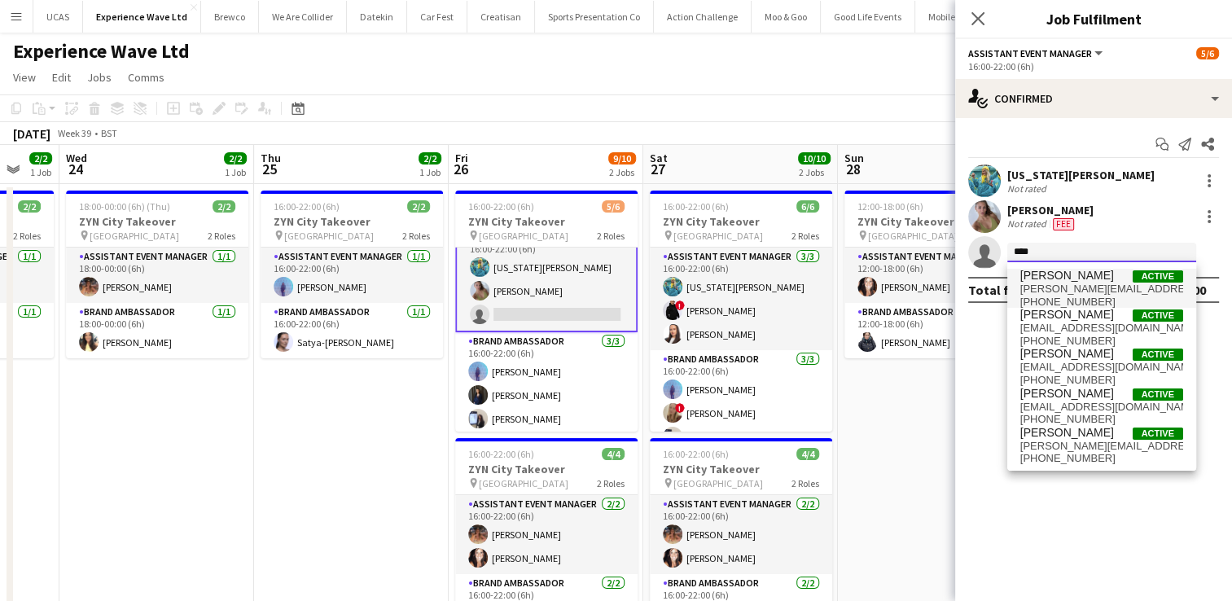
type input "****"
click at [1059, 287] on span "[PERSON_NAME][EMAIL_ADDRESS][PERSON_NAME][DOMAIN_NAME]" at bounding box center [1101, 289] width 163 height 13
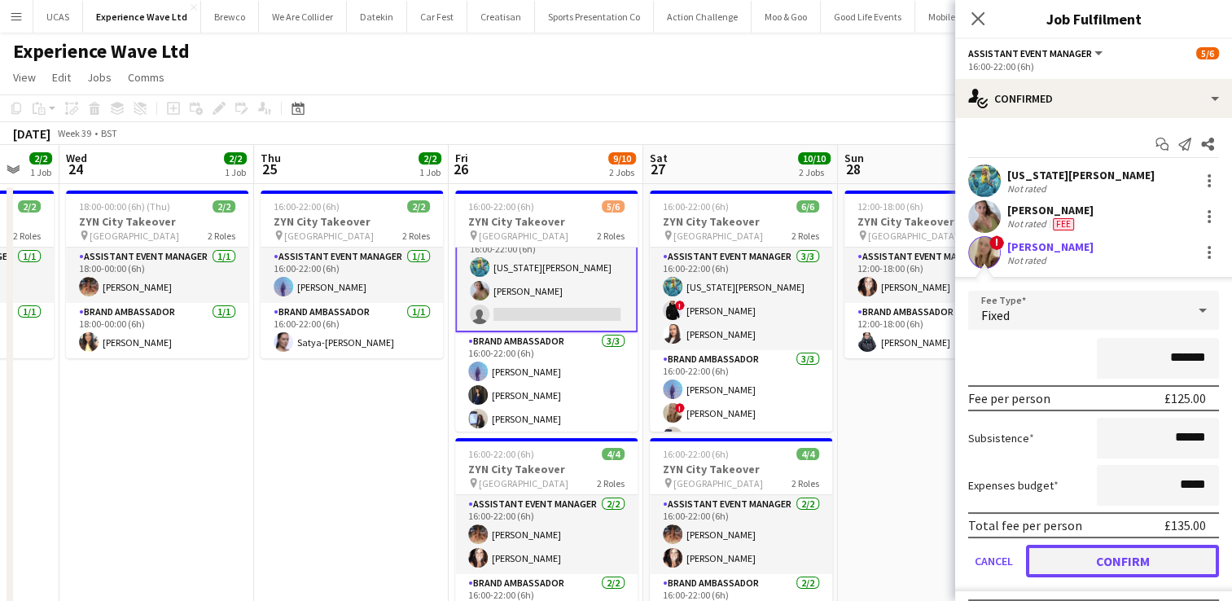
click at [1098, 559] on button "Confirm" at bounding box center [1122, 561] width 193 height 33
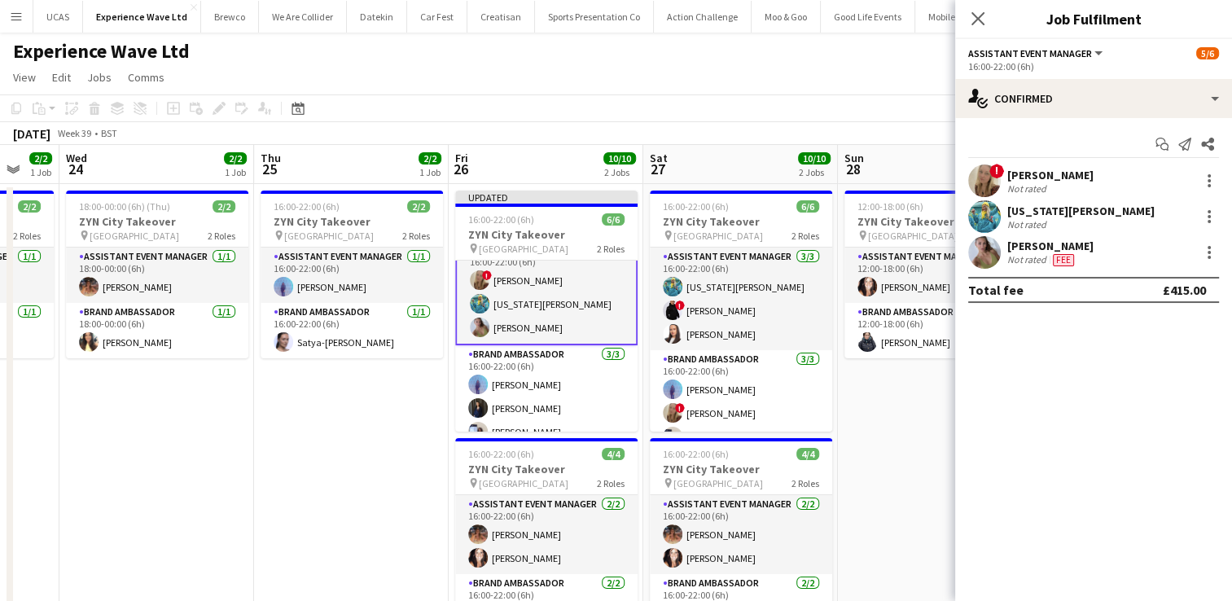
click at [915, 395] on app-date-cell "12:00-18:00 (6h) 2/2 ZYN City Takeover pin Newcastle 2 Roles Assistant Event Ma…" at bounding box center [935, 448] width 195 height 528
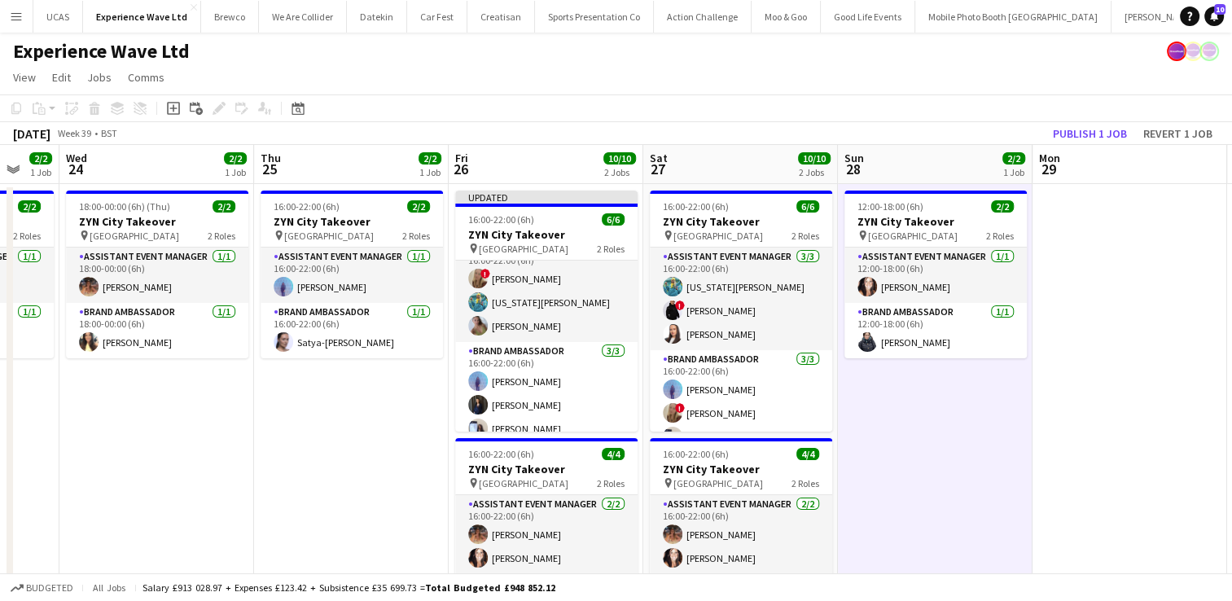
scroll to position [20, 0]
click at [1095, 130] on button "Publish 1 job" at bounding box center [1090, 133] width 87 height 21
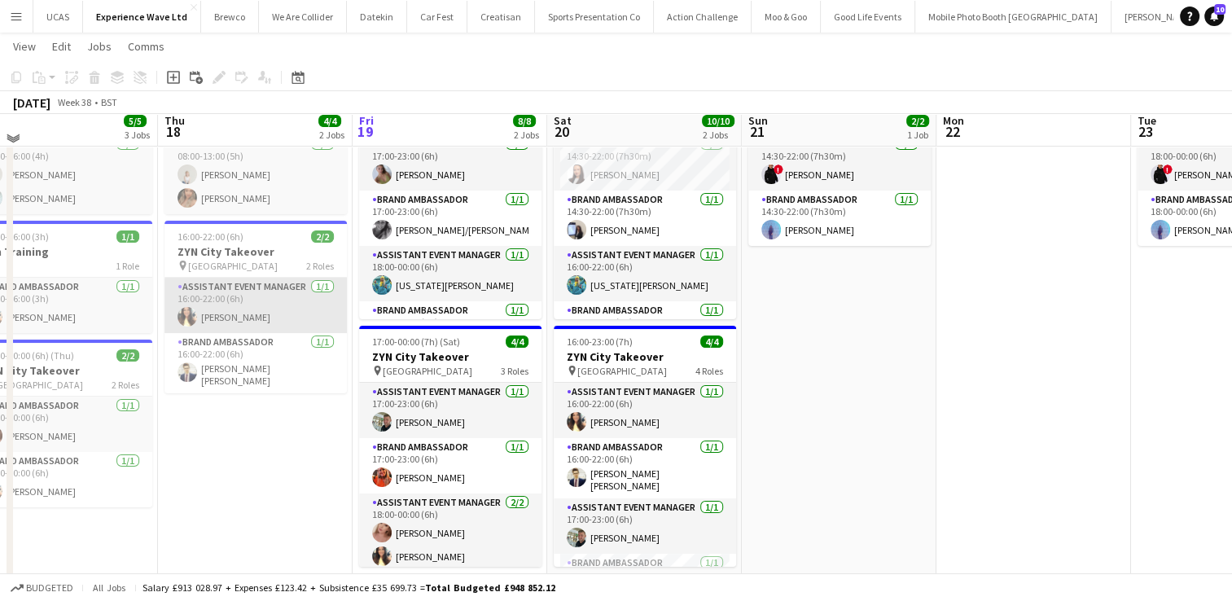
scroll to position [0, 0]
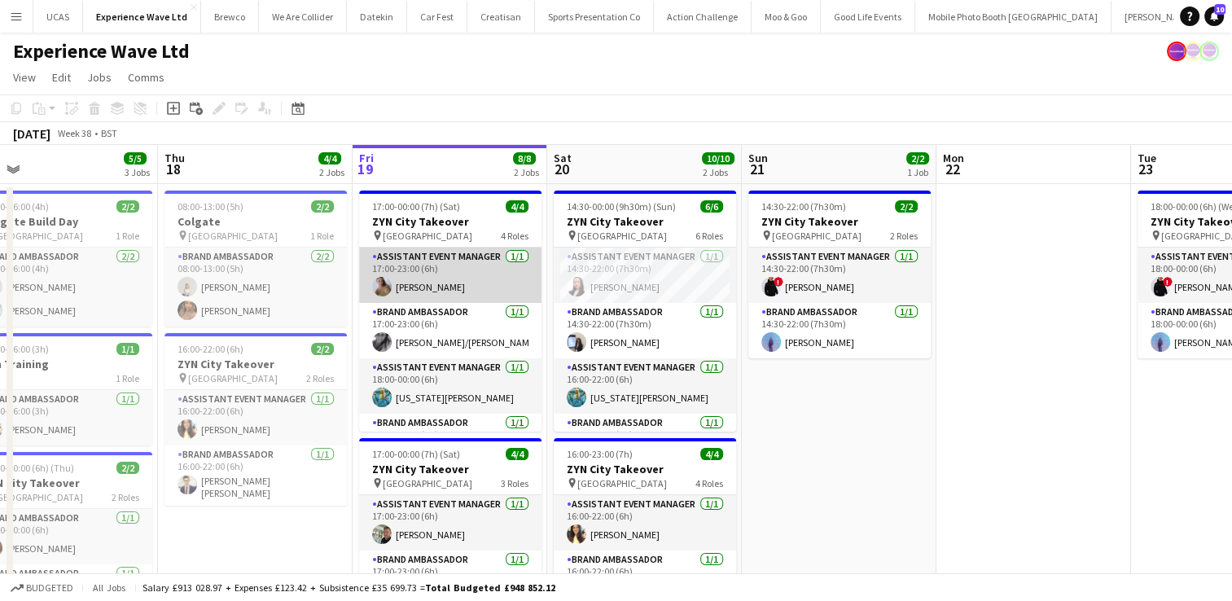
click at [460, 288] on app-card-role "Assistant Event Manager [DATE] 17:00-23:00 (6h) [PERSON_NAME]" at bounding box center [450, 275] width 182 height 55
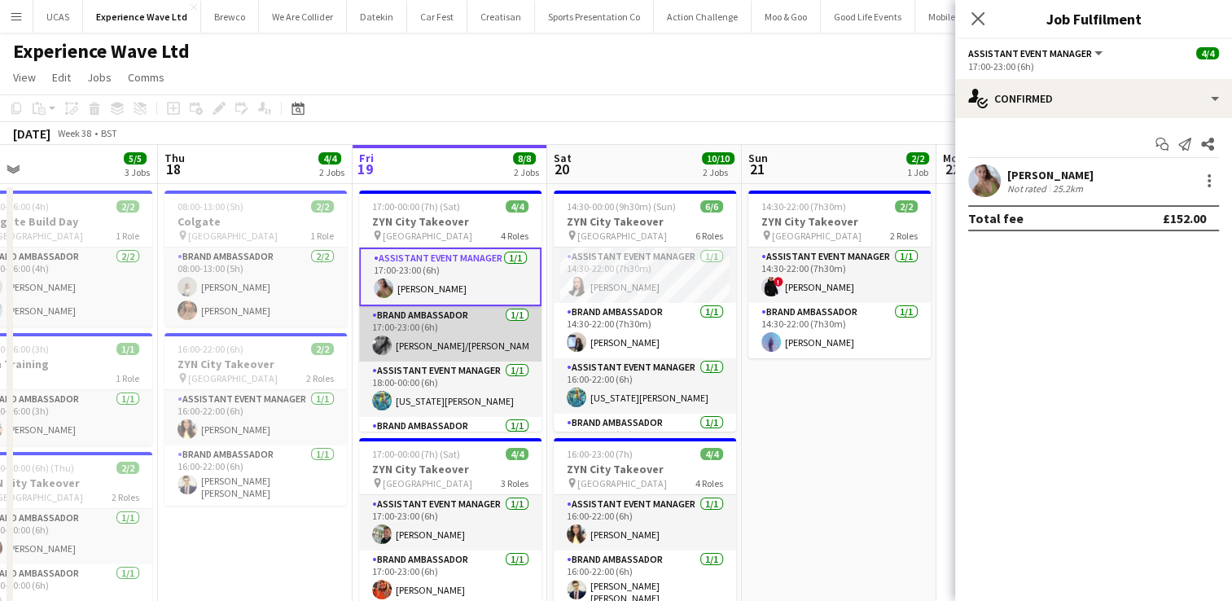
click at [456, 321] on app-card-role "Brand Ambassador [DATE] 17:00-23:00 (6h) [PERSON_NAME]/[PERSON_NAME]" at bounding box center [450, 333] width 182 height 55
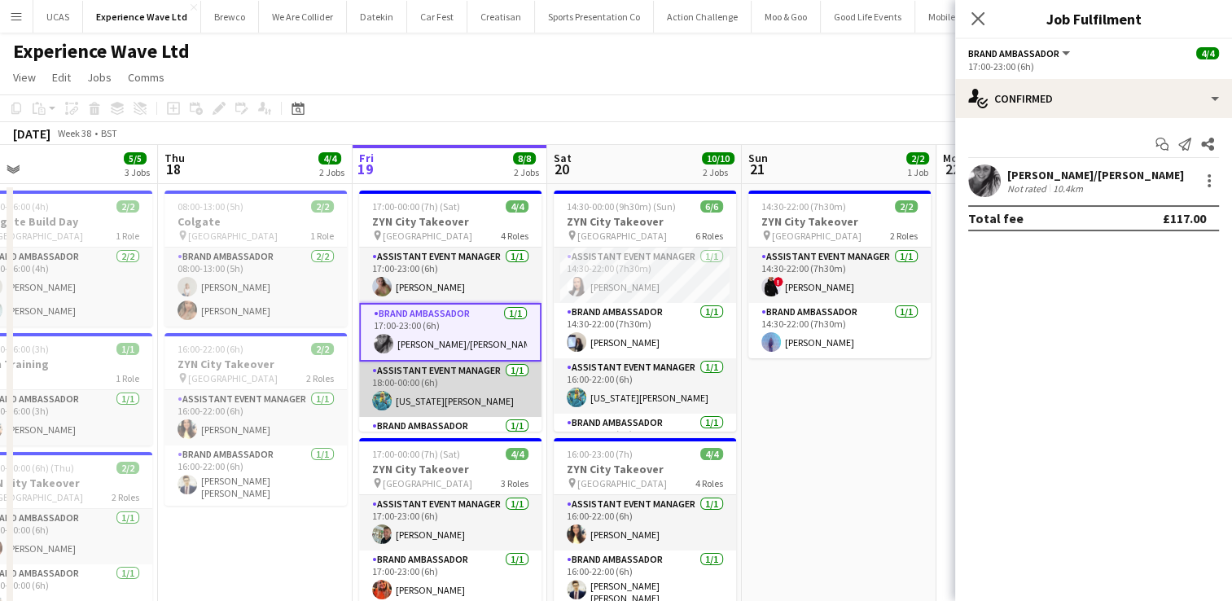
scroll to position [39, 0]
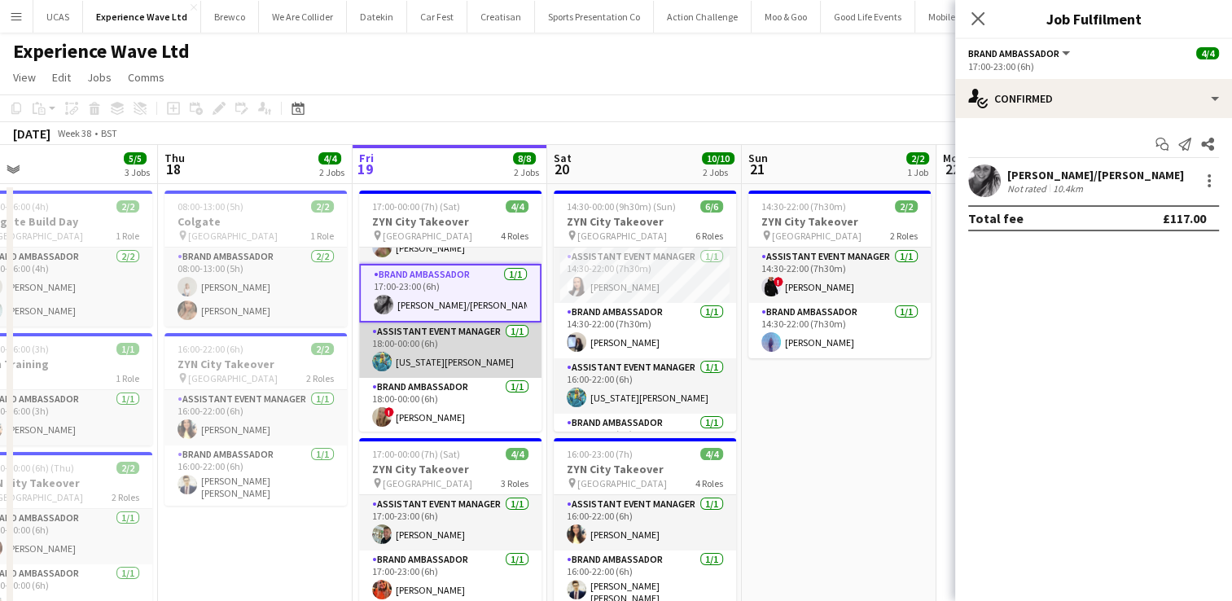
click at [443, 370] on app-card-role "Assistant Event Manager [DATE] 18:00-00:00 (6h) [US_STATE][PERSON_NAME]" at bounding box center [450, 350] width 182 height 55
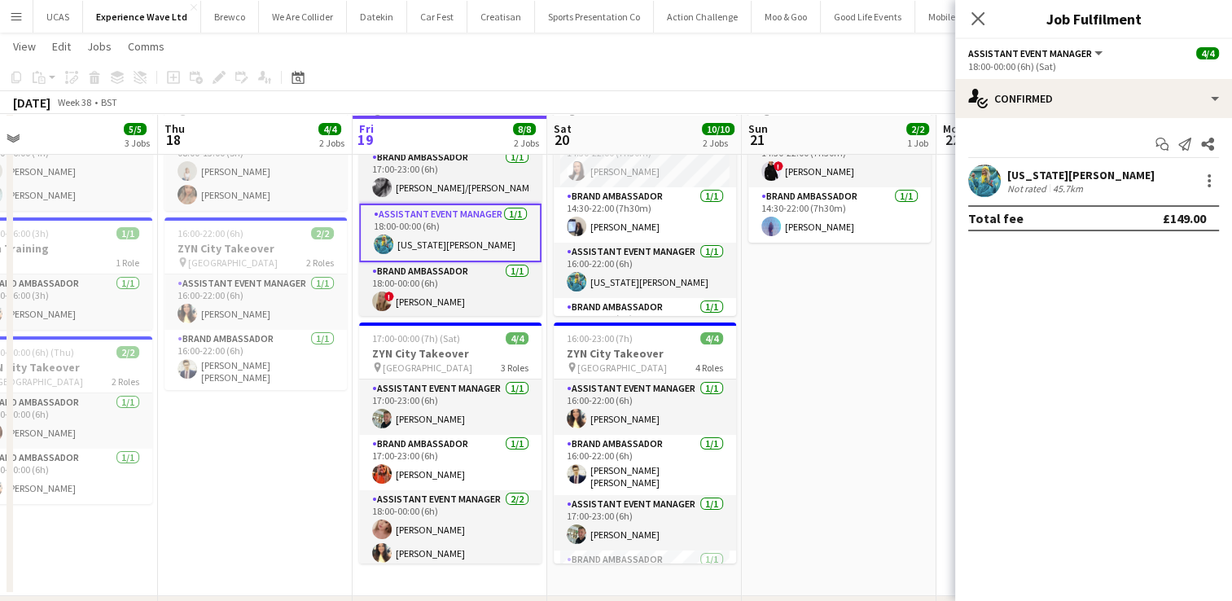
scroll to position [116, 0]
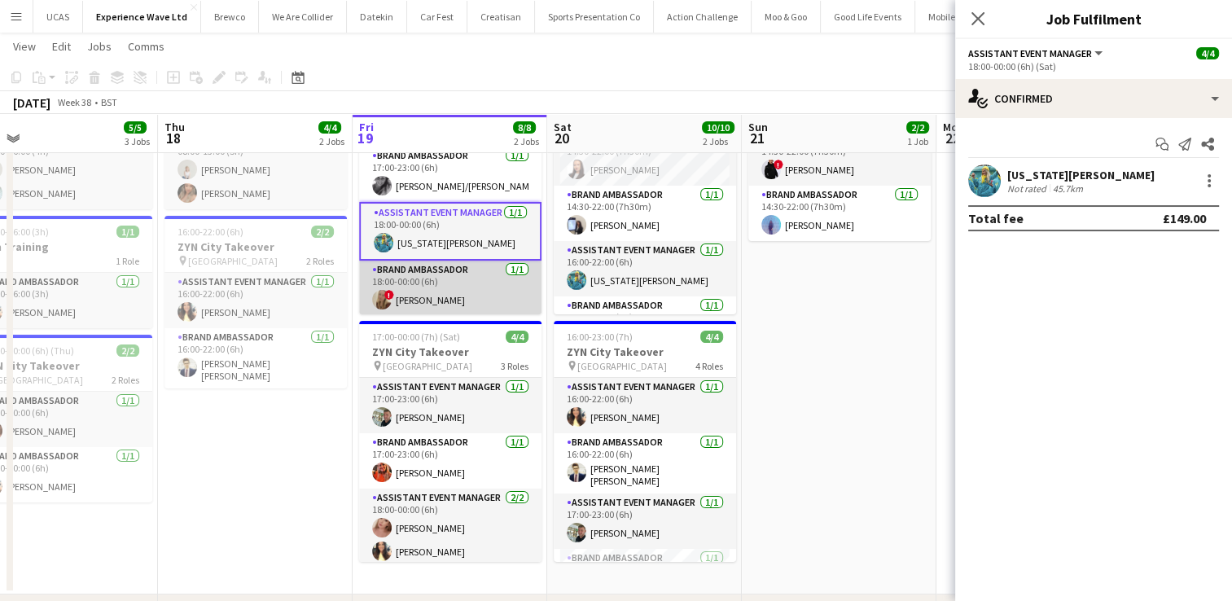
click at [466, 303] on app-card-role "Brand Ambassador [DATE] 18:00-00:00 (6h) ! [PERSON_NAME]" at bounding box center [450, 288] width 182 height 55
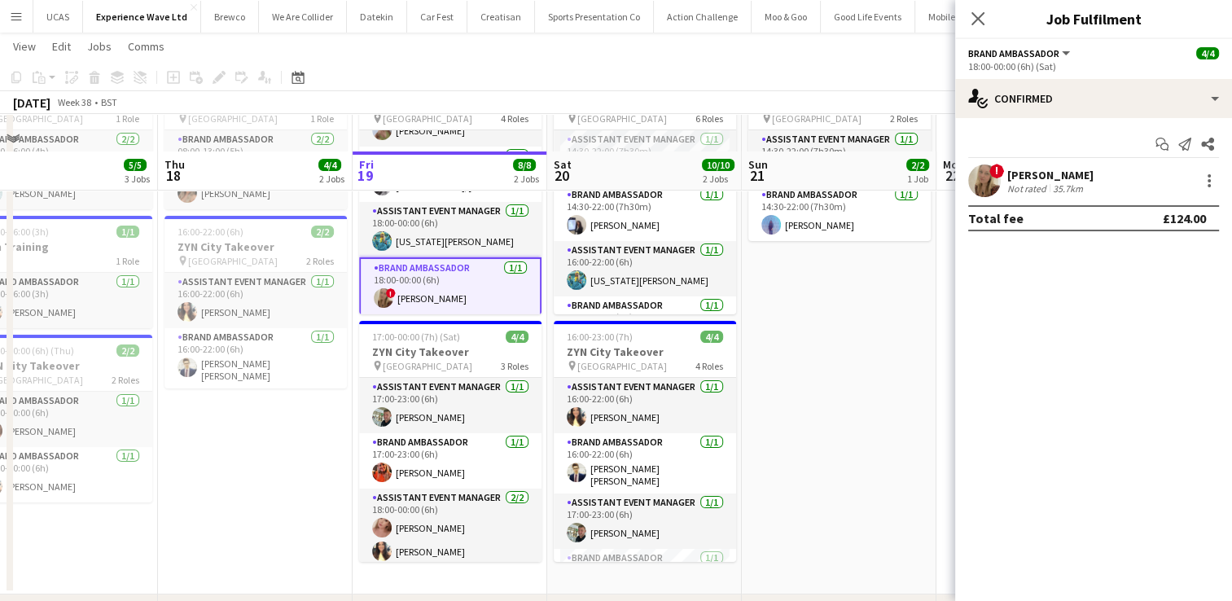
scroll to position [235, 0]
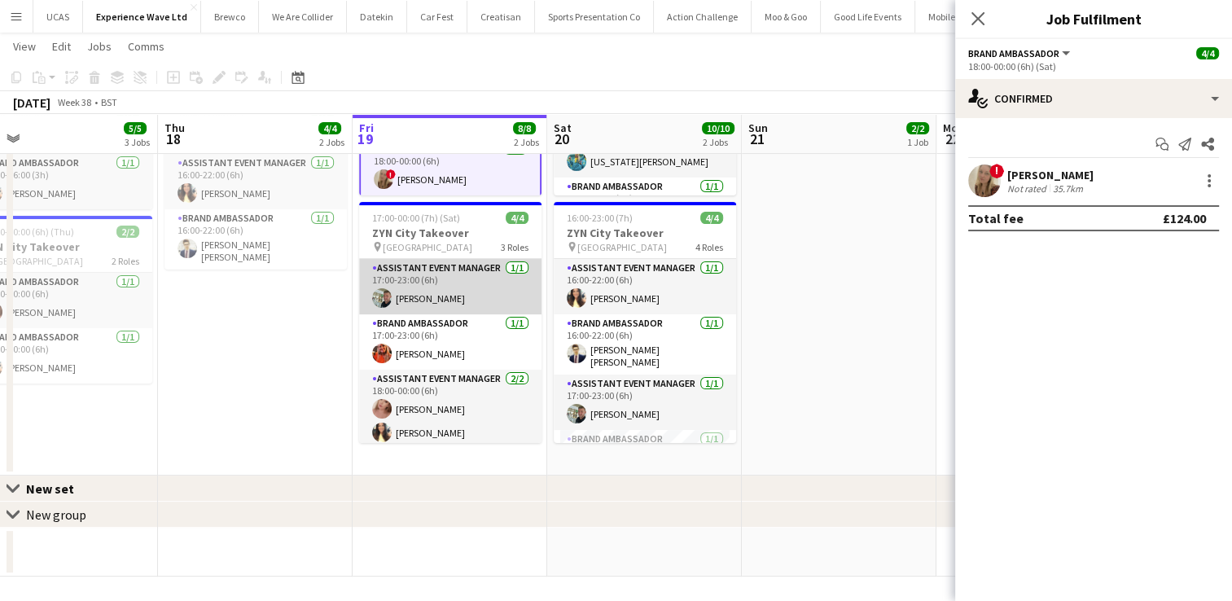
click at [454, 292] on app-card-role "Assistant Event Manager [DATE] 17:00-23:00 (6h) [PERSON_NAME]" at bounding box center [450, 286] width 182 height 55
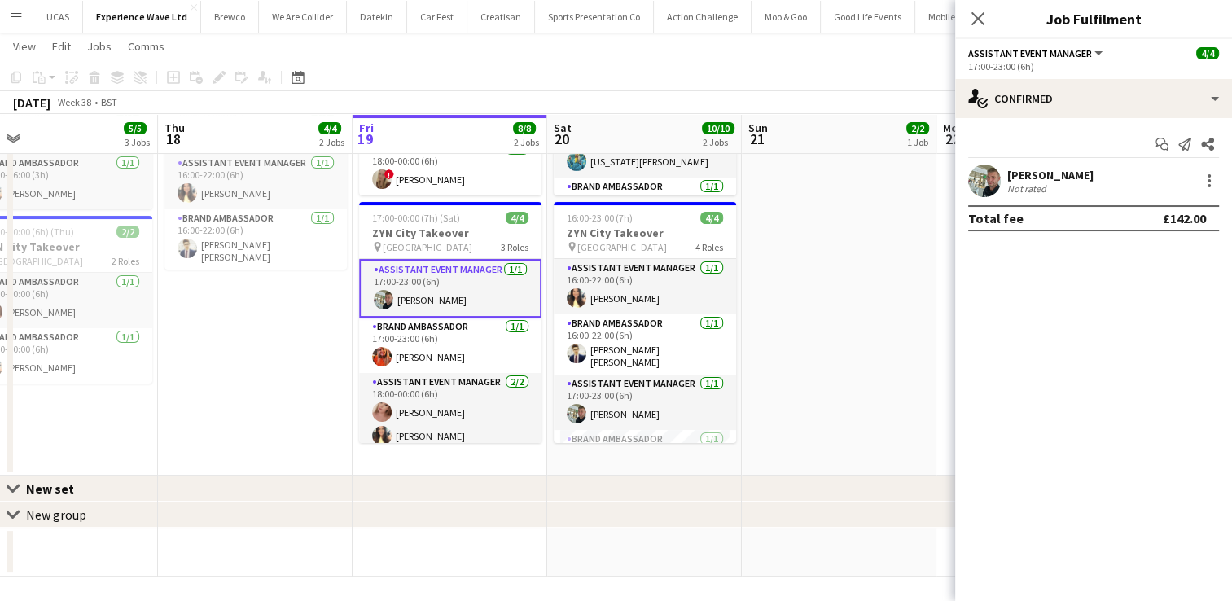
scroll to position [37, 0]
click at [1205, 181] on div at bounding box center [1210, 181] width 20 height 20
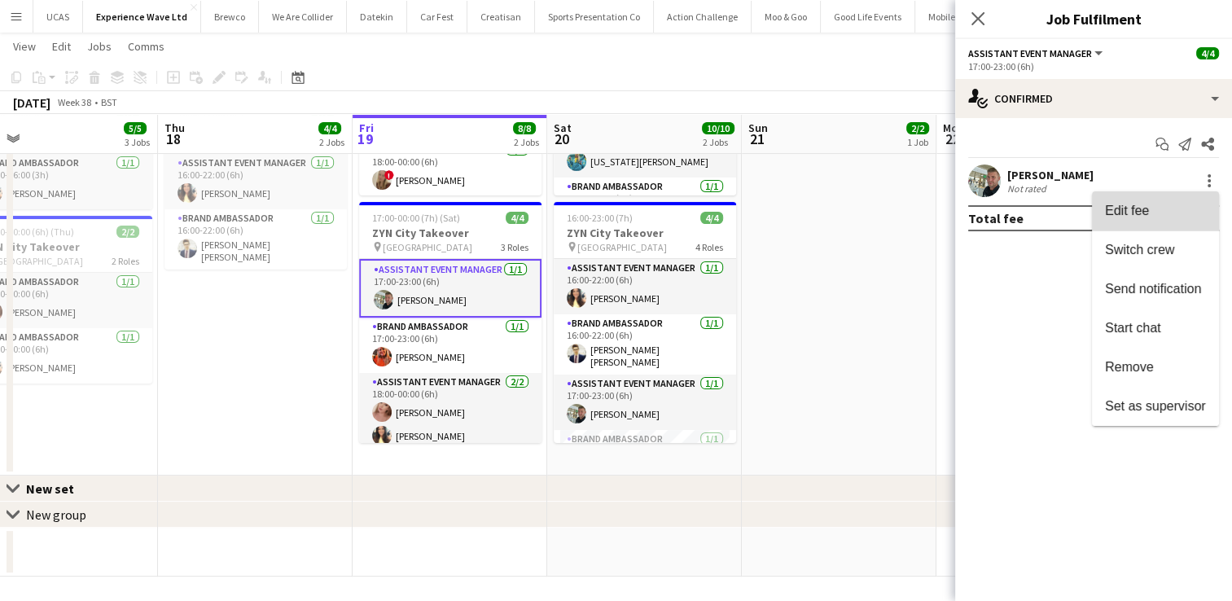
click at [1169, 208] on span "Edit fee" at bounding box center [1155, 211] width 101 height 15
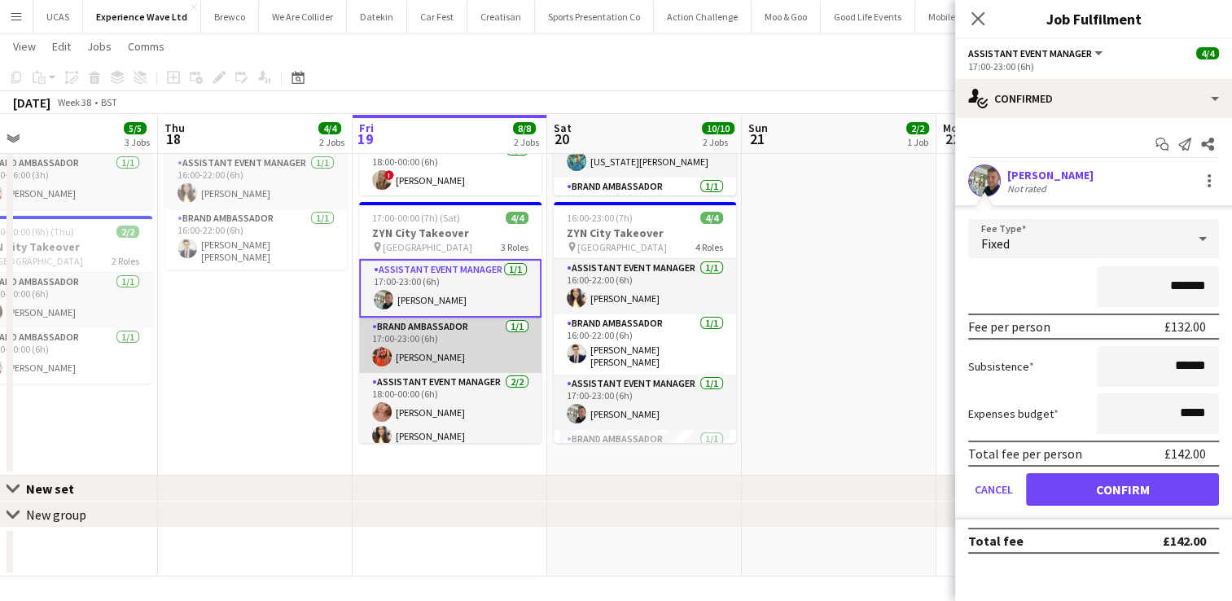
click at [430, 353] on app-card-role "Brand Ambassador [DATE] 17:00-23:00 (6h) [PERSON_NAME]" at bounding box center [450, 345] width 182 height 55
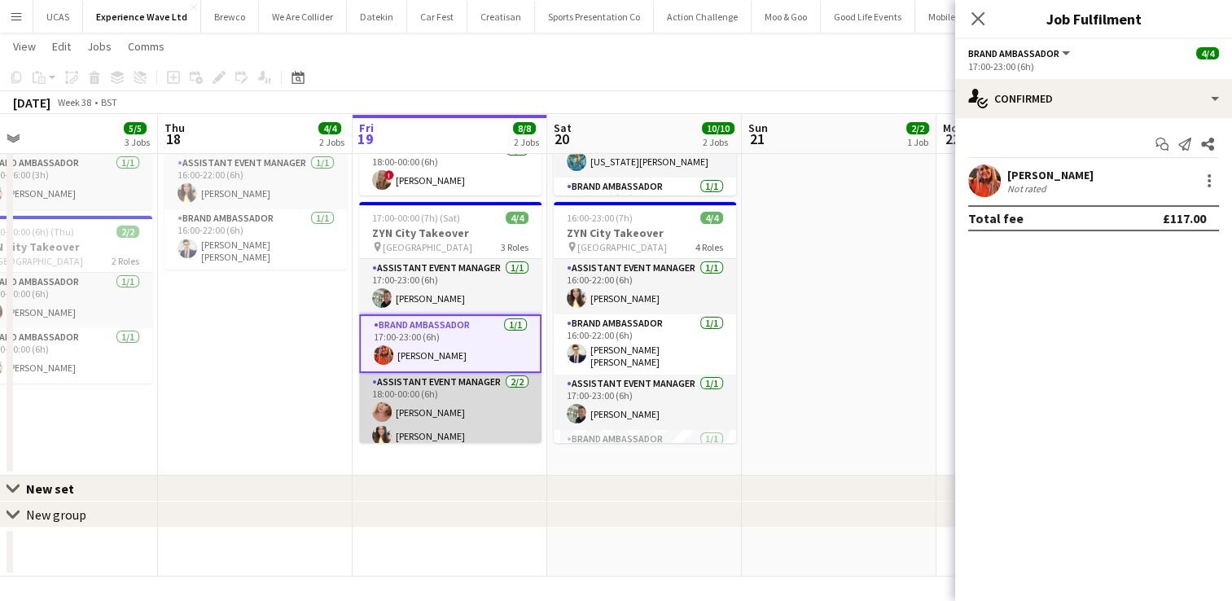
click at [433, 391] on app-card-role "Assistant Event Manager [DATE] 18:00-00:00 (6h) [PERSON_NAME] [PERSON_NAME]" at bounding box center [450, 412] width 182 height 79
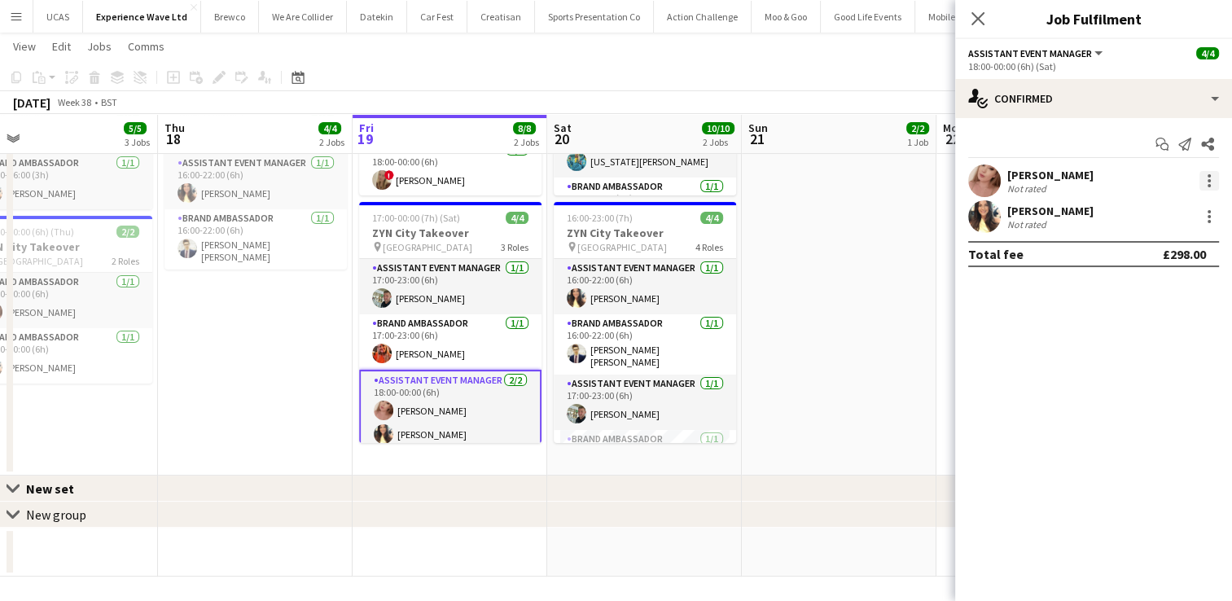
click at [1205, 181] on div at bounding box center [1210, 181] width 20 height 20
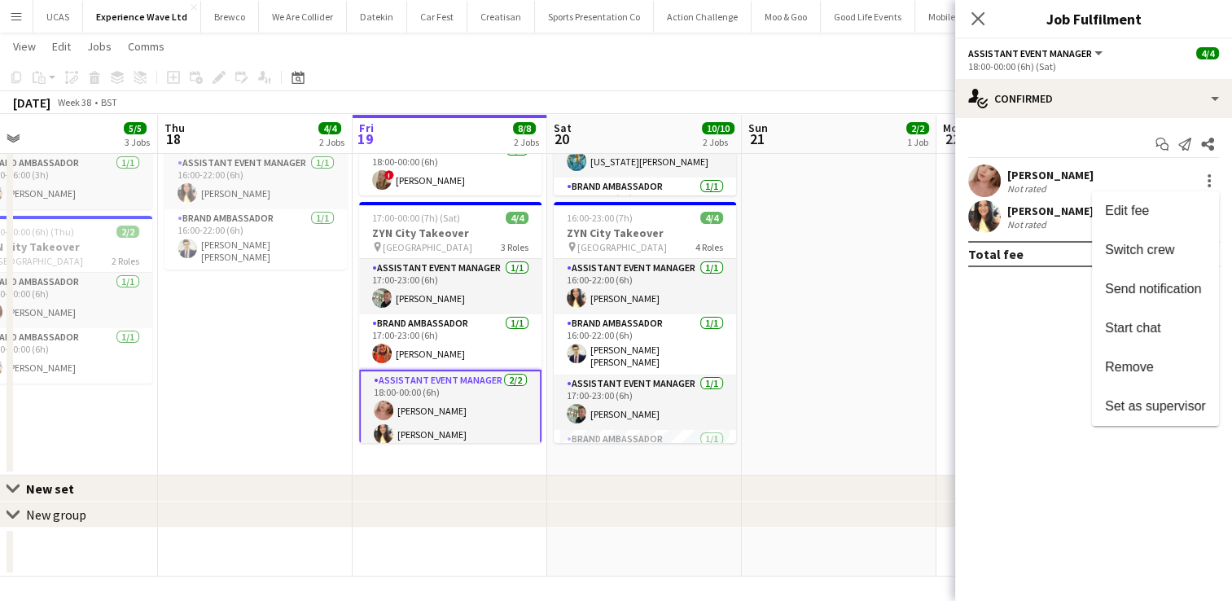
scroll to position [238, 0]
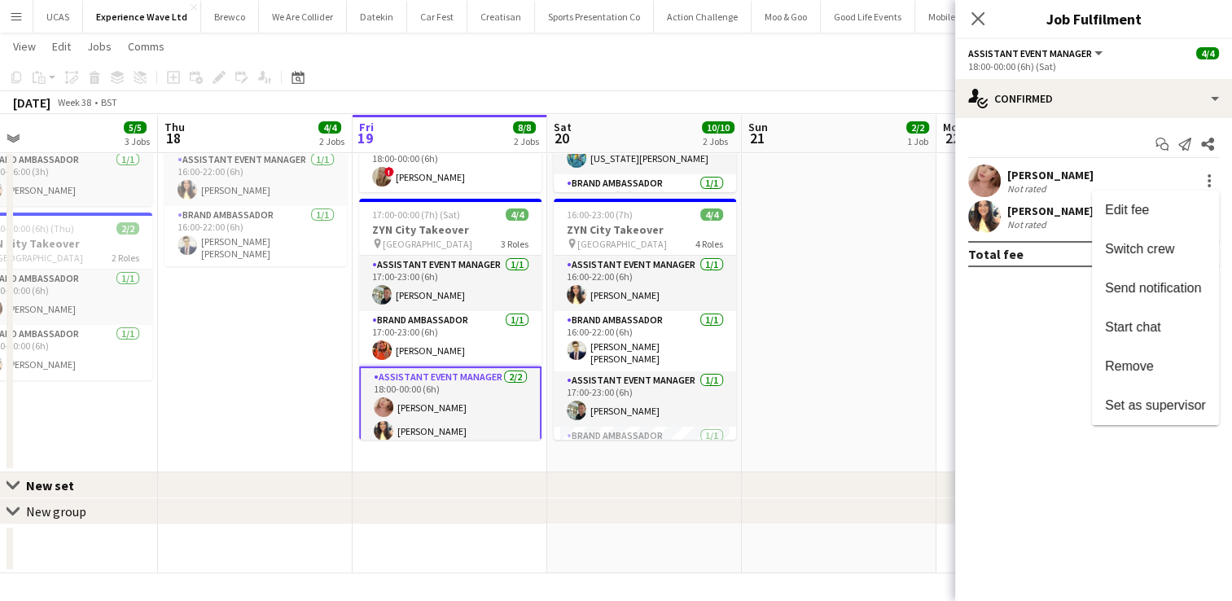
drag, startPoint x: 535, startPoint y: 374, endPoint x: 533, endPoint y: 410, distance: 36.7
click at [533, 410] on div at bounding box center [616, 300] width 1232 height 601
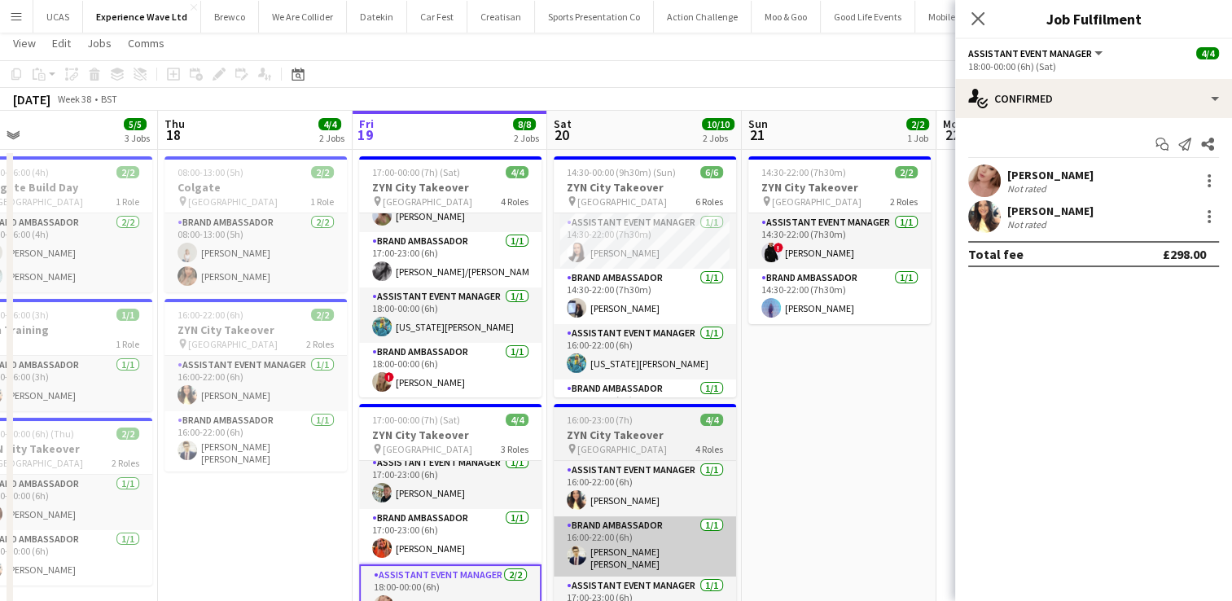
scroll to position [0, 0]
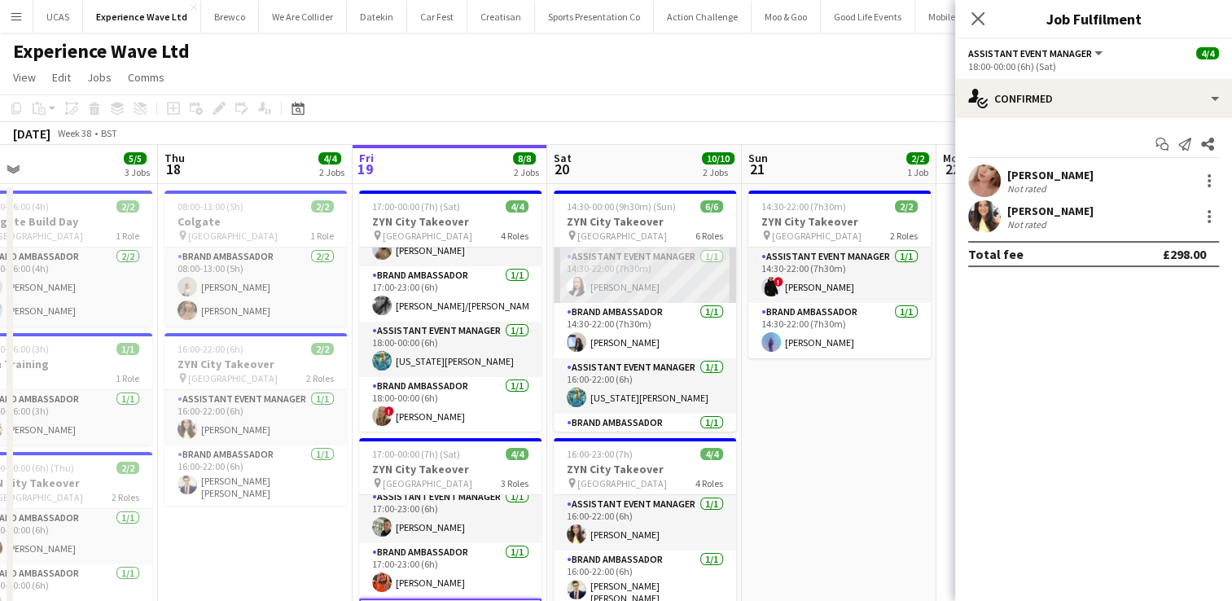
click at [660, 298] on app-card-role "Assistant Event Manager [DATE] 14:30-22:00 (7h30m) [PERSON_NAME]" at bounding box center [645, 275] width 182 height 55
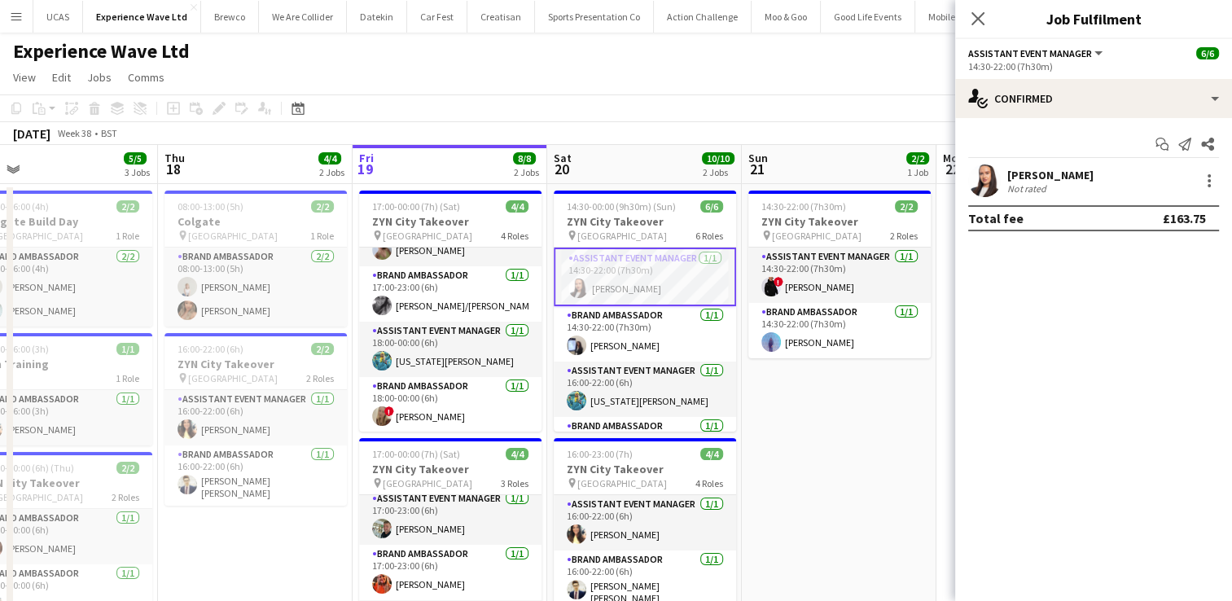
scroll to position [5, 0]
click at [1210, 181] on div at bounding box center [1209, 180] width 3 height 3
click at [1210, 181] on div at bounding box center [616, 300] width 1232 height 601
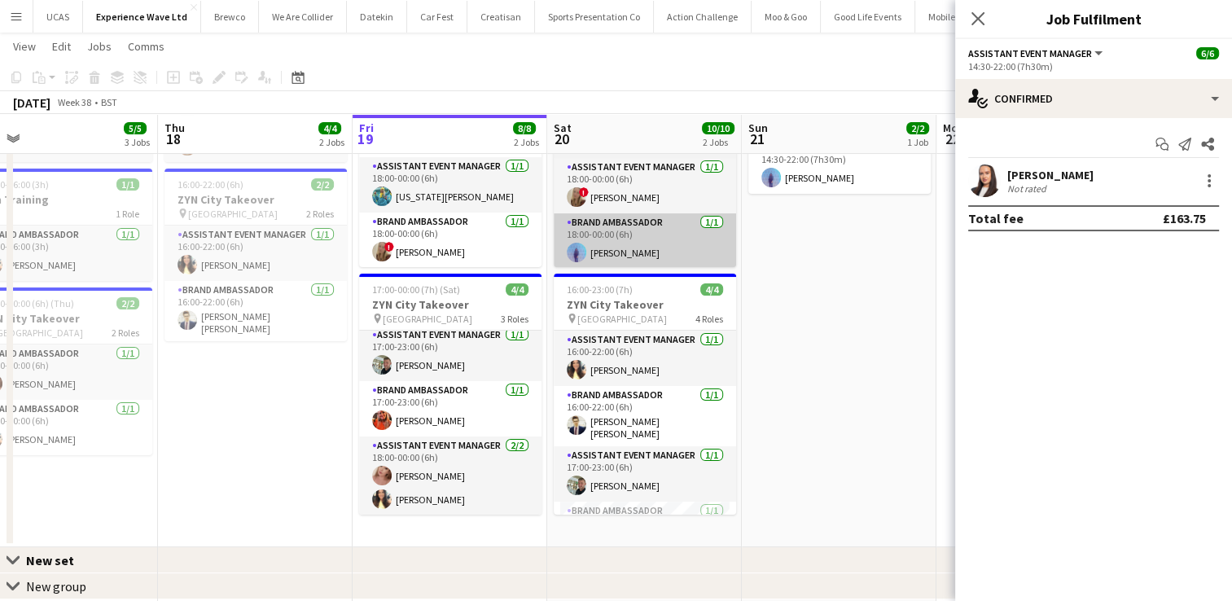
scroll to position [0, 0]
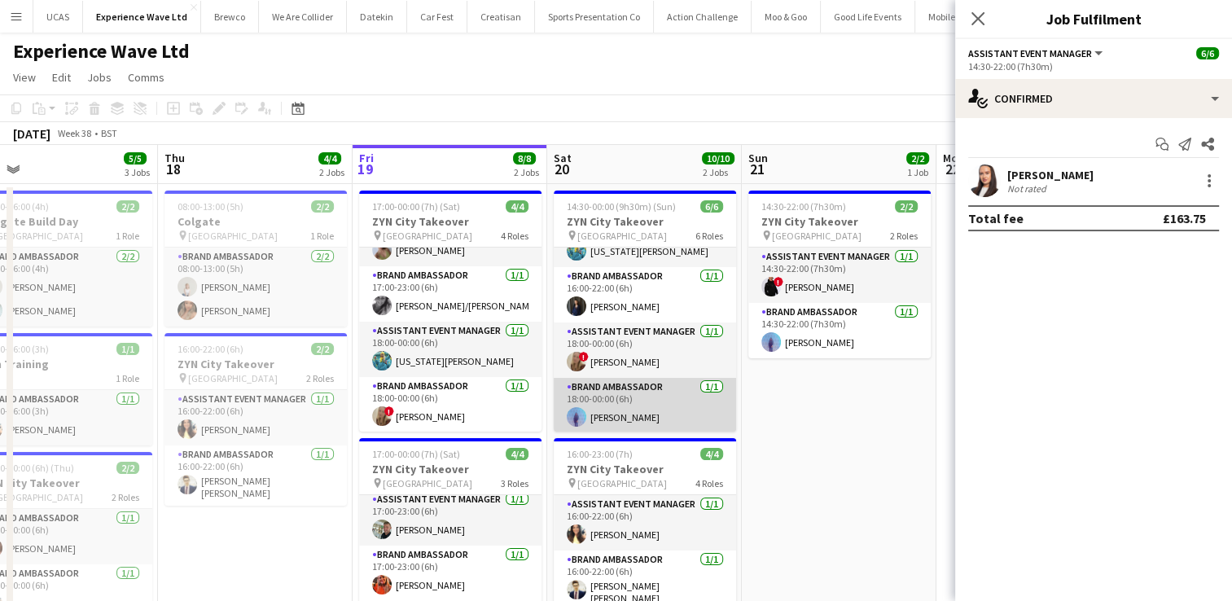
click at [612, 410] on app-card-role "Brand Ambassador [DATE] 18:00-00:00 (6h) [PERSON_NAME]" at bounding box center [645, 405] width 182 height 55
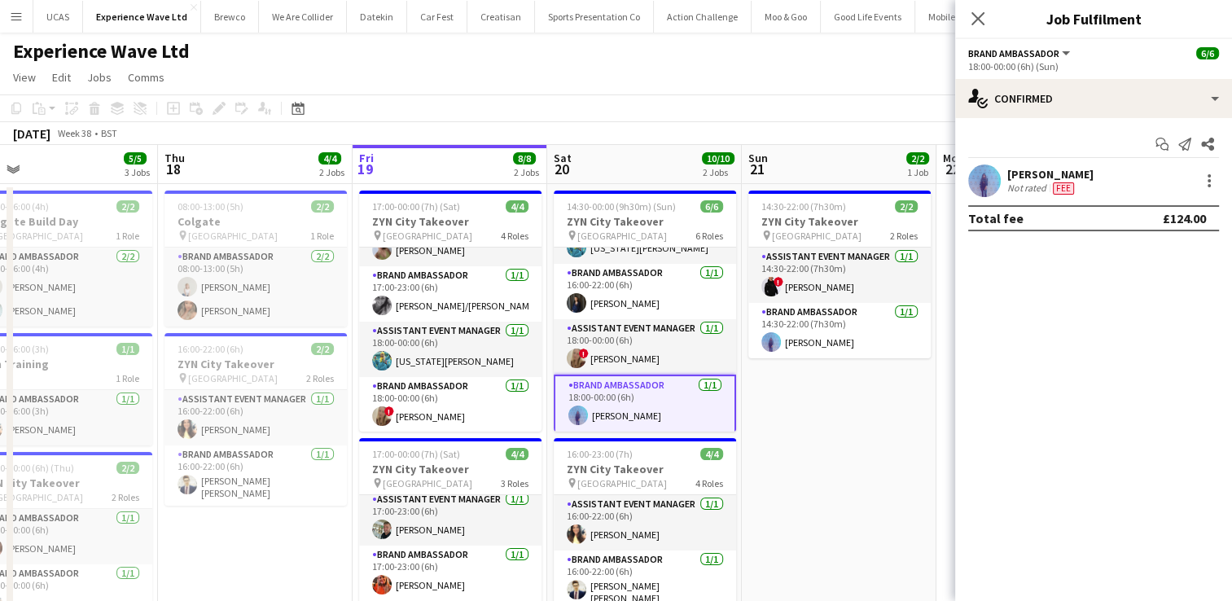
scroll to position [147, 0]
click at [1216, 176] on div at bounding box center [1210, 181] width 20 height 20
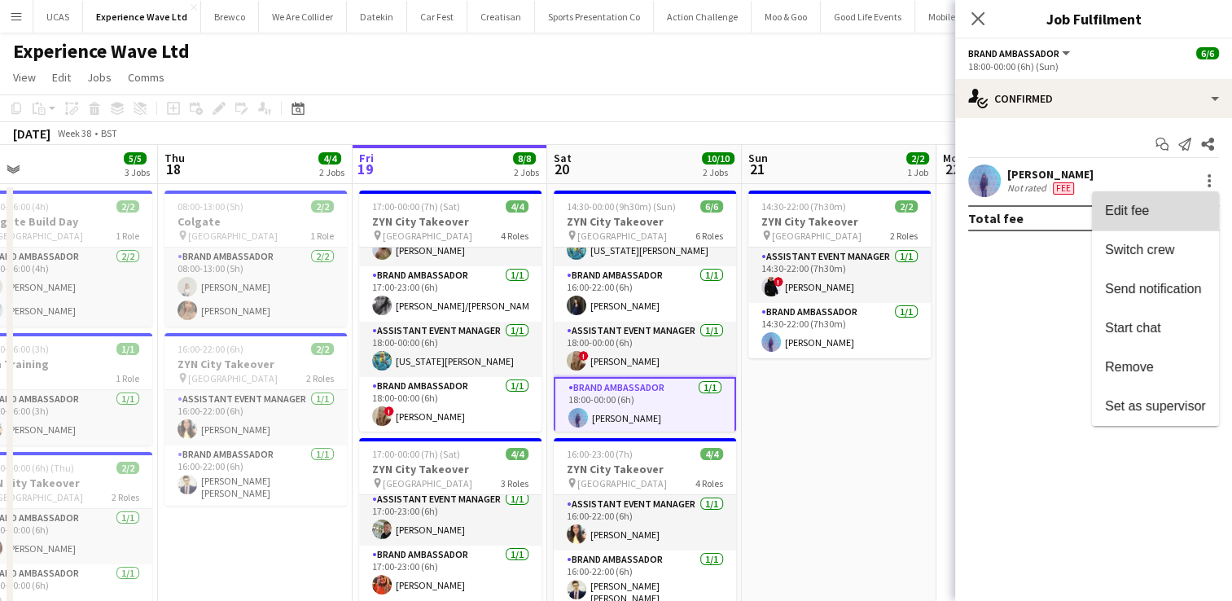
click at [1159, 213] on span "Edit fee" at bounding box center [1155, 211] width 101 height 15
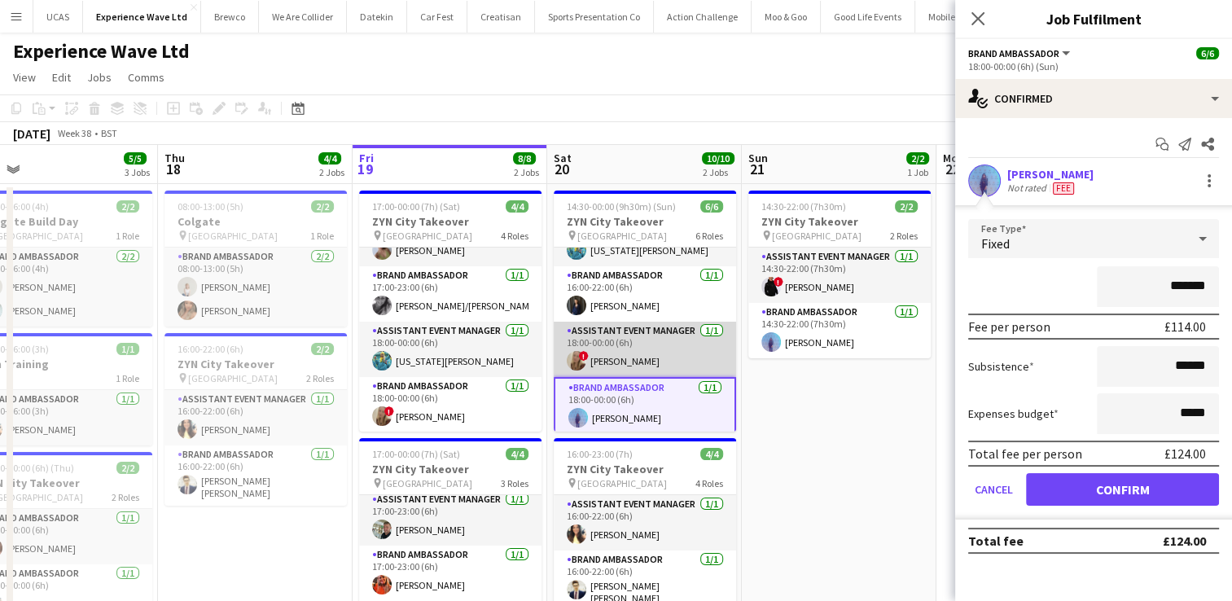
click at [669, 352] on app-card-role "Assistant Event Manager [DATE] 18:00-00:00 (6h) ! [PERSON_NAME]" at bounding box center [645, 349] width 182 height 55
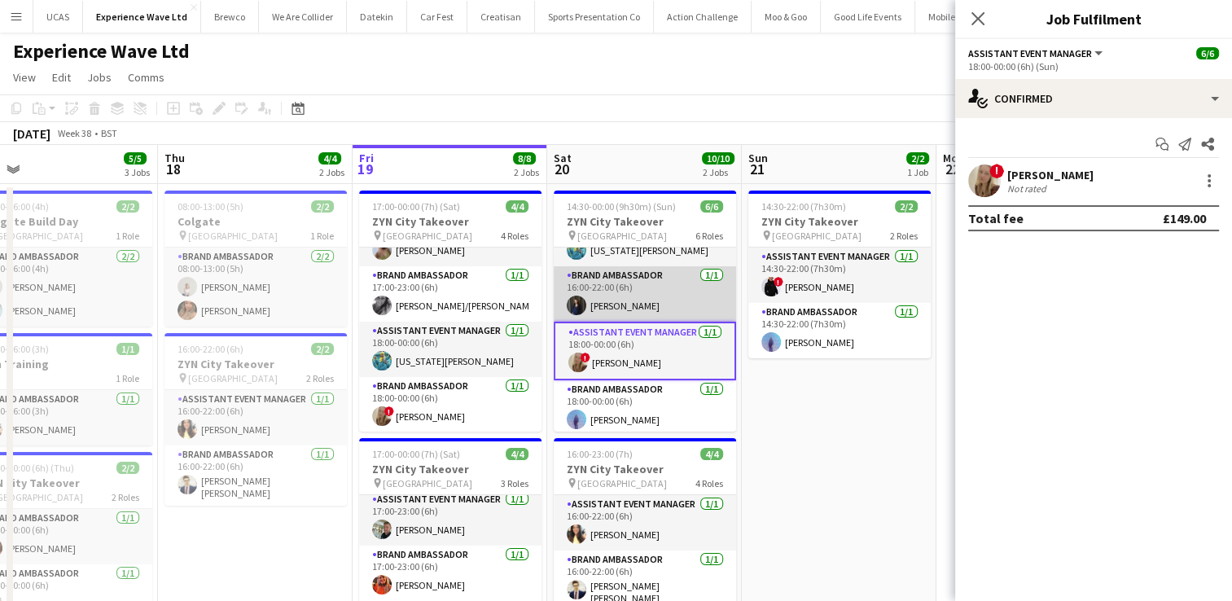
click at [652, 313] on app-card-role "Brand Ambassador [DATE] 16:00-22:00 (6h) [PERSON_NAME]" at bounding box center [645, 293] width 182 height 55
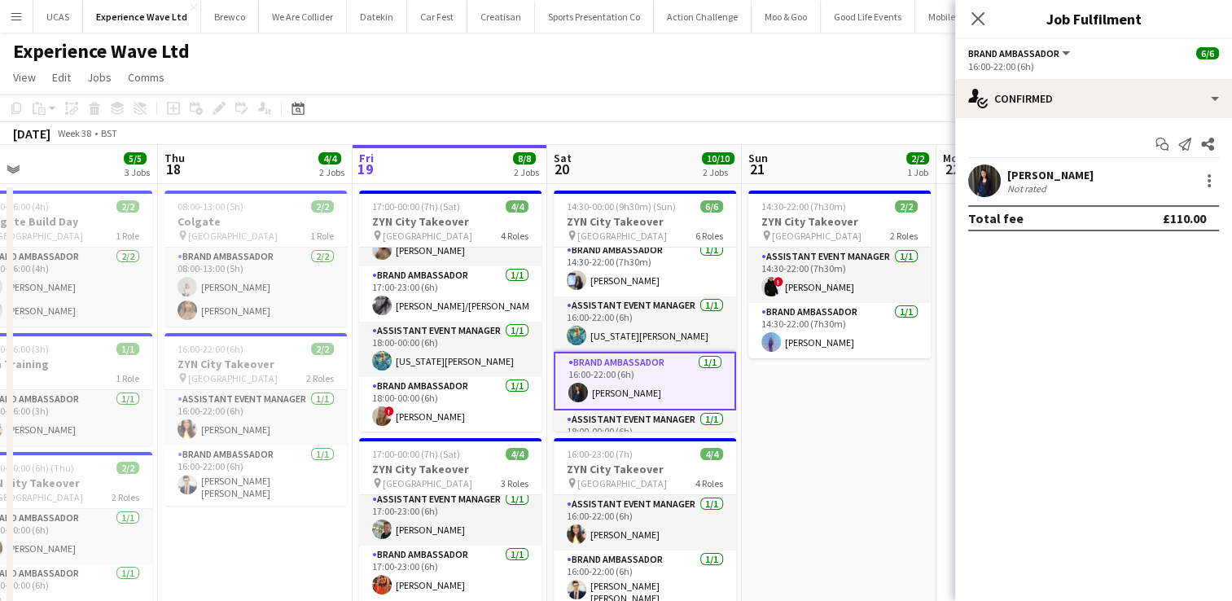
scroll to position [31, 0]
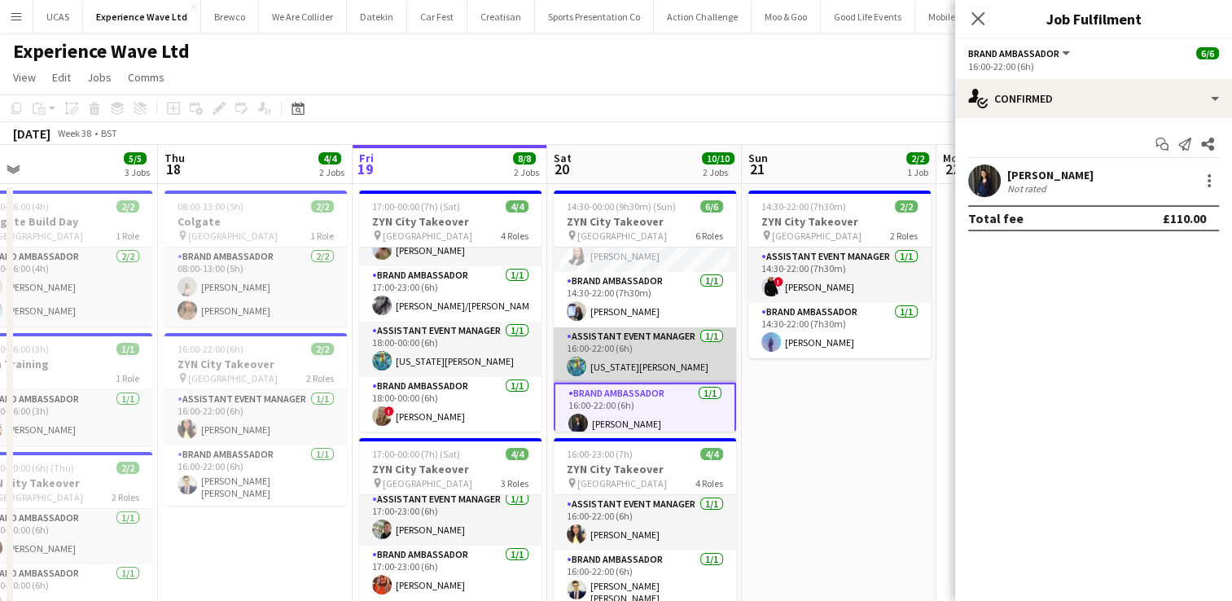
click at [648, 350] on app-card-role "Assistant Event Manager [DATE] 16:00-22:00 (6h) [US_STATE][PERSON_NAME]" at bounding box center [645, 354] width 182 height 55
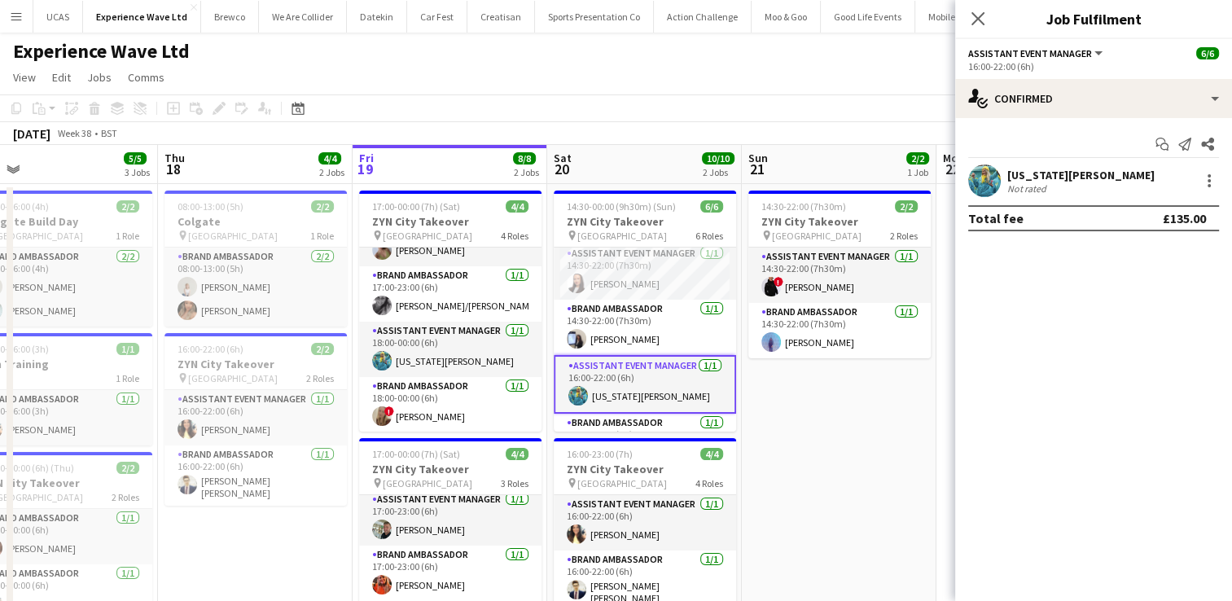
scroll to position [0, 0]
click at [648, 350] on app-card-role "Brand Ambassador [DATE] 14:30-22:00 (7h30m) [PERSON_NAME]" at bounding box center [645, 330] width 182 height 55
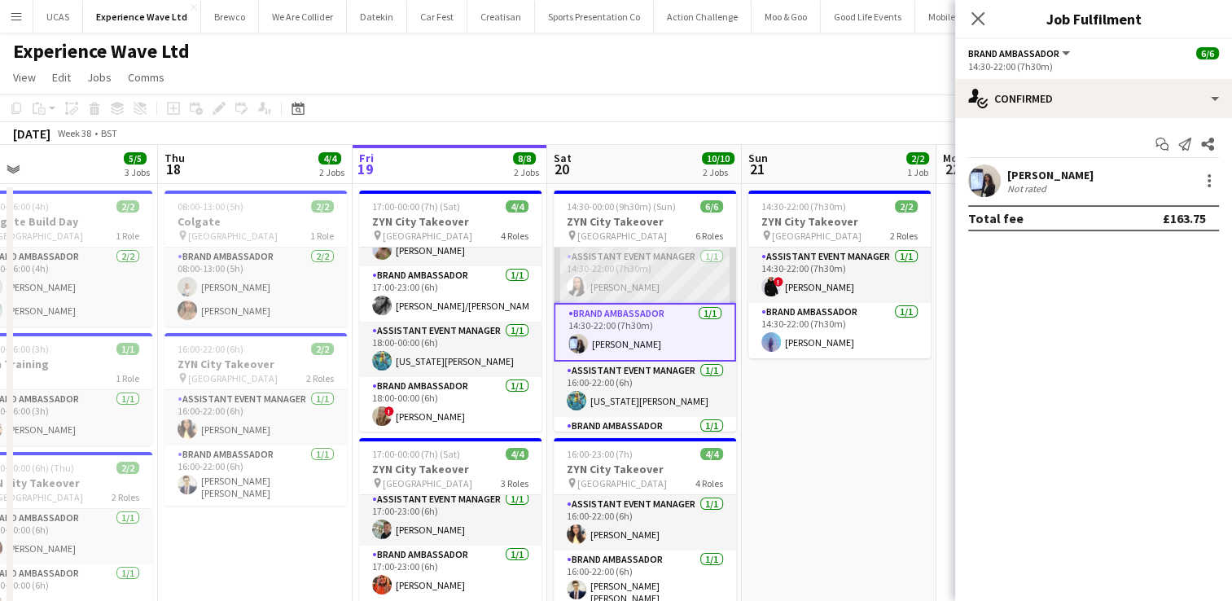
click at [663, 277] on app-card-role "Assistant Event Manager [DATE] 14:30-22:00 (7h30m) [PERSON_NAME]" at bounding box center [645, 275] width 182 height 55
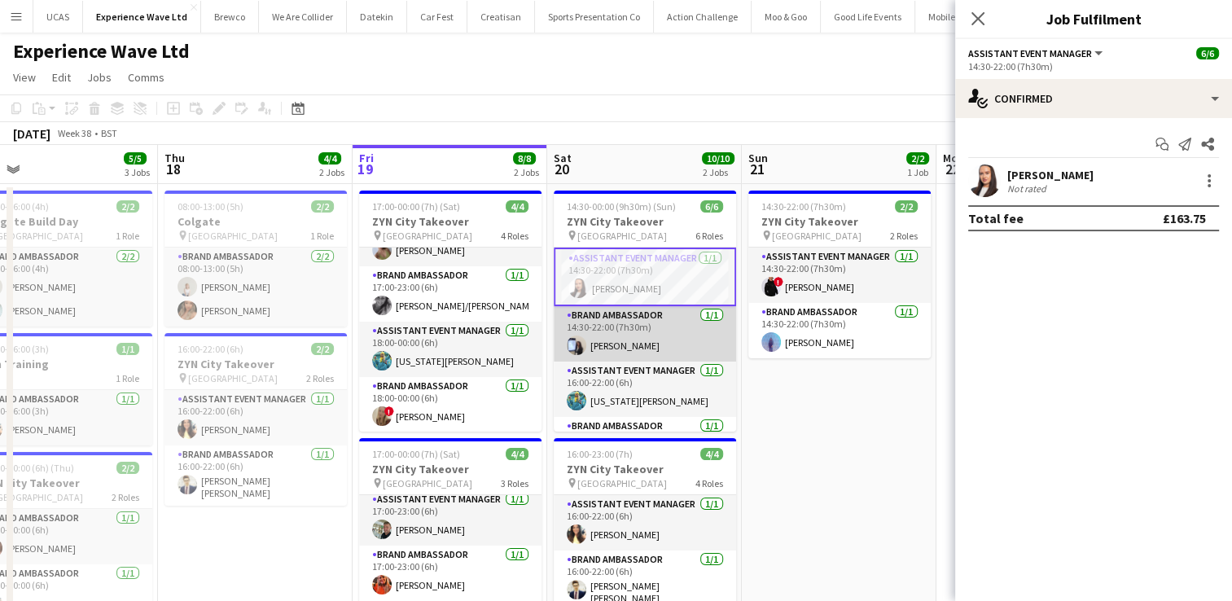
click at [634, 324] on app-card-role "Brand Ambassador [DATE] 14:30-22:00 (7h30m) [PERSON_NAME]" at bounding box center [645, 333] width 182 height 55
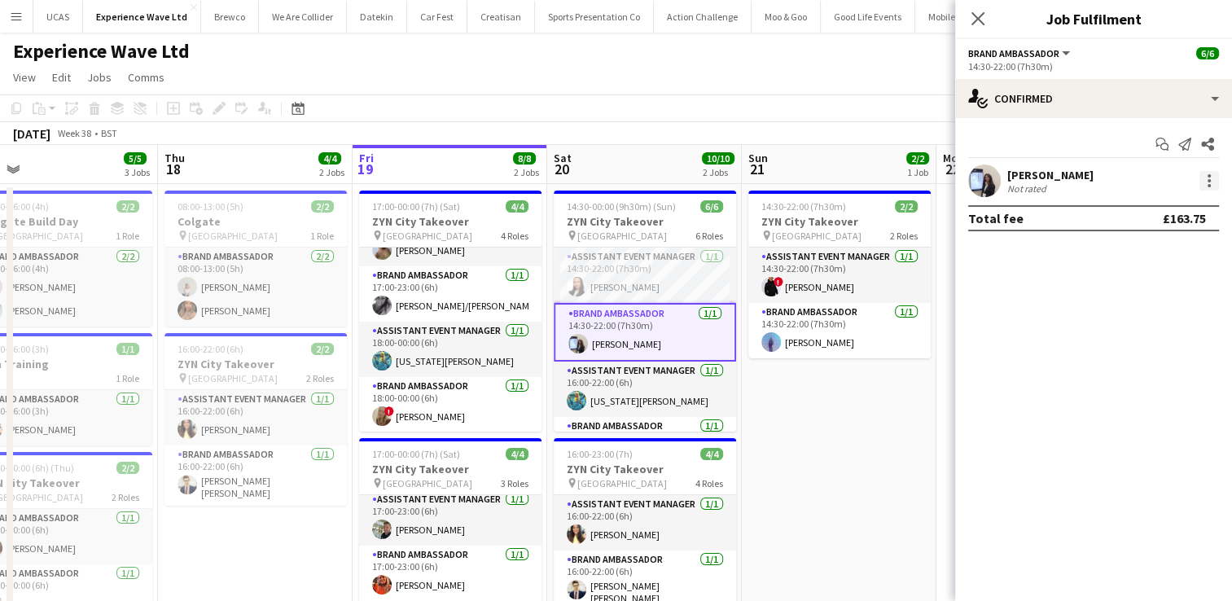
click at [1211, 181] on div at bounding box center [1210, 181] width 20 height 20
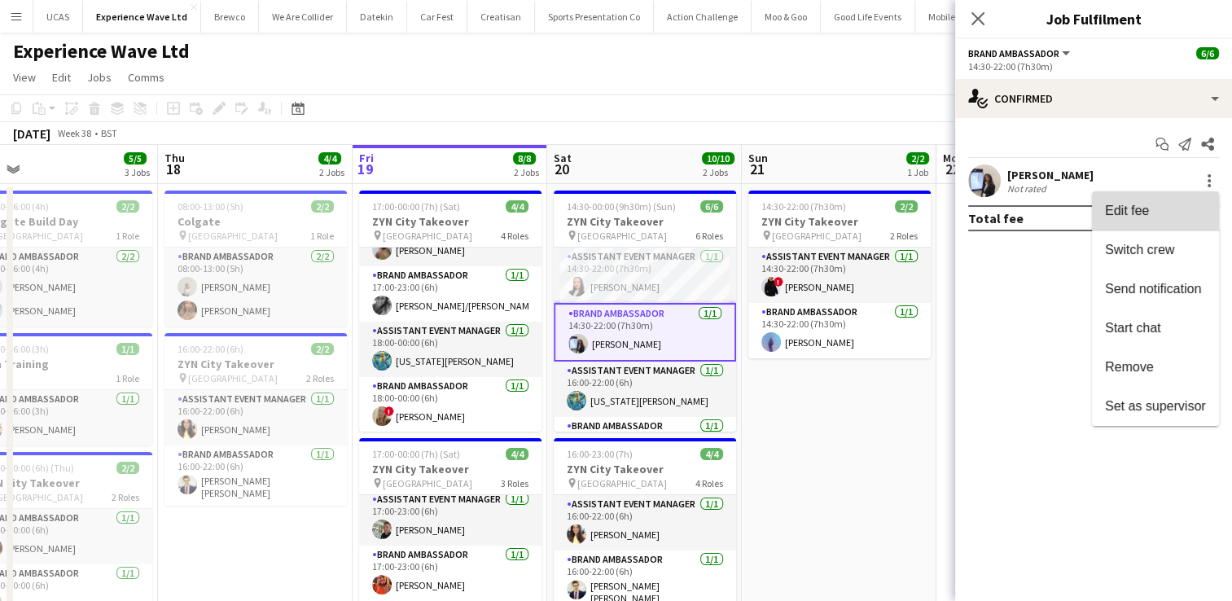
click at [1174, 220] on button "Edit fee" at bounding box center [1155, 210] width 127 height 39
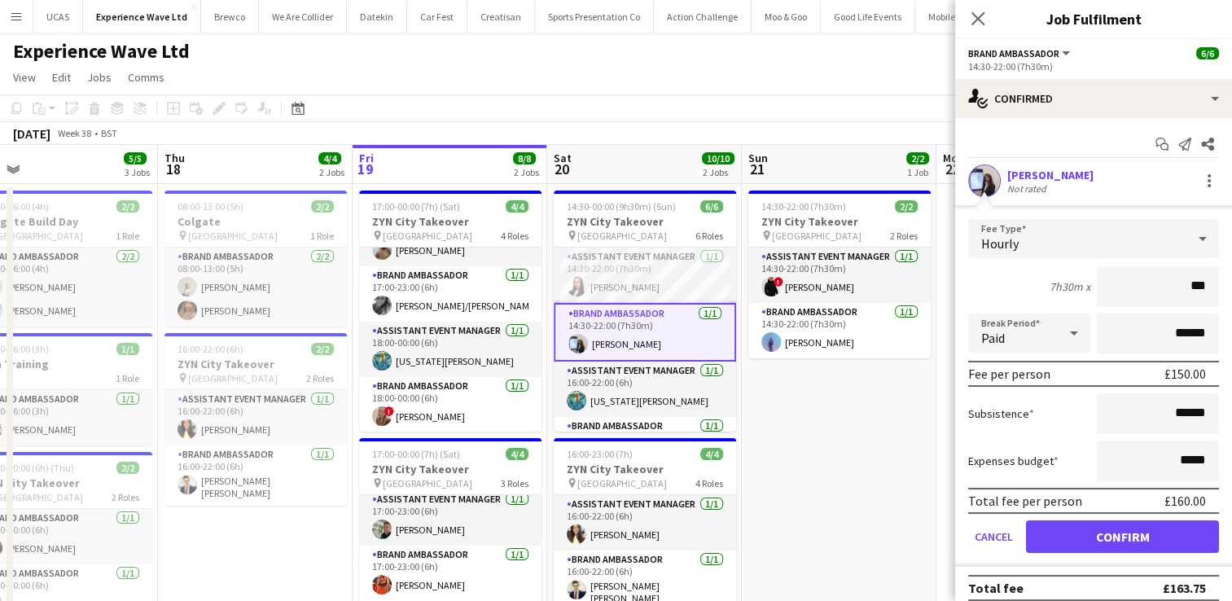
type input "**"
type input "******"
click at [995, 285] on div "7h30m x ******" at bounding box center [1093, 286] width 251 height 41
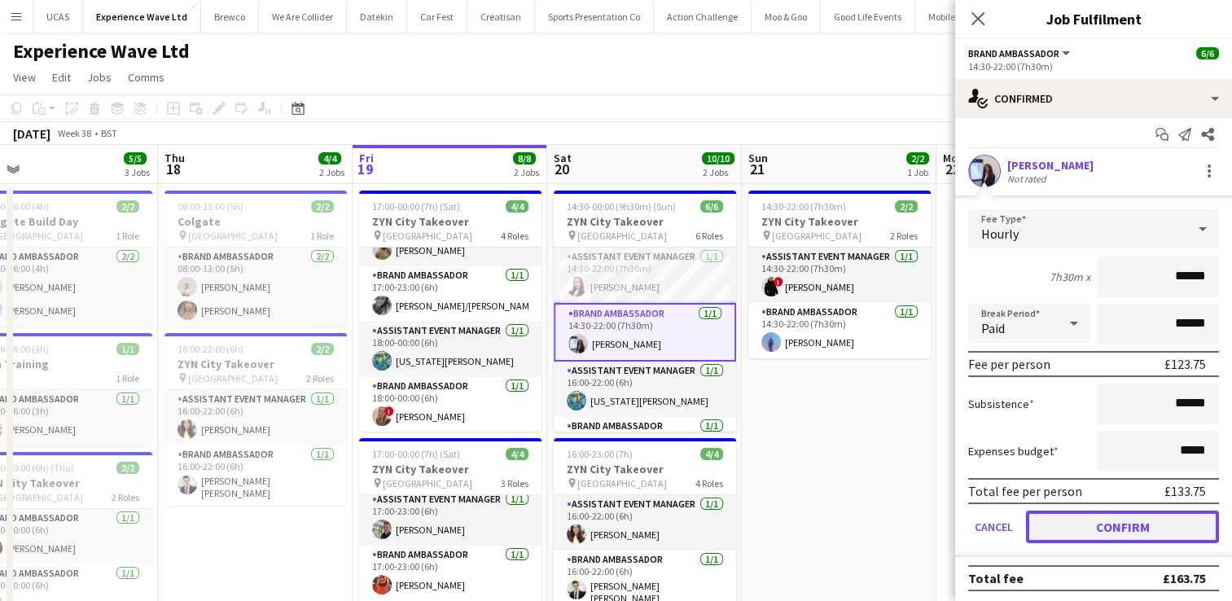
click at [1099, 517] on button "Confirm" at bounding box center [1122, 527] width 193 height 33
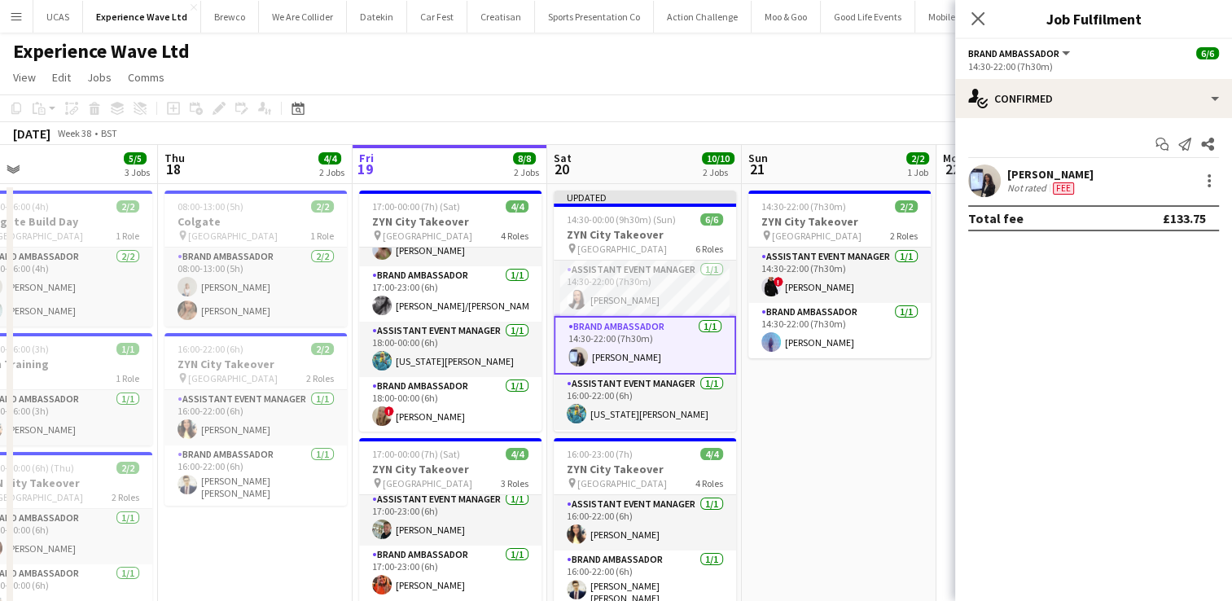
scroll to position [0, 0]
click at [886, 406] on app-date-cell "14:30-22:00 (7h30m) 2/2 ZYN City Takeover pin Manchester 2 Roles Assistant Even…" at bounding box center [839, 448] width 195 height 528
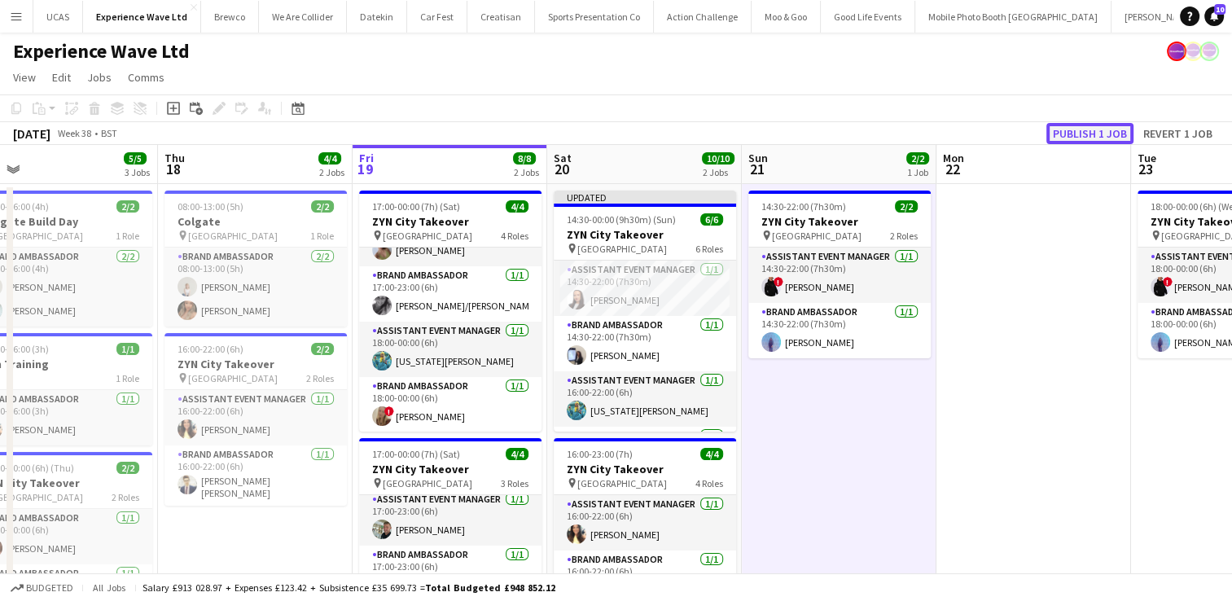
click at [1082, 129] on button "Publish 1 job" at bounding box center [1090, 133] width 87 height 21
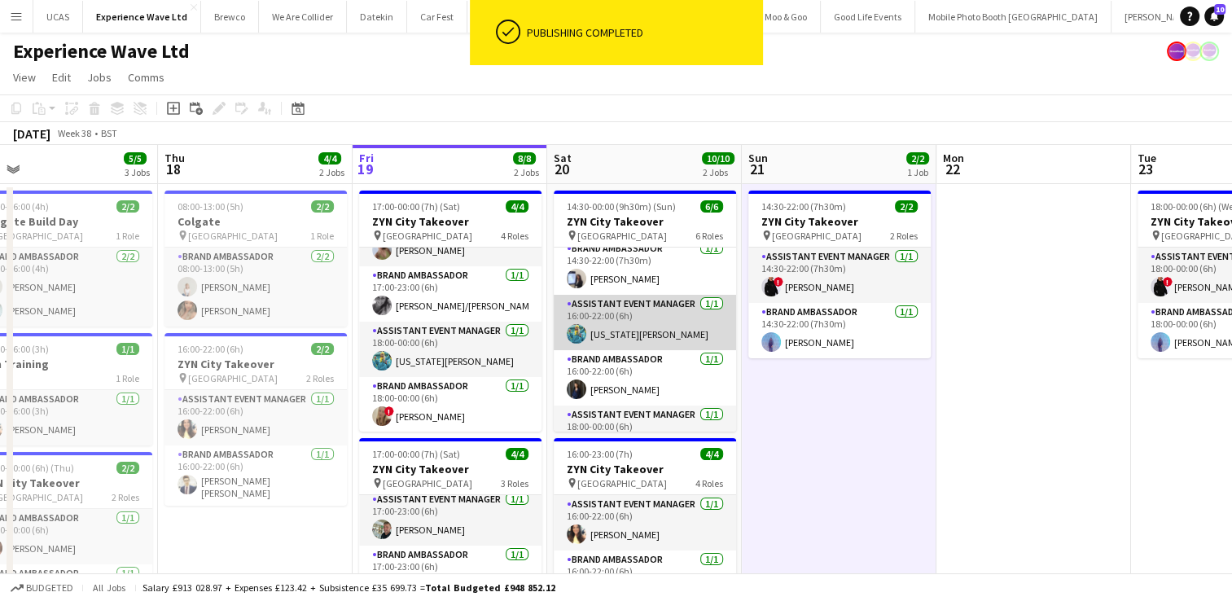
scroll to position [68, 0]
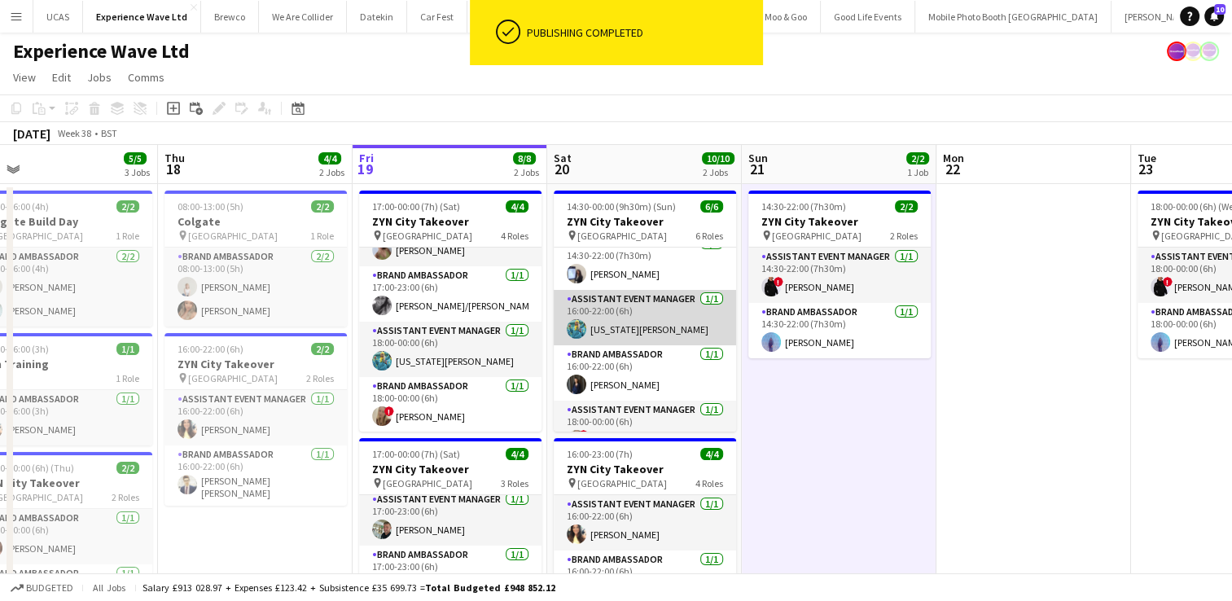
click at [661, 314] on app-card-role "Assistant Event Manager [DATE] 16:00-22:00 (6h) [US_STATE][PERSON_NAME]" at bounding box center [645, 317] width 182 height 55
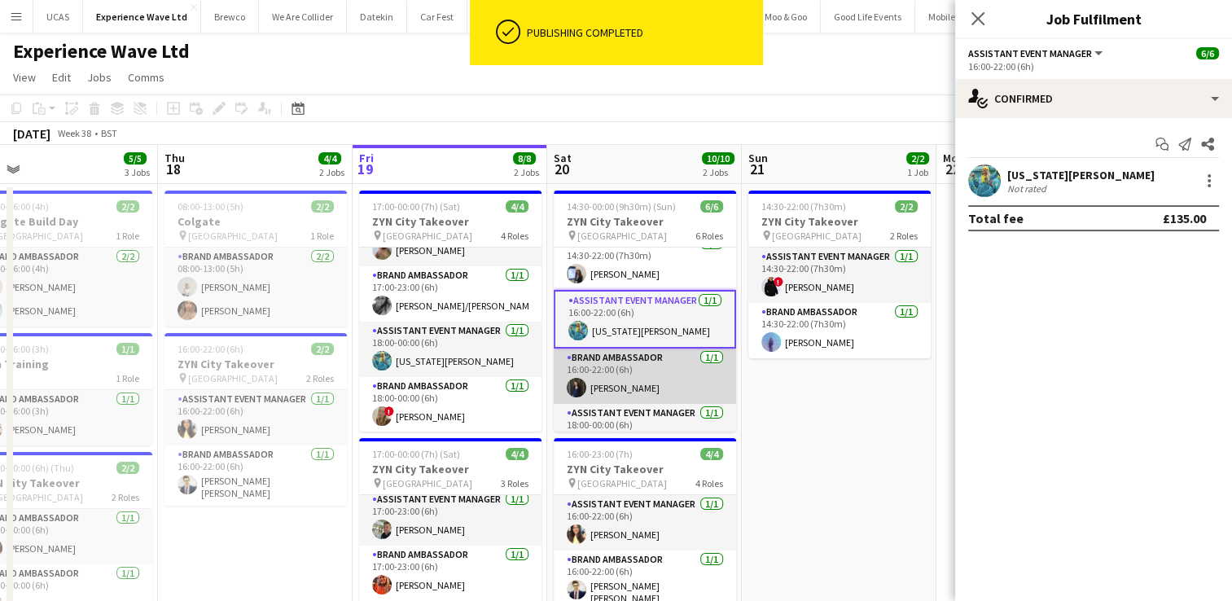
click at [631, 362] on app-card-role "Brand Ambassador [DATE] 16:00-22:00 (6h) [PERSON_NAME]" at bounding box center [645, 376] width 182 height 55
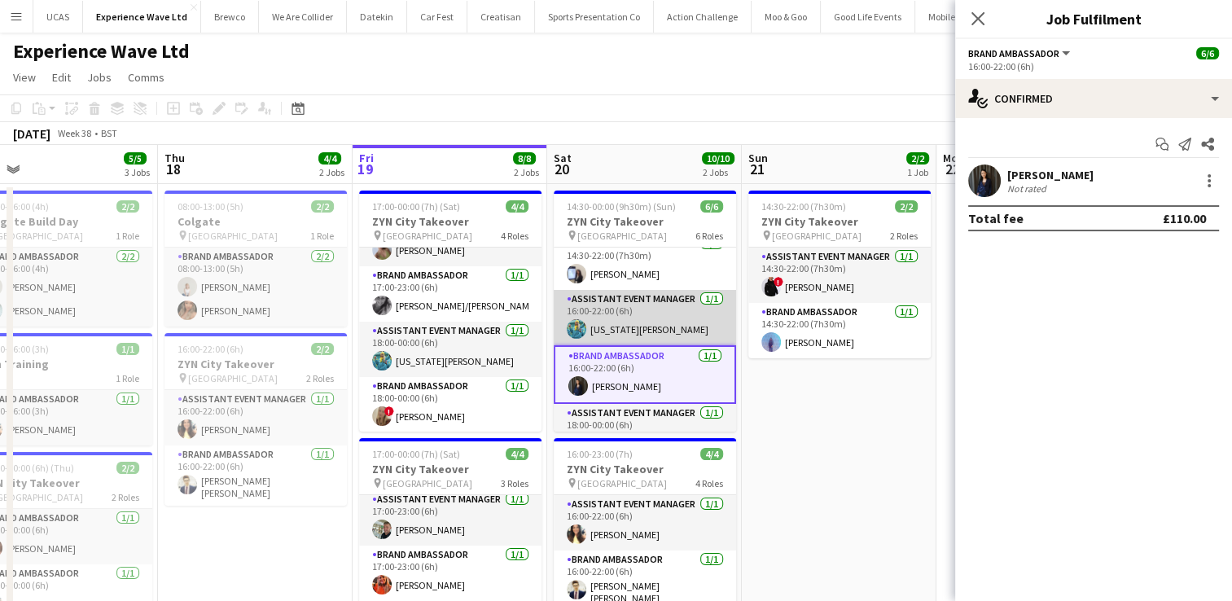
scroll to position [0, 0]
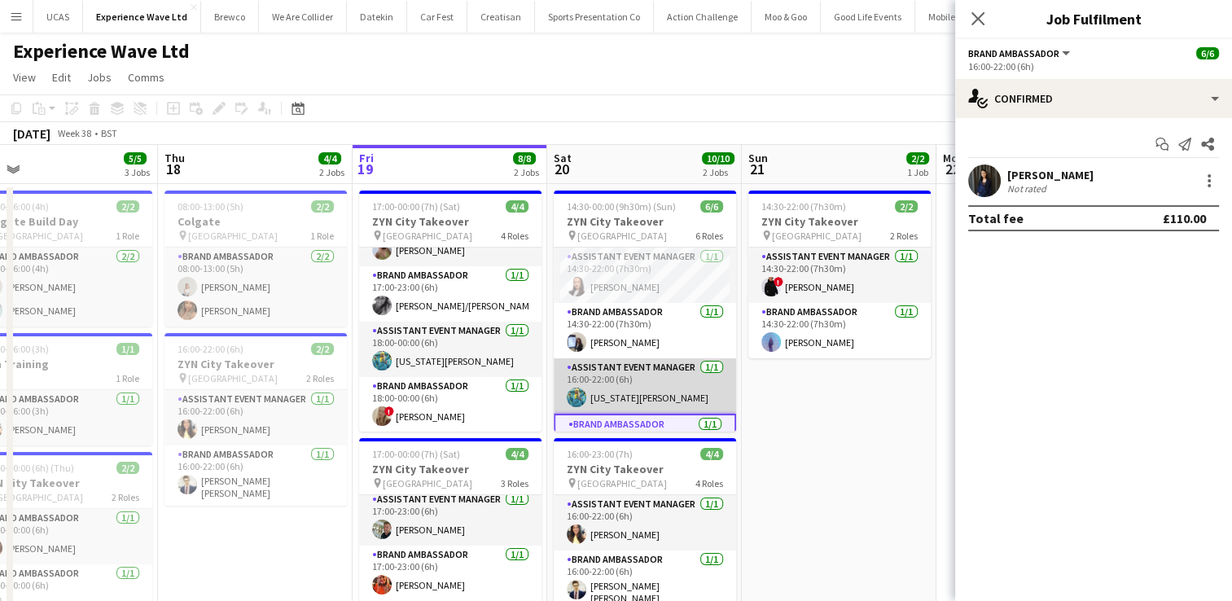
click at [653, 308] on app-card-role "Brand Ambassador [DATE] 14:30-22:00 (7h30m) [PERSON_NAME]" at bounding box center [645, 330] width 182 height 55
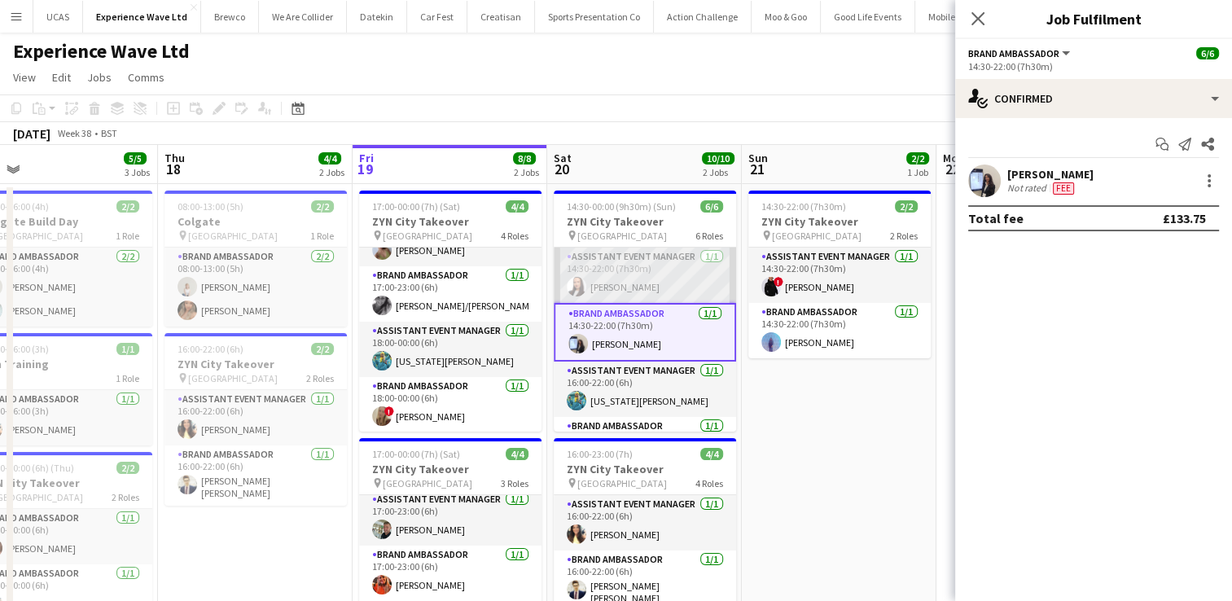
click at [664, 285] on app-card-role "Assistant Event Manager [DATE] 14:30-22:00 (7h30m) [PERSON_NAME]" at bounding box center [645, 275] width 182 height 55
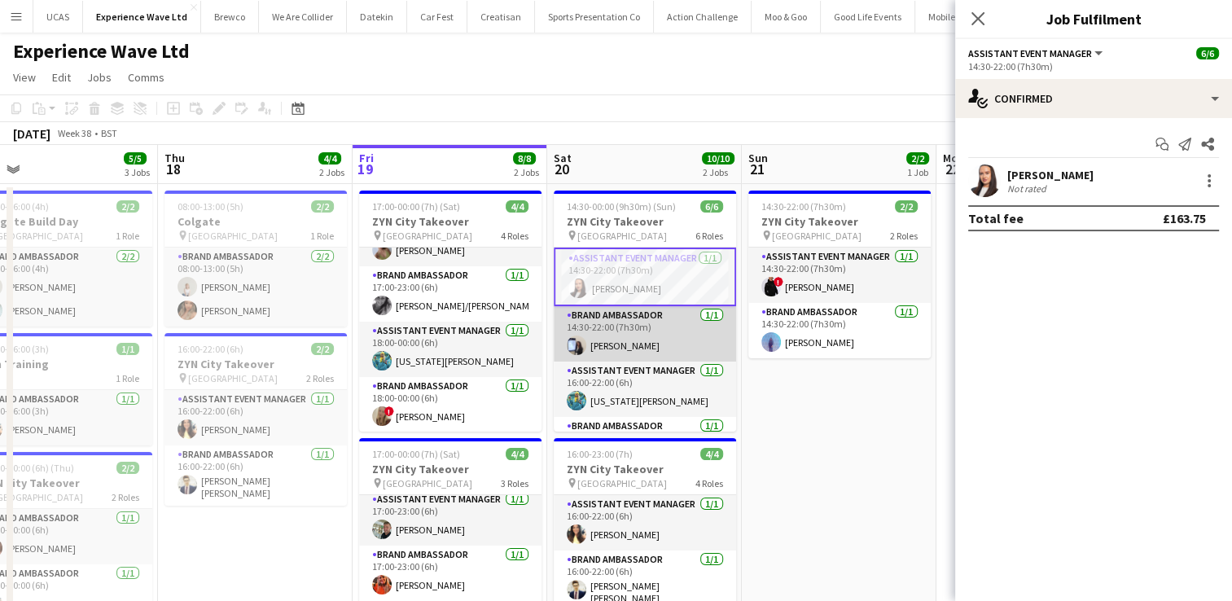
click at [662, 314] on app-card-role "Brand Ambassador [DATE] 14:30-22:00 (7h30m) [PERSON_NAME]" at bounding box center [645, 333] width 182 height 55
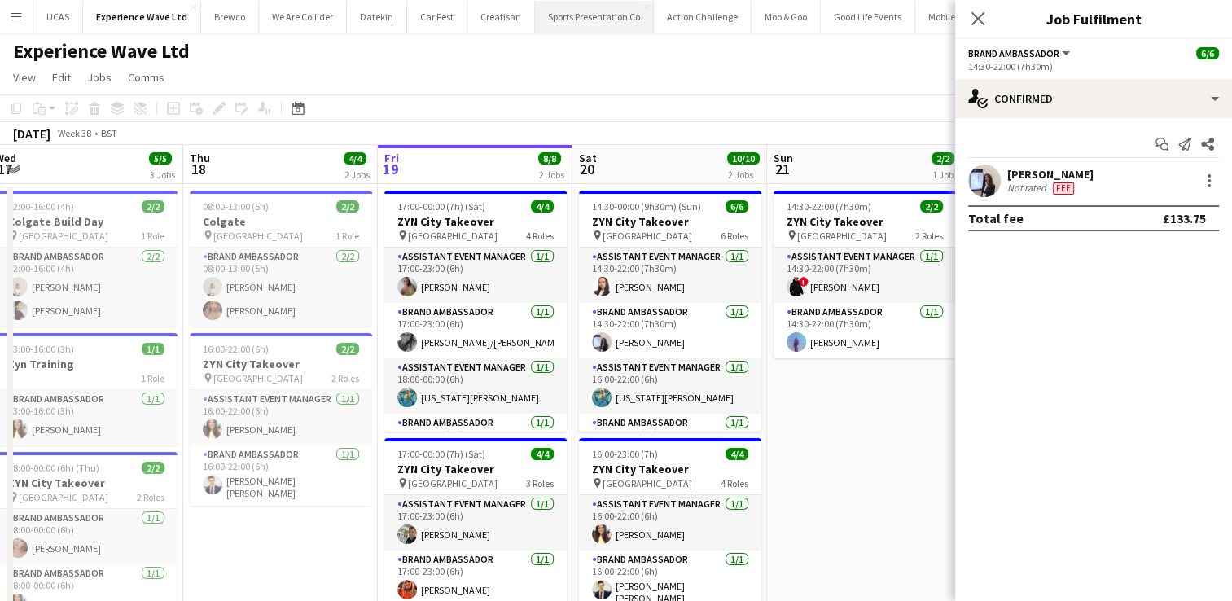
click at [606, 26] on button "Sports Presentation Co Close" at bounding box center [594, 17] width 119 height 32
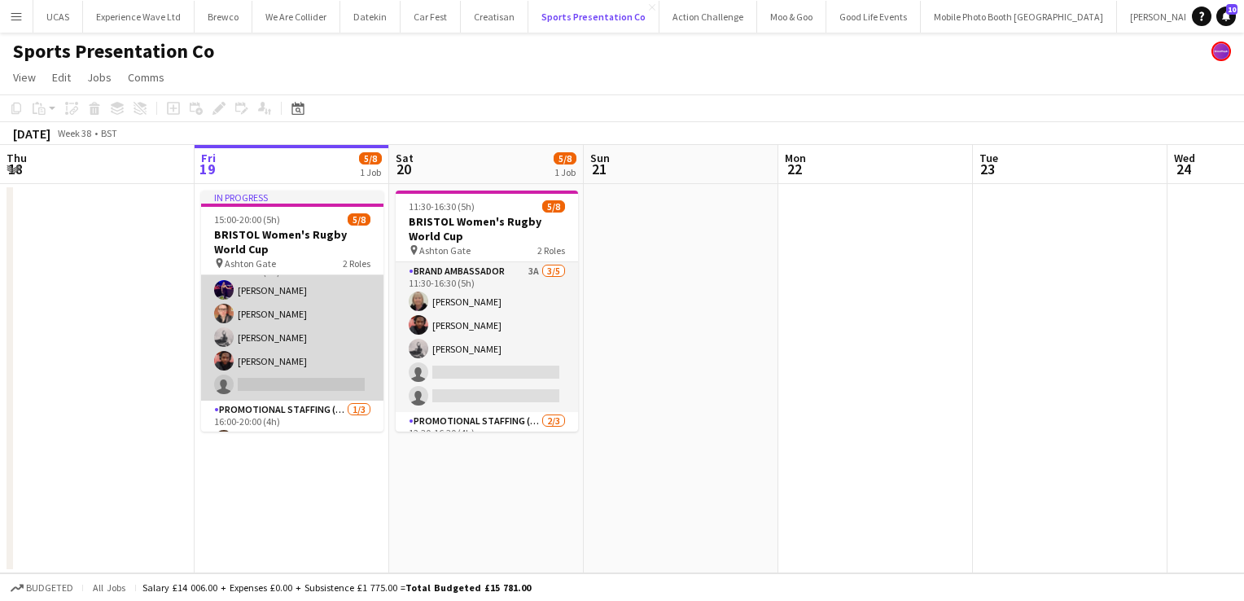
scroll to position [95, 0]
